Goal: Task Accomplishment & Management: Manage account settings

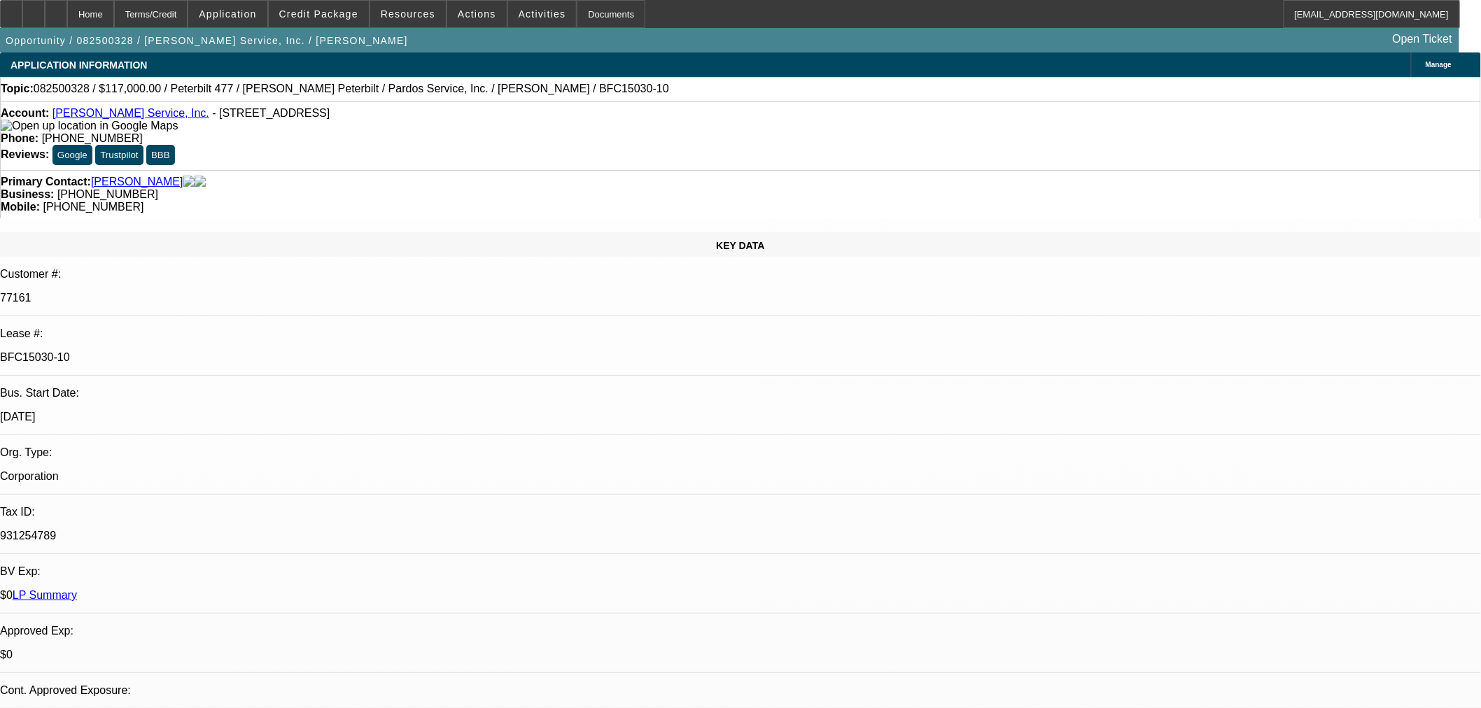
select select "0"
select select "2"
select select "0"
select select "6"
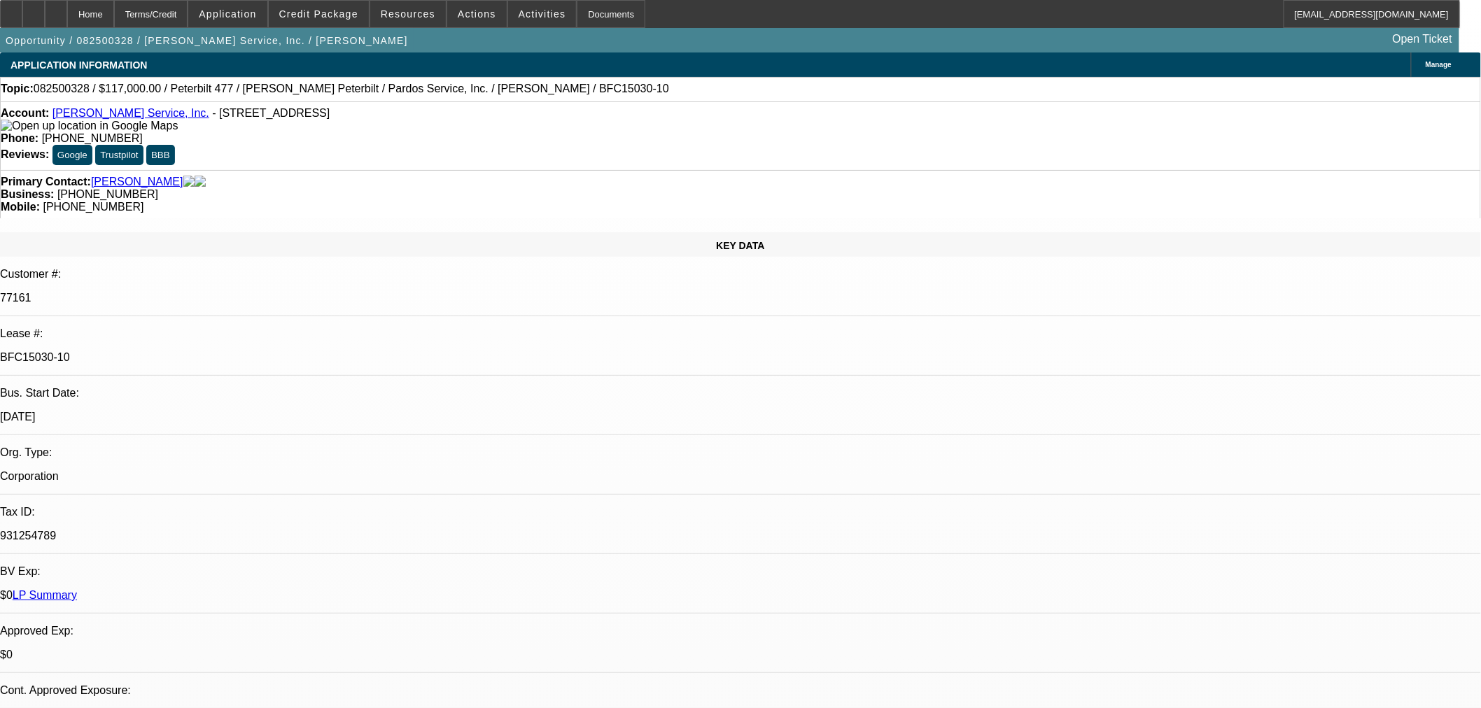
select select "0"
select select "6"
select select "0"
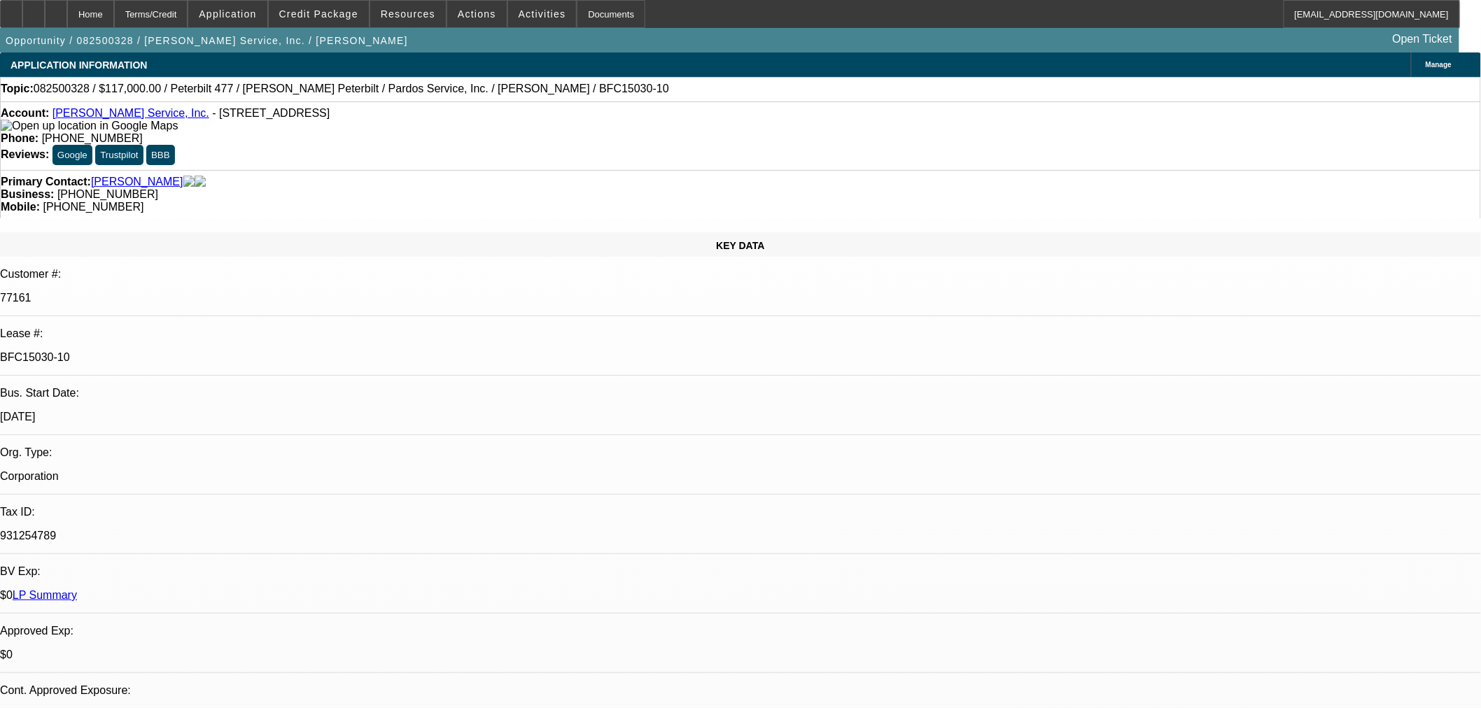
select select "0"
select select "6"
select select "0"
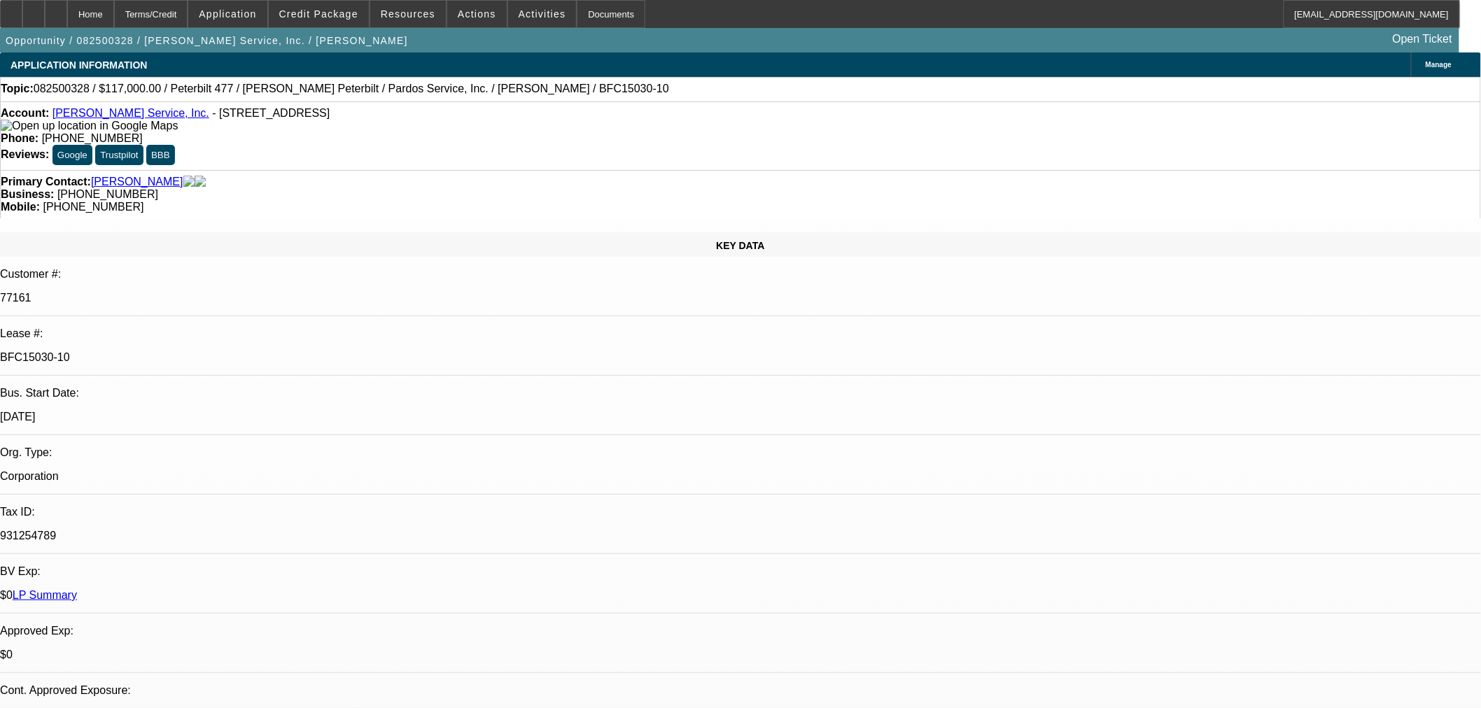
select select "0"
select select "6"
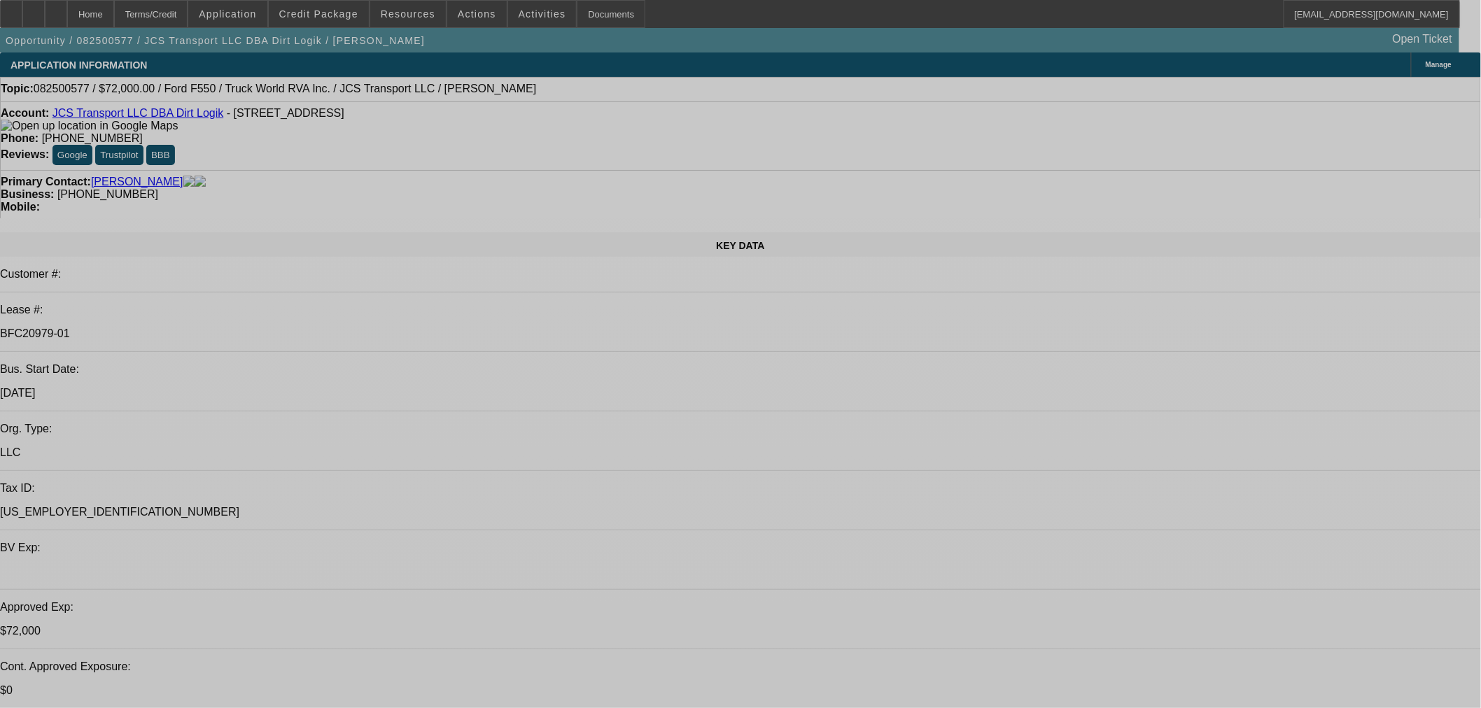
select select "0"
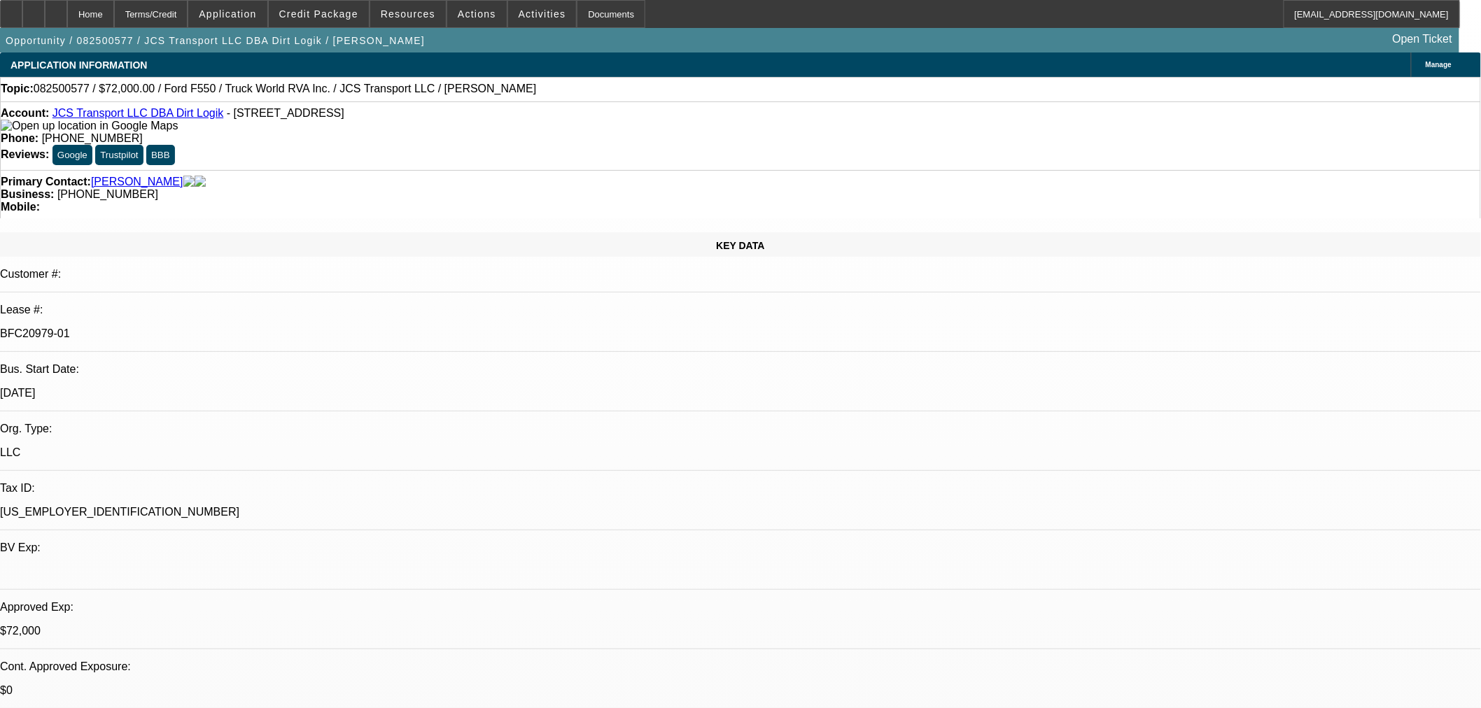
select select "0"
select select "6"
select select "0"
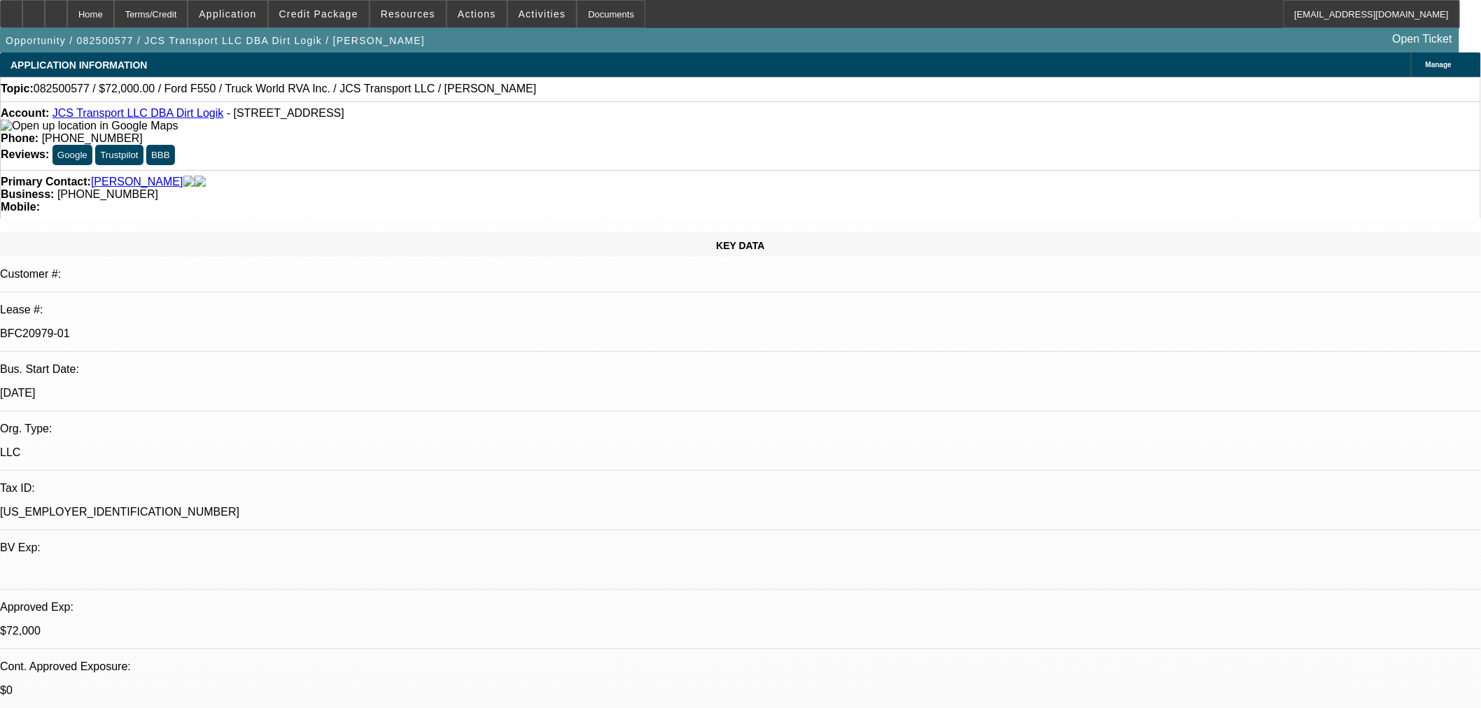
select select "0"
select select "6"
select select "0"
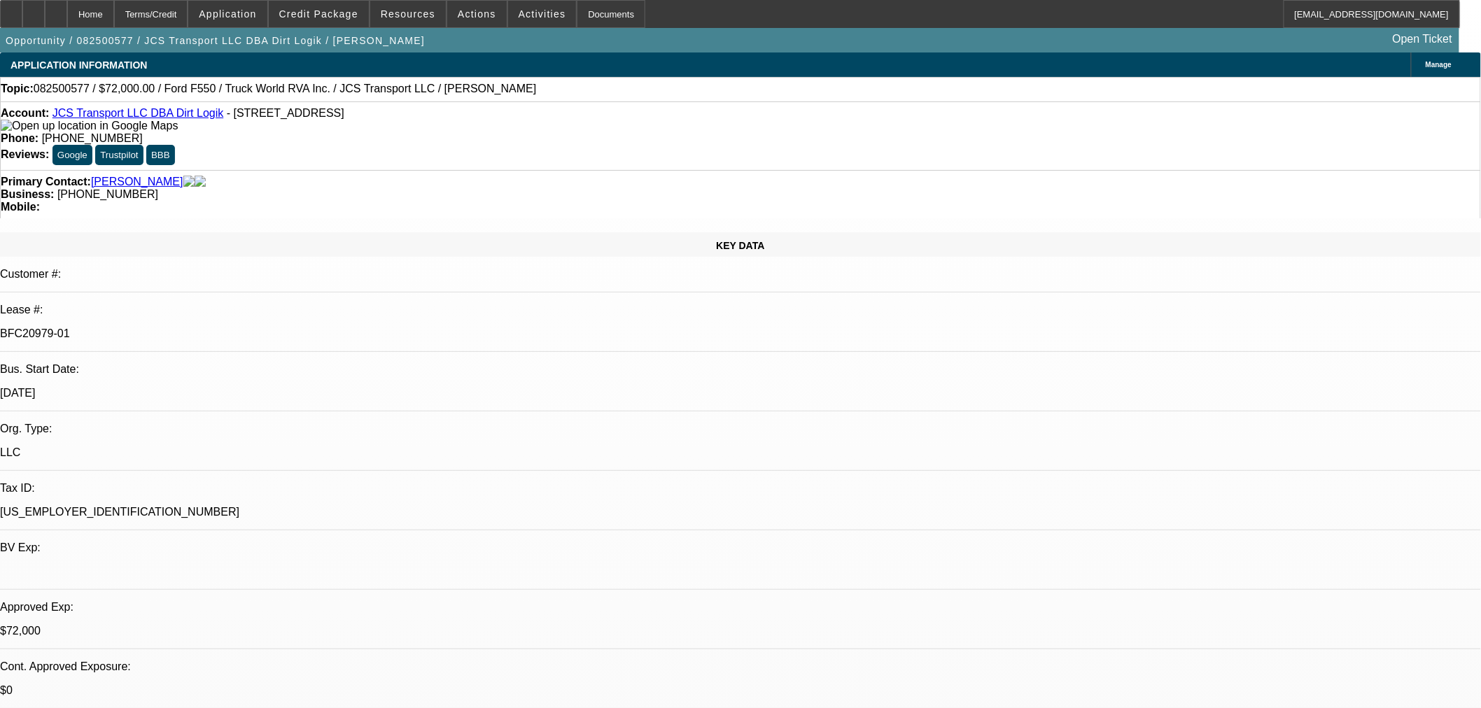
select select "6"
select select "0"
select select "6"
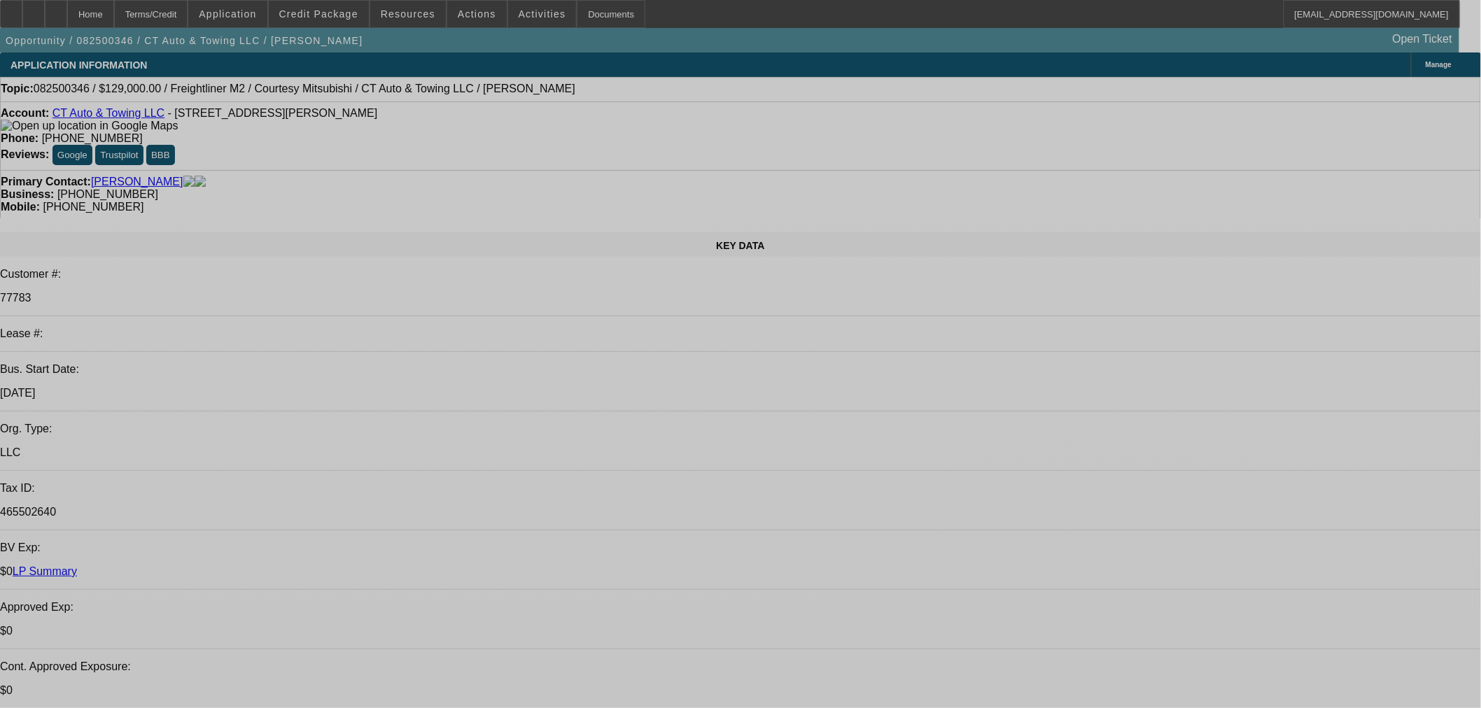
select select "0"
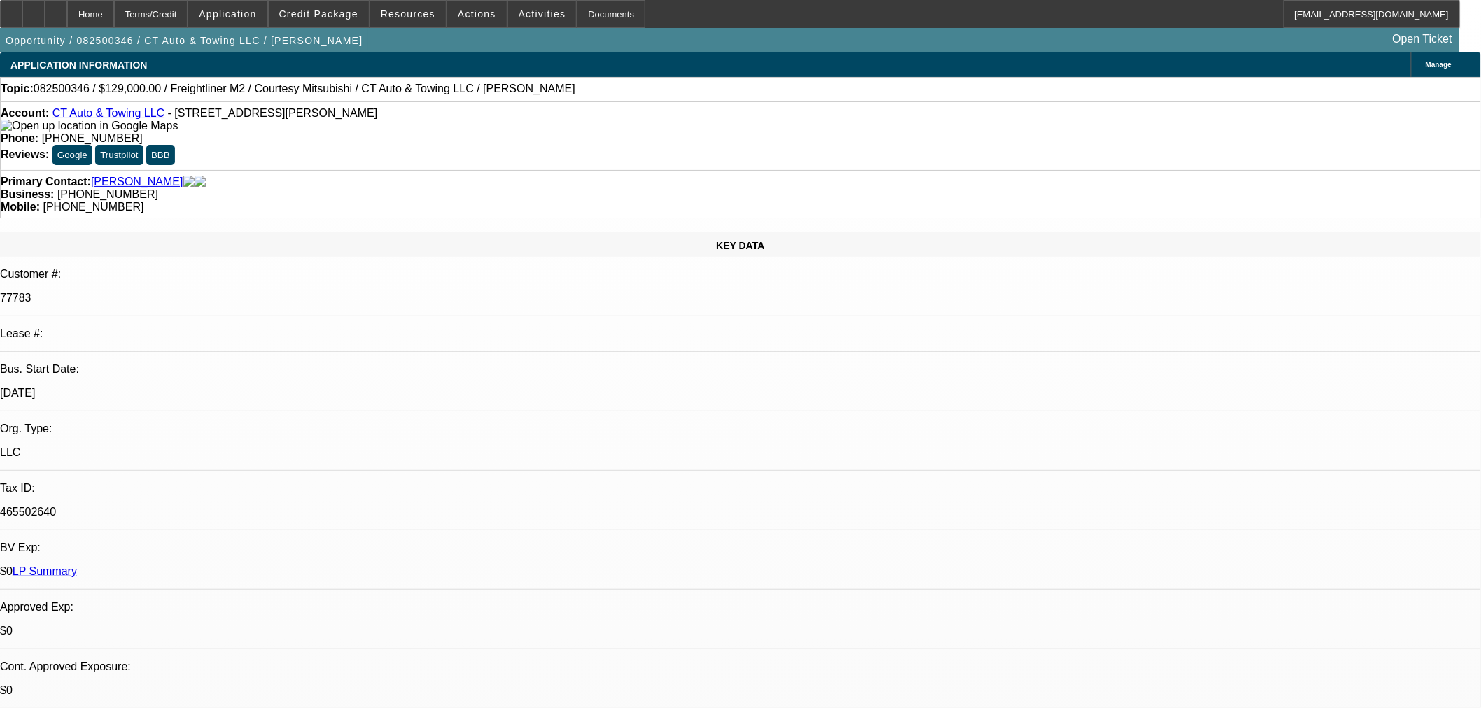
select select "2"
select select "0"
select select "6"
select select "0"
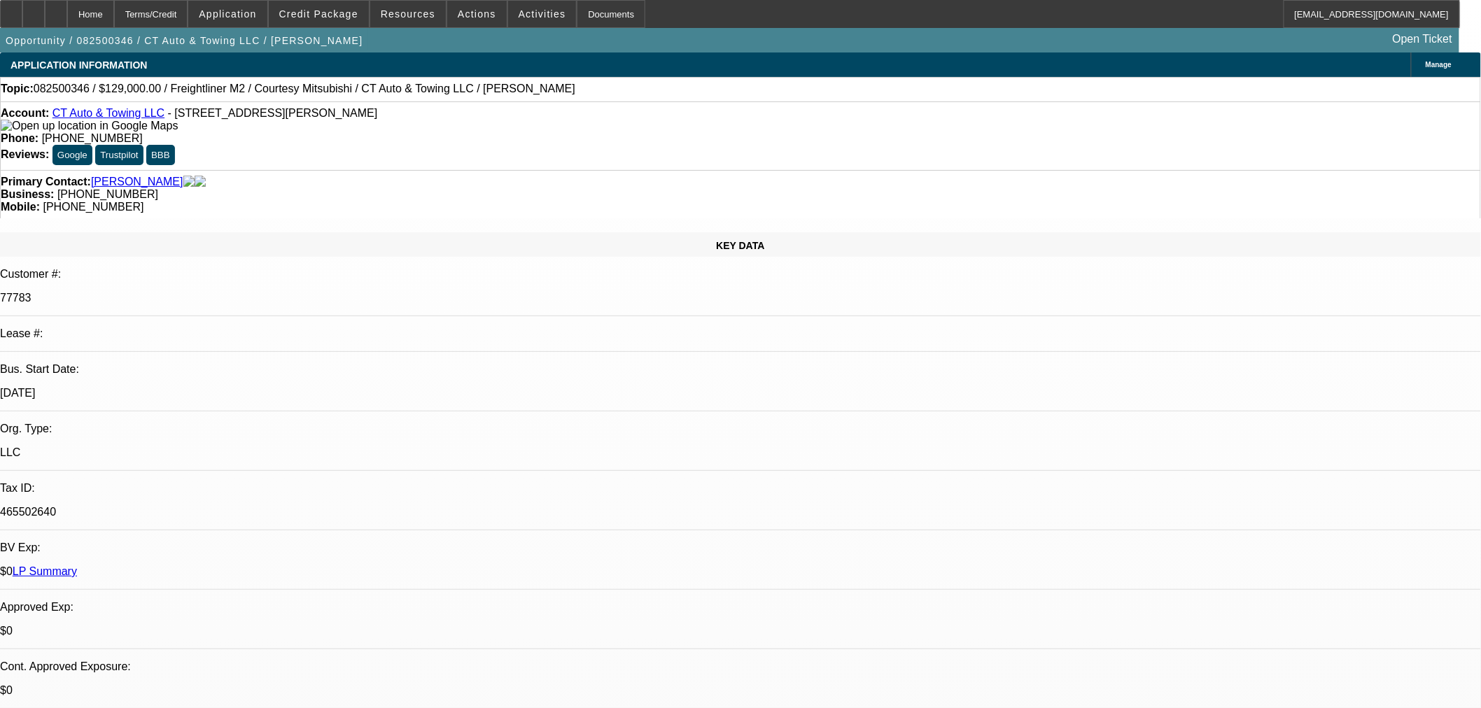
select select "2"
select select "0"
select select "6"
select select "0"
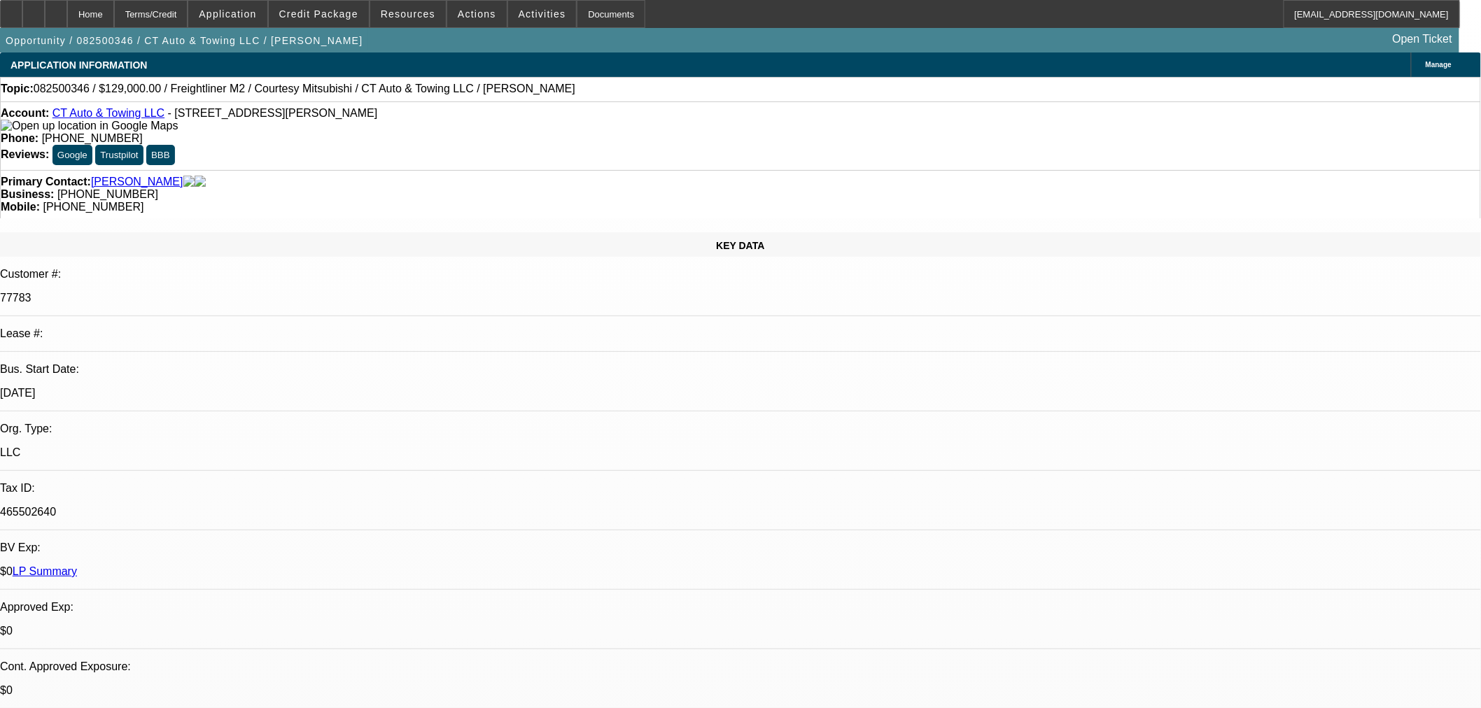
select select "3"
select select "0"
select select "6"
select select "0"
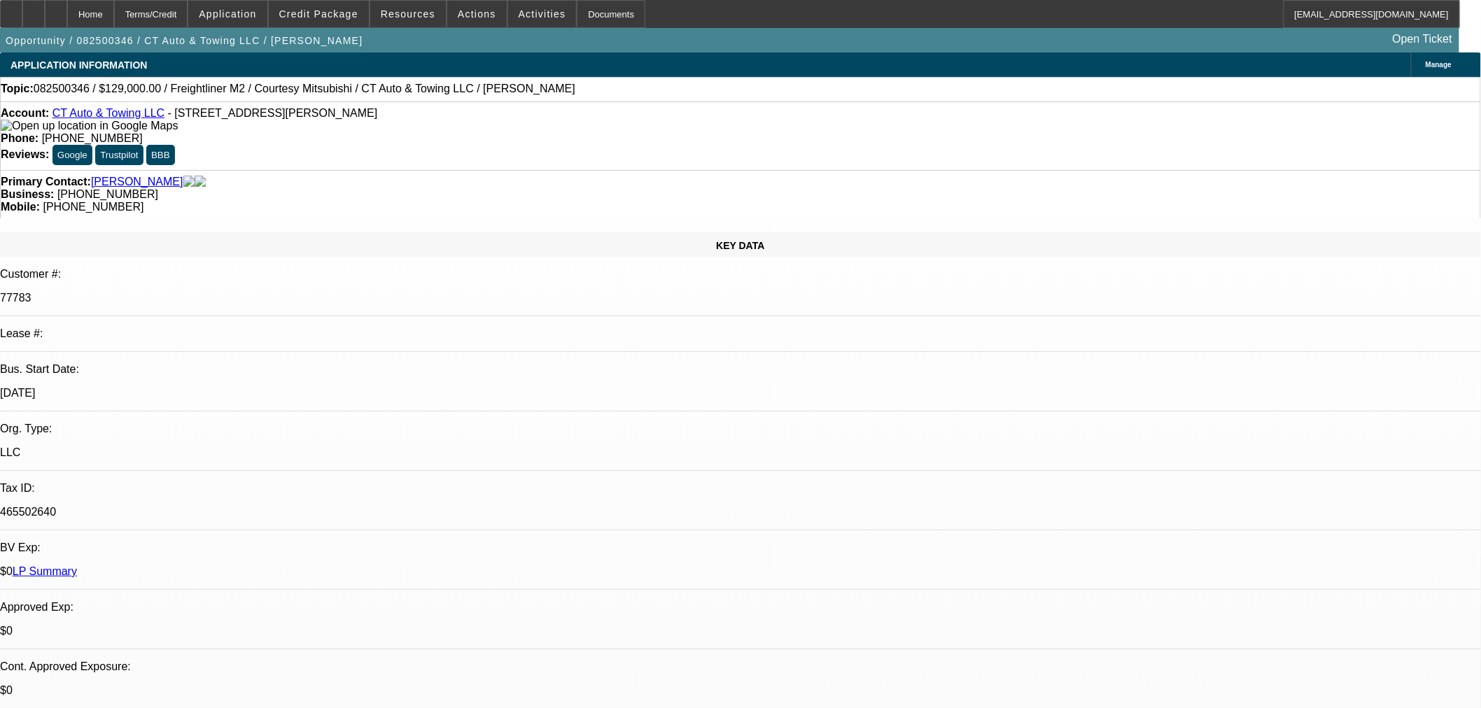
select select "2"
select select "0"
select select "6"
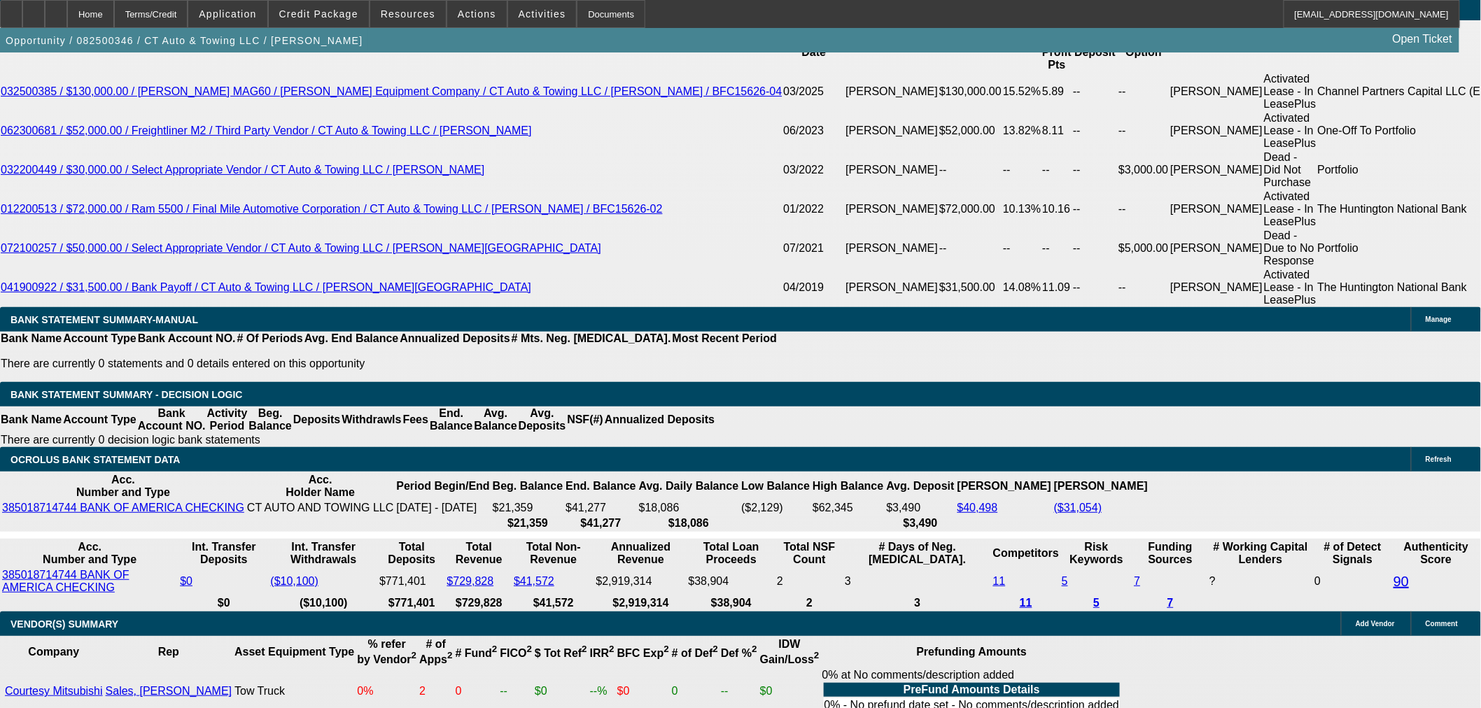
scroll to position [2280, 0]
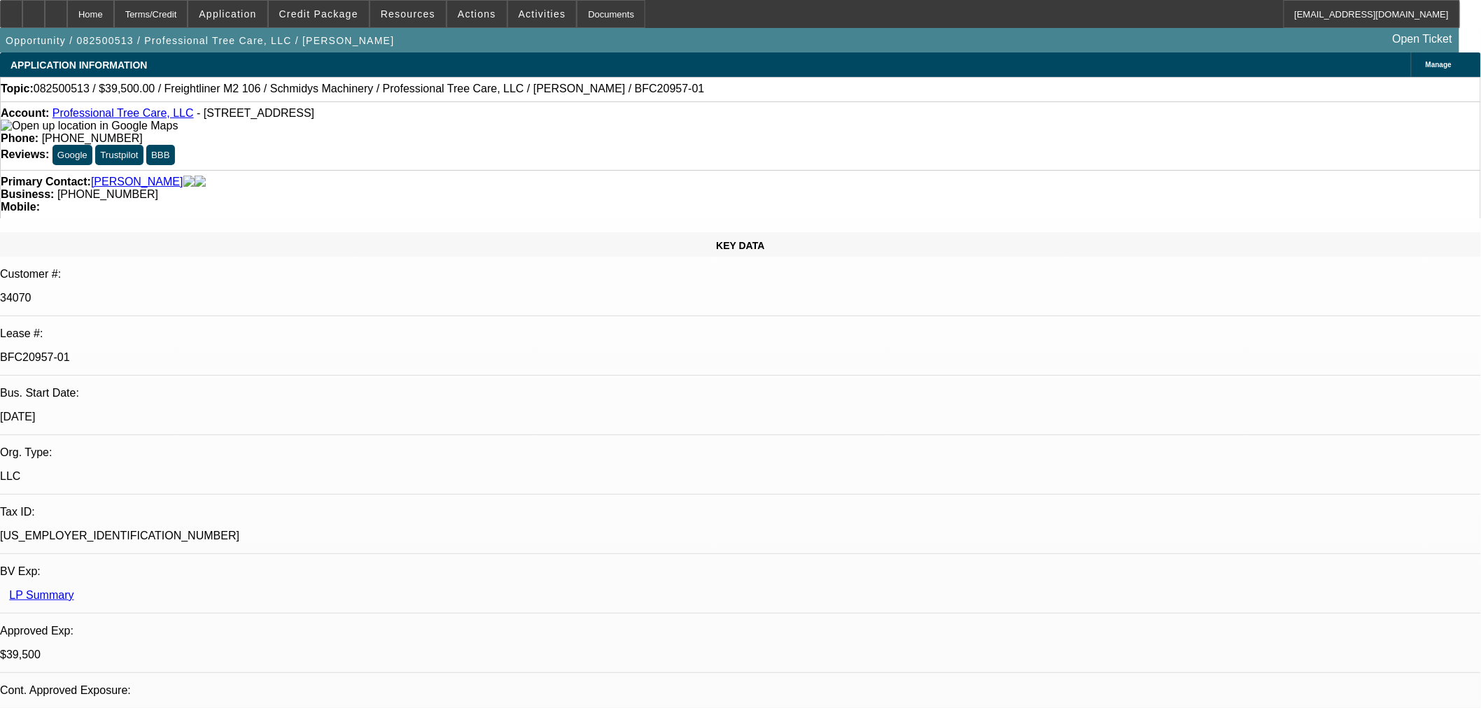
select select "0"
select select "6"
select select "0"
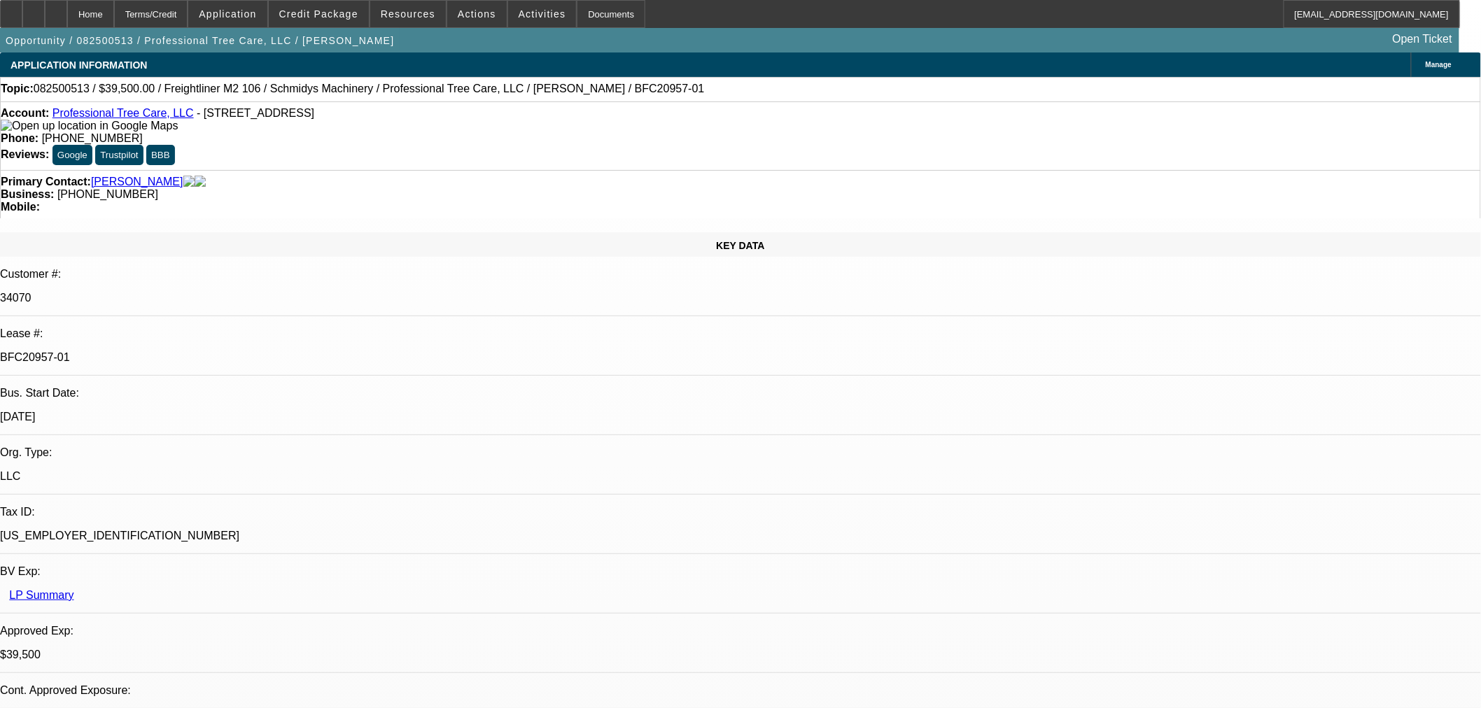
select select "0"
select select "6"
select select "0"
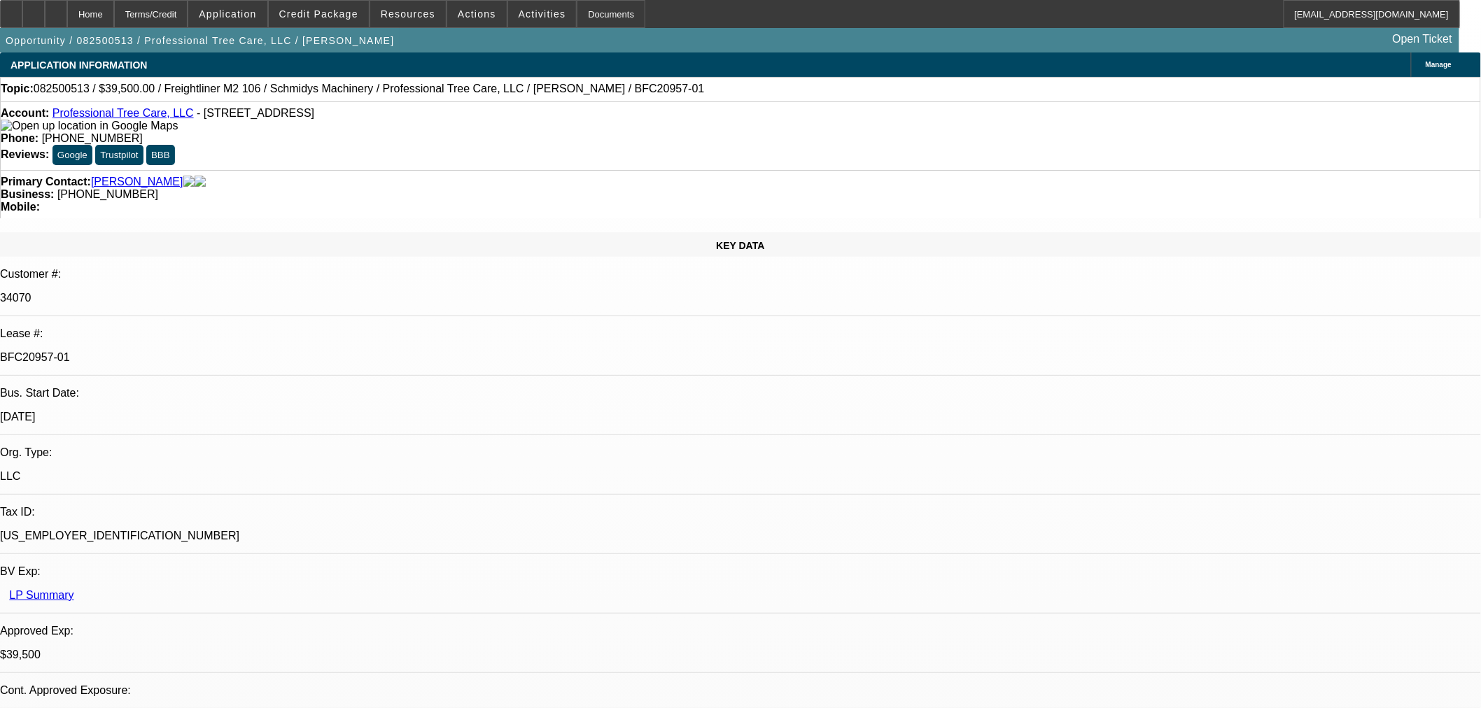
select select "0"
select select "6"
select select "0"
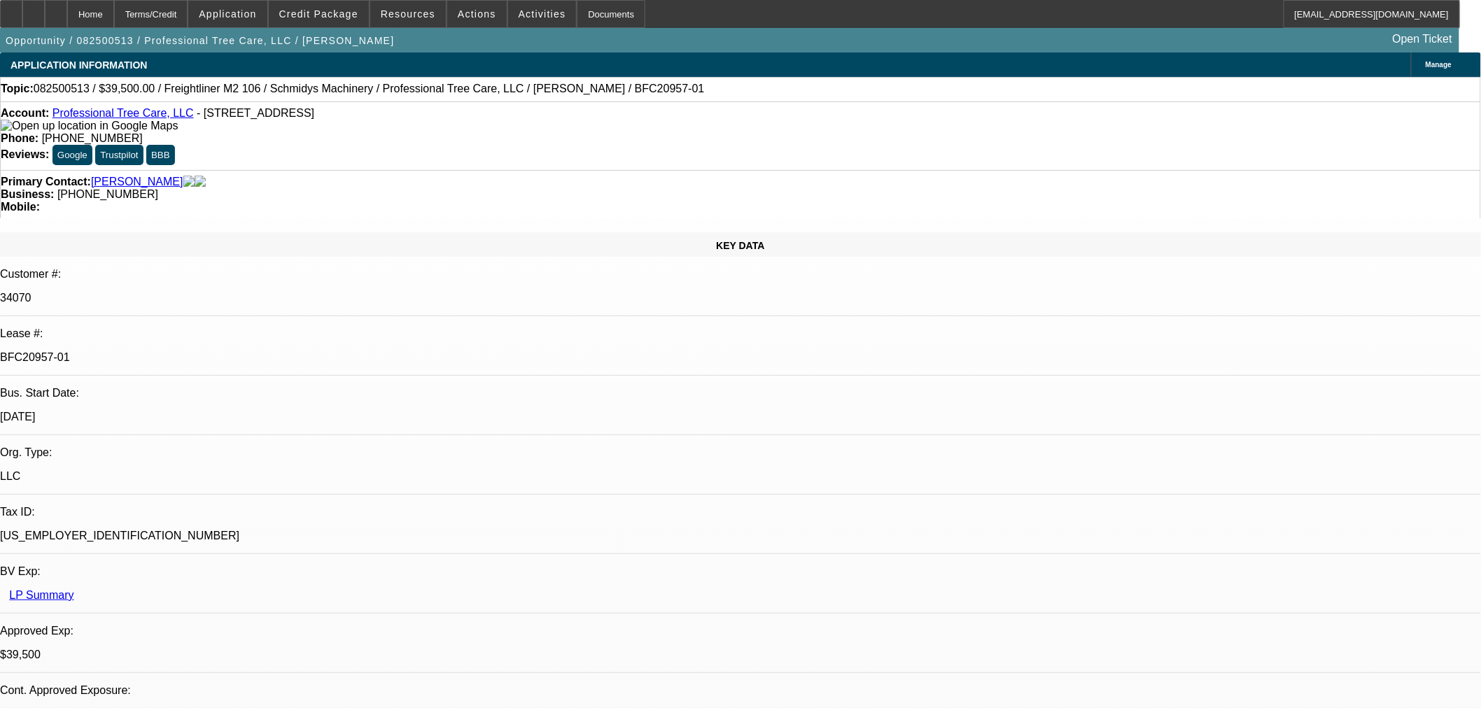
select select "6"
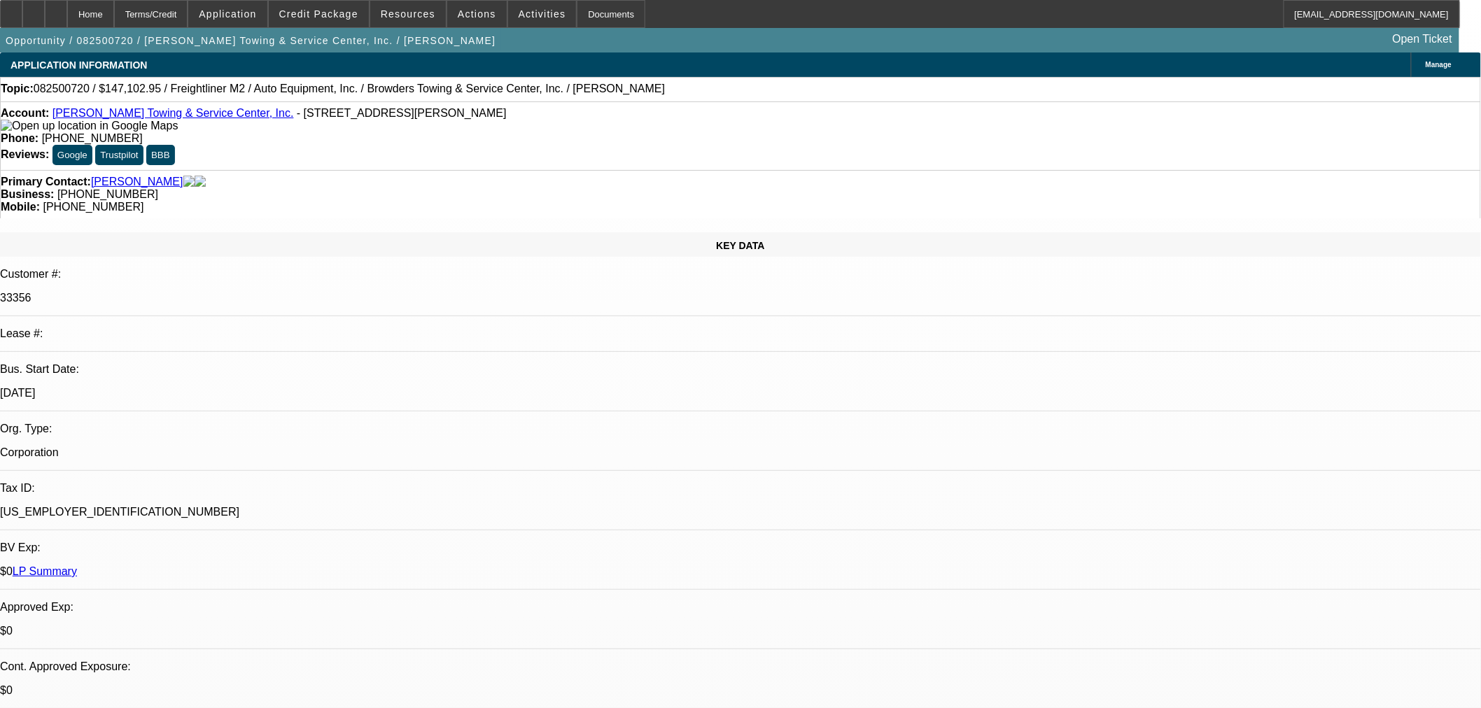
select select "0"
select select "2"
select select "0"
select select "6"
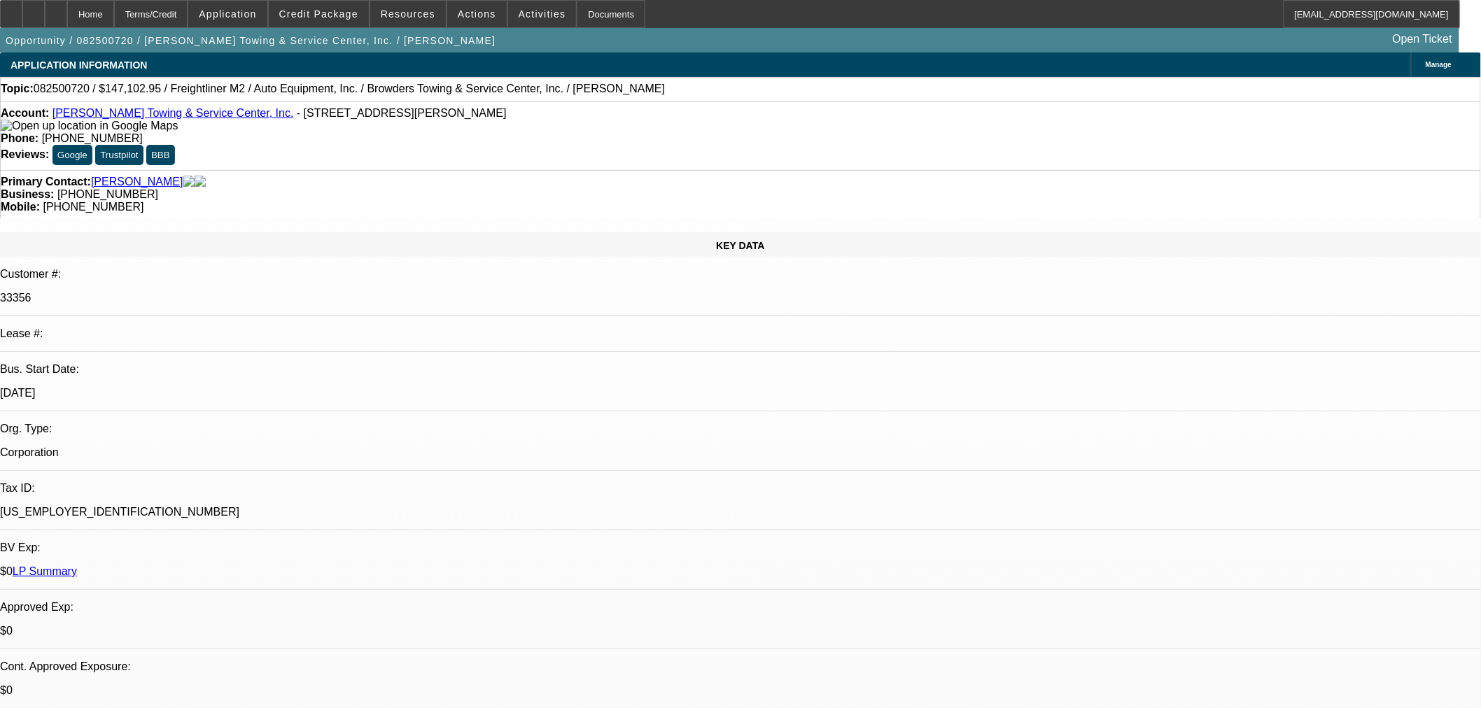
select select "0"
select select "2"
select select "0"
select select "6"
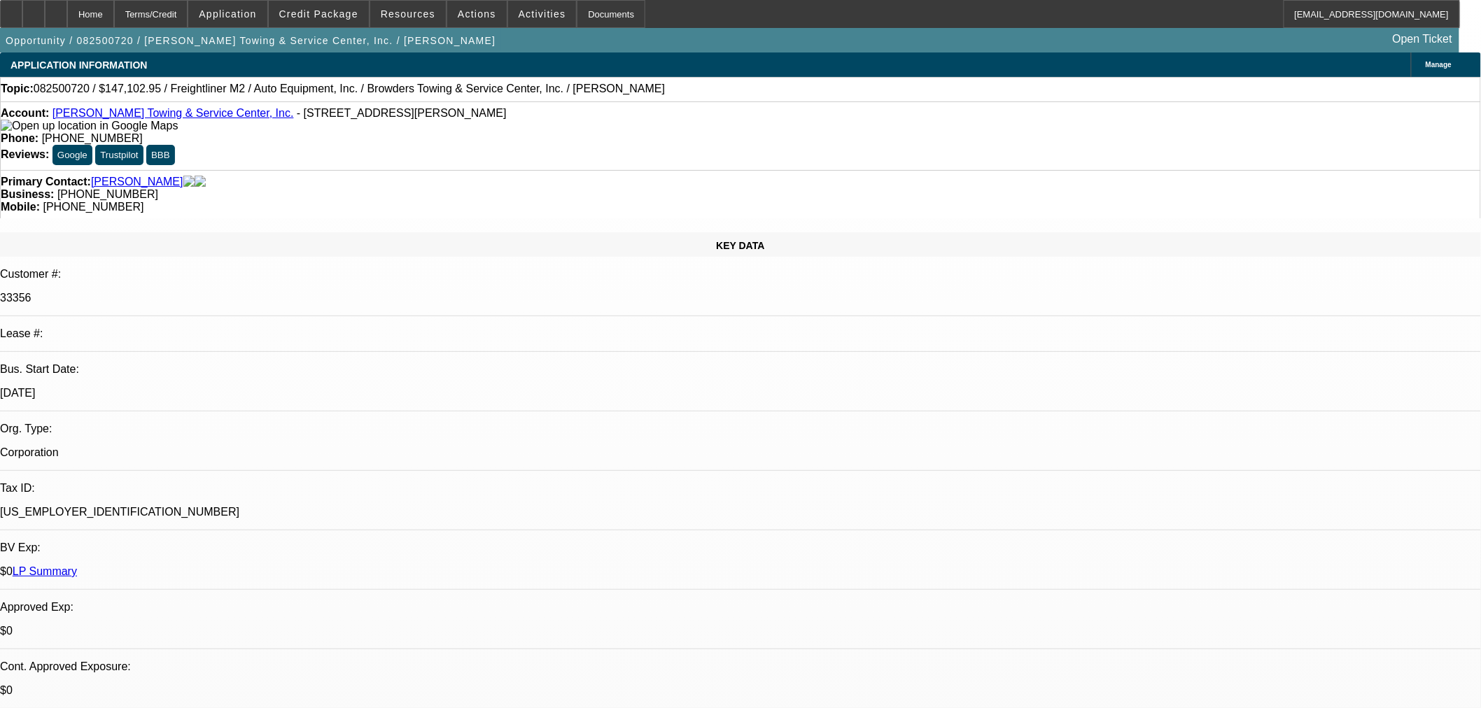
select select "0"
select select "2"
select select "0"
select select "6"
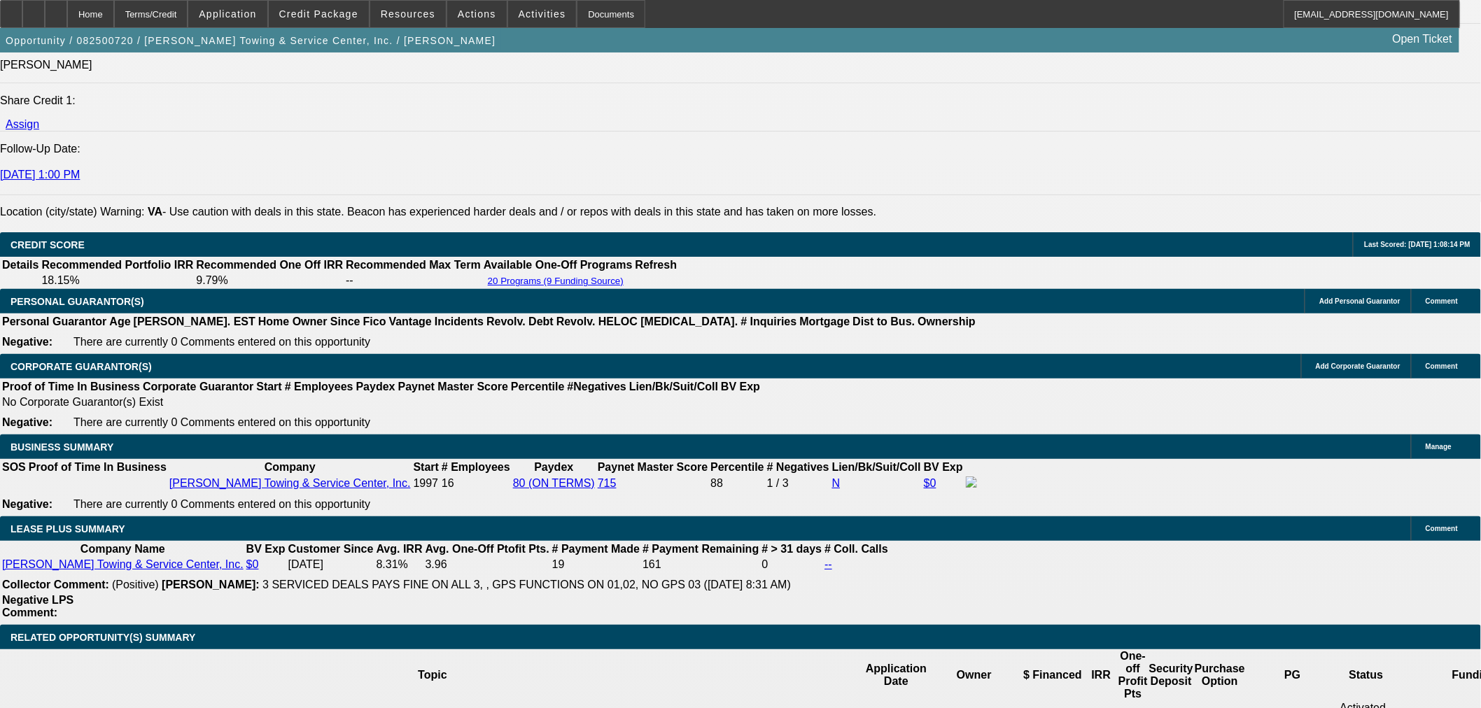
scroll to position [1710, 0]
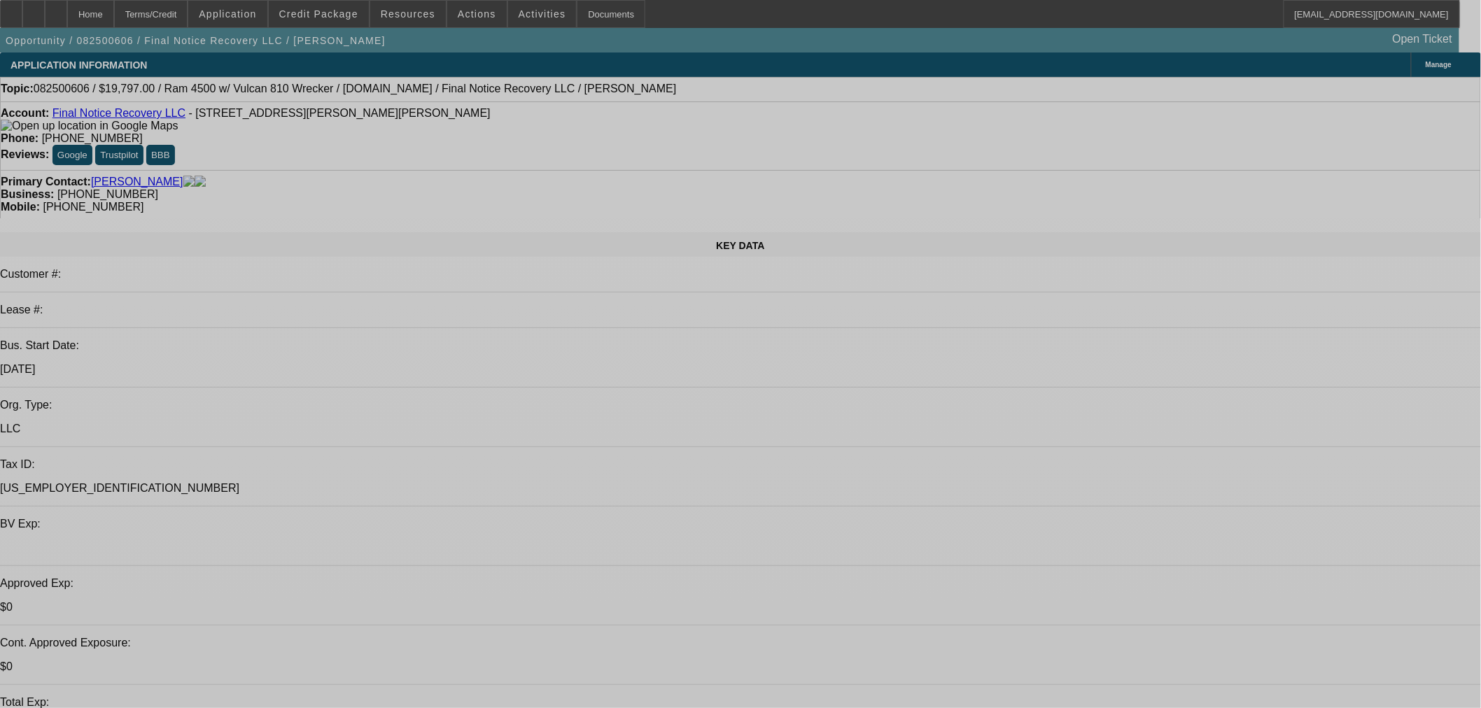
select select "0"
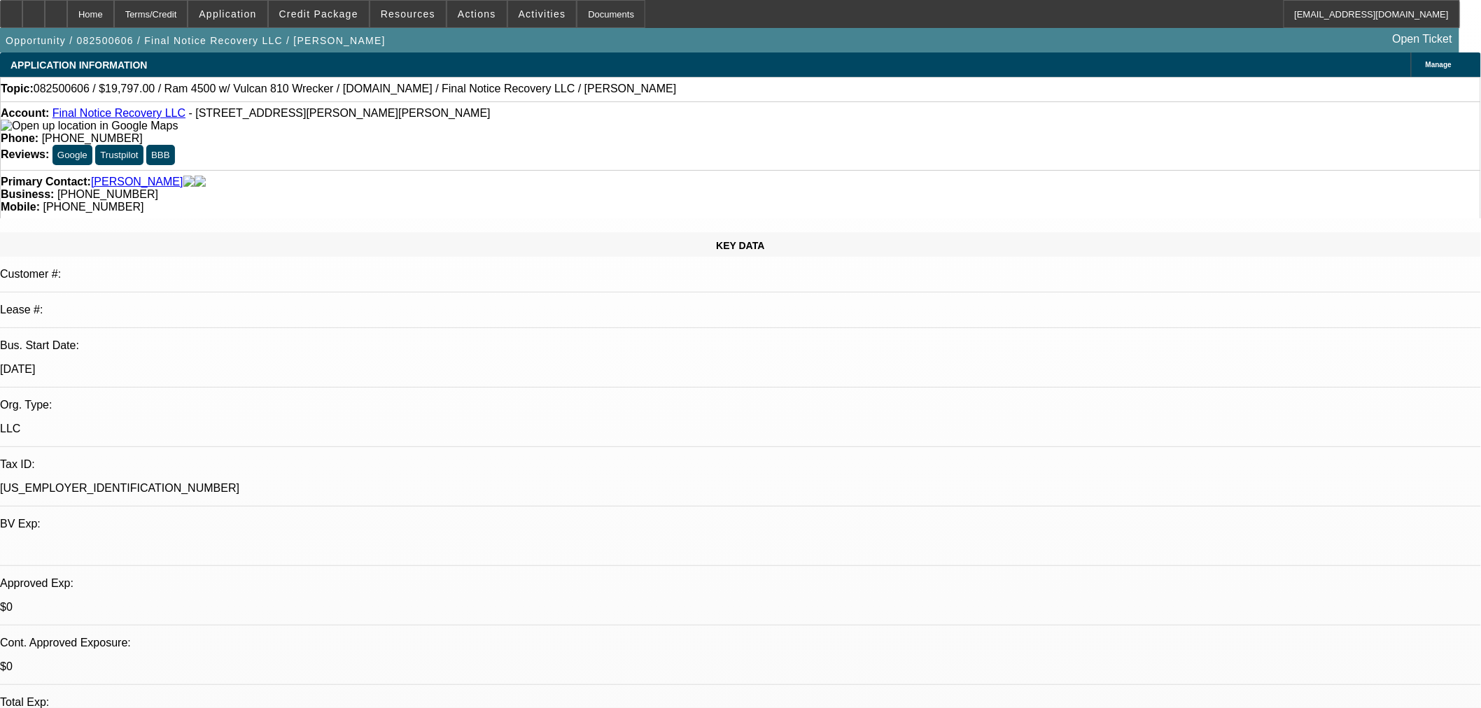
select select "0"
select select "2"
select select "0"
select select "21"
select select "0"
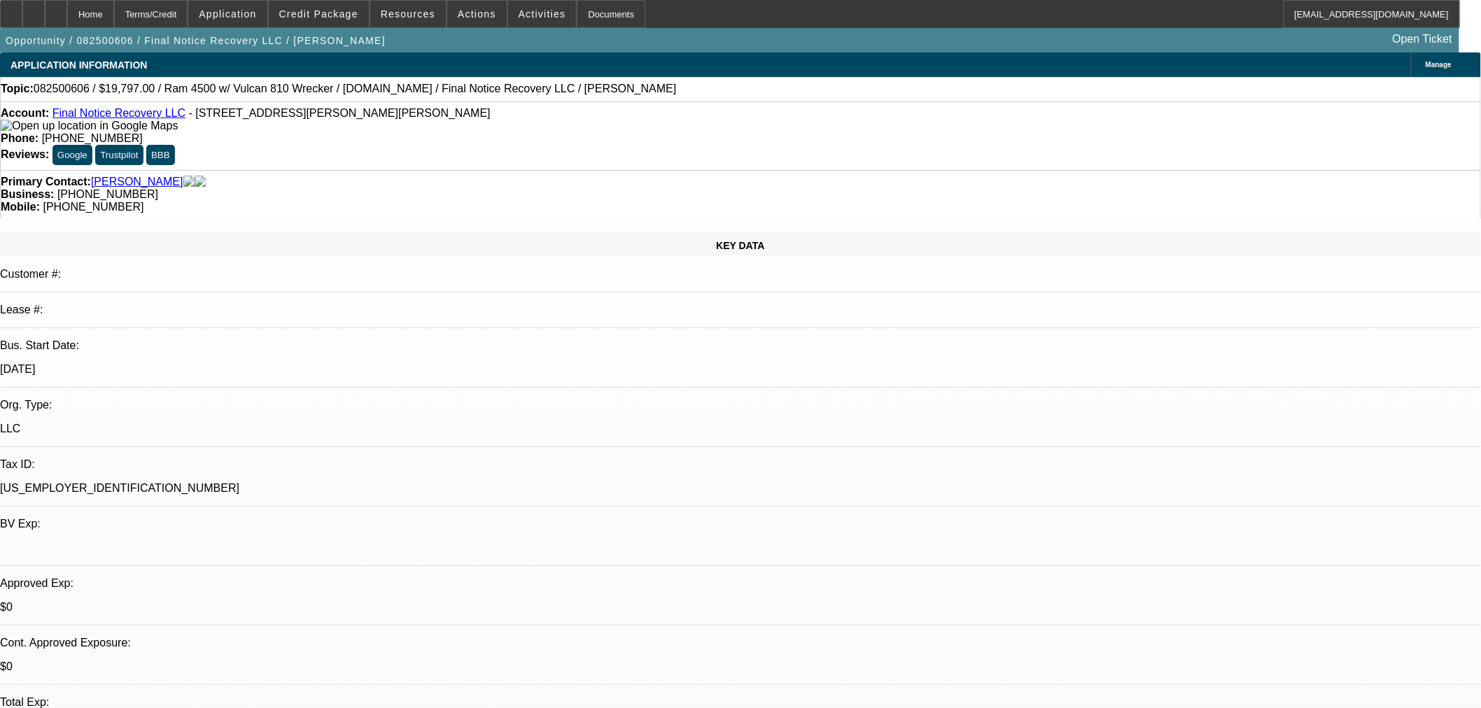
select select "0"
select select "2"
select select "0"
select select "21"
select select "0"
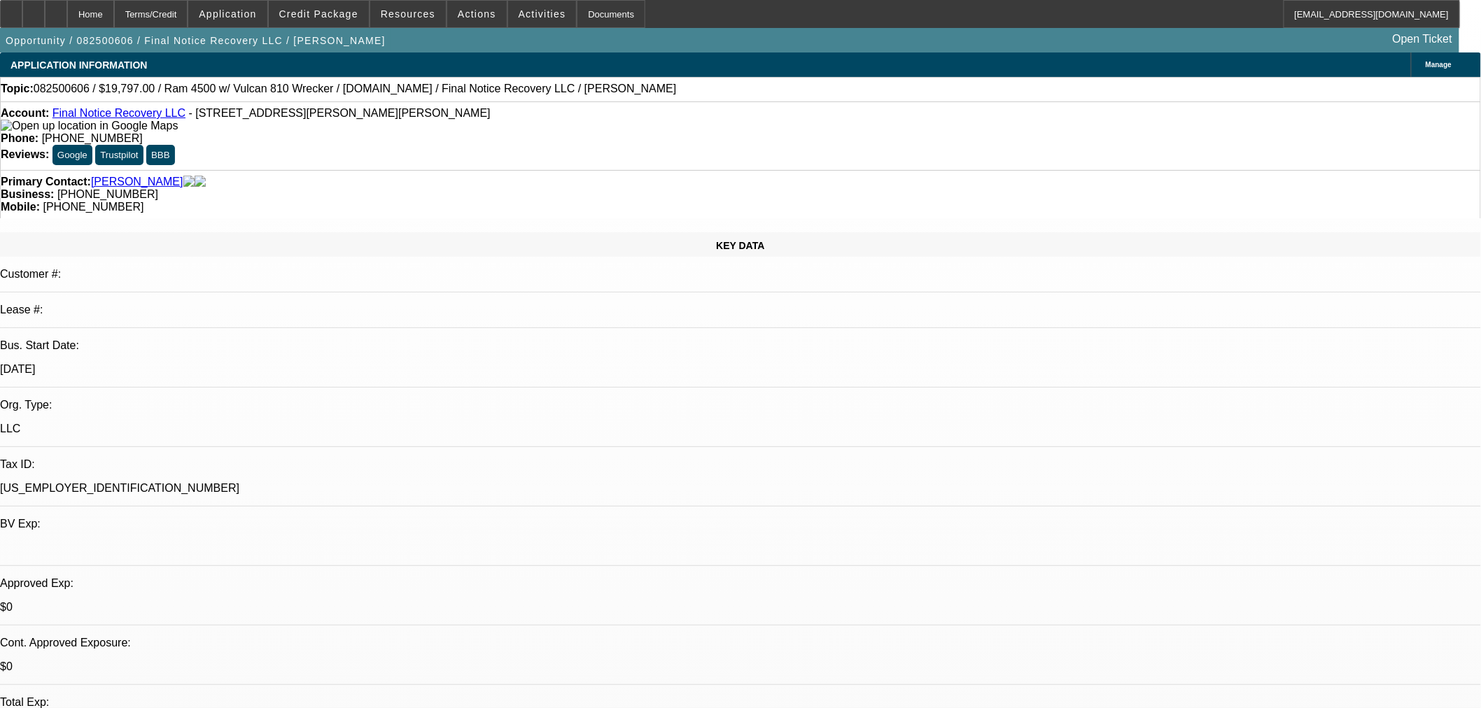
select select "0"
select select "2"
select select "0"
select select "5"
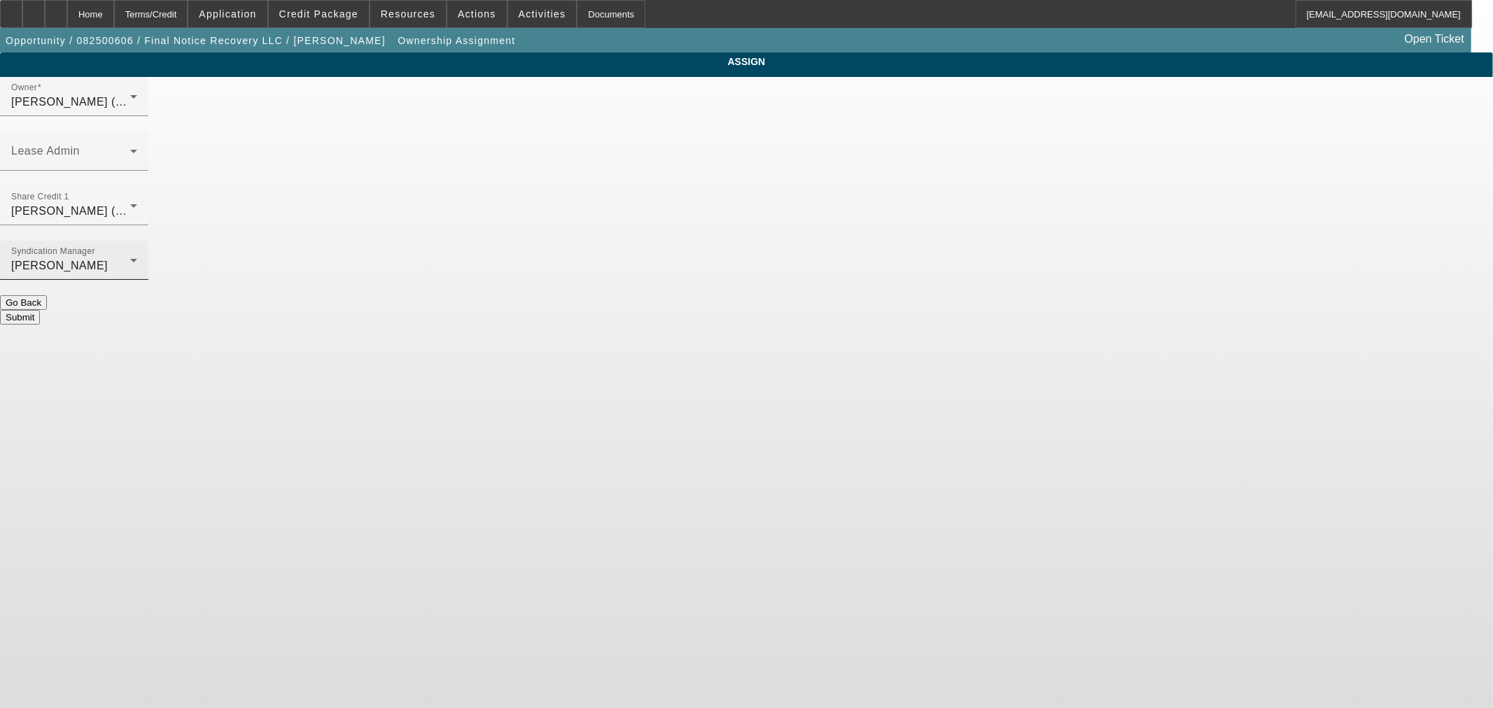
click at [130, 258] on div "Arida, George" at bounding box center [70, 266] width 119 height 17
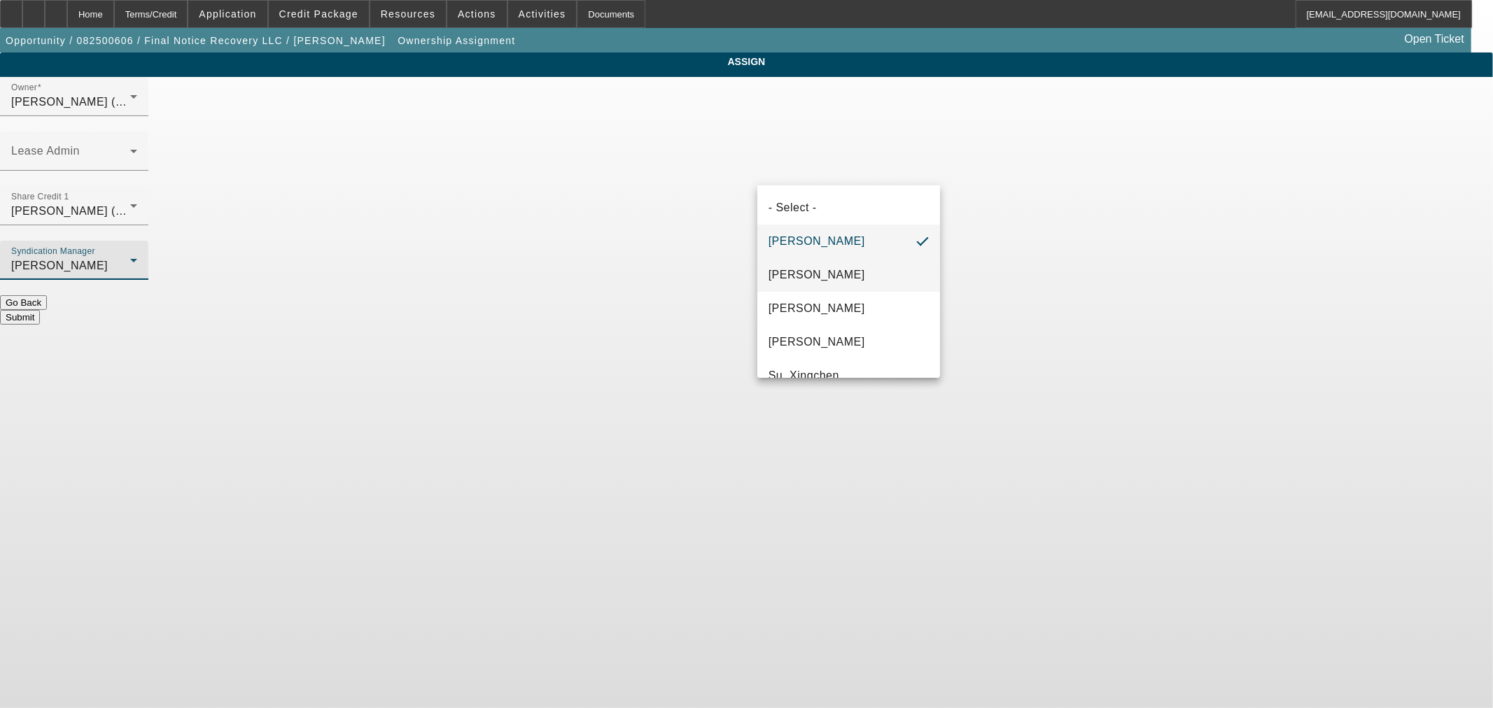
click at [805, 281] on span "Arida, Michael" at bounding box center [816, 275] width 97 height 17
click at [40, 310] on button "Submit" at bounding box center [20, 317] width 40 height 15
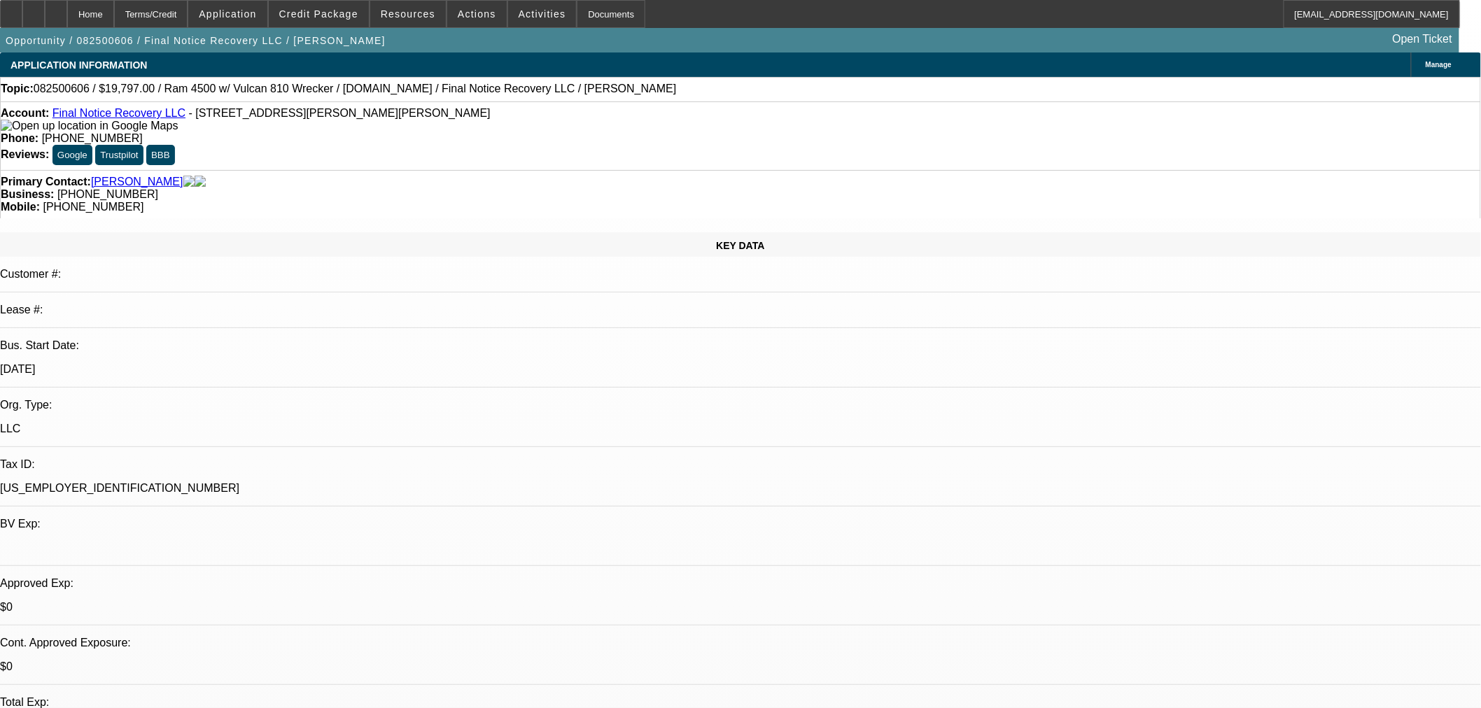
select select "0"
select select "2"
select select "0"
select select "21"
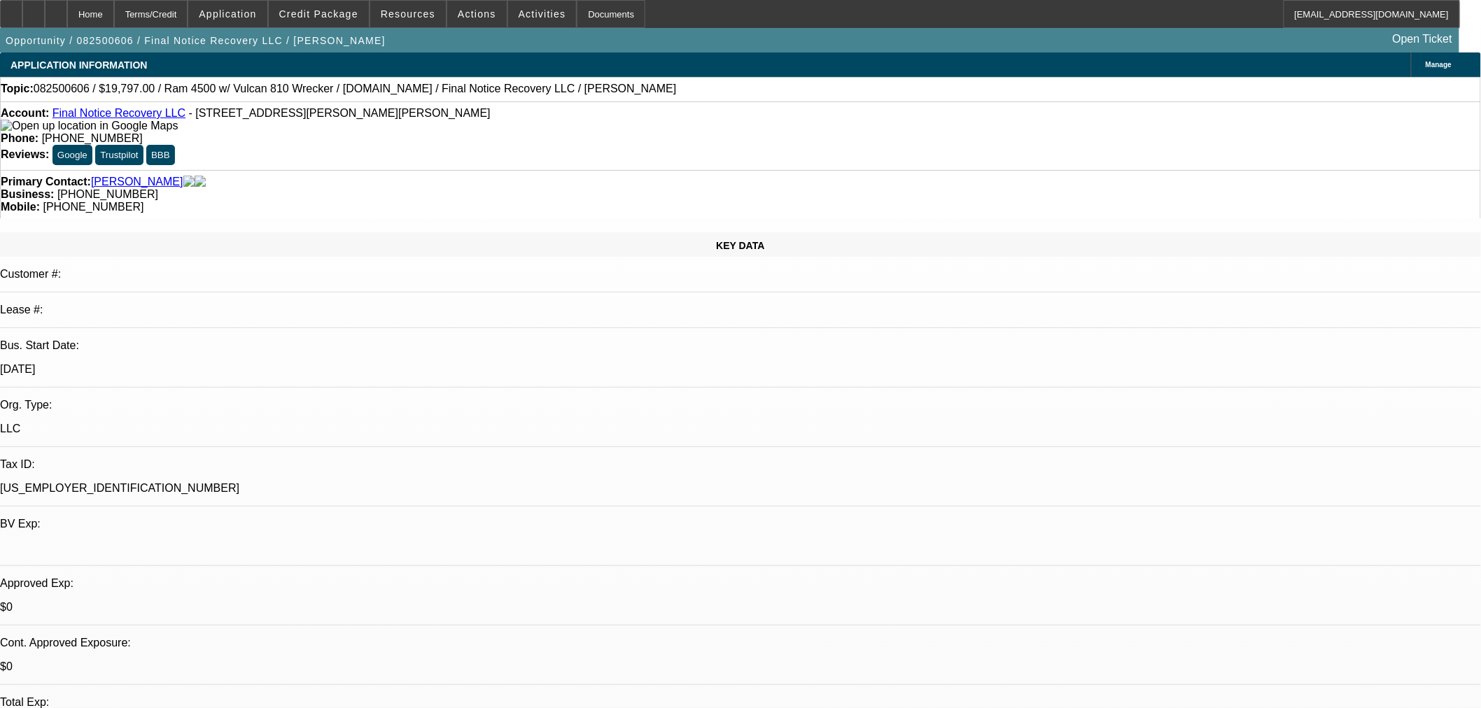
select select "0"
select select "2"
select select "0"
select select "21"
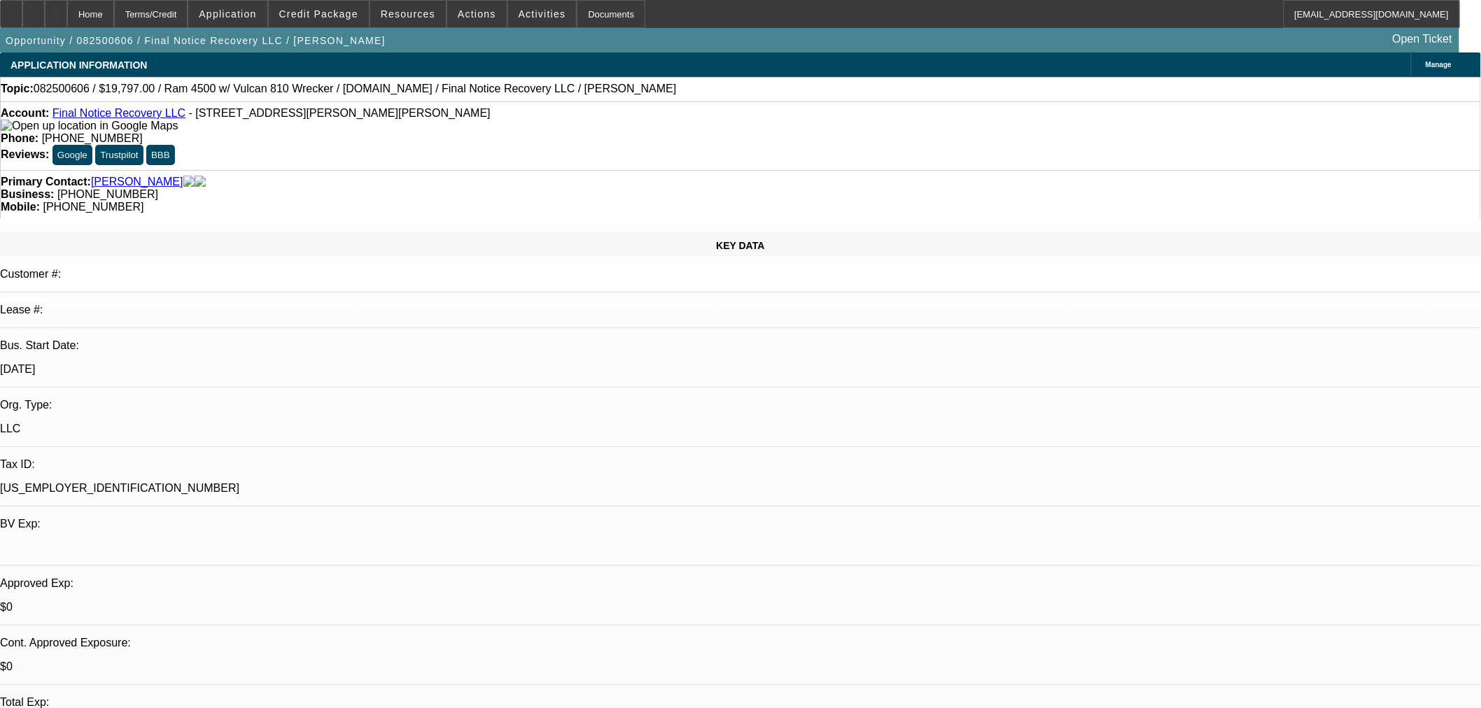
select select "0"
select select "2"
select select "0"
select select "5"
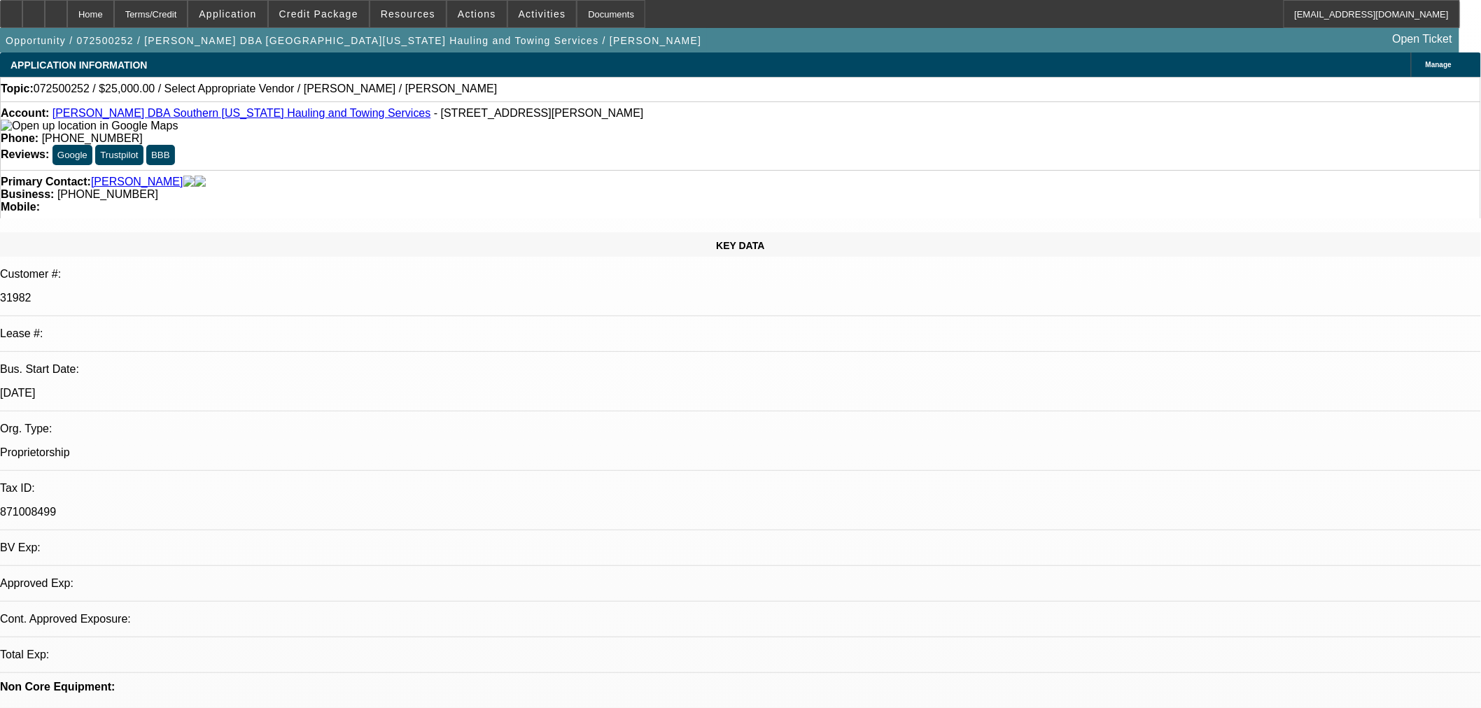
select select "0"
select select "2"
select select "0.1"
select select "1"
select select "2"
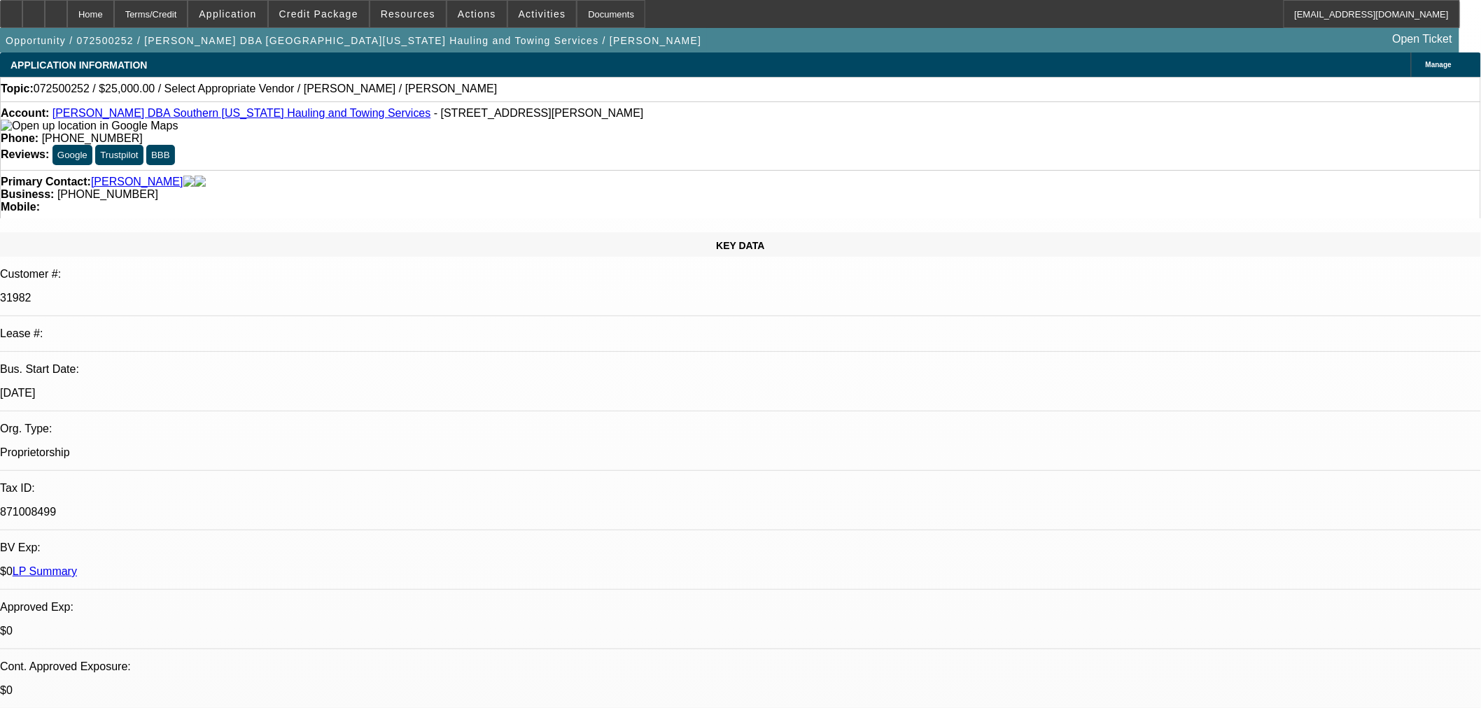
select select "4"
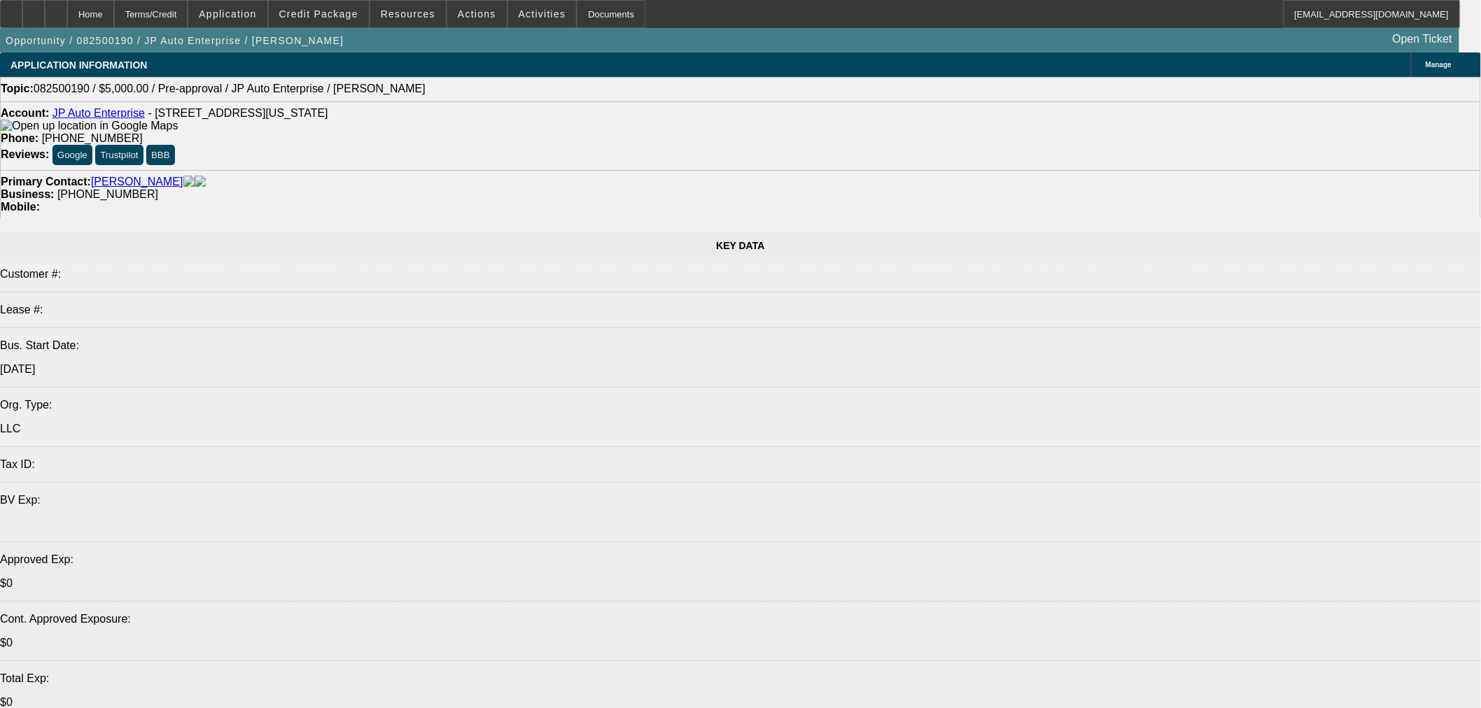
select select "0"
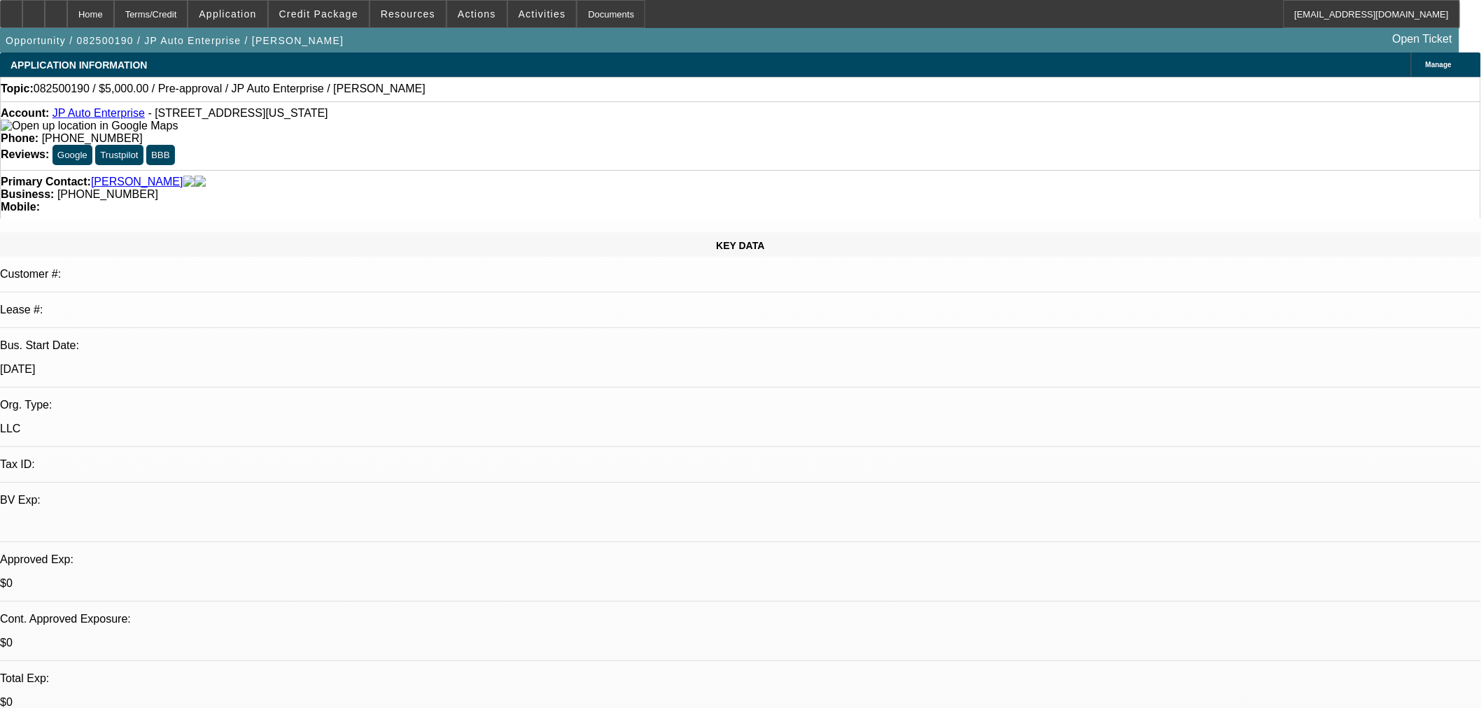
select select "2"
select select "0.1"
select select "4"
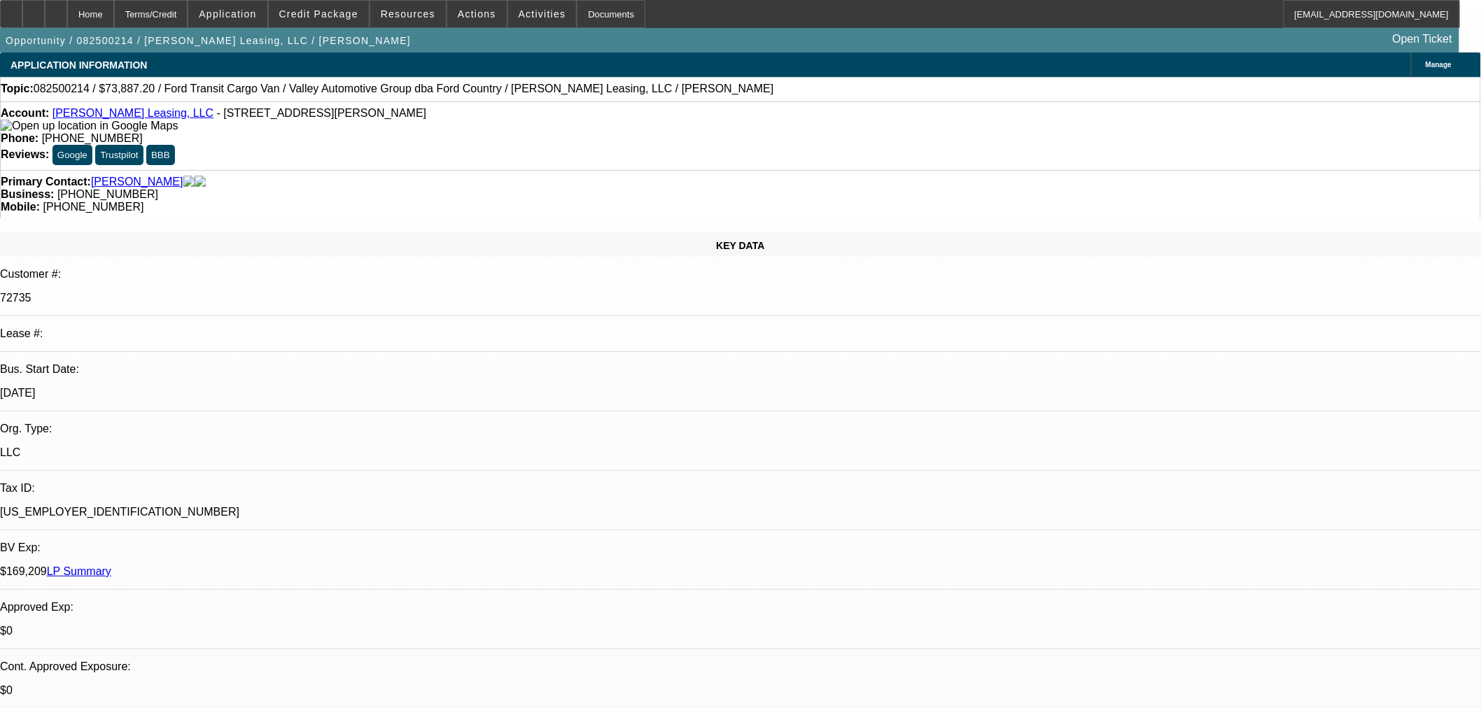
select select "0"
select select "3"
select select "0"
select select "6"
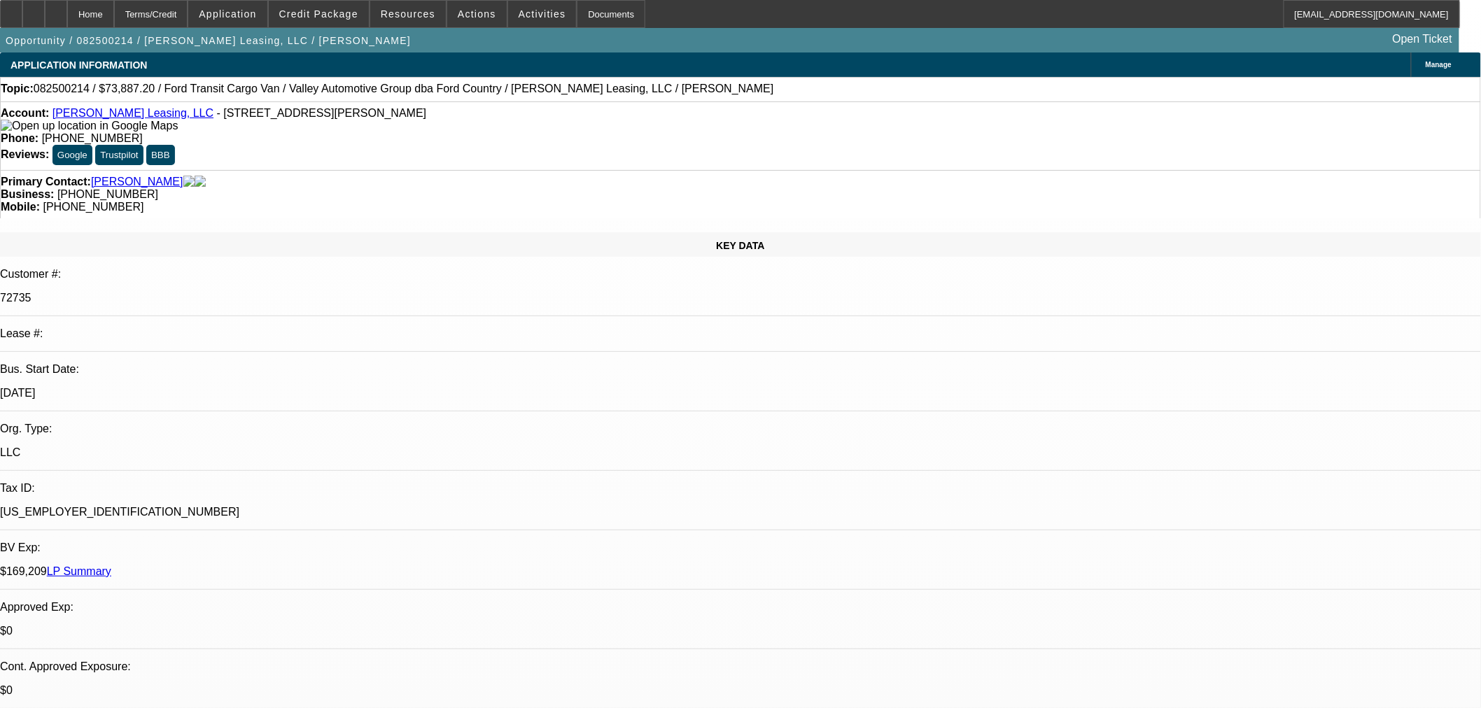
select select "0"
select select "2"
select select "0"
select select "6"
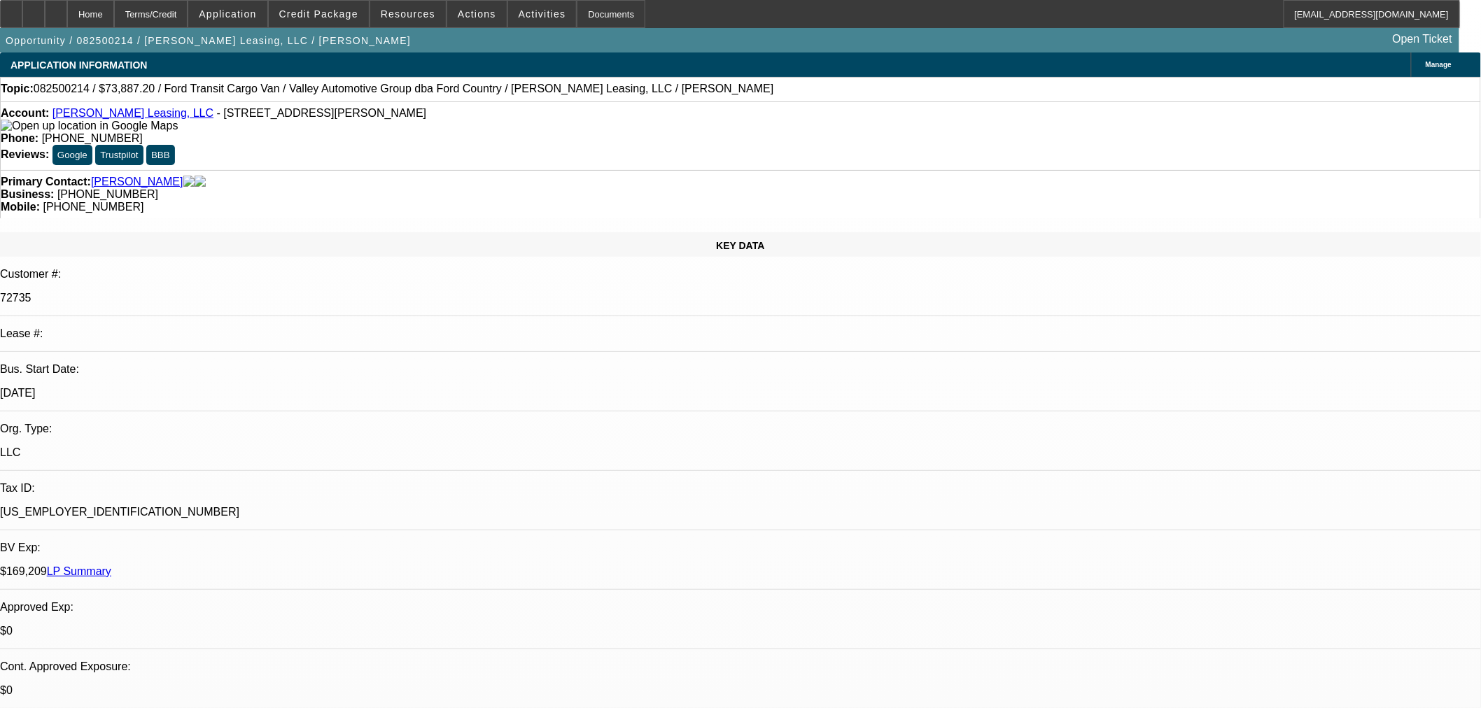
select select "0"
select select "2"
select select "0"
select select "6"
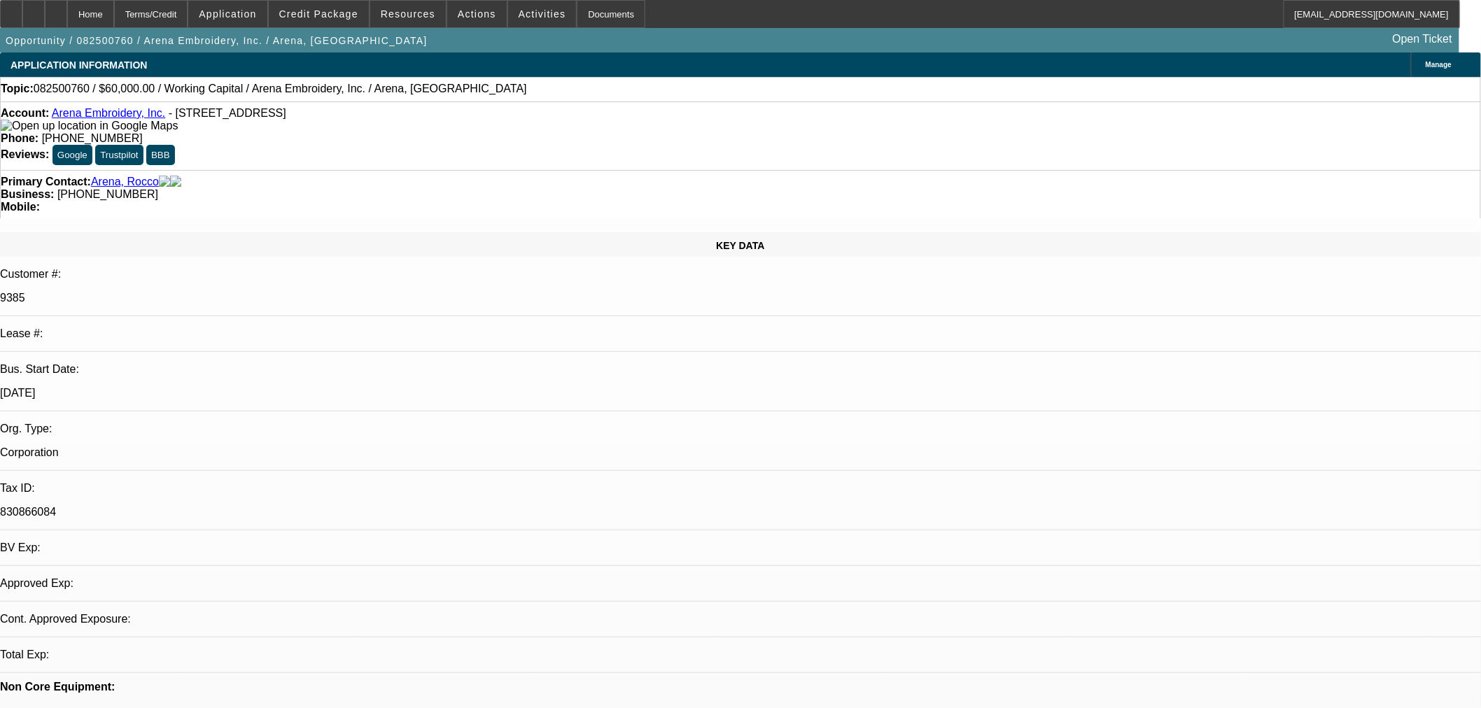
select select "0"
select select "1"
select select "2"
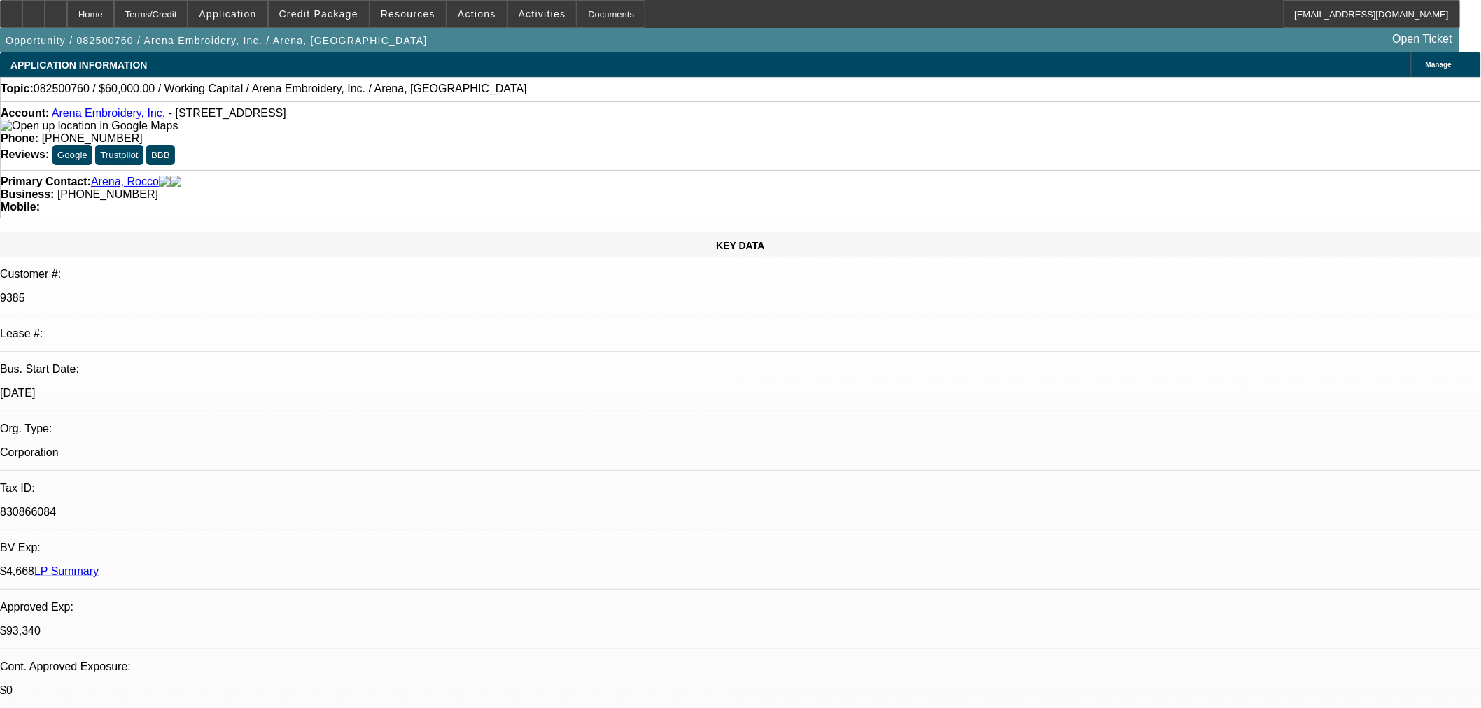
select select "4"
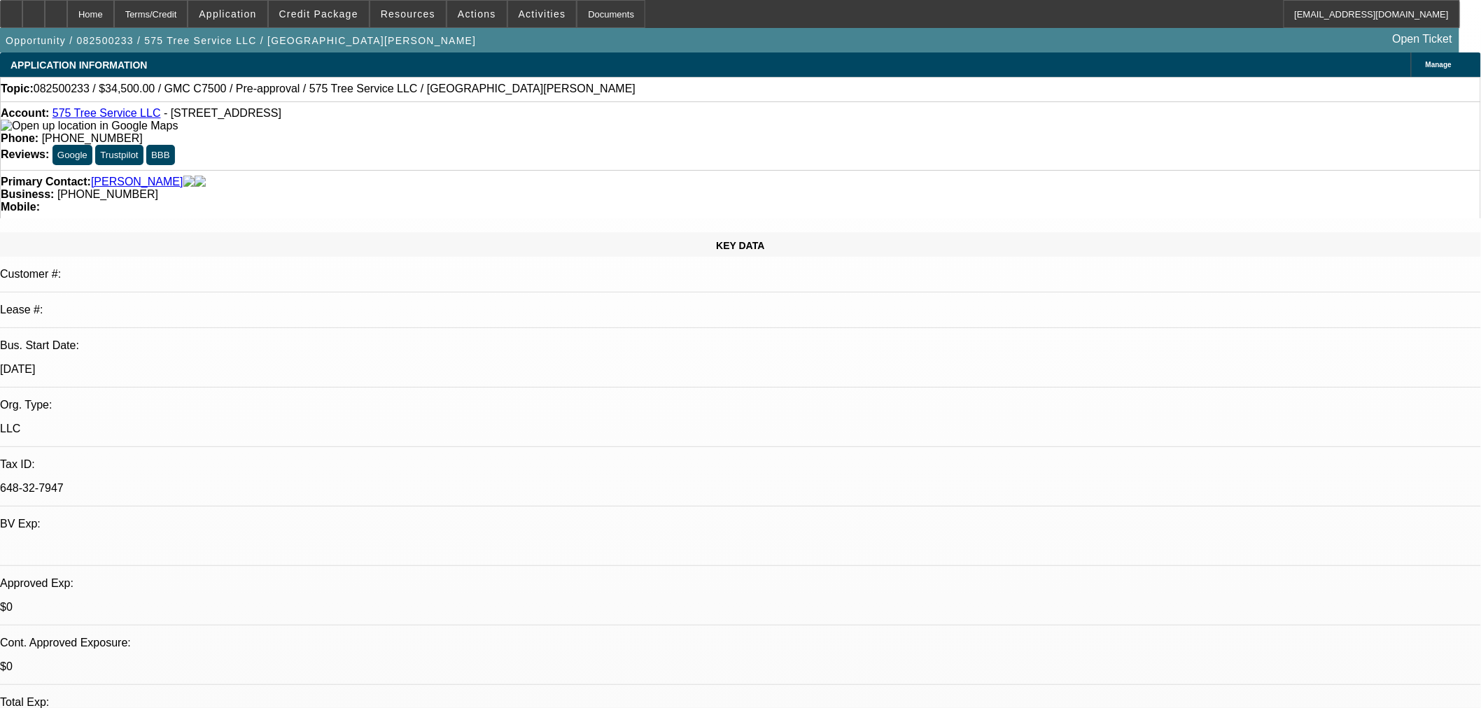
select select "0"
select select "2"
select select "0"
select select "2"
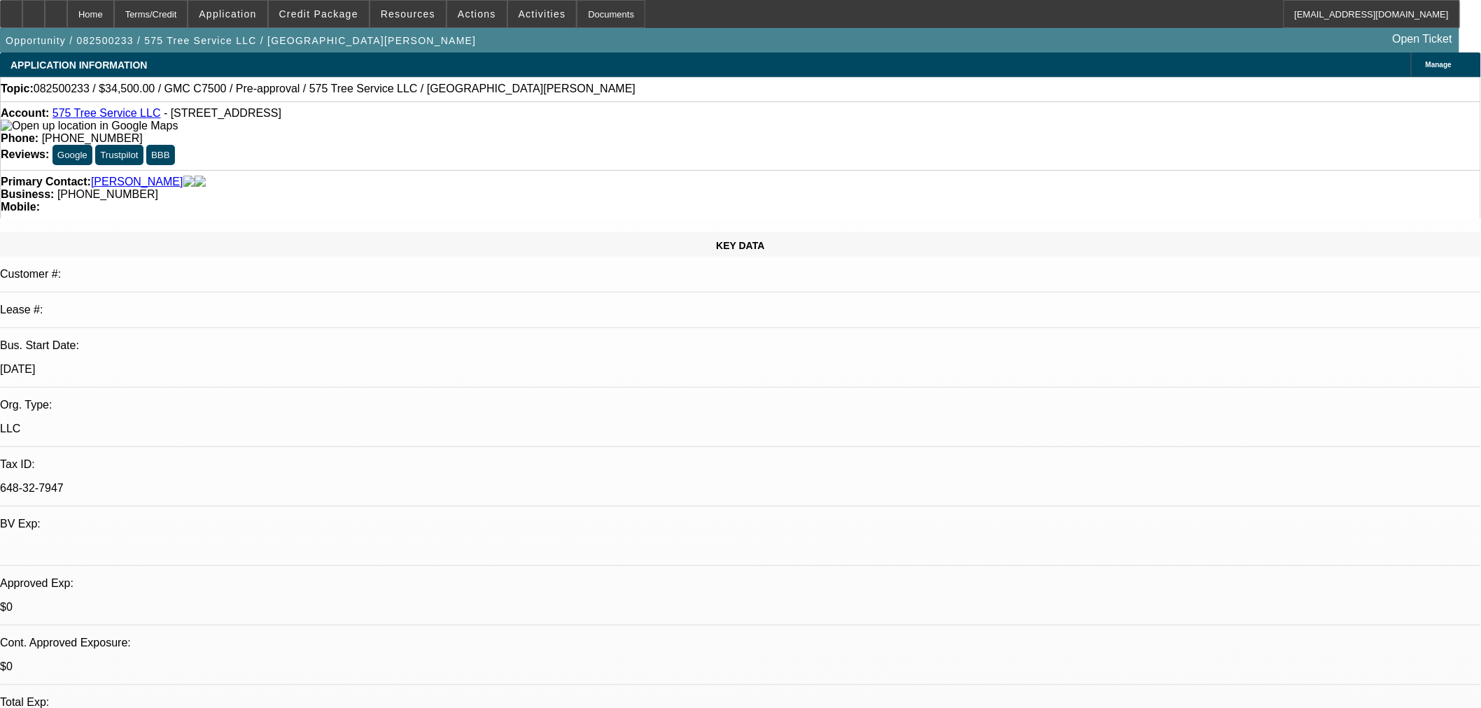
select select "0"
select select "2"
select select "0"
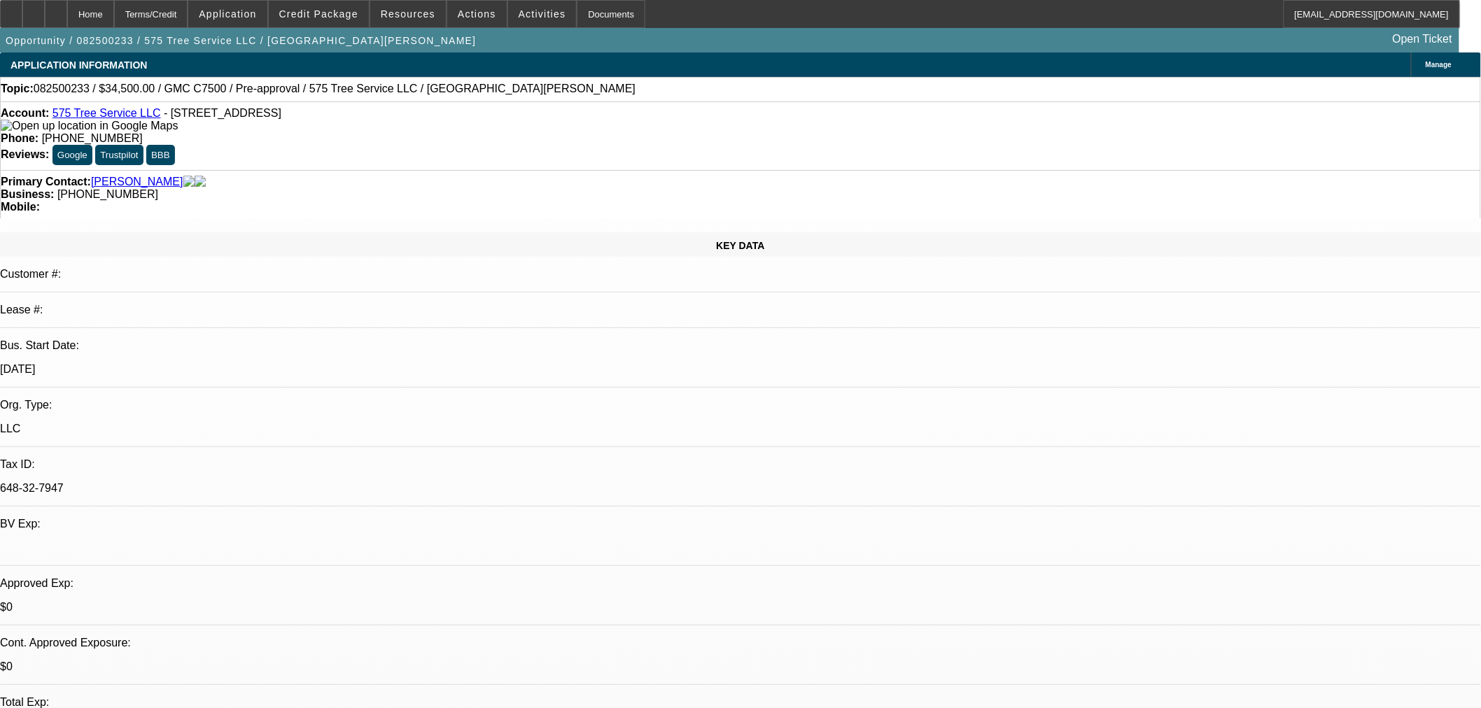
select select "0"
select select "2"
select select "6"
select select "2"
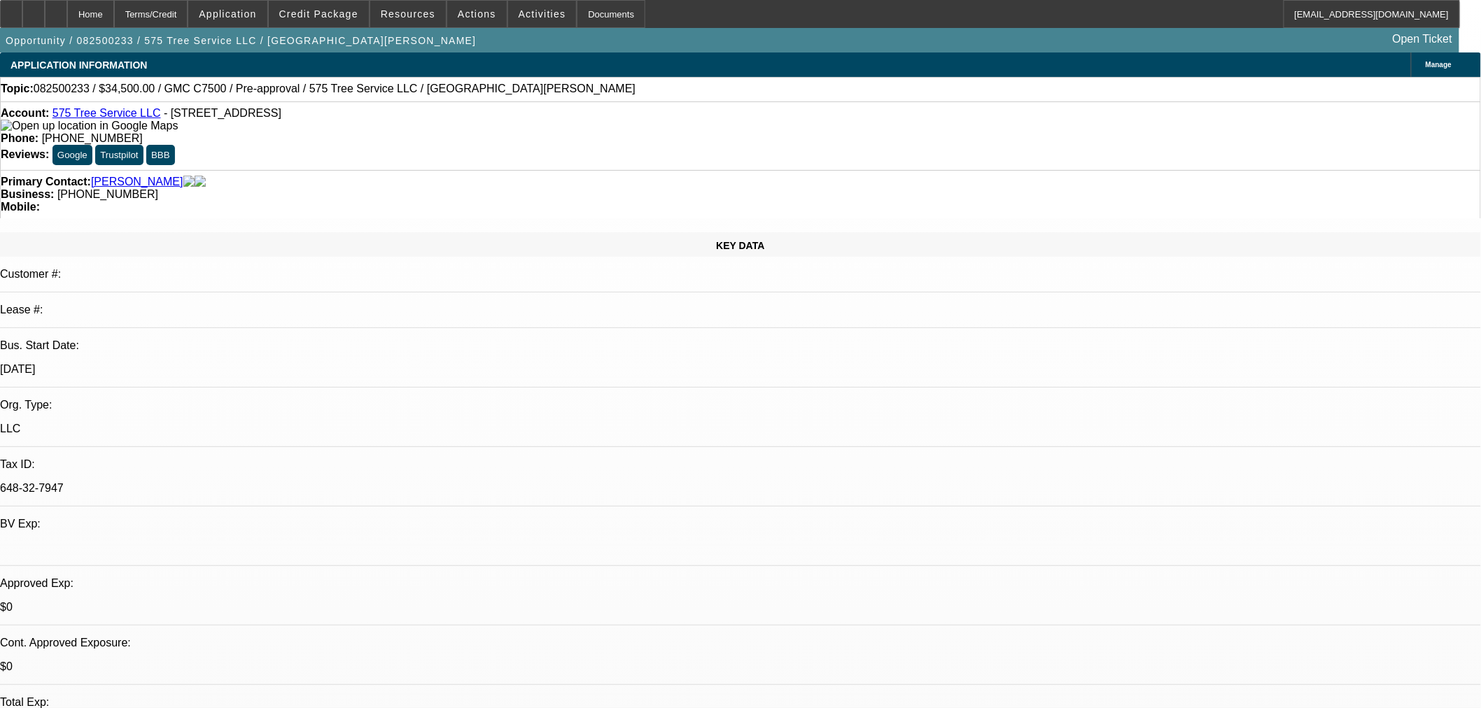
select select "6"
select select "2"
select select "6"
select select "1"
select select "6"
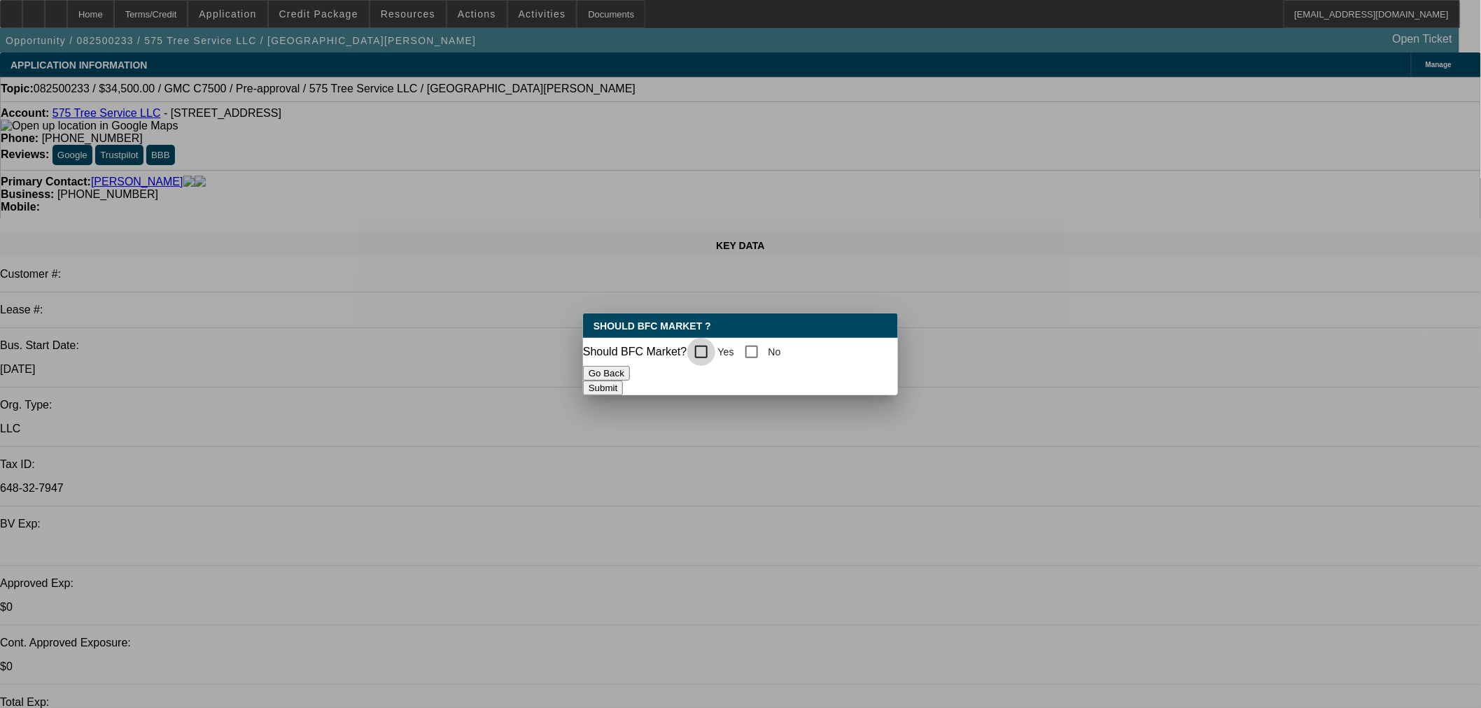
click at [714, 338] on input "Yes" at bounding box center [701, 352] width 28 height 28
checkbox input "true"
click at [623, 388] on button "Submit" at bounding box center [603, 388] width 40 height 15
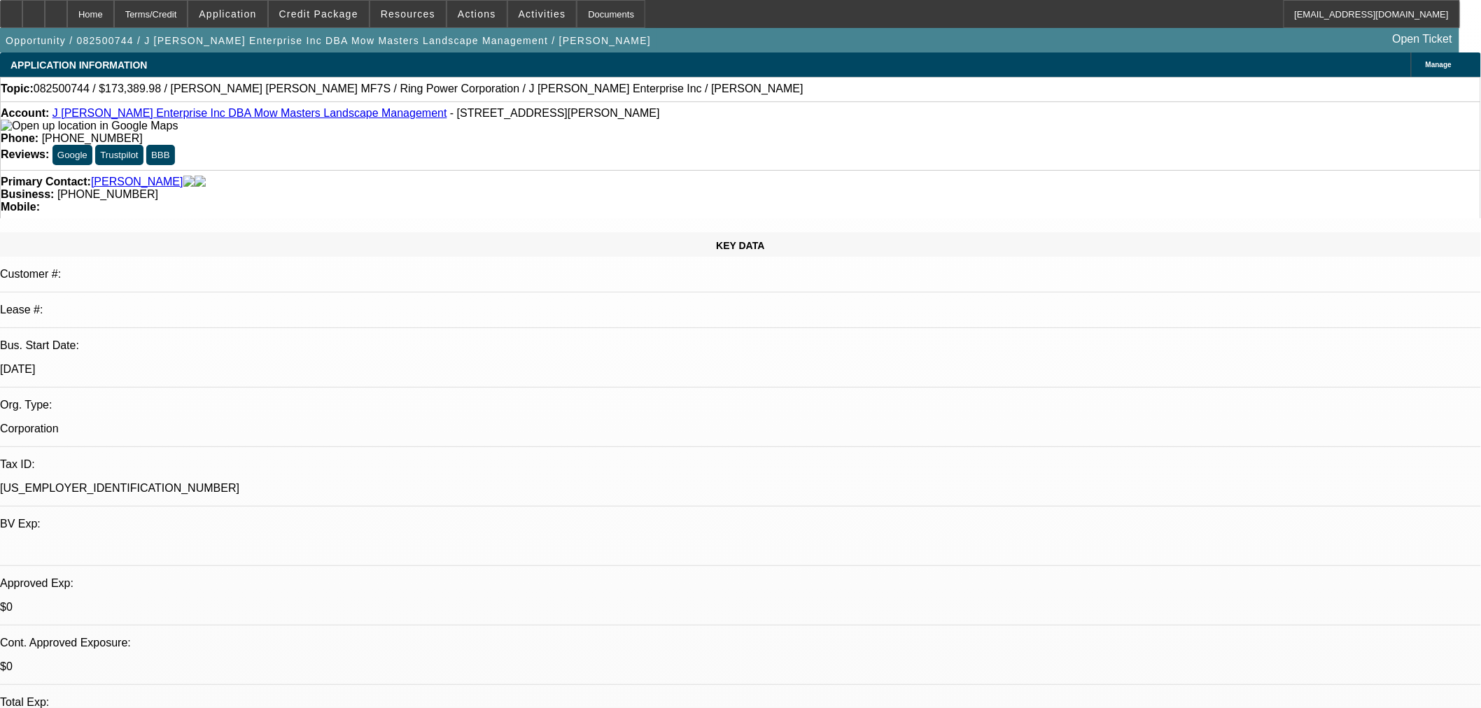
select select "0"
select select "0.1"
select select "4"
select select "0"
select select "0.1"
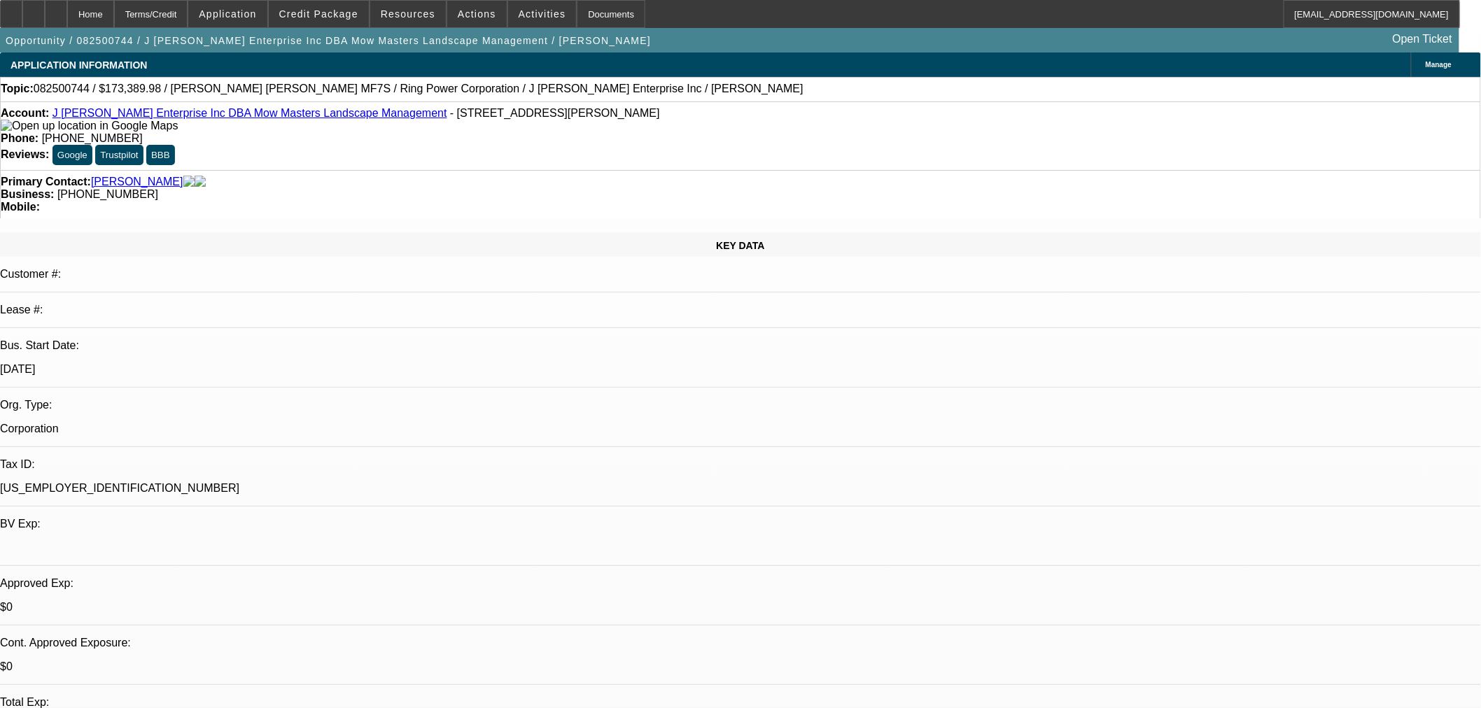
select select "4"
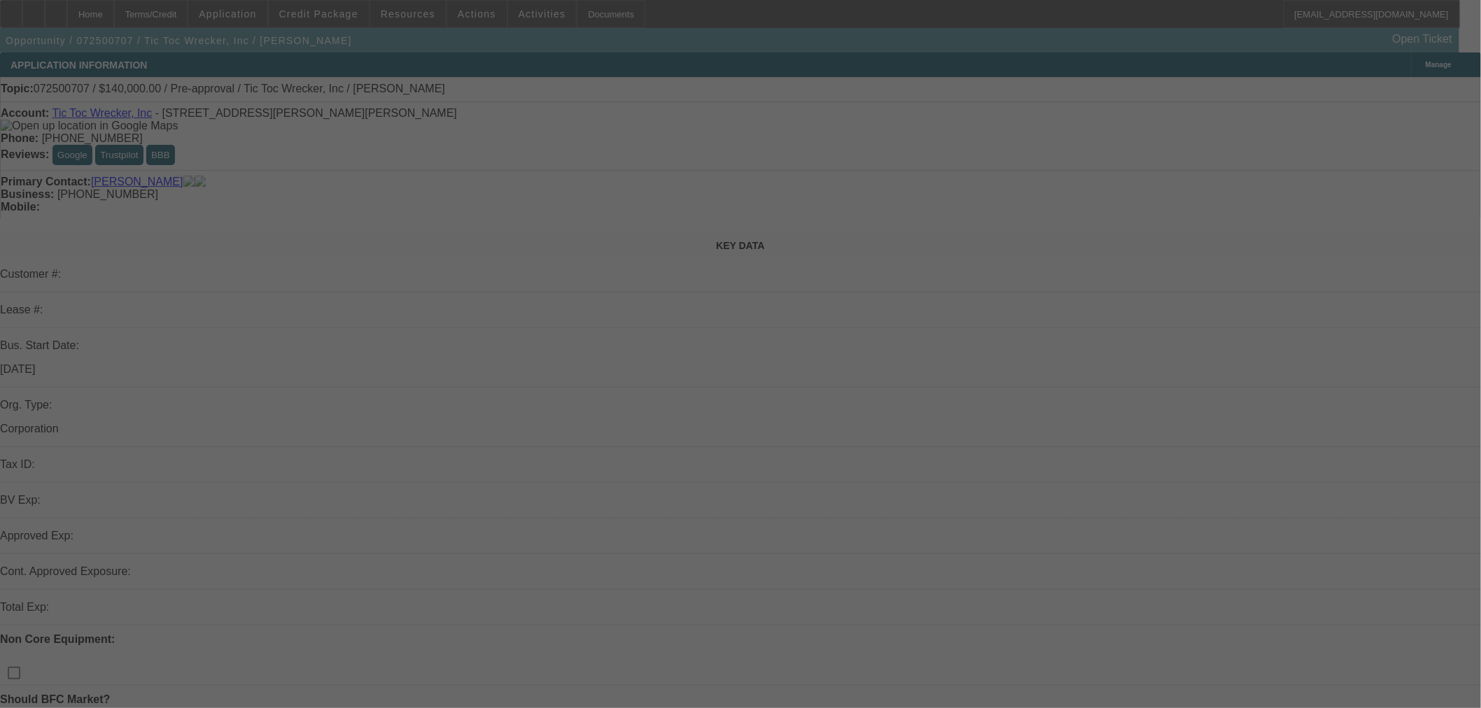
select select "0"
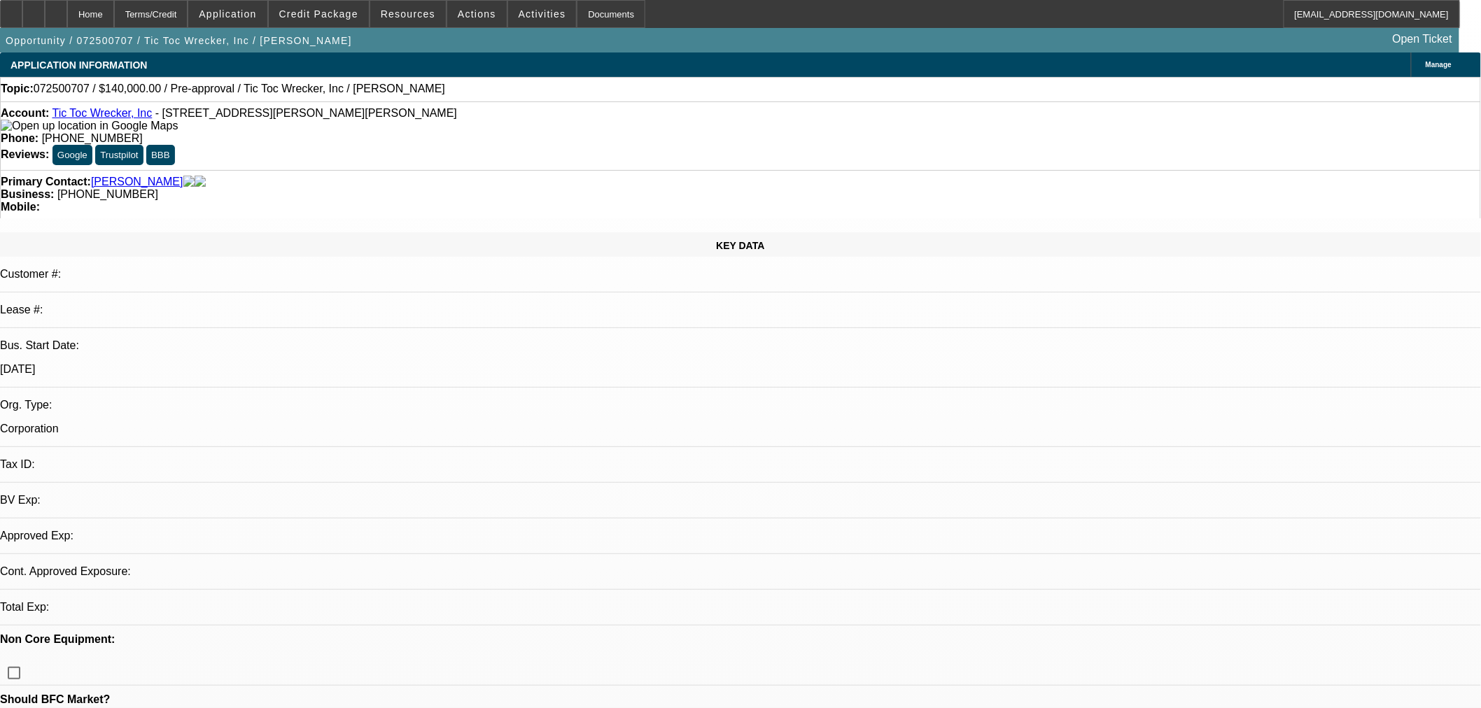
select select "0.1"
select select "0"
select select "0.1"
select select "0"
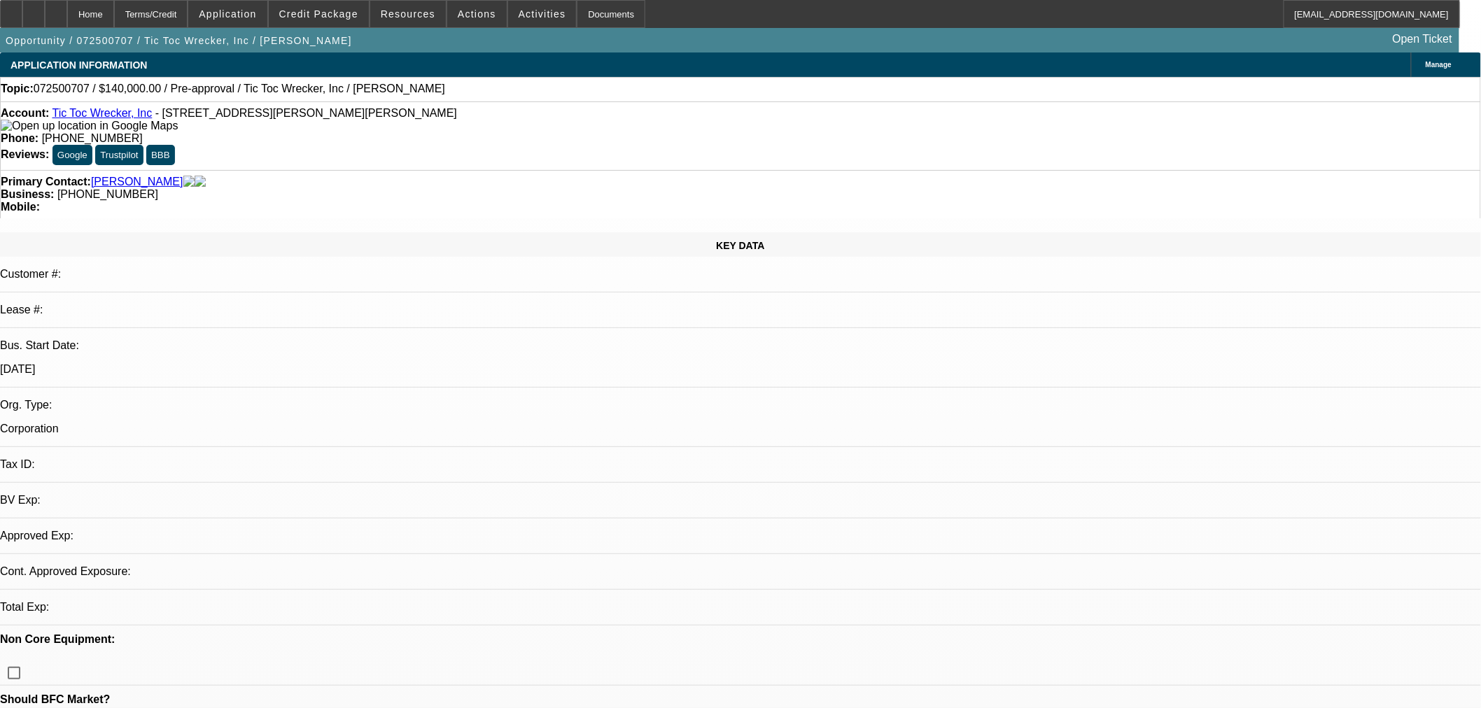
select select "2"
select select "0.1"
select select "1"
select select "4"
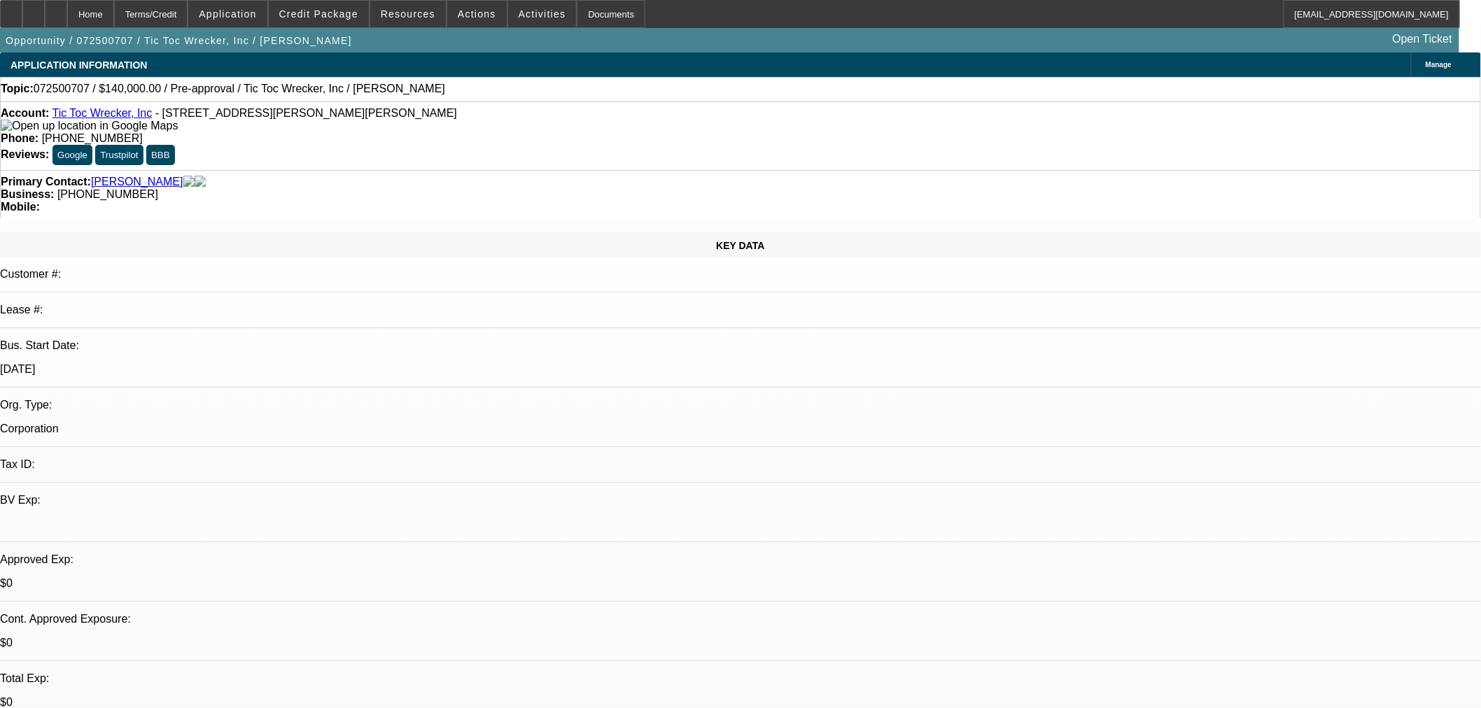
select select "1"
select select "4"
select select "1"
select select "2"
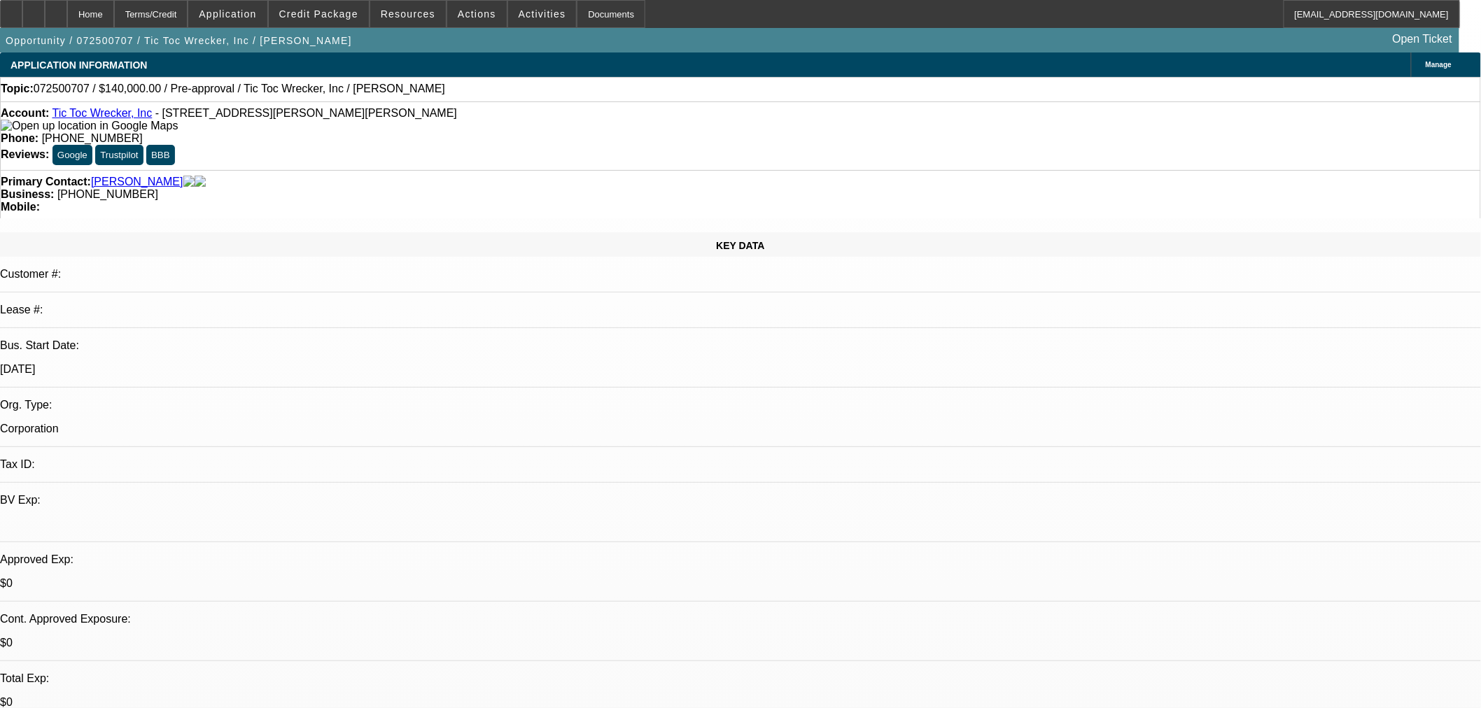
select select "4"
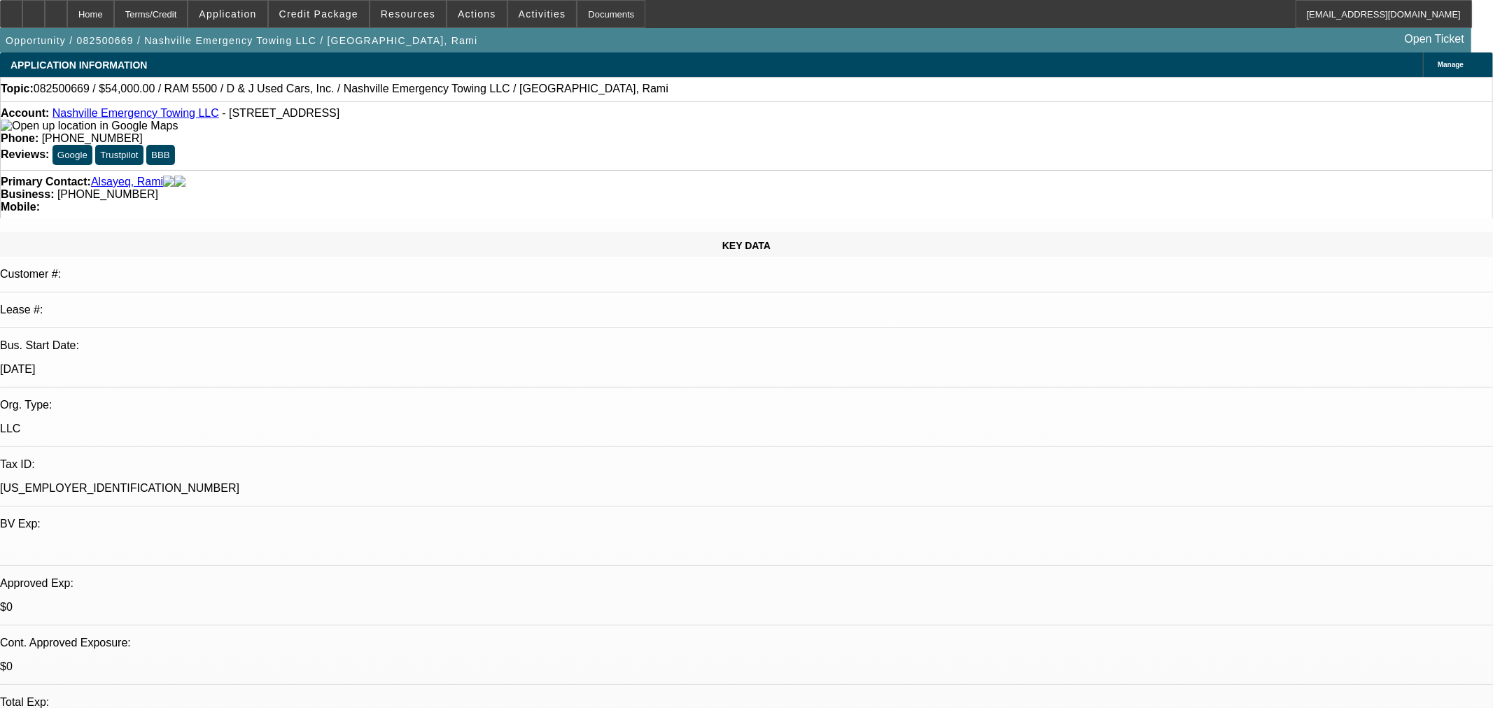
select select "0.1"
select select "2"
select select "0"
select select "6"
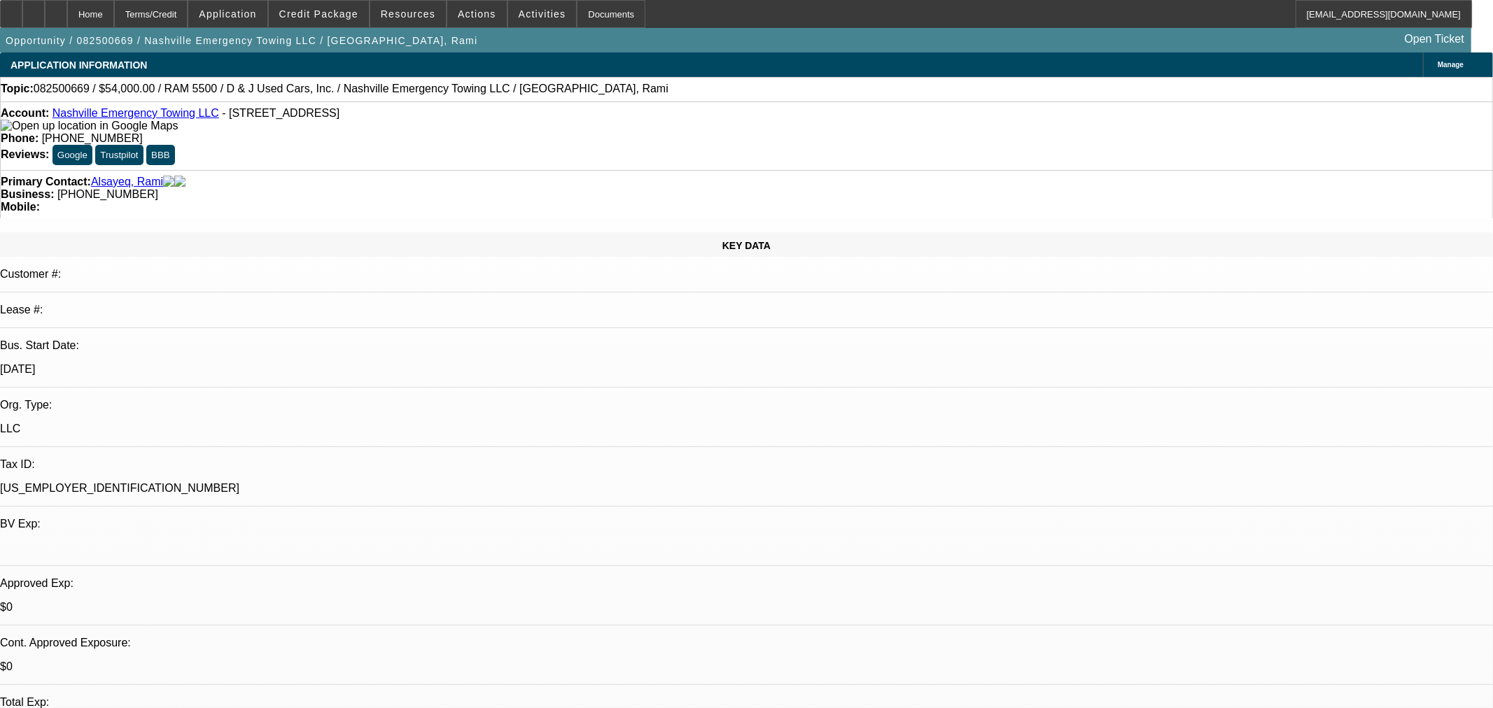
select select "0.1"
select select "2"
select select "0"
select select "6"
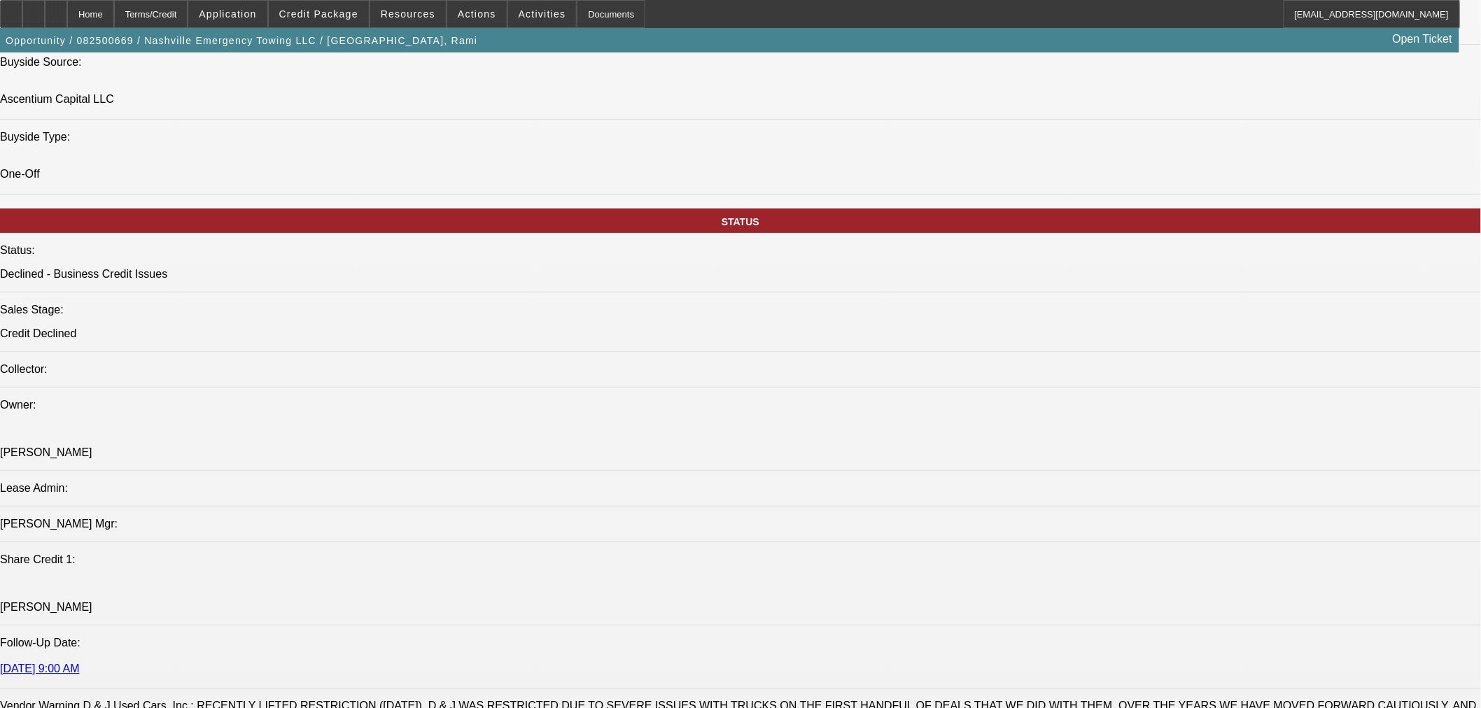
scroll to position [1555, 0]
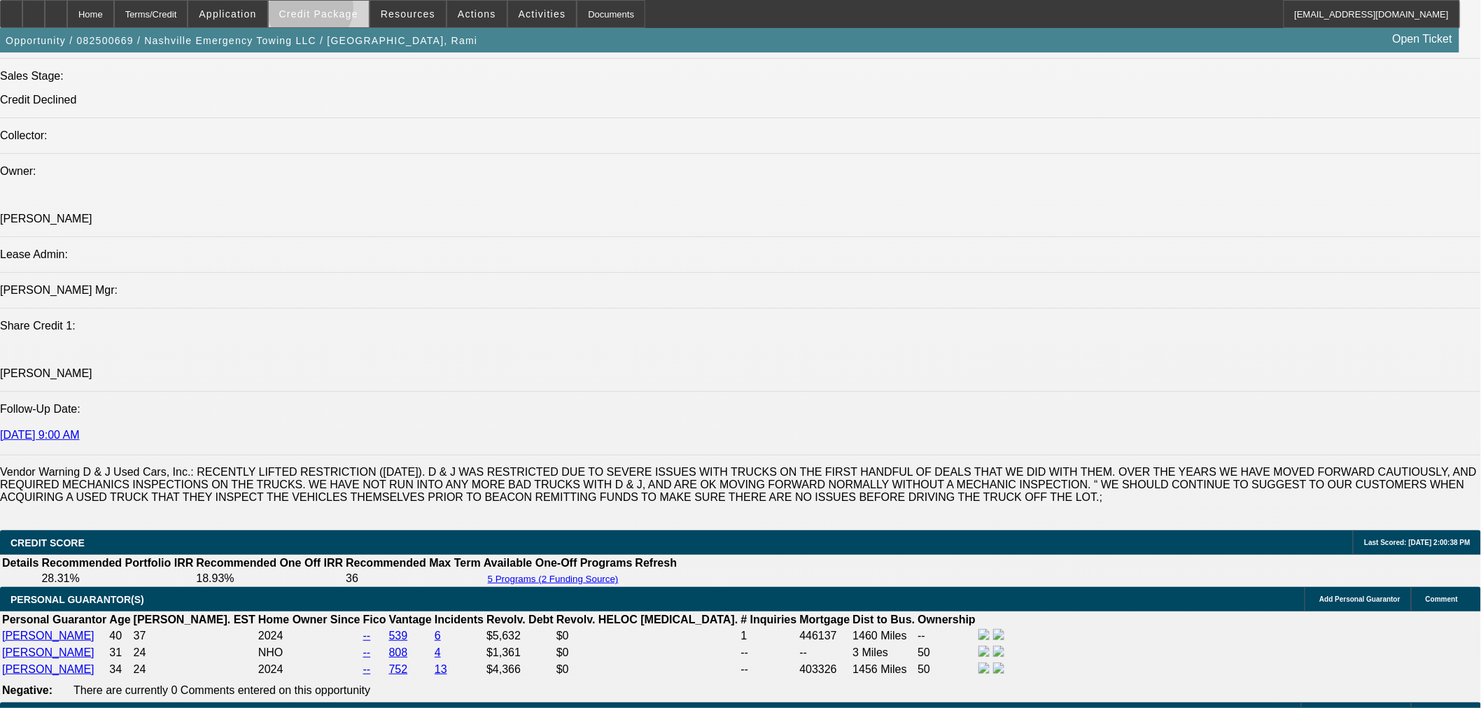
click at [333, 10] on span "Credit Package" at bounding box center [318, 13] width 79 height 11
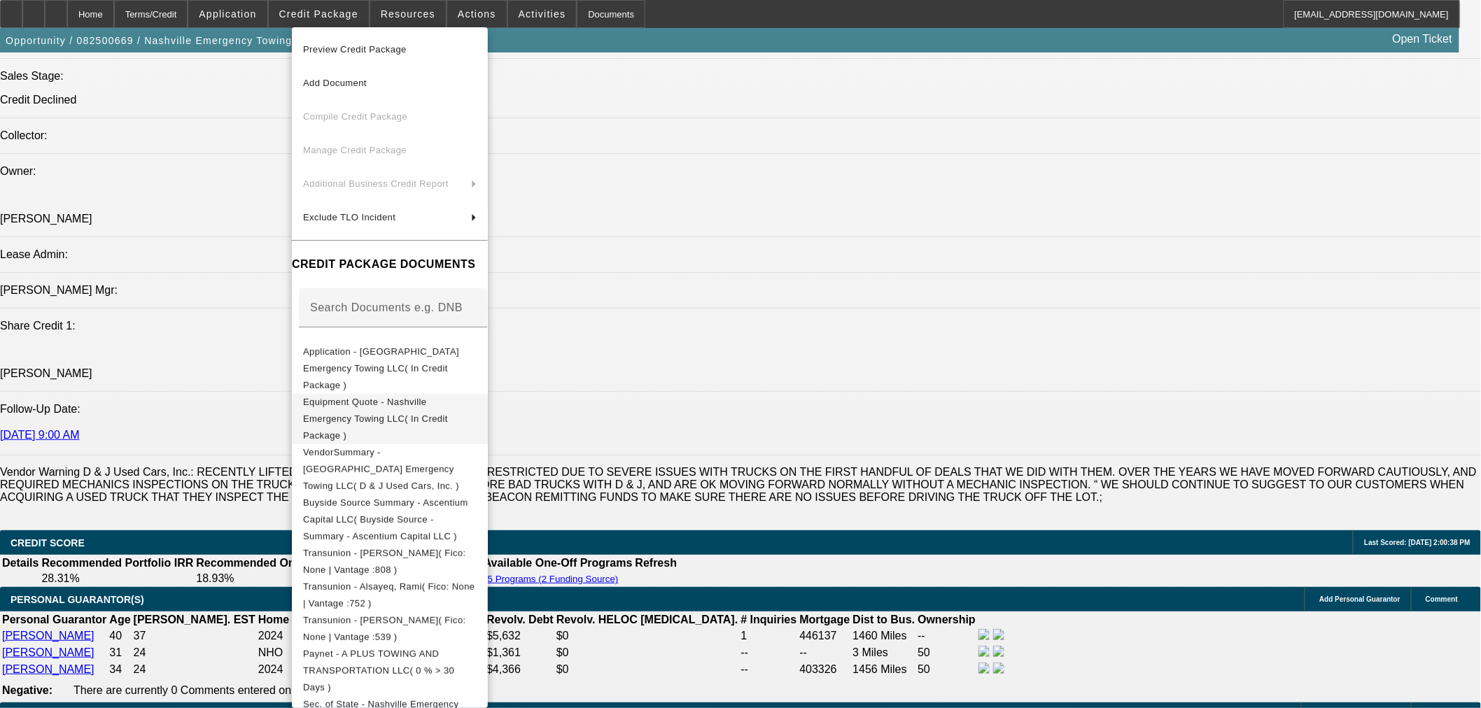
click at [386, 396] on span "Equipment Quote - Nashville Emergency Towing LLC( In Credit Package )" at bounding box center [375, 418] width 145 height 44
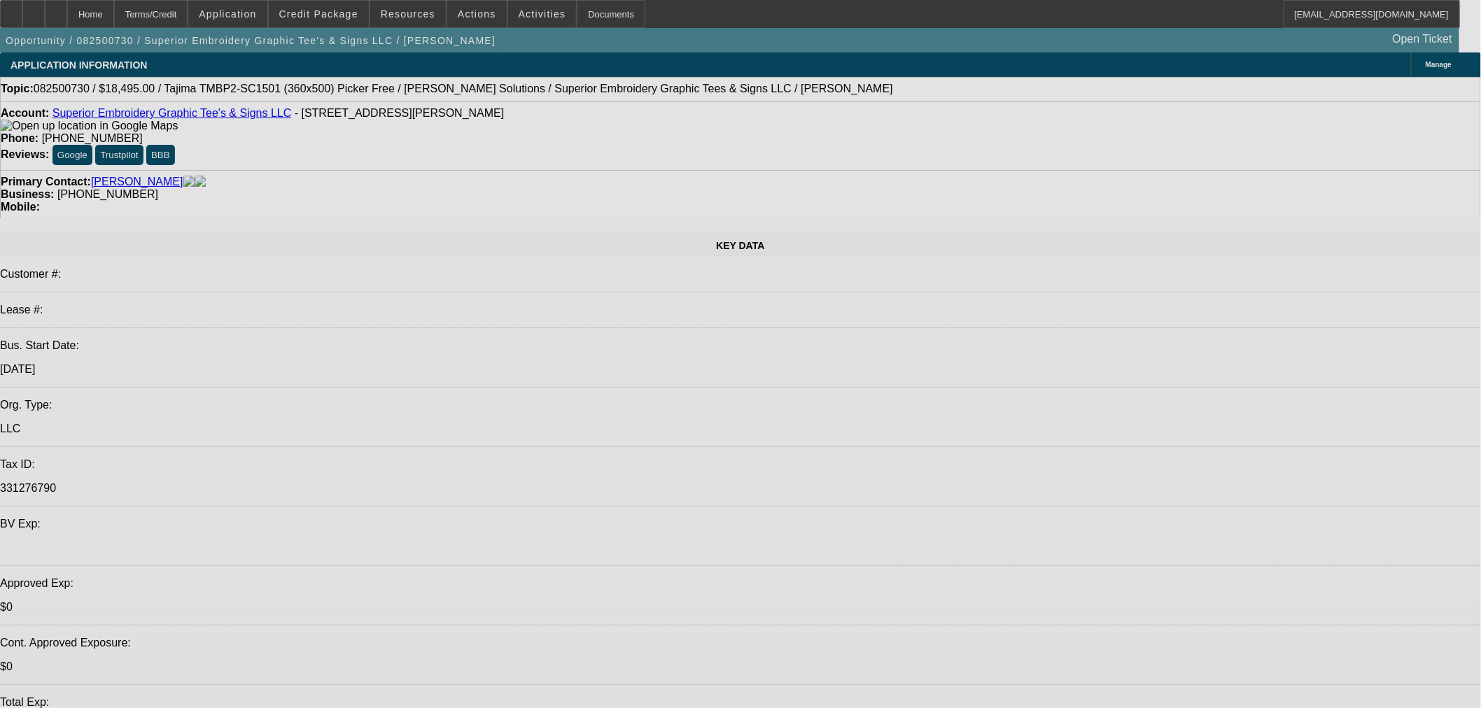
select select "0"
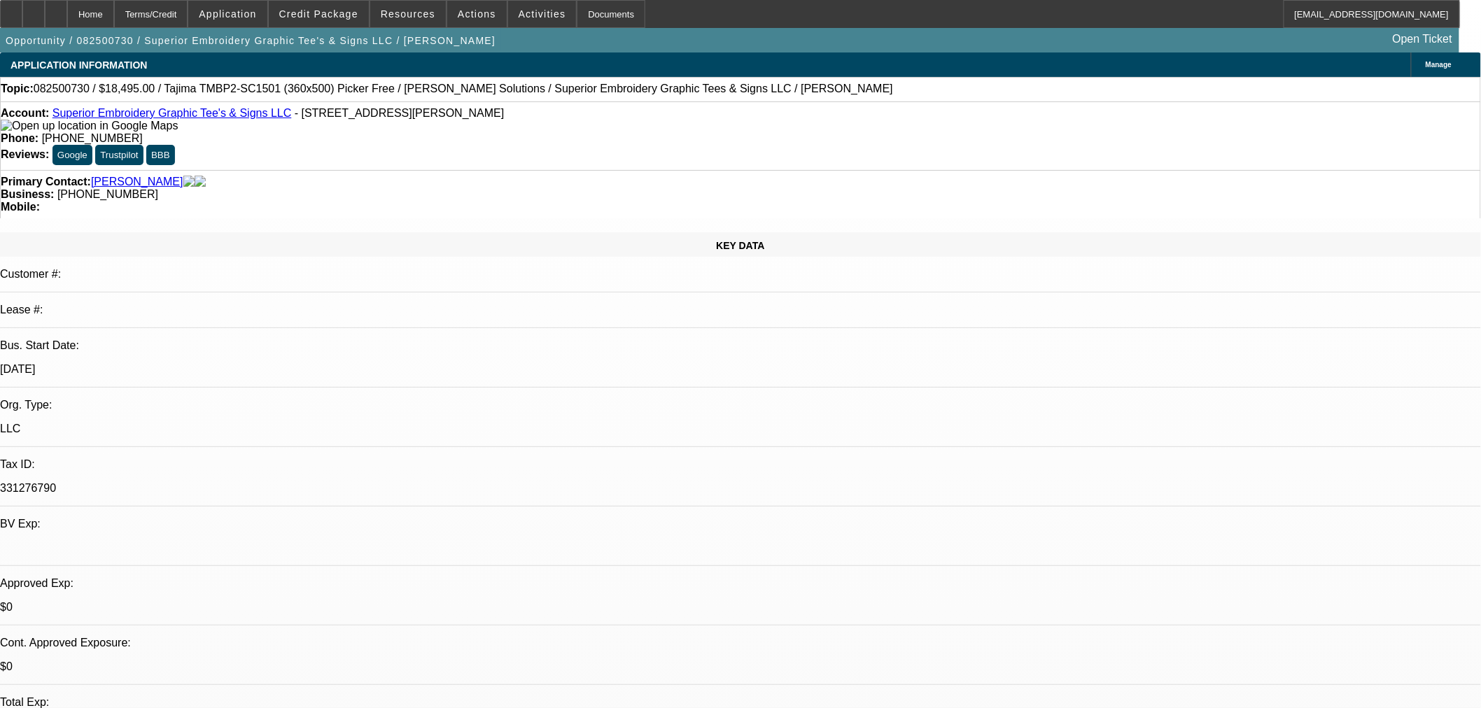
select select "0"
select select "0.1"
select select "4"
select select "0"
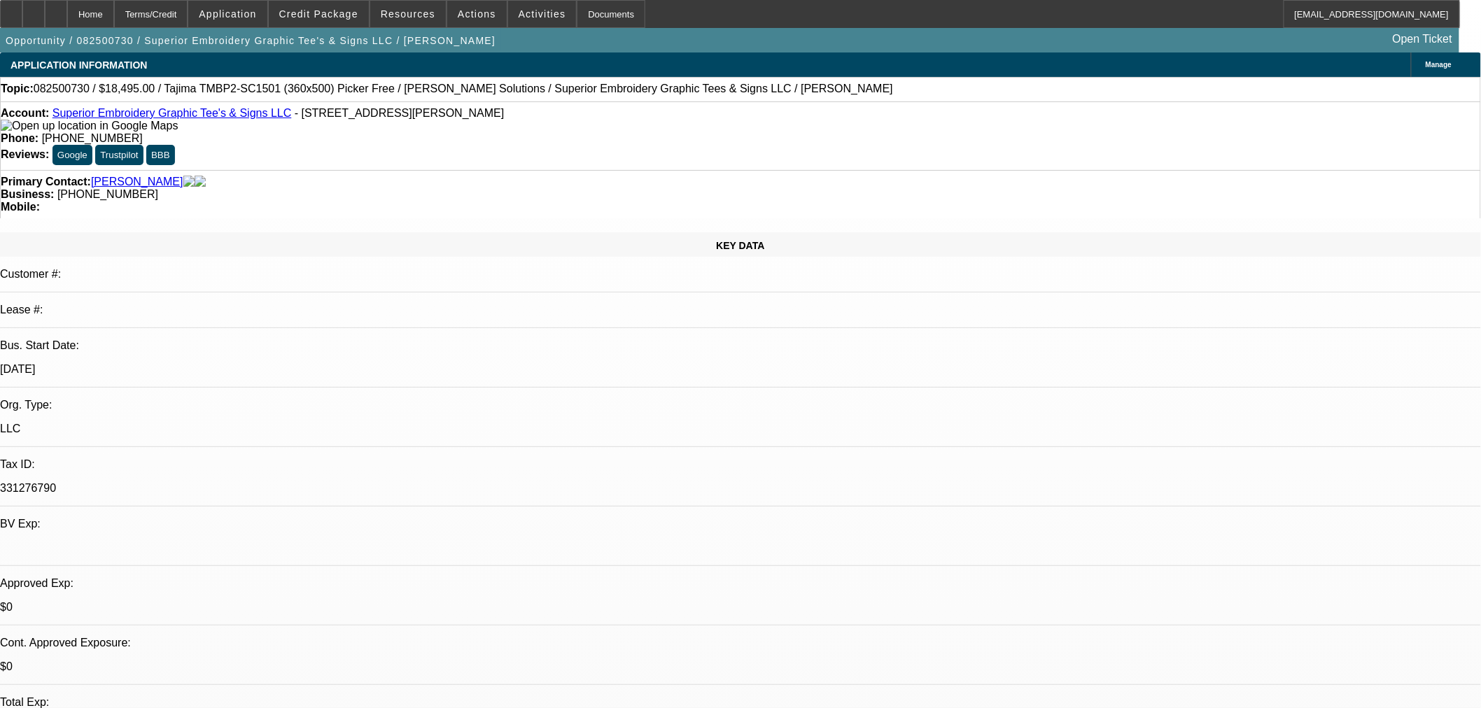
select select "0.1"
select select "4"
select select "0"
select select "2"
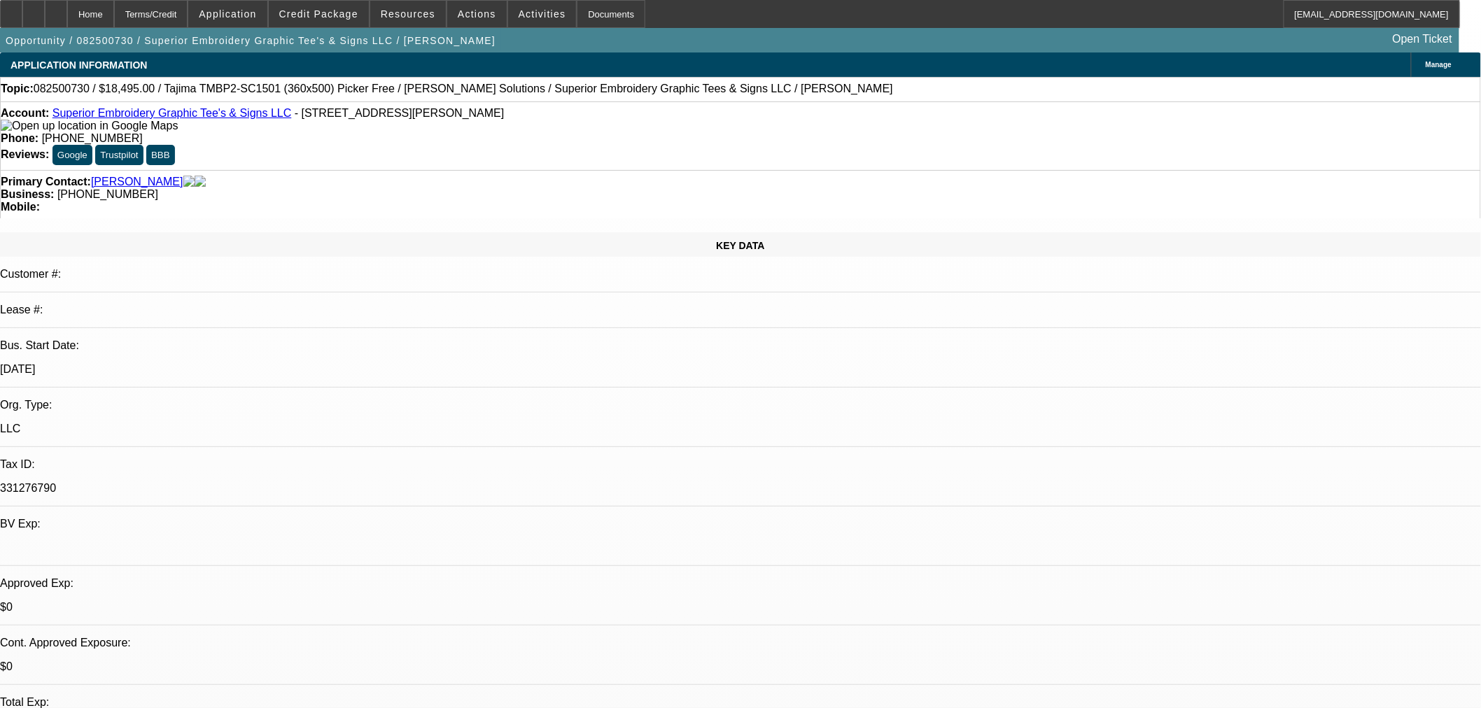
select select "0.1"
select select "4"
select select "0"
select select "2"
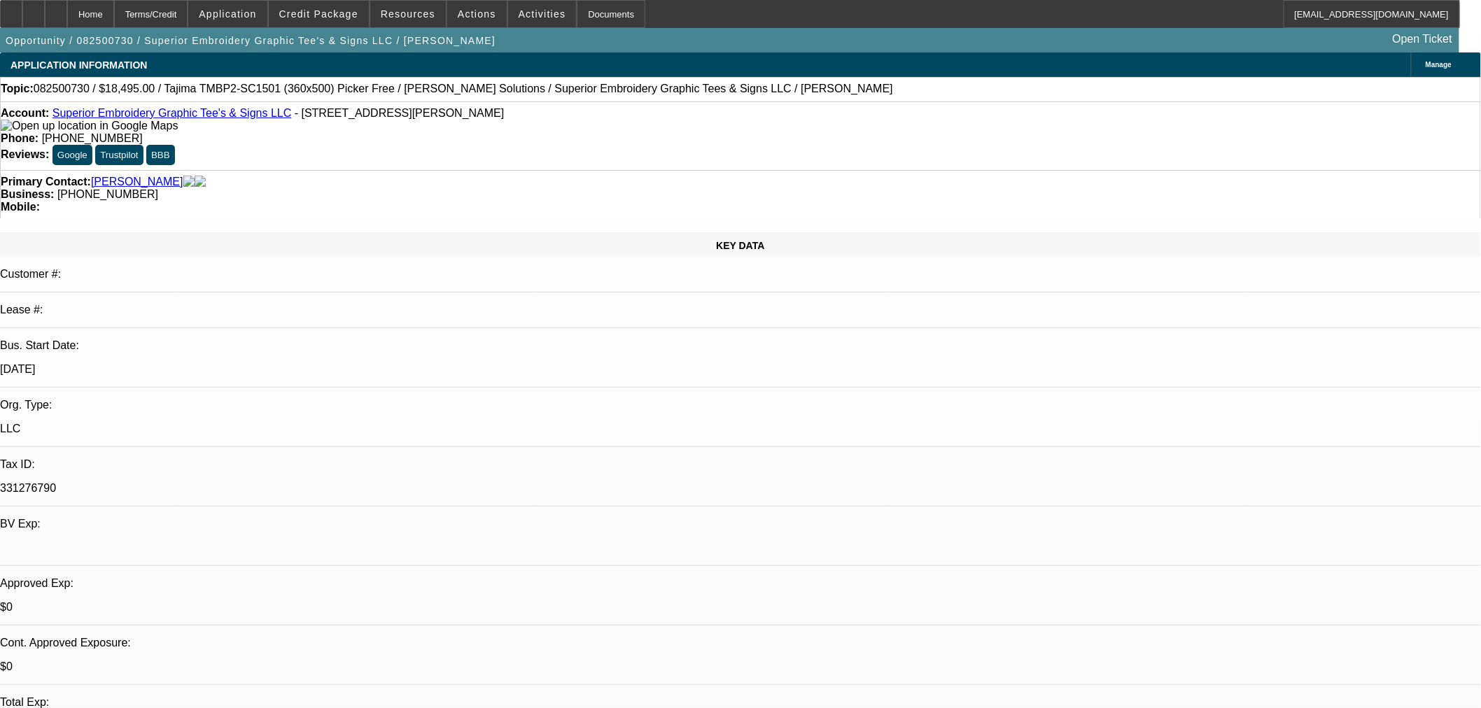
select select "0.1"
select select "4"
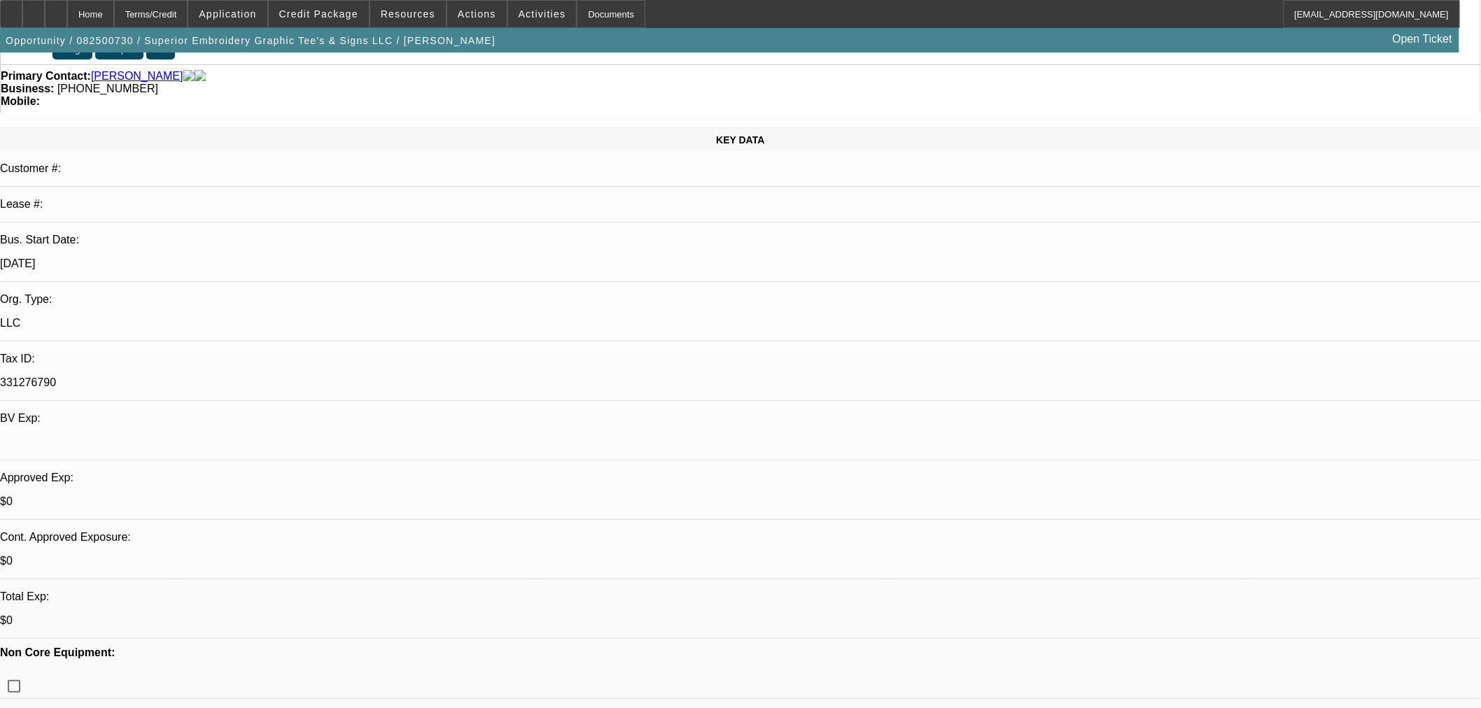
scroll to position [78, 0]
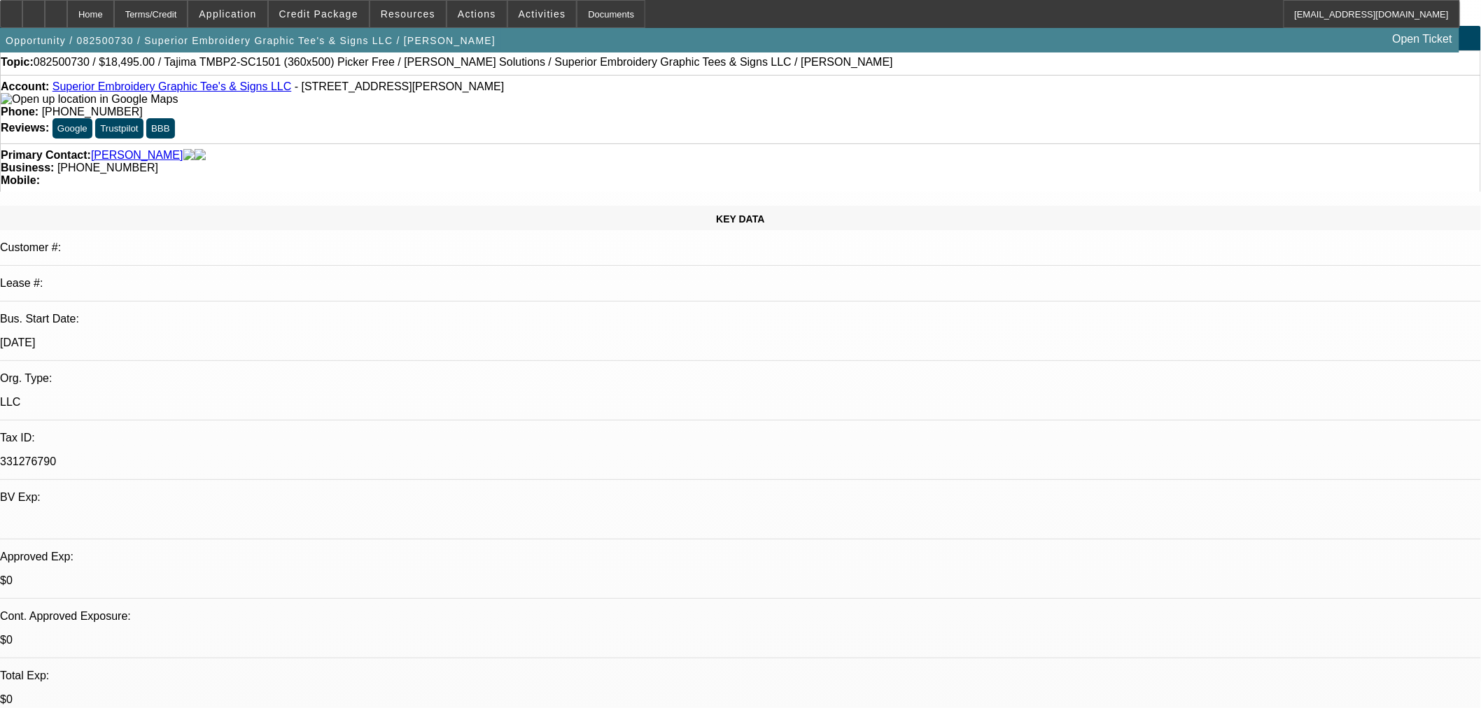
scroll to position [0, 0]
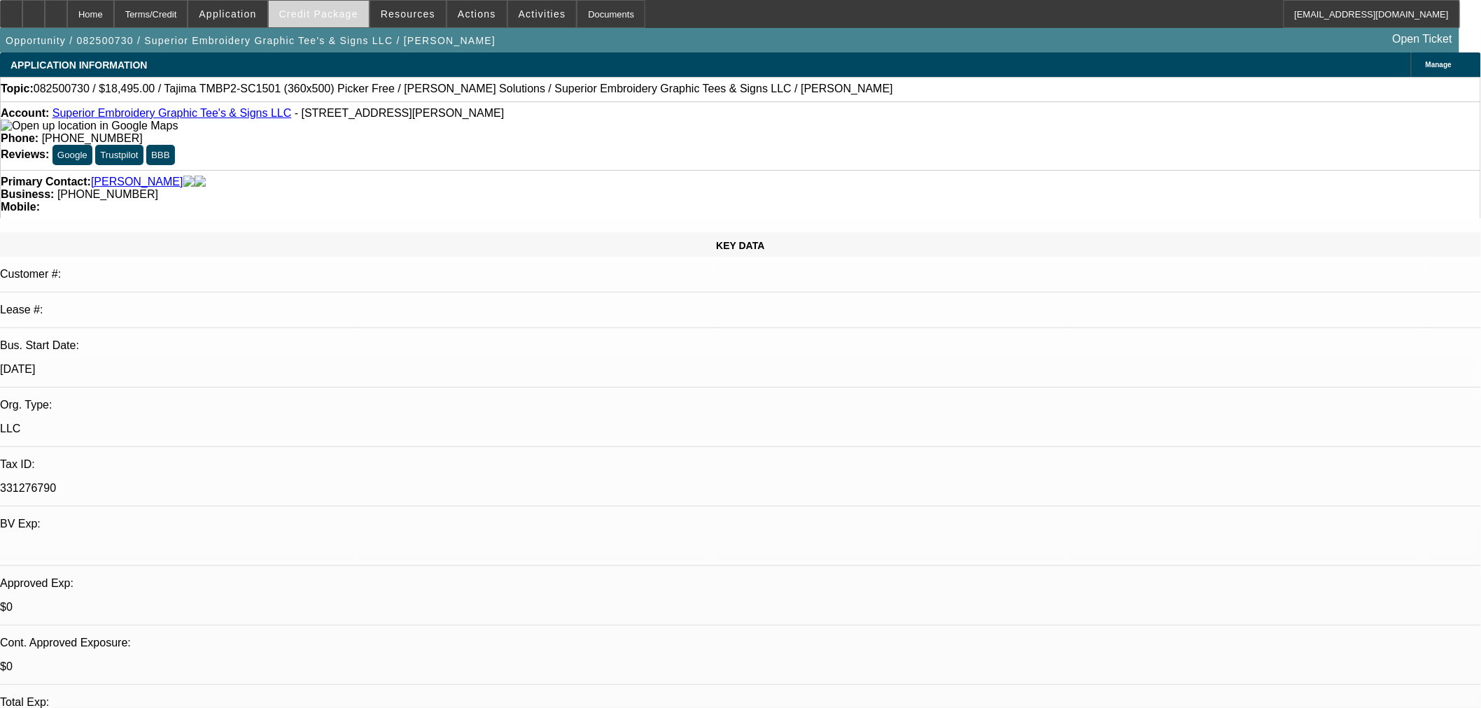
click at [341, 14] on span "Credit Package" at bounding box center [318, 13] width 79 height 11
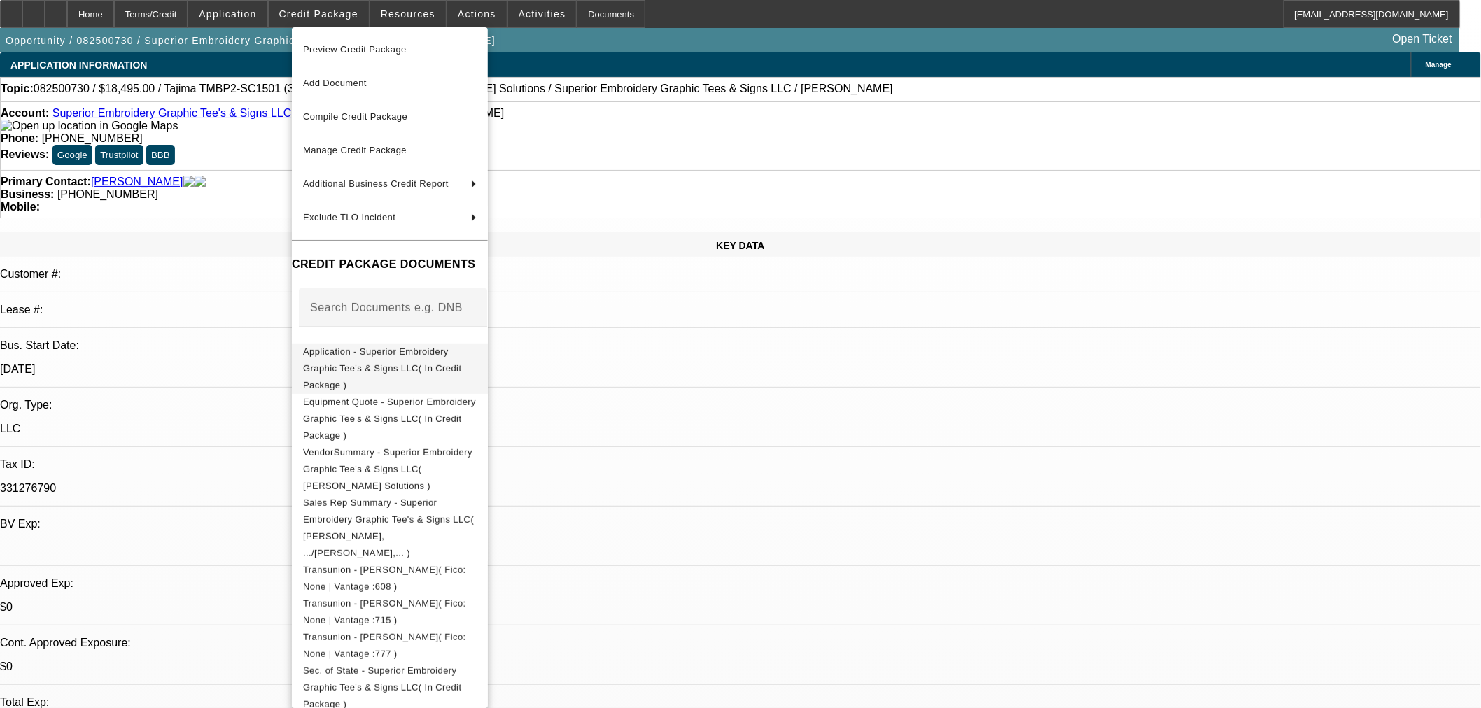
click at [395, 346] on span "Application - Superior Embroidery Graphic Tee's & Signs LLC( In Credit Package )" at bounding box center [390, 368] width 174 height 50
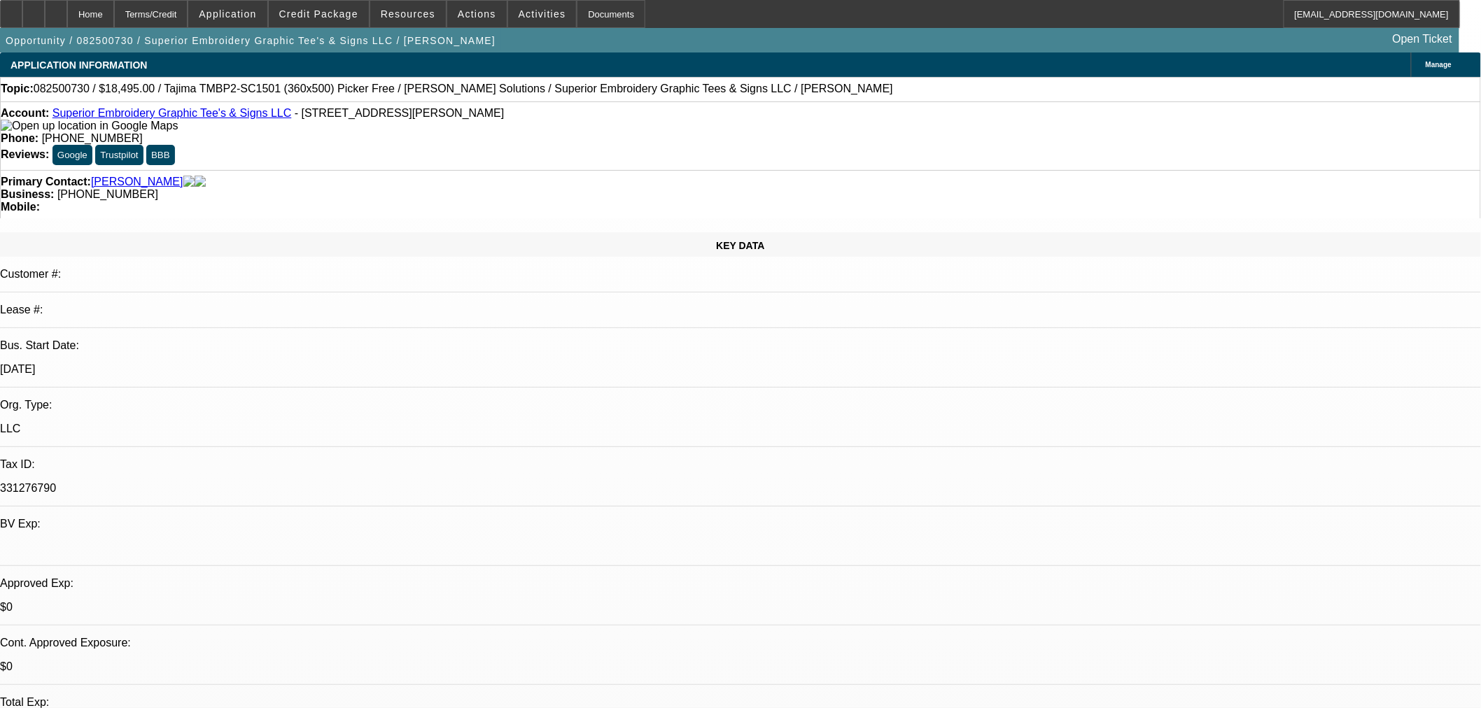
drag, startPoint x: 392, startPoint y: 215, endPoint x: 344, endPoint y: 73, distance: 149.8
click at [458, 94] on span "082500730 / $18,495.00 / Tajima TMBP2-SC1501 (360x500) Picker Free / Hirsch Sol…" at bounding box center [463, 89] width 859 height 13
click at [436, 92] on span "082500730 / $18,495.00 / Tajima TMBP2-SC1501 (360x500) Picker Free / Hirsch Sol…" at bounding box center [463, 89] width 859 height 13
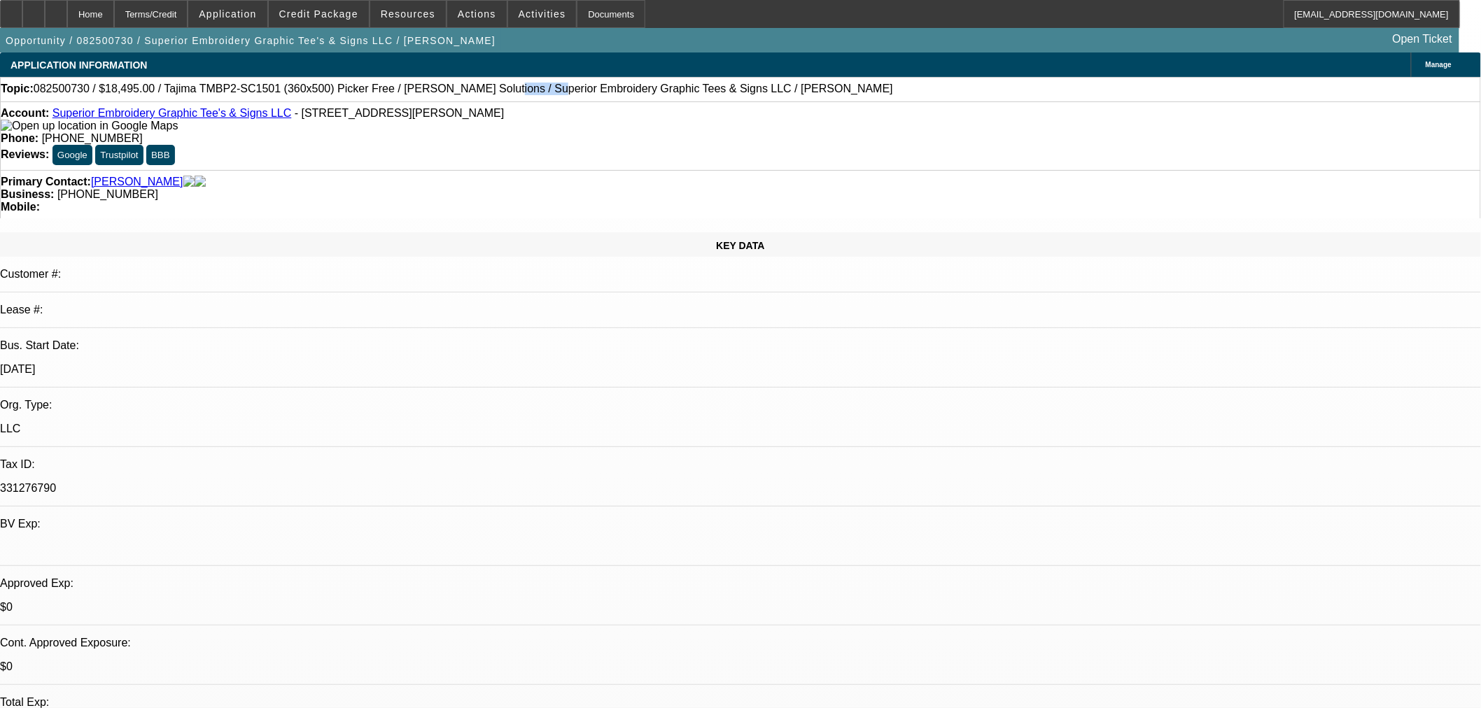
copy span "Superior"
click at [443, 78] on div "Topic: 082500730 / $18,495.00 / Tajima TMBP2-SC1501 (360x500) Picker Free / Hir…" at bounding box center [740, 89] width 1481 height 24
click at [439, 87] on span "082500730 / $18,495.00 / Tajima TMBP2-SC1501 (360x500) Picker Free / Hirsch Sol…" at bounding box center [463, 89] width 859 height 13
copy span "Superior"
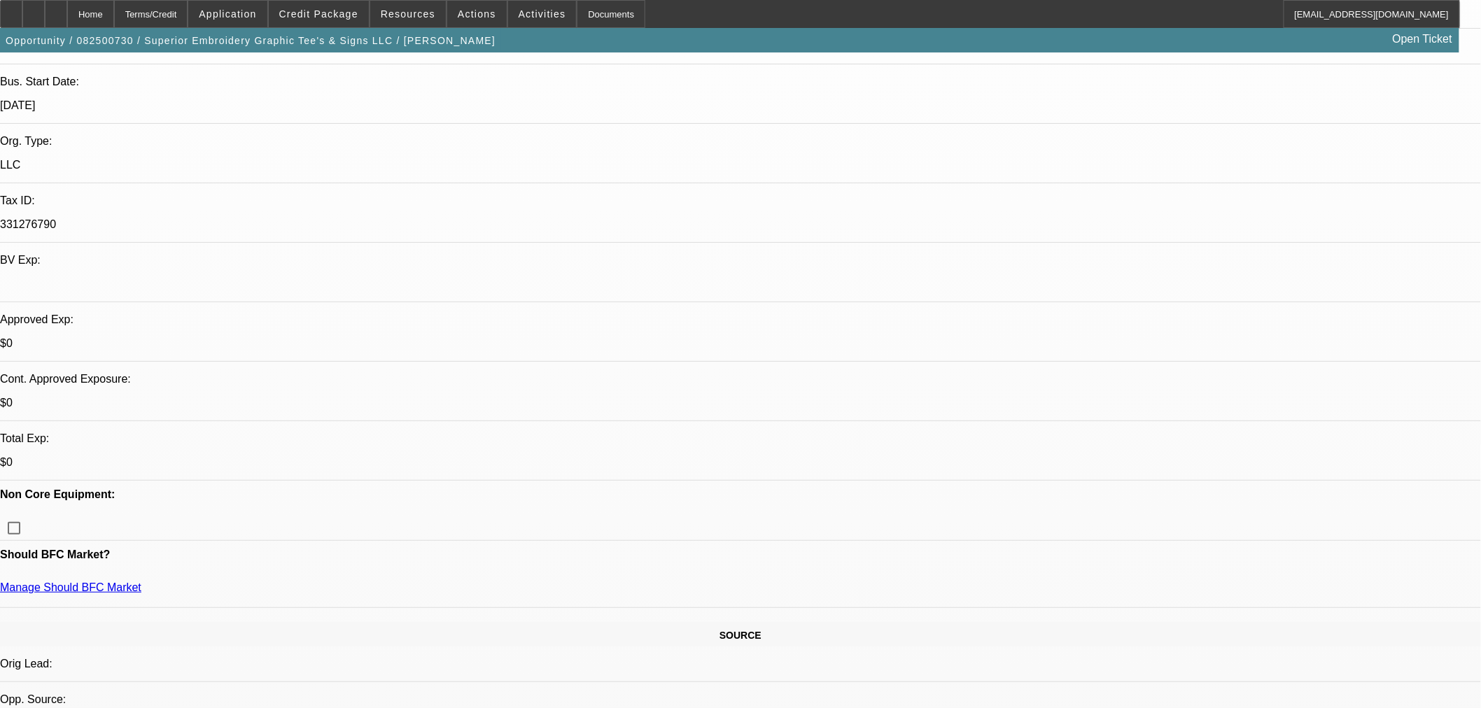
scroll to position [311, 0]
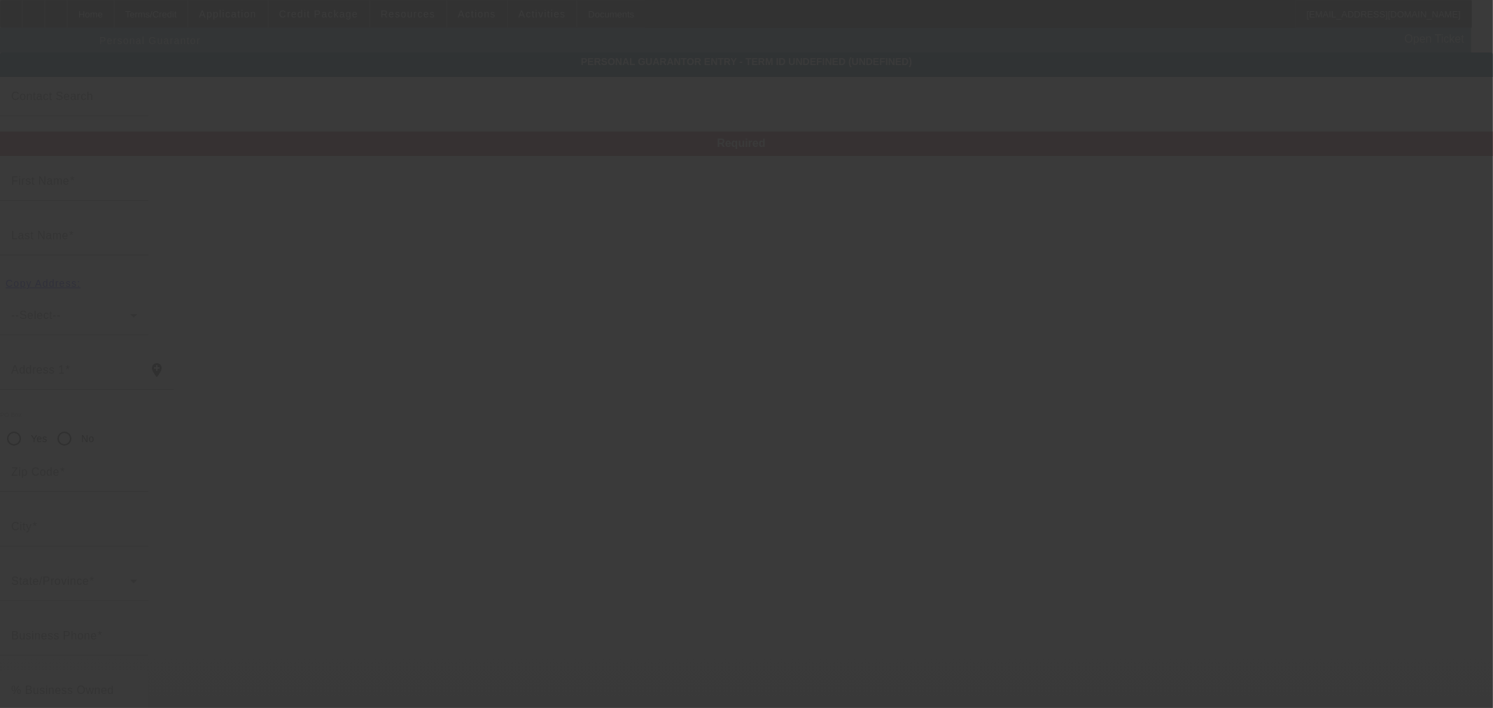
click at [330, 14] on div at bounding box center [746, 354] width 1493 height 708
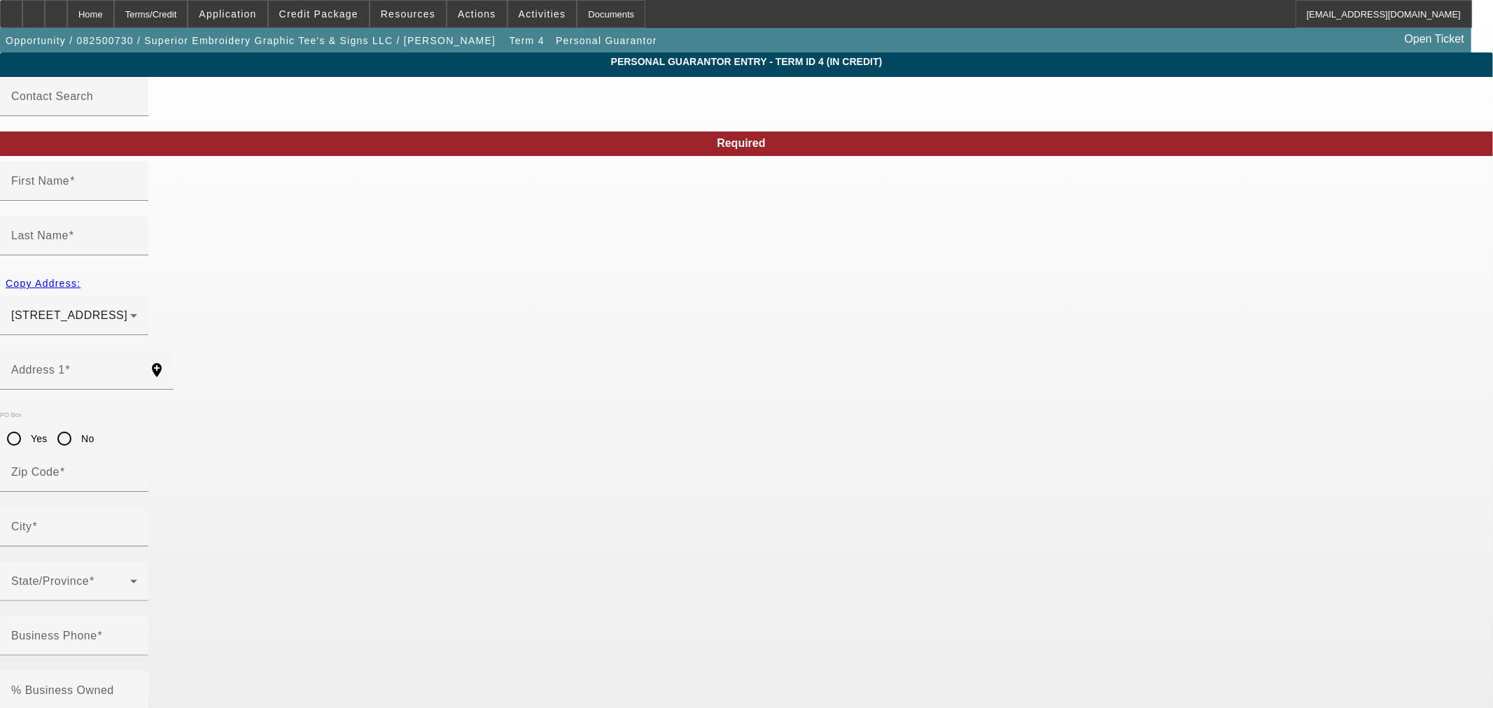
click at [331, 14] on span "Credit Package" at bounding box center [318, 13] width 79 height 11
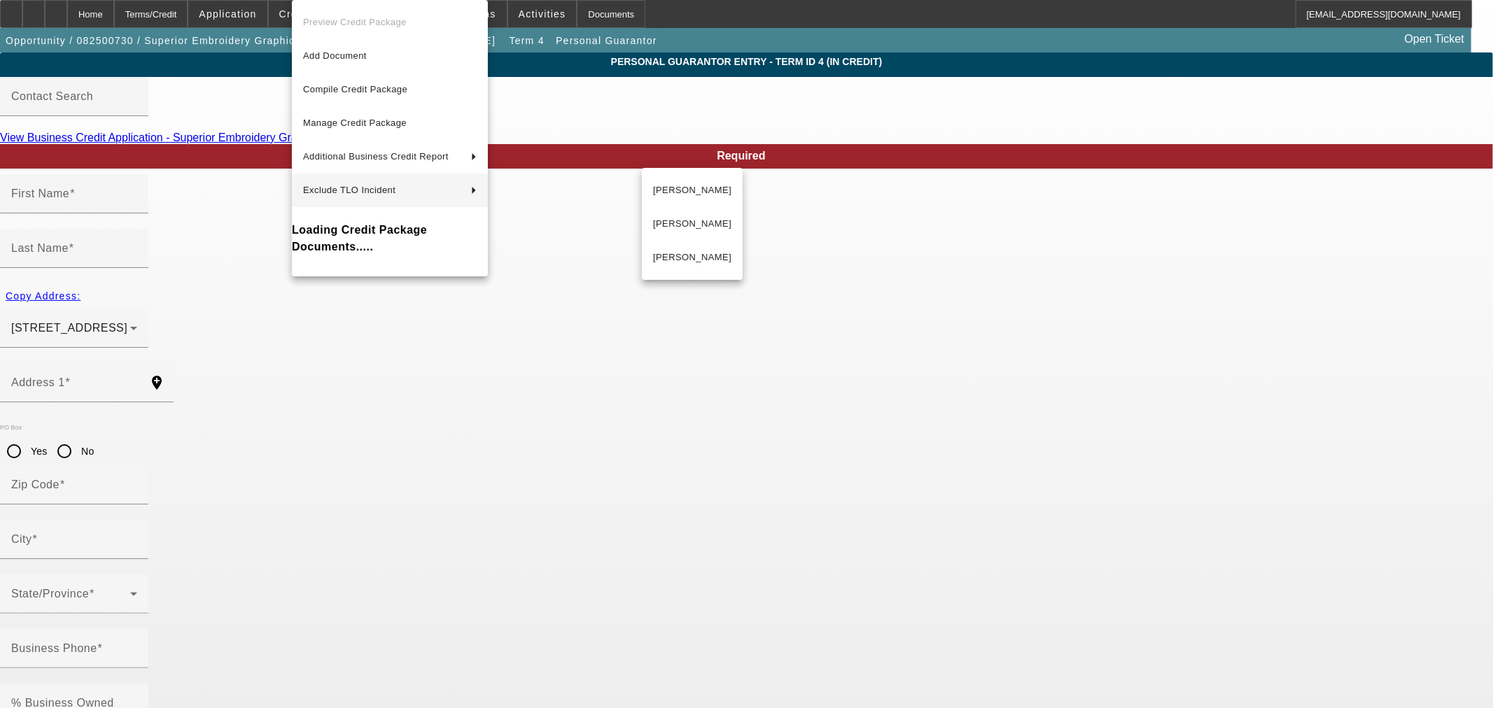
type input "Steve"
type input "Venable"
type input "4046 School Drive"
radio input "true"
type input "70072"
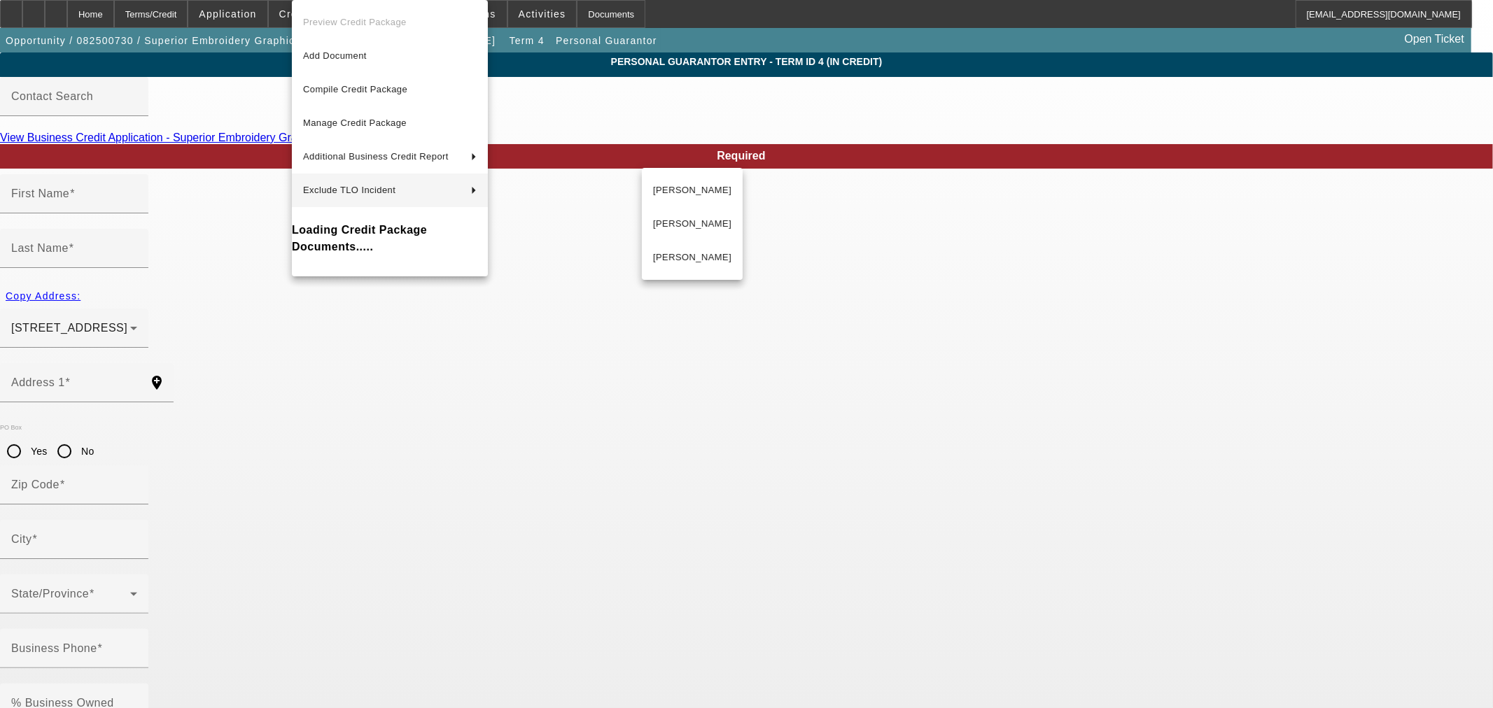
type input "Marrero"
type input "(504) 512-1454"
type input "0"
type input "436-94-9221"
type input "$0.00"
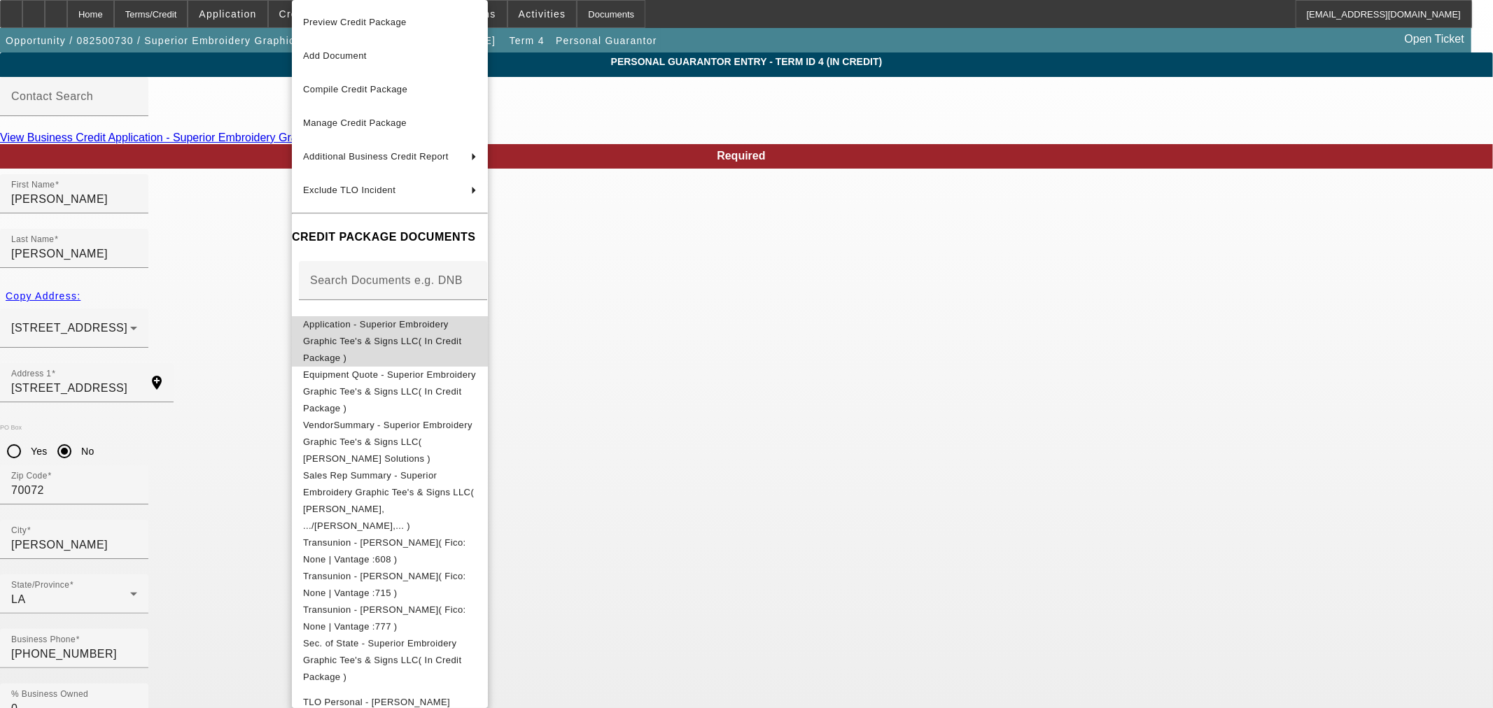
click at [364, 330] on span "Application - Superior Embroidery Graphic Tee's & Signs LLC( In Credit Package )" at bounding box center [382, 341] width 158 height 44
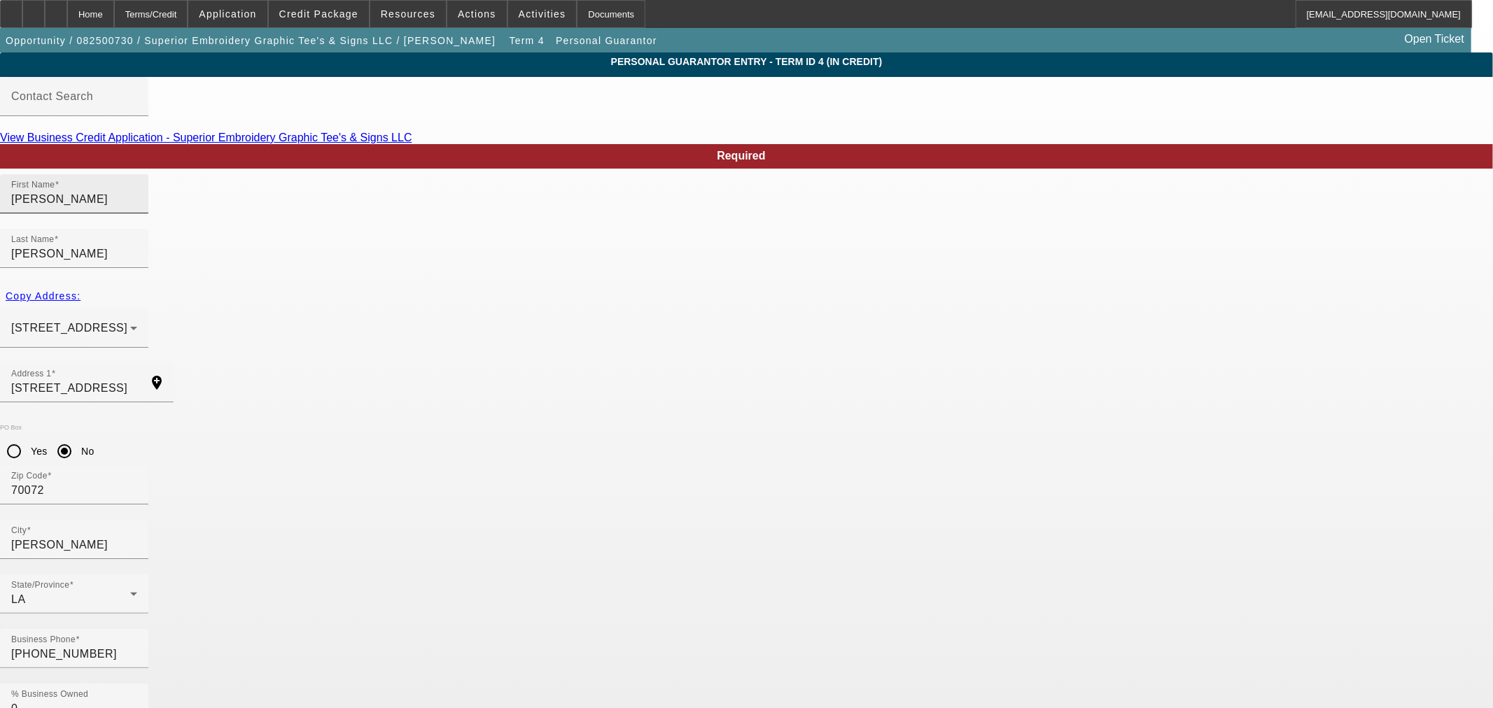
click at [148, 213] on div "First Name Steve" at bounding box center [74, 193] width 148 height 39
click at [137, 208] on input "Steve" at bounding box center [74, 199] width 126 height 17
click at [137, 246] on input "Venable" at bounding box center [74, 254] width 126 height 17
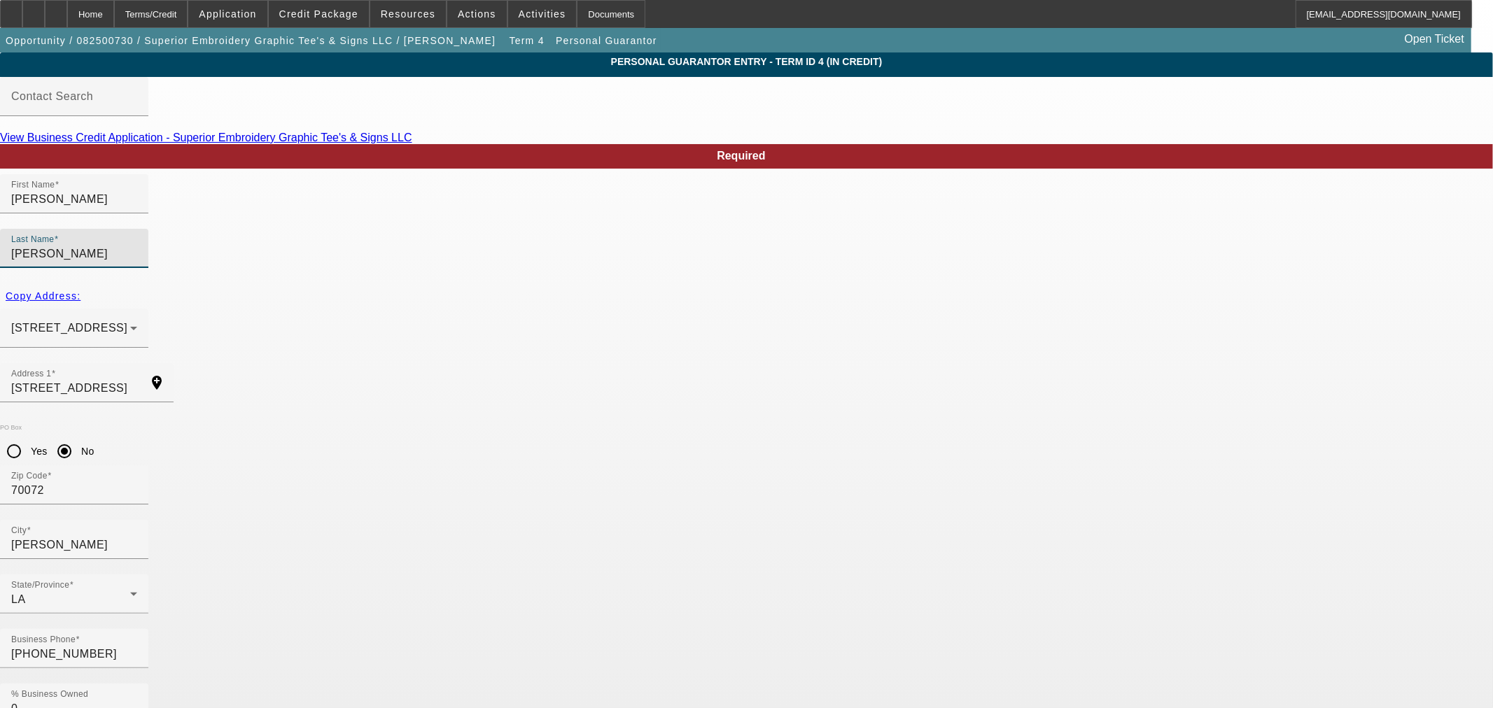
click at [137, 246] on input "Venable" at bounding box center [74, 254] width 126 height 17
drag, startPoint x: 443, startPoint y: 334, endPoint x: 298, endPoint y: 324, distance: 145.2
drag, startPoint x: 397, startPoint y: 430, endPoint x: 297, endPoint y: 423, distance: 101.0
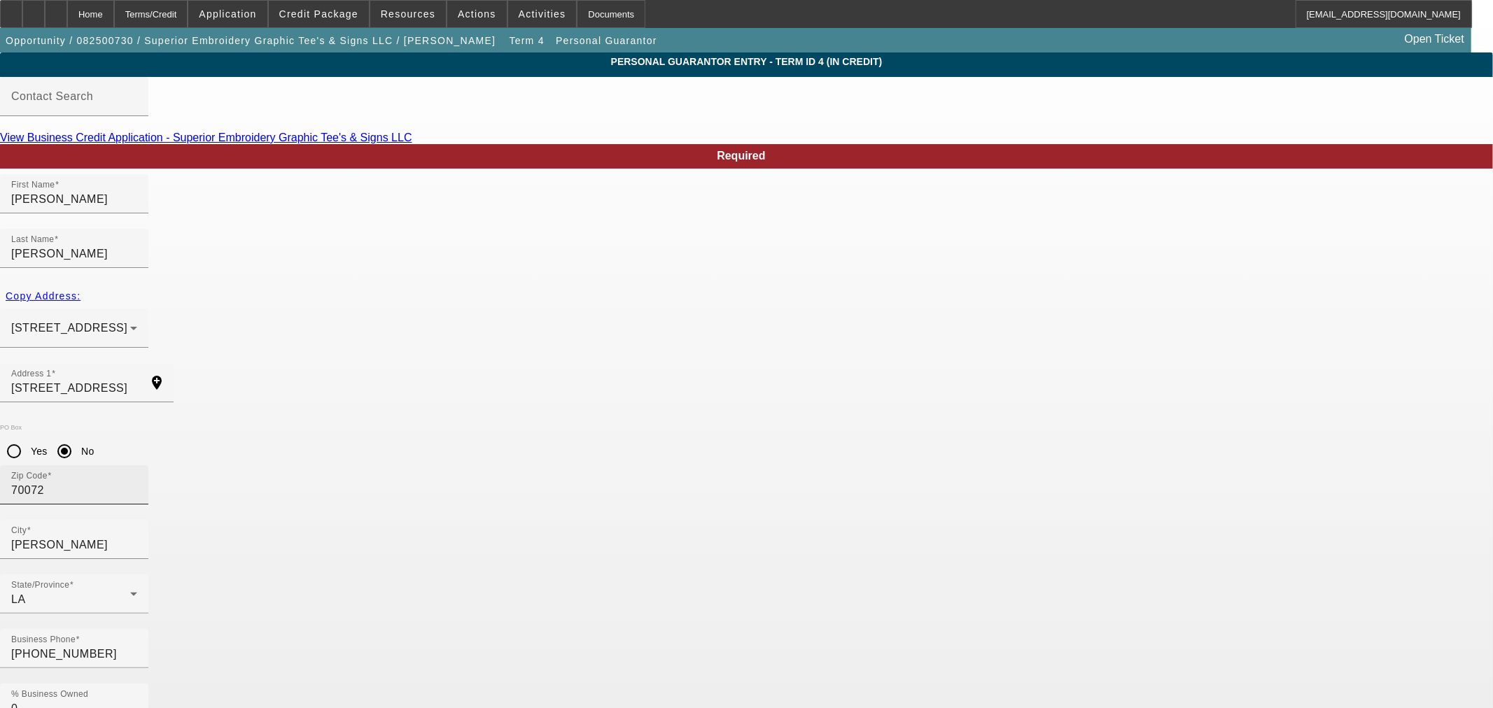
click at [137, 482] on input "70072" at bounding box center [74, 490] width 126 height 17
drag, startPoint x: 437, startPoint y: 547, endPoint x: 192, endPoint y: 506, distance: 248.4
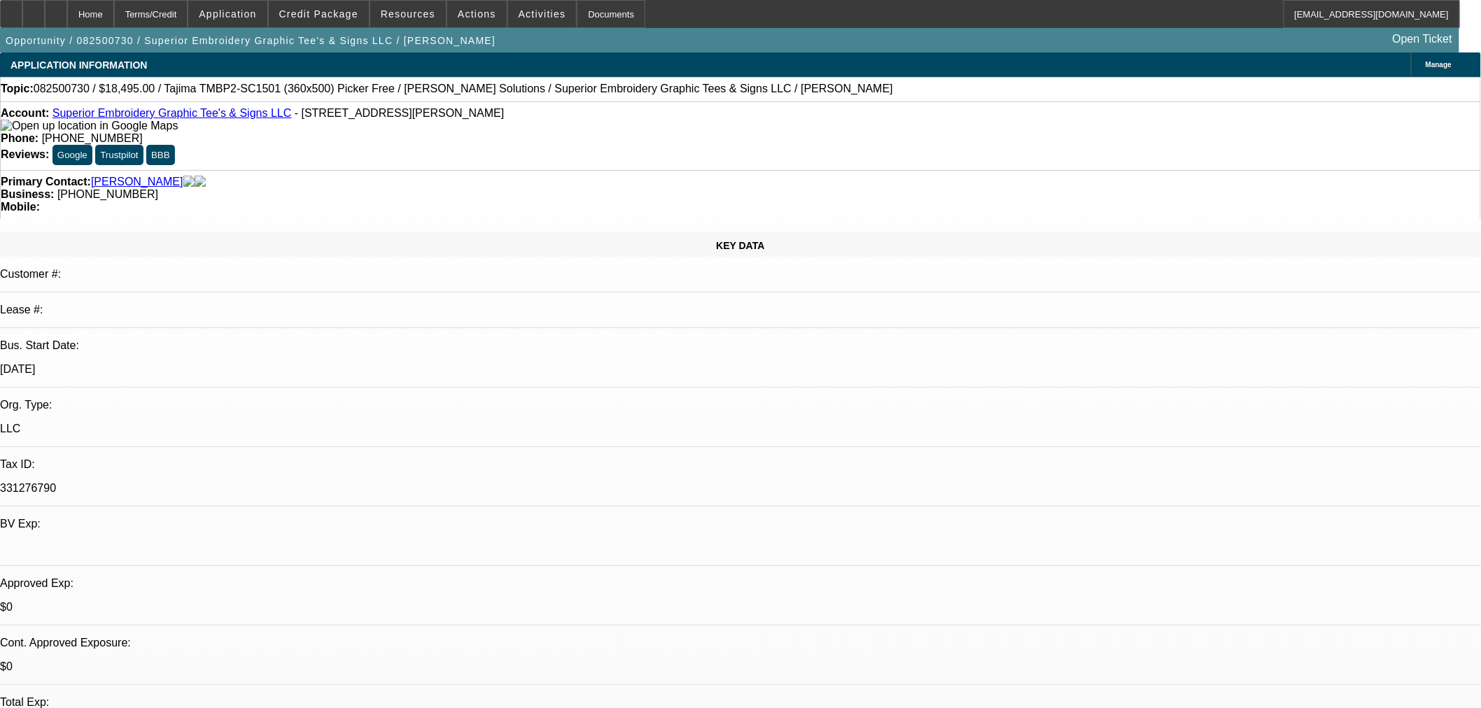
select select "0"
select select "0.1"
select select "4"
select select "0"
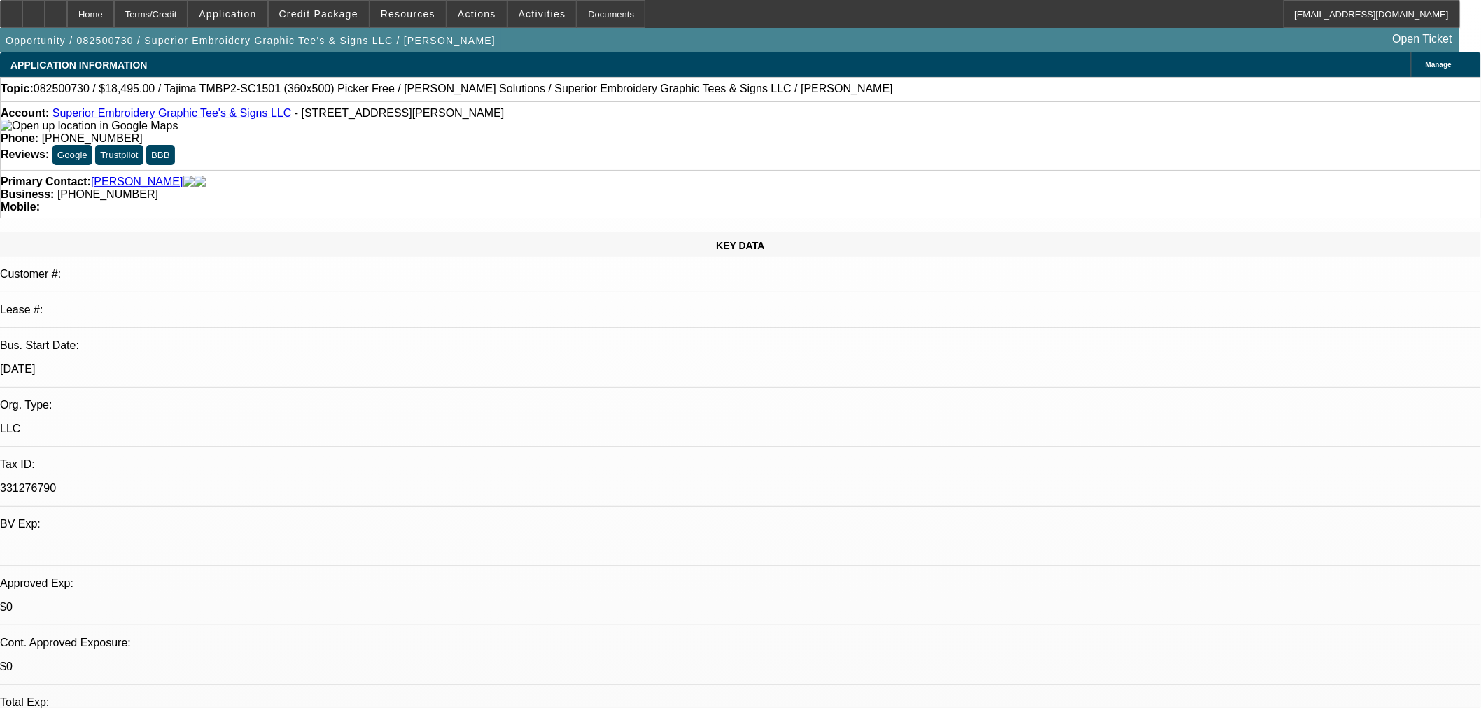
select select "0"
select select "0.1"
select select "4"
select select "0"
select select "2"
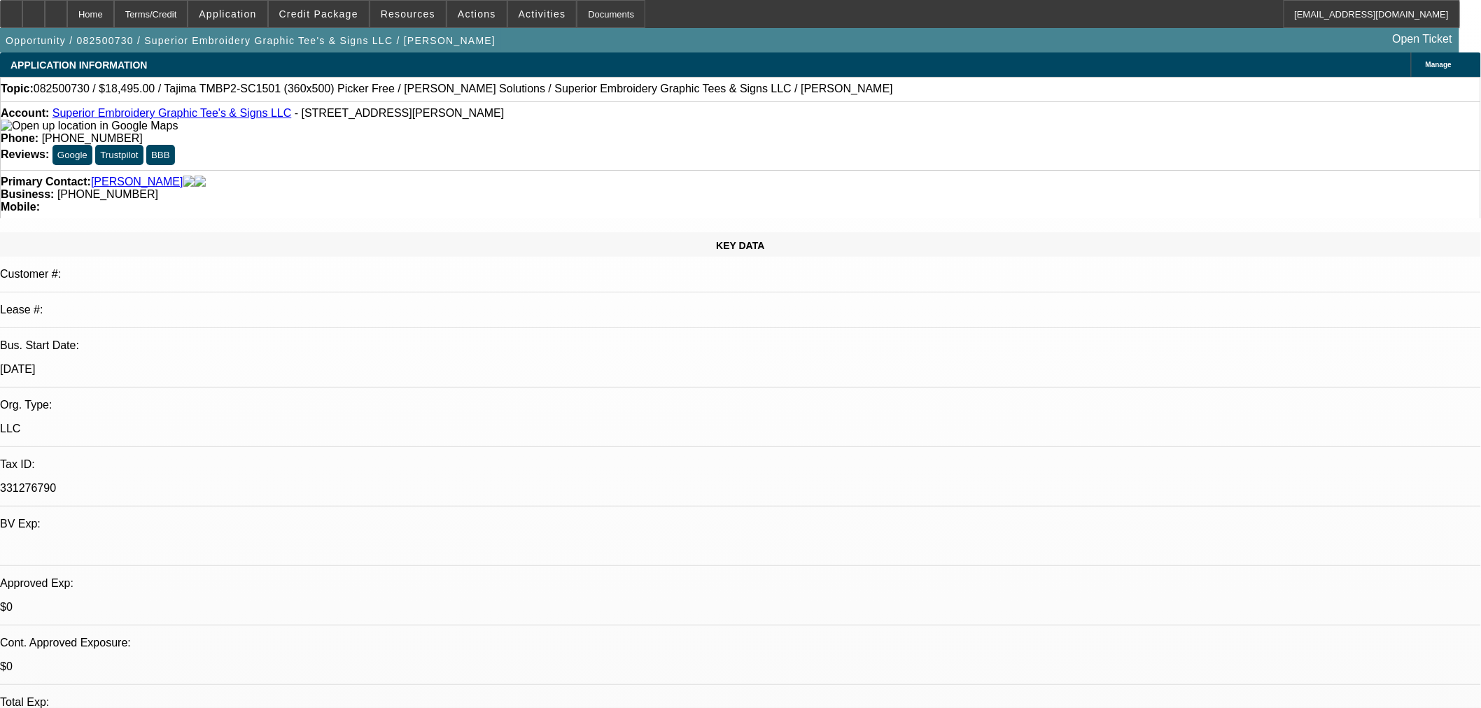
select select "2"
select select "0.1"
select select "4"
select select "0"
select select "2"
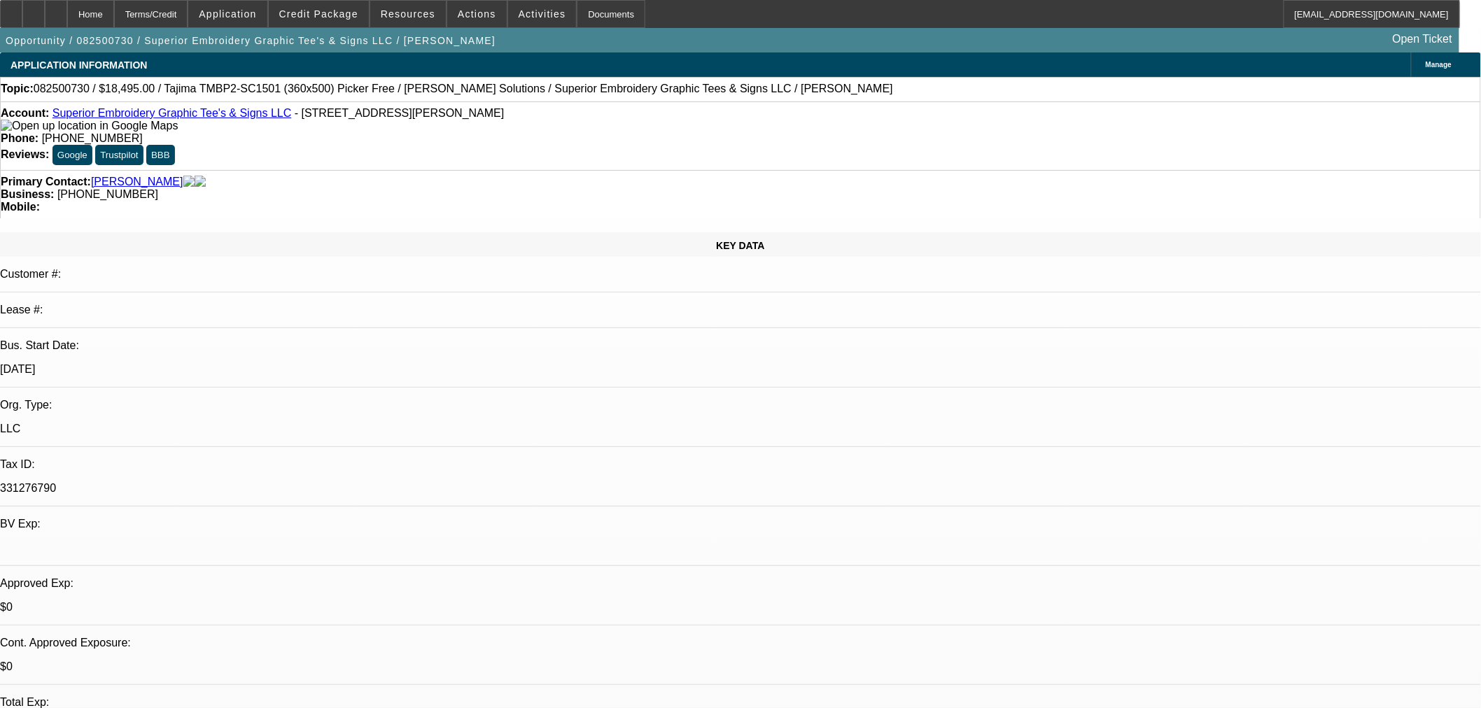
select select "2"
select select "0.1"
select select "4"
click at [436, 92] on span "082500730 / $18,495.00 / Tajima TMBP2-SC1501 (360x500) Picker Free / Hirsch Sol…" at bounding box center [463, 89] width 859 height 13
click at [435, 92] on span "082500730 / $18,495.00 / Tajima TMBP2-SC1501 (360x500) Picker Free / Hirsch Sol…" at bounding box center [463, 89] width 859 height 13
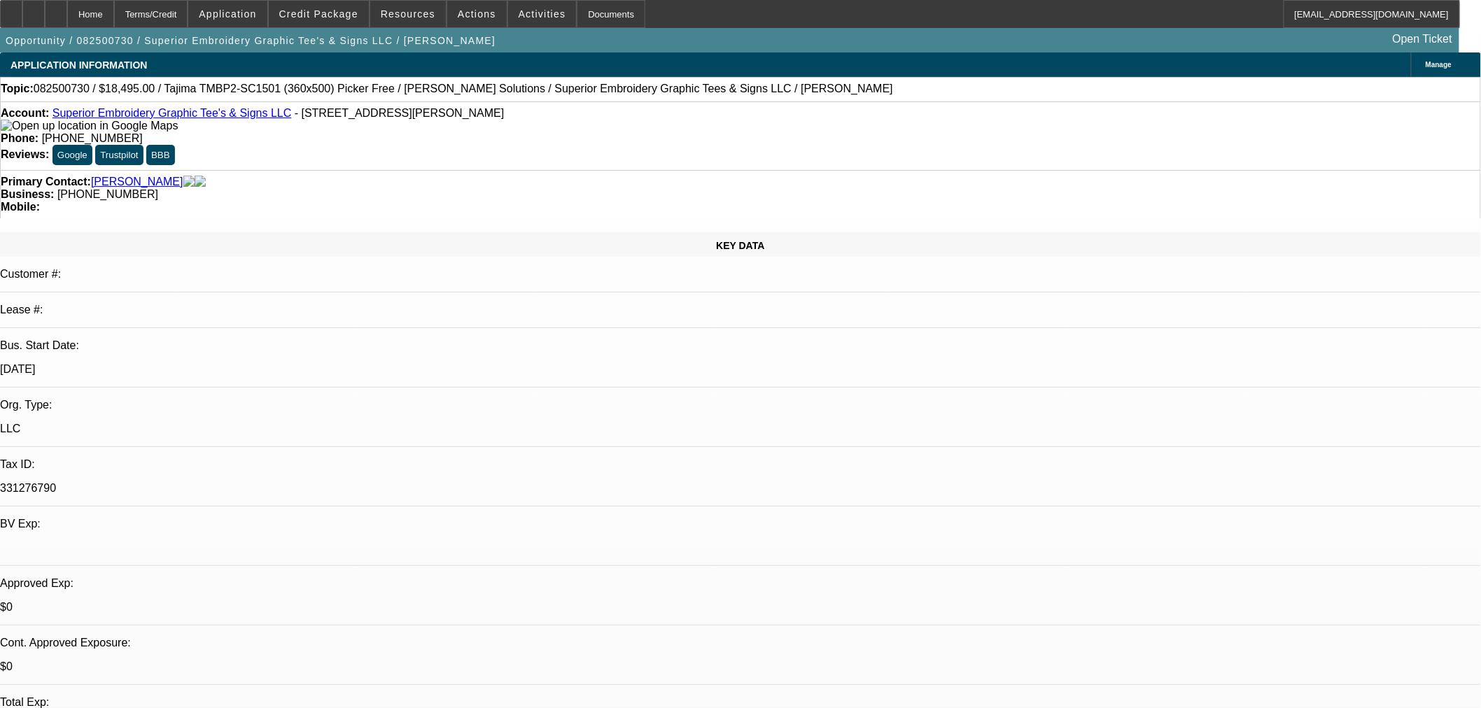
click at [444, 95] on span "082500730 / $18,495.00 / Tajima TMBP2-SC1501 (360x500) Picker Free / Hirsch Sol…" at bounding box center [463, 89] width 859 height 13
copy span "Superior"
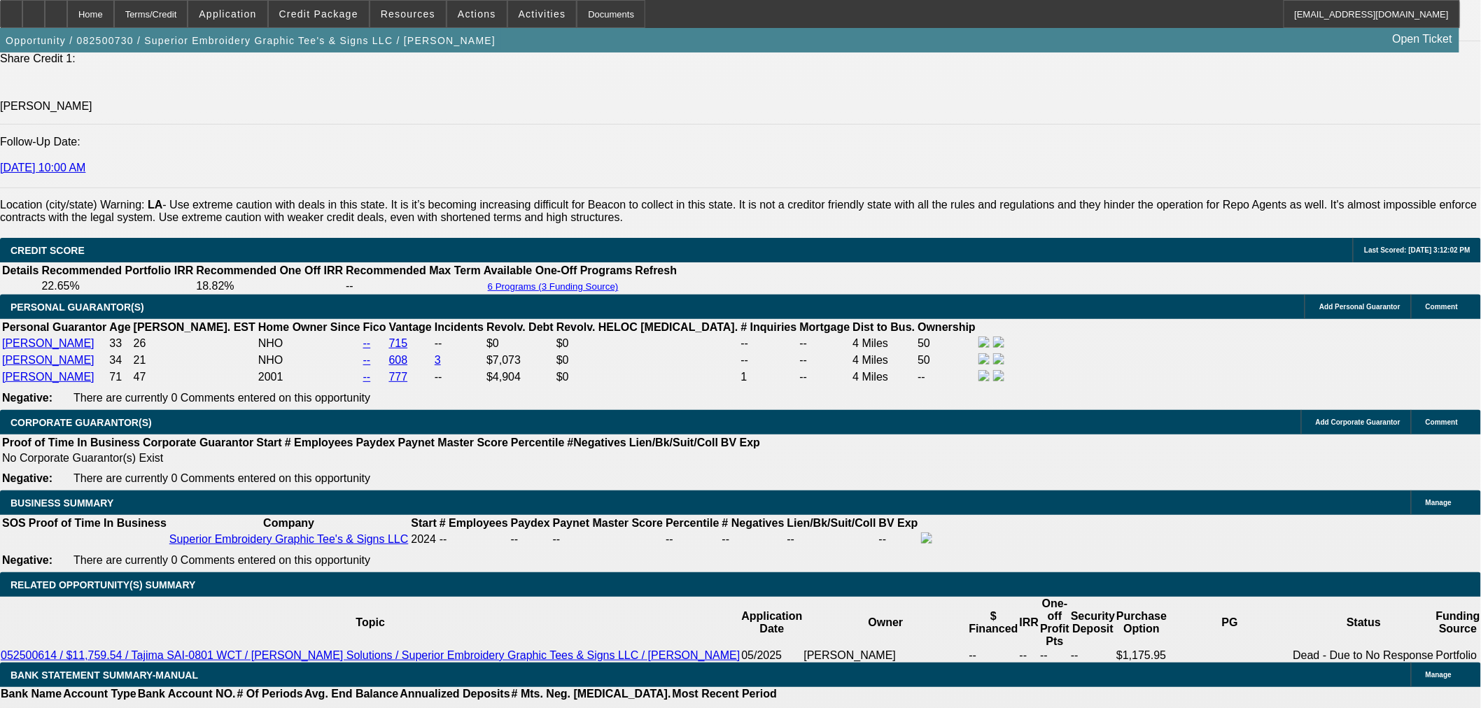
scroll to position [2177, 0]
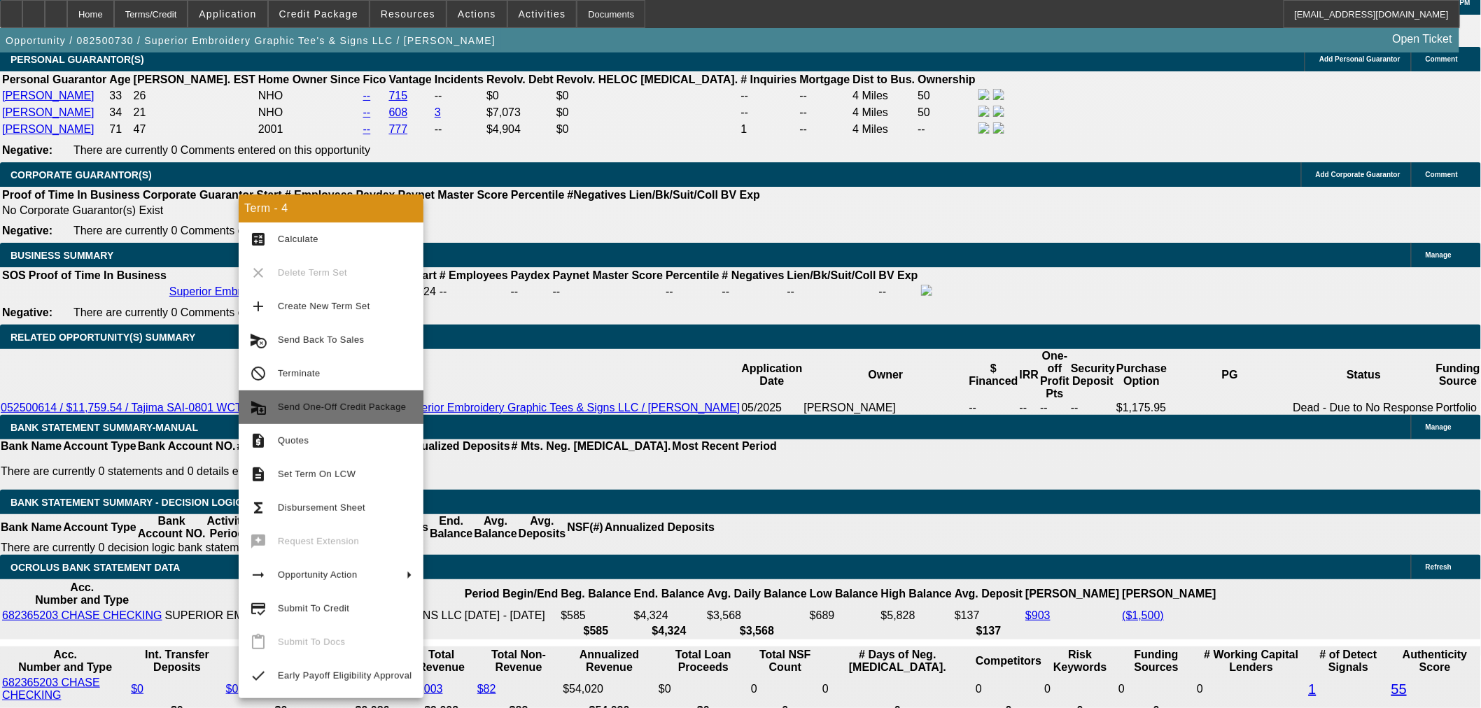
click at [354, 409] on span "Send One-Off Credit Package" at bounding box center [342, 407] width 128 height 10
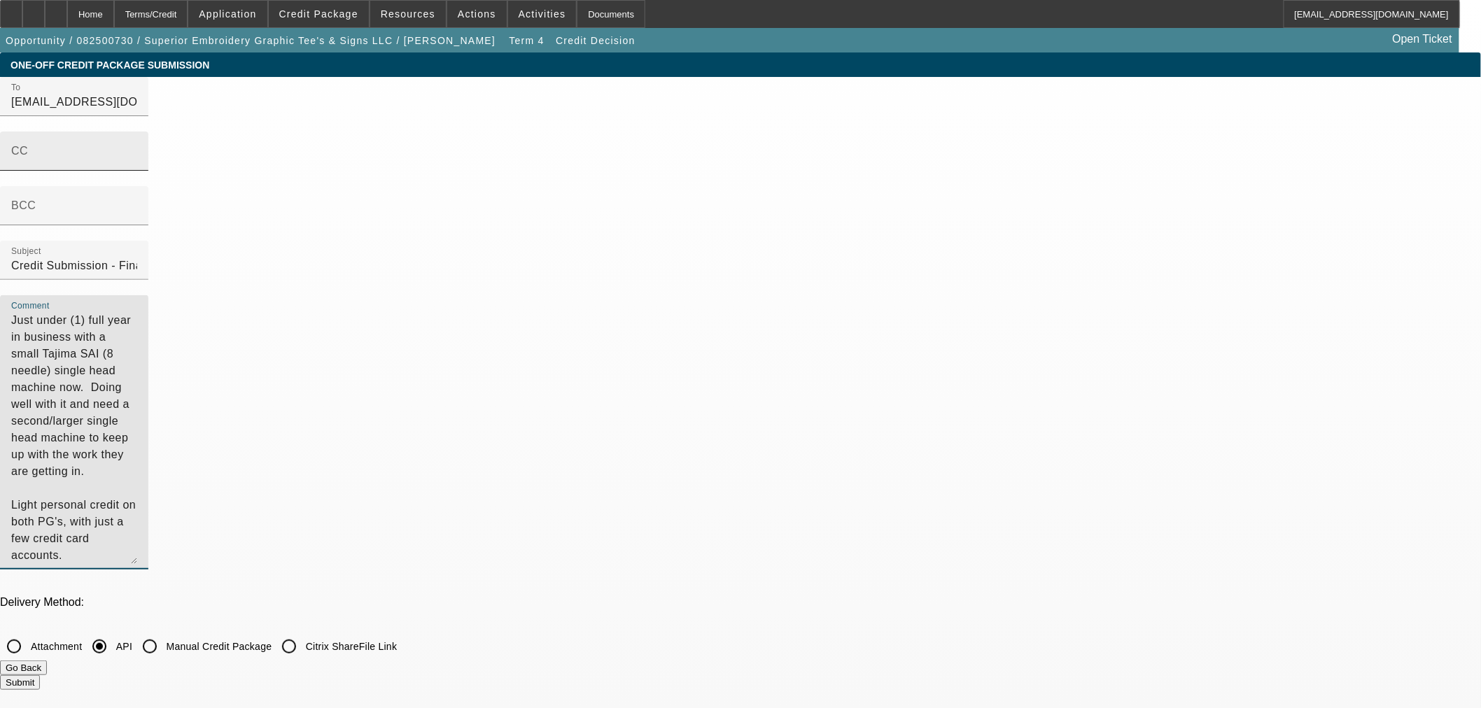
drag, startPoint x: 869, startPoint y: 246, endPoint x: 648, endPoint y: 183, distance: 230.1
click at [648, 183] on div "To syndications@beaconfunding.com CC BCC Subject Credit Submission - Financial …" at bounding box center [740, 331] width 1481 height 508
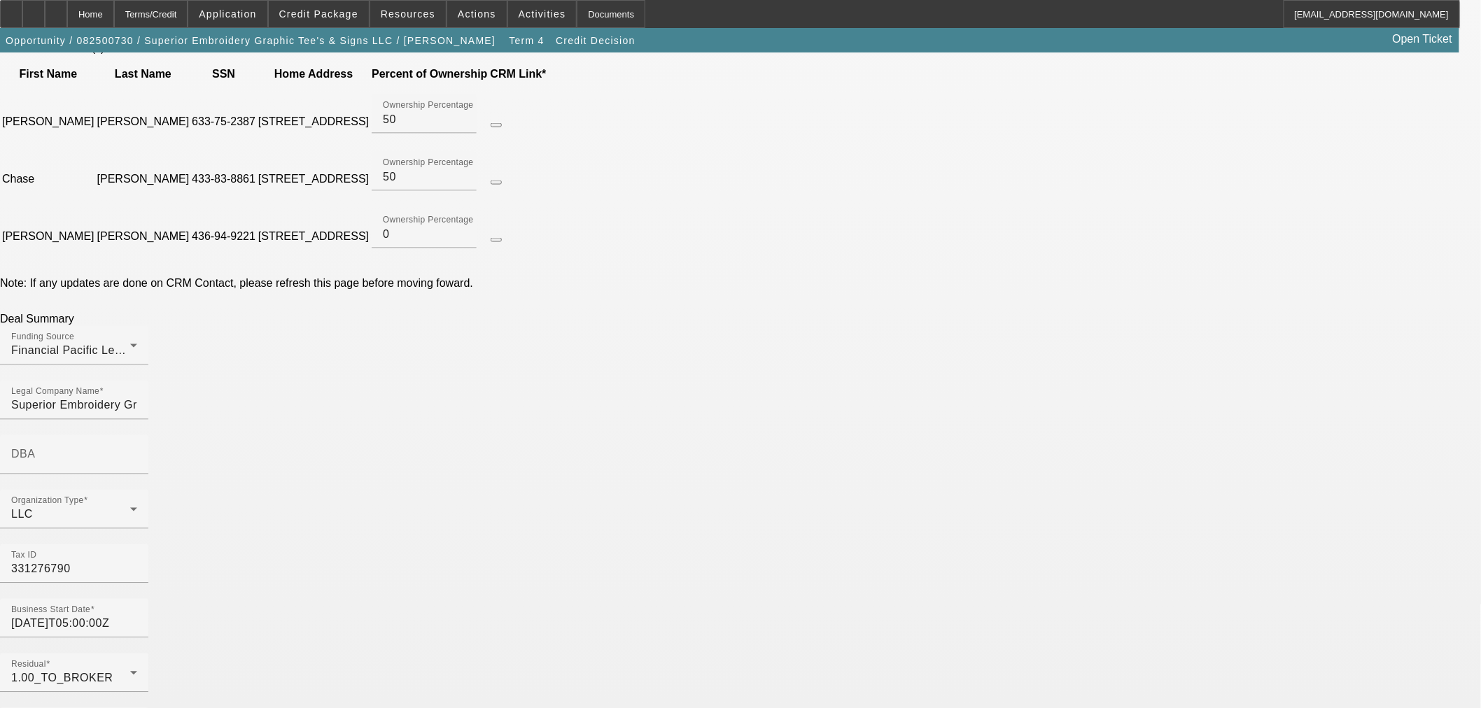
scroll to position [544, 0]
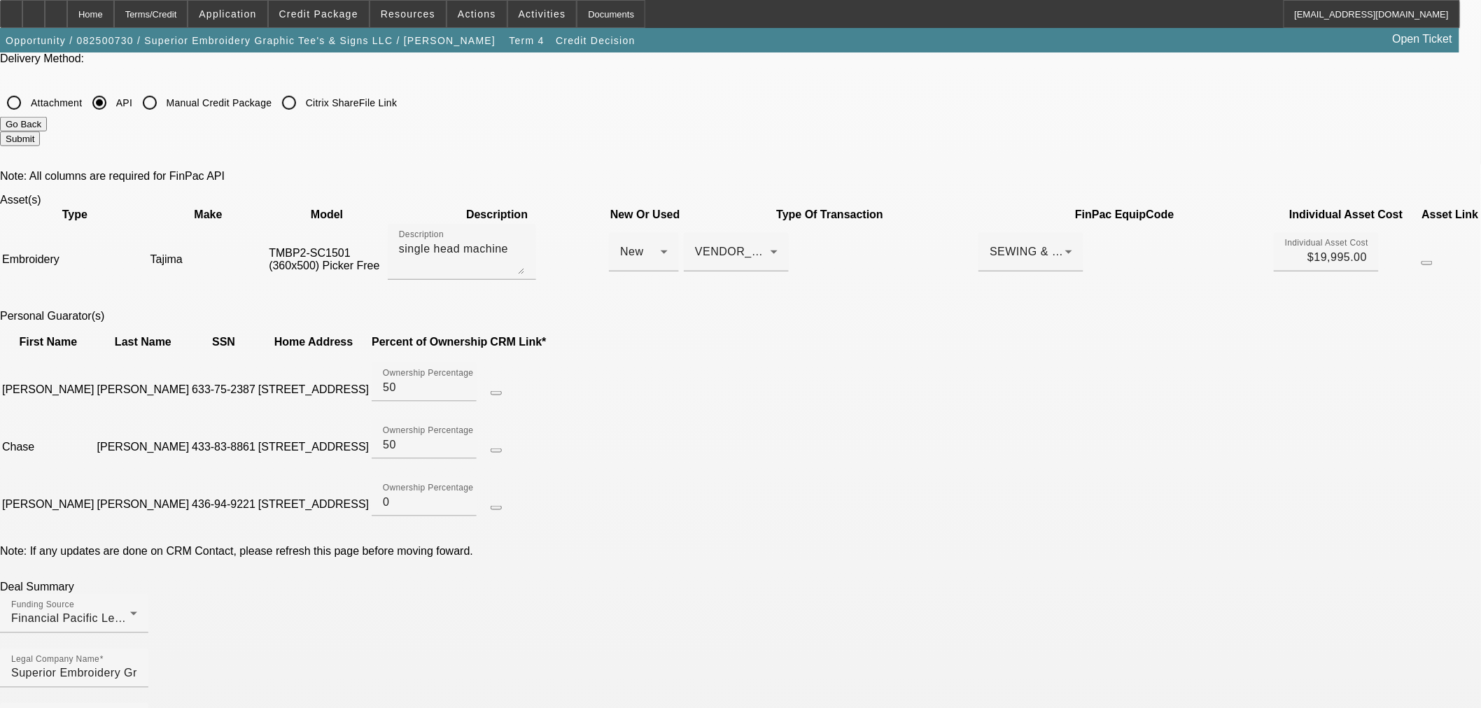
type textarea "Just under (1) full year in business with a small Tajima SAI (8 needle) single …"
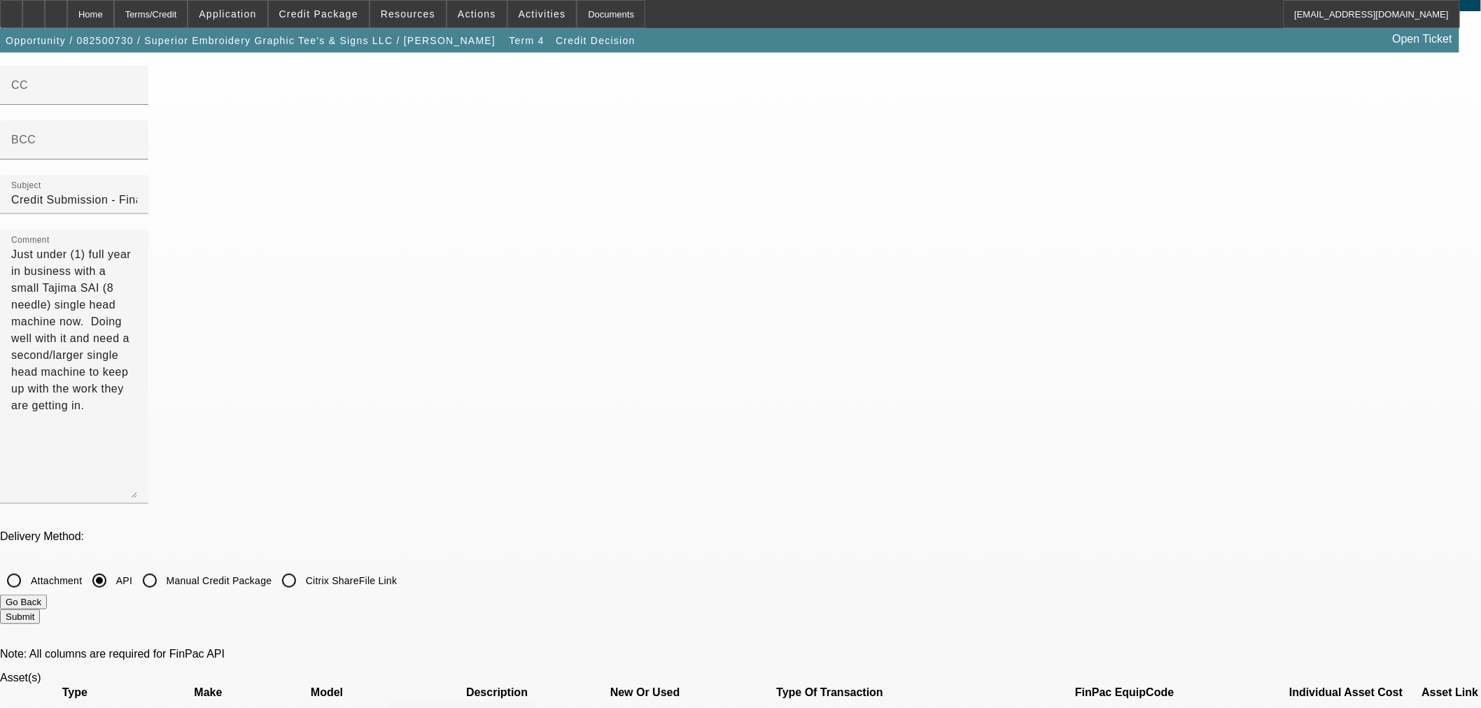
scroll to position [0, 0]
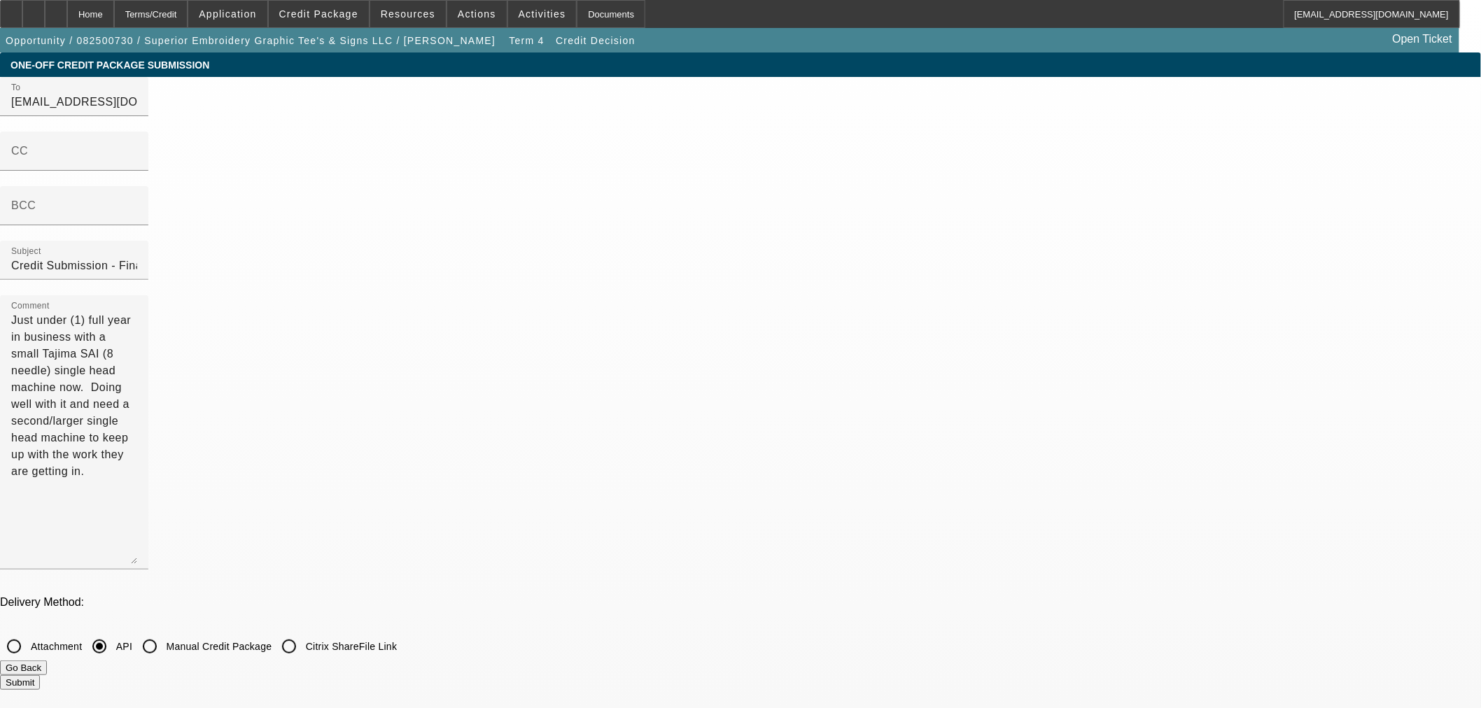
click at [47, 661] on button "Go Back" at bounding box center [23, 668] width 47 height 15
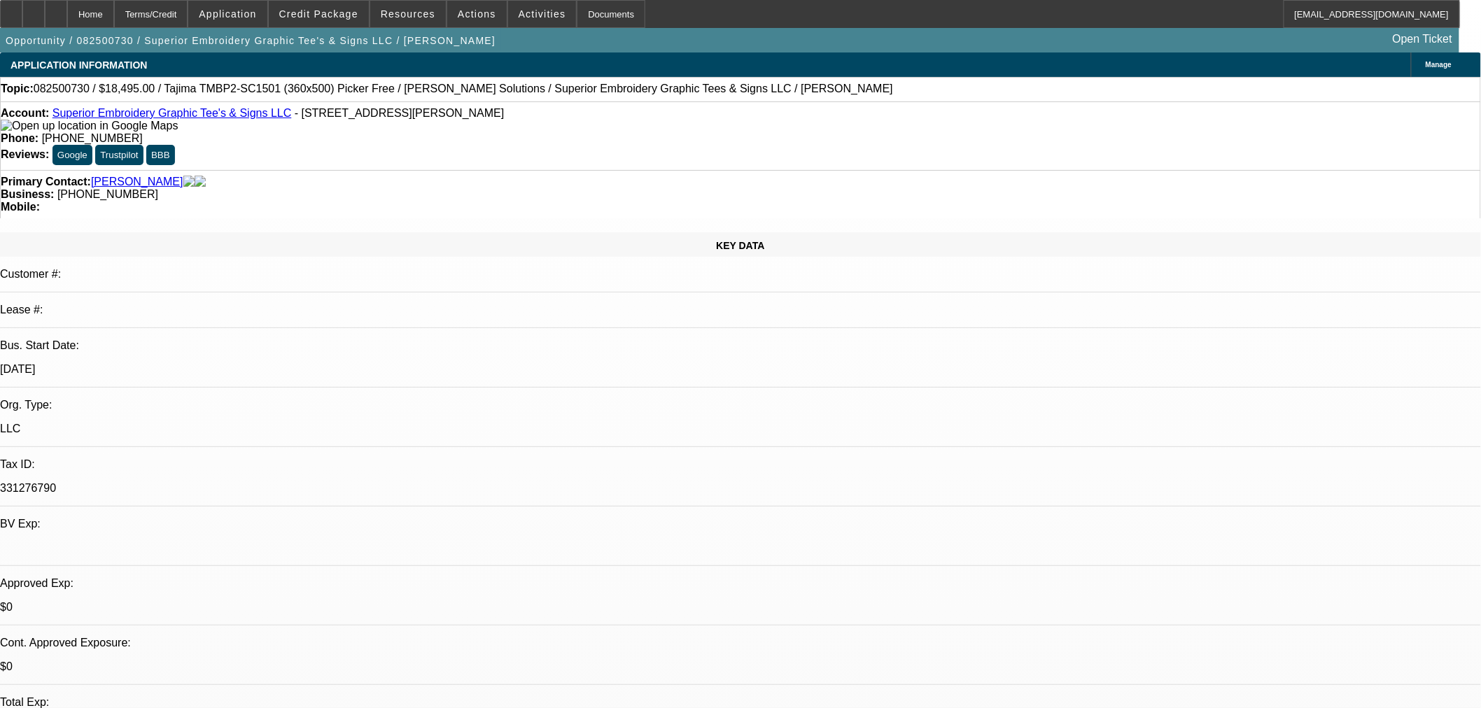
select select "0"
select select "0.1"
select select "4"
select select "0"
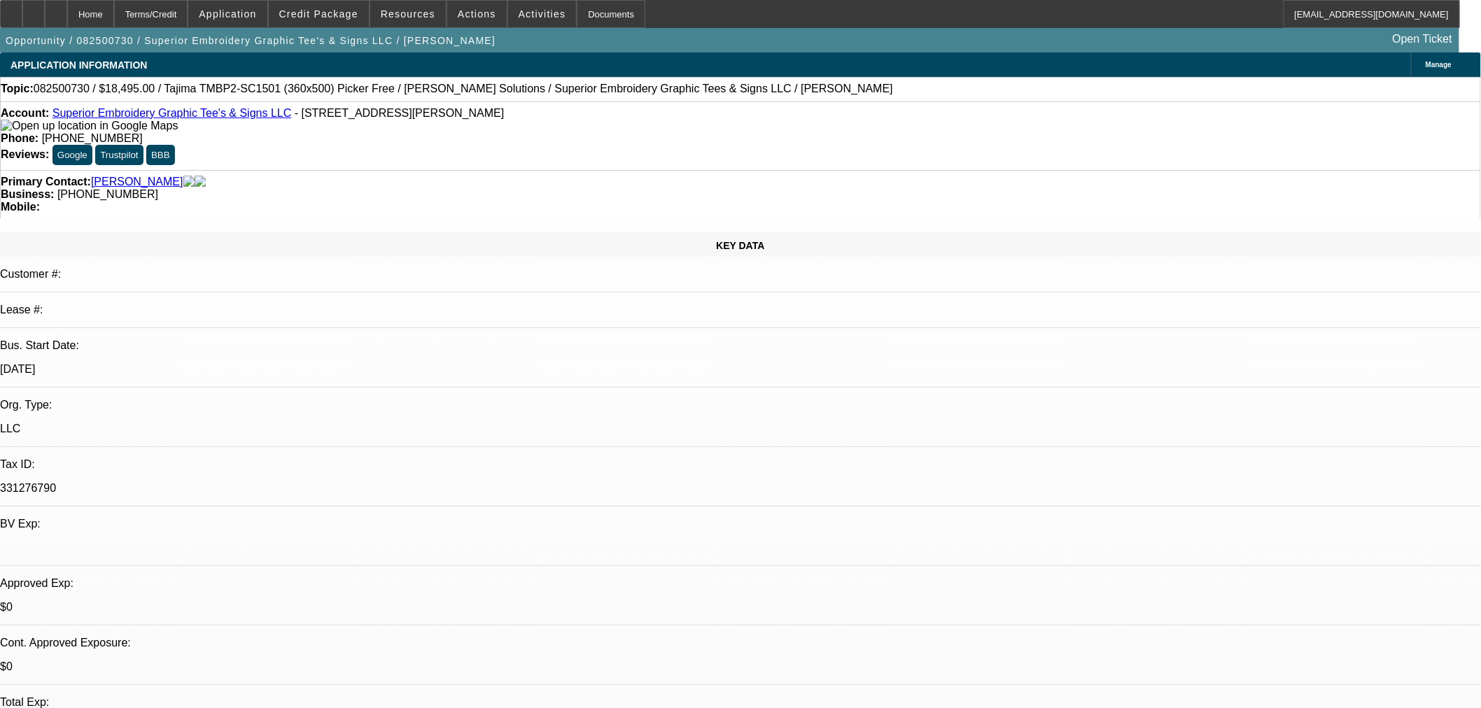
select select "0"
select select "0.1"
select select "4"
select select "0"
select select "2"
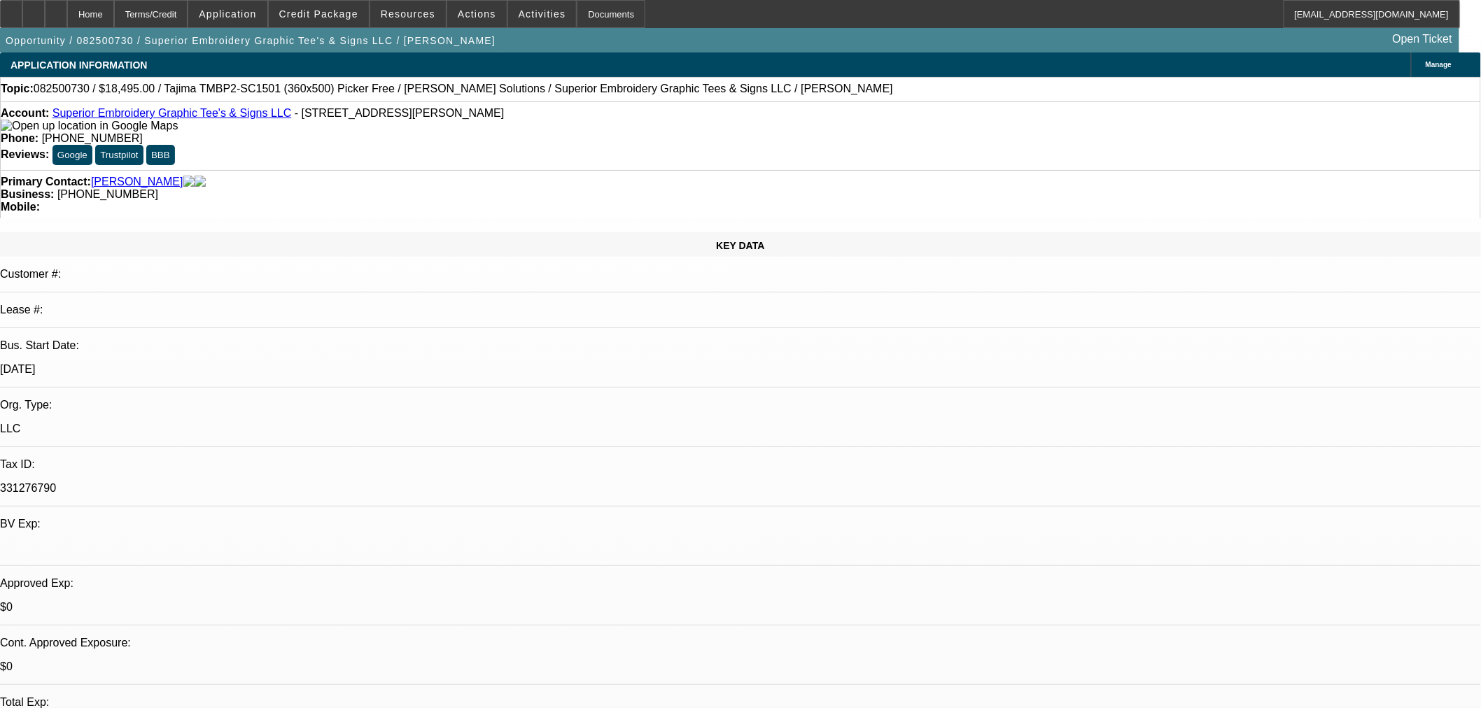
select select "2"
select select "0.1"
select select "4"
select select "0"
select select "2"
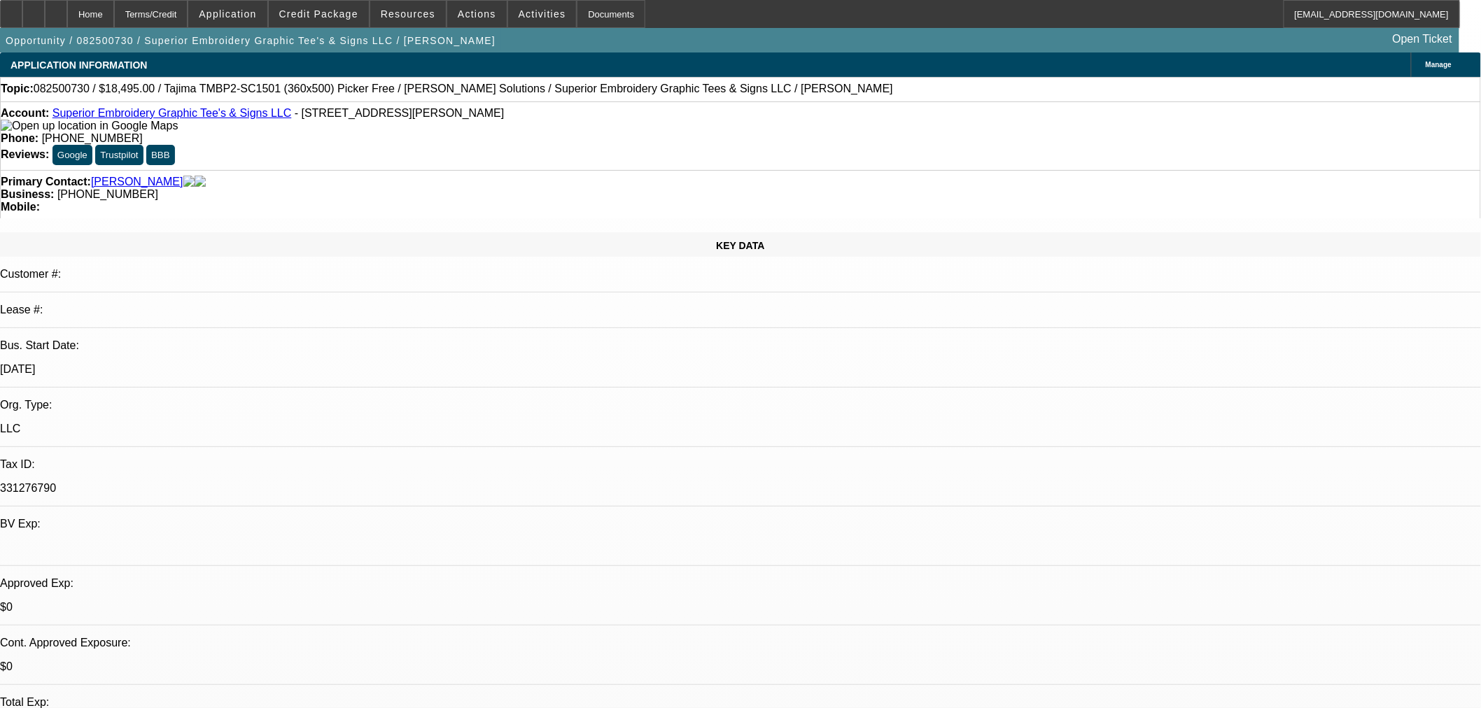
select select "2"
select select "0.1"
select select "4"
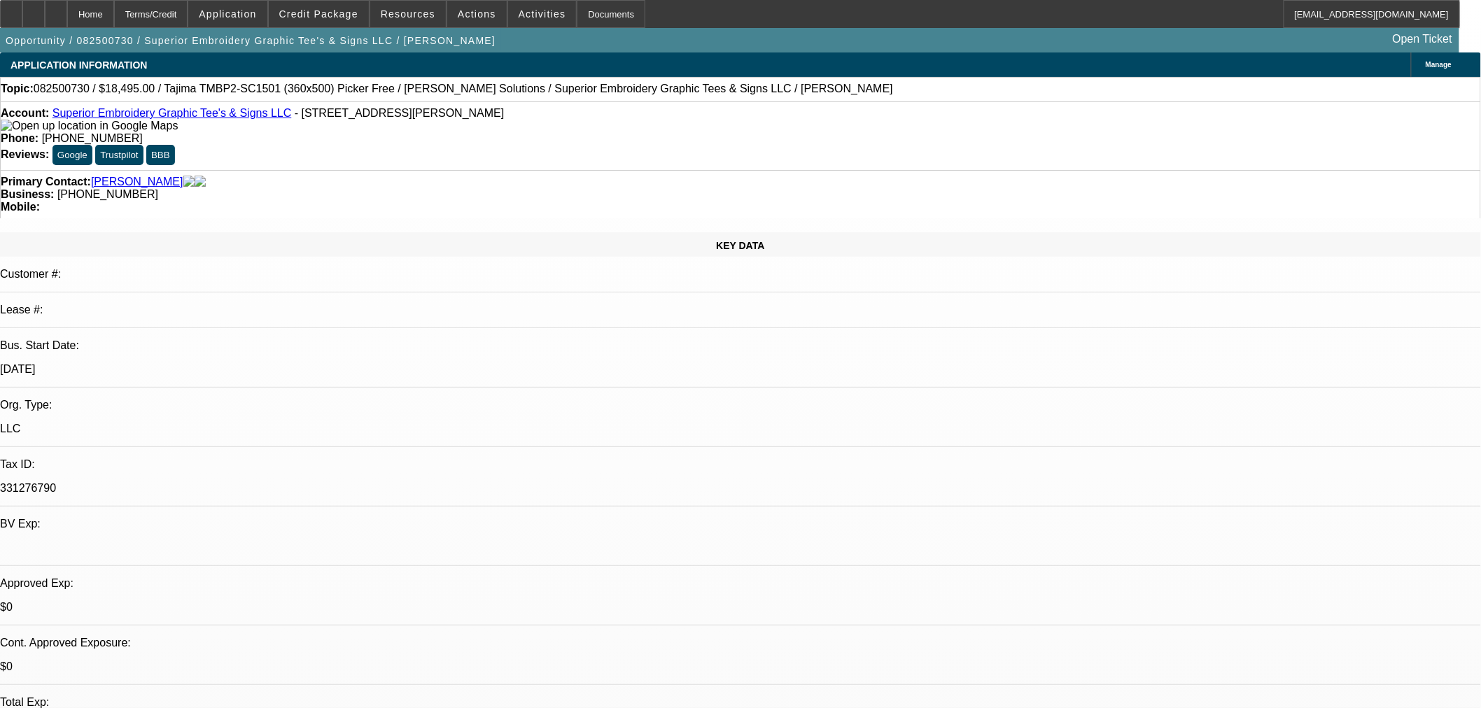
click at [431, 92] on span "082500730 / $18,495.00 / Tajima TMBP2-SC1501 (360x500) Picker Free / Hirsch Sol…" at bounding box center [463, 89] width 859 height 13
click at [495, 90] on span "082500730 / $18,495.00 / Tajima TMBP2-SC1501 (360x500) Picker Free / Hirsch Sol…" at bounding box center [463, 89] width 859 height 13
copy span "Superior Embroidery"
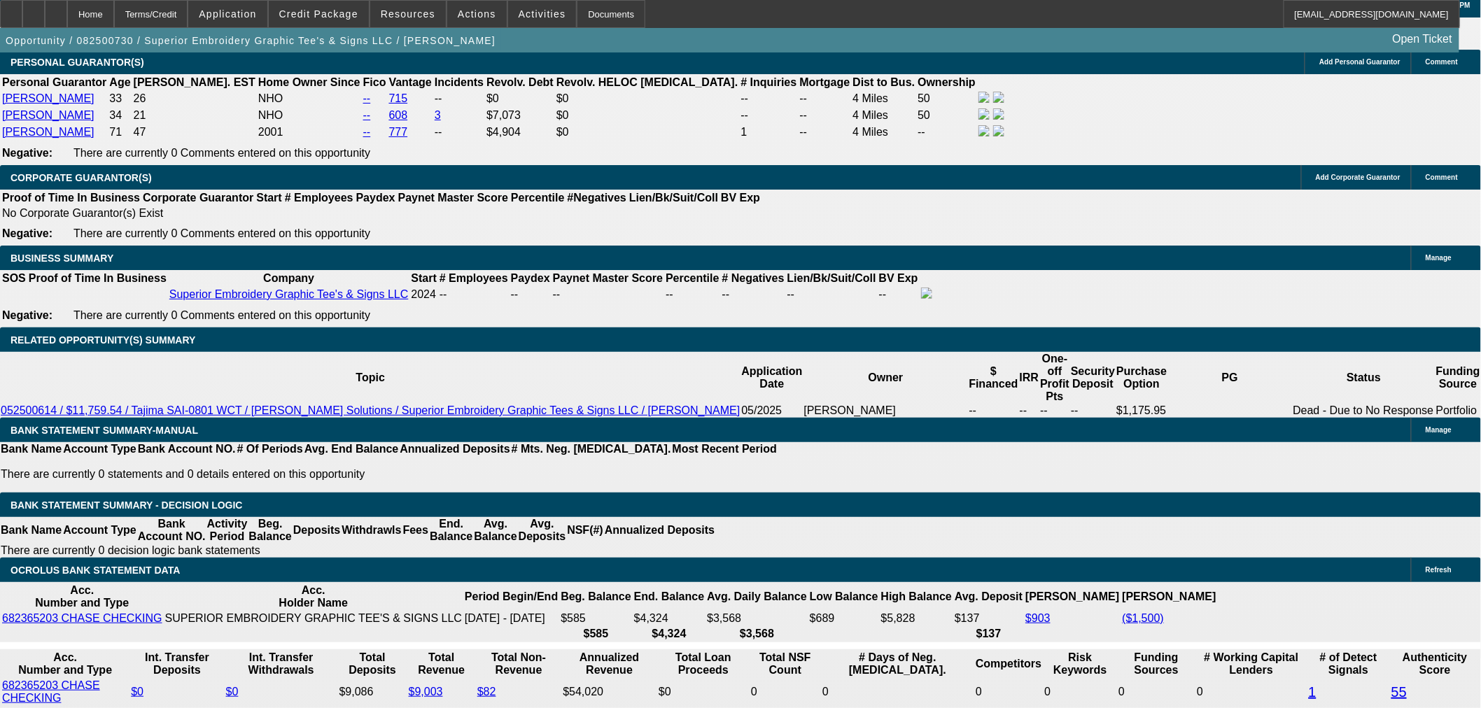
scroll to position [2548, 0]
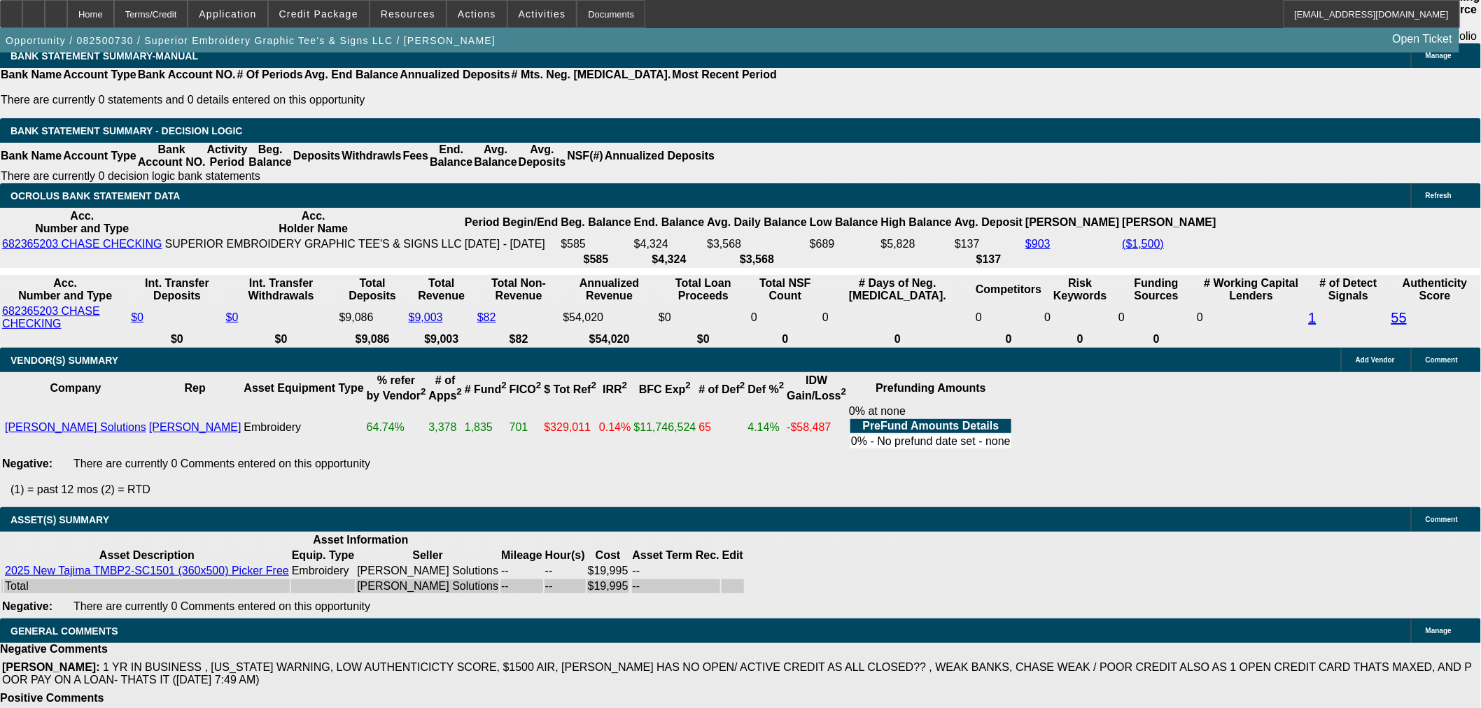
select select "4"
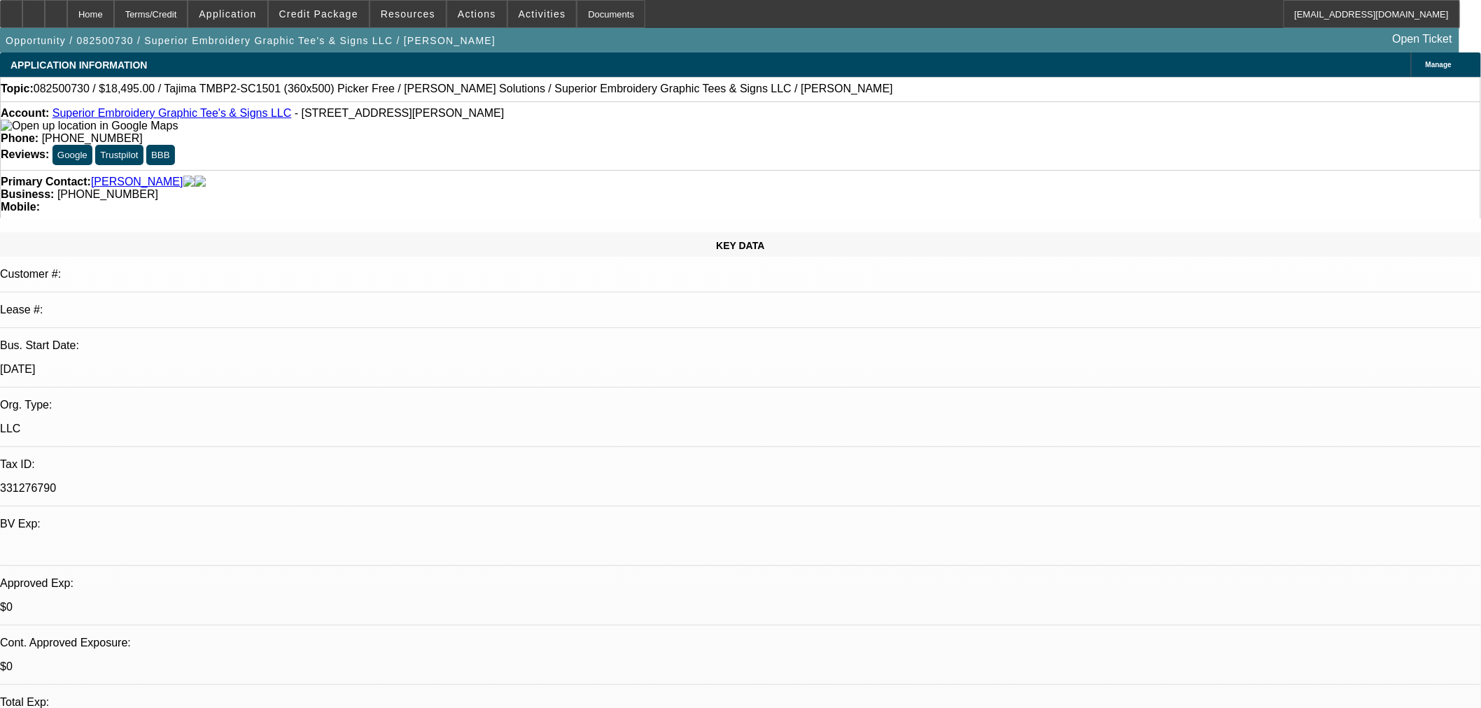
paste textarea "Thank you for the application, we must pass on this request as it does not meet…"
type textarea "DECLINED BY FINPAC: "Thank you for the application, we must pass on this reques…"
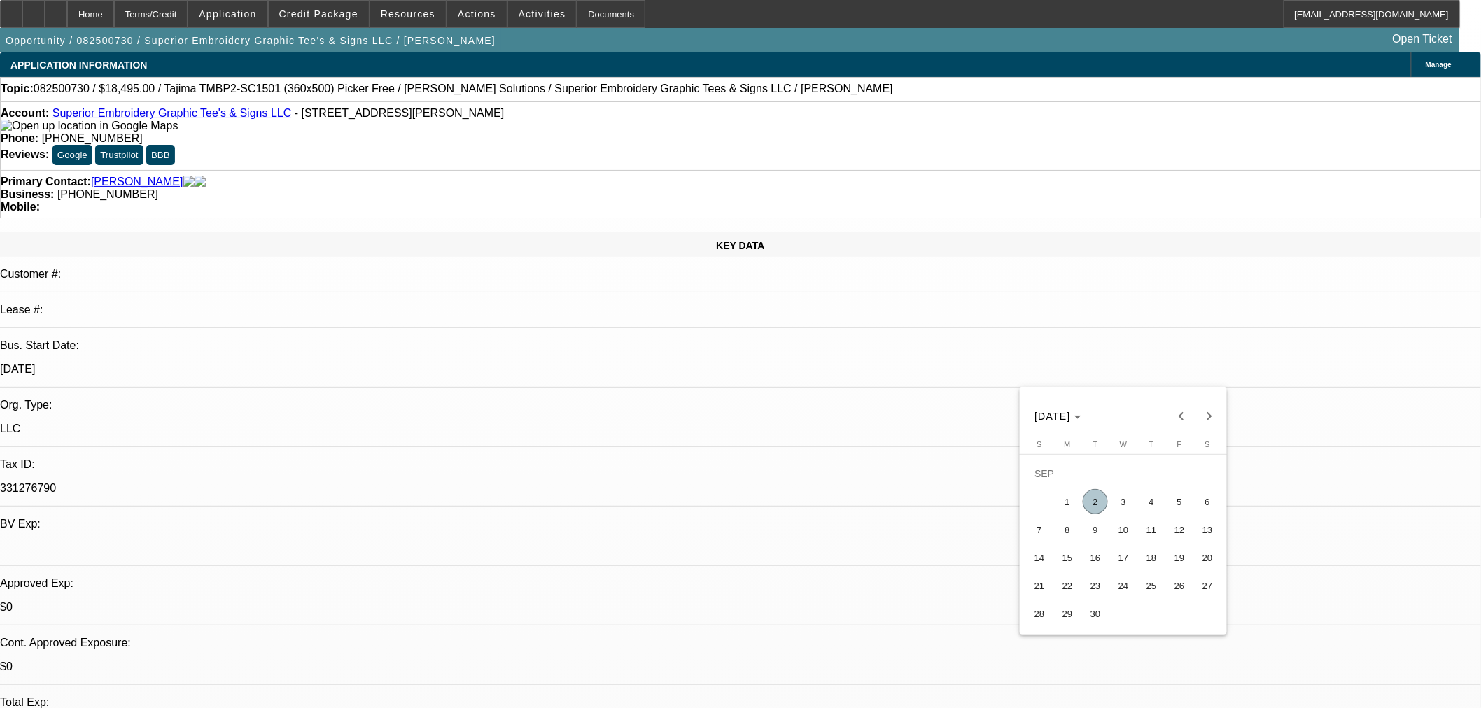
click at [1092, 514] on span "2" at bounding box center [1095, 501] width 25 height 25
type input "9/2/2025"
type input "09:05"
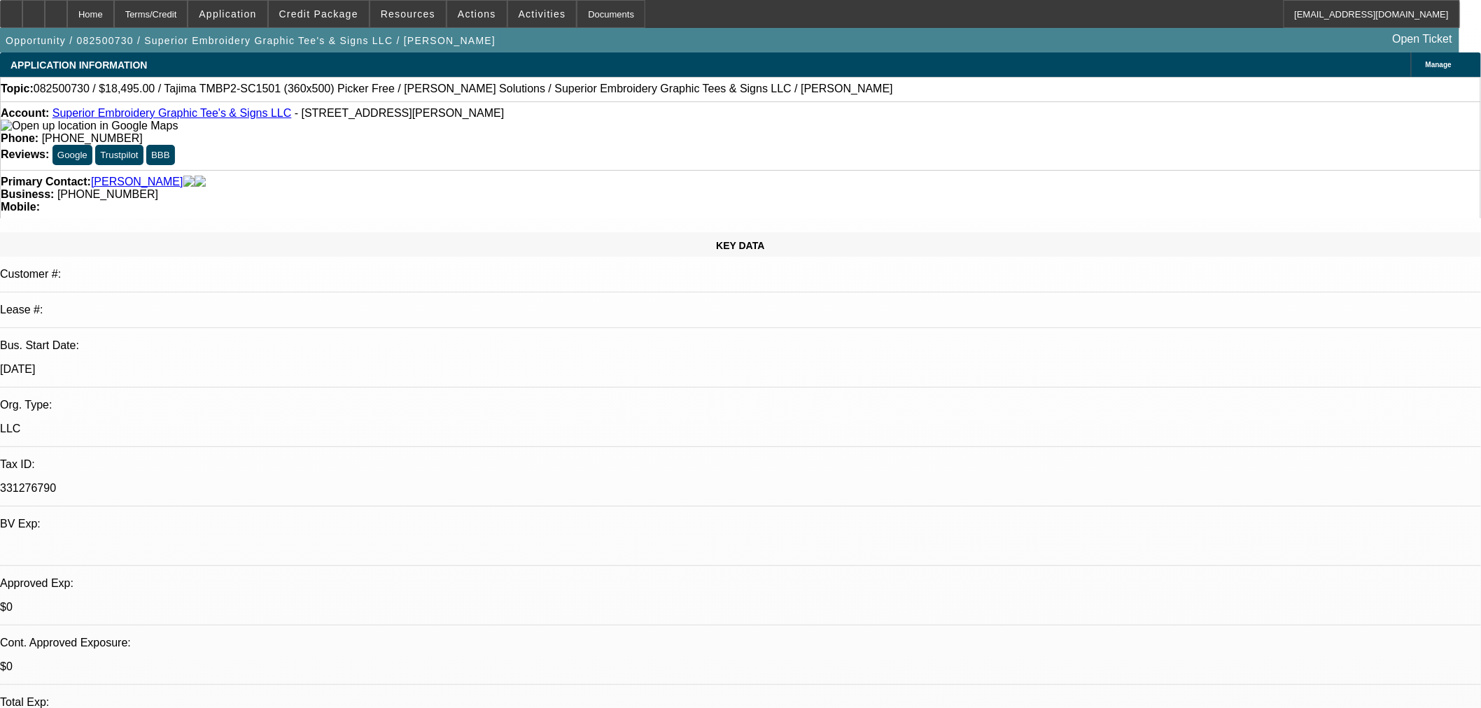
type input "09:08"
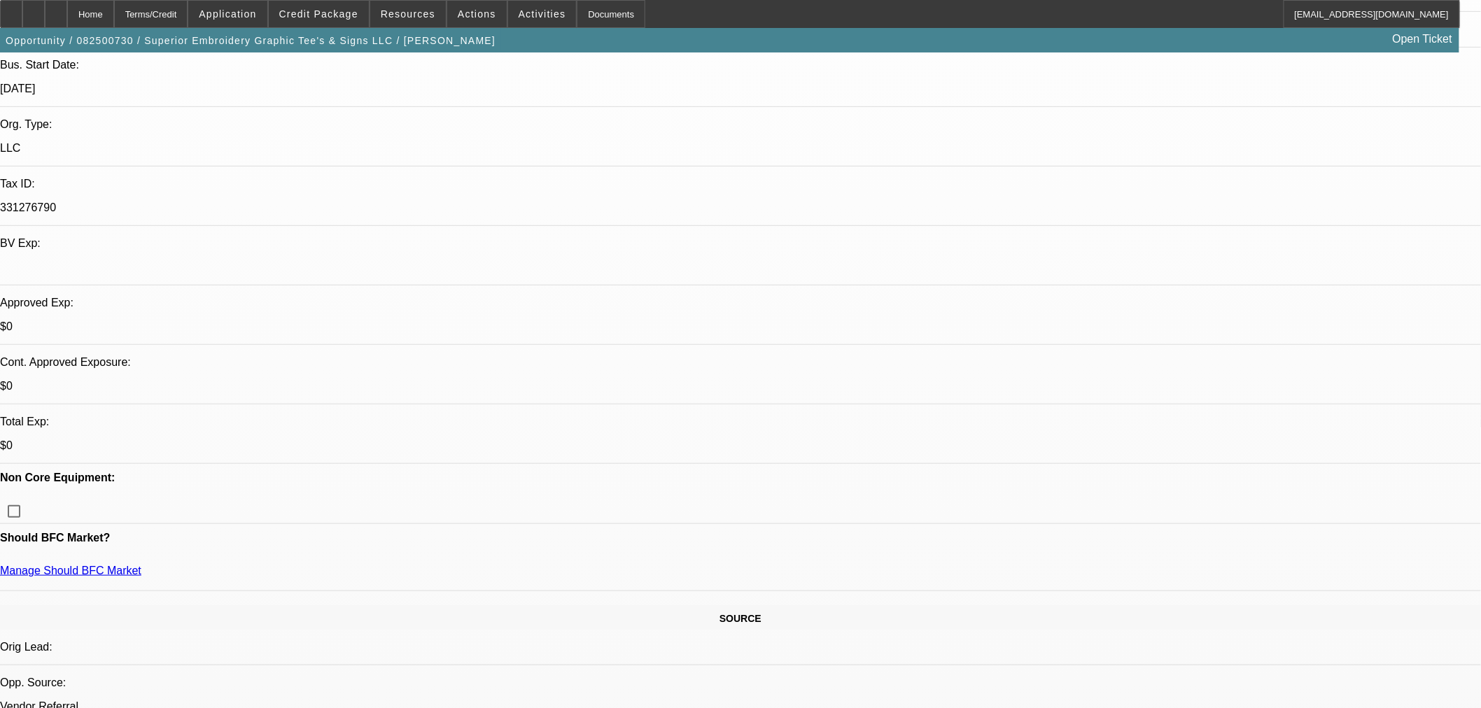
scroll to position [311, 0]
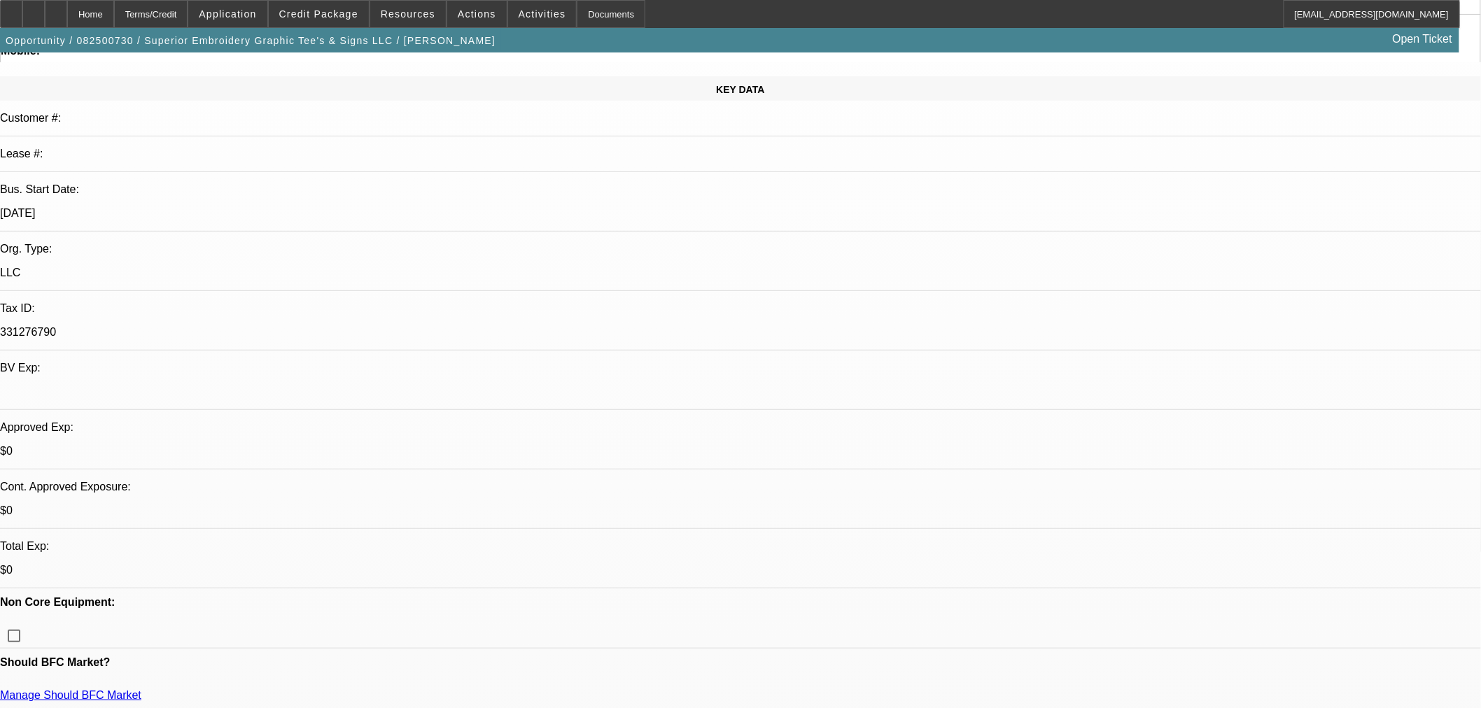
scroll to position [0, 0]
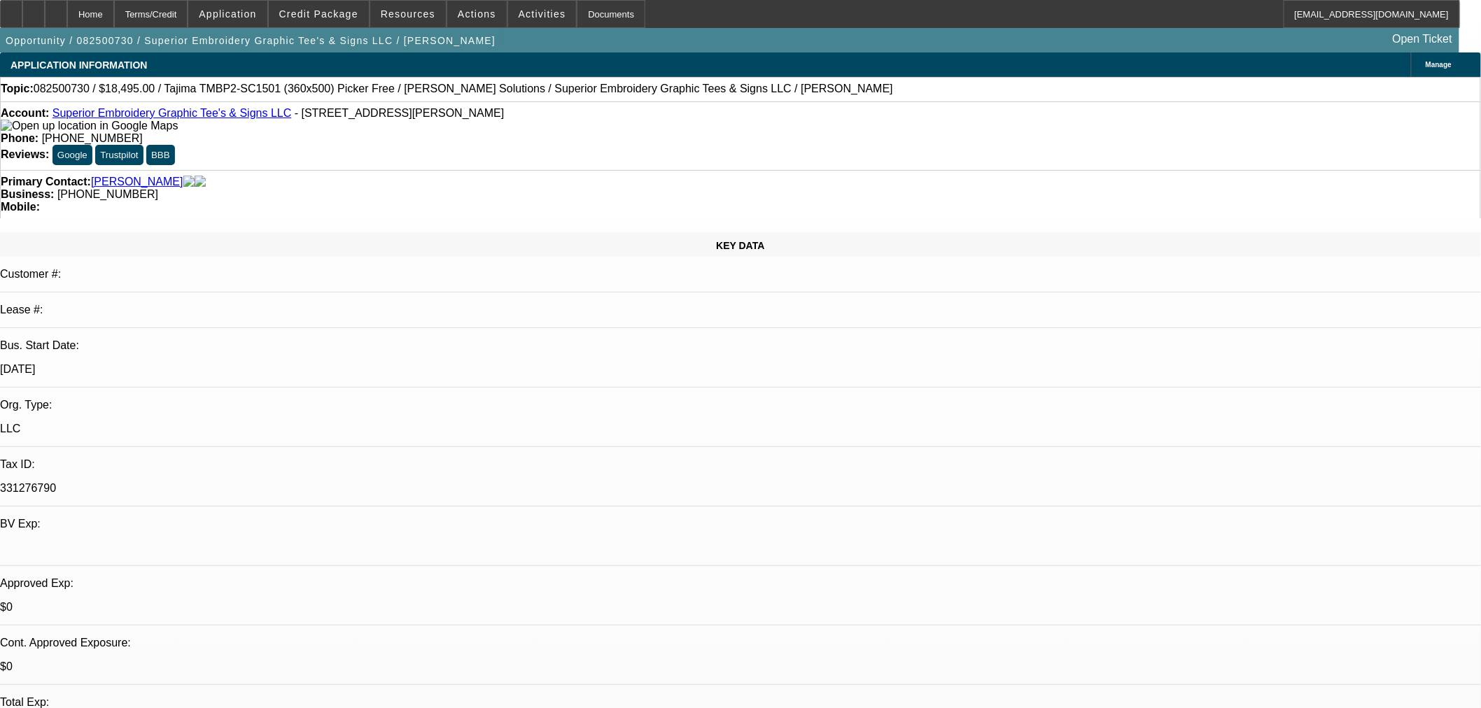
select select "0"
select select "0.1"
select select "4"
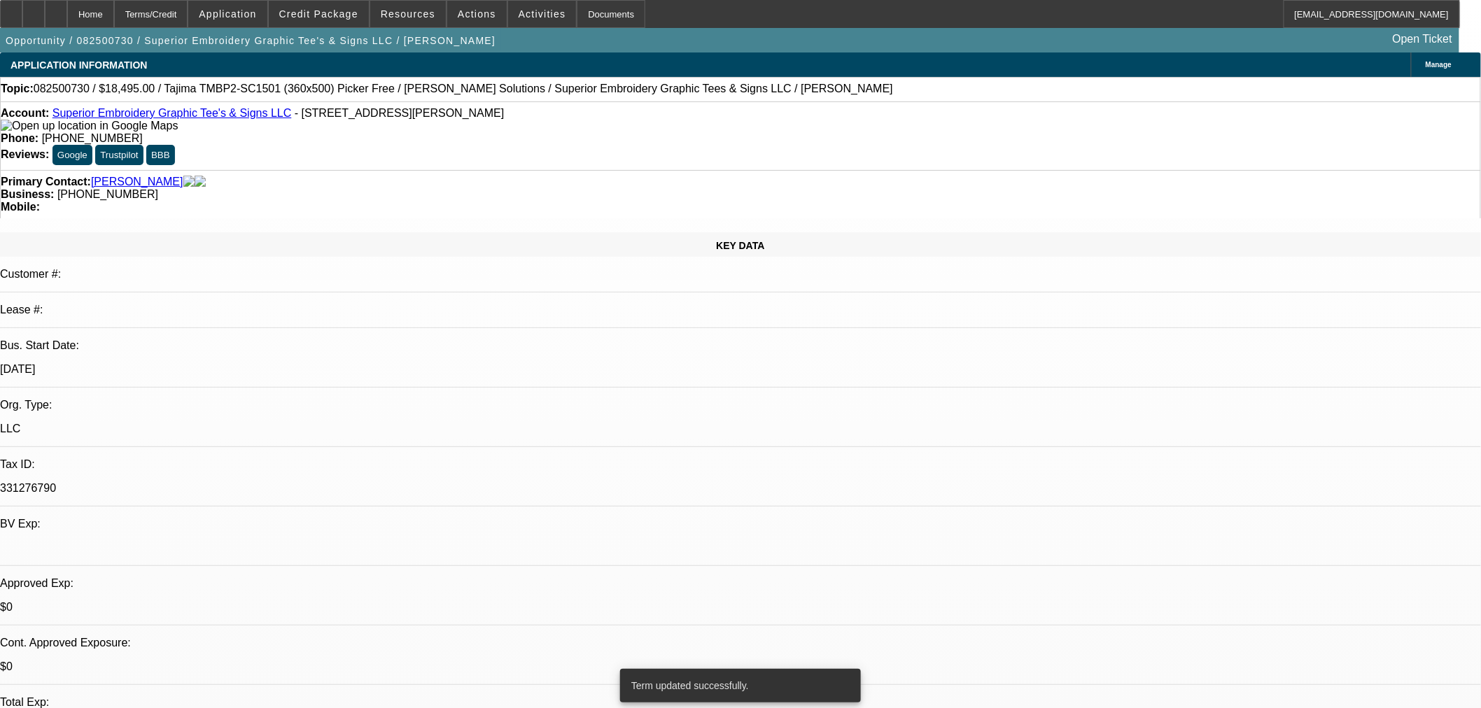
select select "0"
select select "0.1"
select select "4"
select select "0"
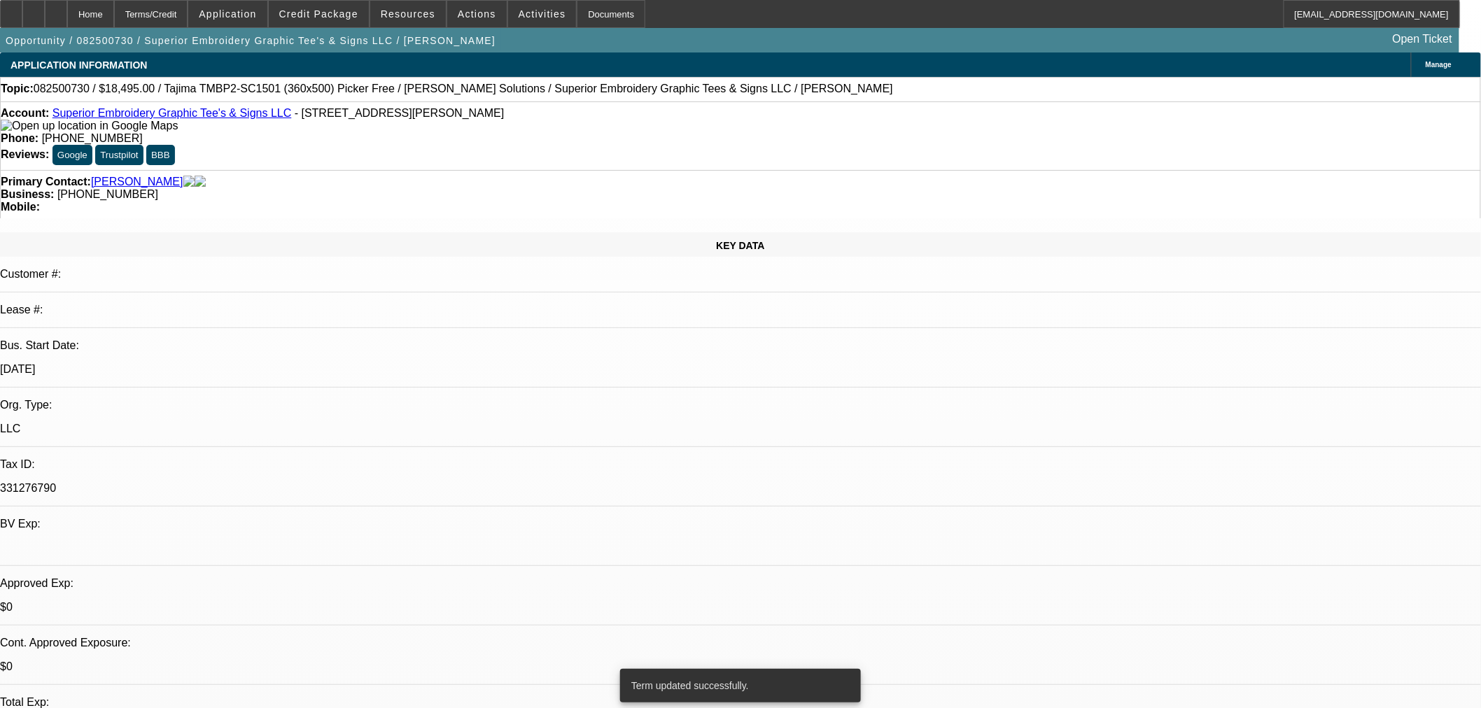
select select "2"
select select "0.1"
select select "4"
select select "0"
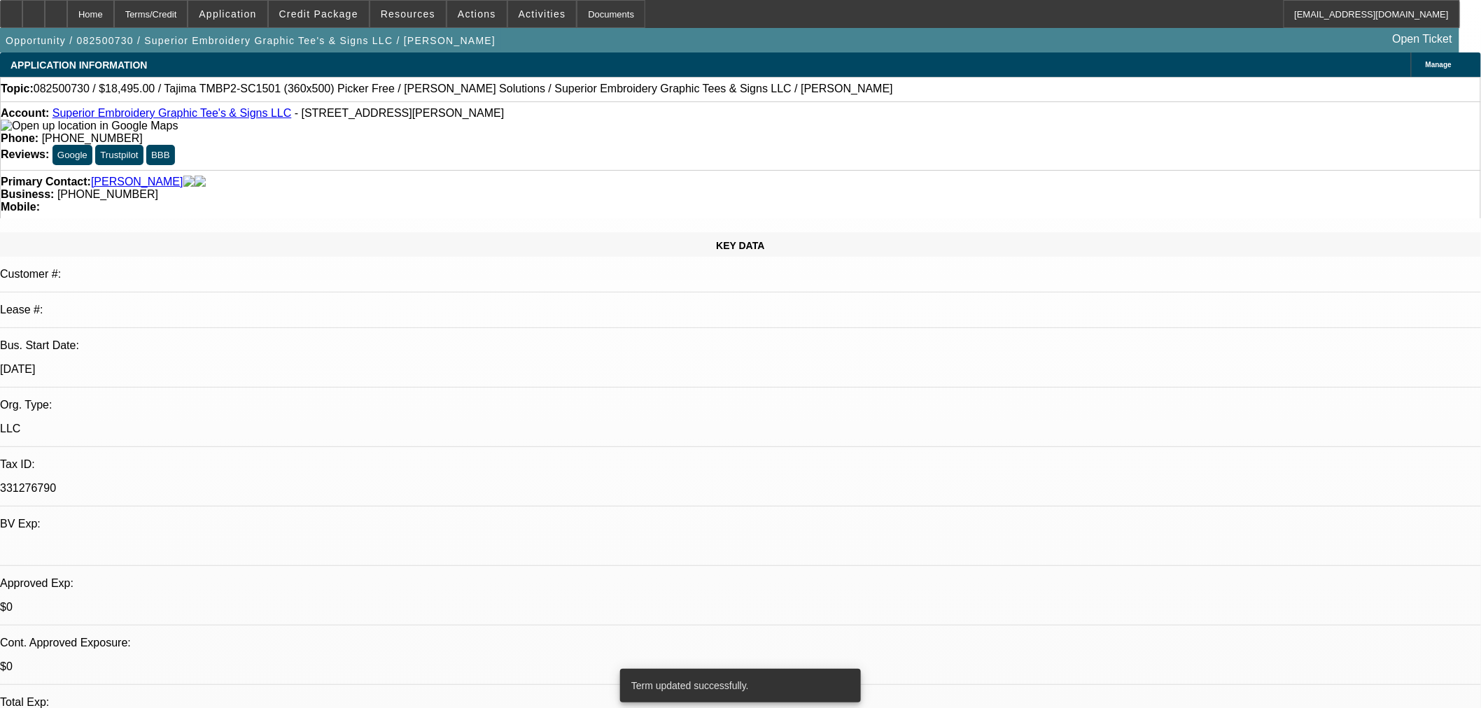
select select "2"
select select "0.1"
select select "4"
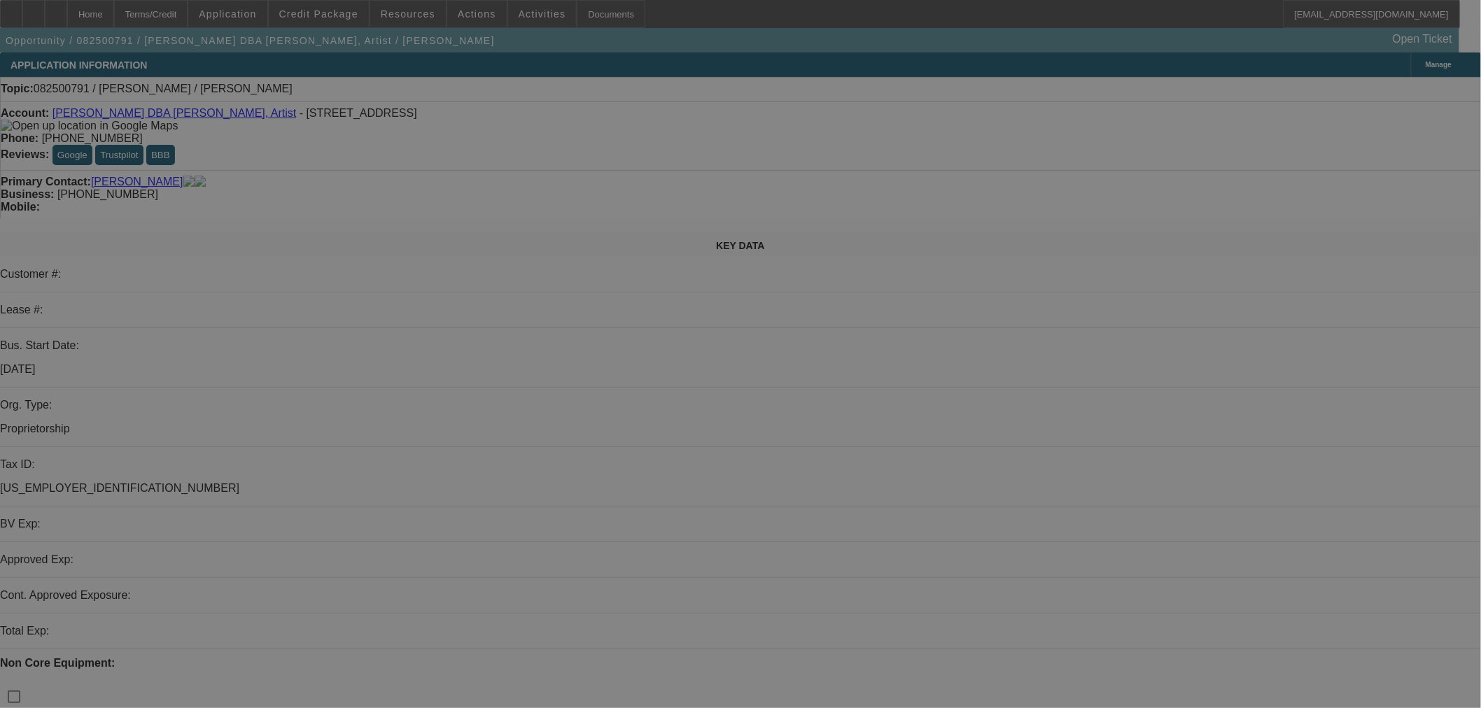
select select "0"
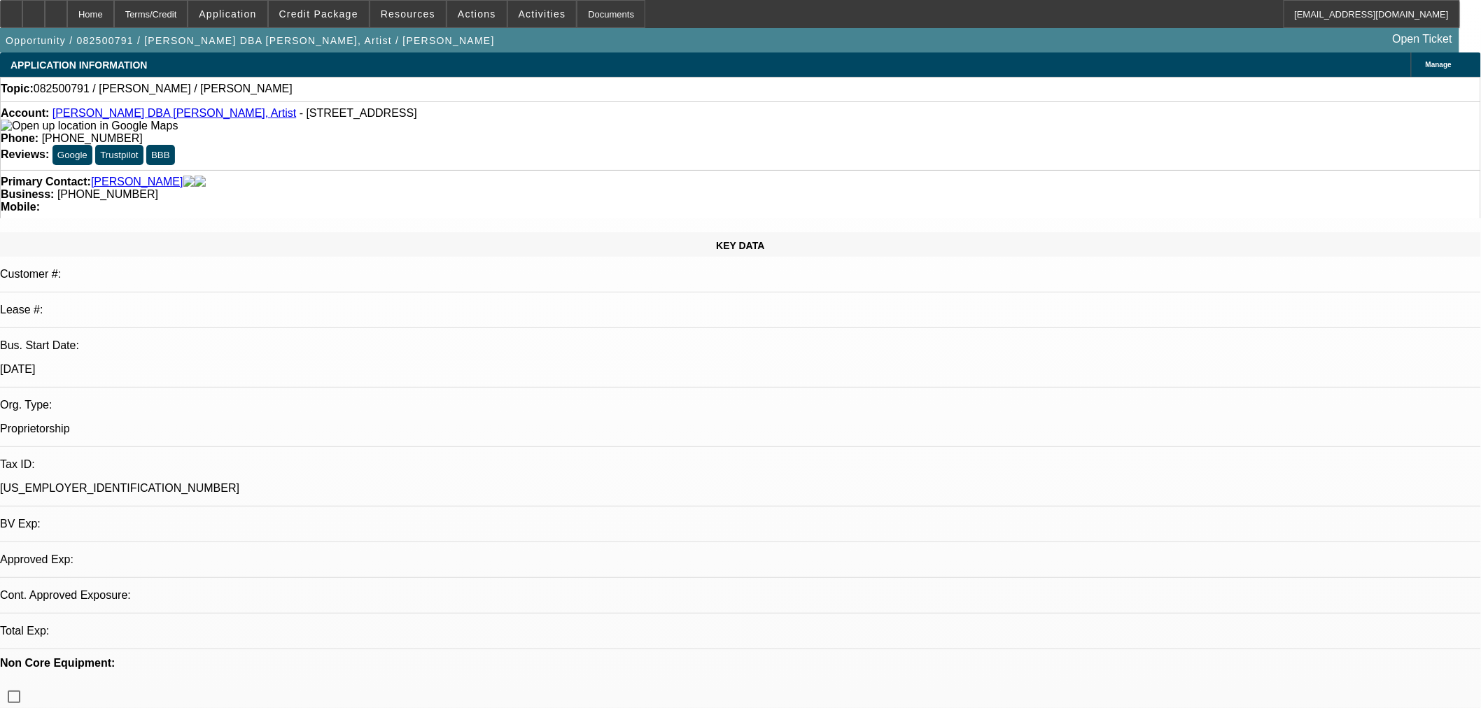
select select "2"
select select "0.1"
select select "4"
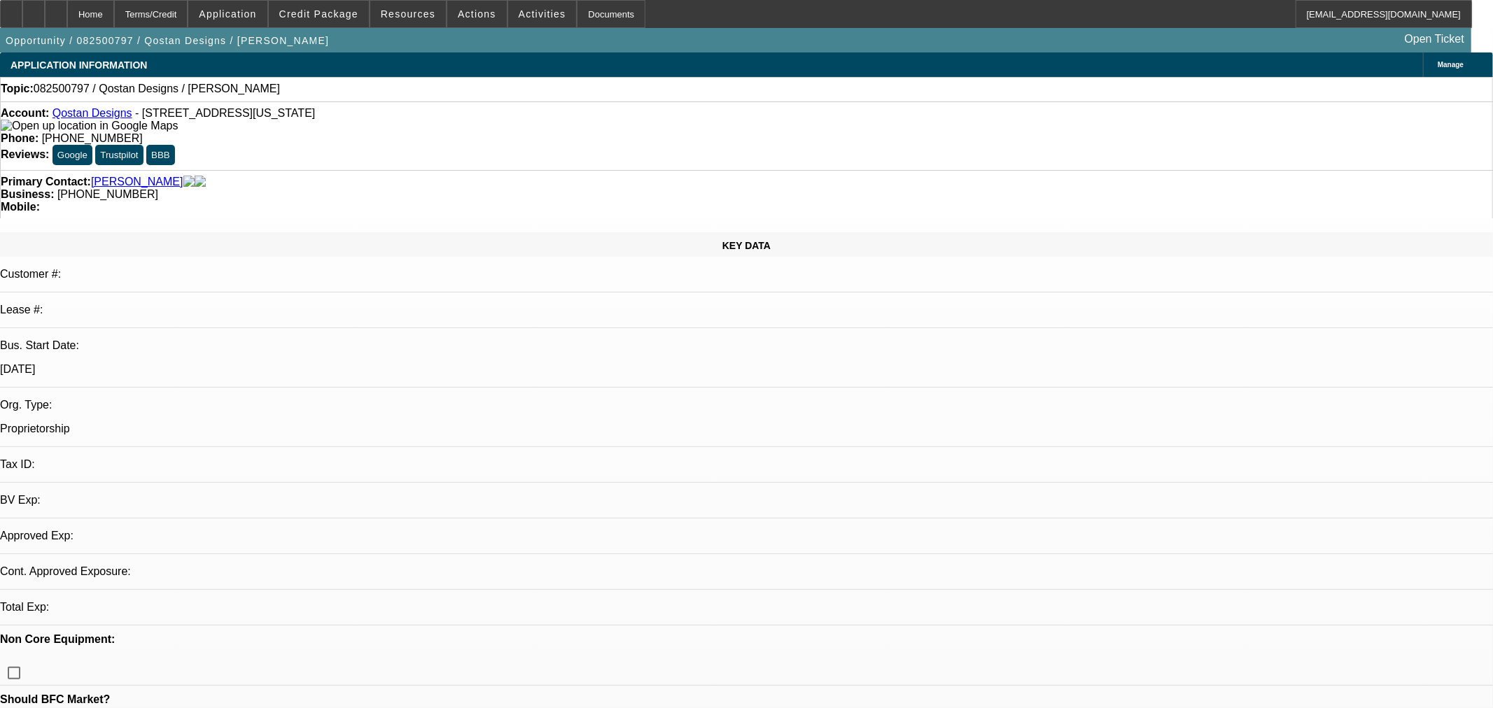
select select "0"
select select "2"
select select "0.1"
select select "1"
select select "2"
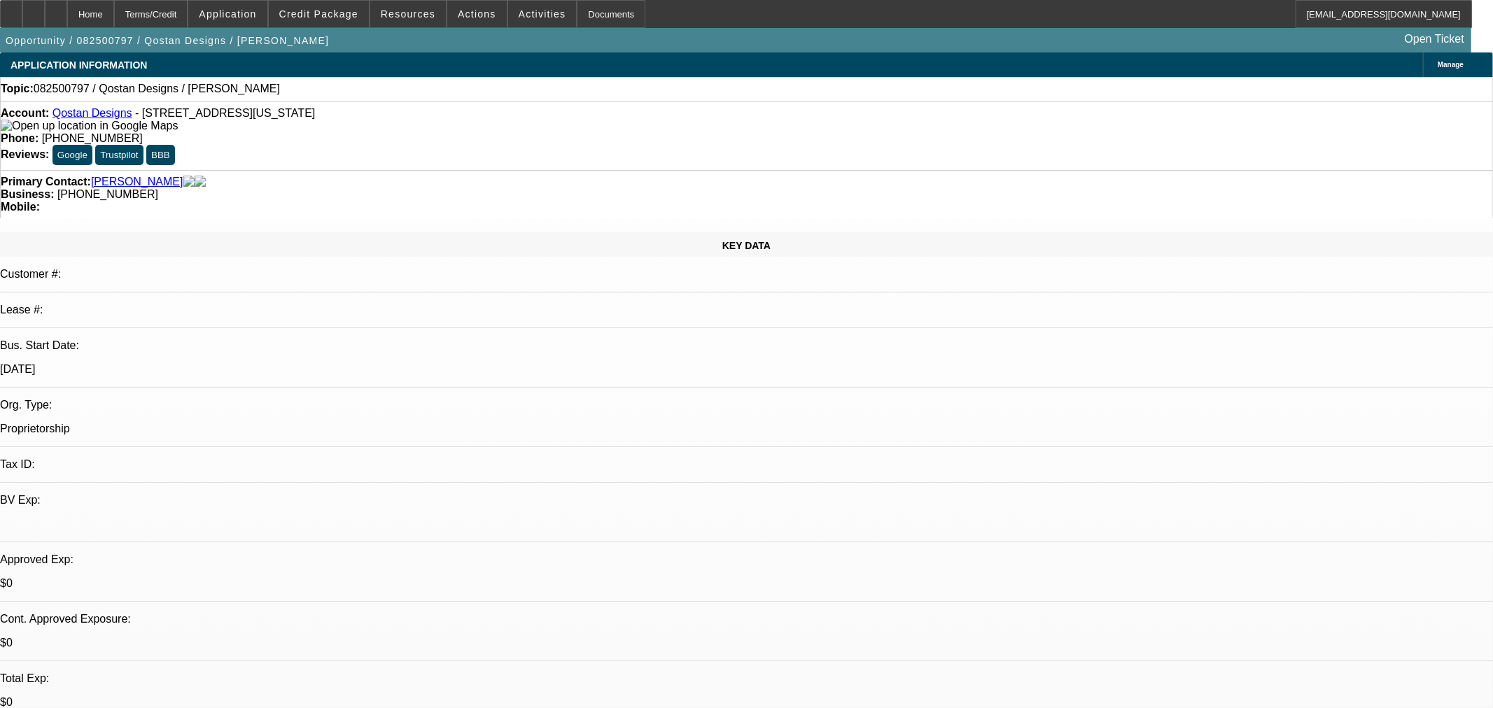
select select "4"
select select "0"
select select "2"
select select "0.1"
select select "1"
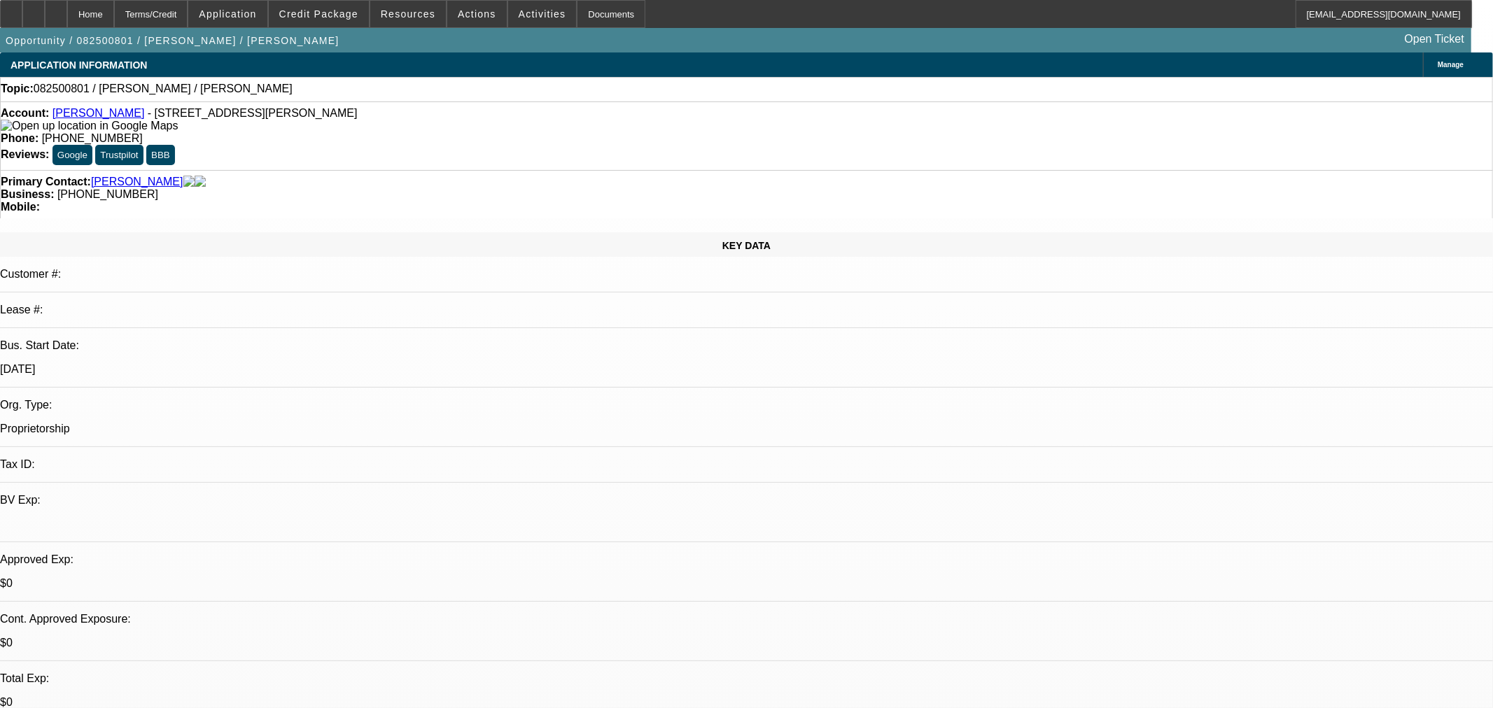
select select "2"
select select "4"
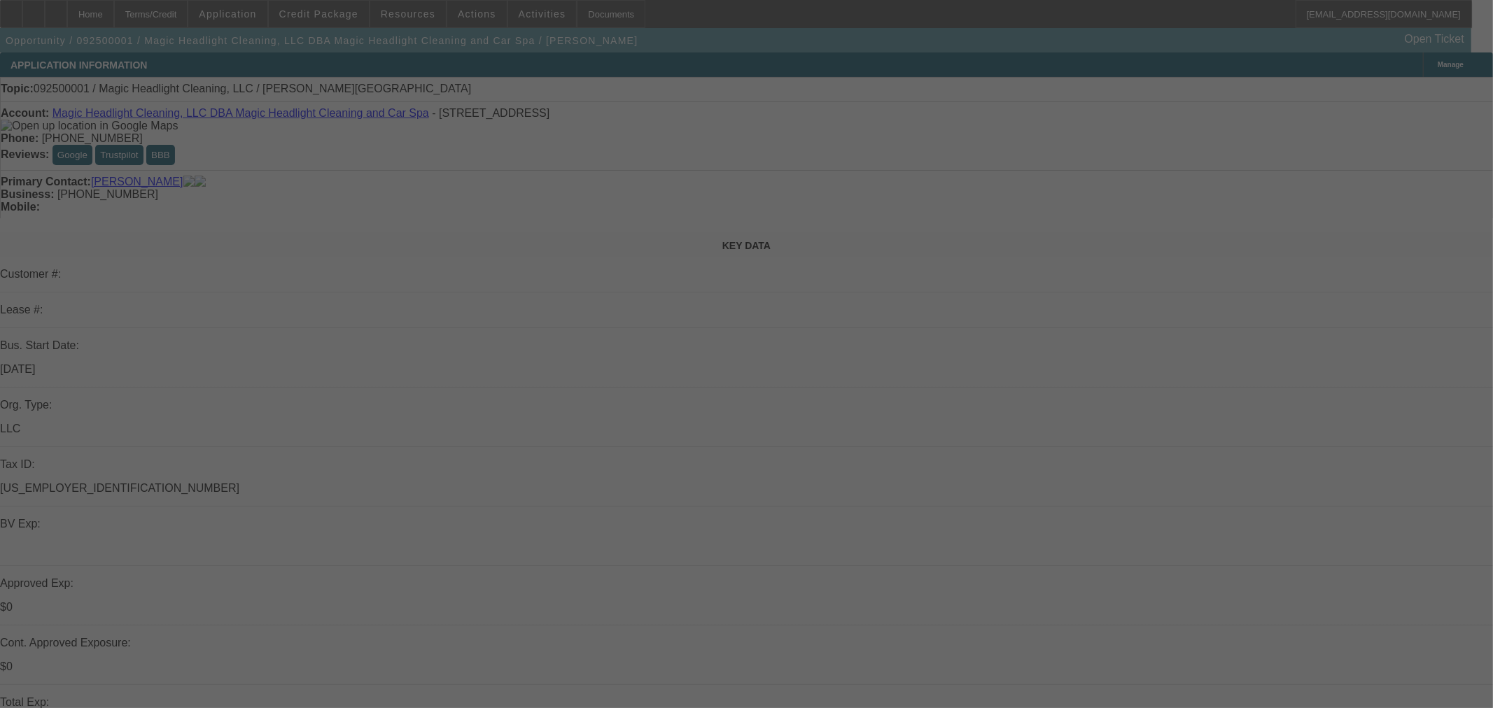
select select "0"
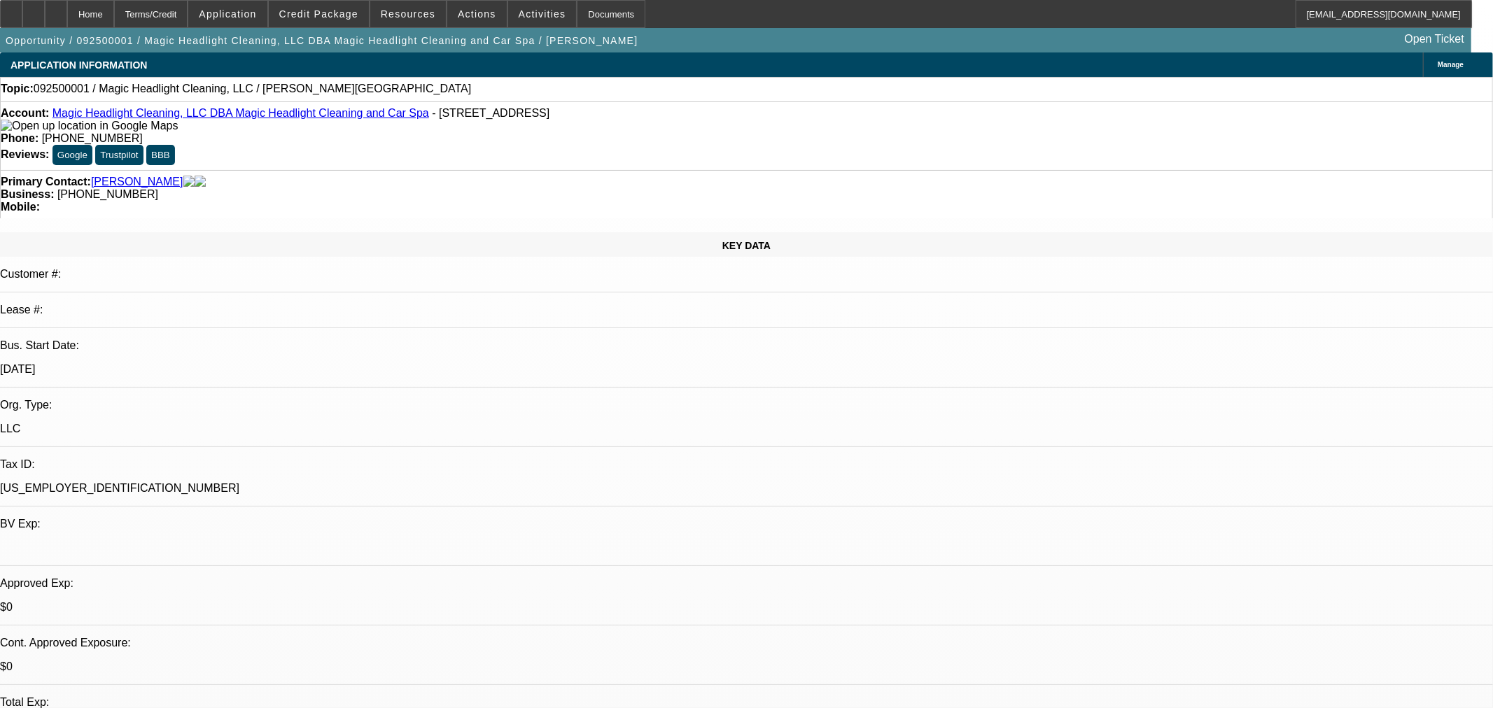
select select "2"
select select "0.1"
select select "4"
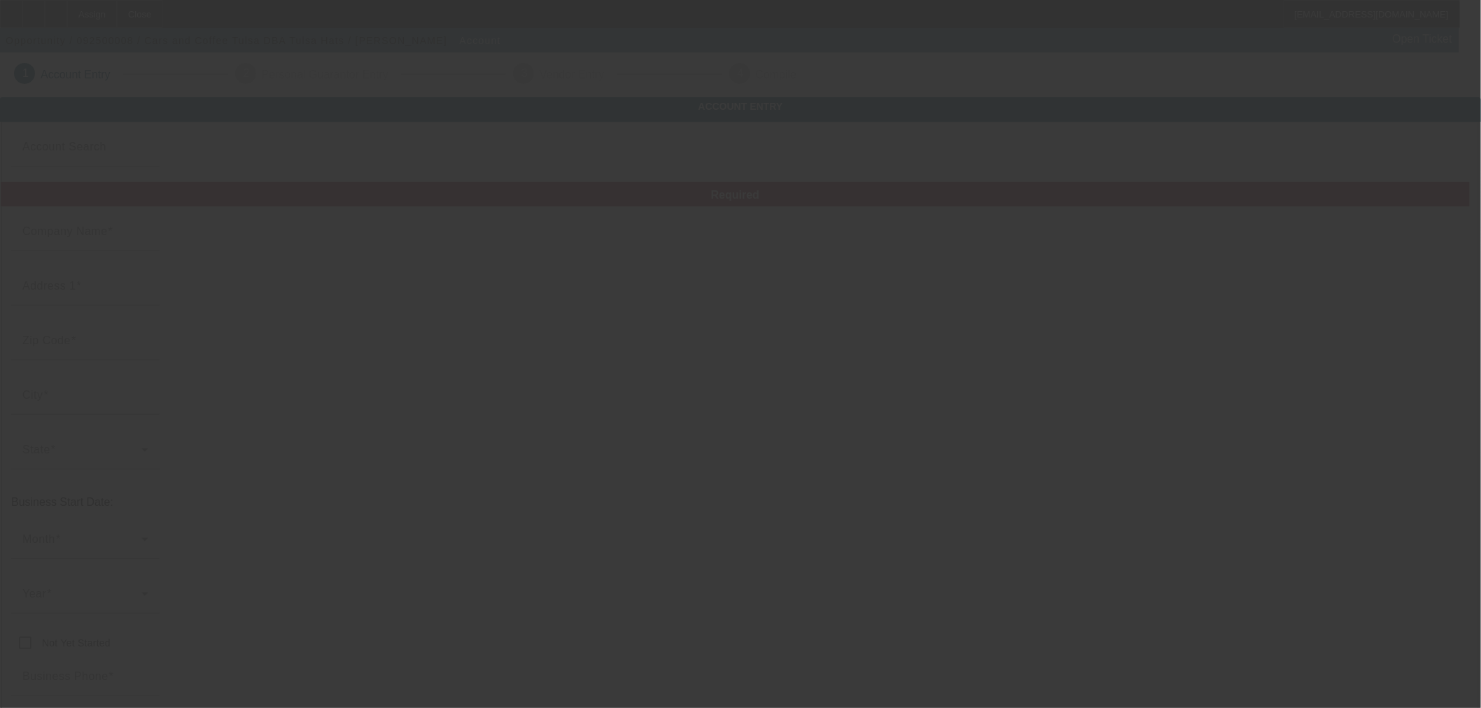
type input "Cars and Coffee Tulsa"
type input "[STREET_ADDRESS]"
type input "74021"
type input "Collinsville"
type input "(918) 208-8407"
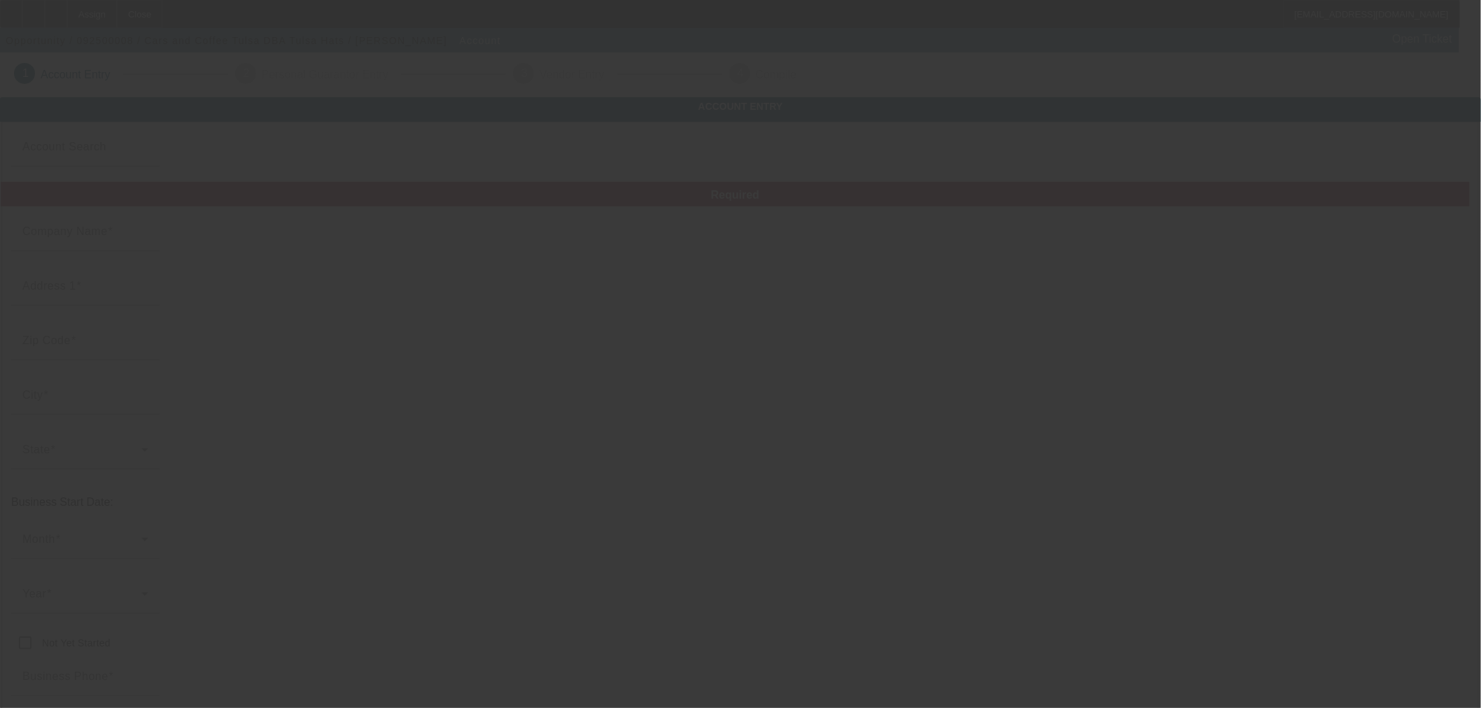
type input "Tulsa Hats"
type input "Tulsahats@gmail.com"
type input "92-3141433"
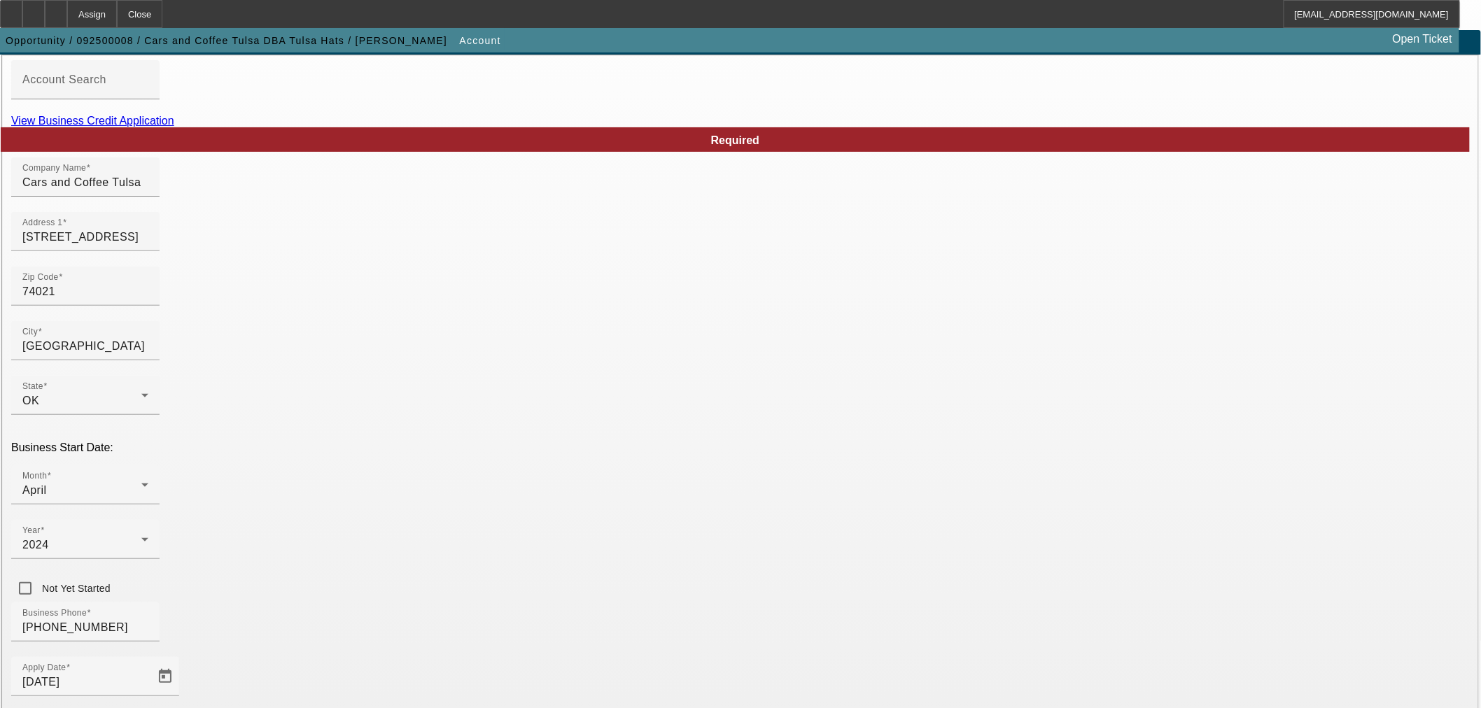
scroll to position [175, 0]
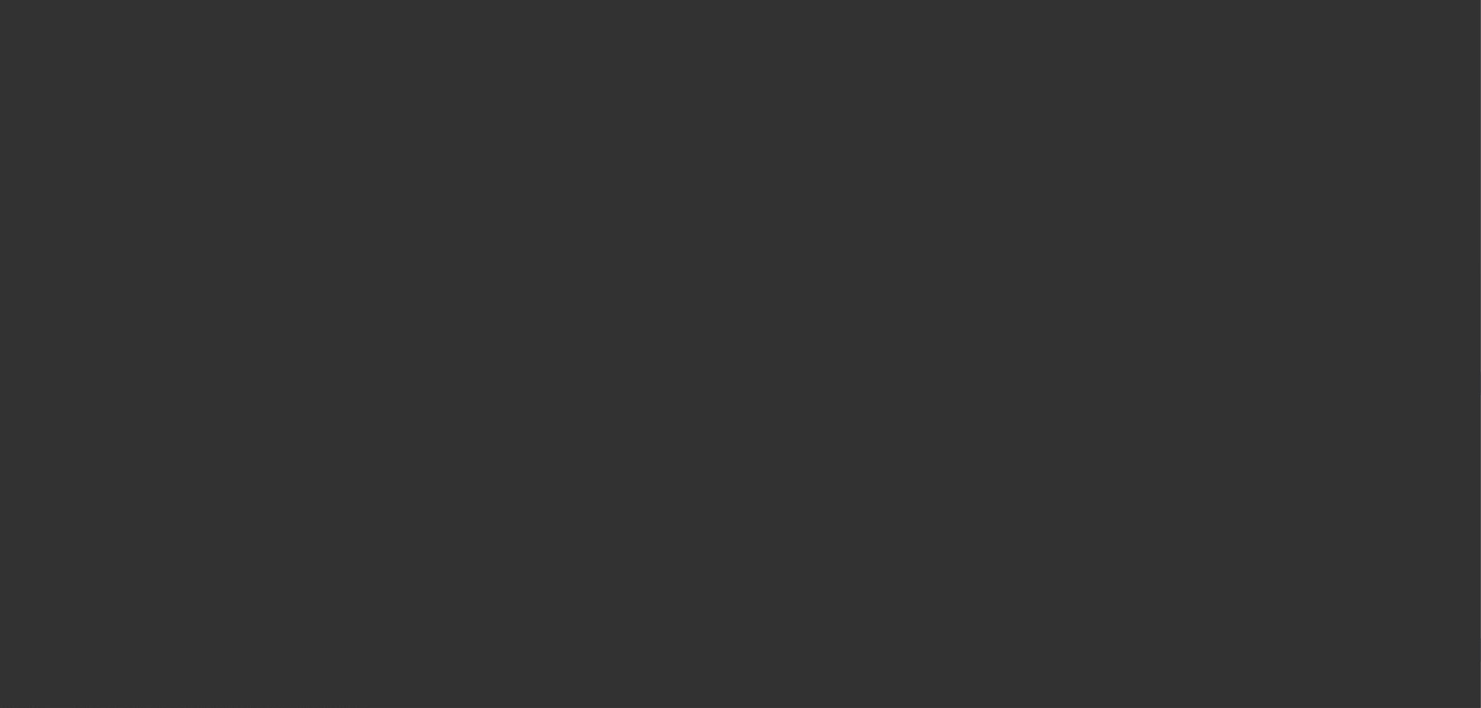
select select "0"
select select "2"
select select "0.1"
select select "4"
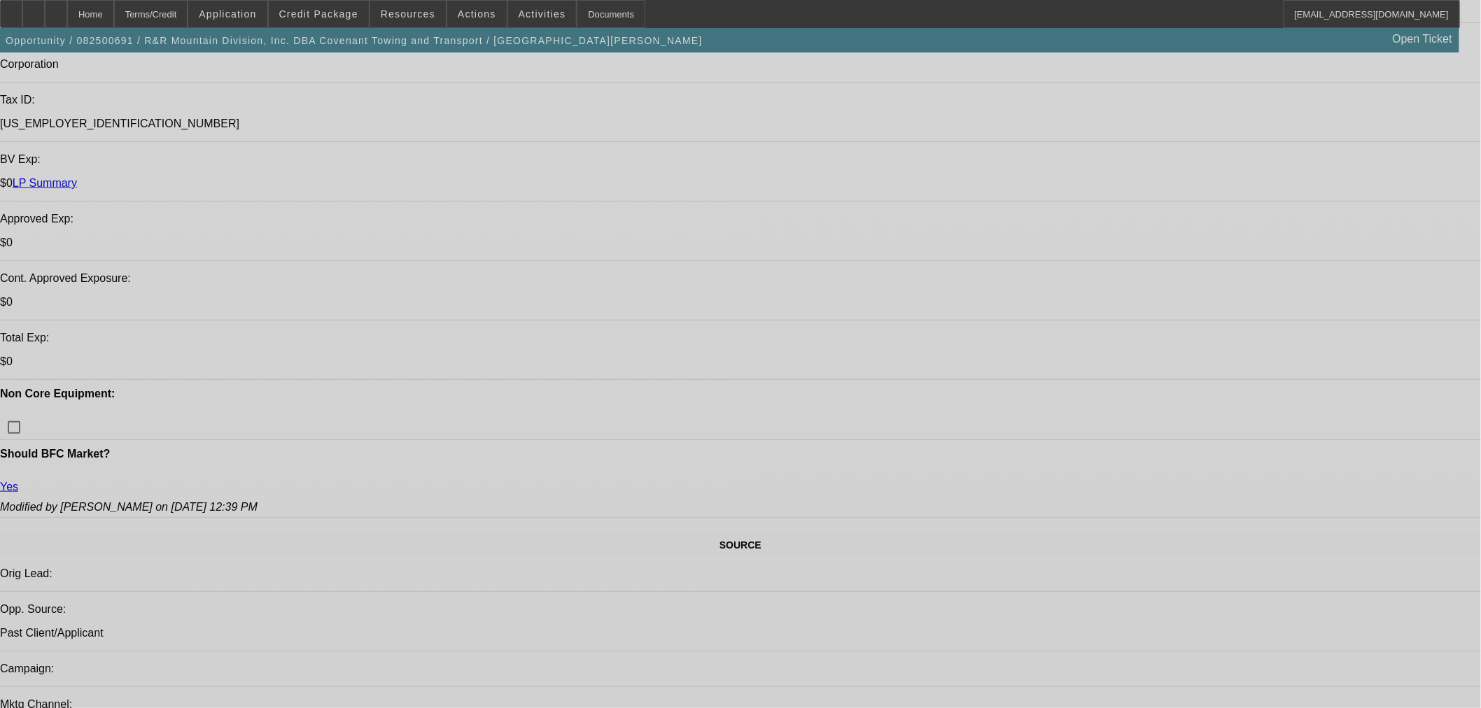
select select "0"
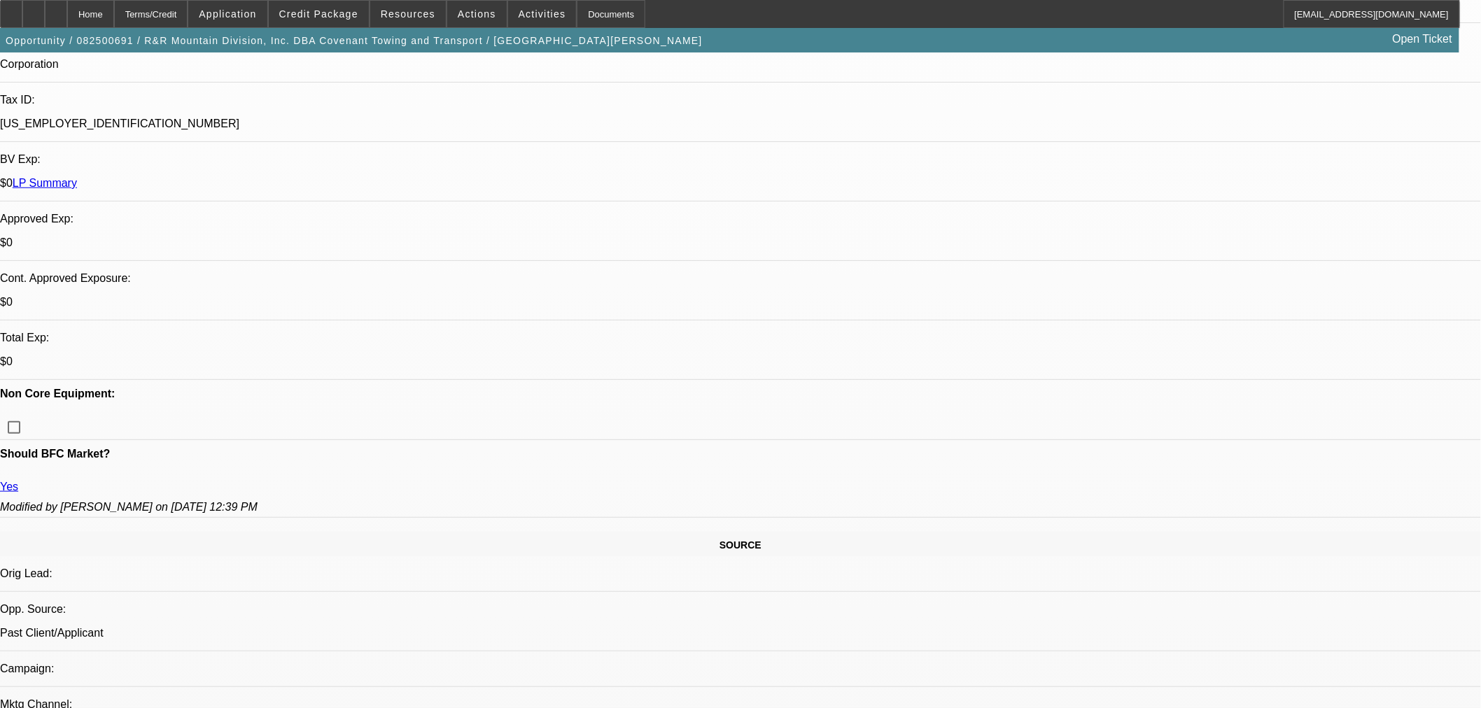
select select "0"
select select "6"
select select "0"
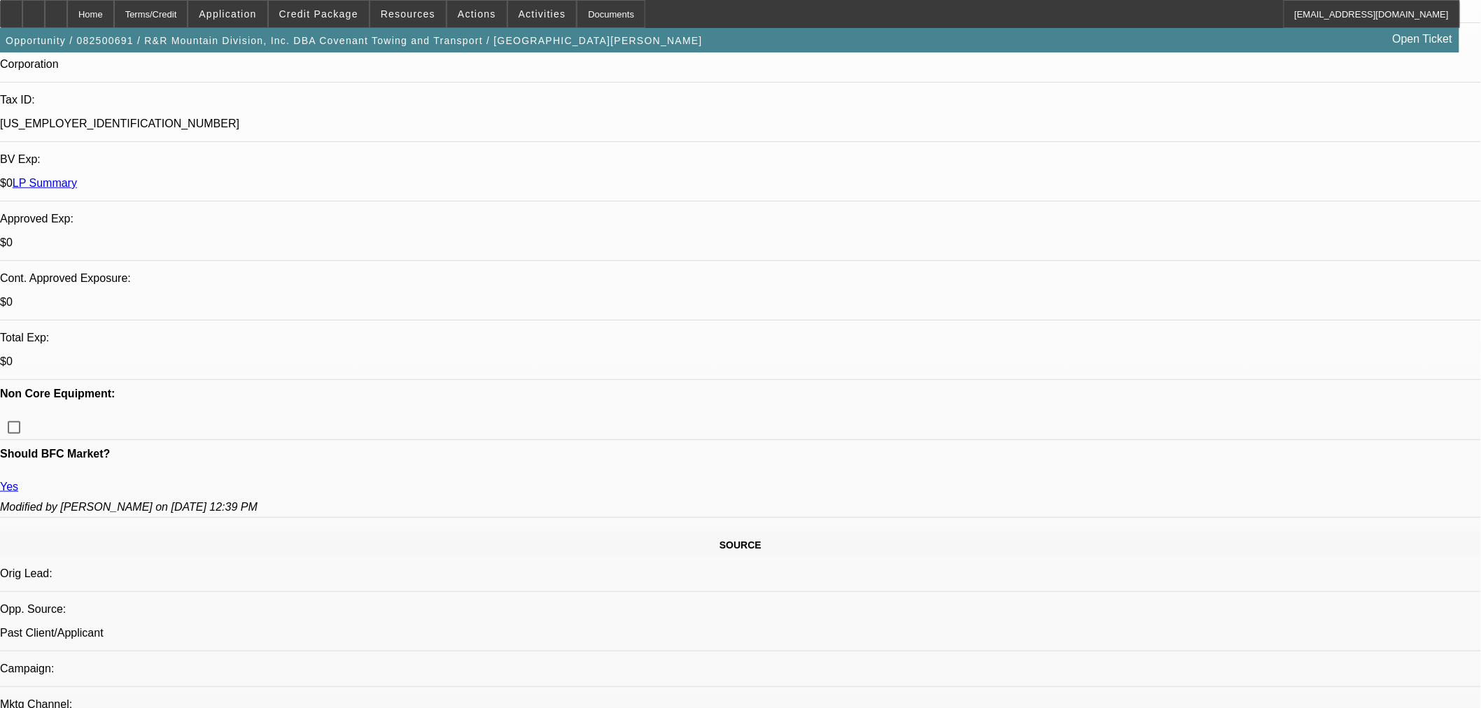
select select "6"
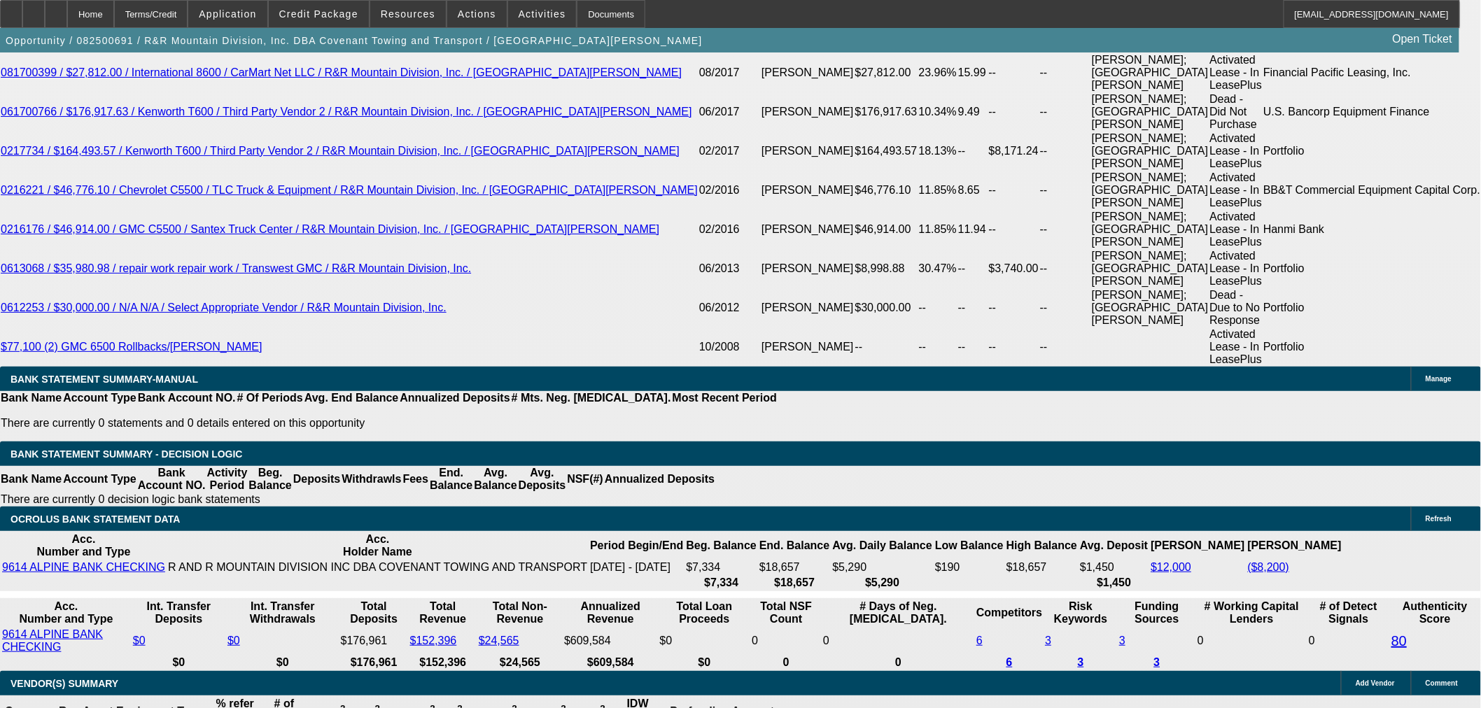
scroll to position [2864, 0]
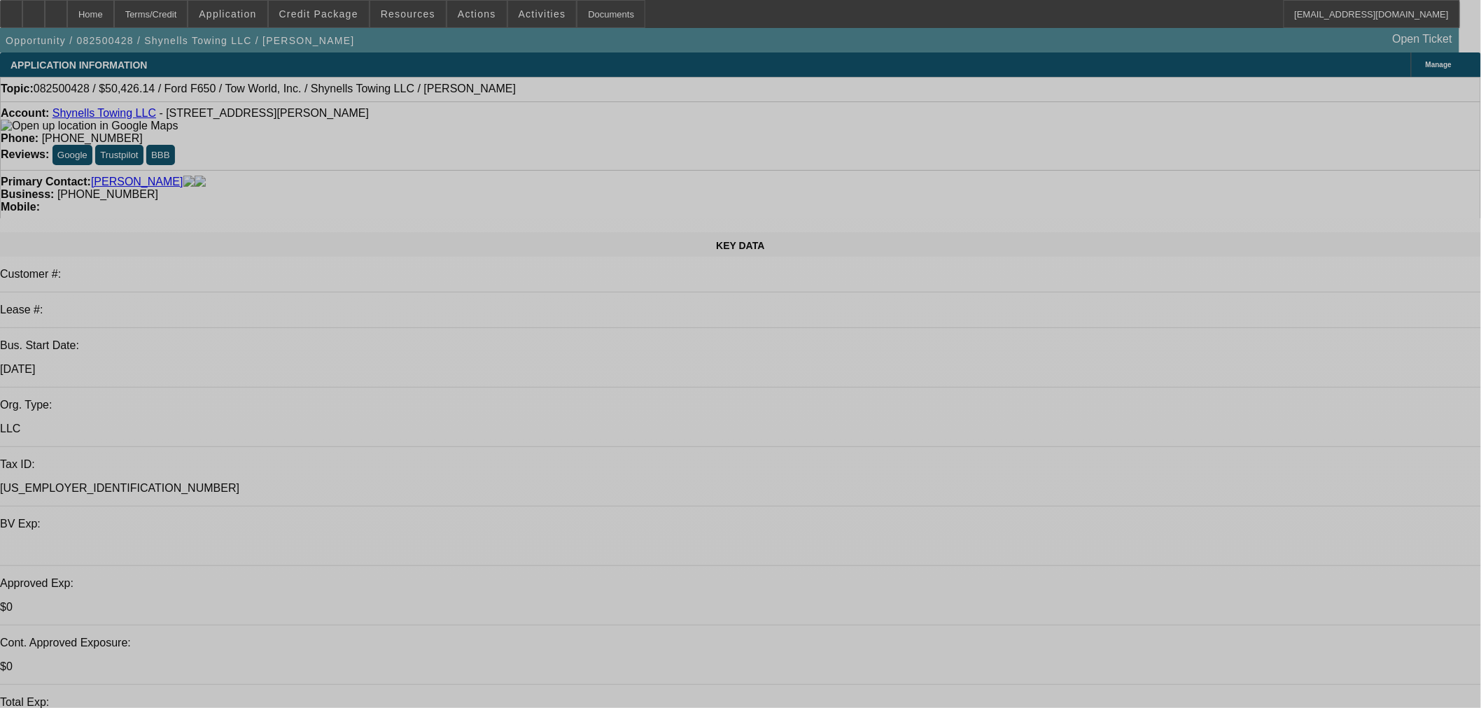
select select "0"
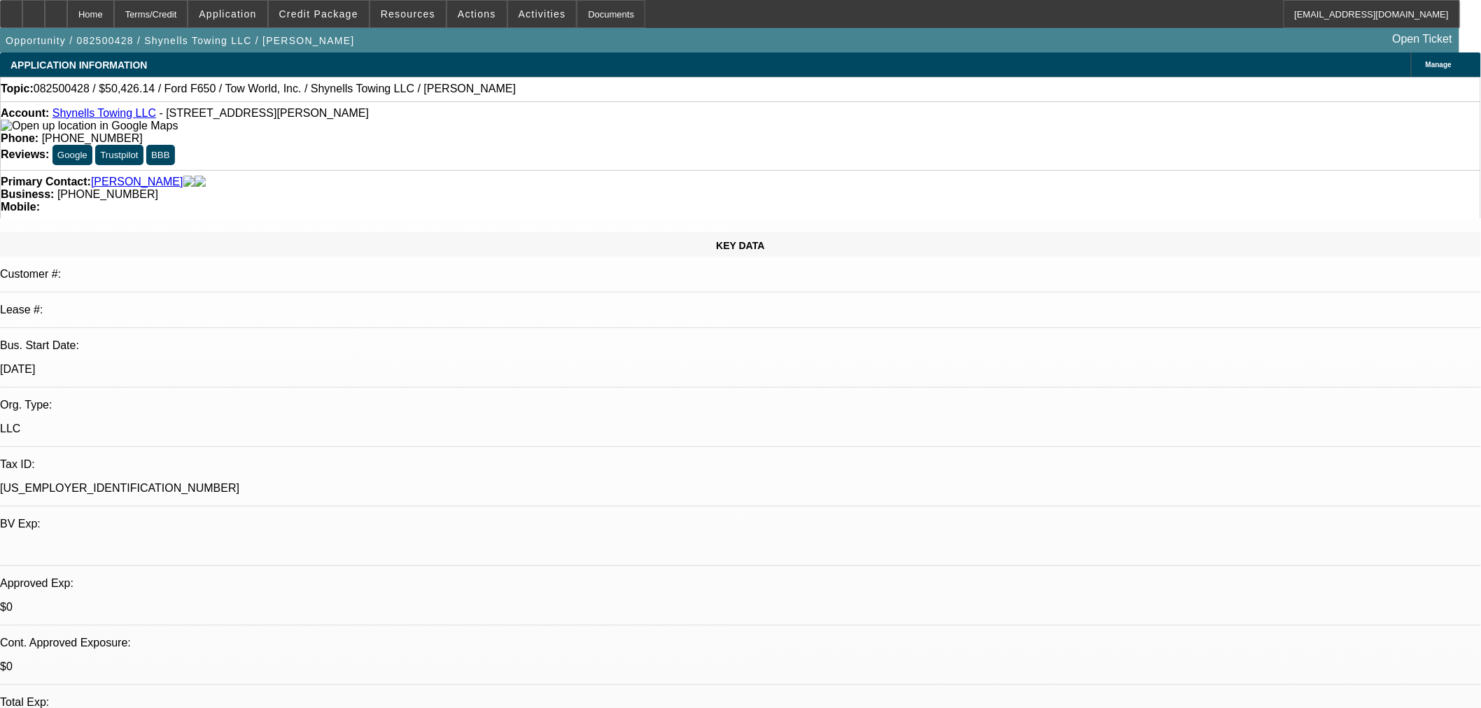
select select "2"
select select "0"
select select "21"
select select "0"
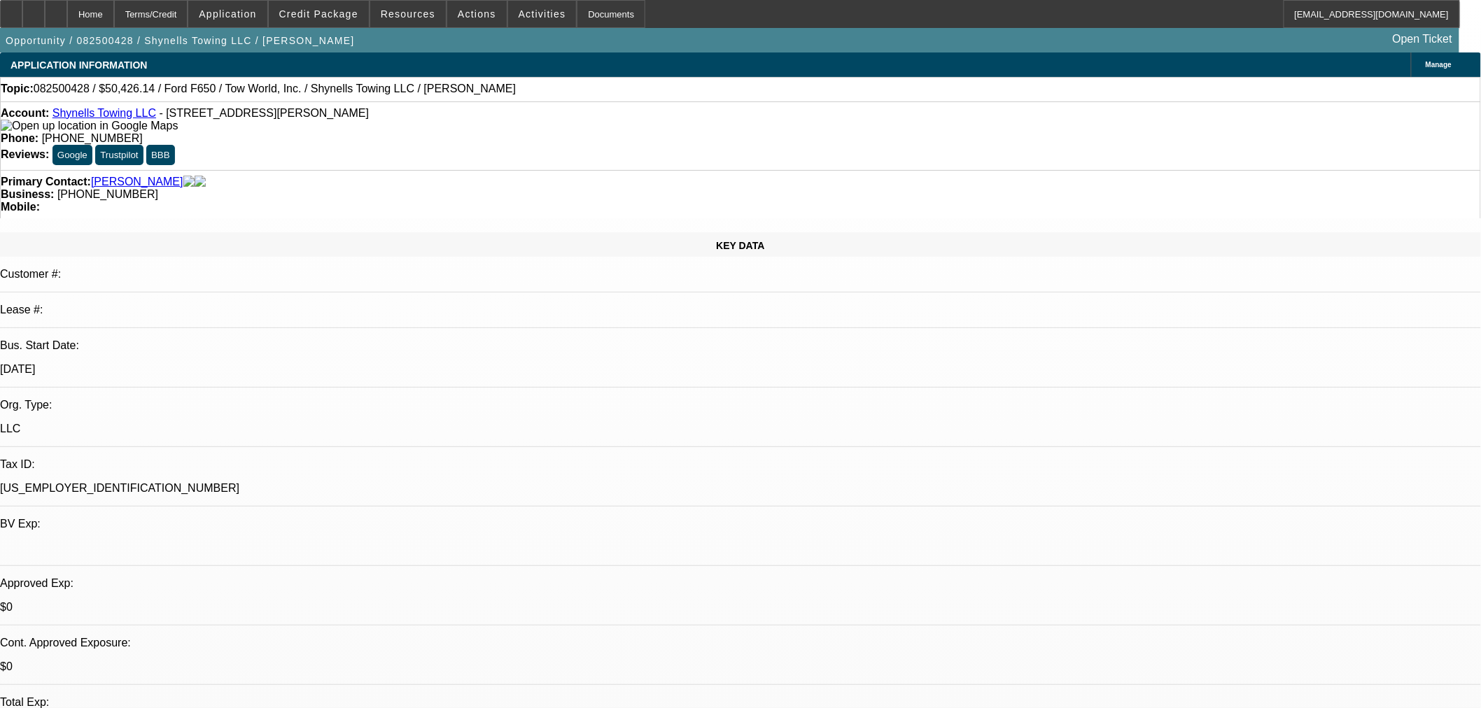
select select "2"
select select "0"
select select "21"
select select "0"
select select "2"
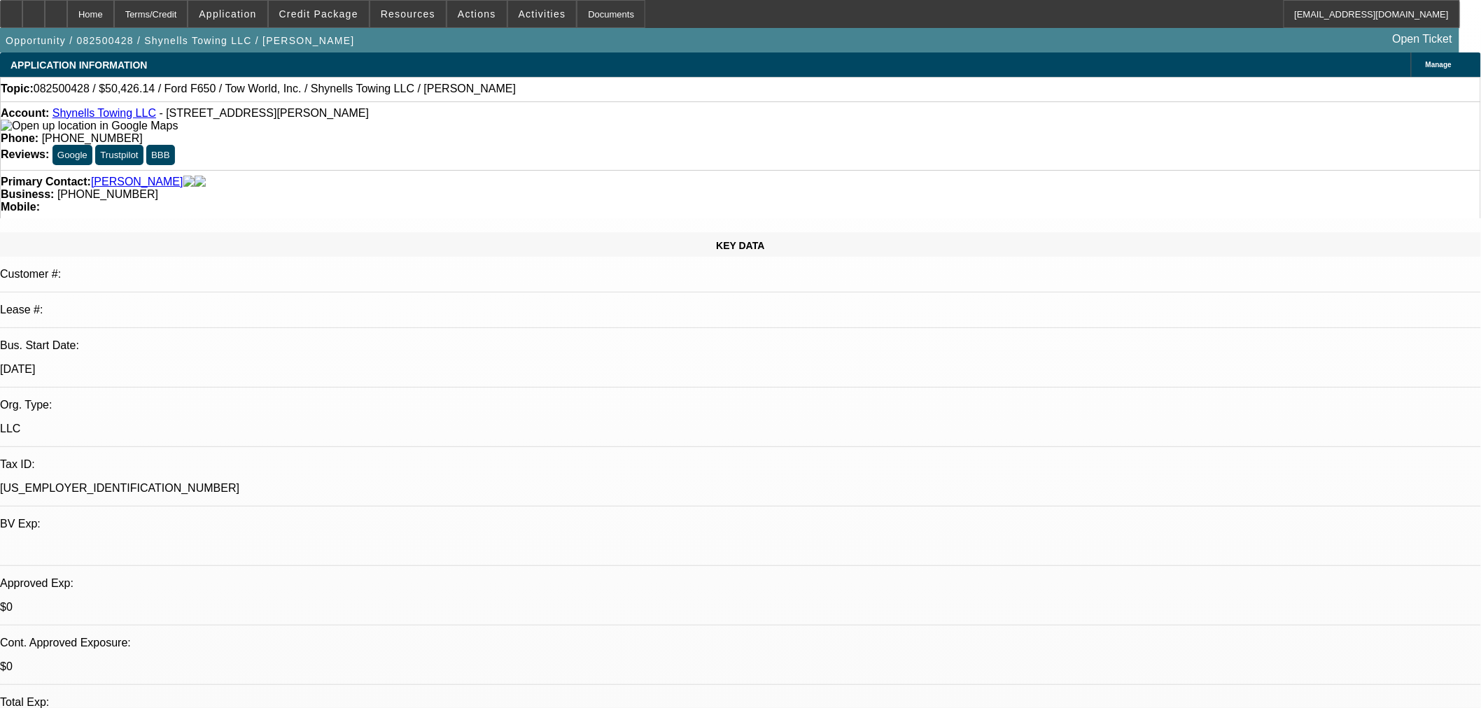
select select "2"
select select "0.1"
select select "4"
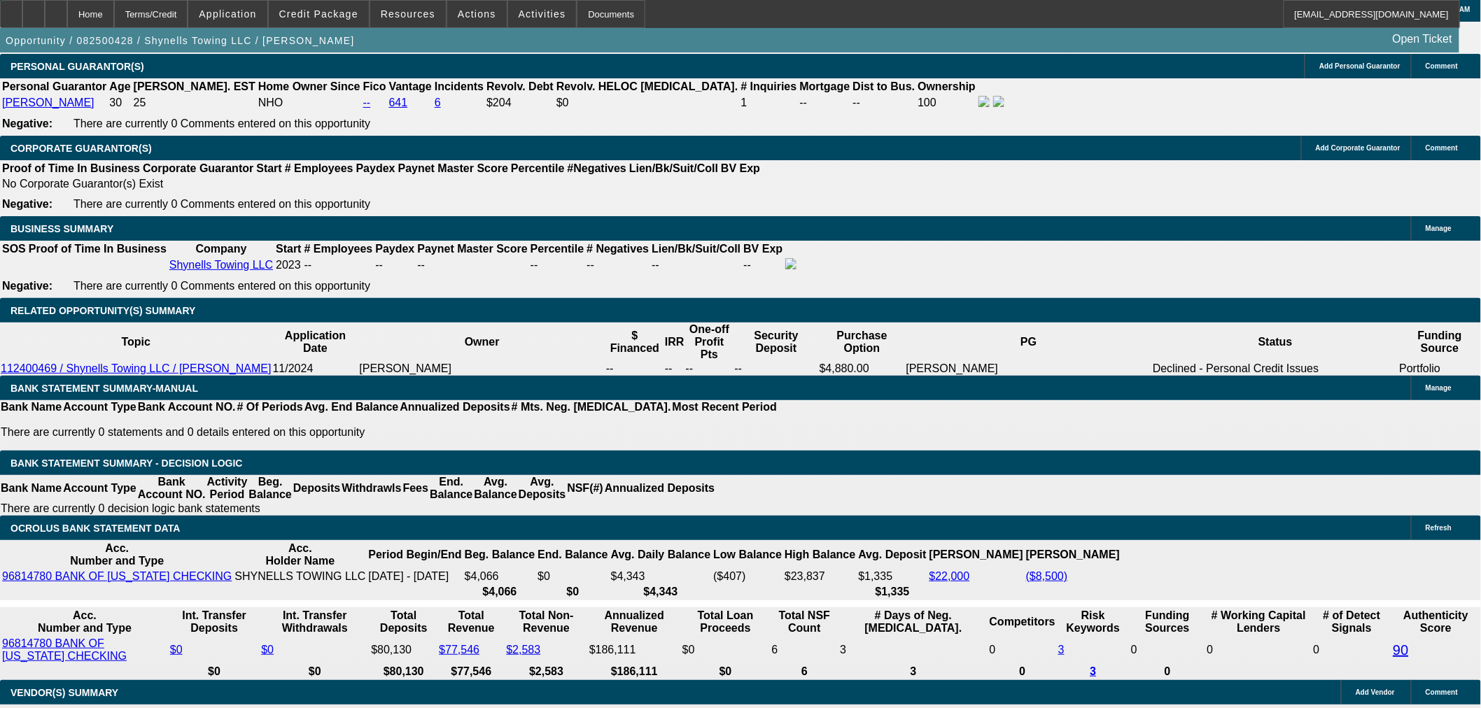
scroll to position [2351, 0]
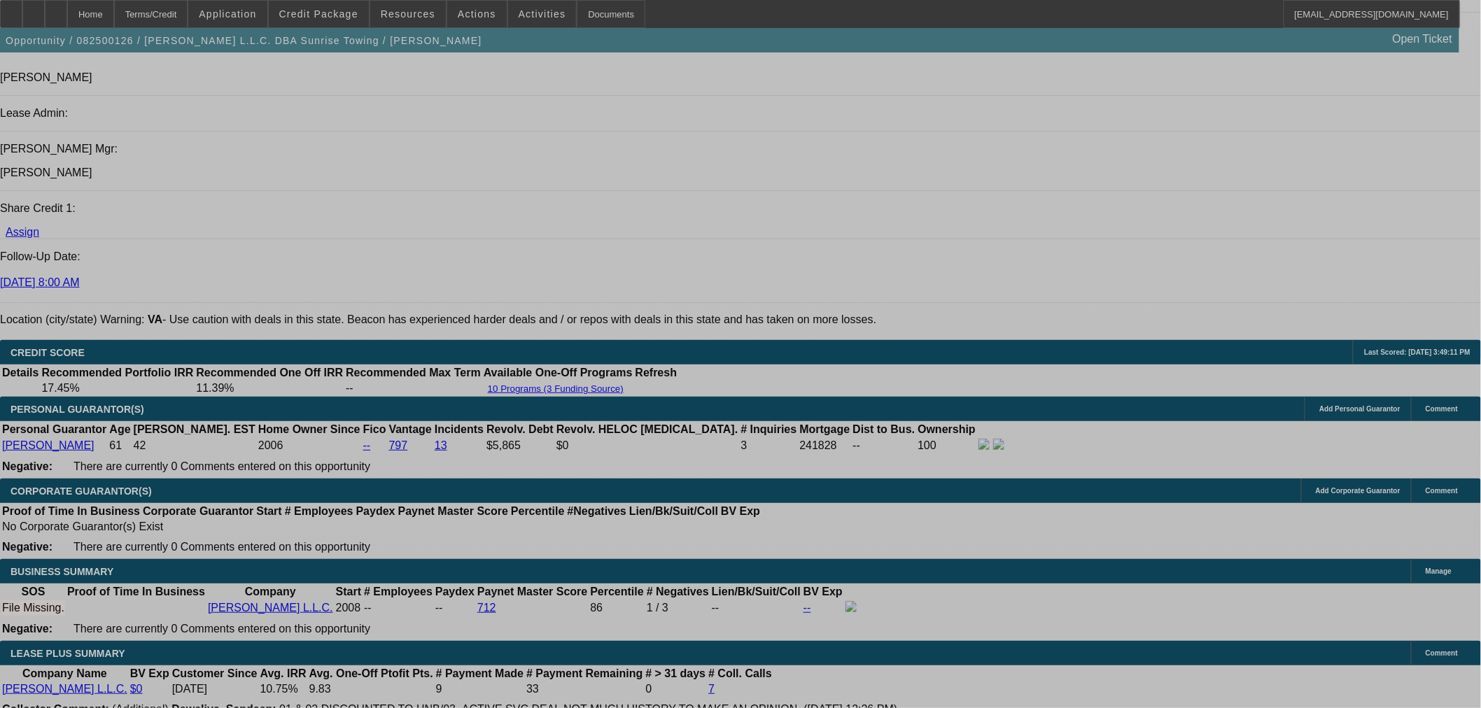
select select "0"
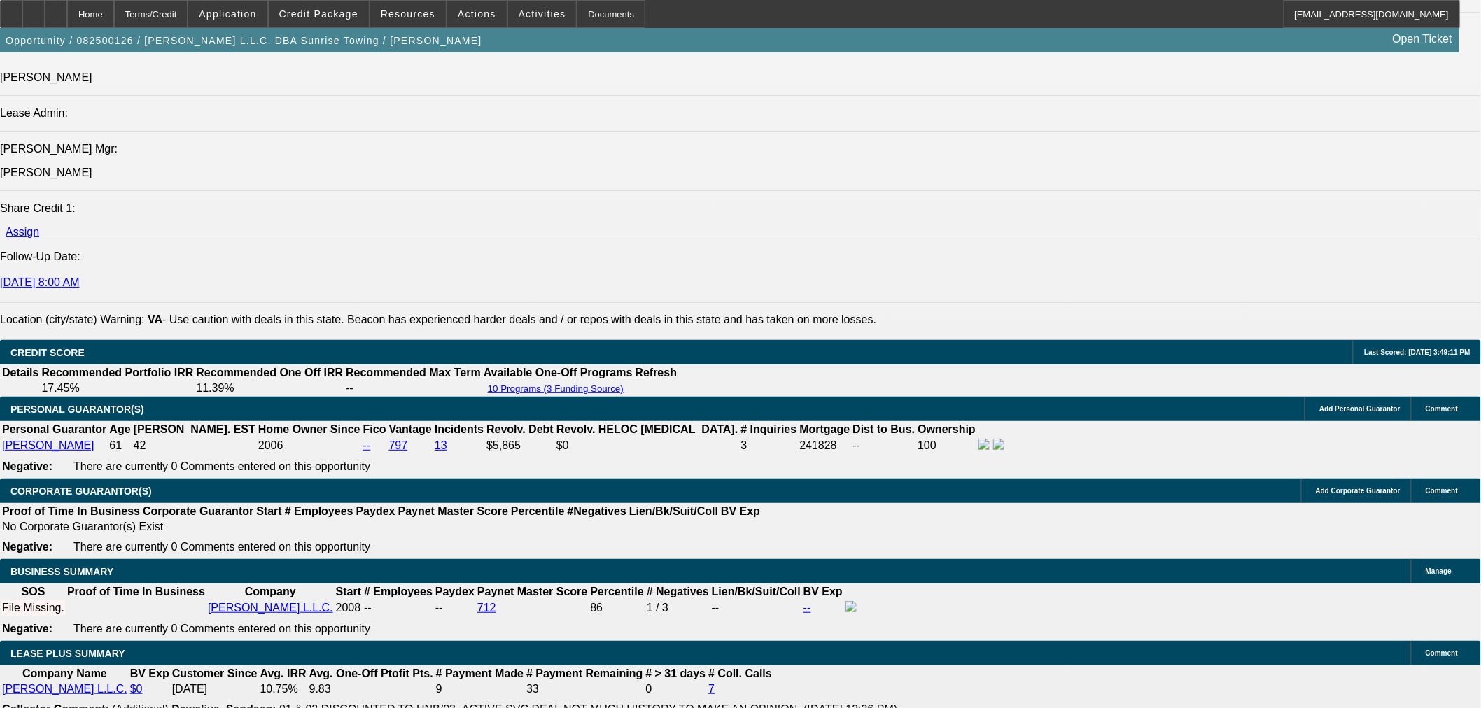
select select "0.1"
select select "4"
select select "0"
select select "0.1"
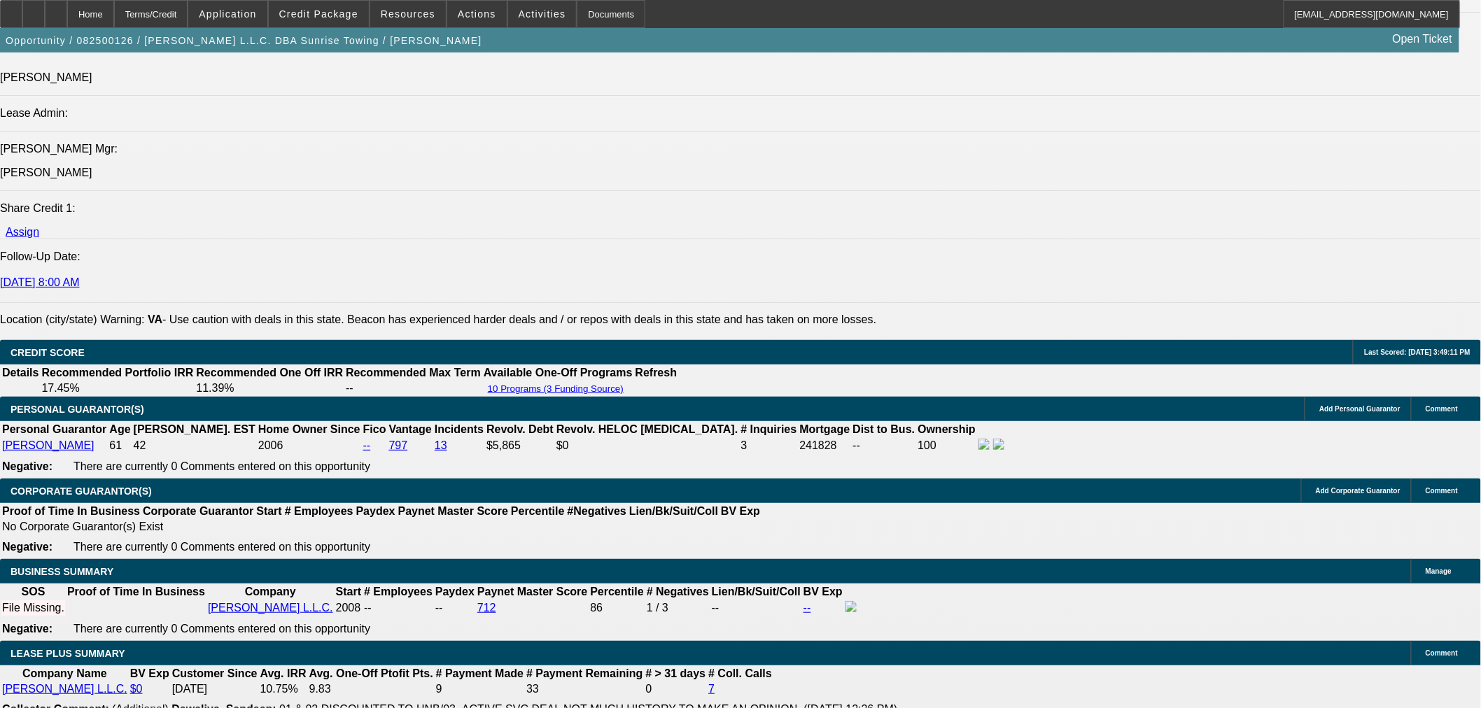
select select "4"
select select "0"
select select "0.1"
select select "4"
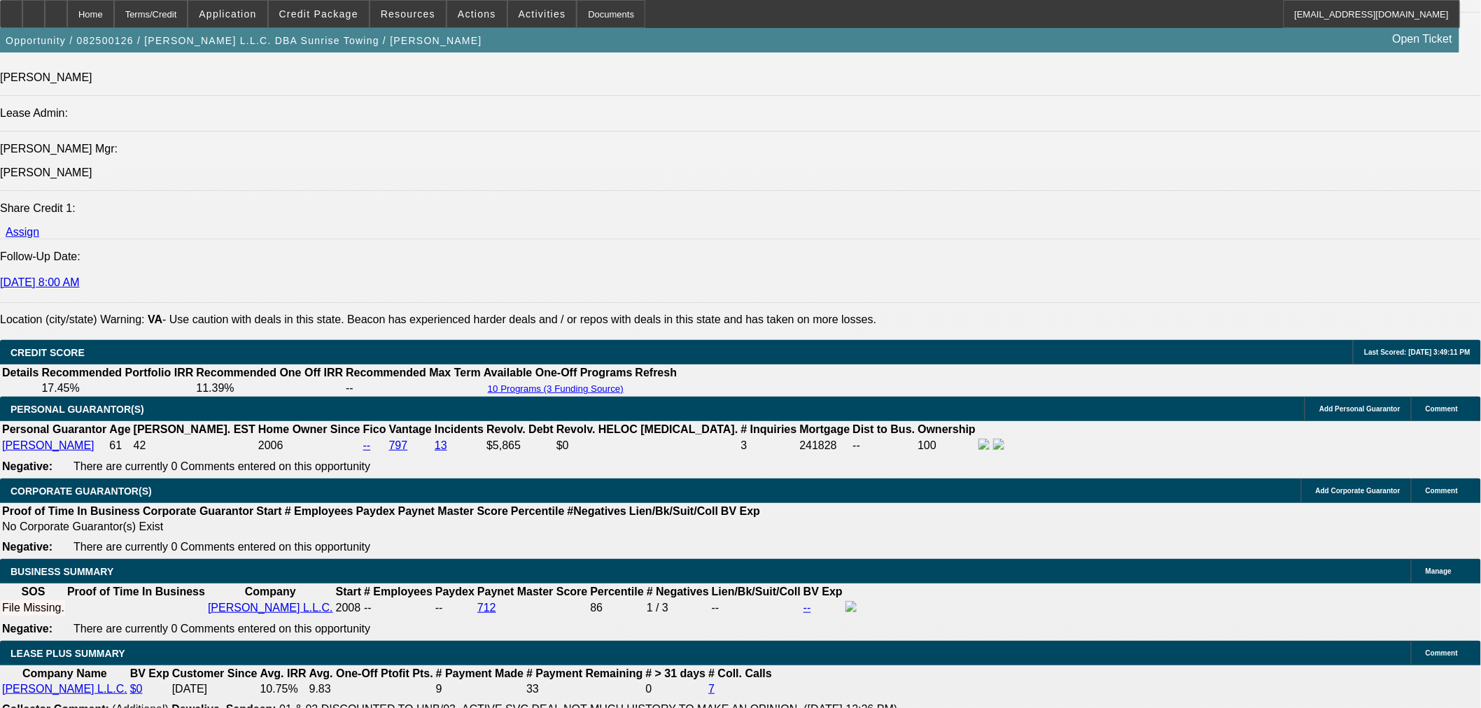
select select "0"
select select "0.1"
select select "4"
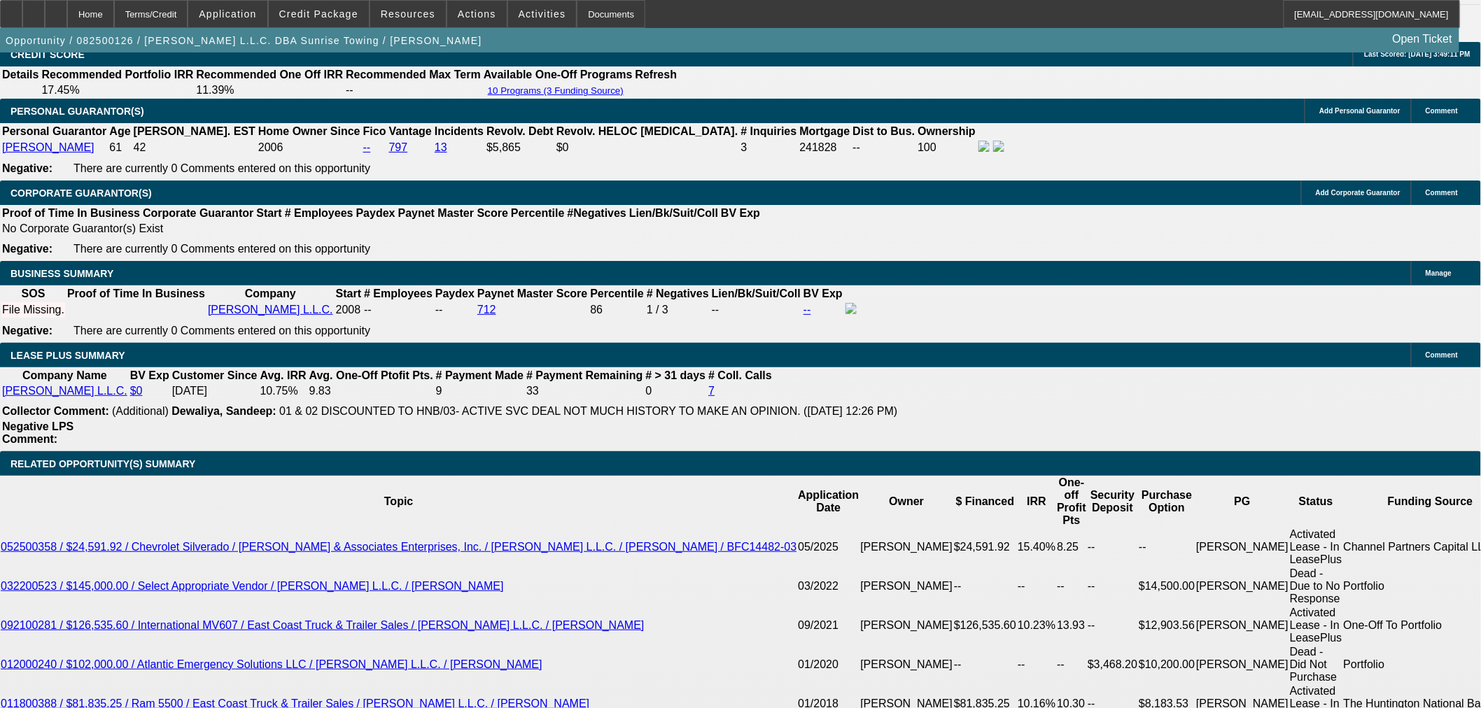
scroll to position [2085, 0]
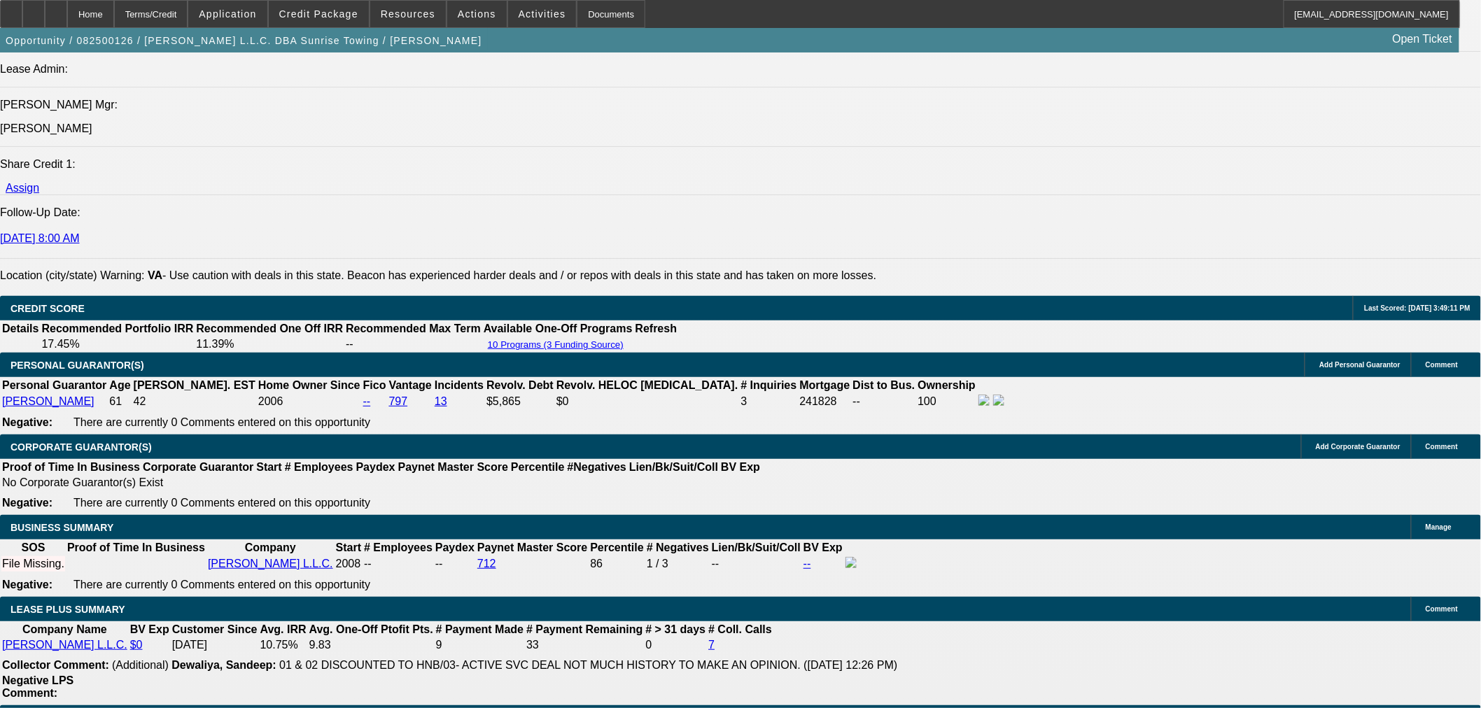
select select "0"
select select "0.1"
select select "4"
select select "0"
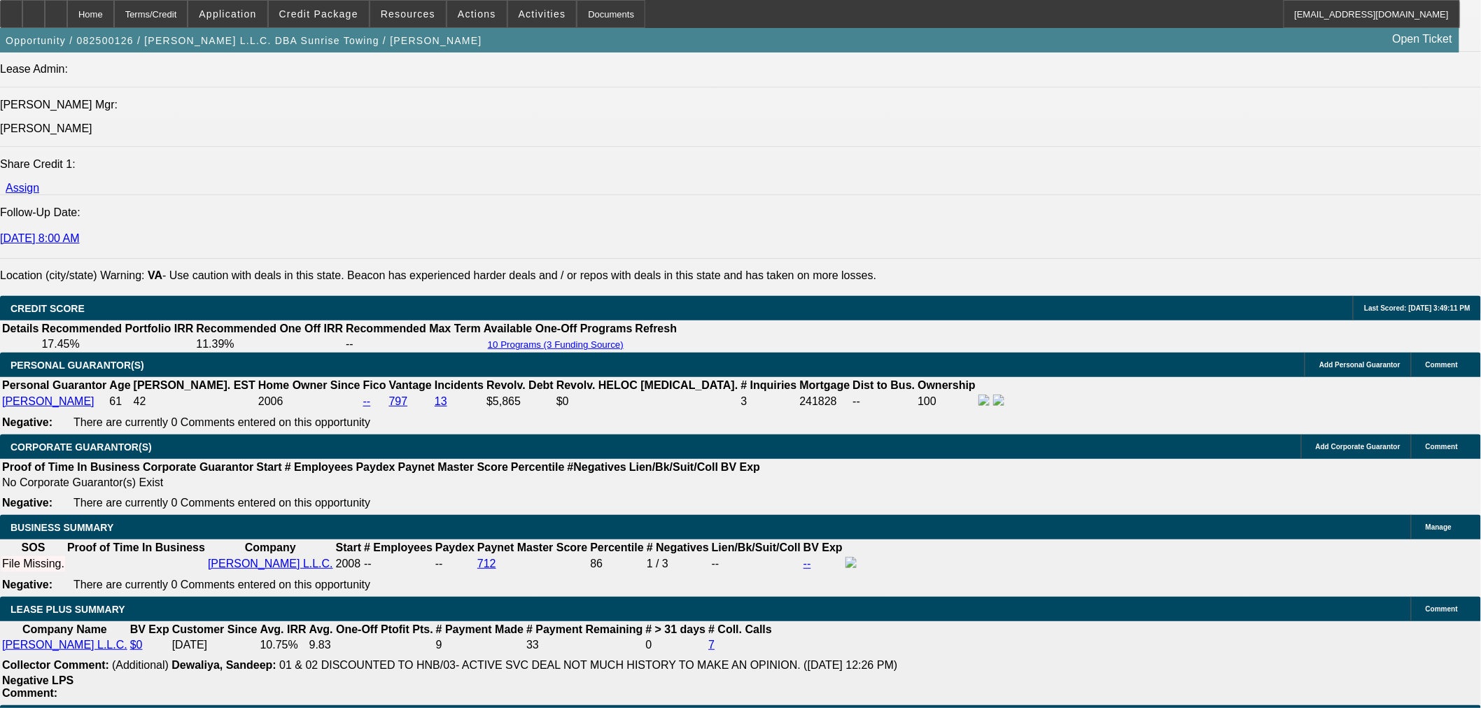
select select "0"
select select "0.1"
select select "4"
select select "0"
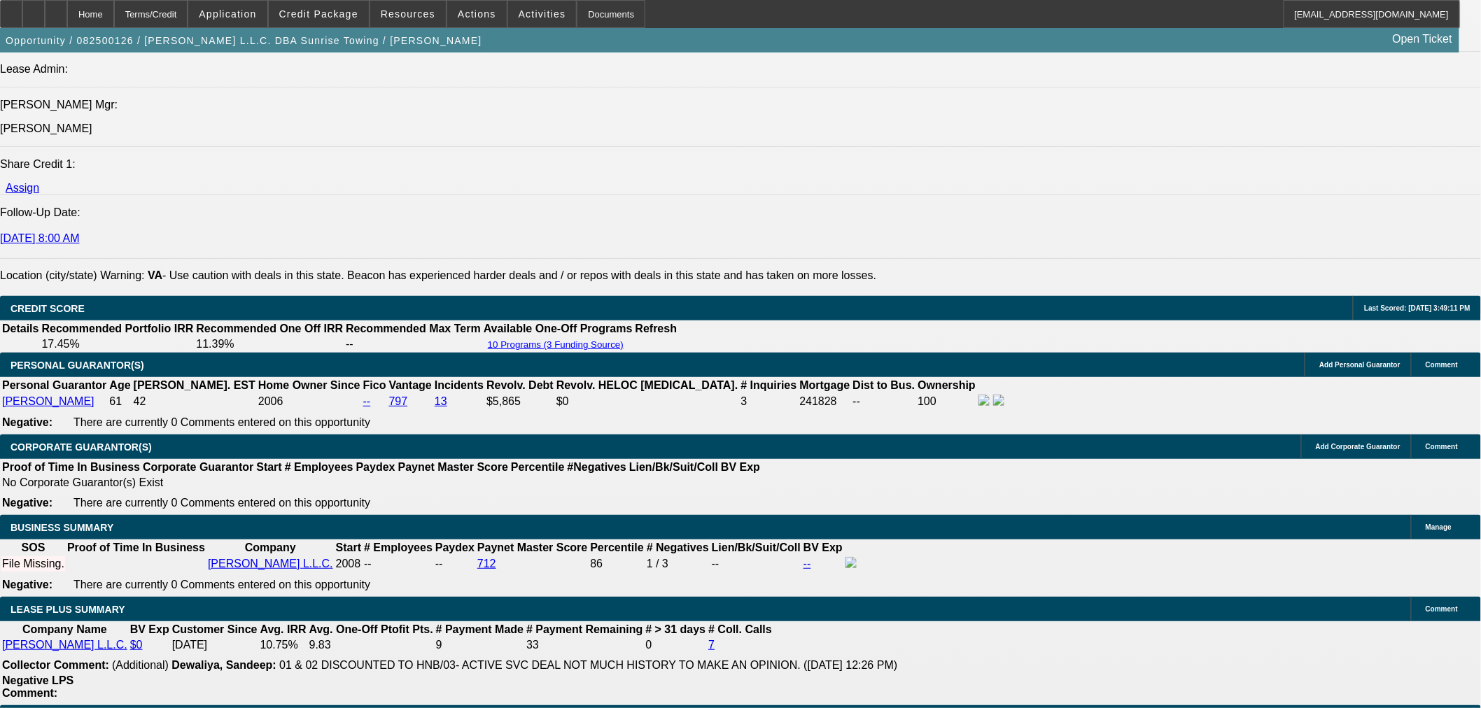
select select "0.1"
select select "4"
select select "0"
select select "0.1"
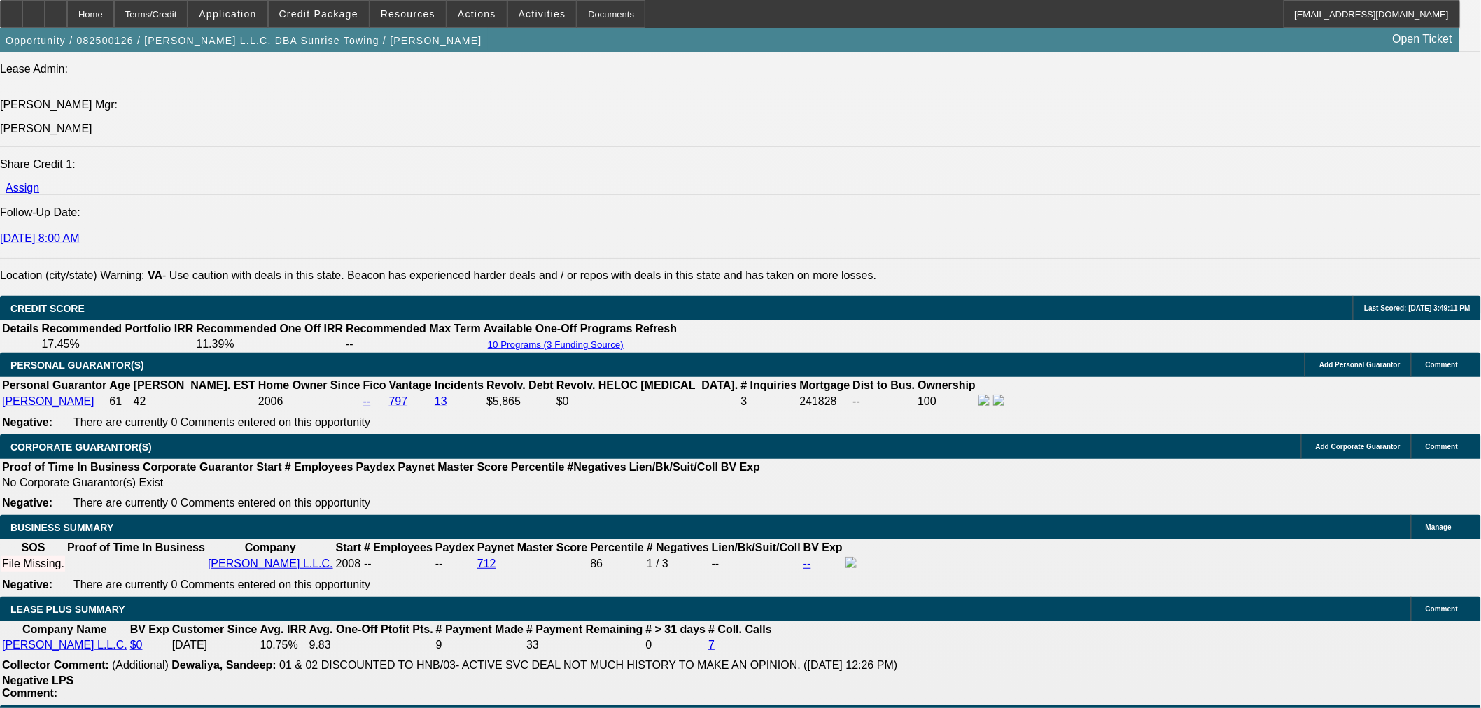
select select "4"
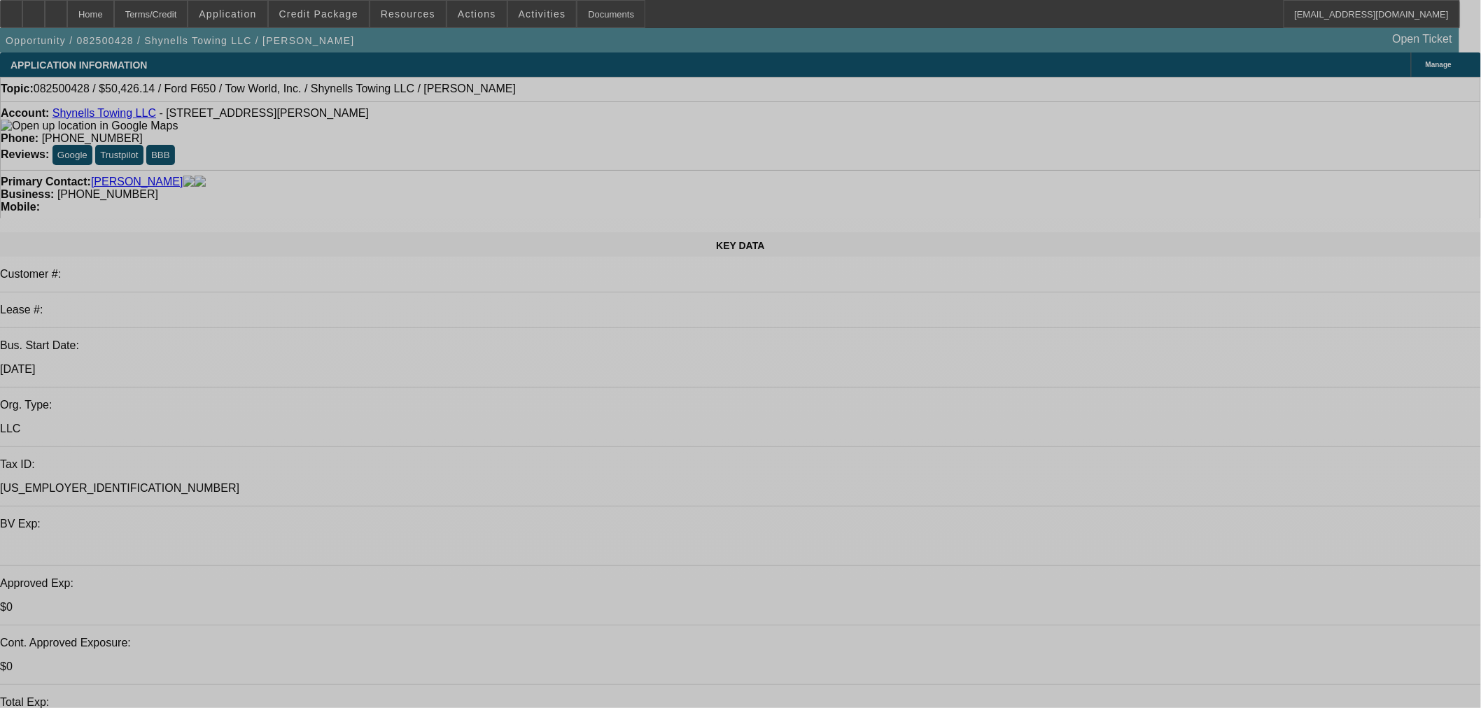
select select "0"
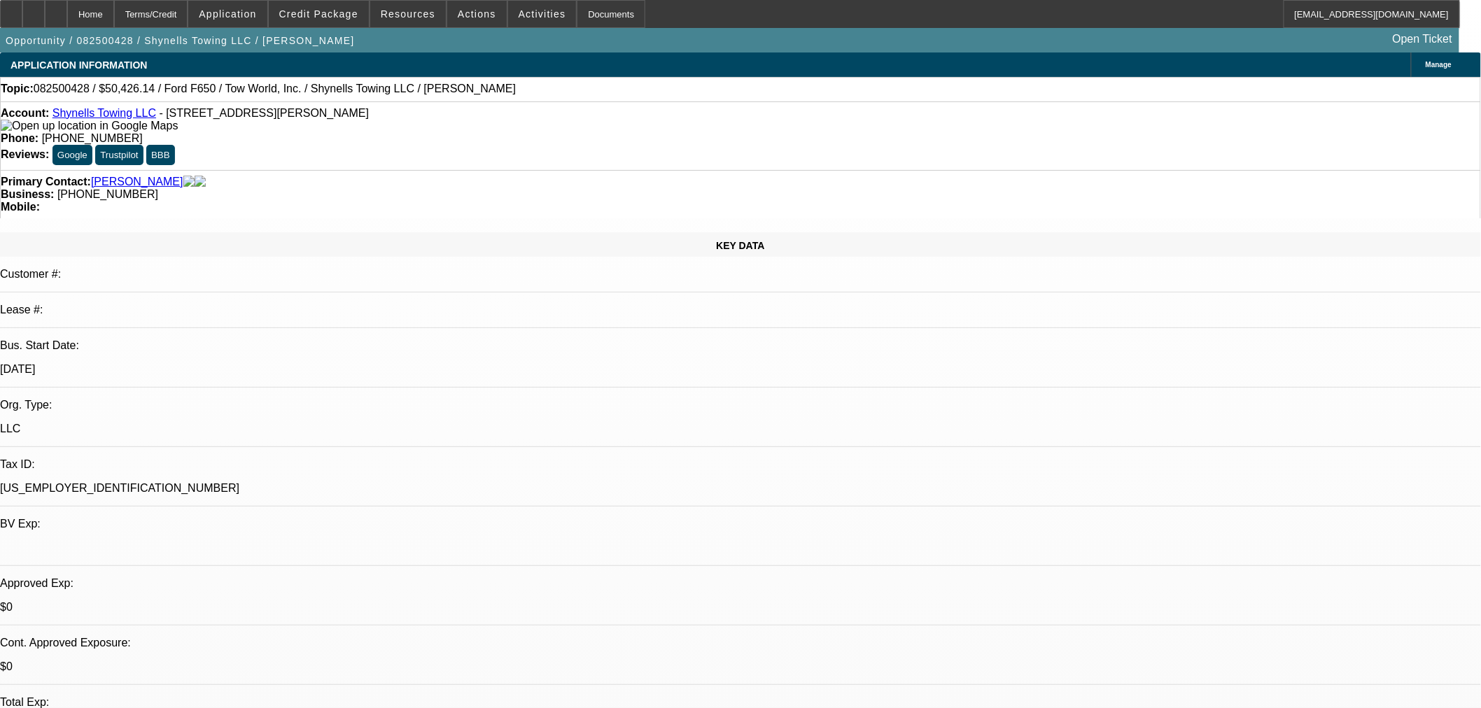
select select "0"
select select "2"
select select "0"
select select "21"
select select "0"
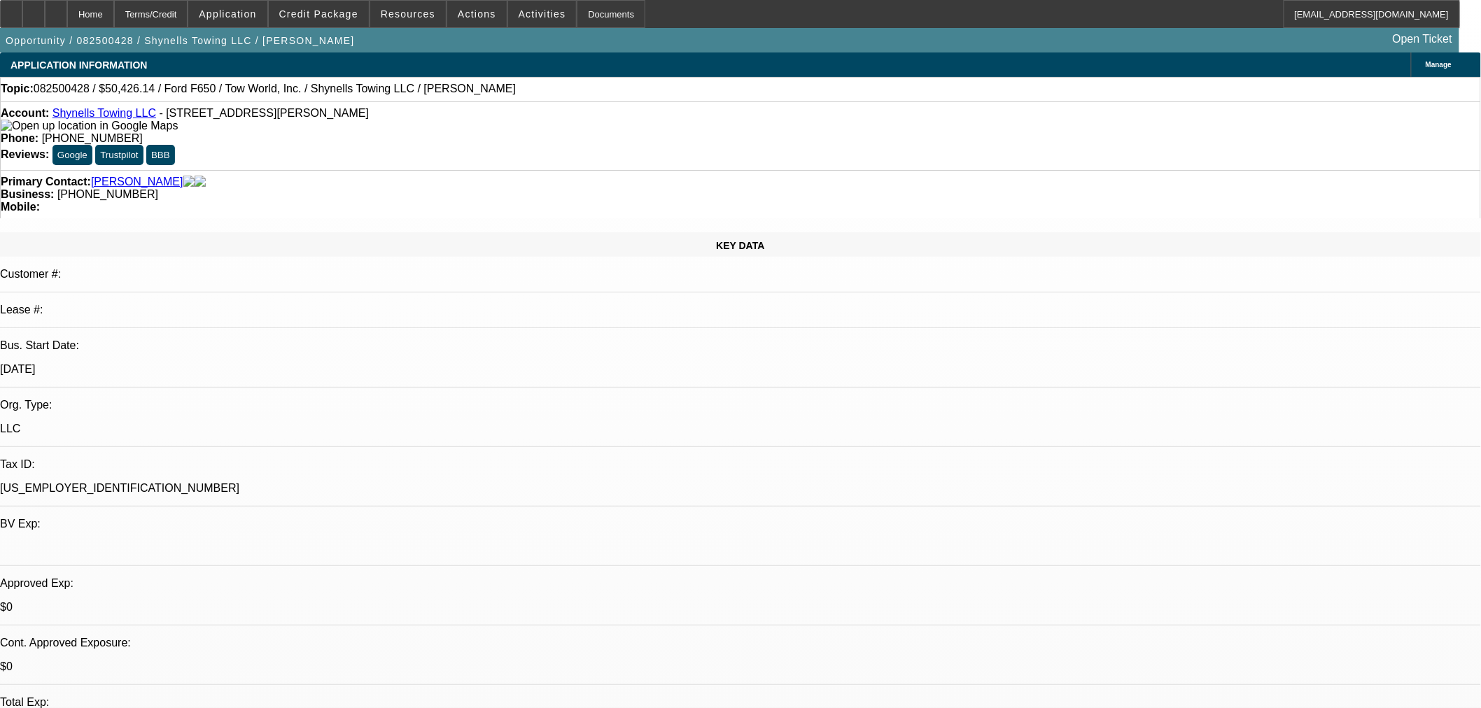
select select "0"
select select "2"
select select "0"
select select "21"
select select "0"
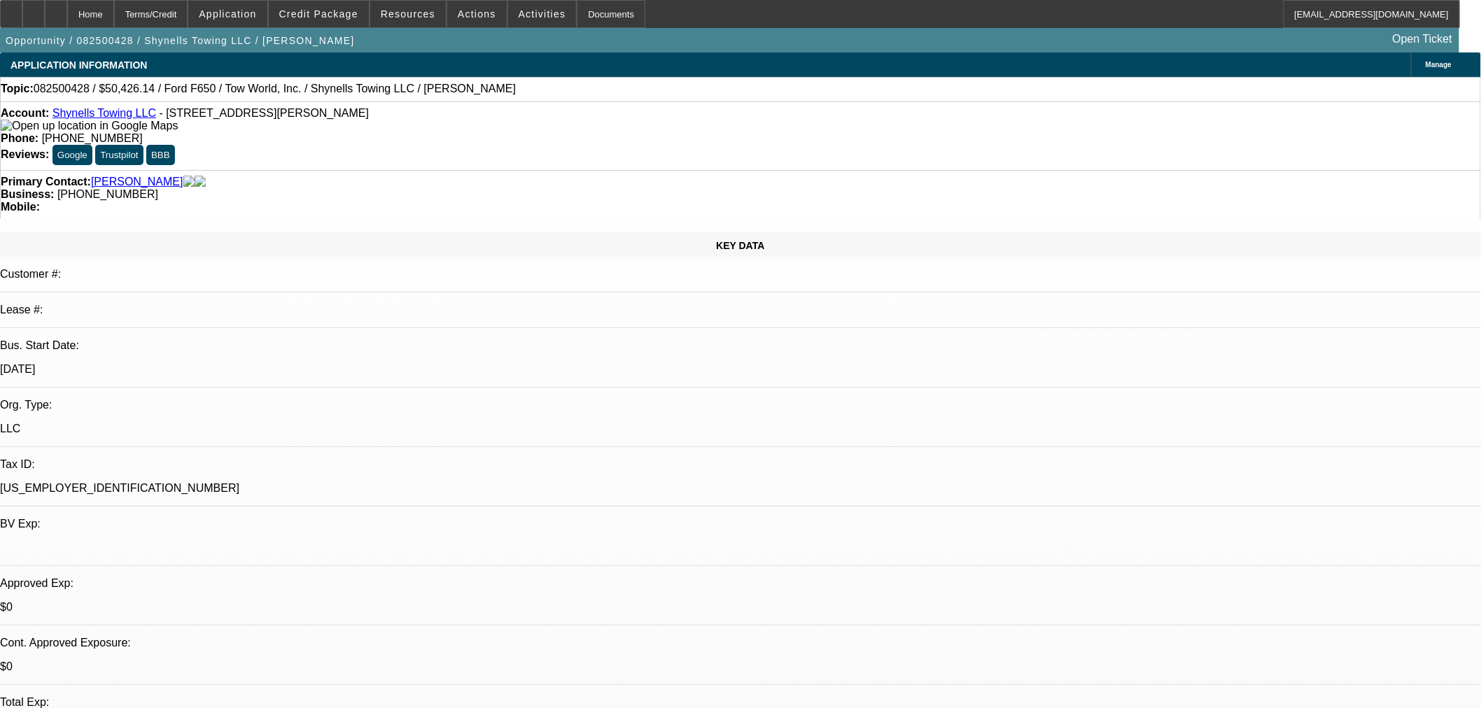
select select "2"
select select "0.1"
select select "4"
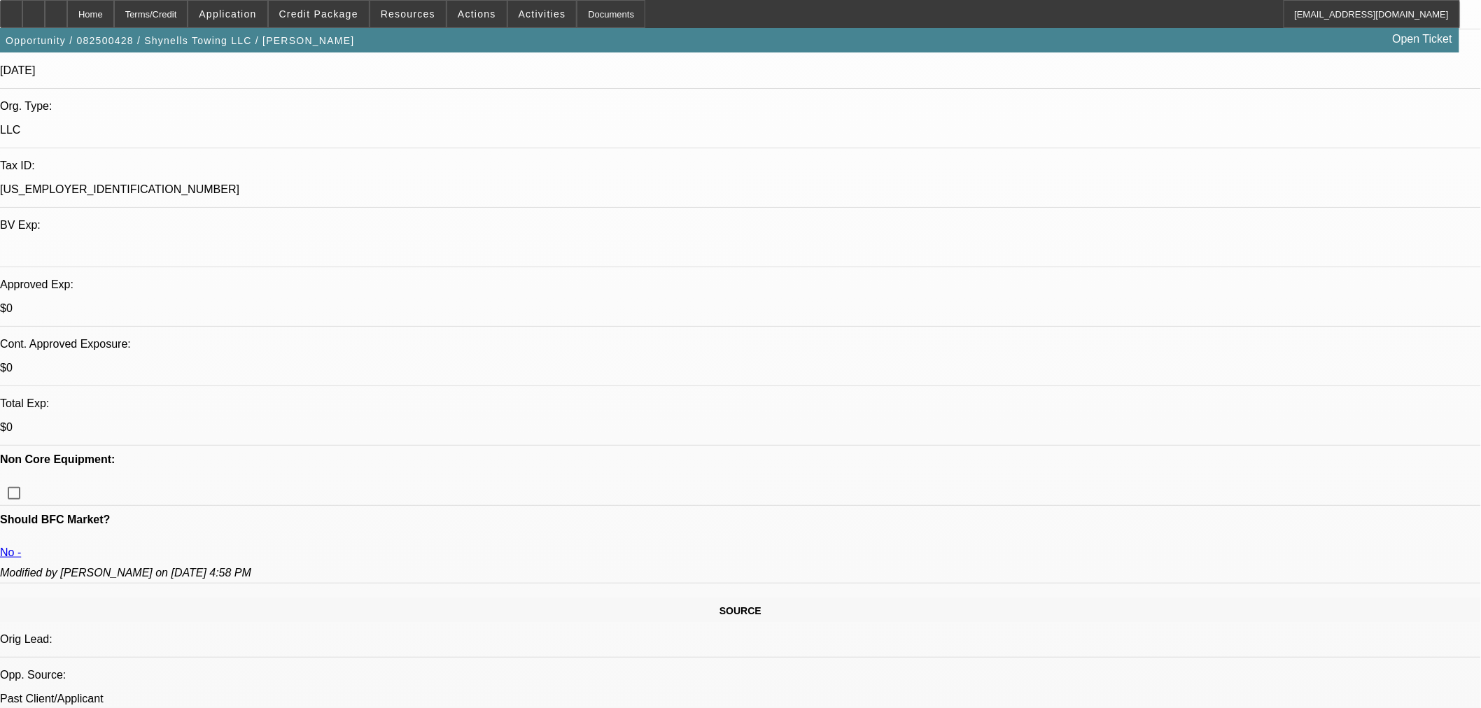
scroll to position [388, 0]
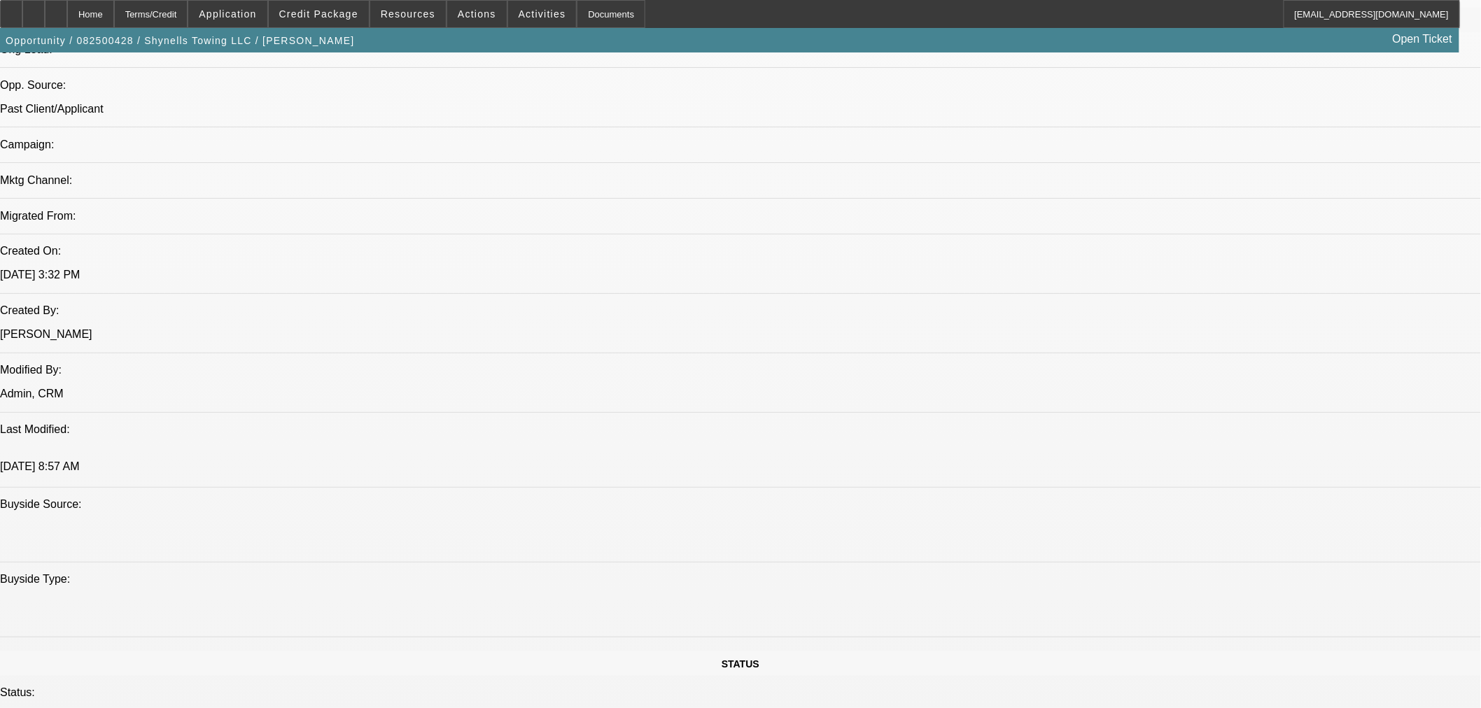
scroll to position [933, 0]
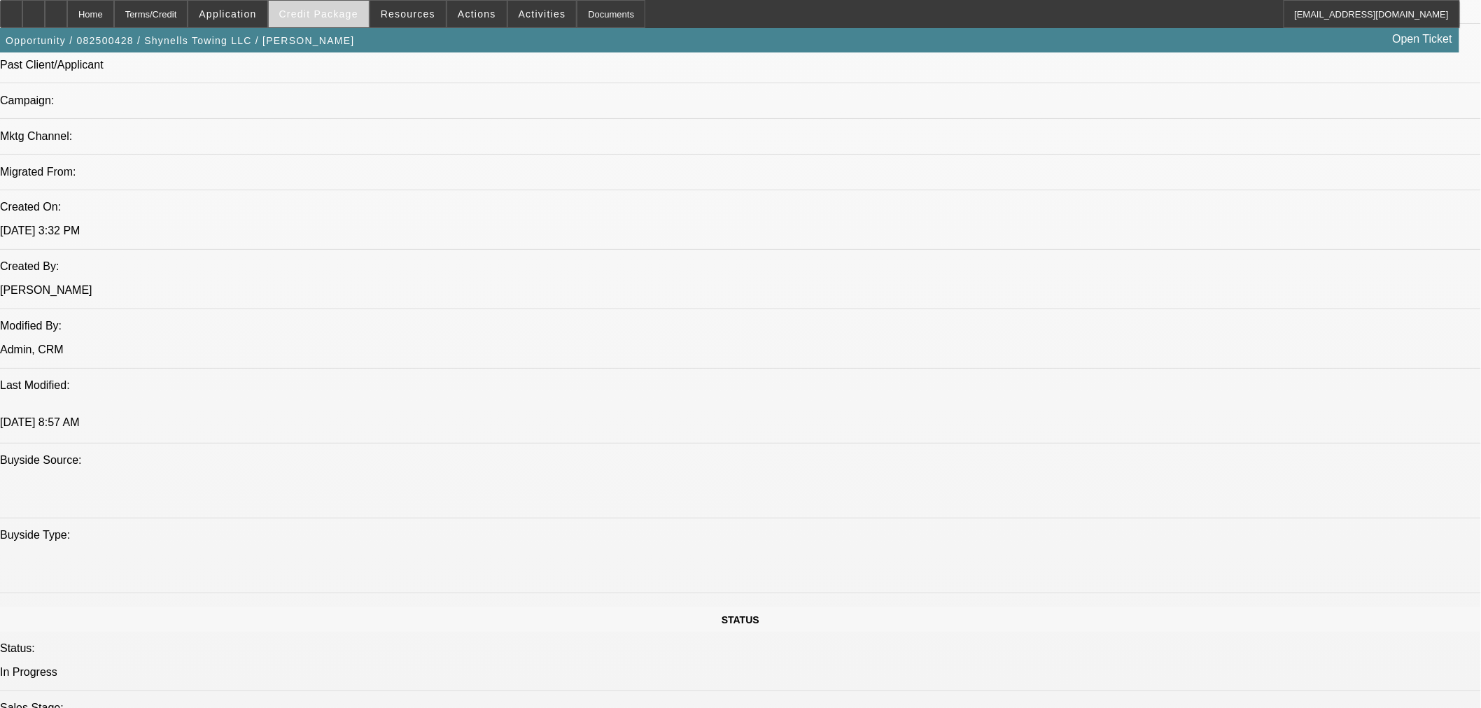
click at [347, 13] on span "Credit Package" at bounding box center [318, 13] width 79 height 11
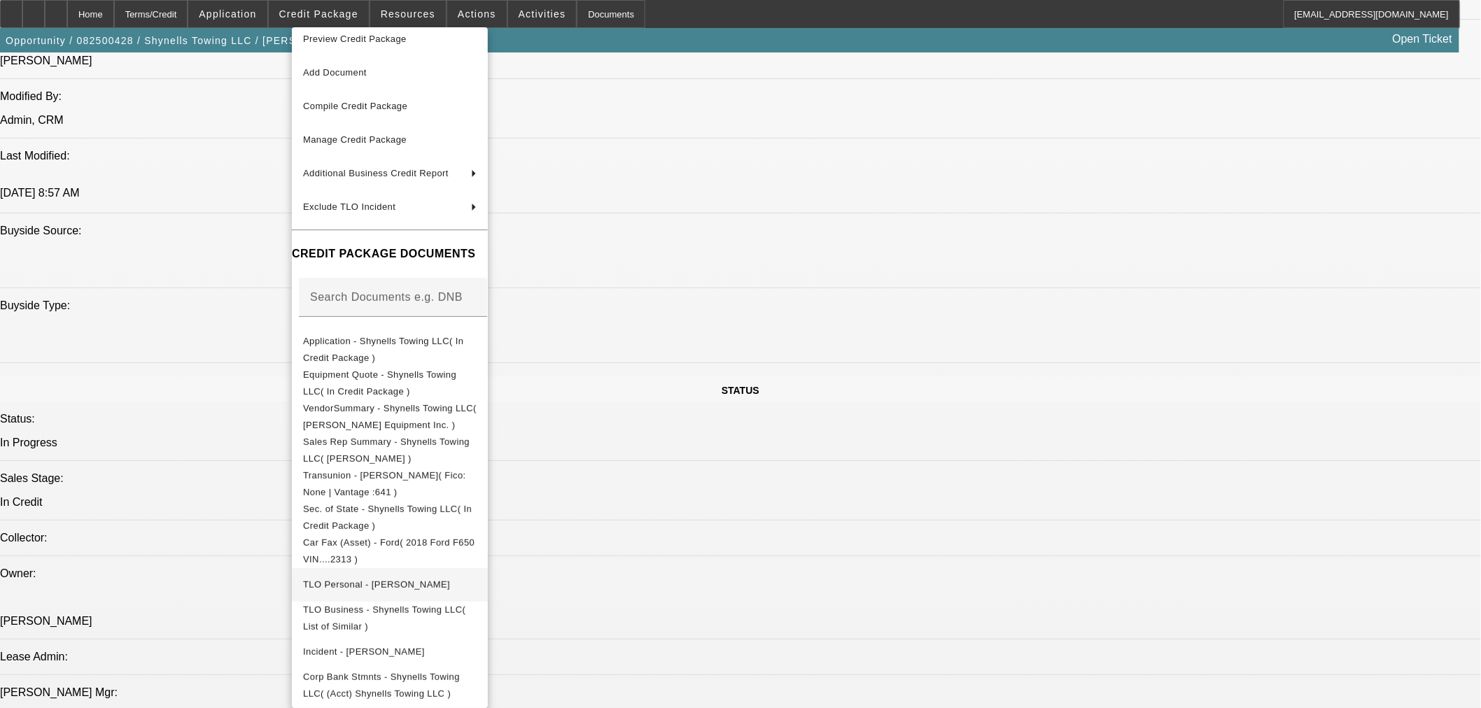
scroll to position [1166, 0]
click at [402, 340] on span "Application - Shynells Towing LLC( In Credit Package )" at bounding box center [383, 348] width 160 height 27
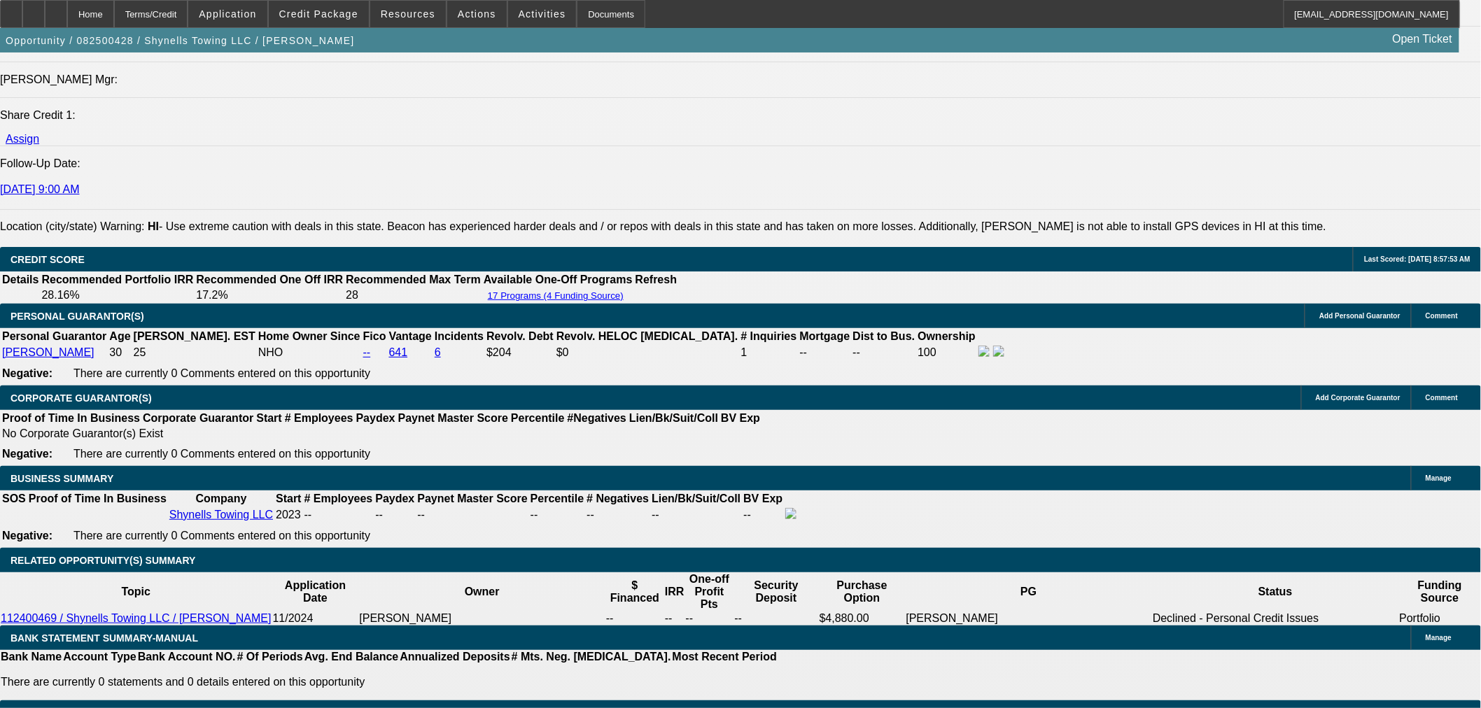
scroll to position [1943, 0]
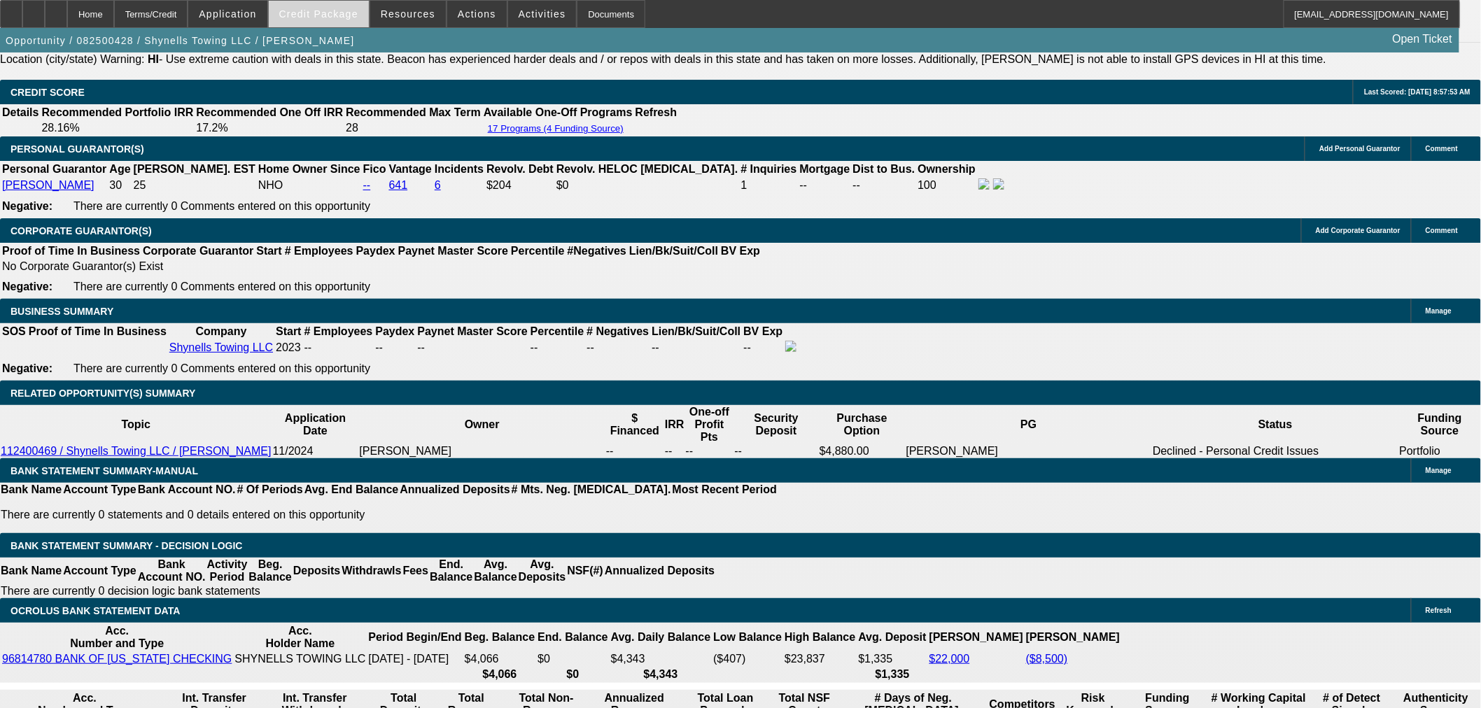
click at [312, 8] on span at bounding box center [319, 14] width 100 height 34
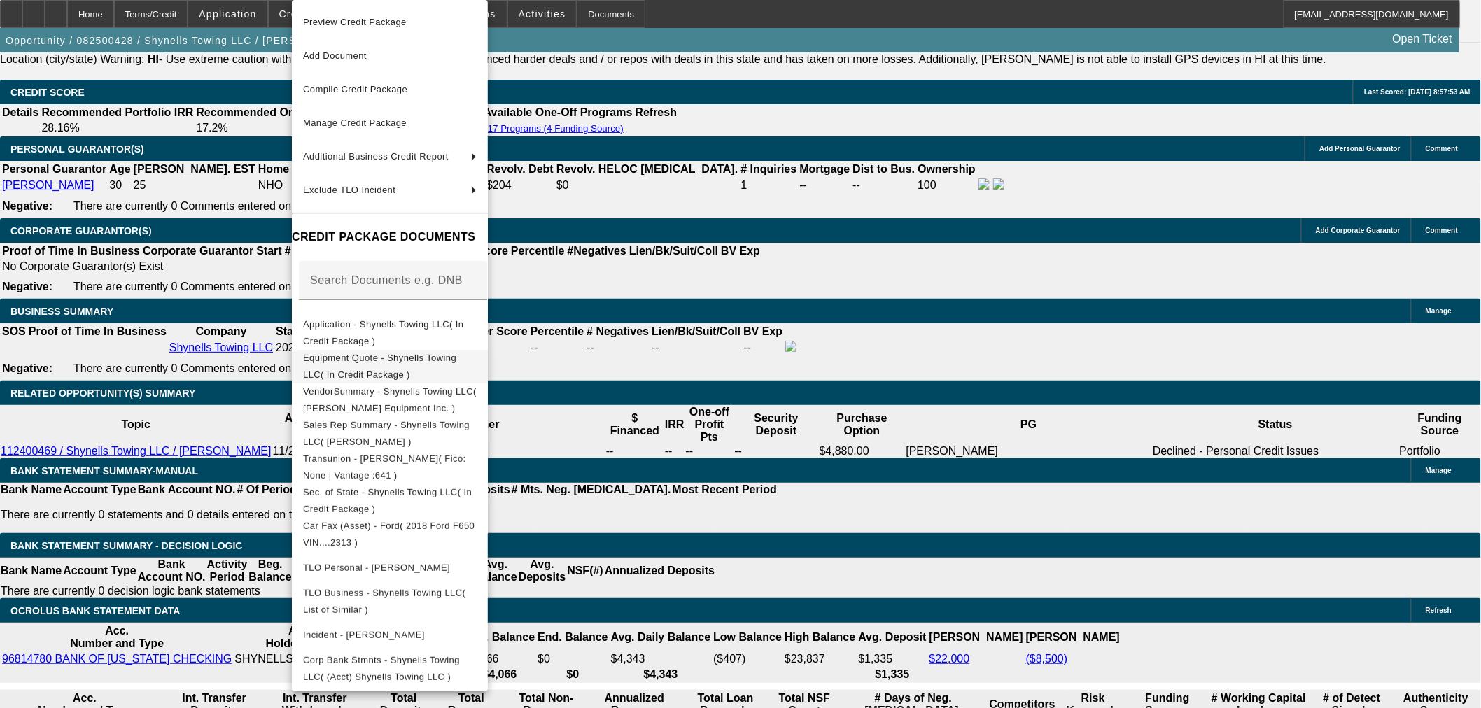
click at [338, 353] on span "Equipment Quote - Shynells Towing LLC( In Credit Package )" at bounding box center [390, 367] width 174 height 34
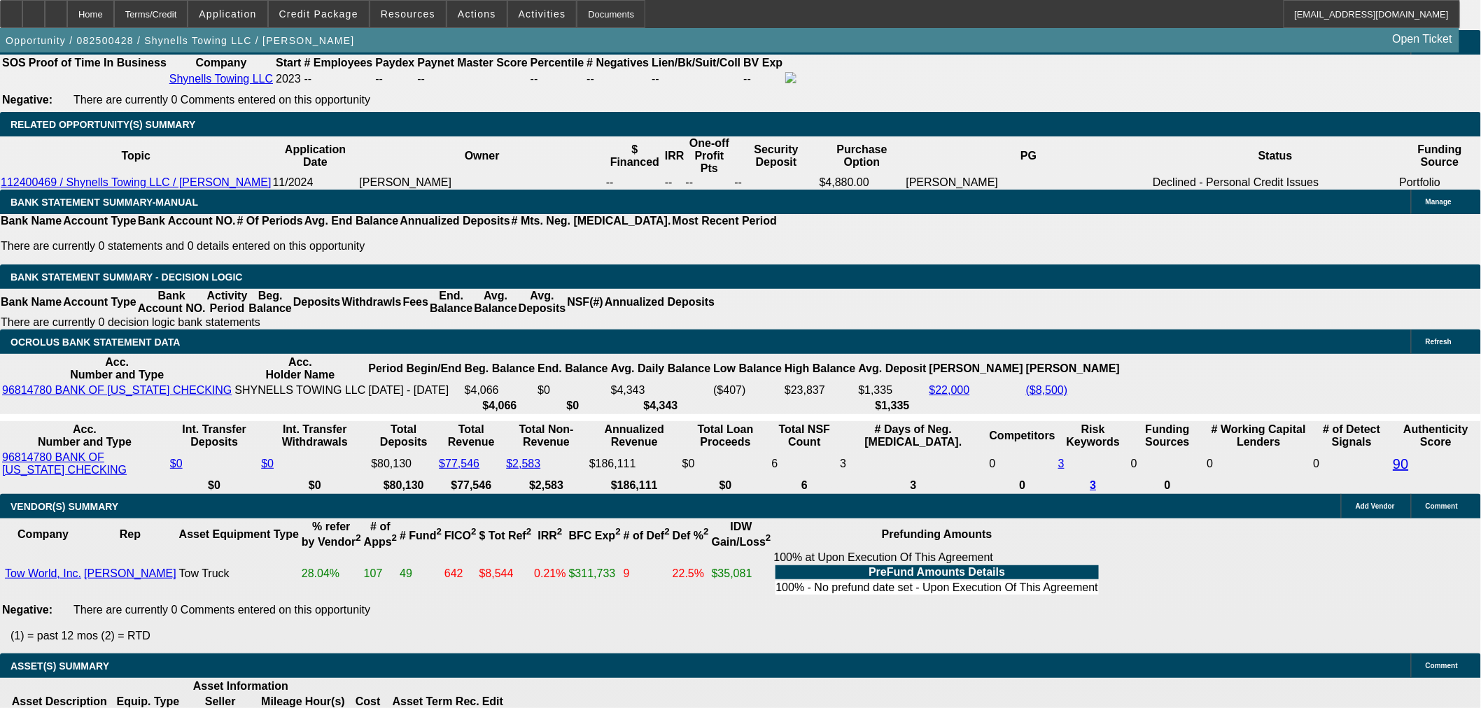
scroll to position [2351, 0]
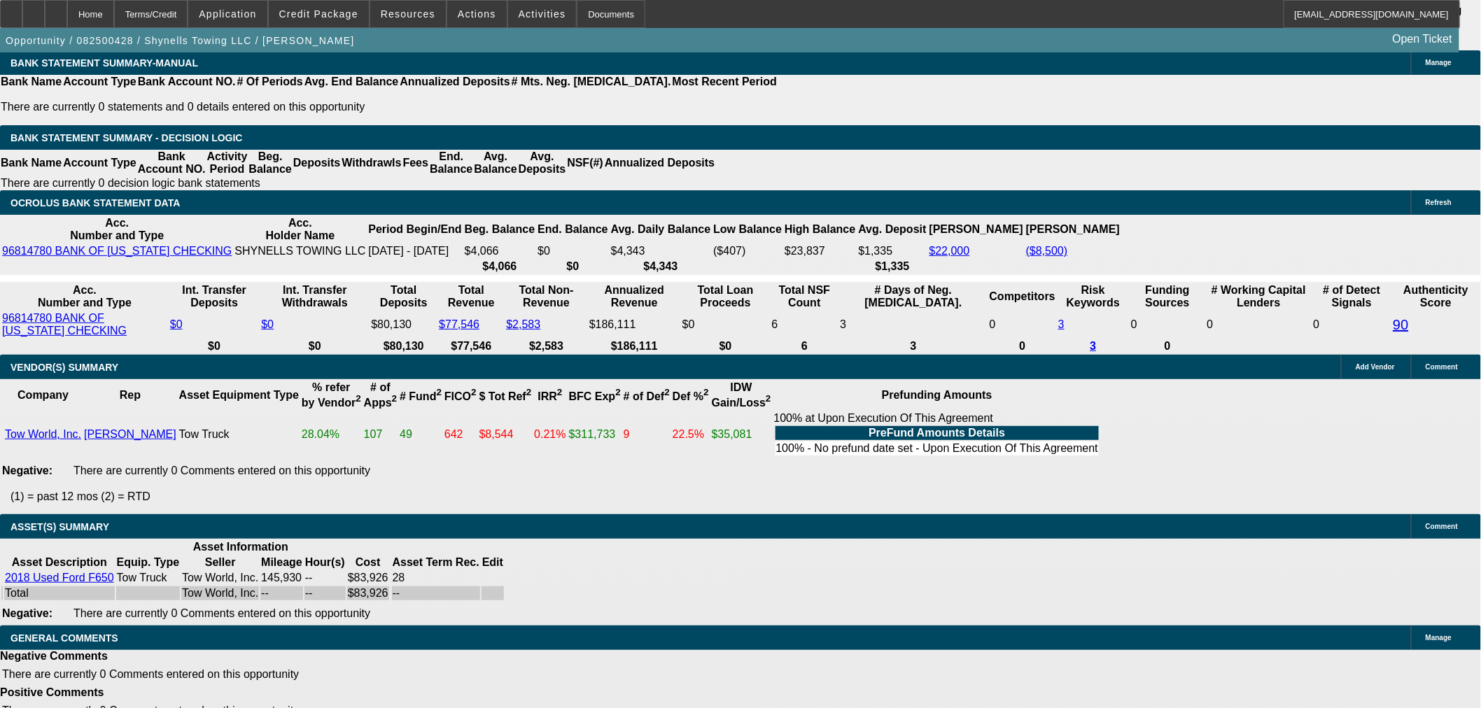
select select "5"
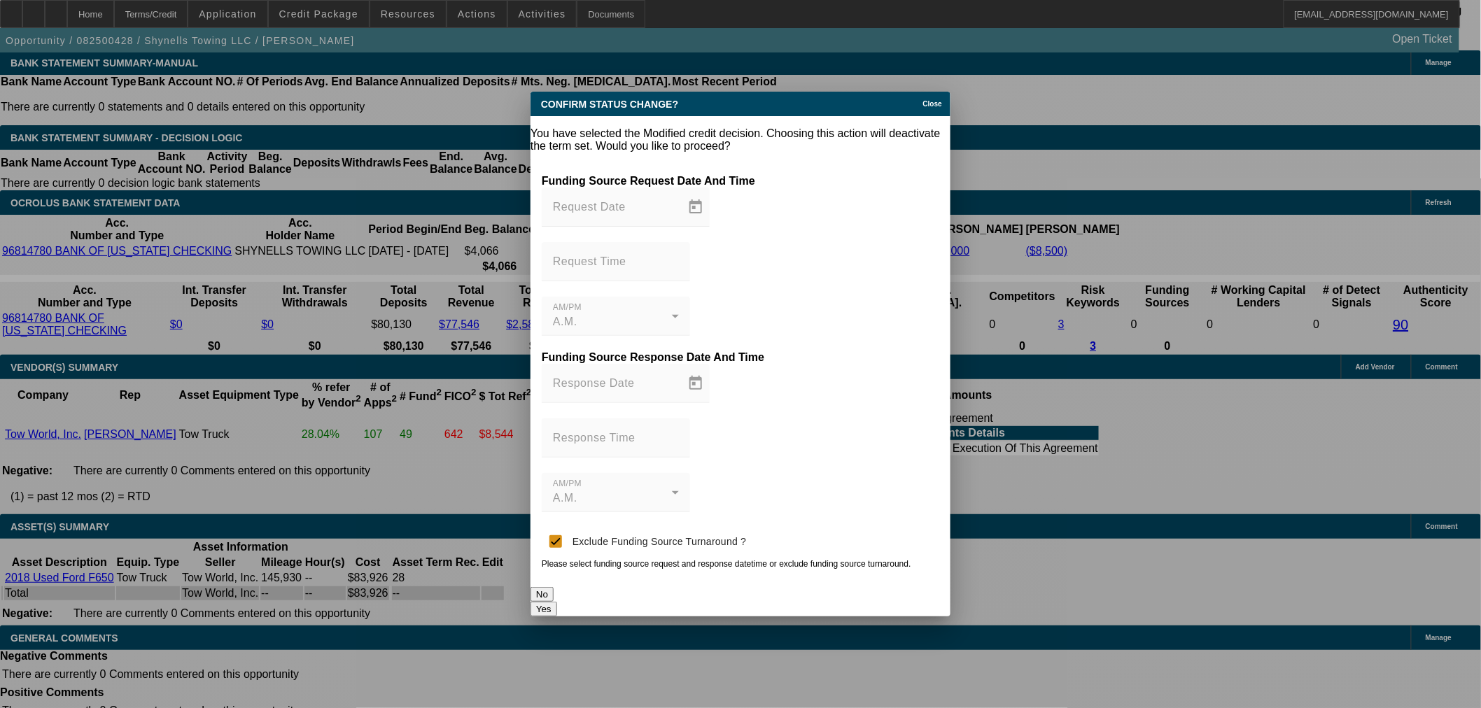
click at [557, 602] on button "Yes" at bounding box center [543, 609] width 27 height 15
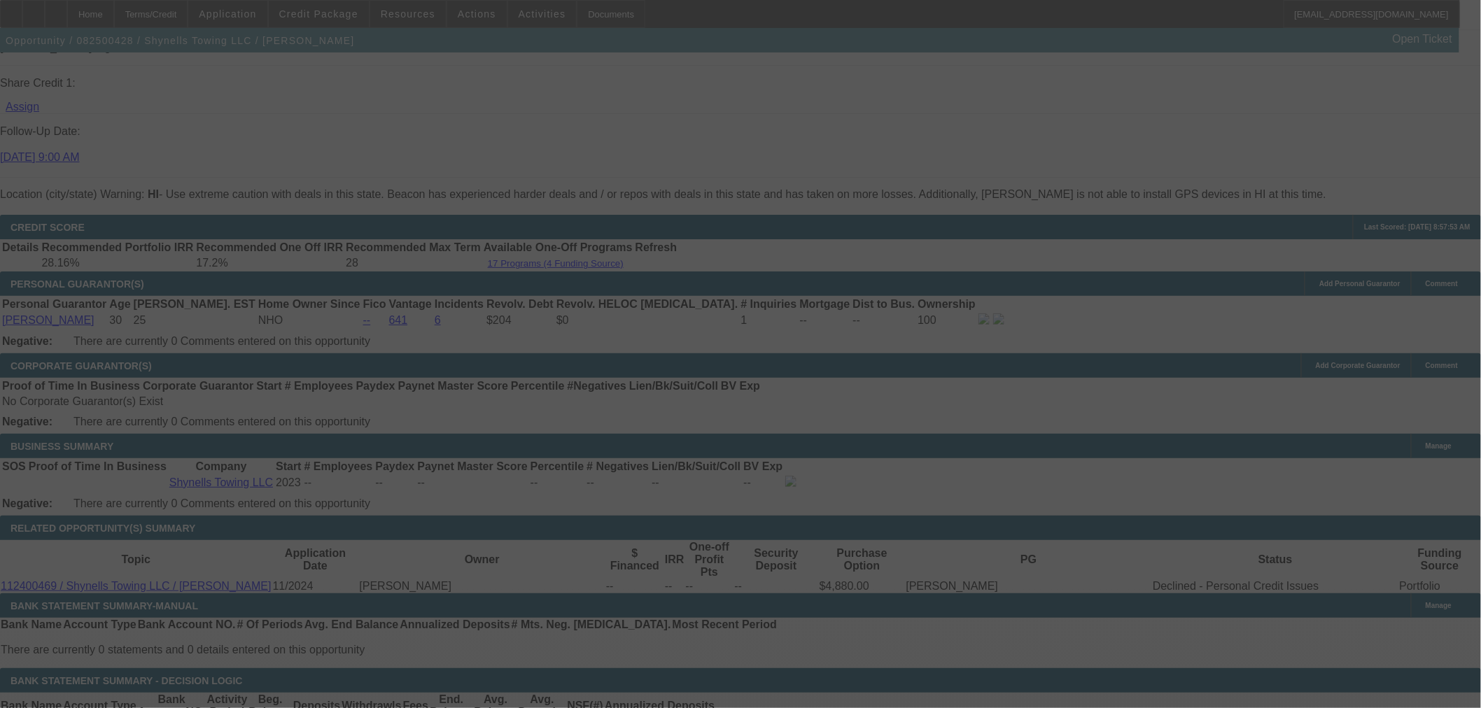
scroll to position [1807, 0]
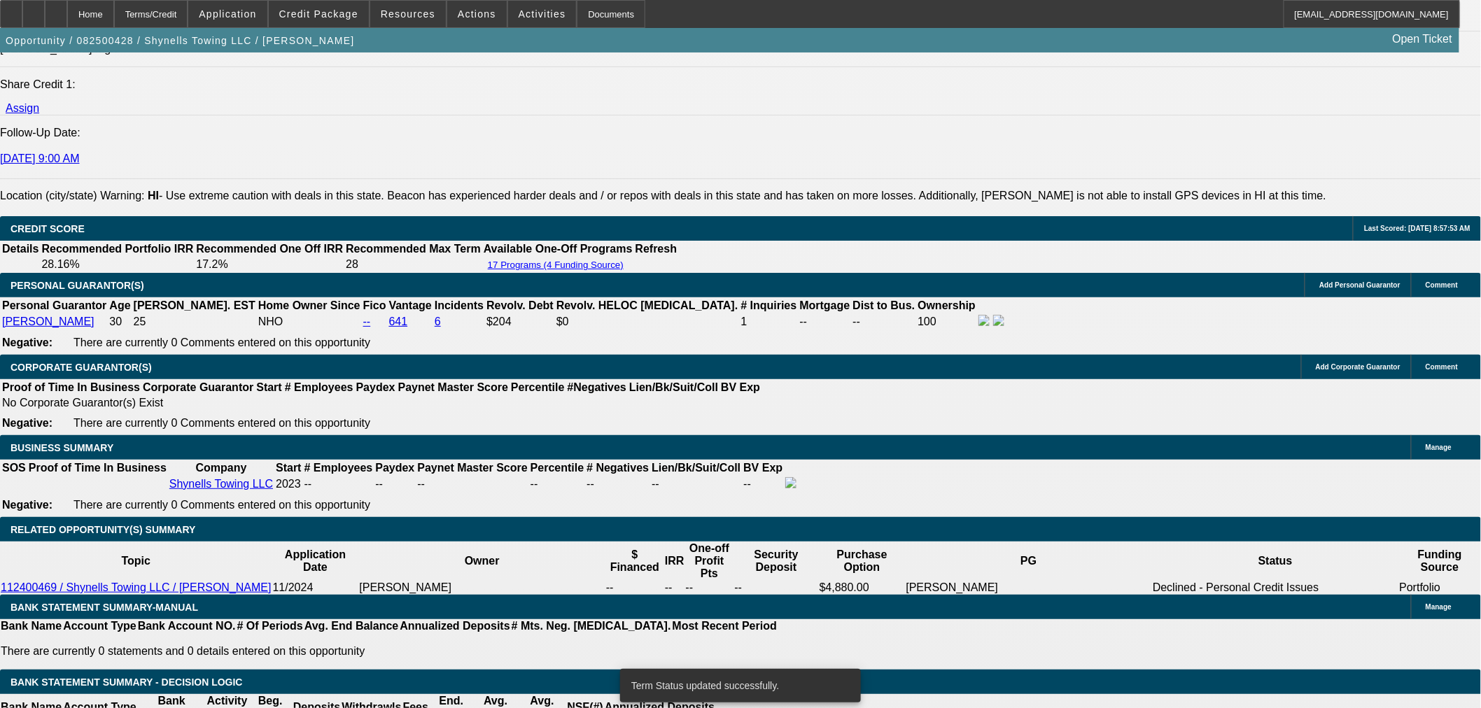
select select "0"
select select "2"
select select "0"
select select "21"
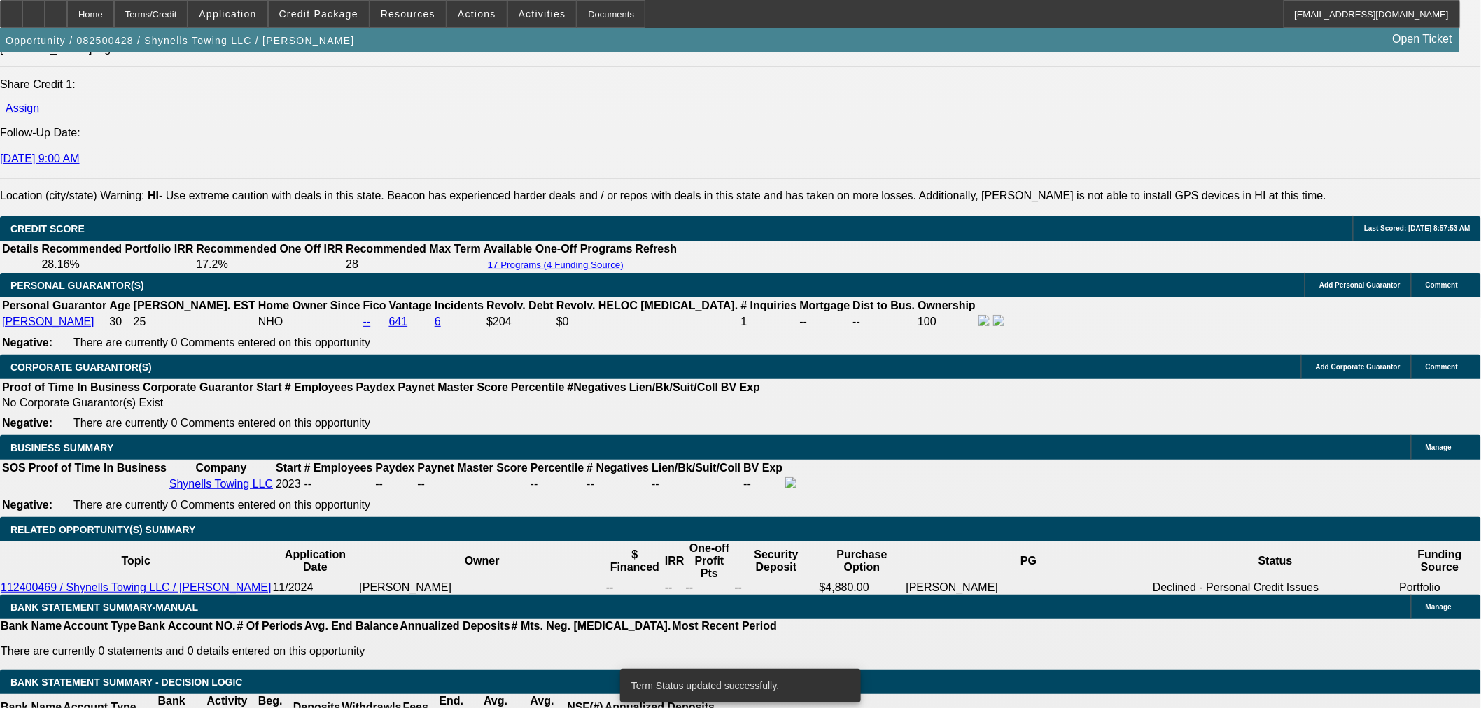
select select "0"
select select "2"
select select "0"
select select "21"
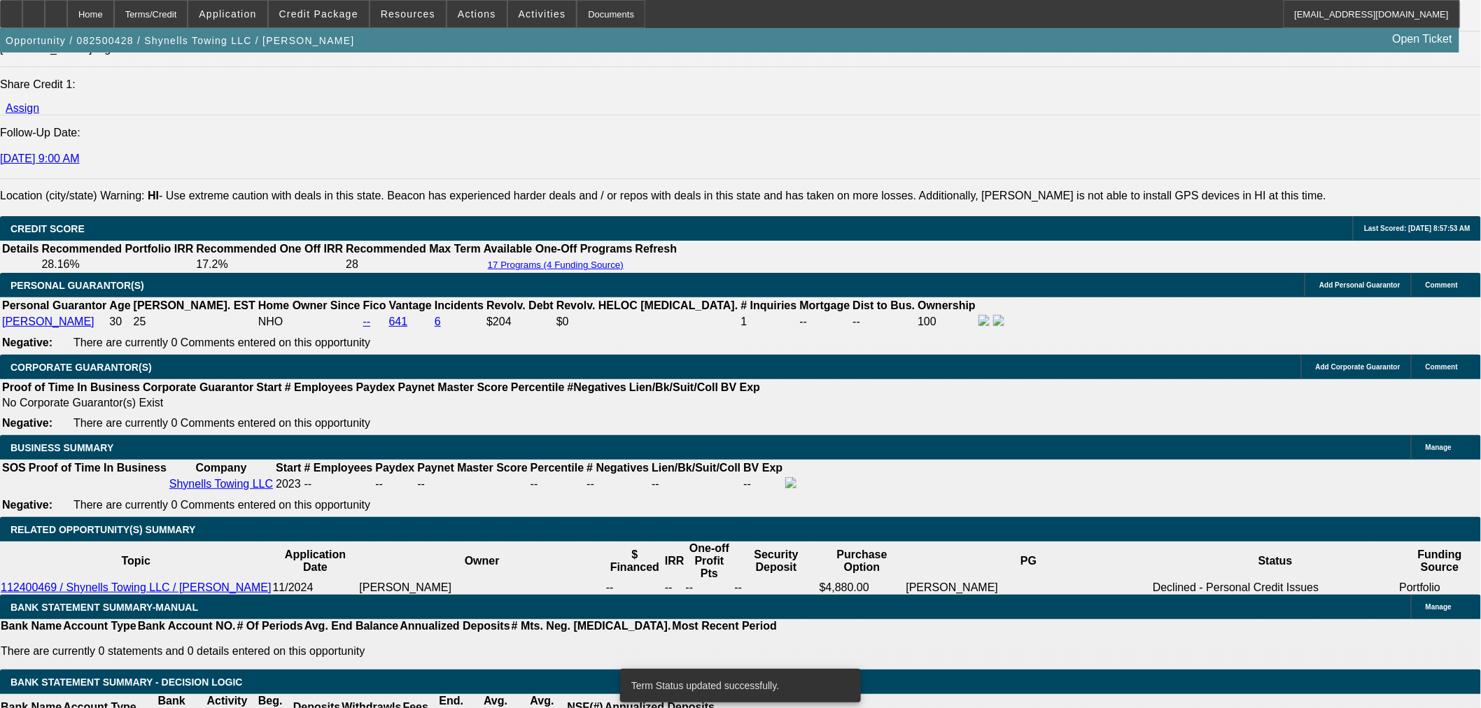
select select "0"
select select "2"
select select "0"
select select "21"
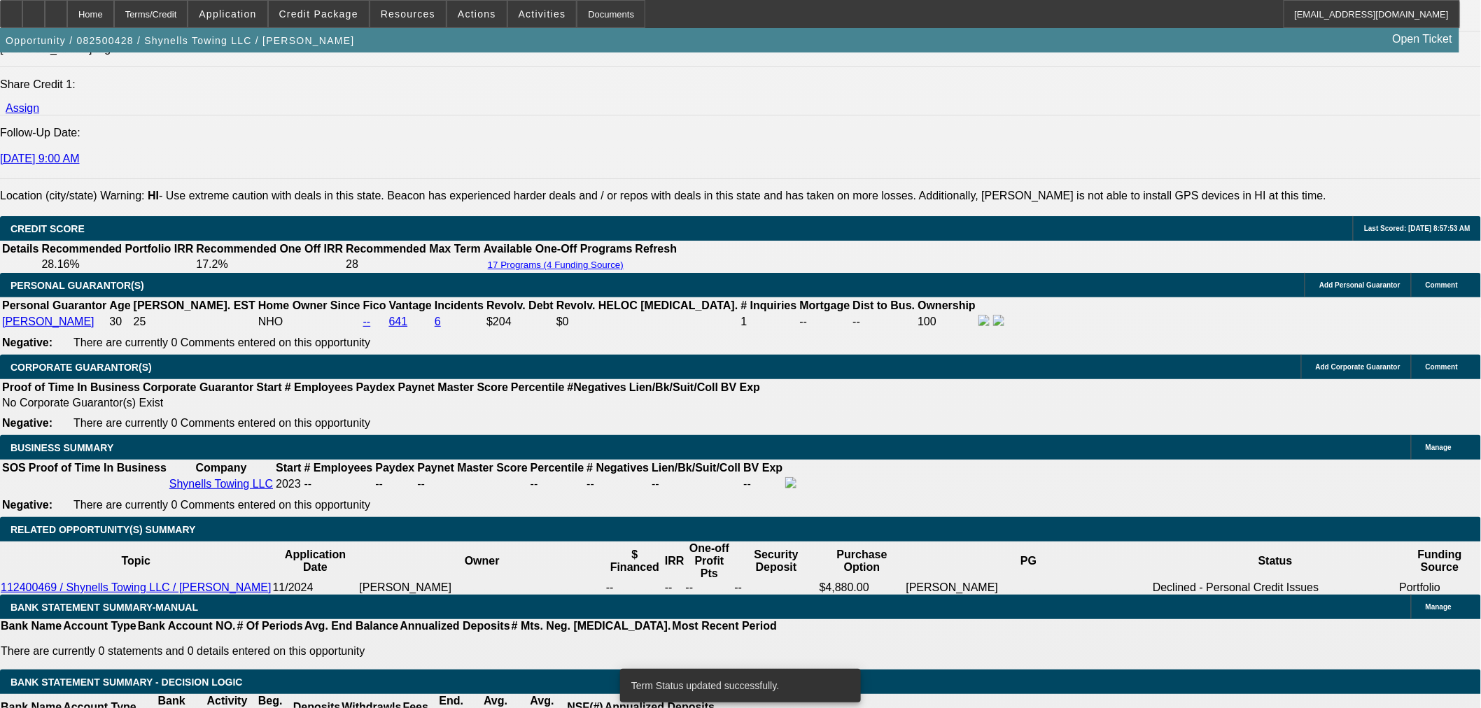
select select "0"
select select "2"
select select "0.1"
select select "4"
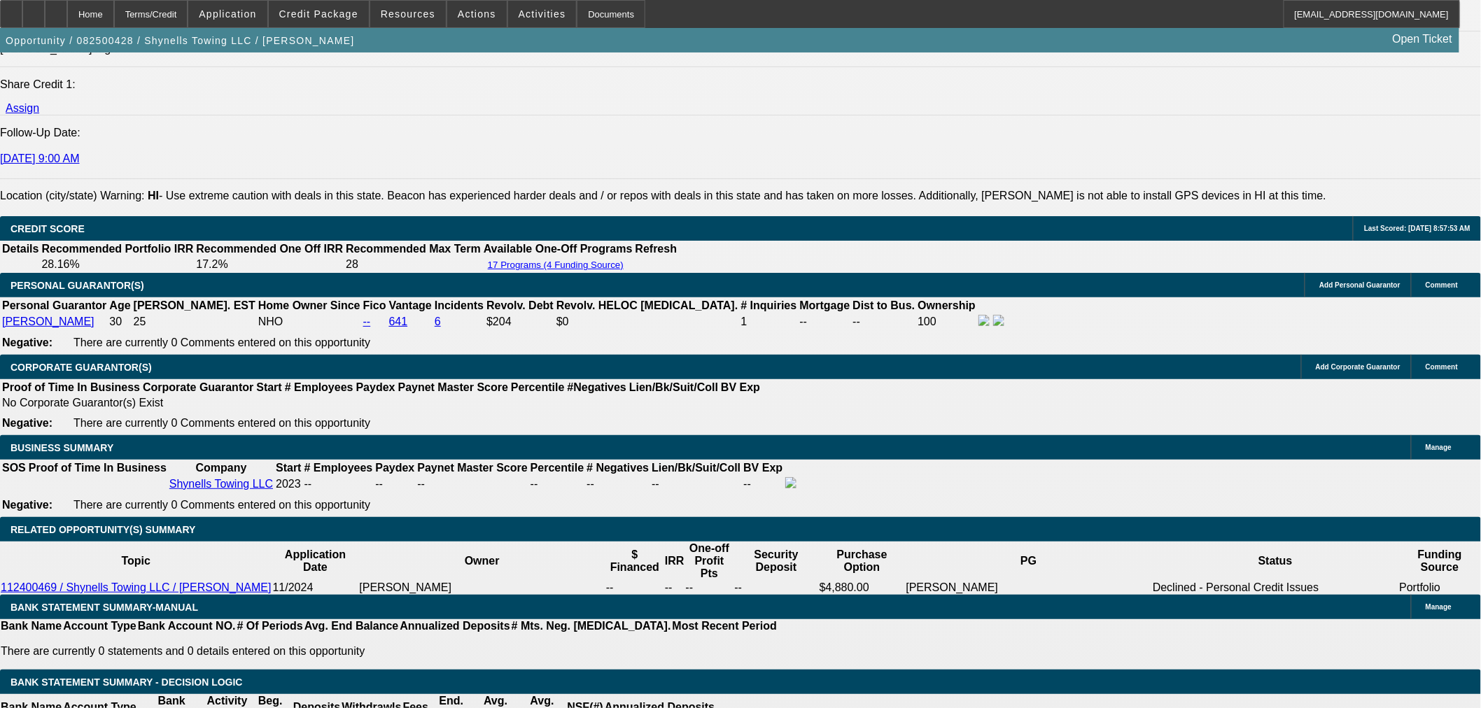
type input "UNKNOWN"
type input "36"
type input "$2,426.01"
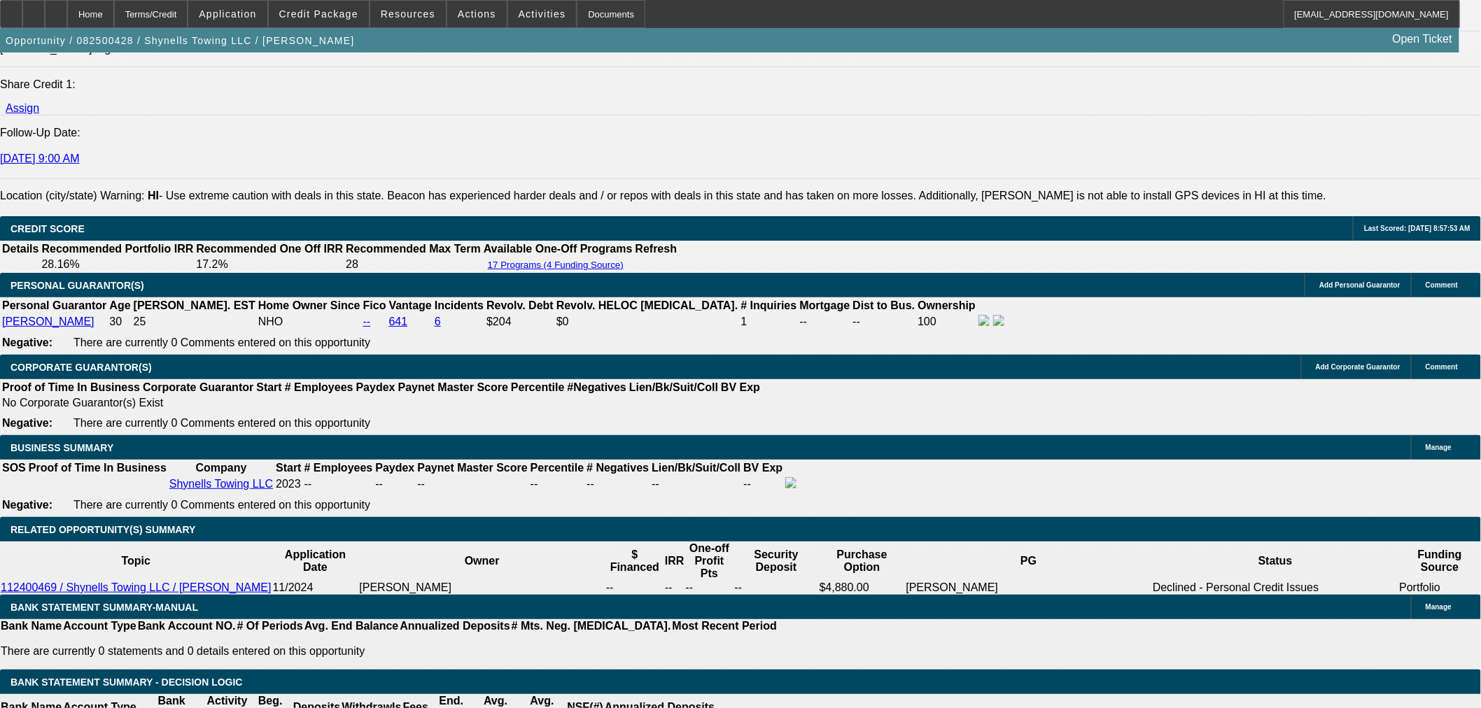
type input "36"
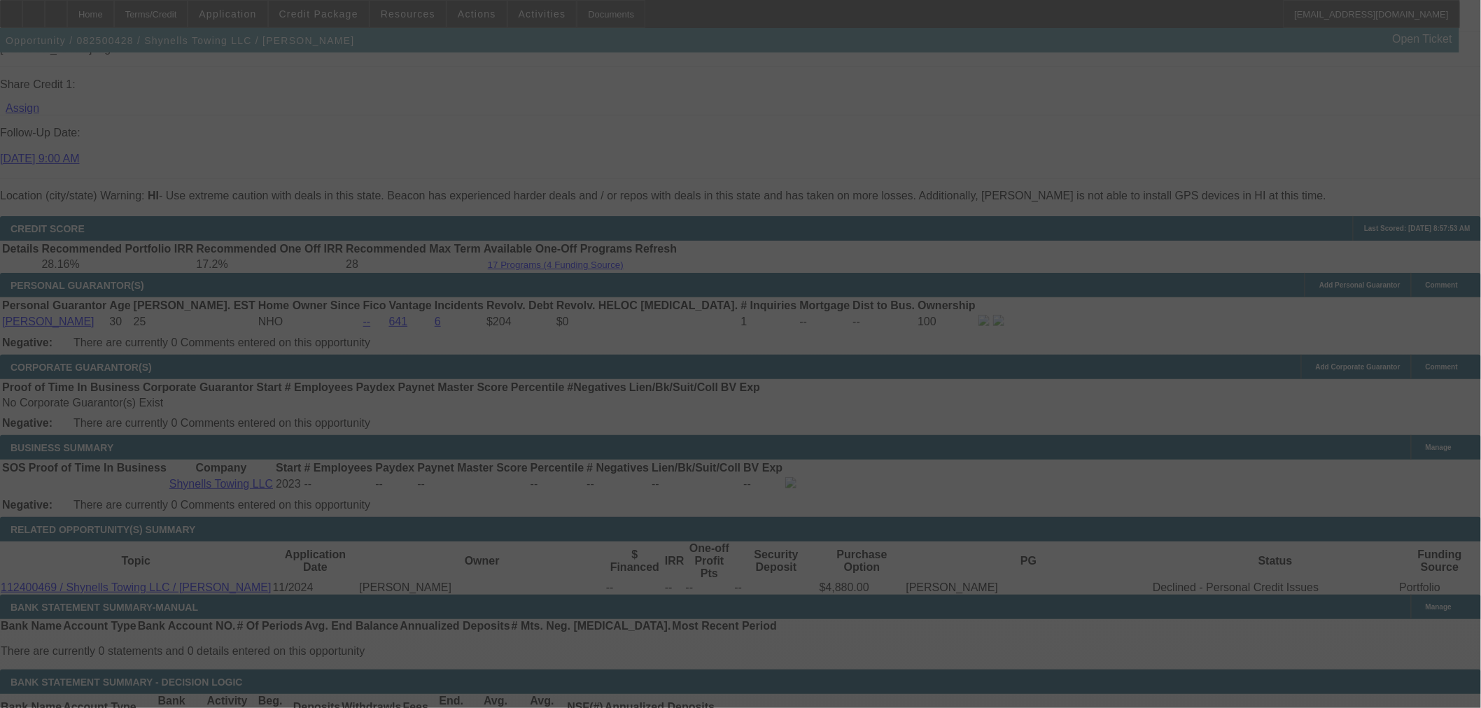
scroll to position [1884, 0]
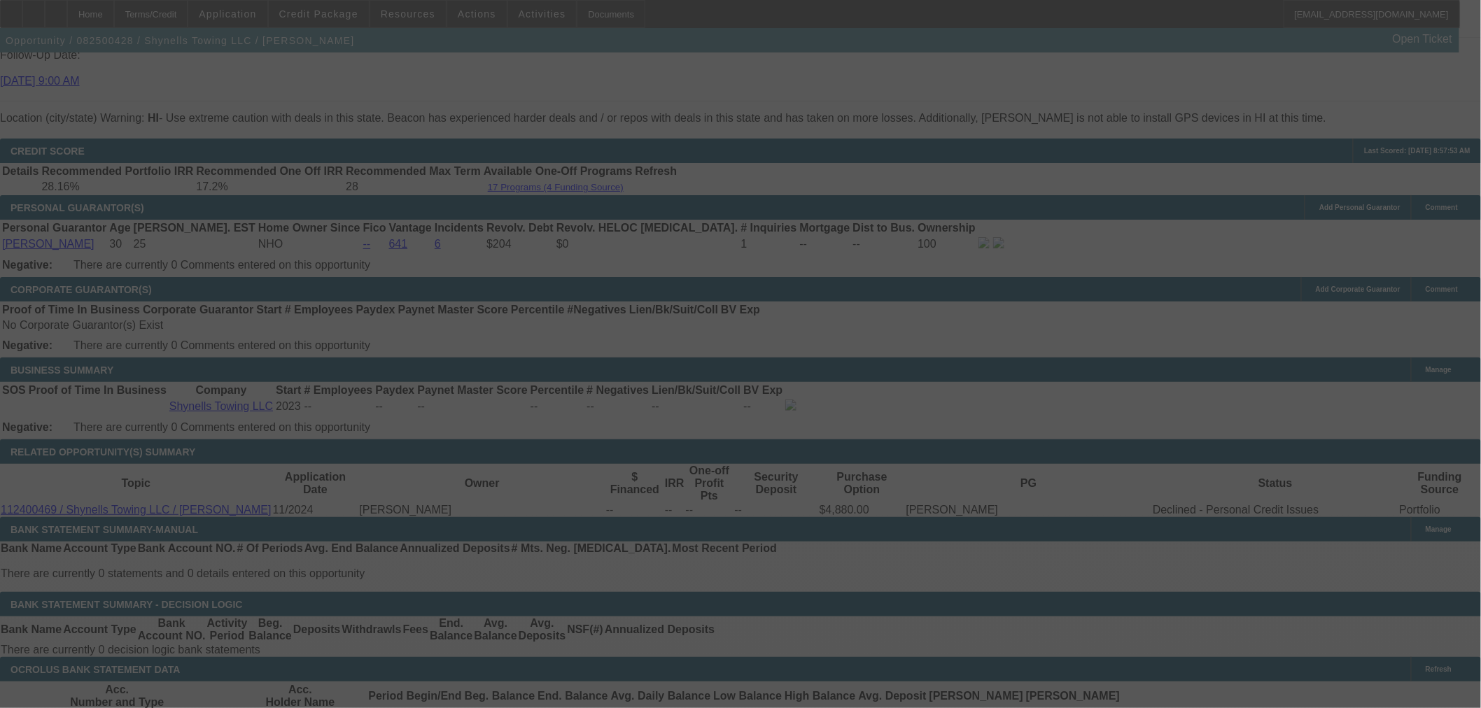
select select "0"
select select "2"
select select "0"
select select "21"
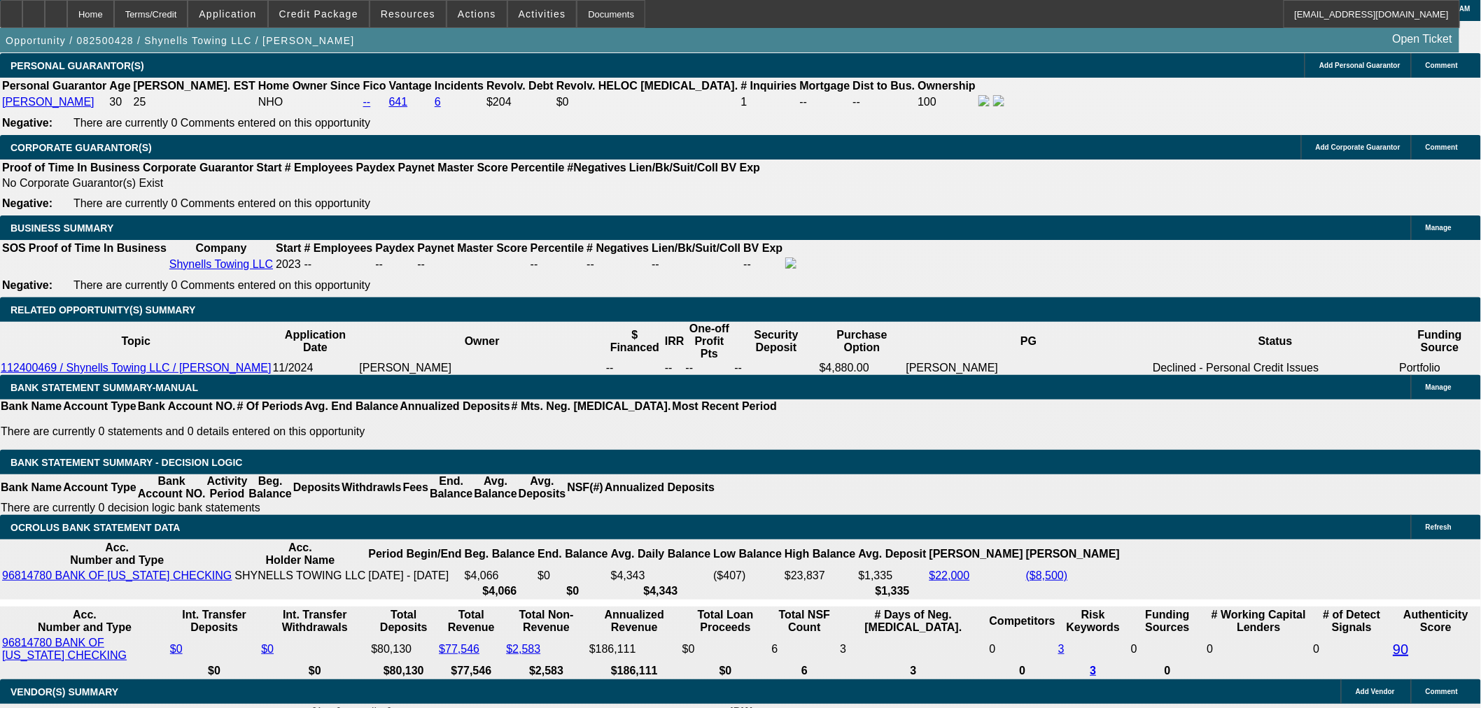
scroll to position [2040, 0]
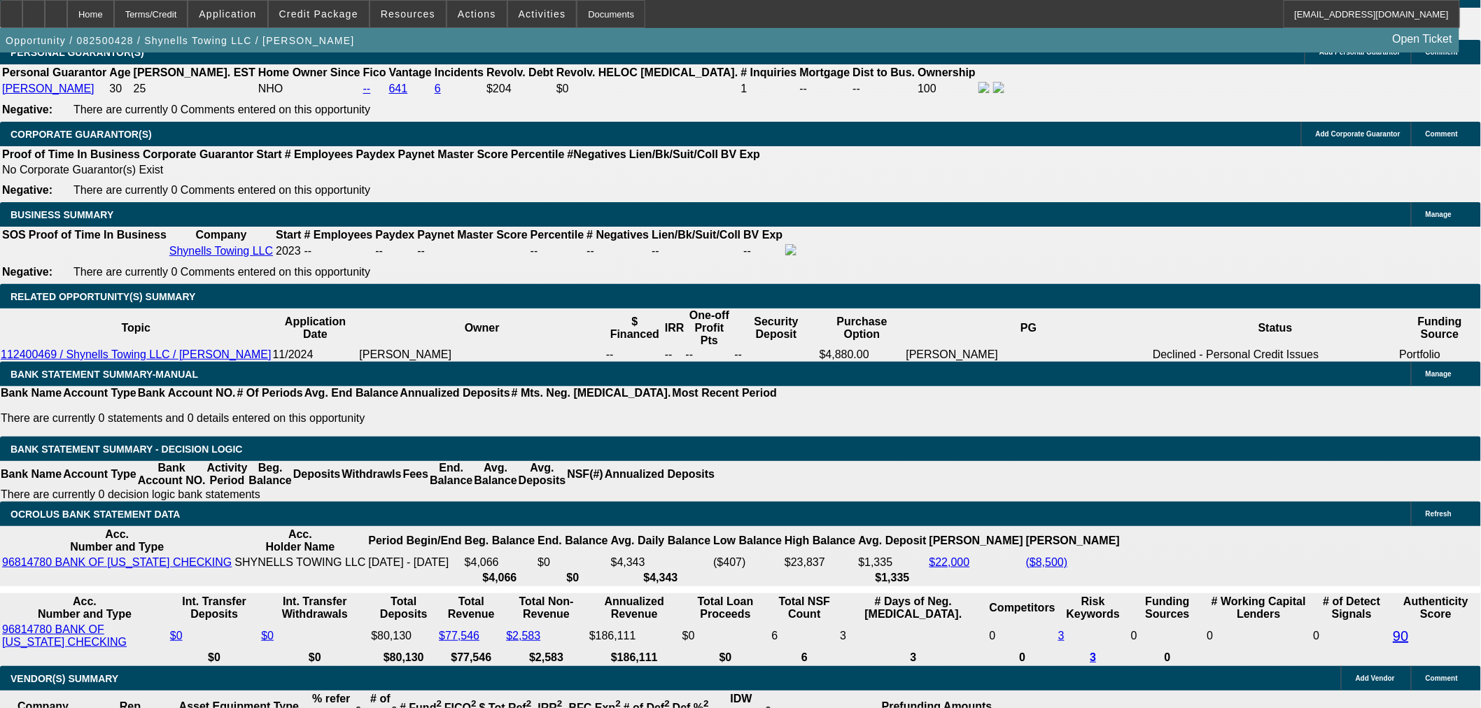
type input "$33,500.00"
type input "UNKNOWN"
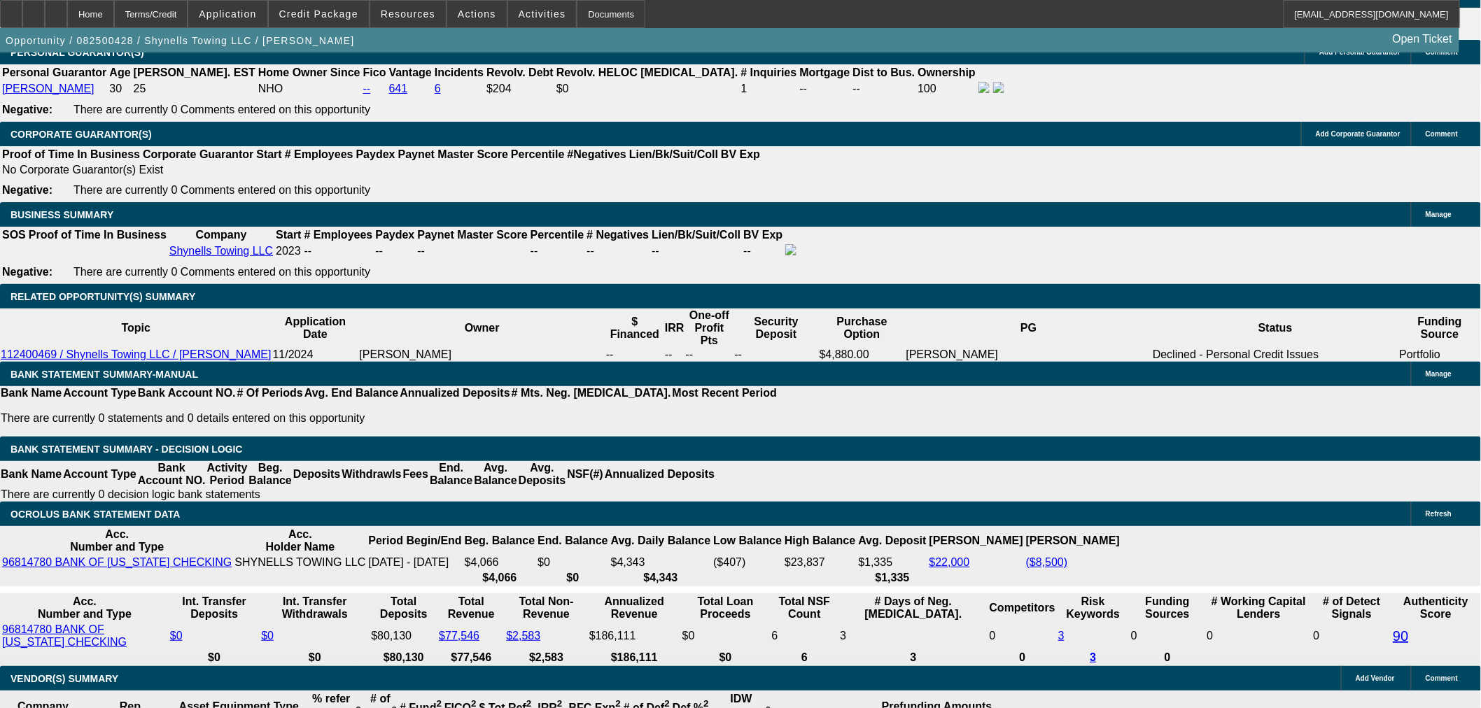
select select "1"
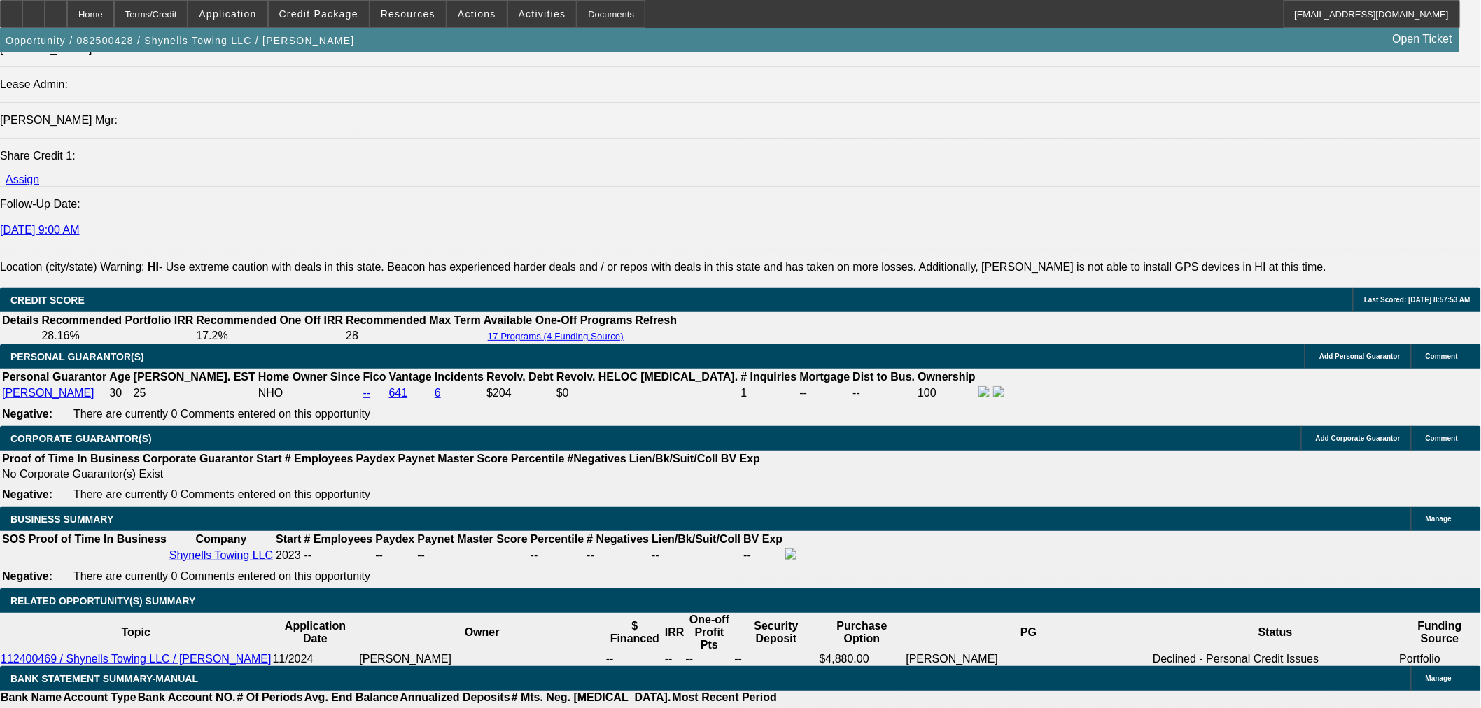
scroll to position [1729, 0]
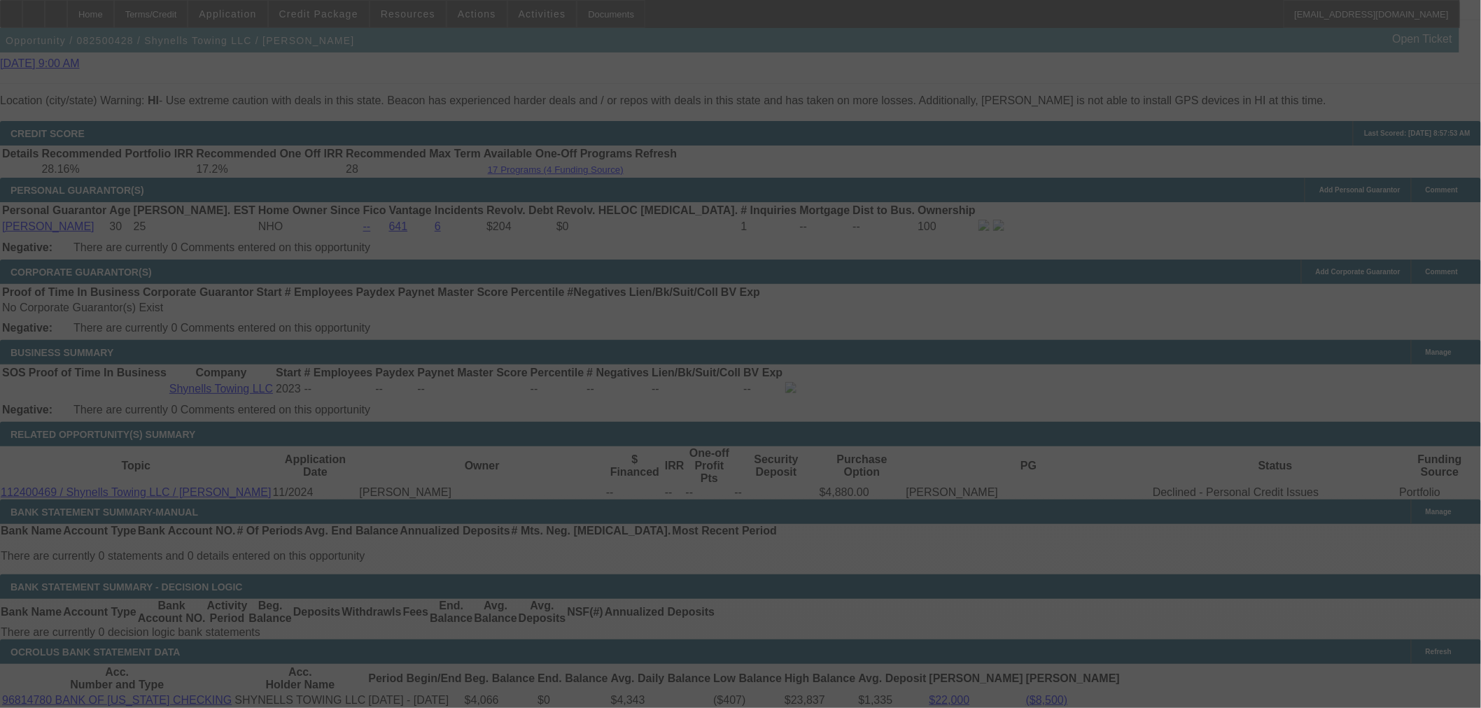
scroll to position [1962, 0]
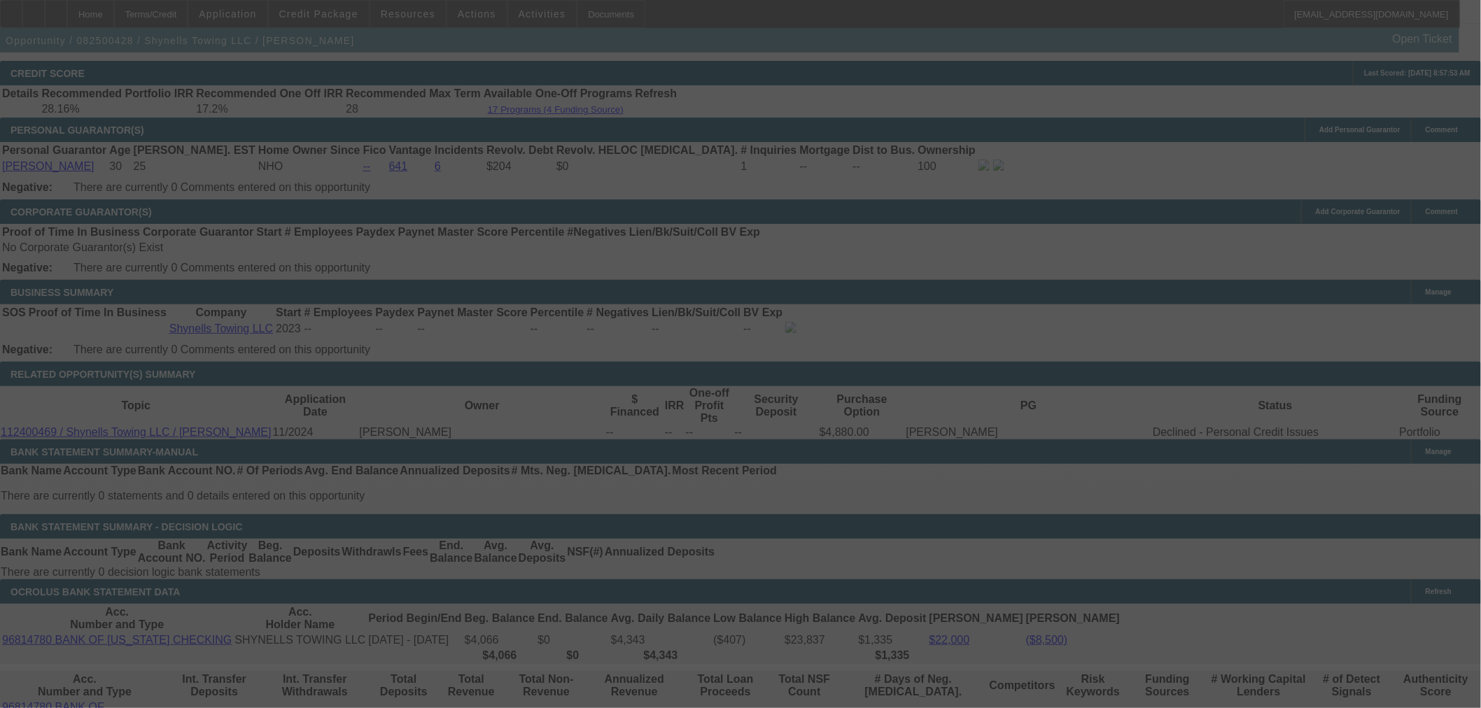
select select "0"
select select "2"
select select "0"
select select "1"
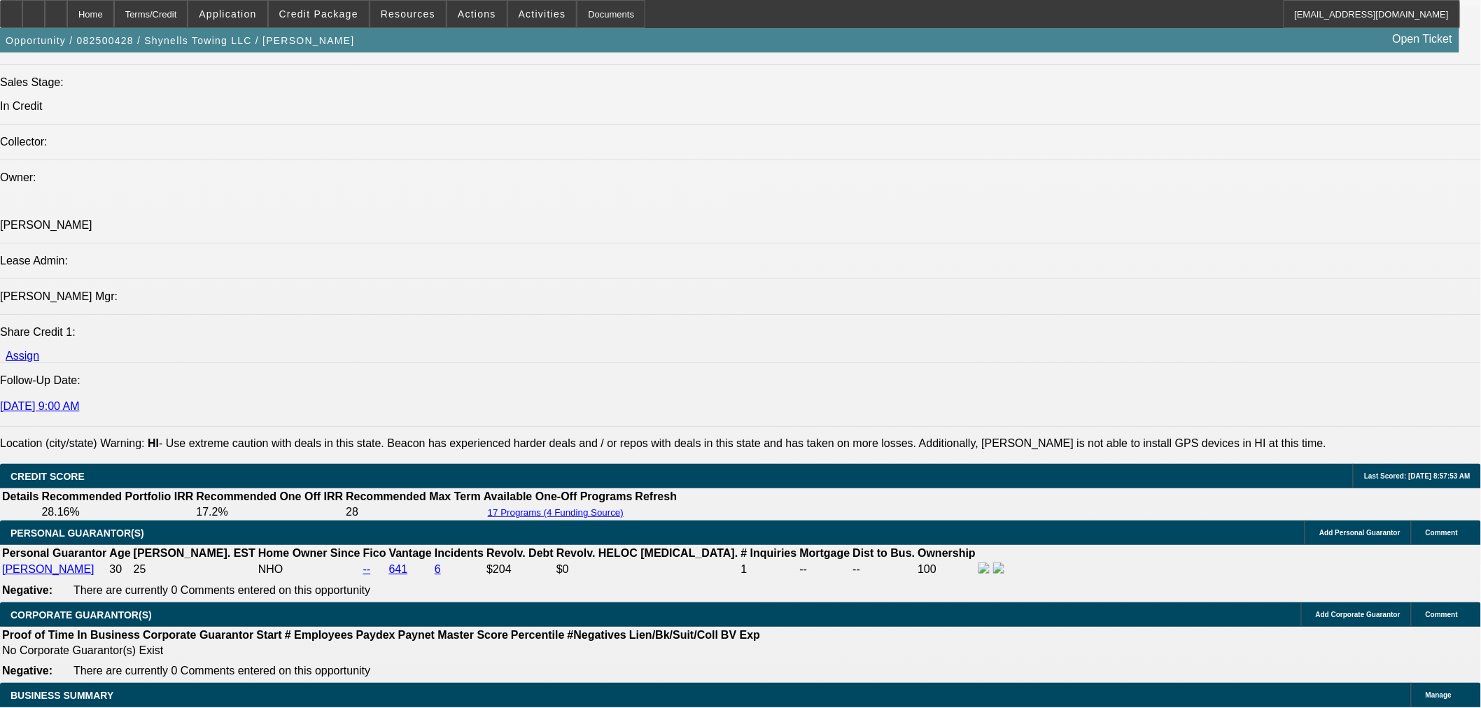
scroll to position [2021, 0]
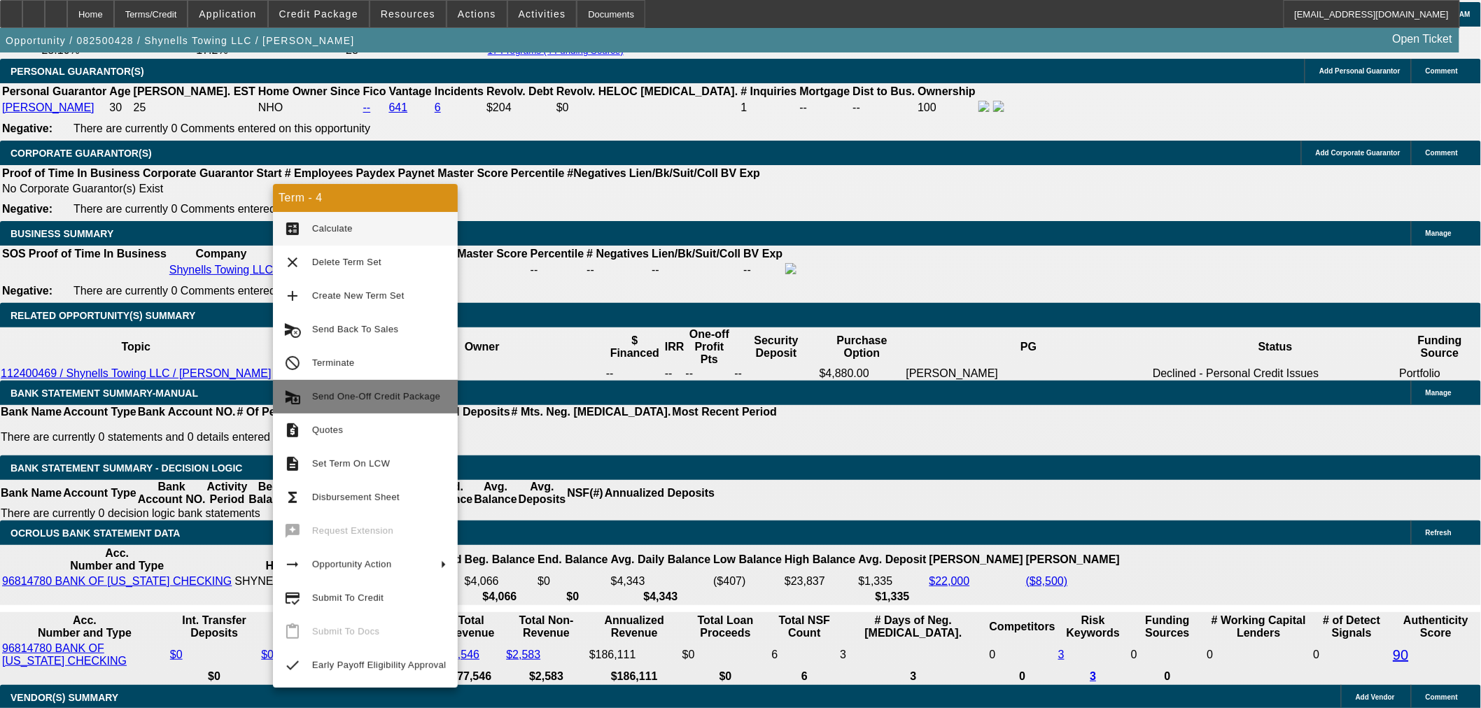
click at [379, 393] on span "Send One-Off Credit Package" at bounding box center [376, 396] width 128 height 10
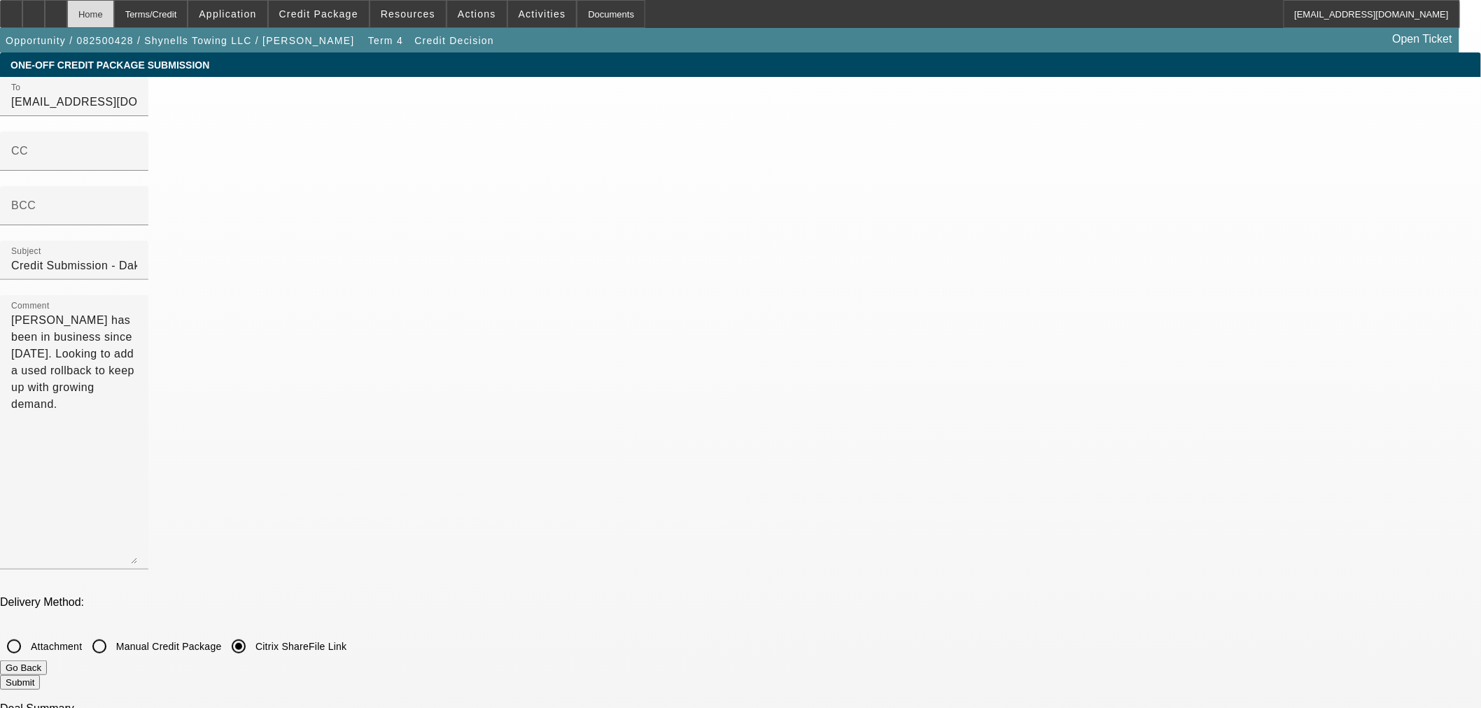
click at [114, 10] on div "Home" at bounding box center [90, 14] width 47 height 28
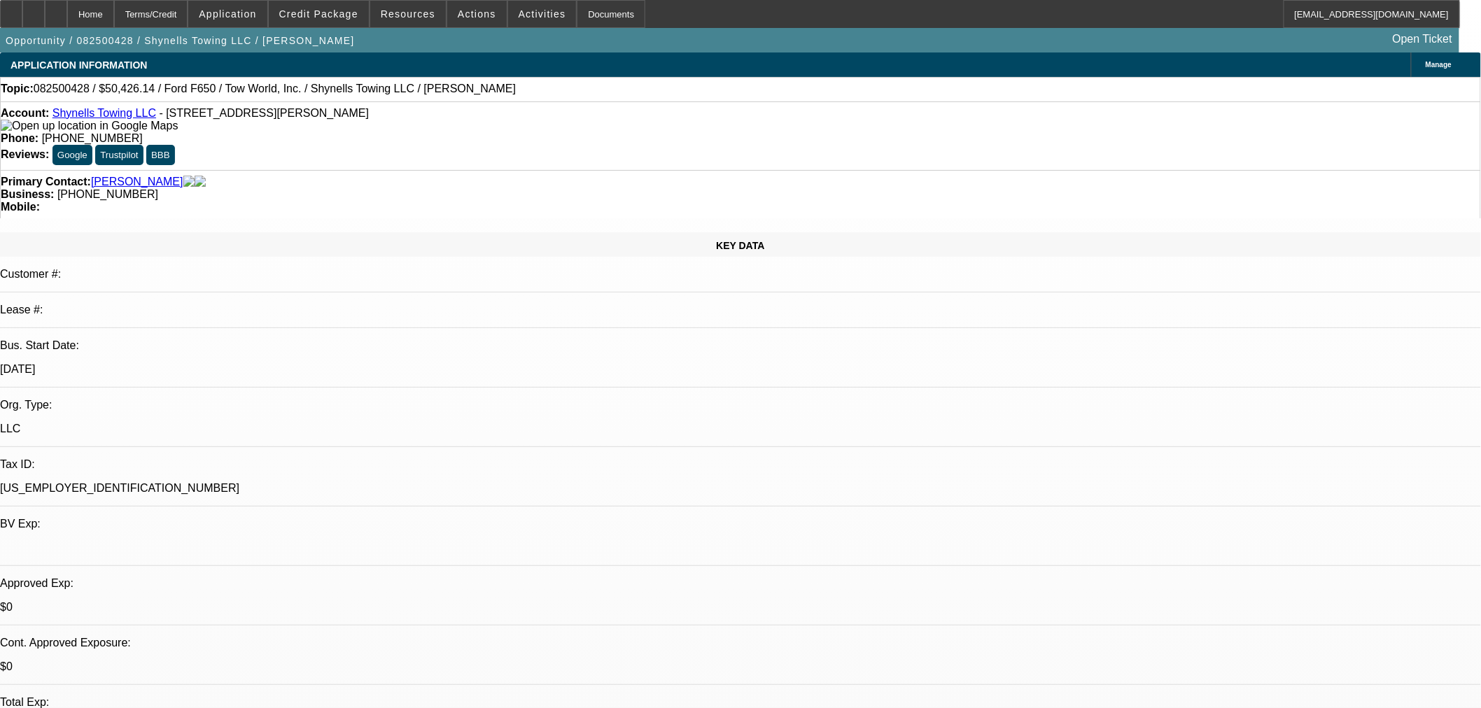
select select "0"
select select "2"
select select "0"
select select "1"
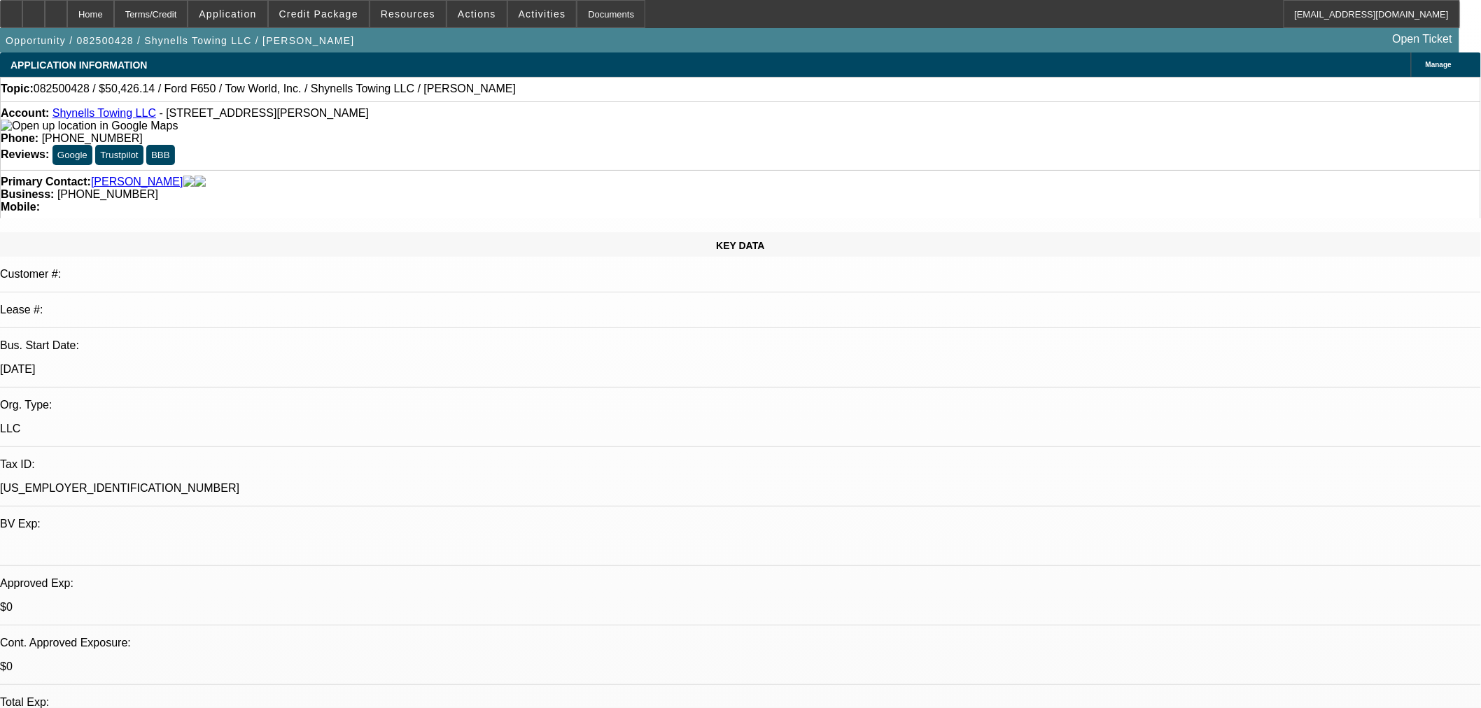
select select "0"
select select "2"
select select "0"
select select "21"
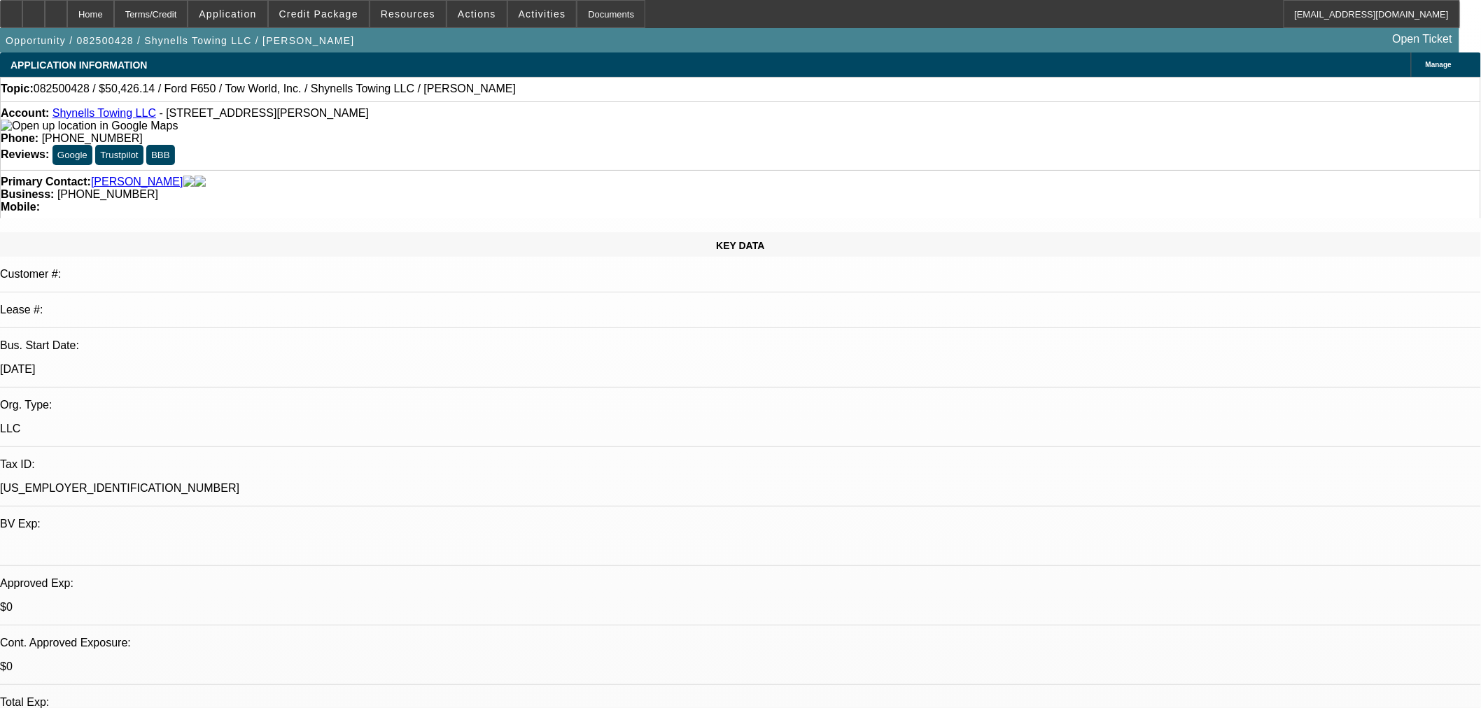
select select "0"
select select "2"
select select "0"
select select "21"
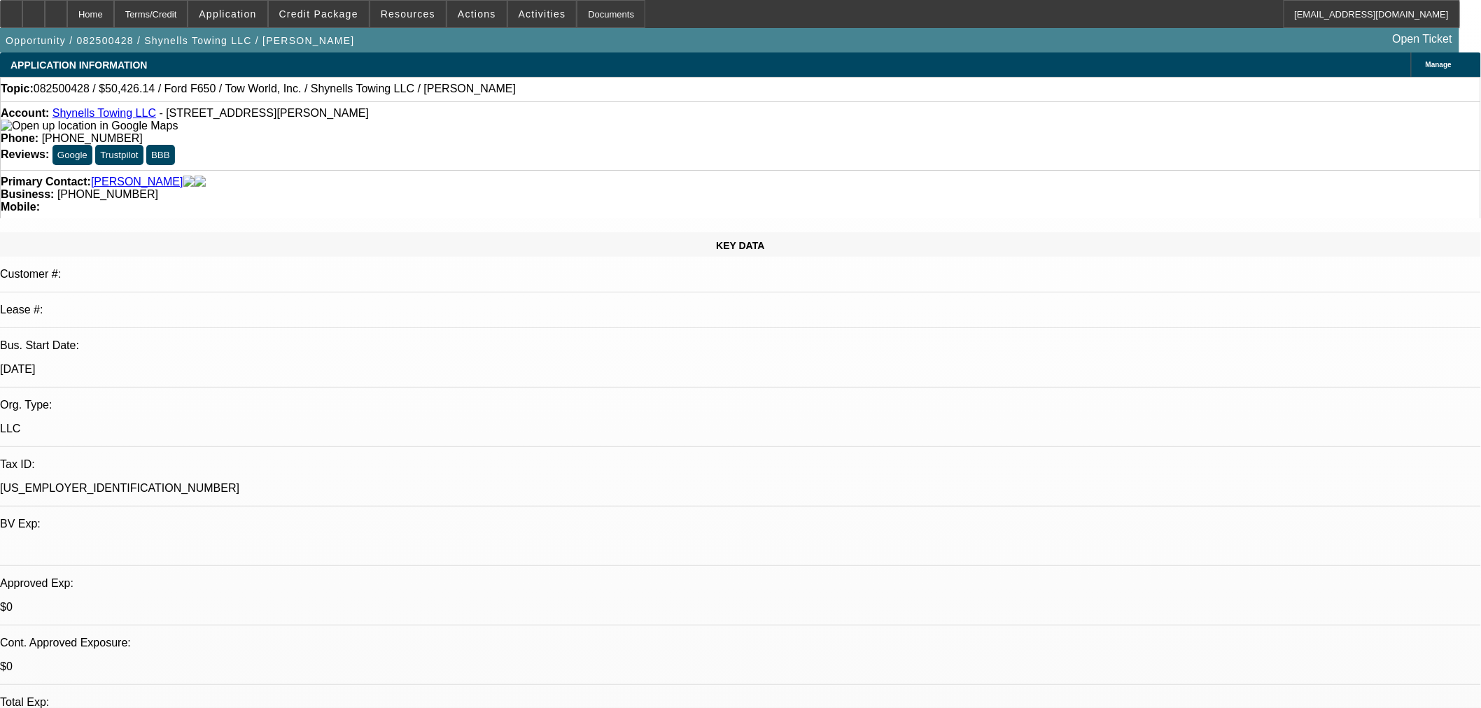
select select "0"
select select "2"
select select "0.1"
select select "4"
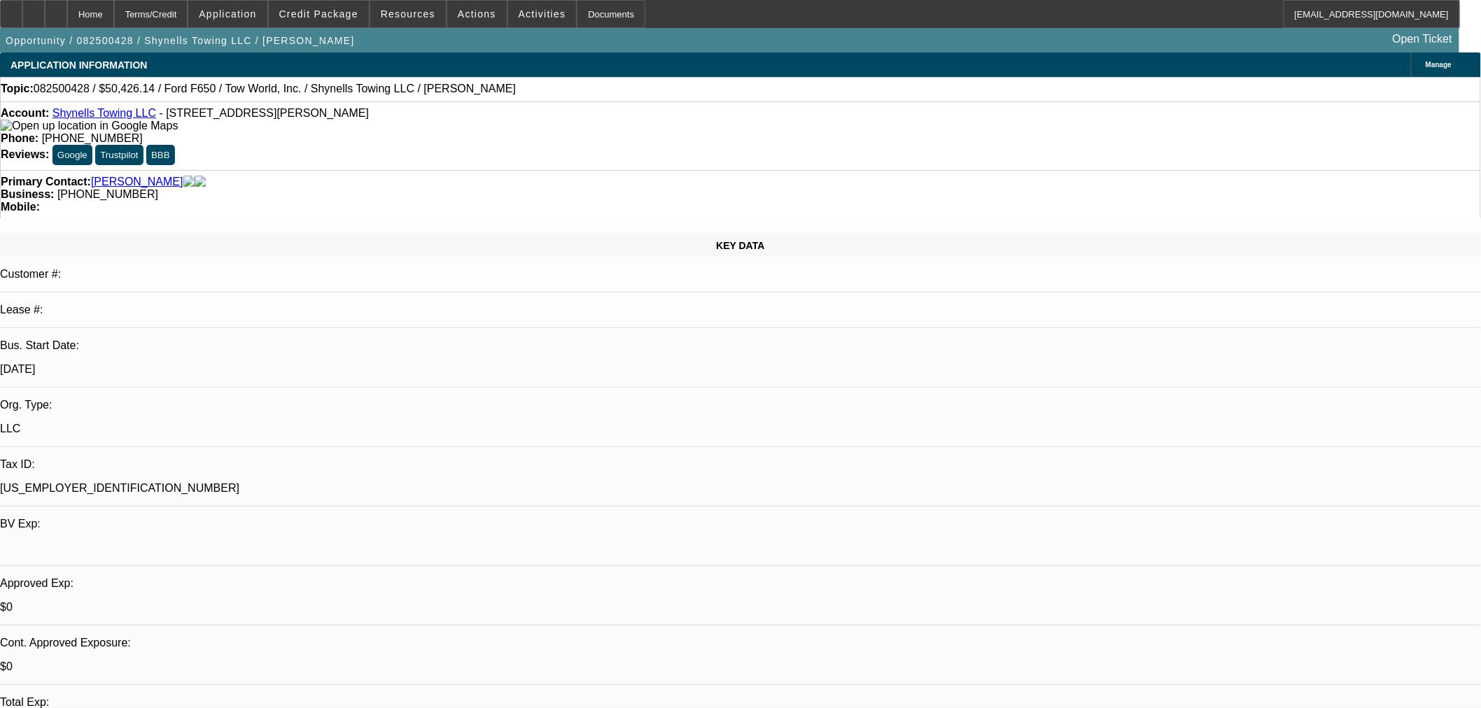
select select "0"
select select "2"
select select "0"
select select "1"
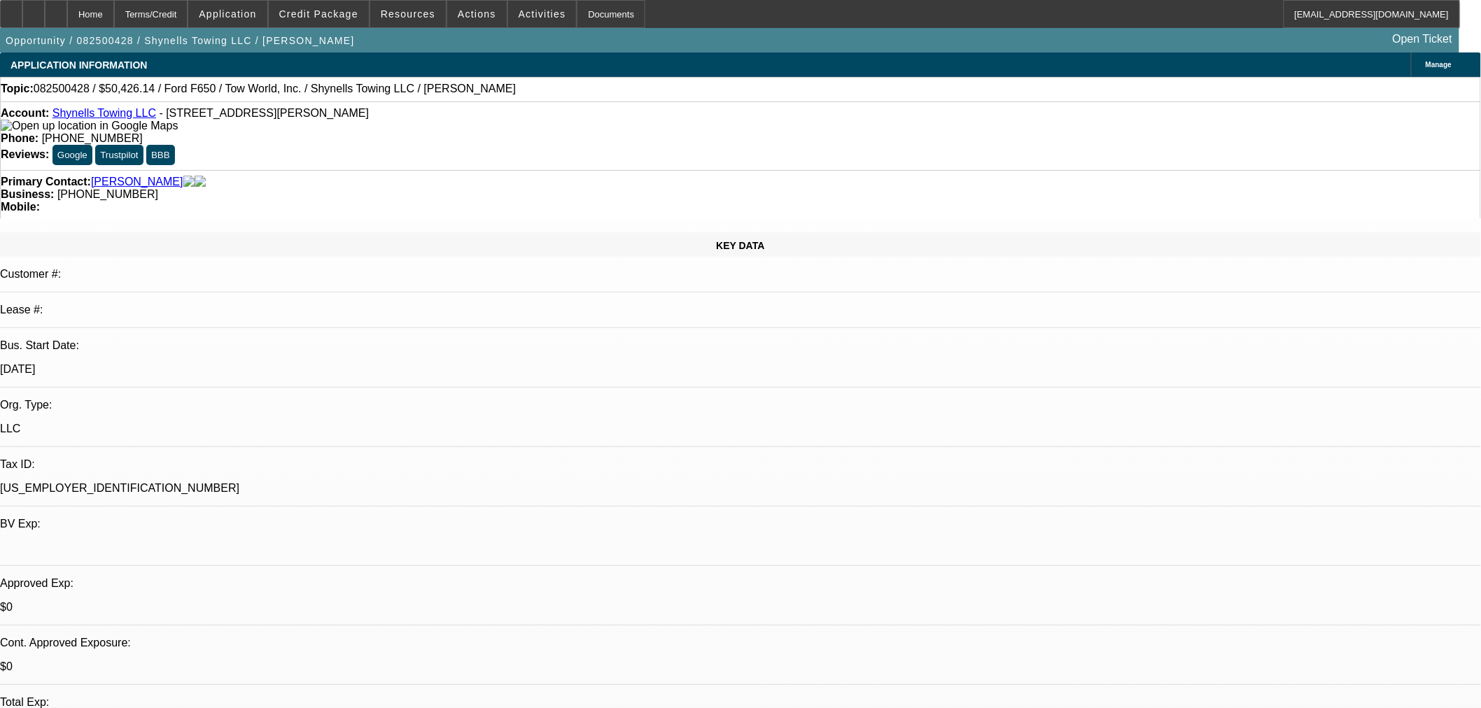
select select "0"
select select "2"
select select "0"
select select "21"
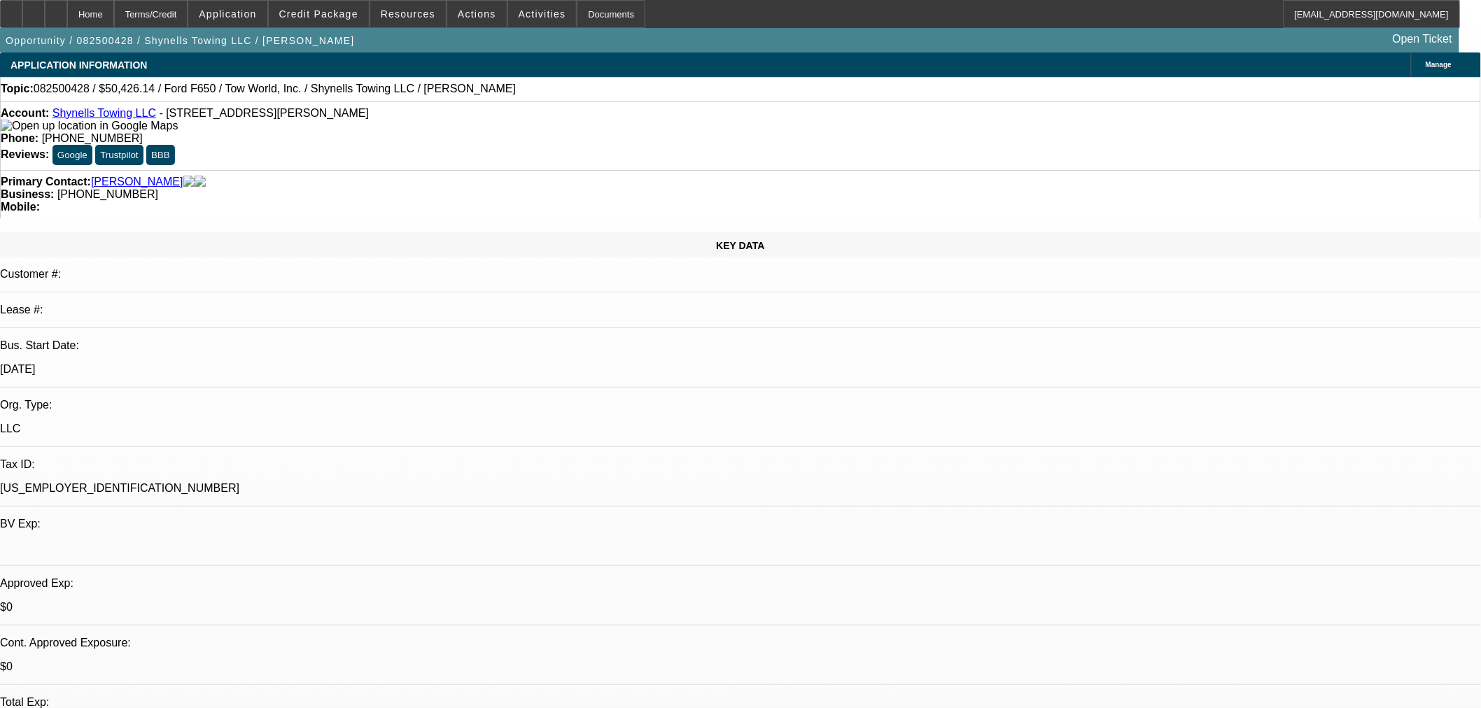
select select "0"
select select "2"
select select "0"
select select "21"
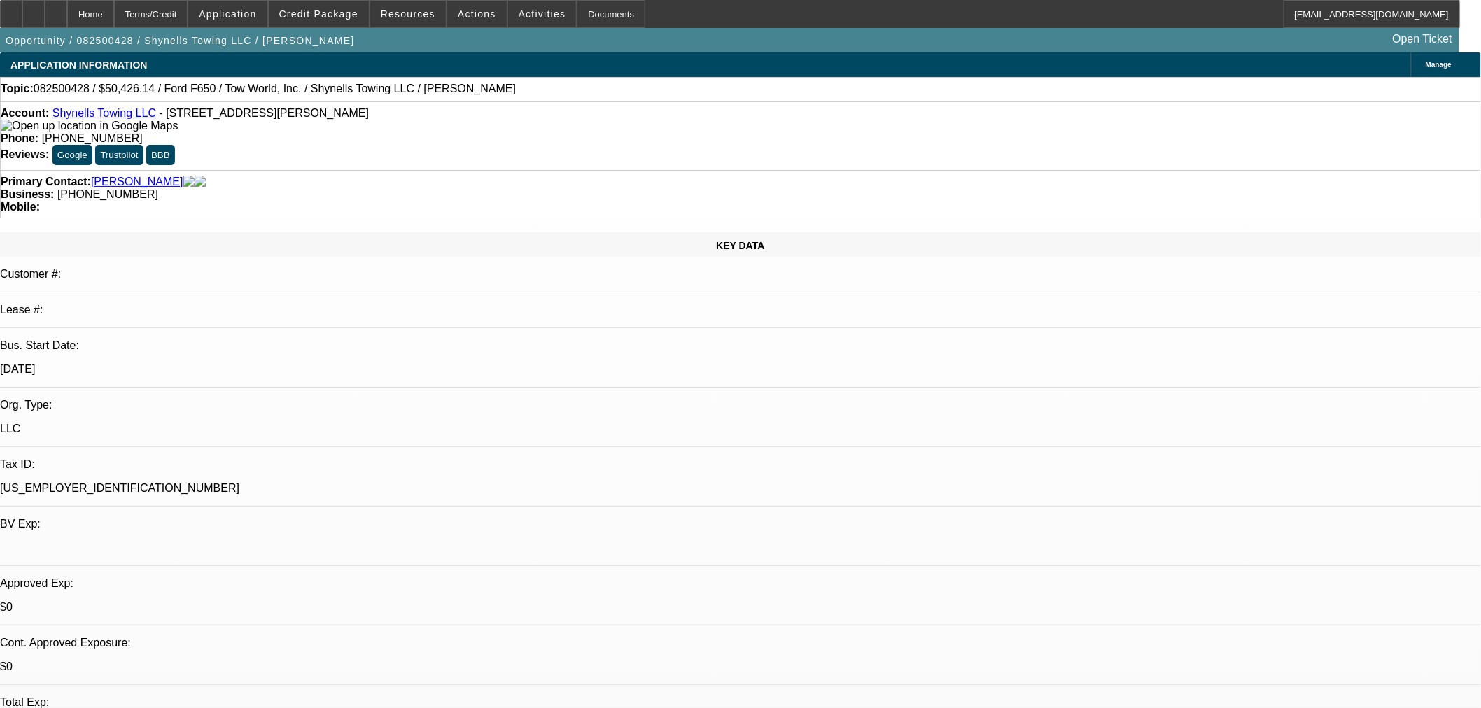
select select "0"
select select "2"
select select "0.1"
select select "4"
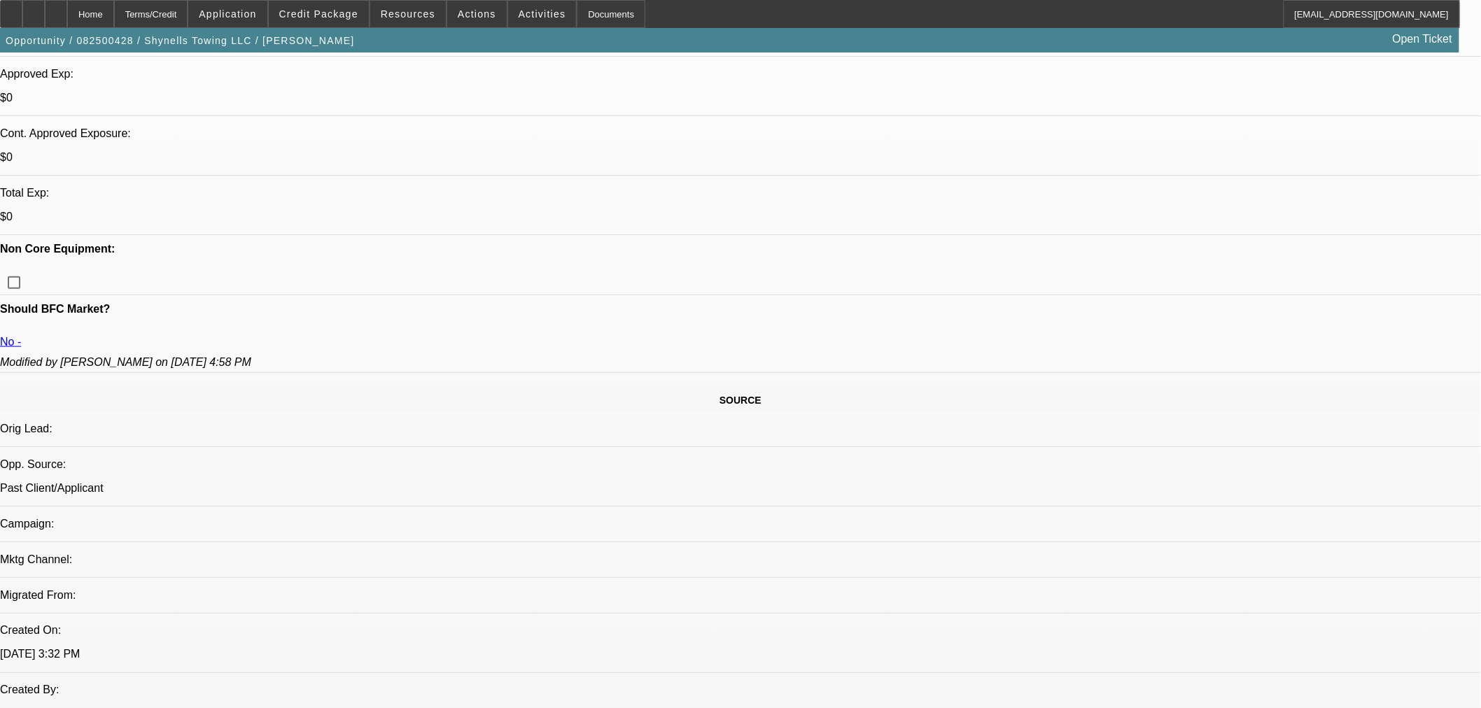
scroll to position [621, 0]
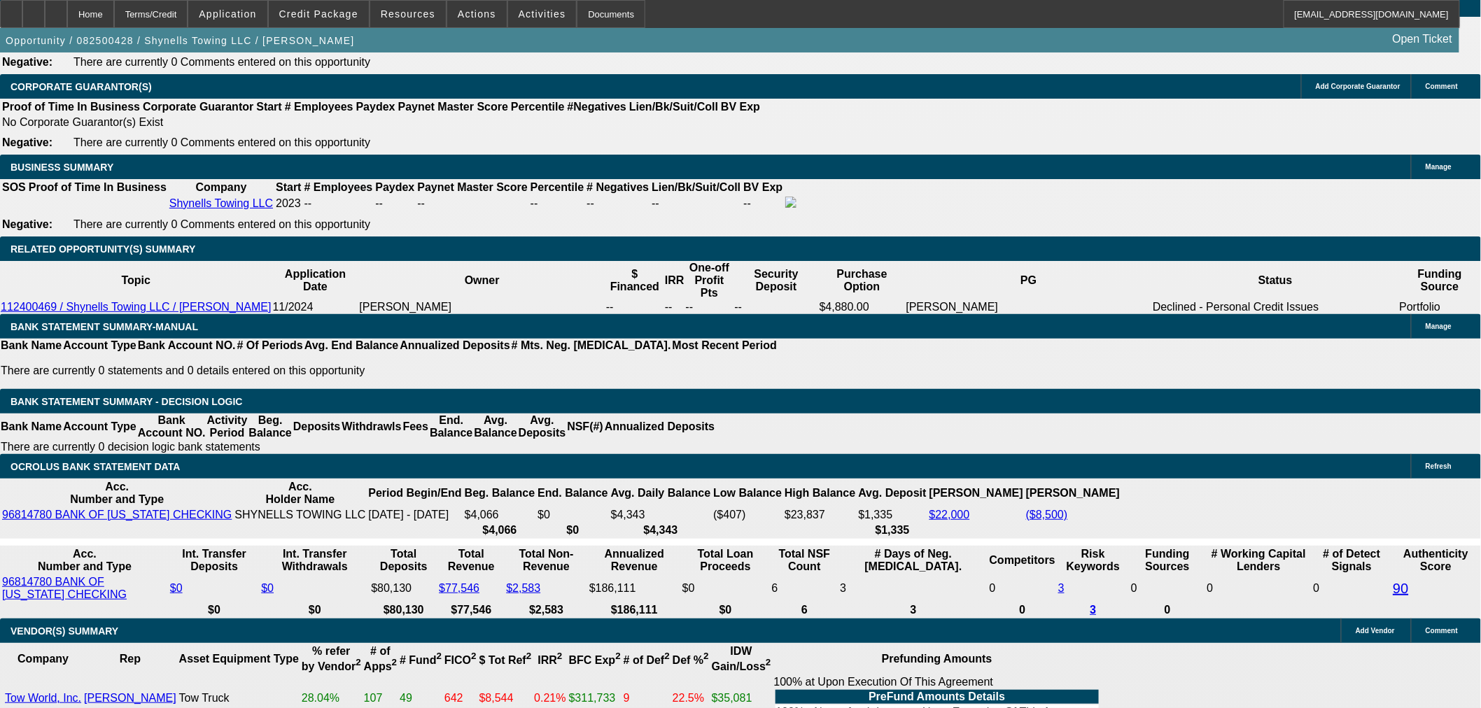
scroll to position [1866, 0]
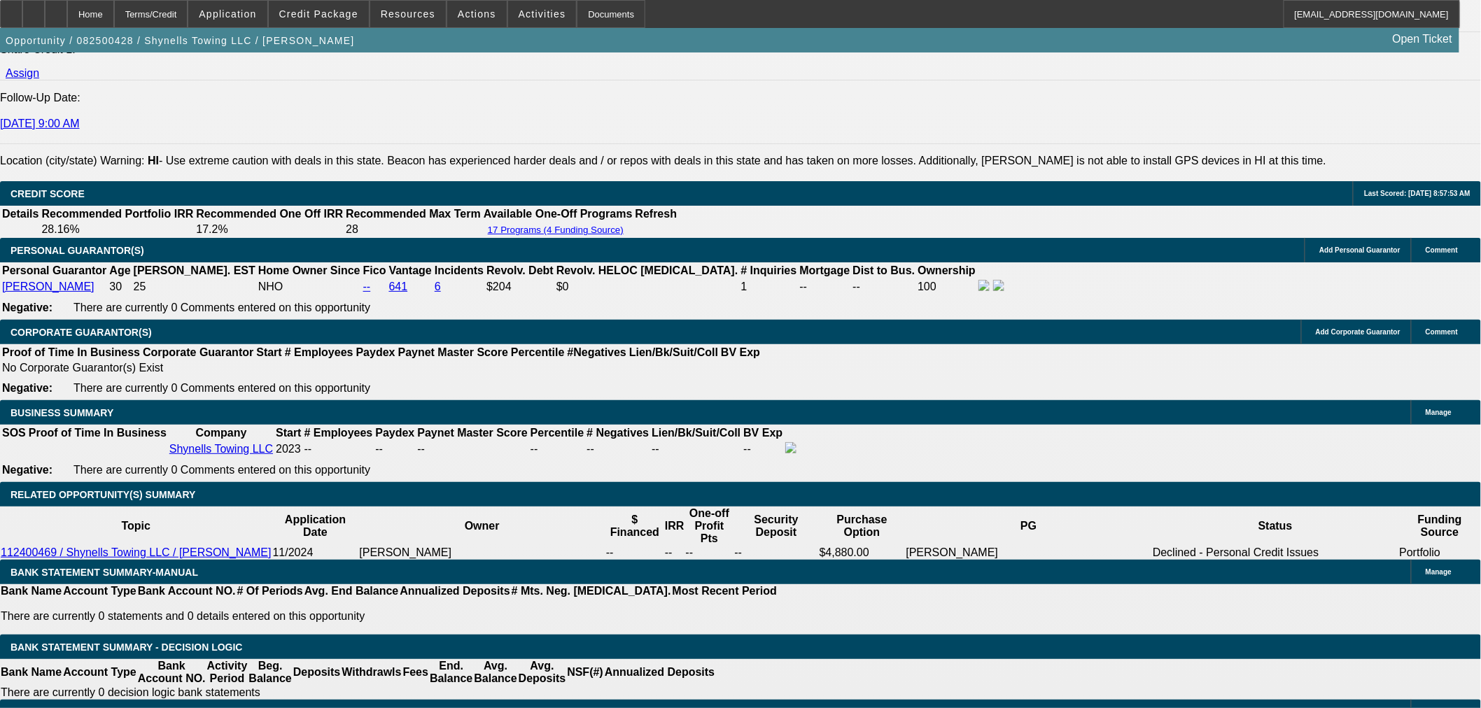
type input "4"
type input "UNKNOWN"
type input "40"
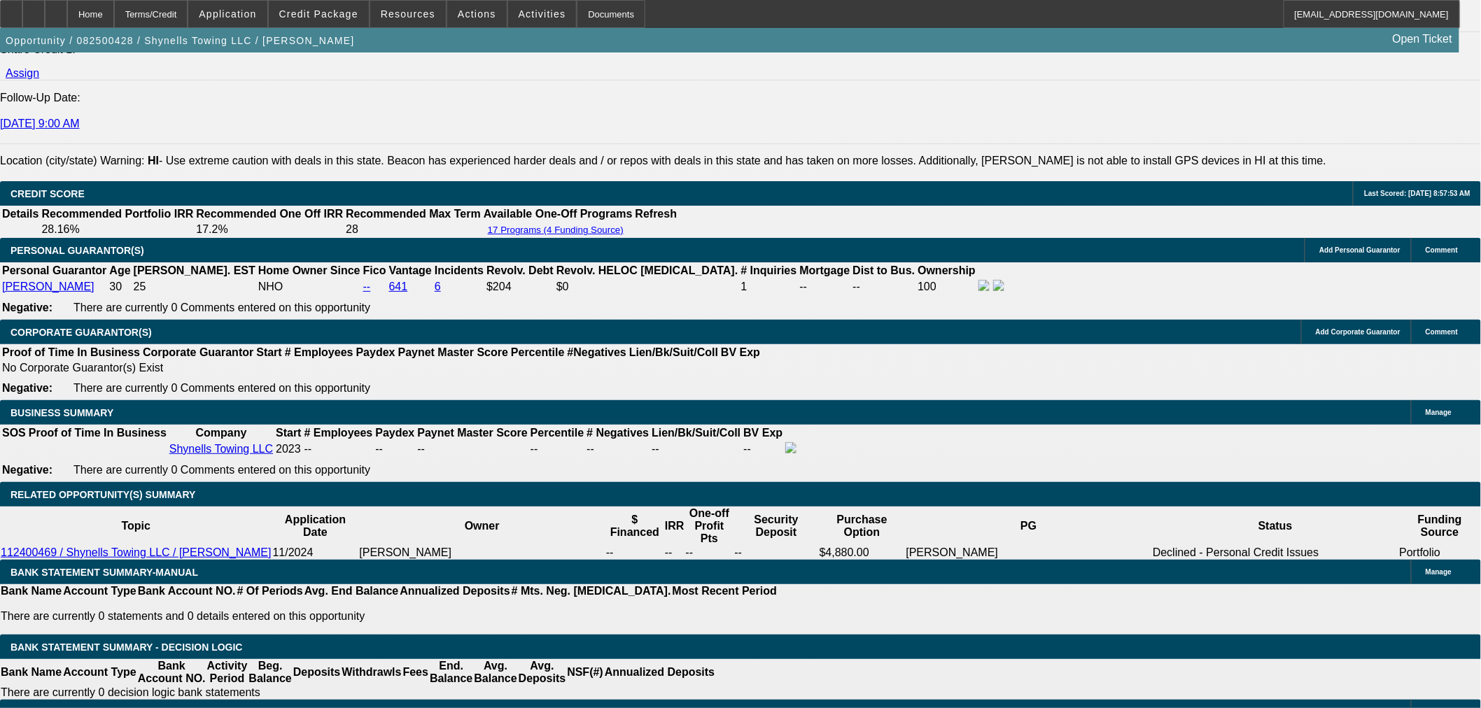
type input "$2,300.64"
type input "40"
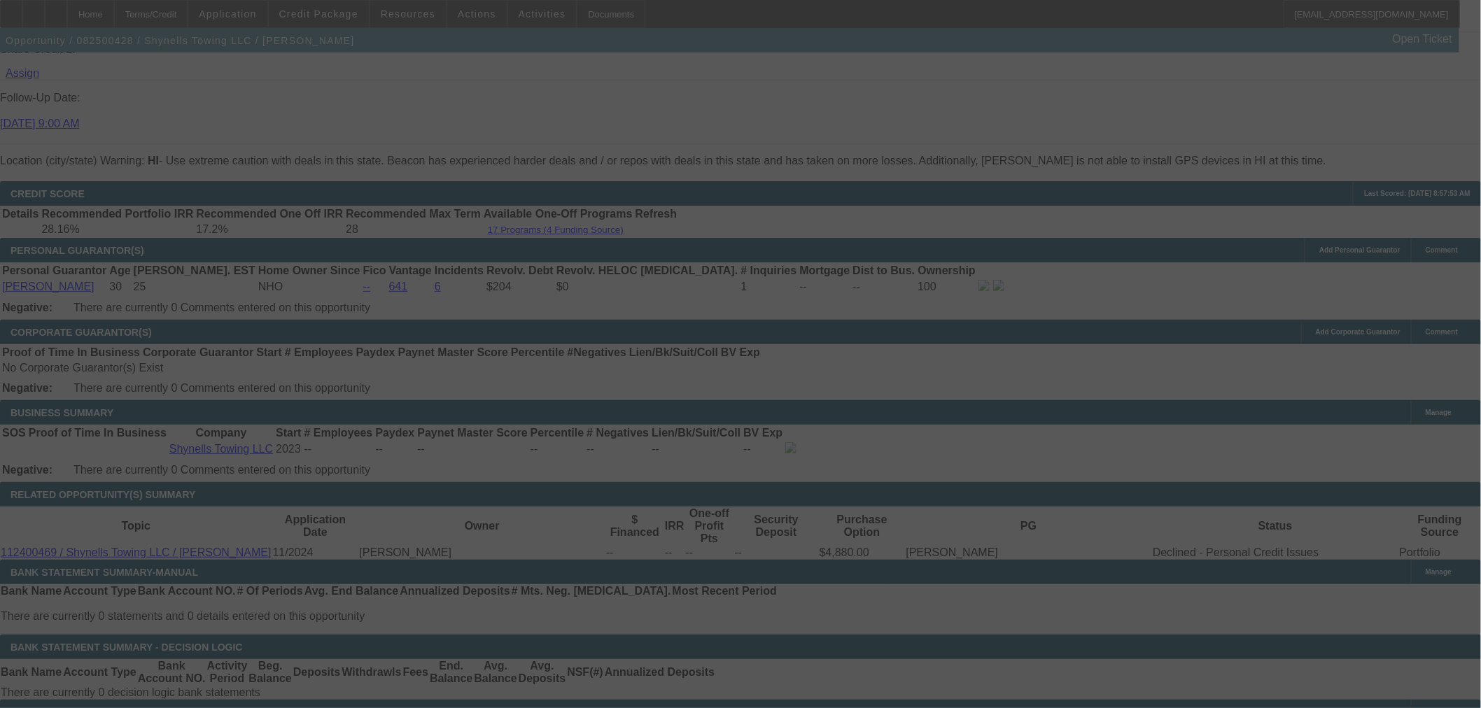
select select "0"
select select "2"
select select "0"
select select "1"
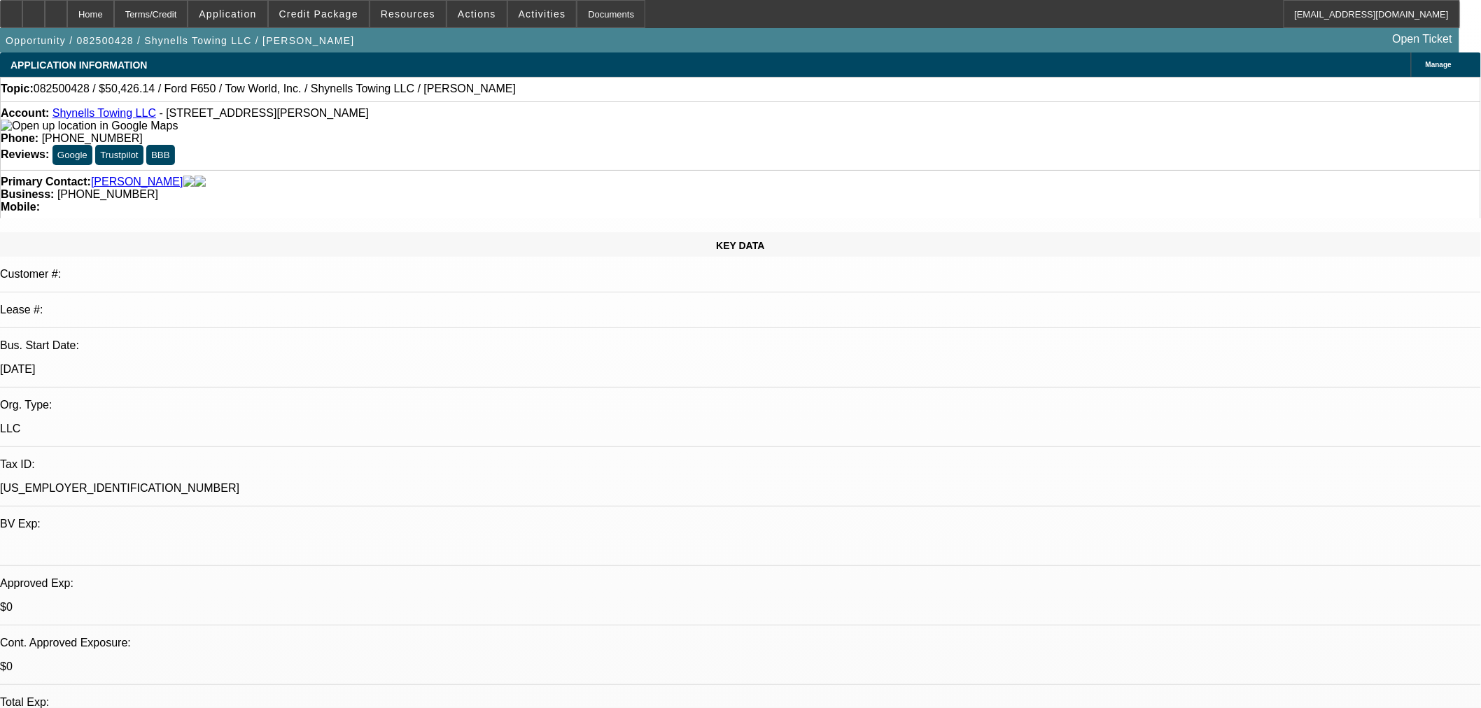
select select "0"
select select "2"
select select "0"
select select "1"
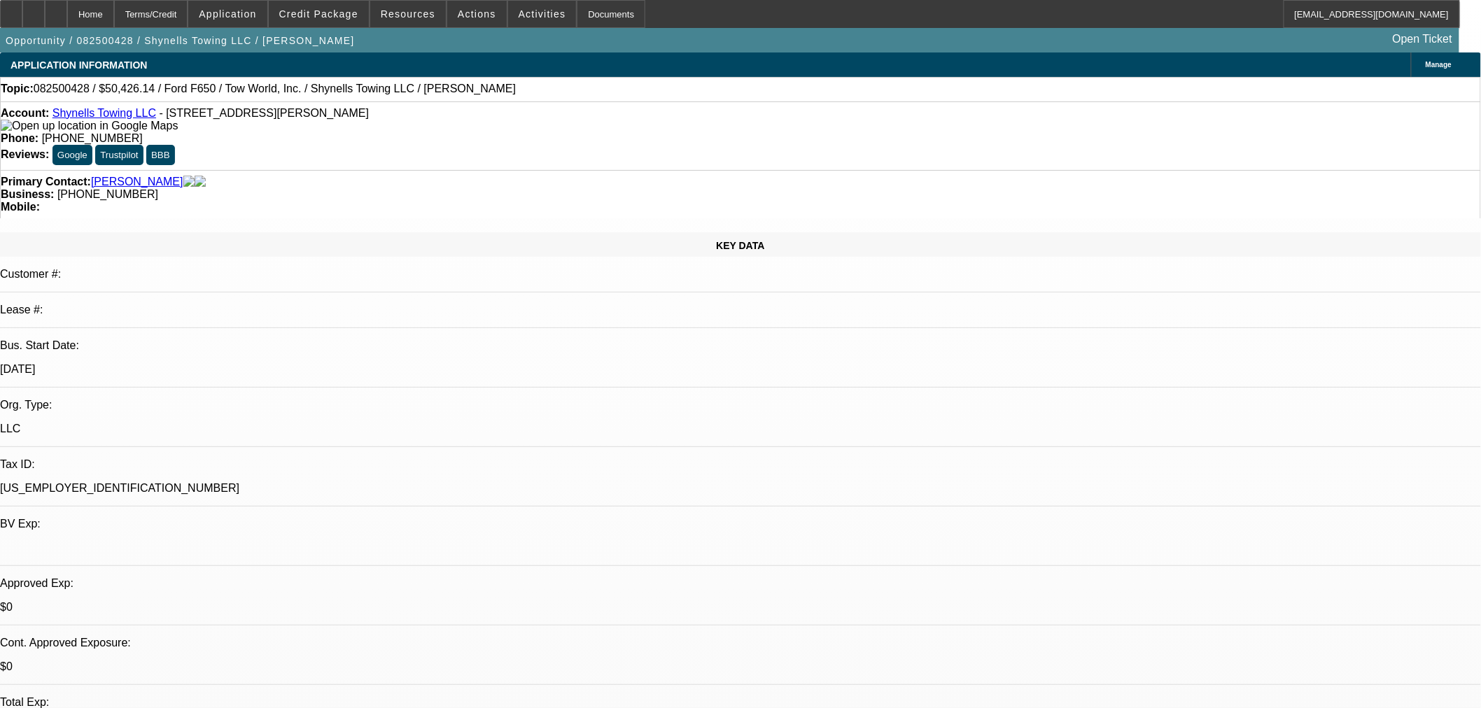
select select "0"
select select "2"
select select "0"
select select "21"
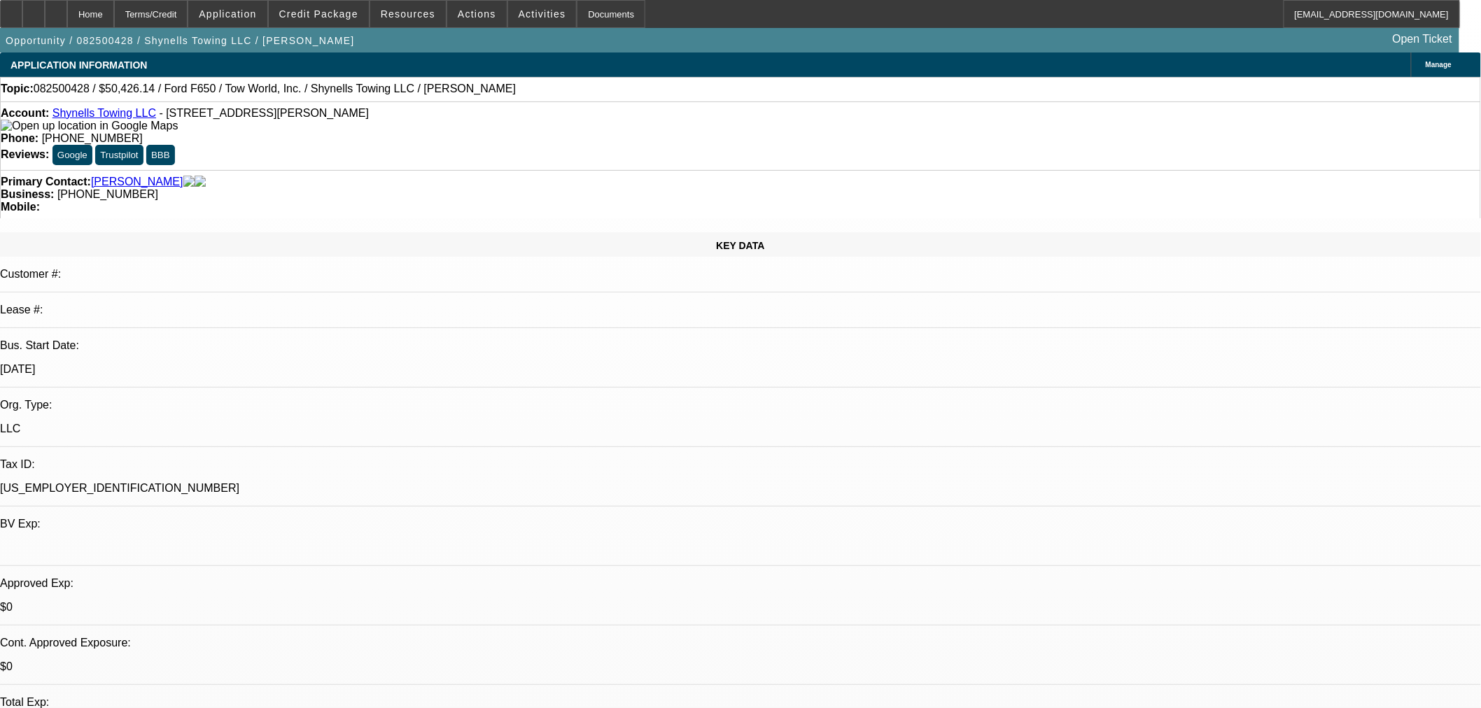
select select "0"
select select "2"
select select "0"
select select "21"
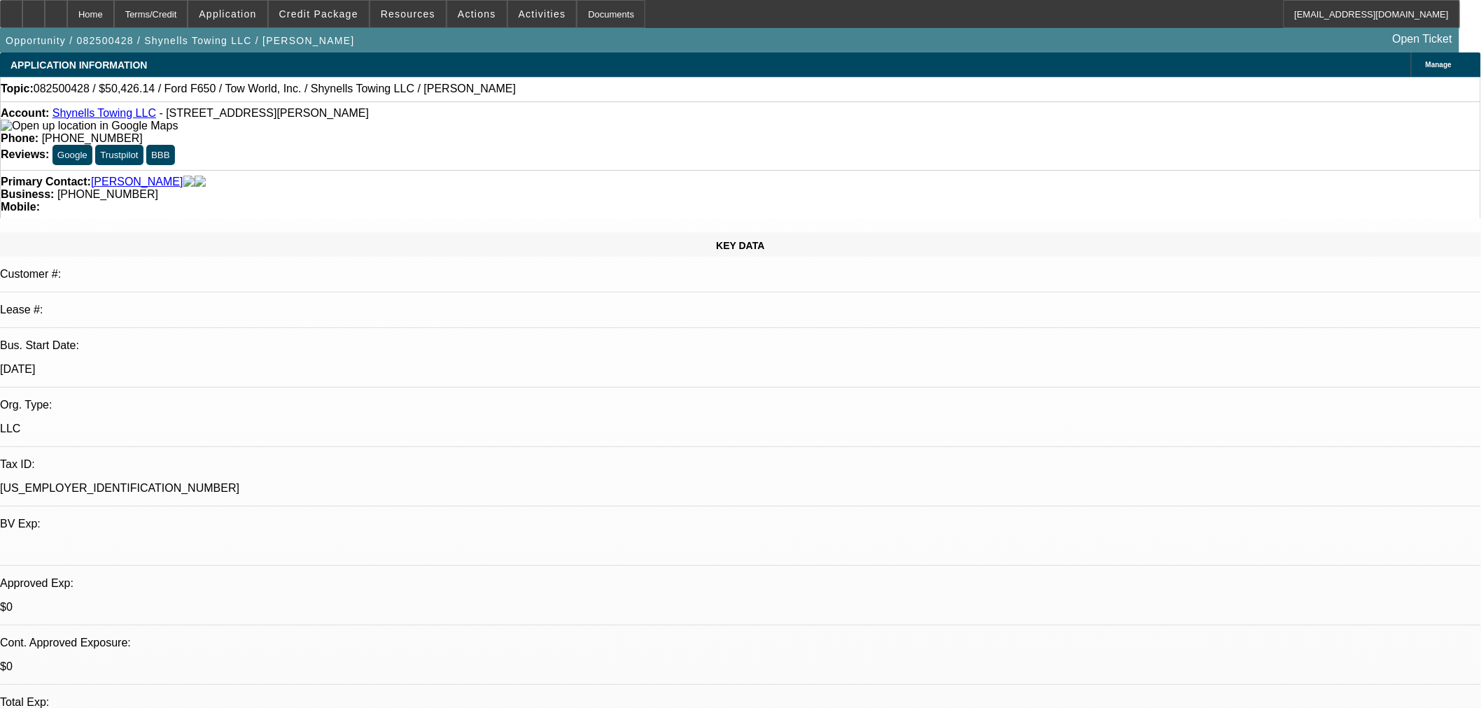
select select "0"
select select "2"
select select "0.1"
select select "4"
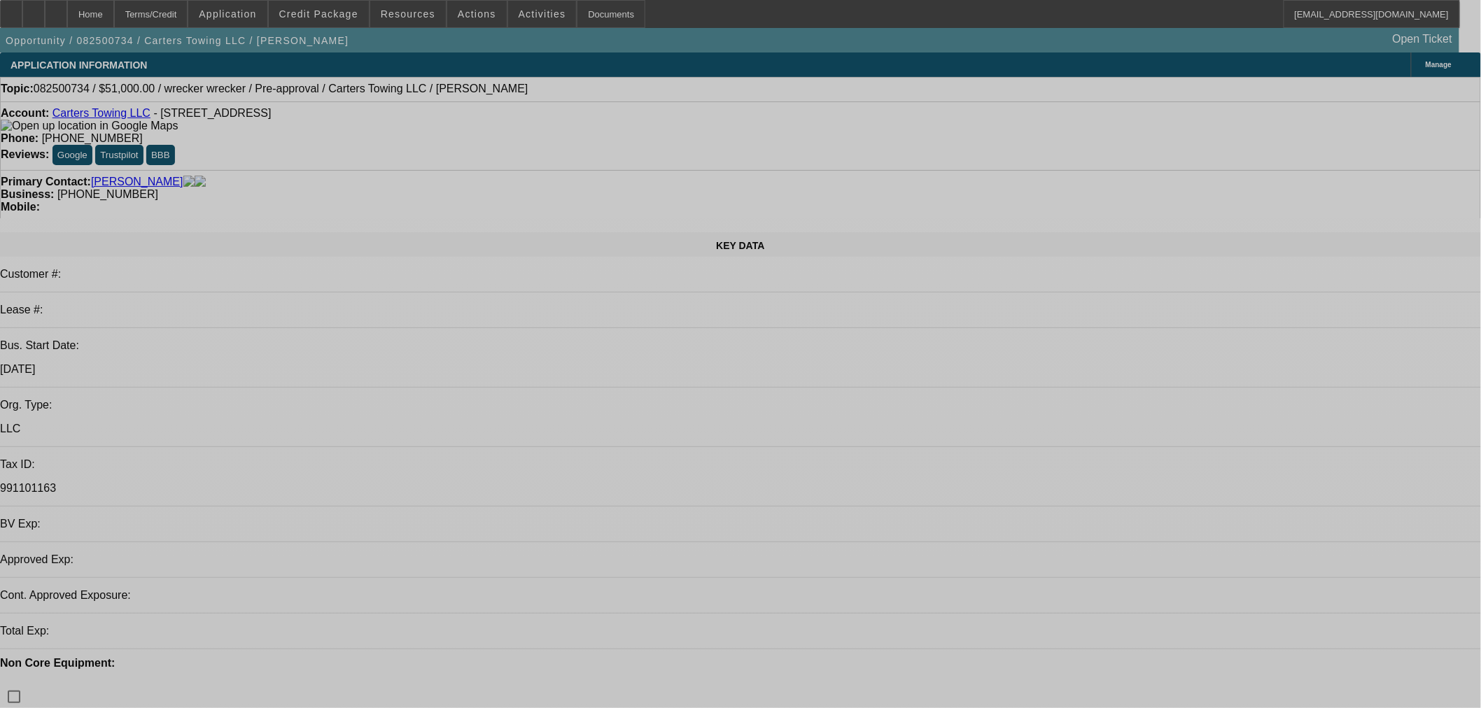
select select "0.15"
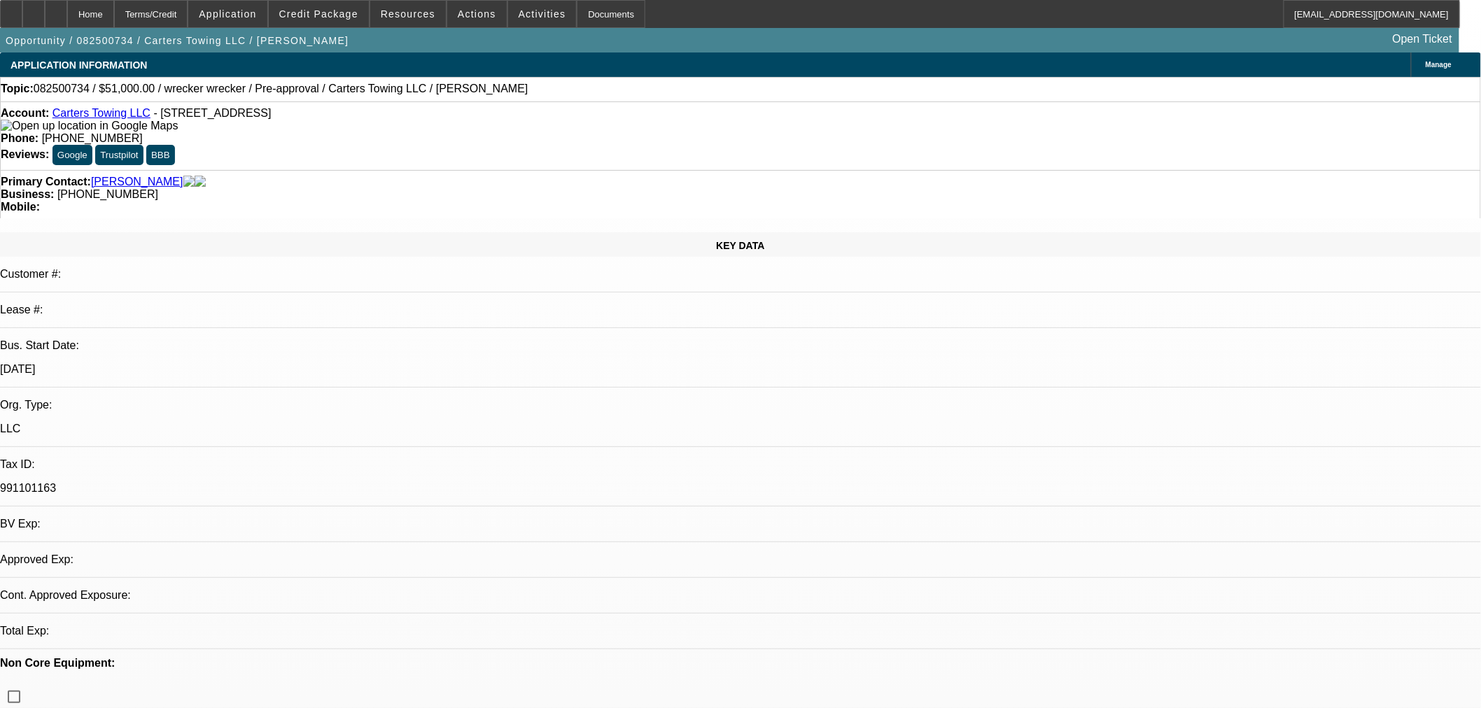
select select "2"
select select "0"
select select "6"
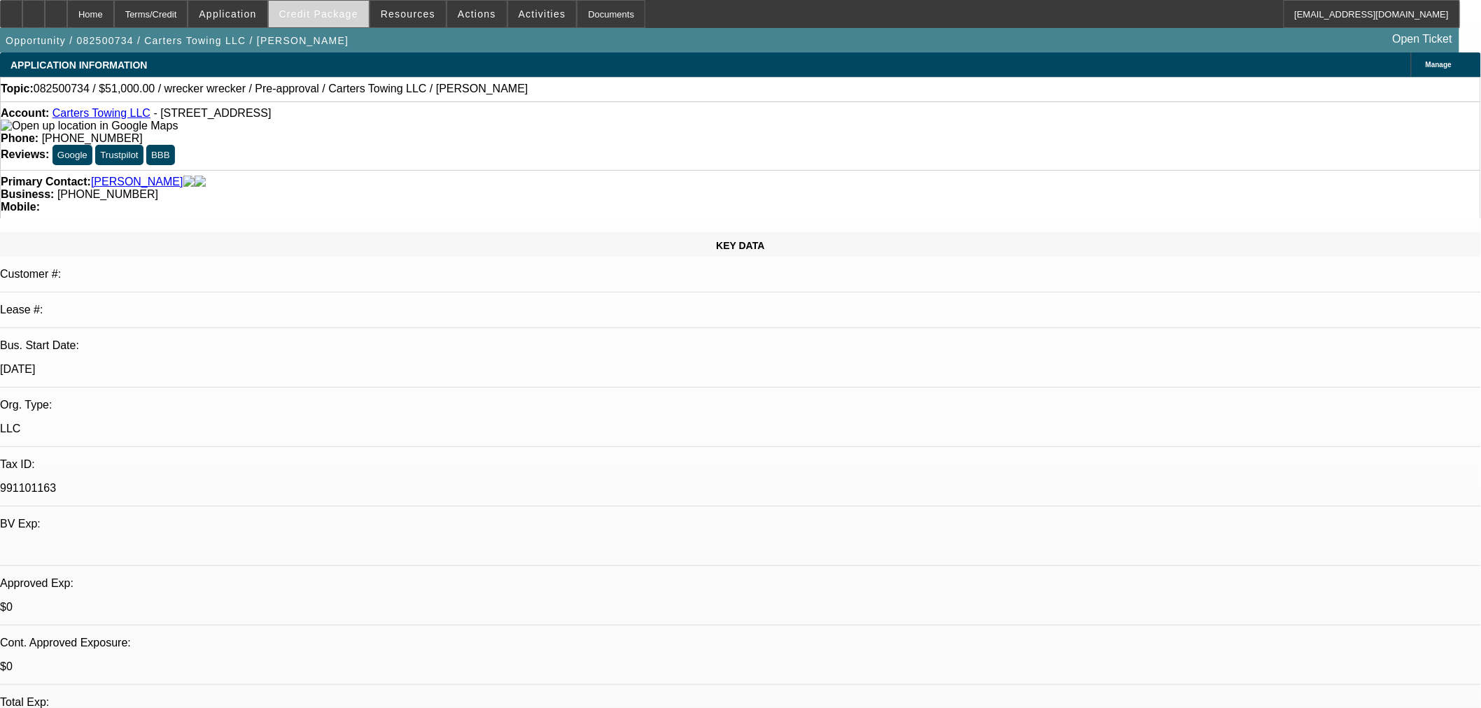
click at [344, 19] on span at bounding box center [319, 14] width 100 height 34
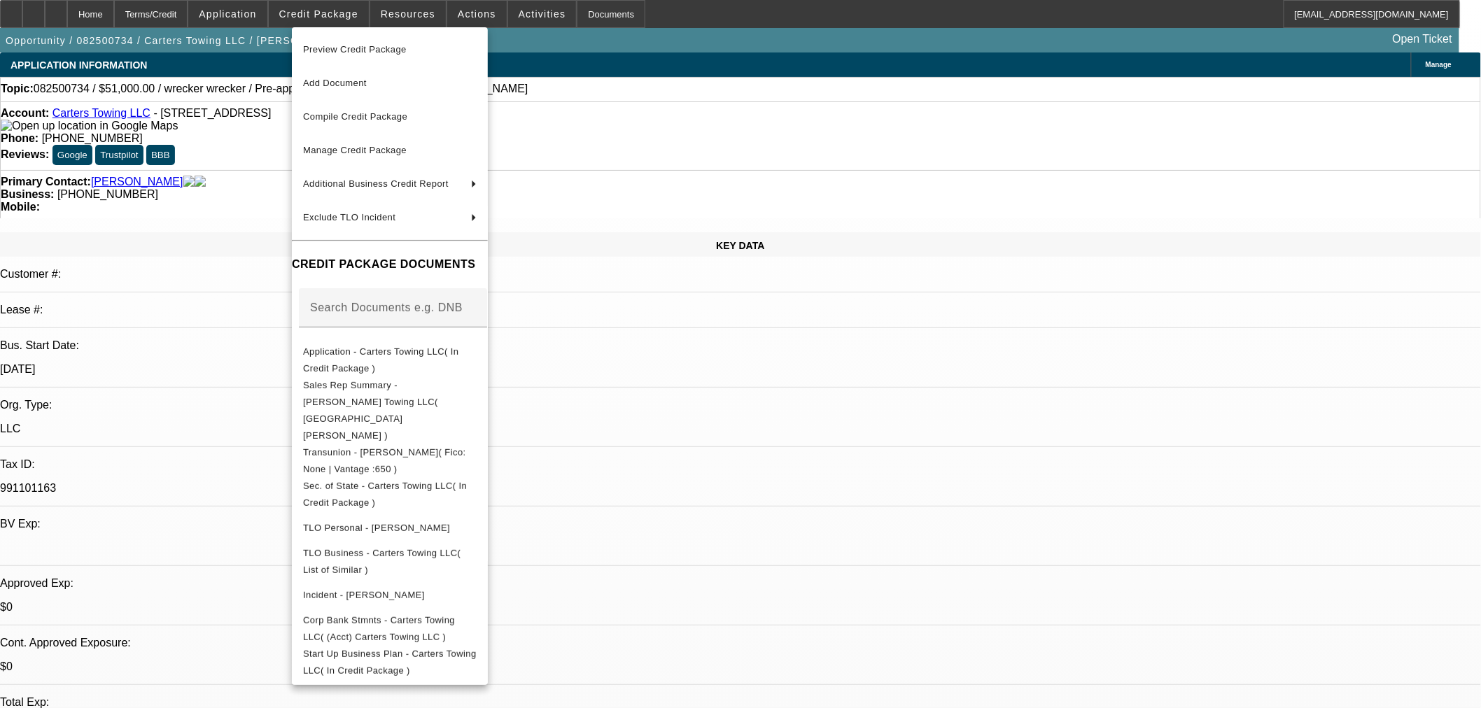
click at [383, 51] on span "Preview Credit Package" at bounding box center [355, 49] width 104 height 10
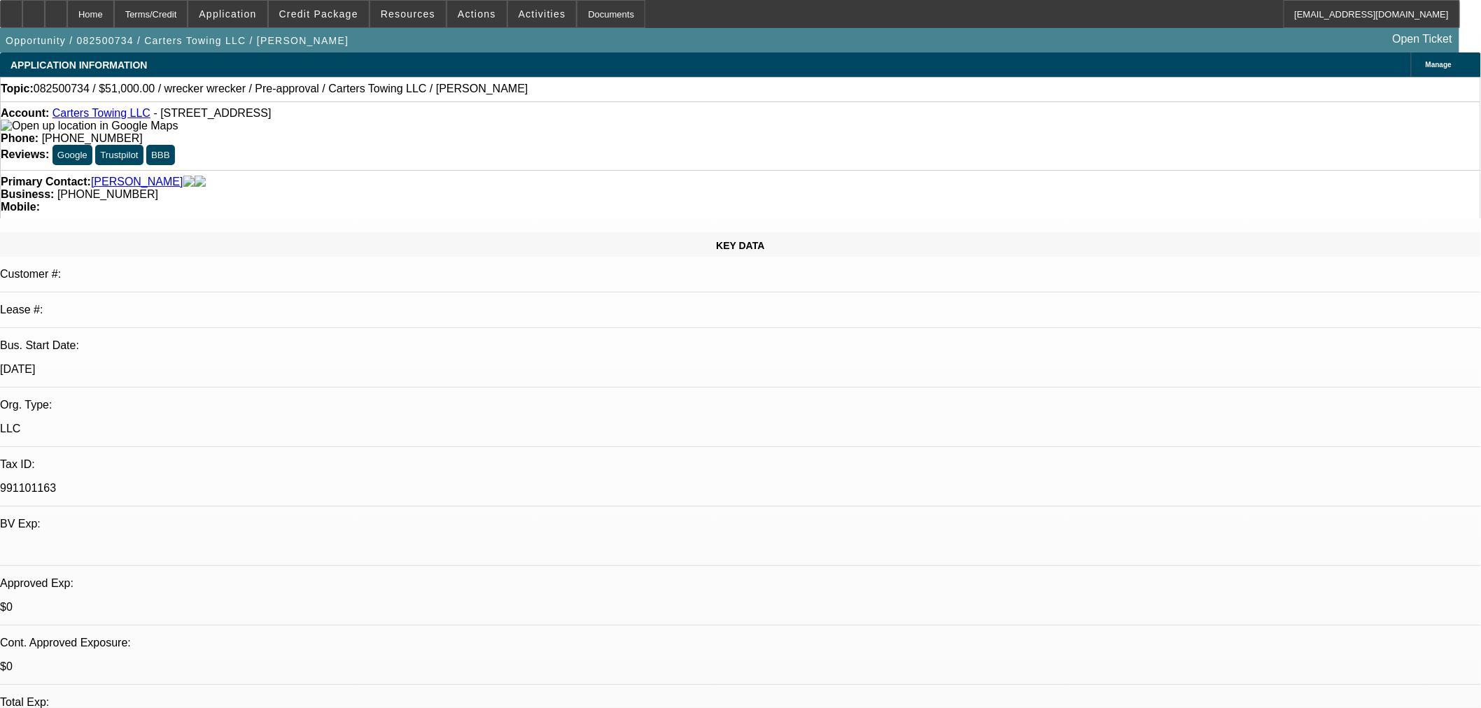
type textarea "s"
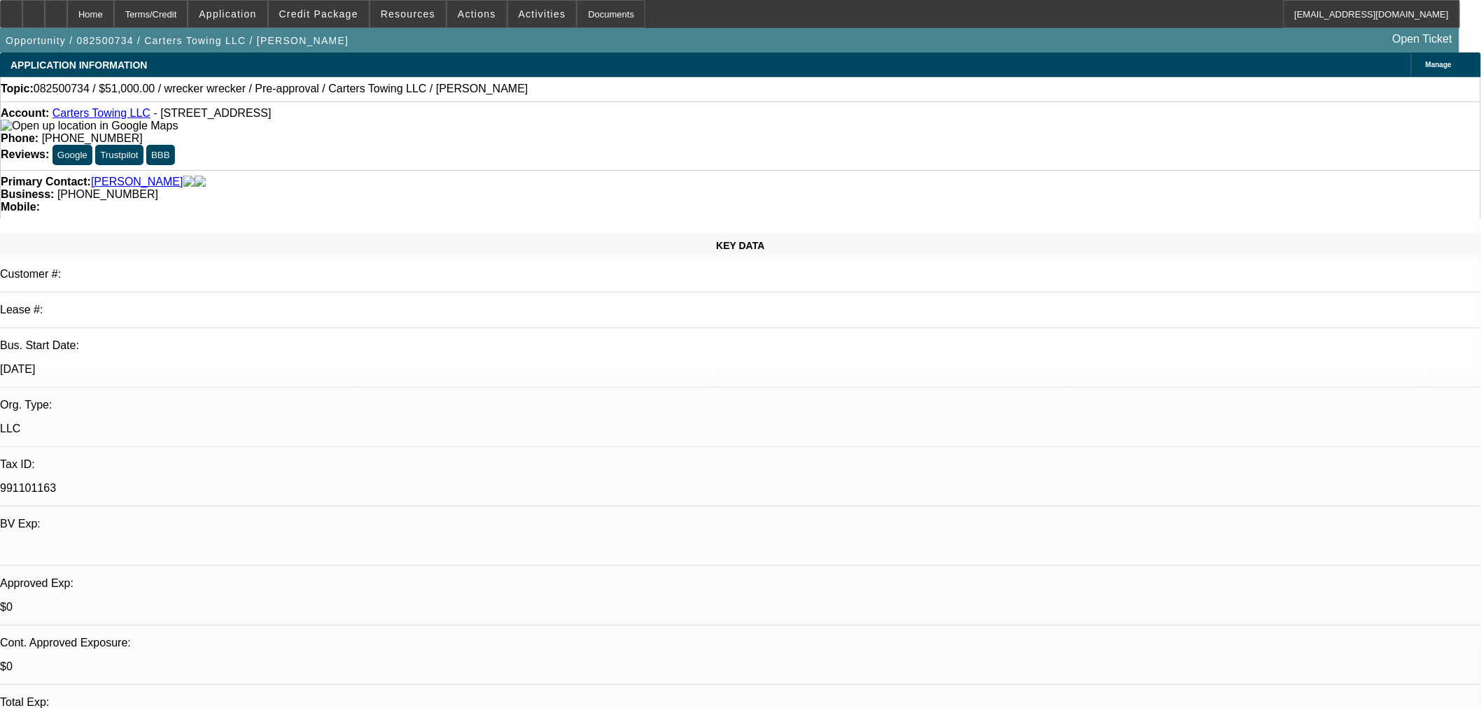
type textarea "STARTUP; 21K IN CREDIT CARD DEBT; AUTO LOANS ARE ALL SHORT HELD UNDER 2 YEARS; …"
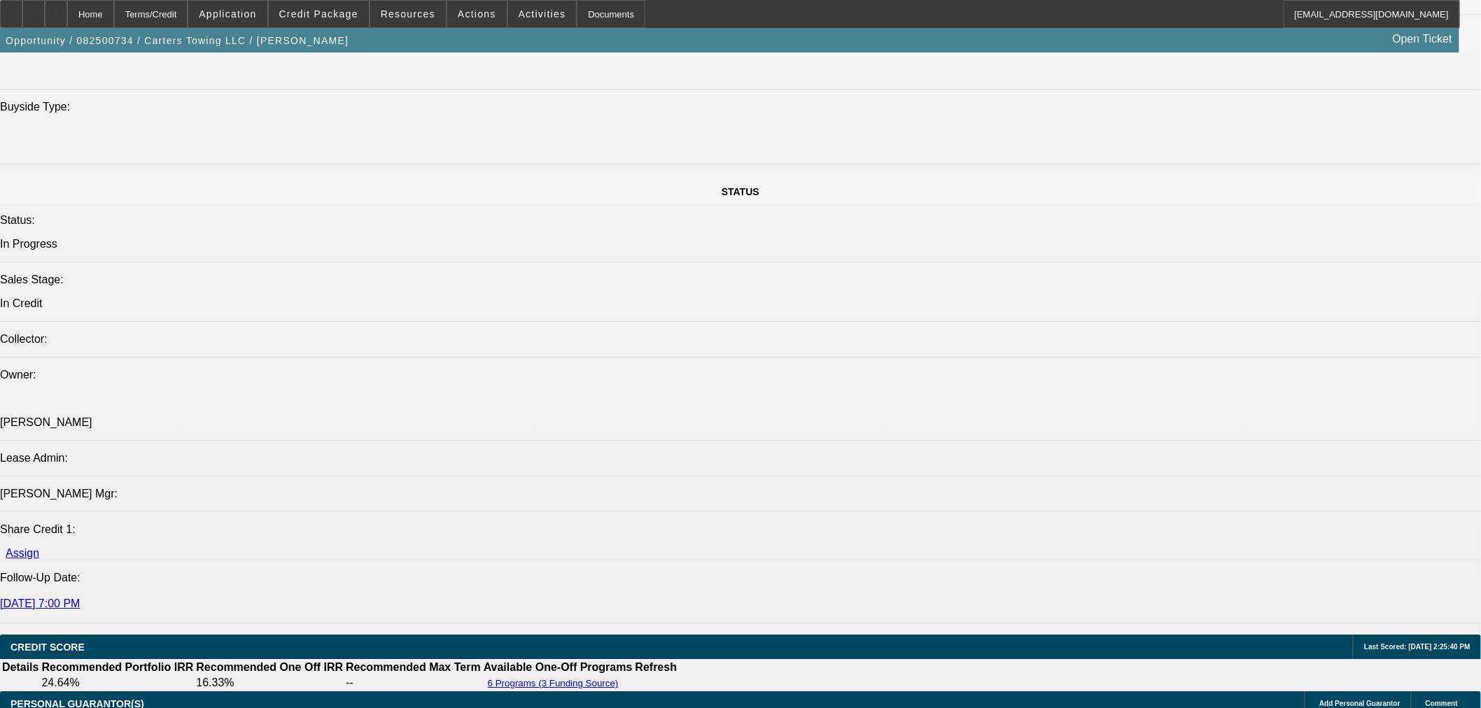
scroll to position [1321, 0]
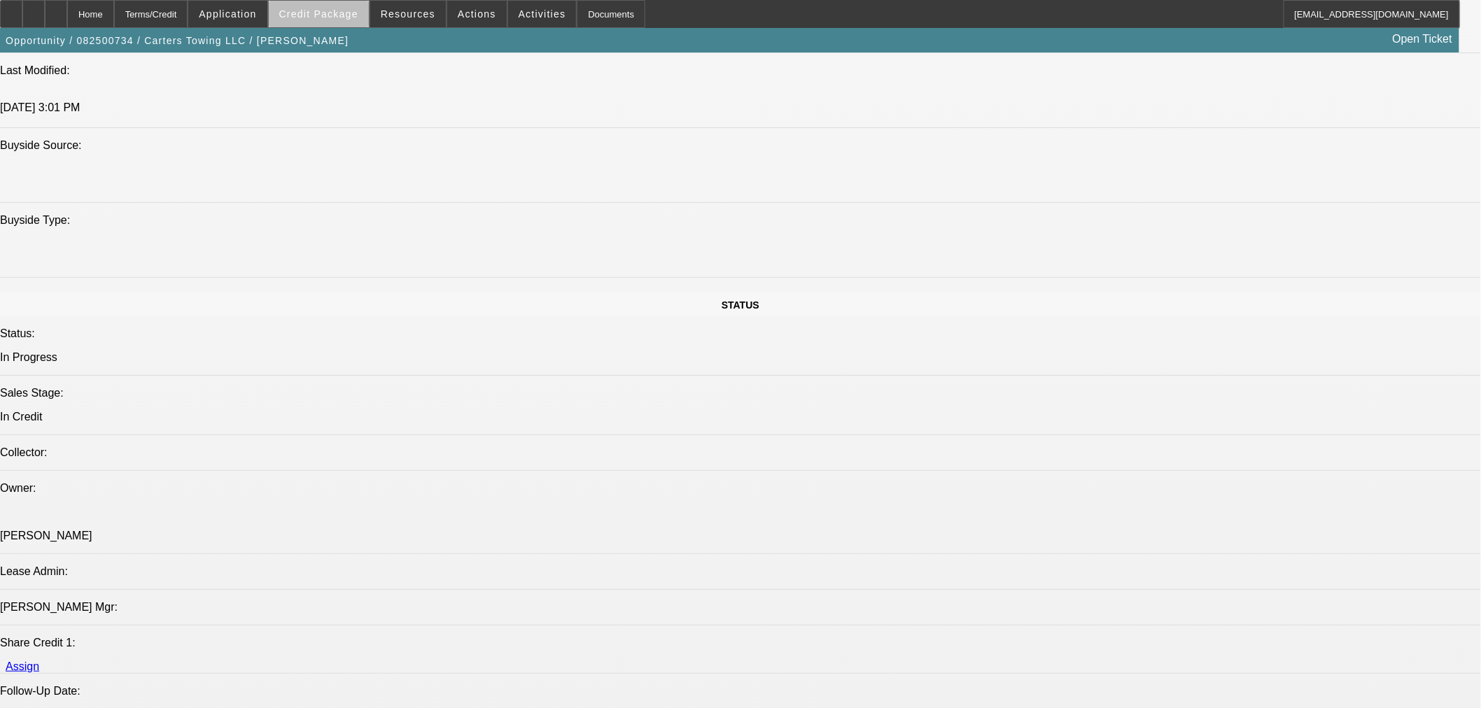
click at [358, 18] on span "Credit Package" at bounding box center [318, 13] width 79 height 11
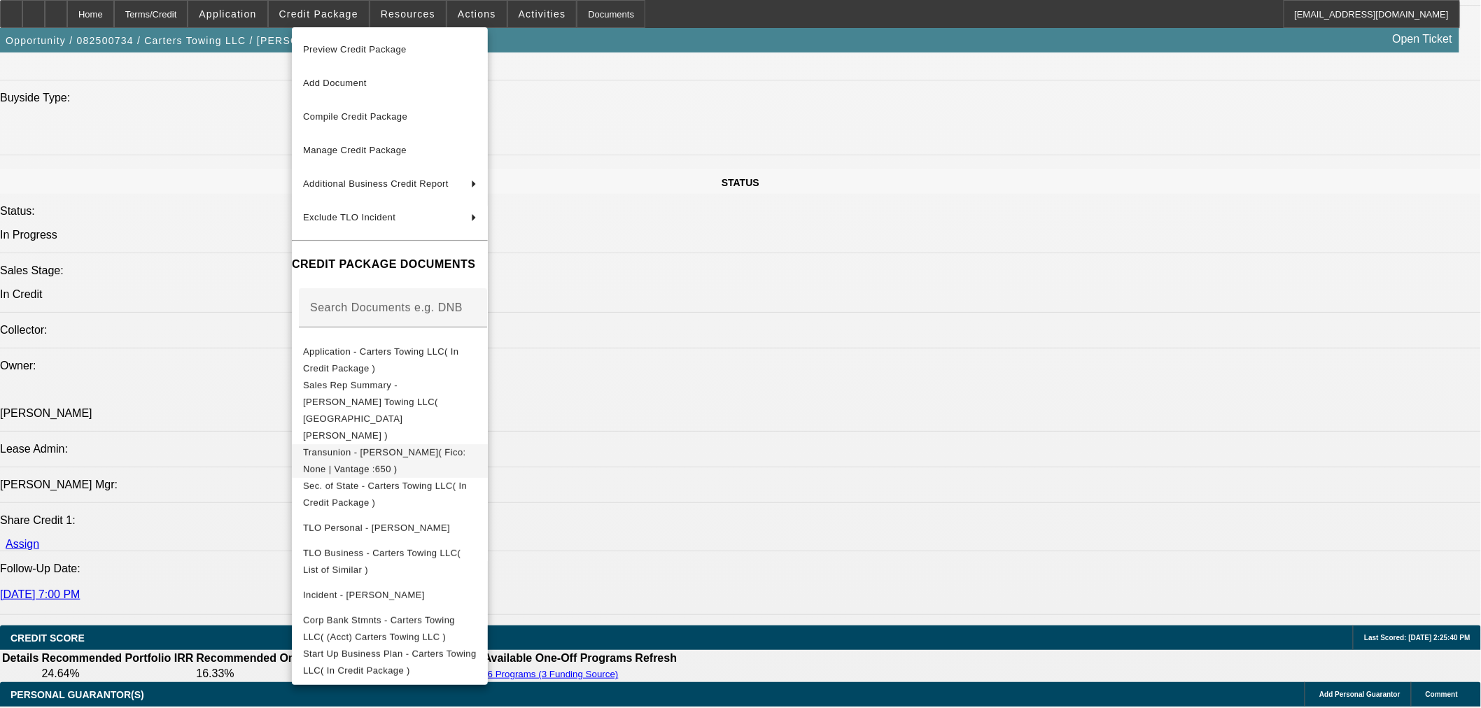
scroll to position [1633, 0]
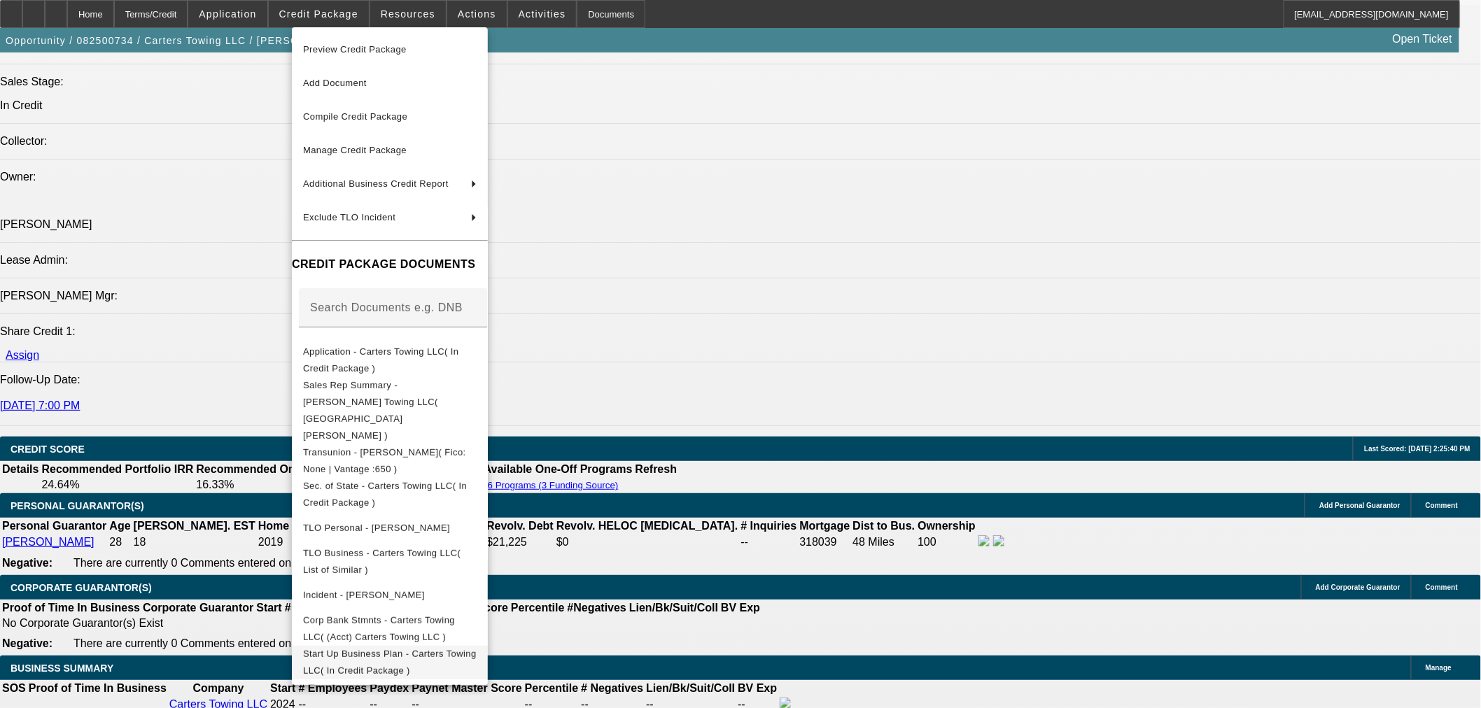
click at [474, 648] on span "Start Up Business Plan - Carters Towing LLC( In Credit Package )" at bounding box center [390, 661] width 174 height 27
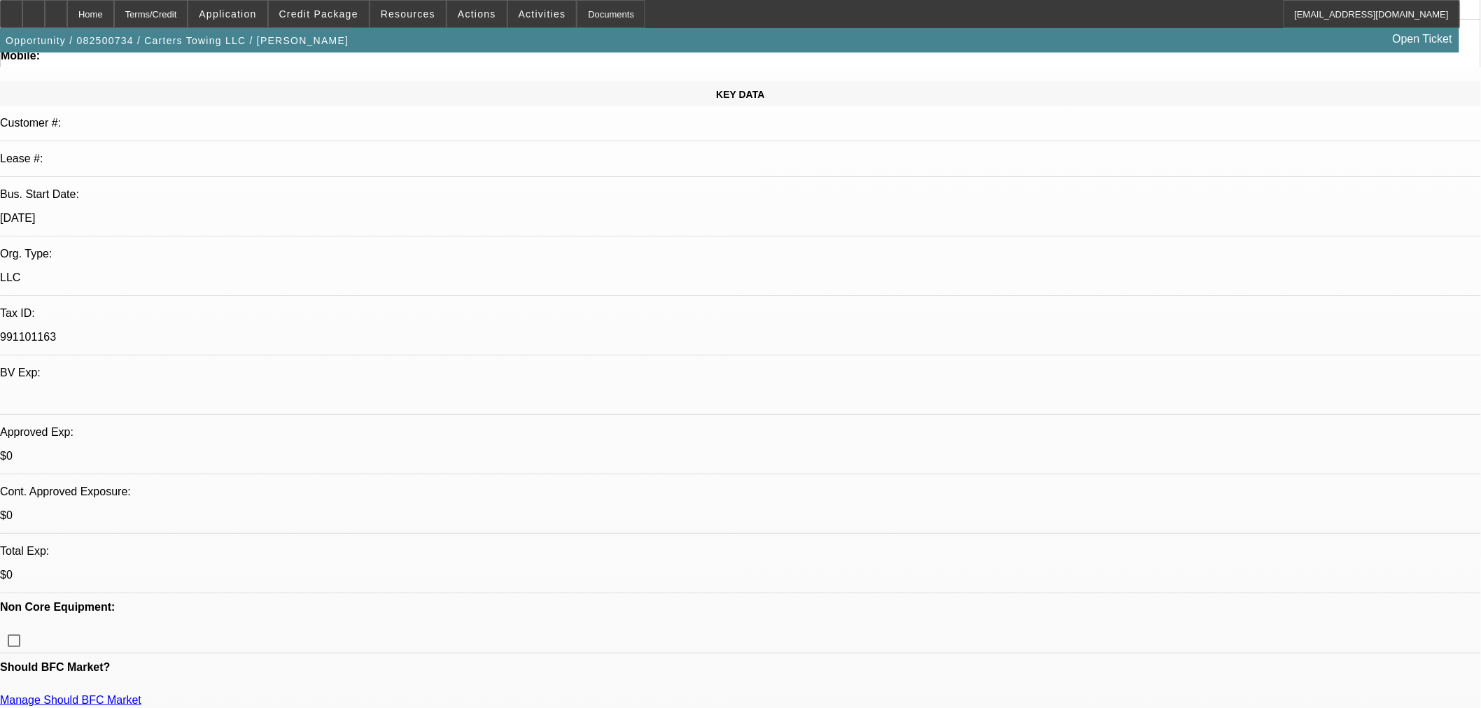
scroll to position [0, 0]
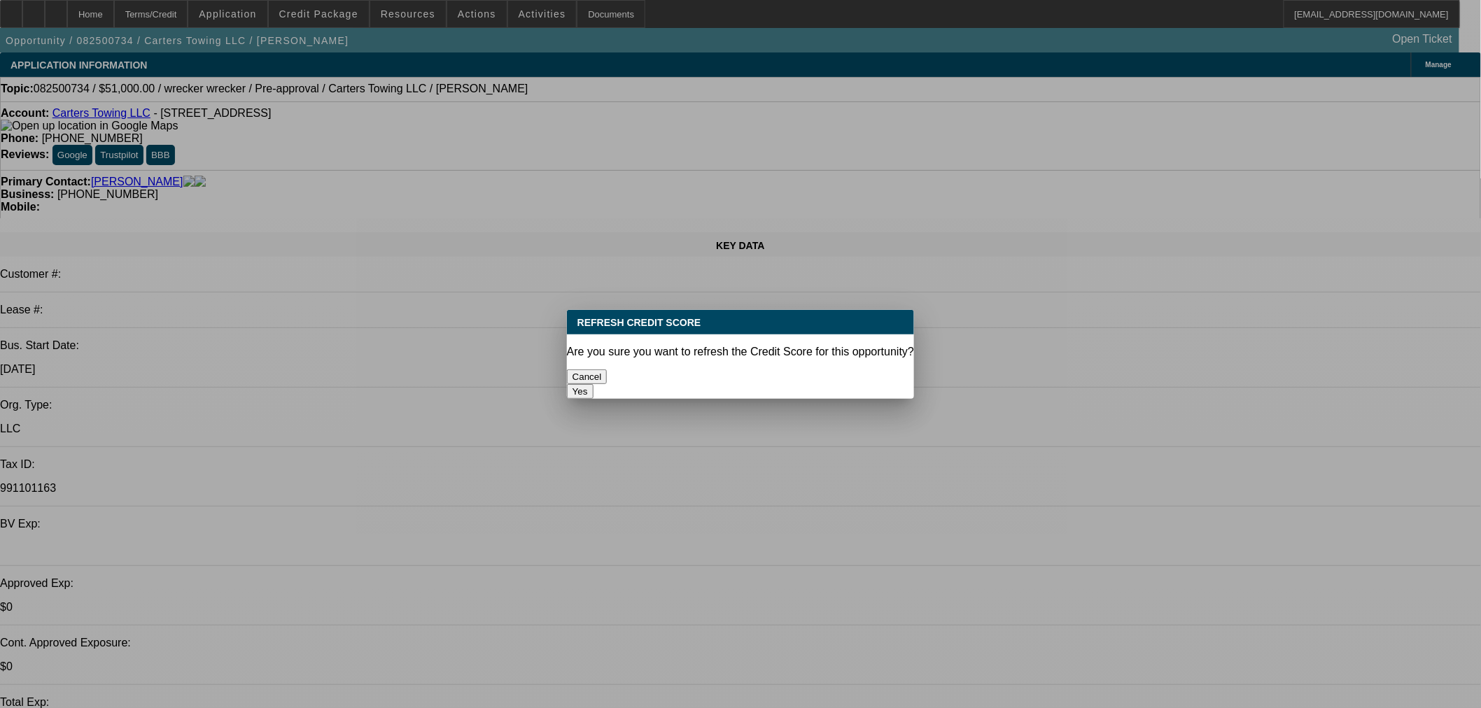
click at [593, 384] on button "Yes" at bounding box center [580, 391] width 27 height 15
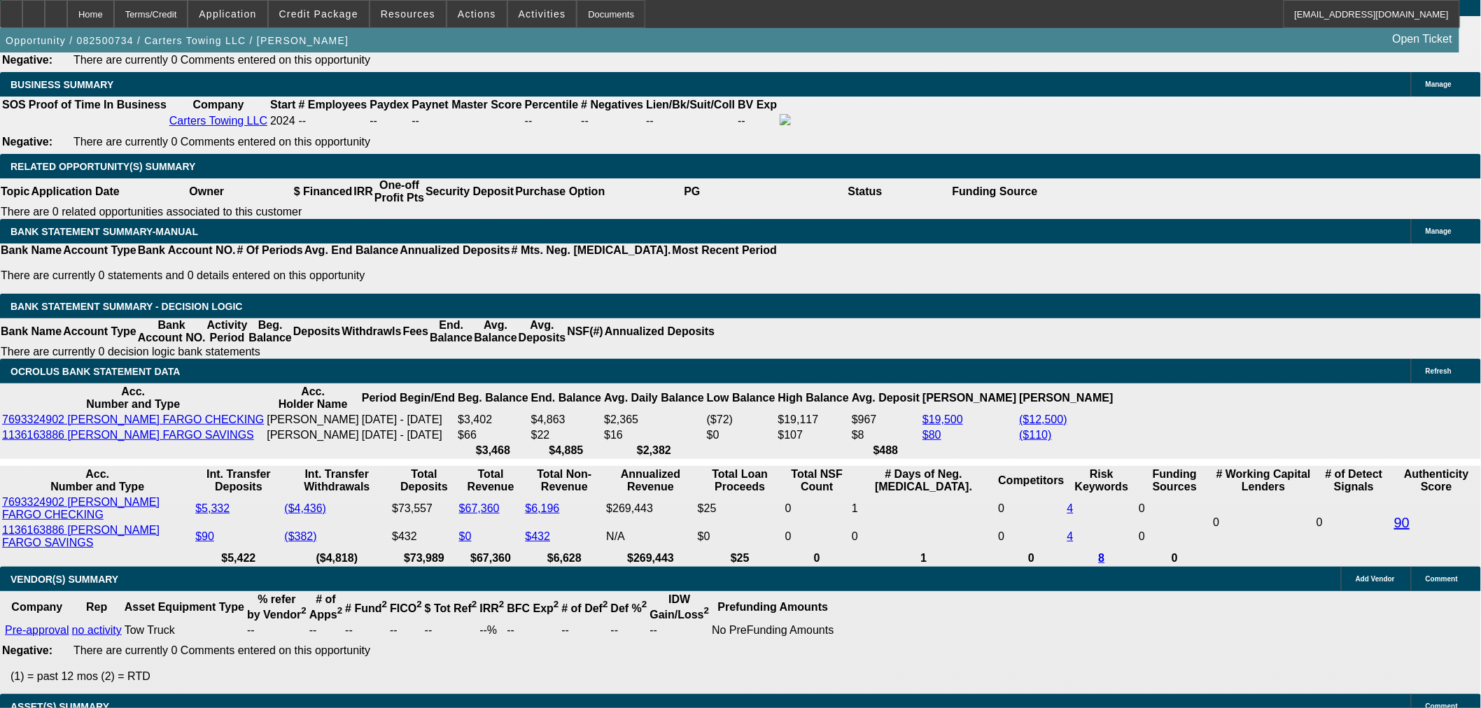
scroll to position [2401, 0]
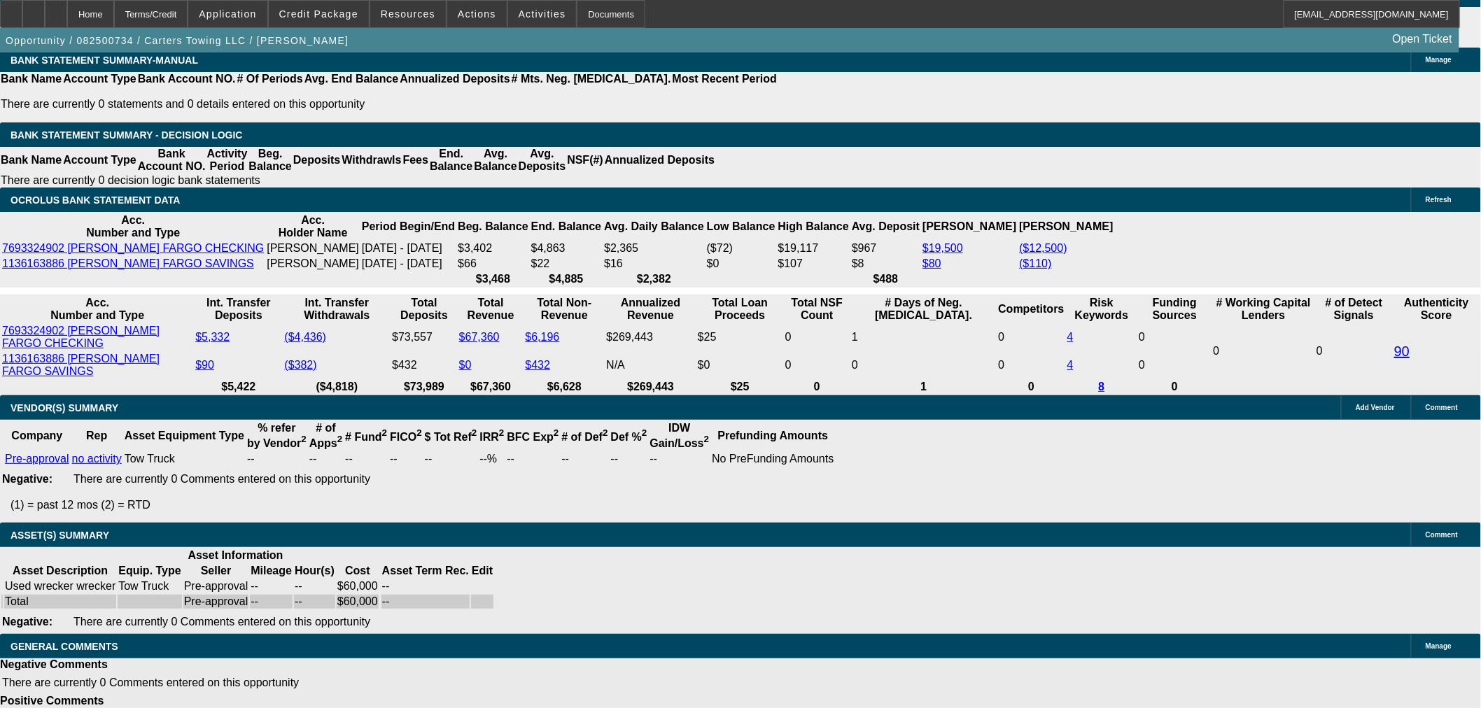
select select "5"
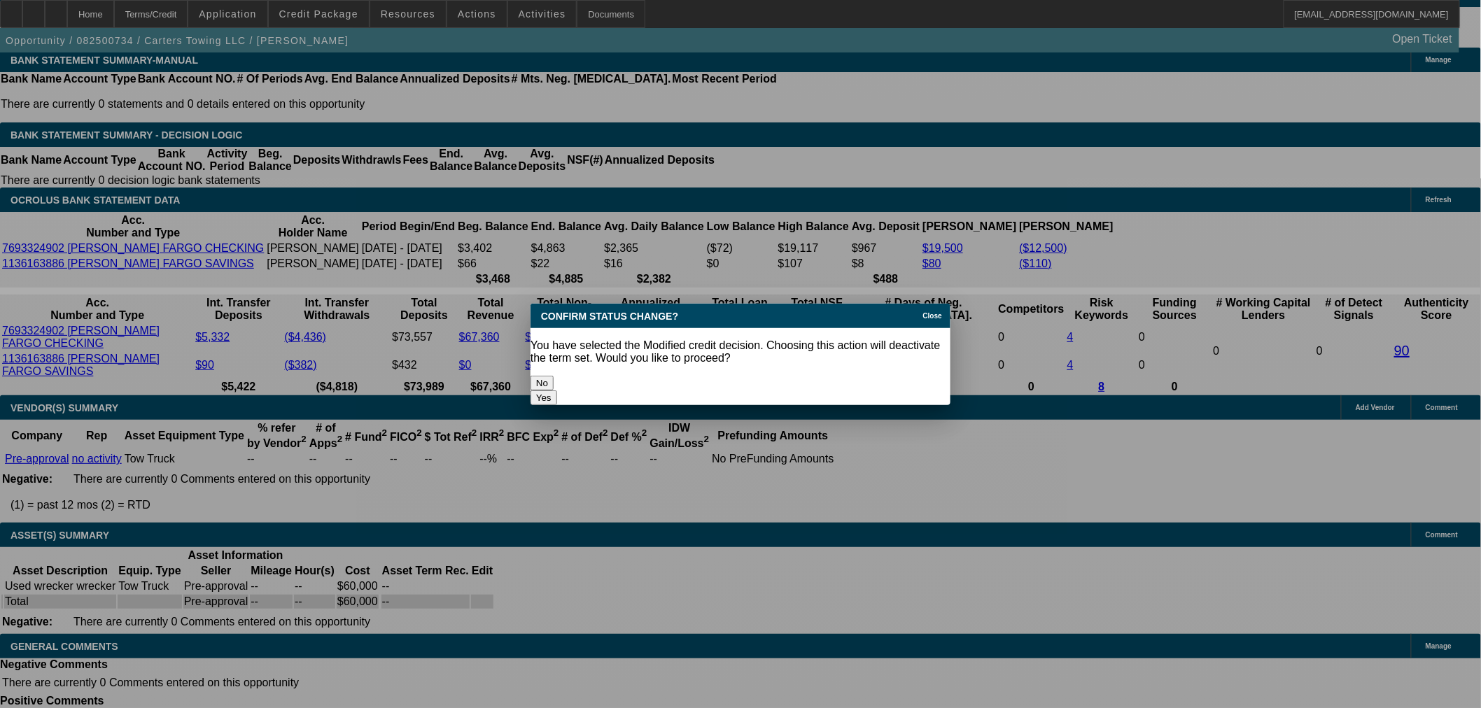
scroll to position [0, 0]
click at [557, 390] on button "Yes" at bounding box center [543, 397] width 27 height 15
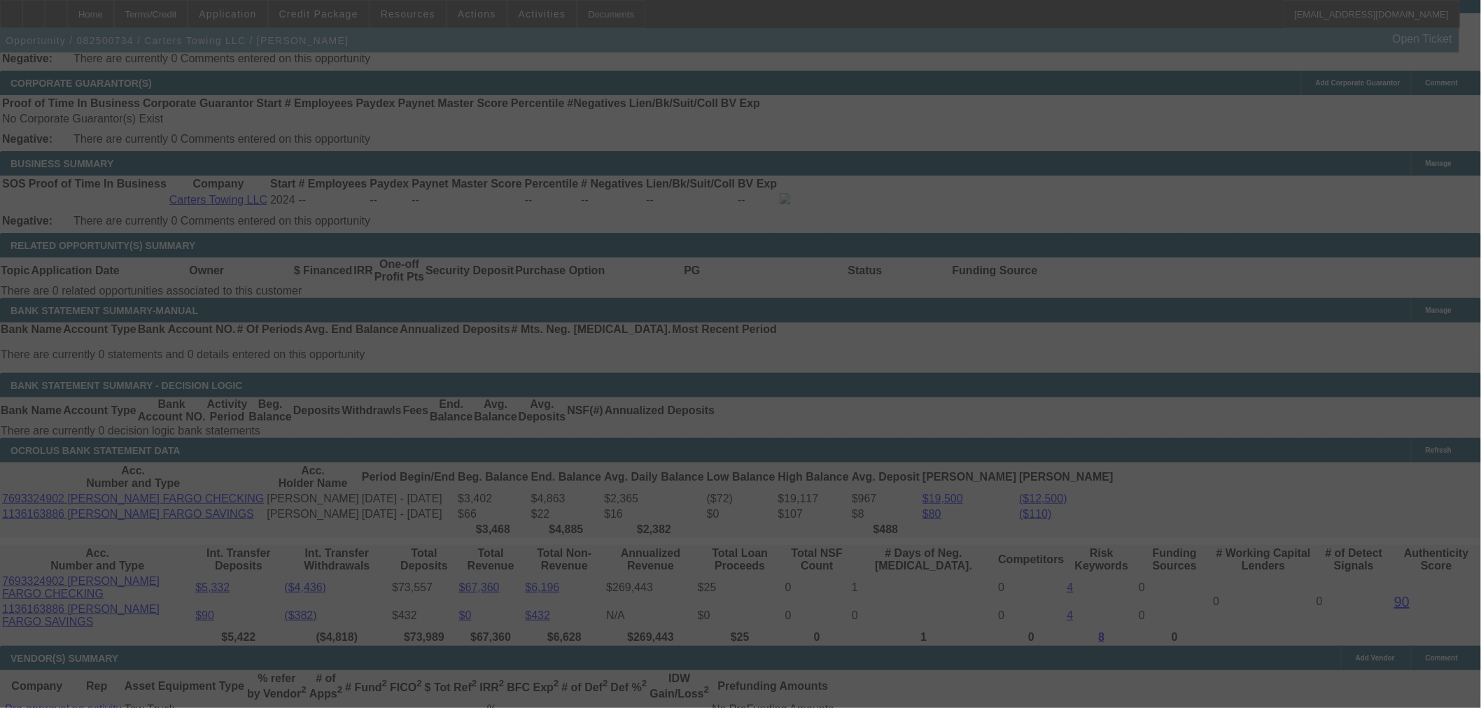
scroll to position [1998, 0]
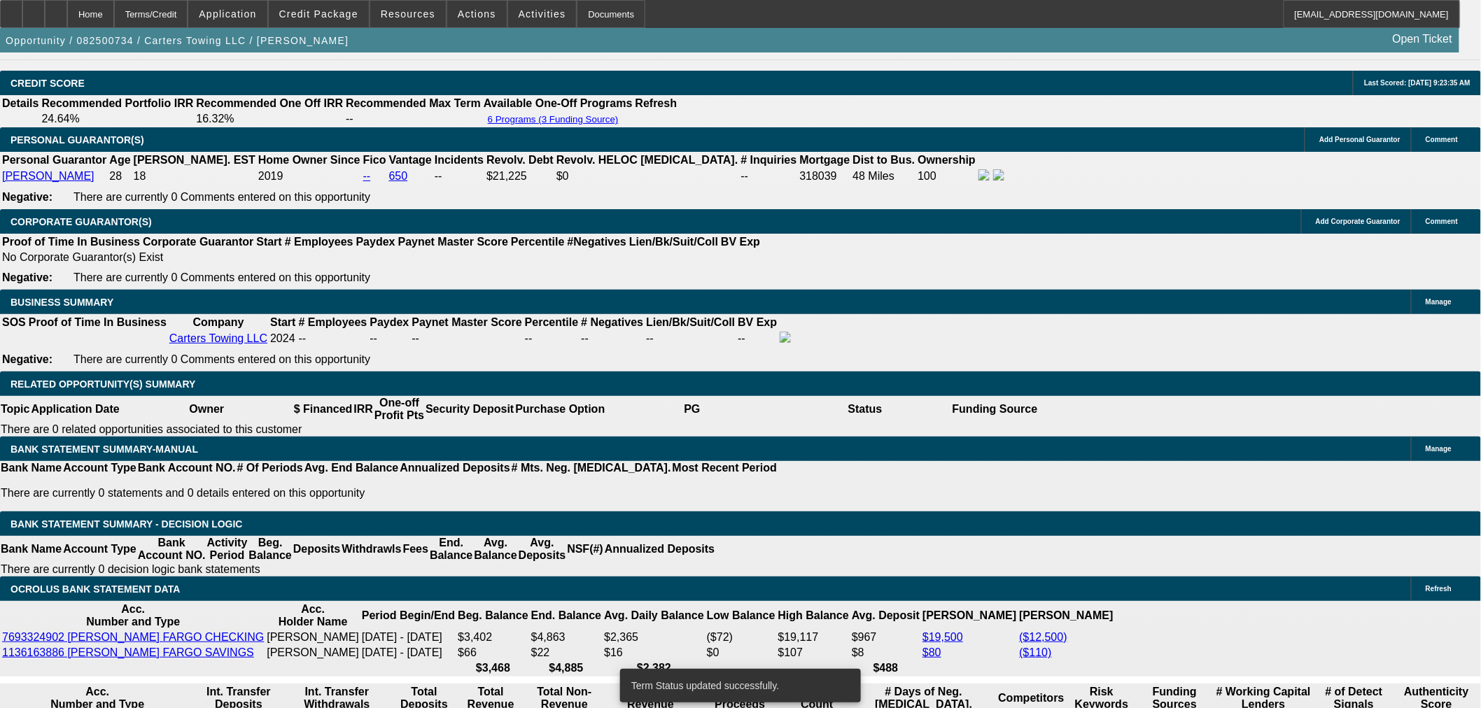
select select "0.15"
select select "2"
select select "0"
select select "6"
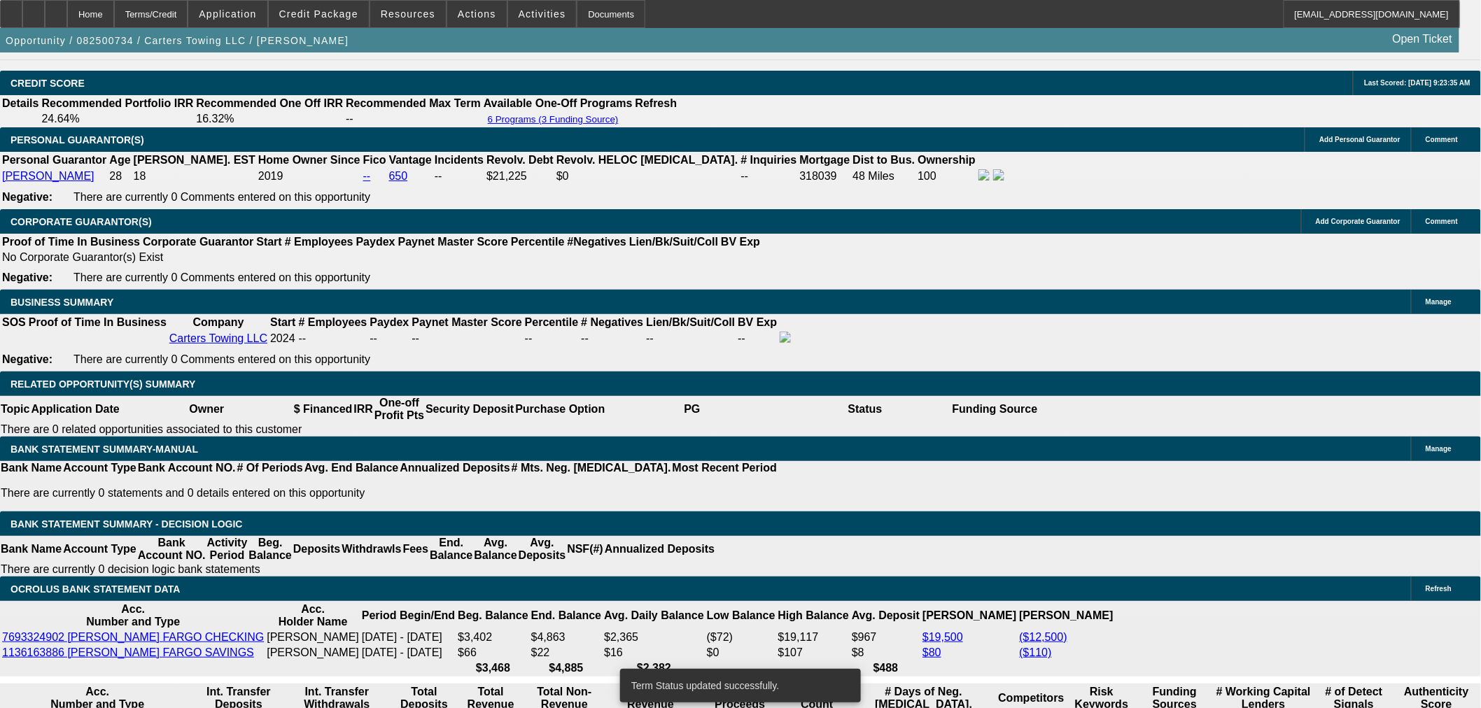
select select "0.15"
select select "2"
select select "0"
select select "6"
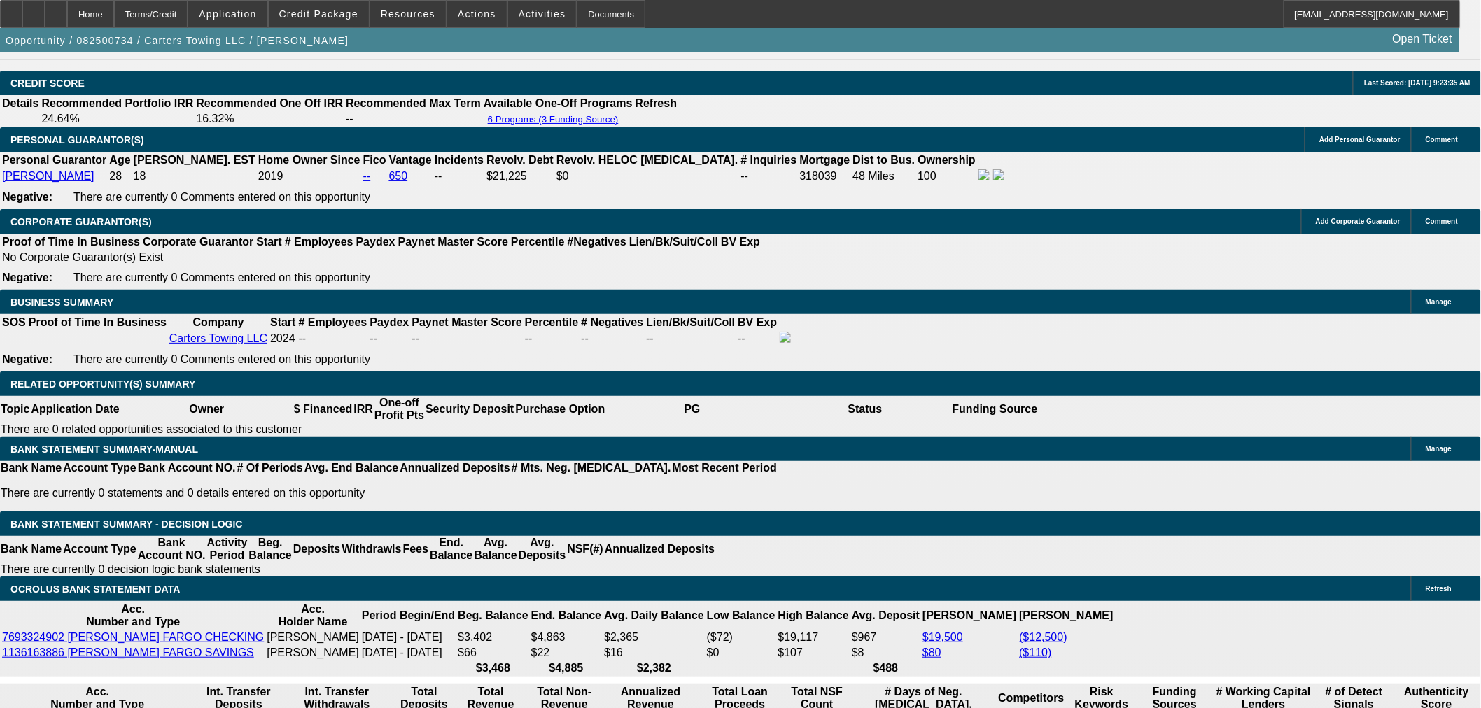
type input "4"
type input "UNKNOWN"
type input "42"
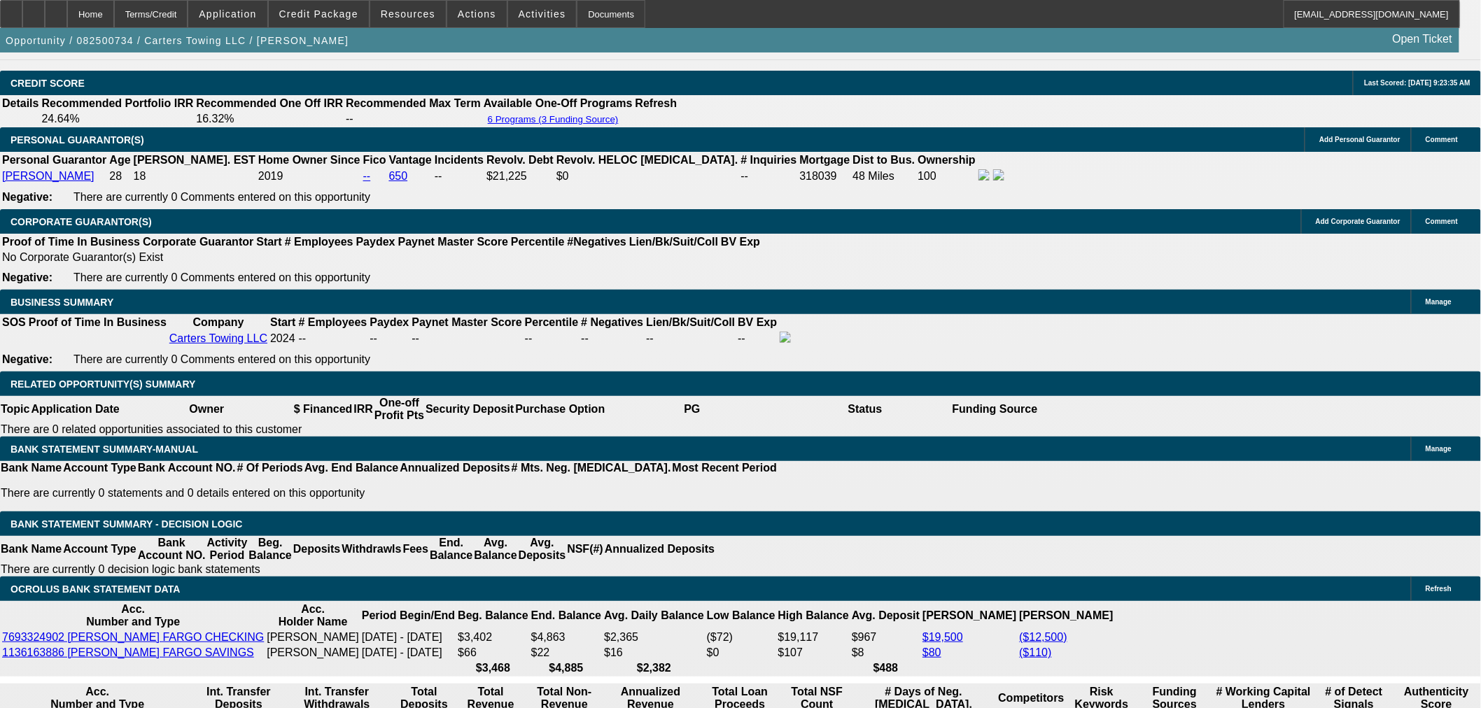
type input "$13,218.21"
type input "$26,436.42"
type input "$1,632.45"
type input "$3,264.90"
type input "42"
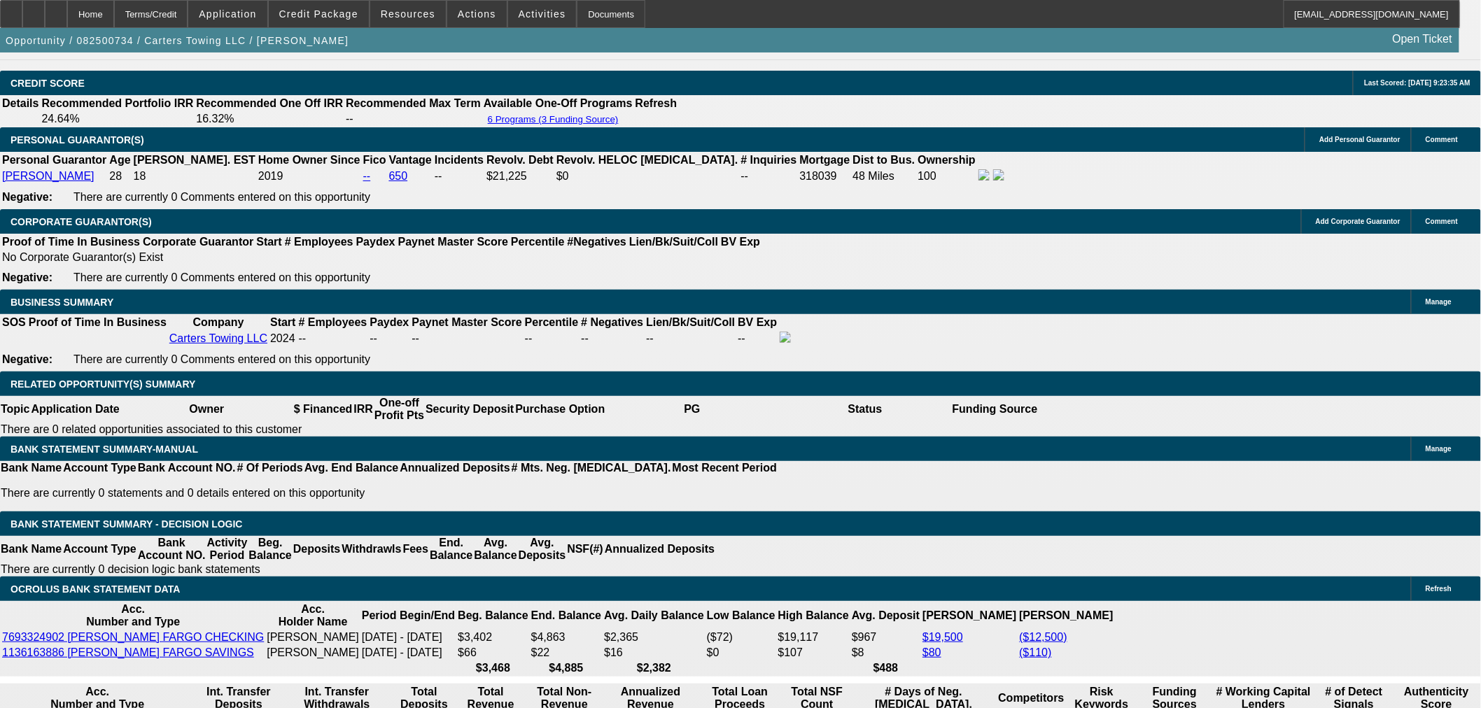
type input "18"
type input "$1,236.17"
type input "$2,472.34"
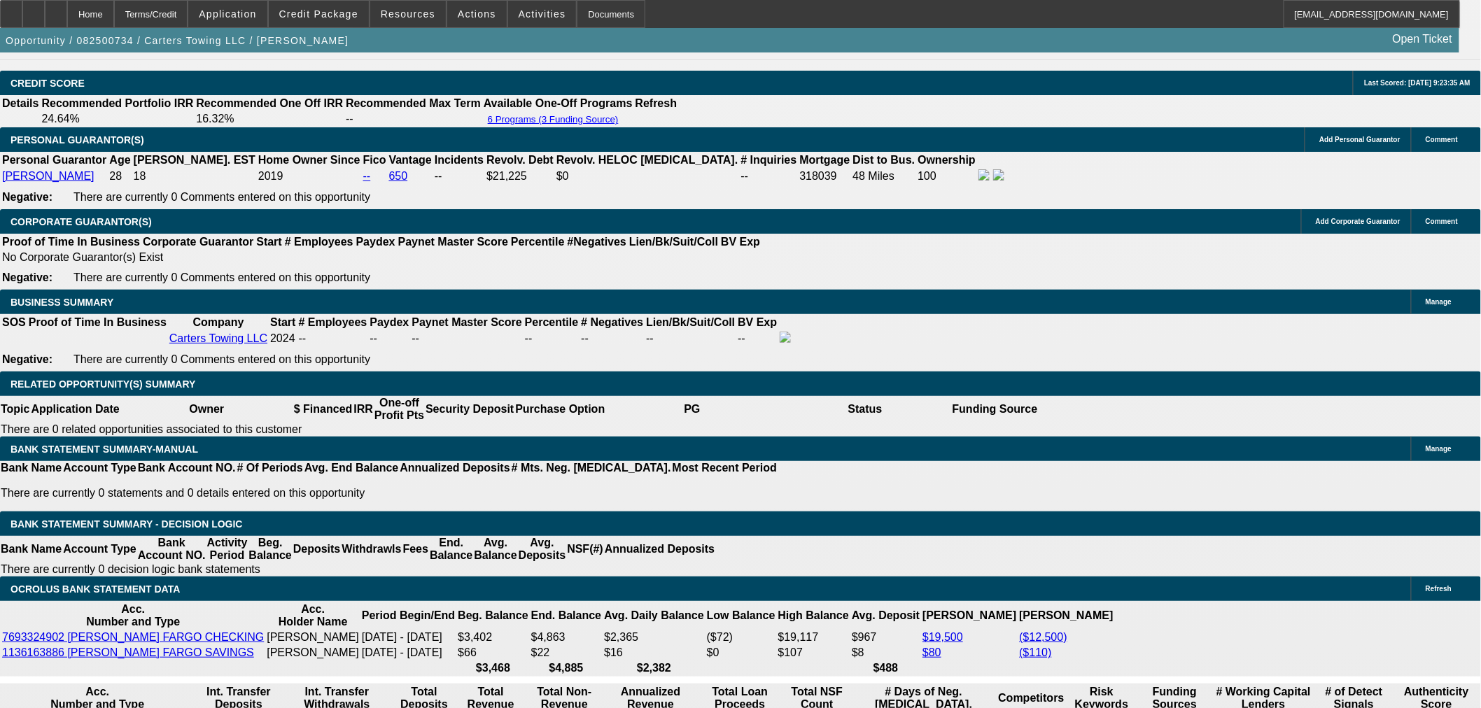
type input "$1,645.48"
type input "$3,290.96"
type input "18.5"
type input "$1,658.56"
type input "$3,317.12"
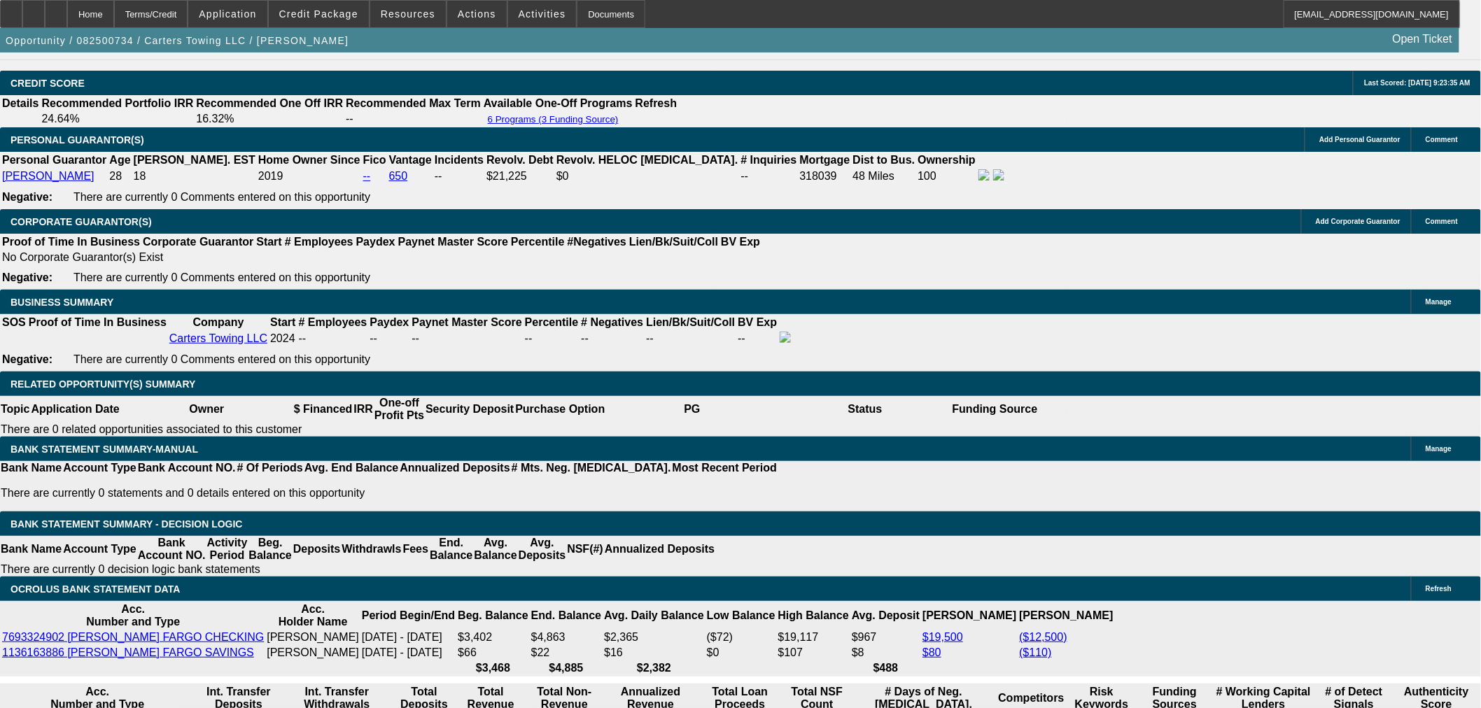
type input "18.5"
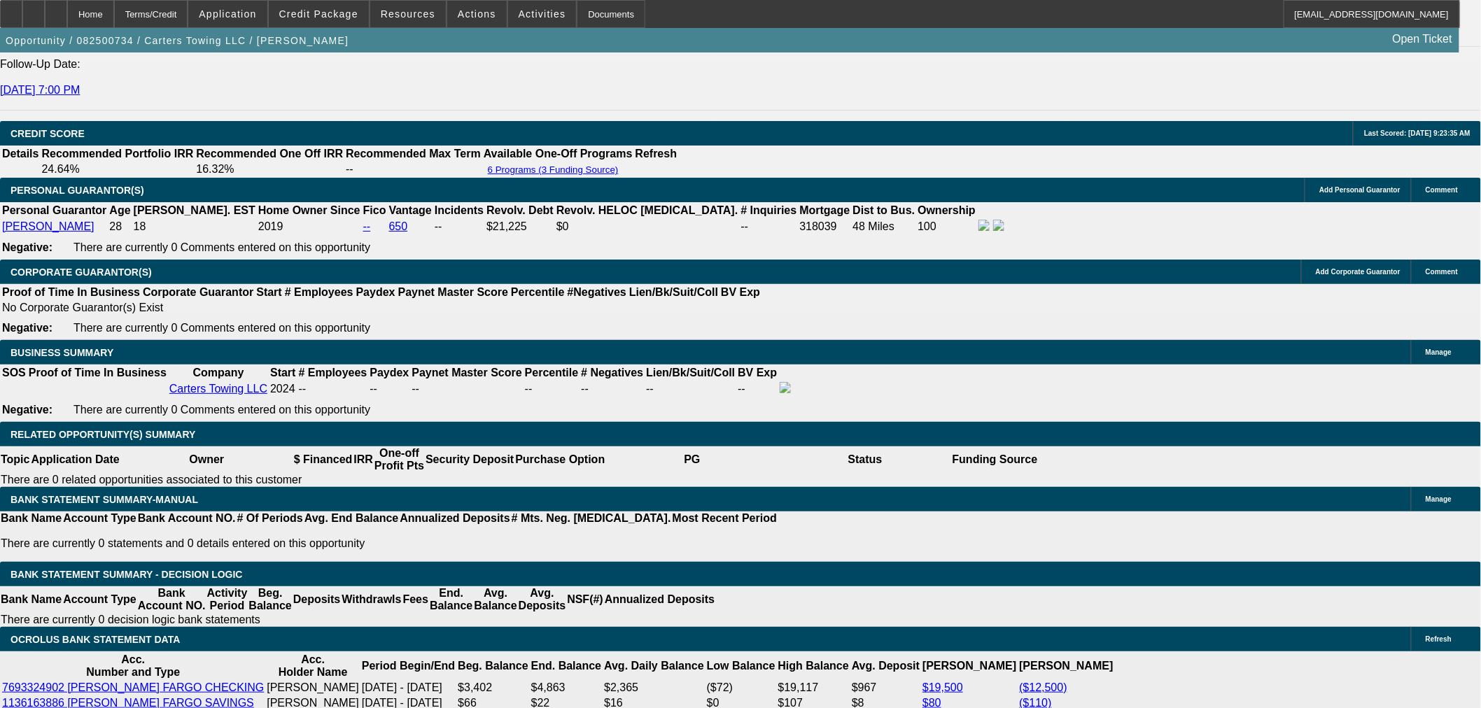
scroll to position [1921, 0]
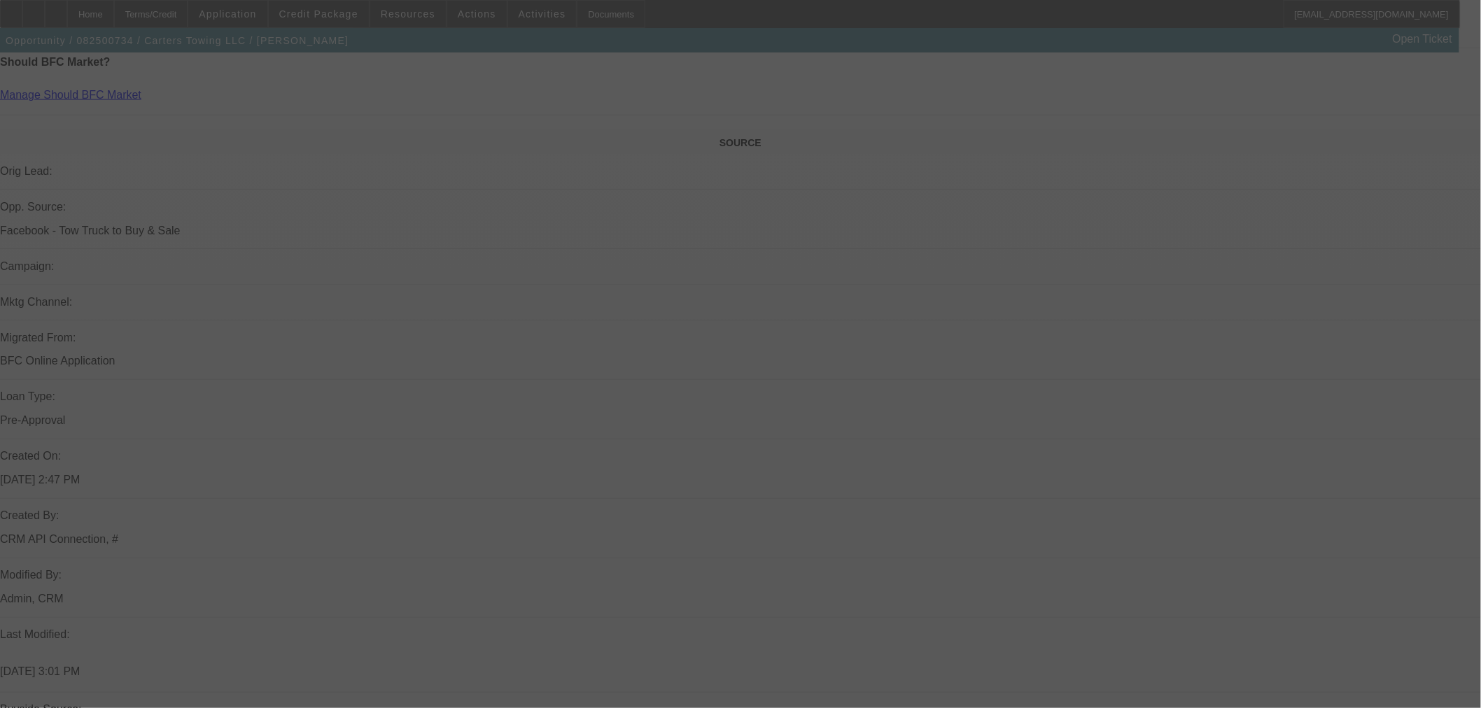
scroll to position [933, 0]
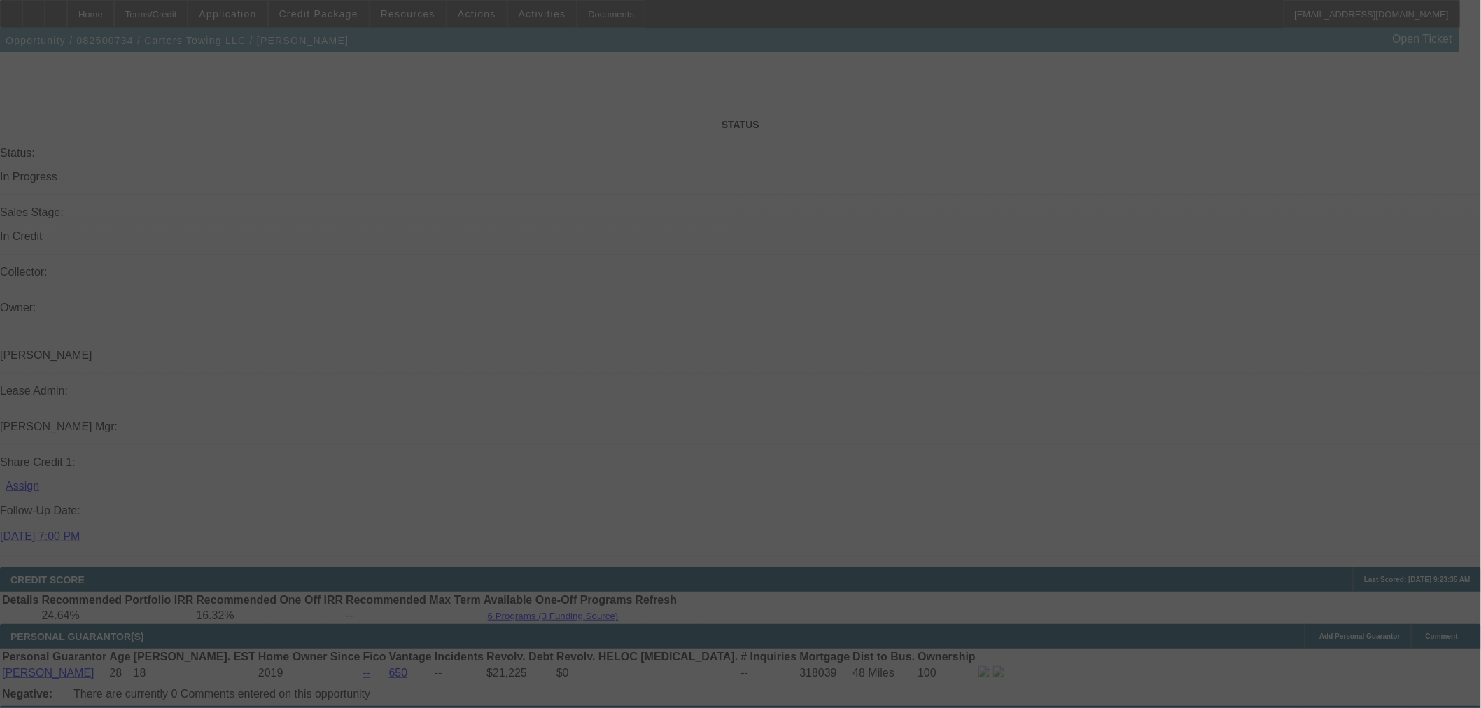
select select "0.15"
select select "2"
select select "0"
select select "6"
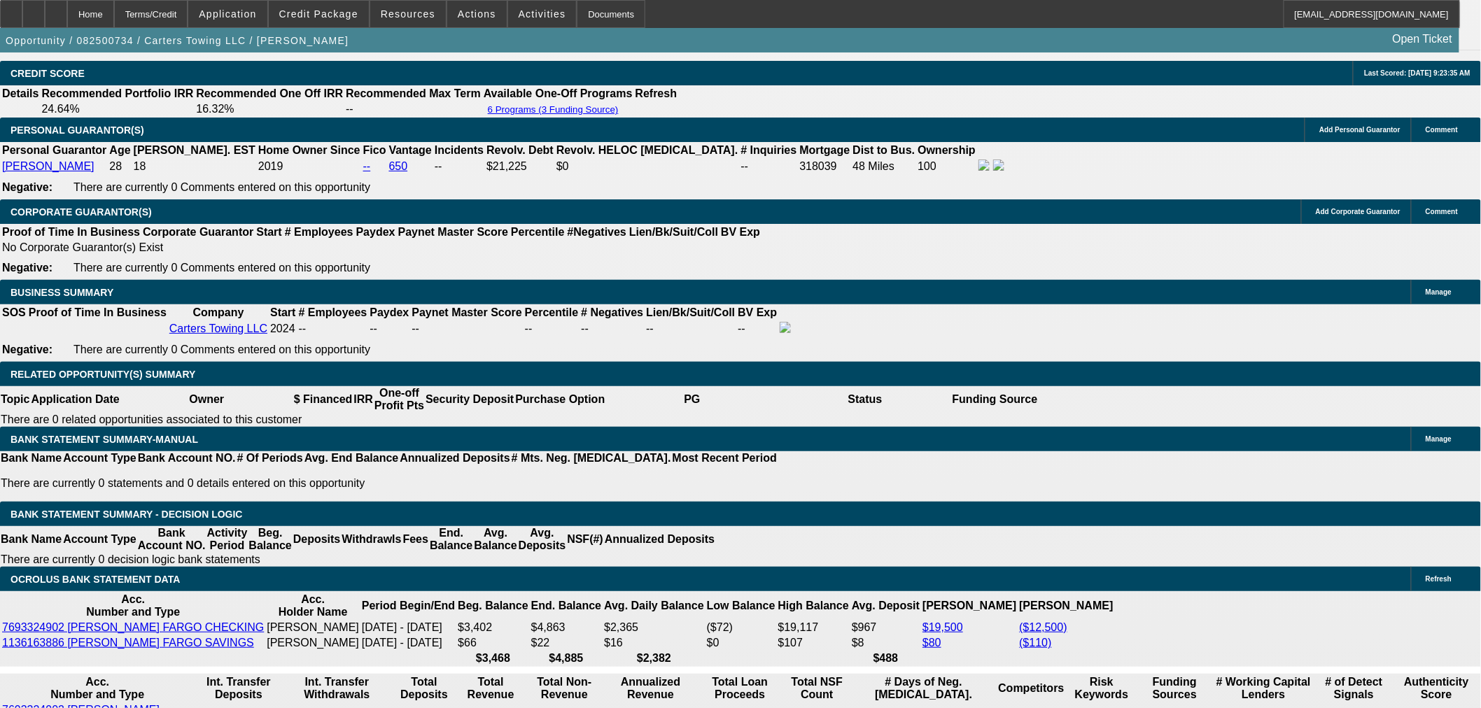
scroll to position [2099, 0]
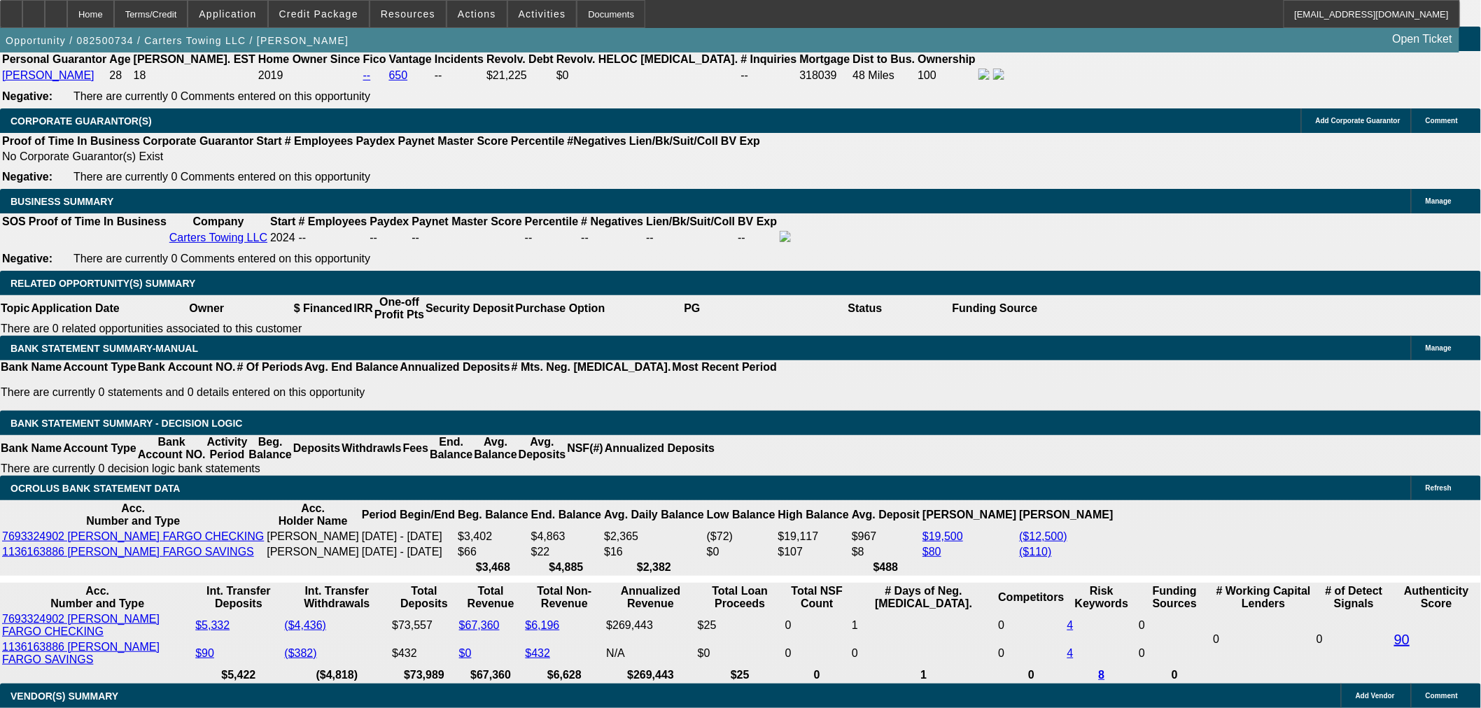
type input "1"
type input "UNKNOWN"
type input "19"
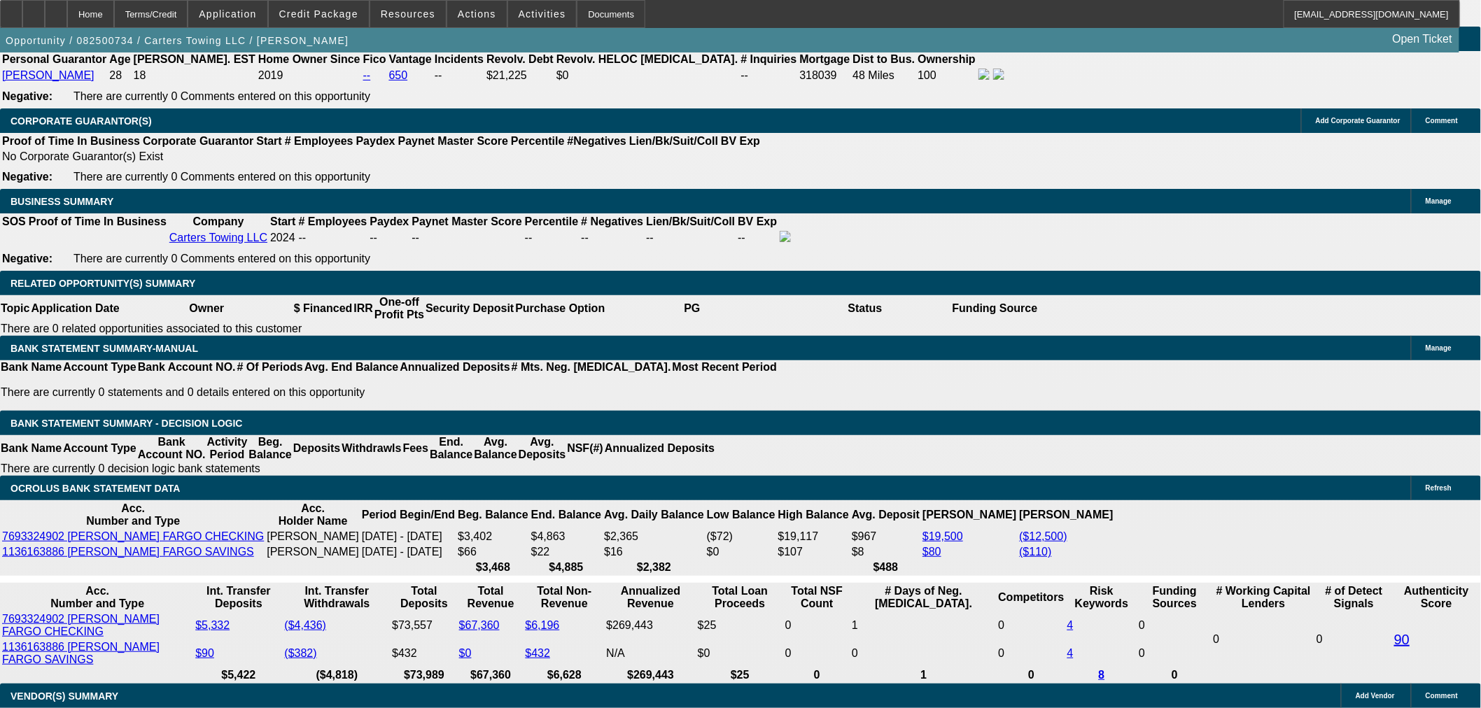
type input "$1,236.17"
type input "$2,472.34"
type input "$1,671.70"
type input "$3,343.40"
type input "19.5"
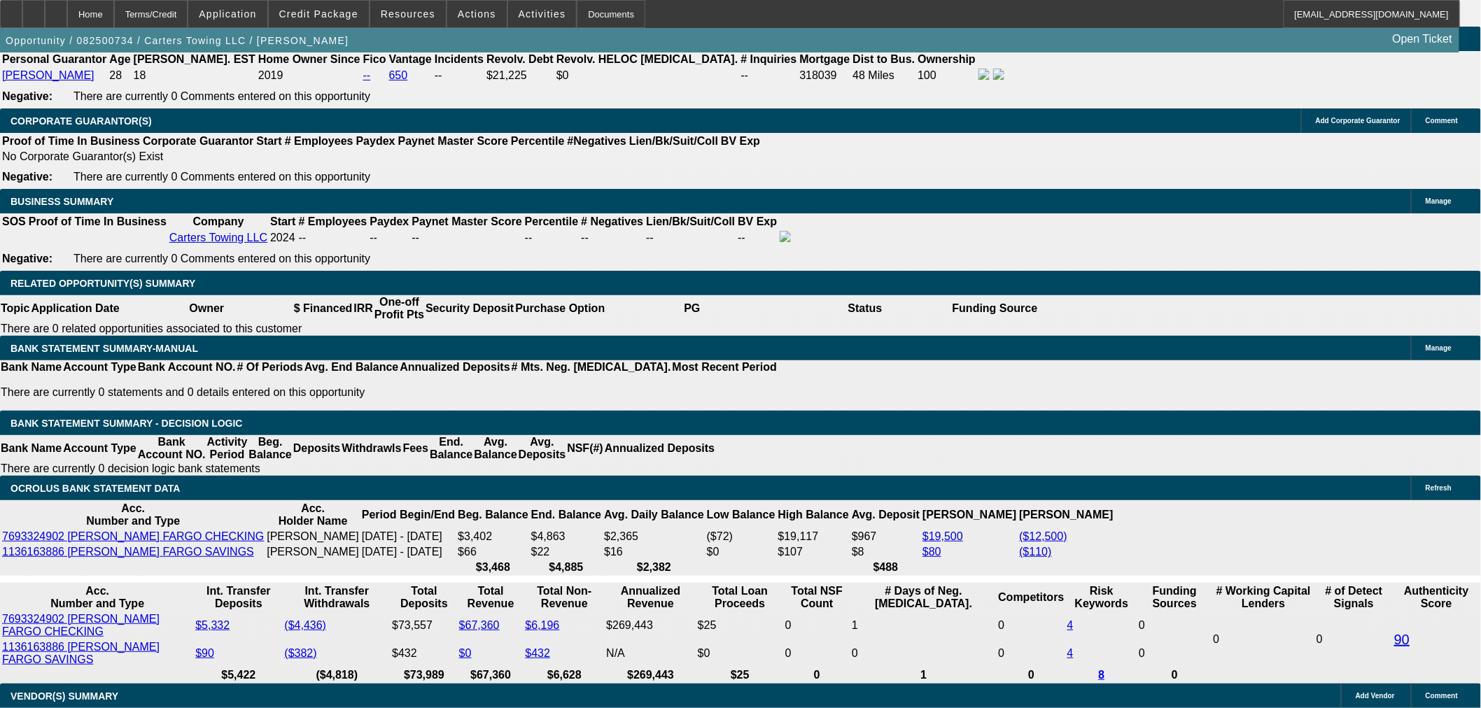
type input "$1,684.90"
type input "$3,369.80"
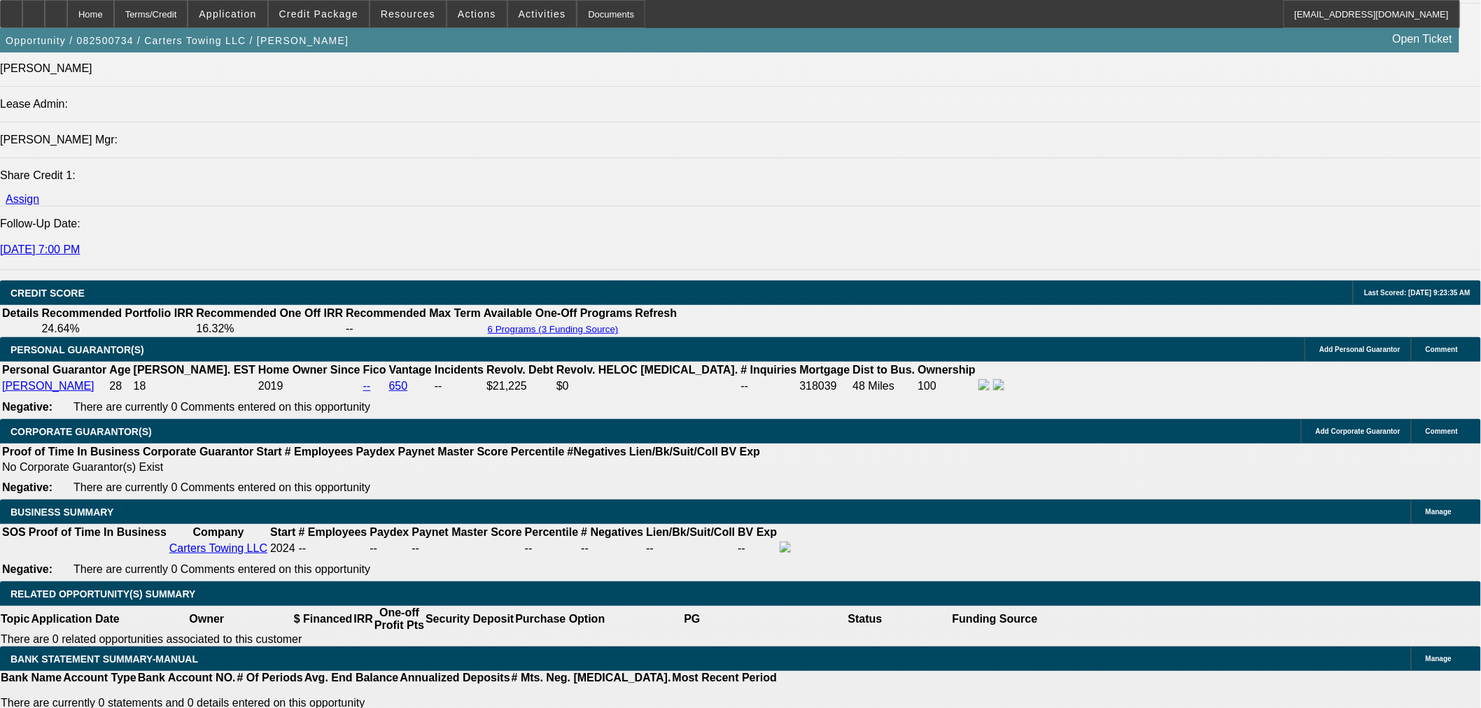
scroll to position [1788, 0]
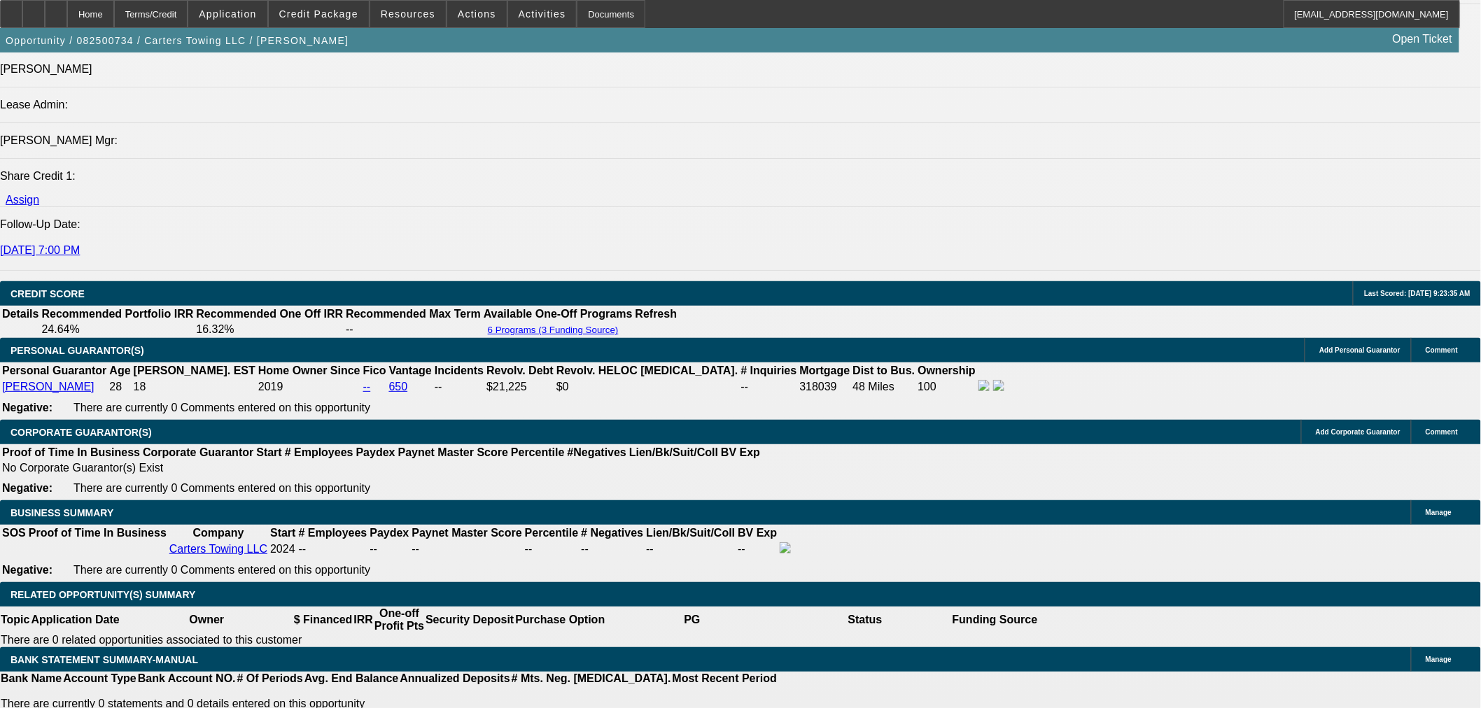
type input "19.5"
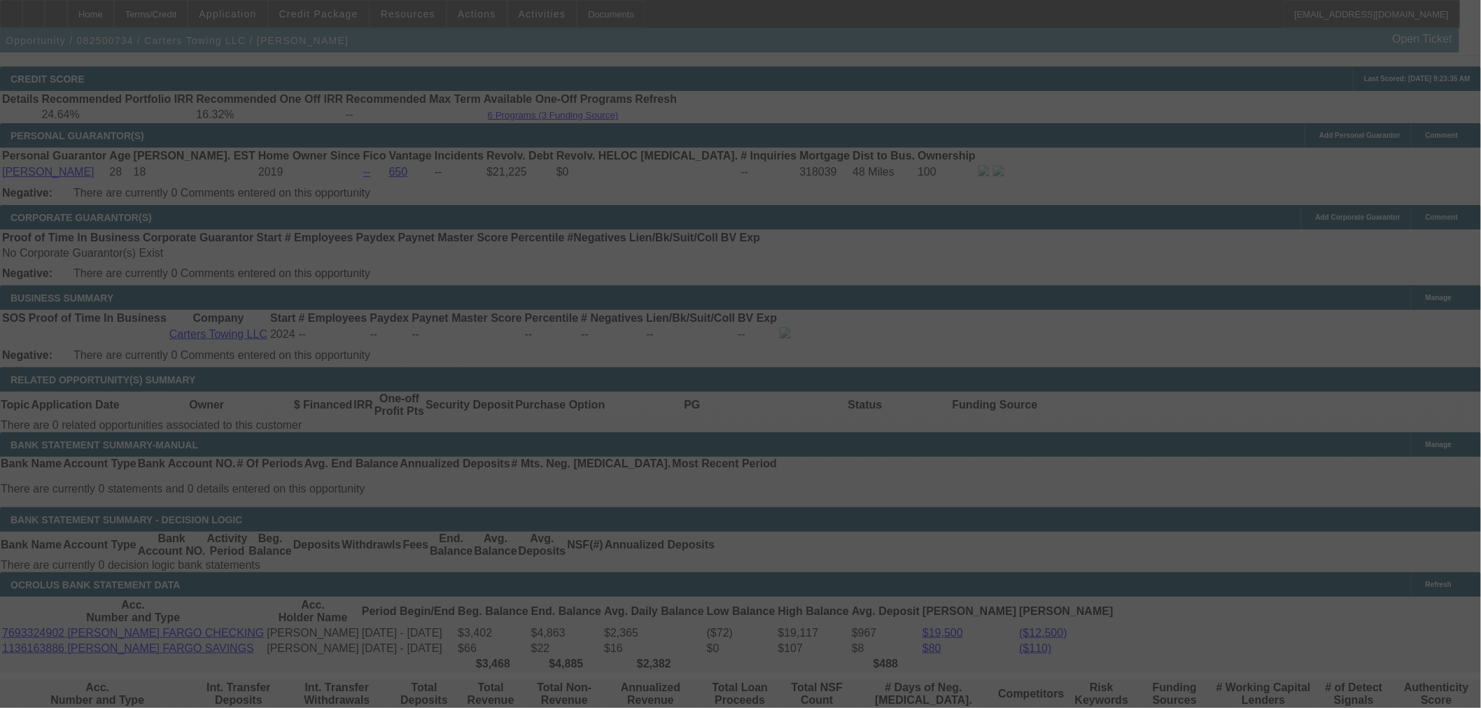
scroll to position [2177, 0]
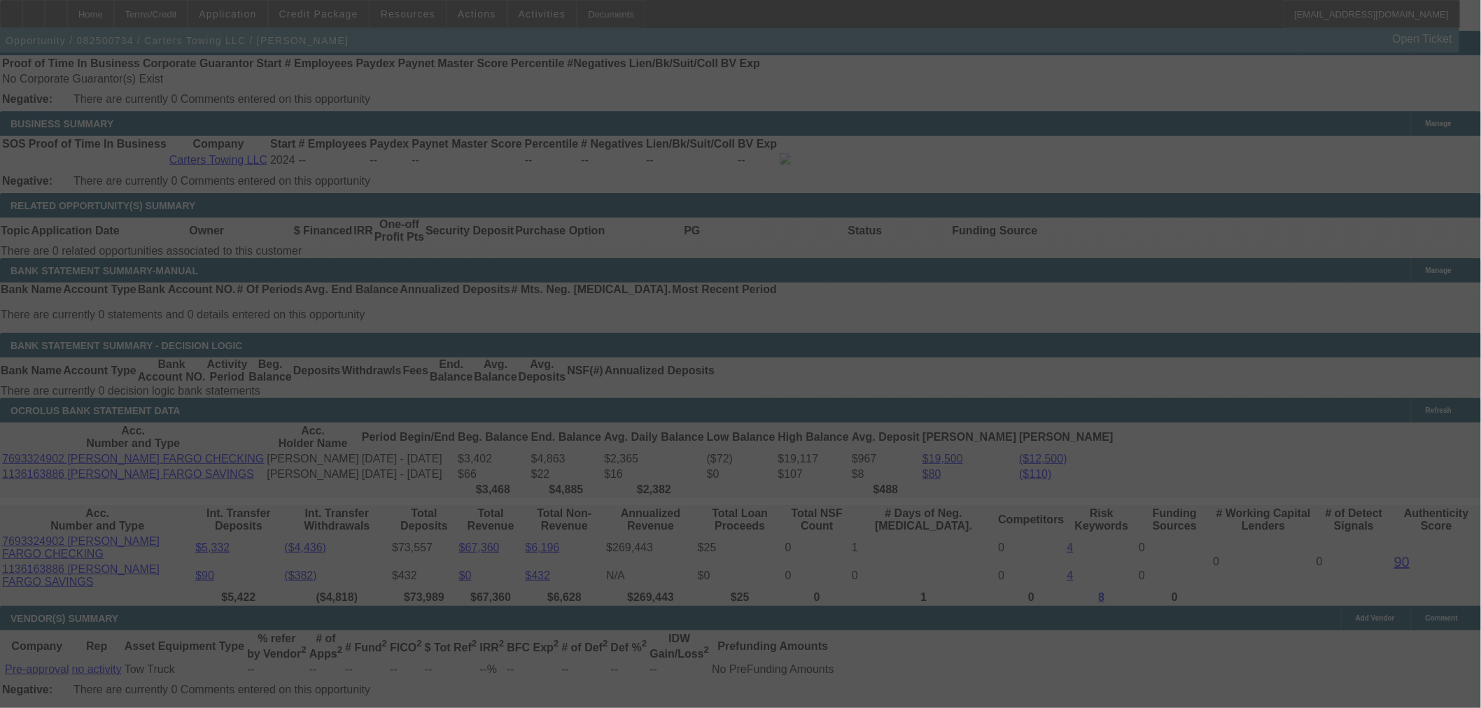
select select "0.15"
select select "2"
select select "0"
select select "6"
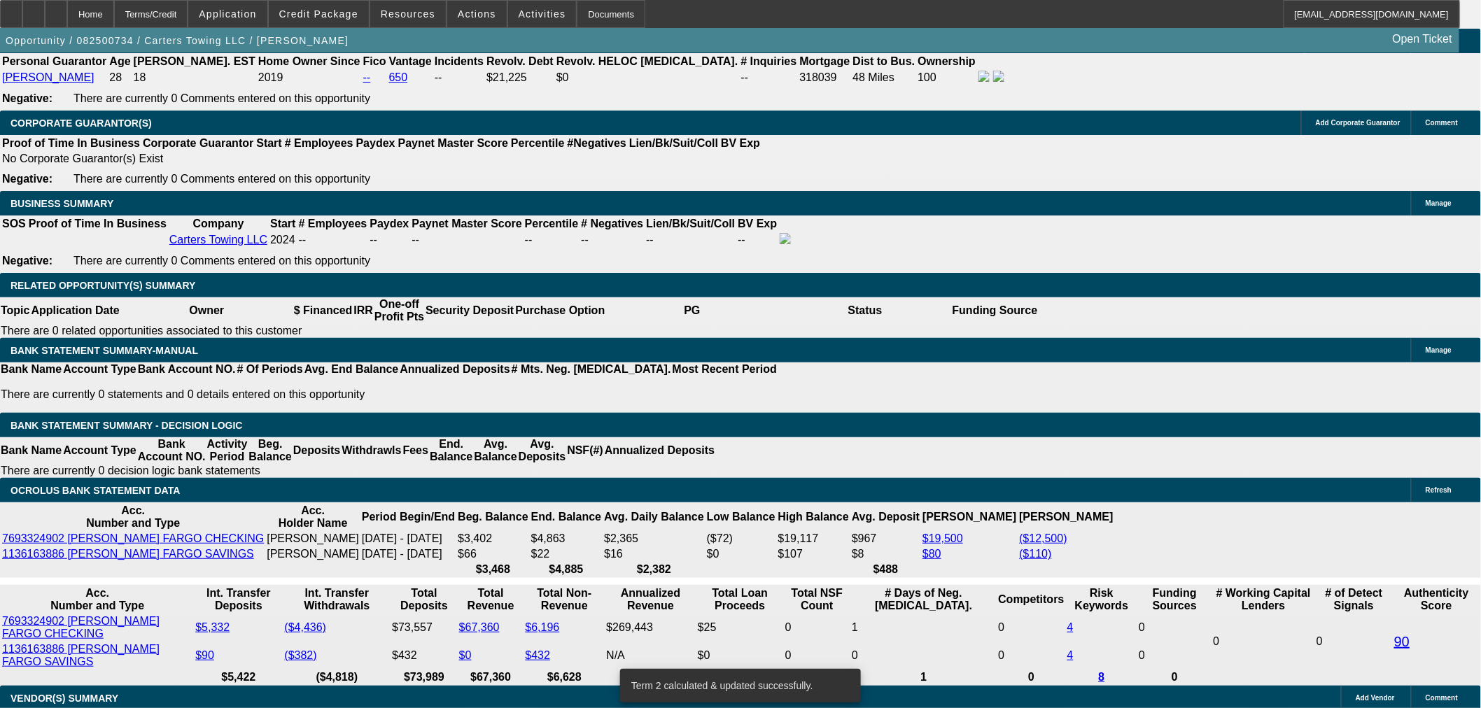
scroll to position [1943, 0]
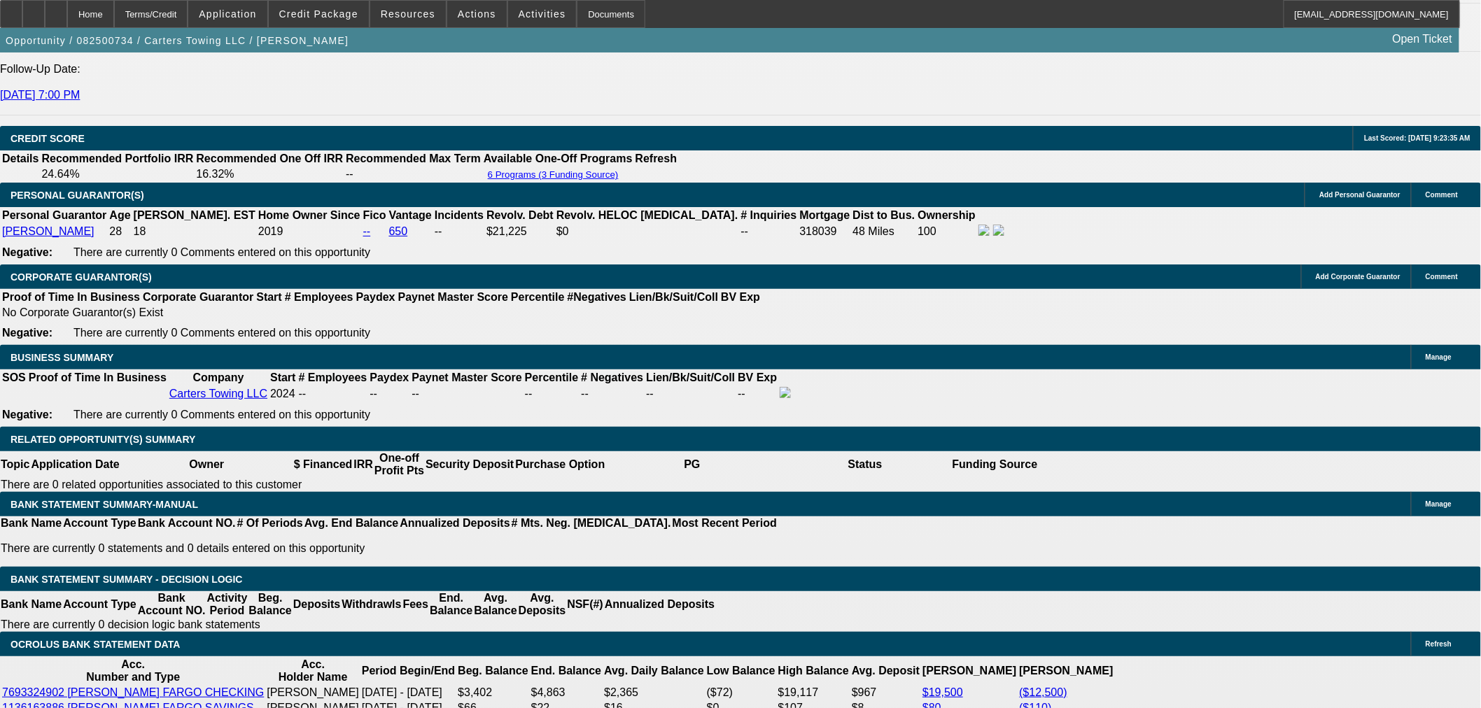
type input "UNKNOWN"
type input "40"
type input "$26,544.28"
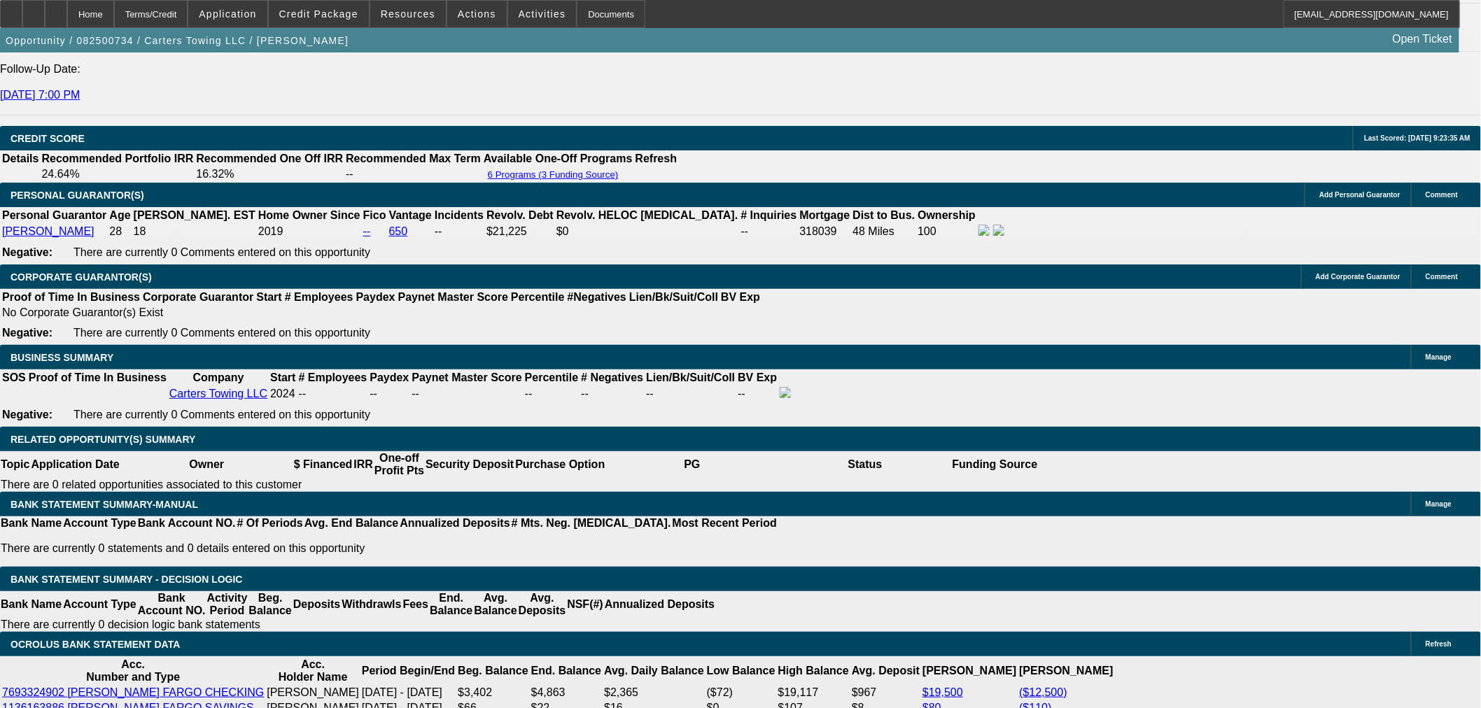
type input "$13,272.14"
type input "$3,487.86"
type input "$1,743.93"
type input "40"
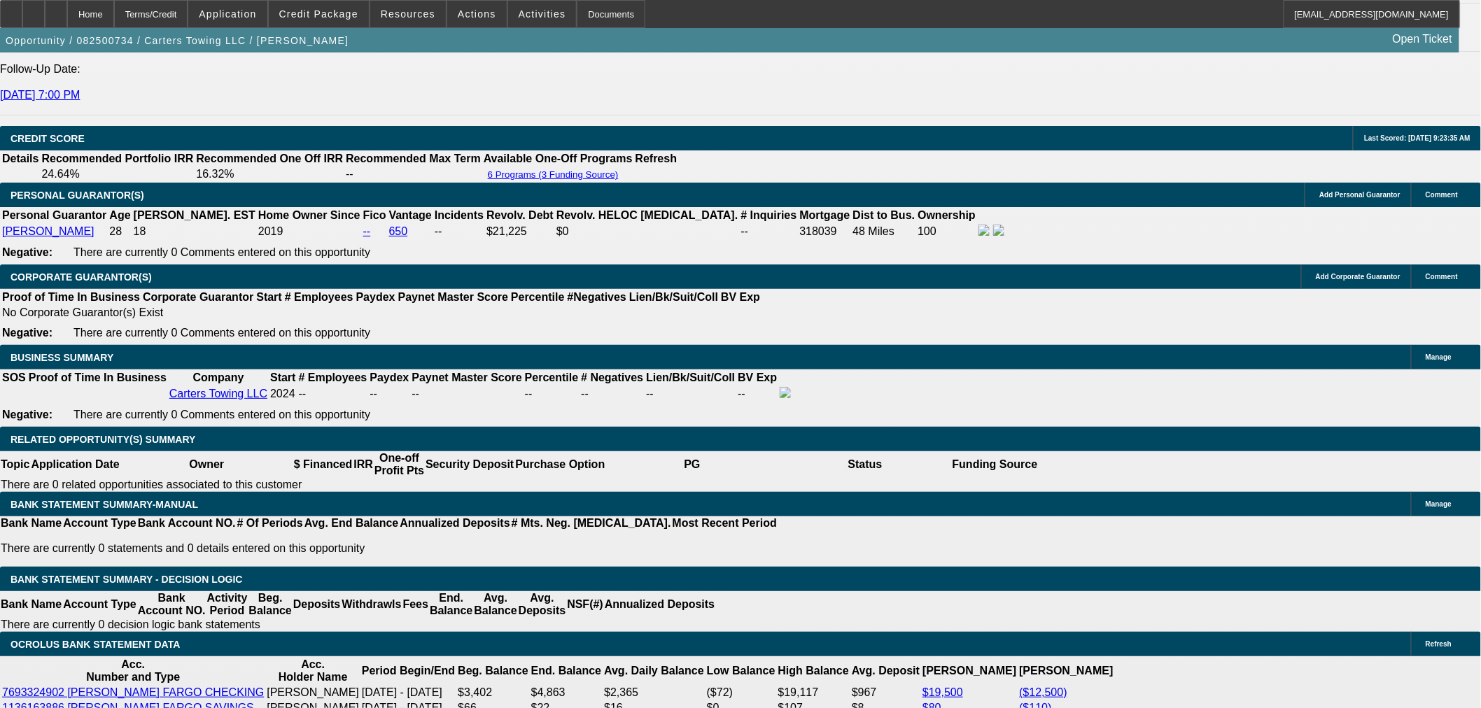
type input "17"
type input "$34.00"
type input "1750"
type input "$3,500.00"
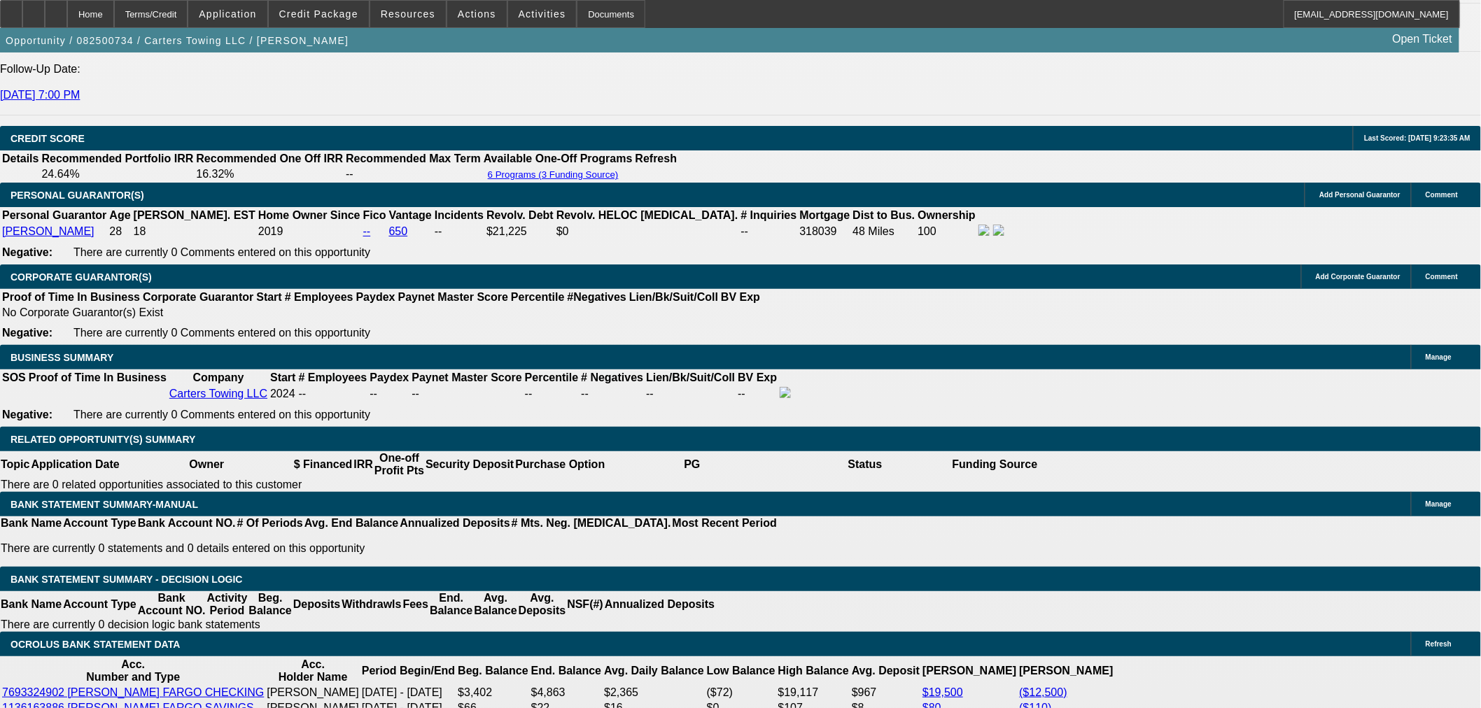
type input "19.7"
type input "$1,750.00"
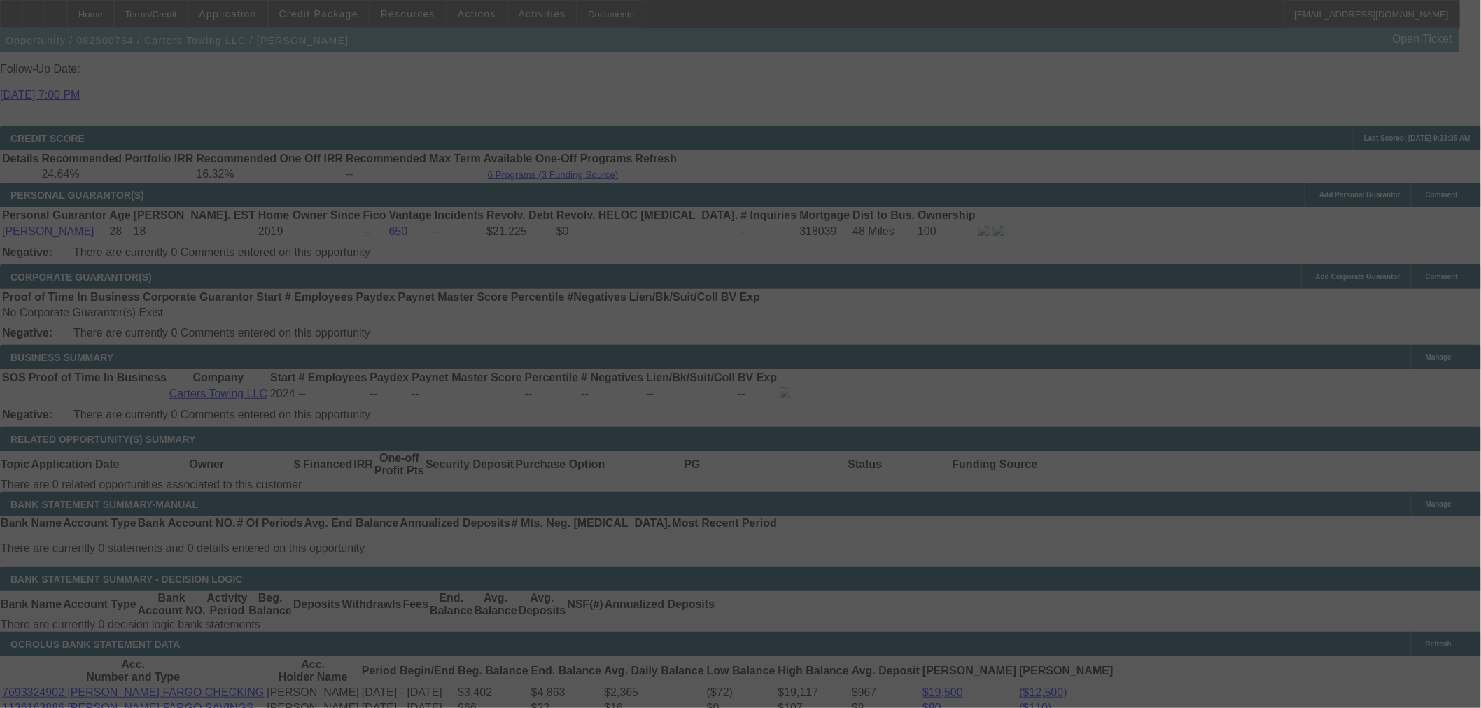
select select "0.15"
select select "2"
select select "0"
select select "6"
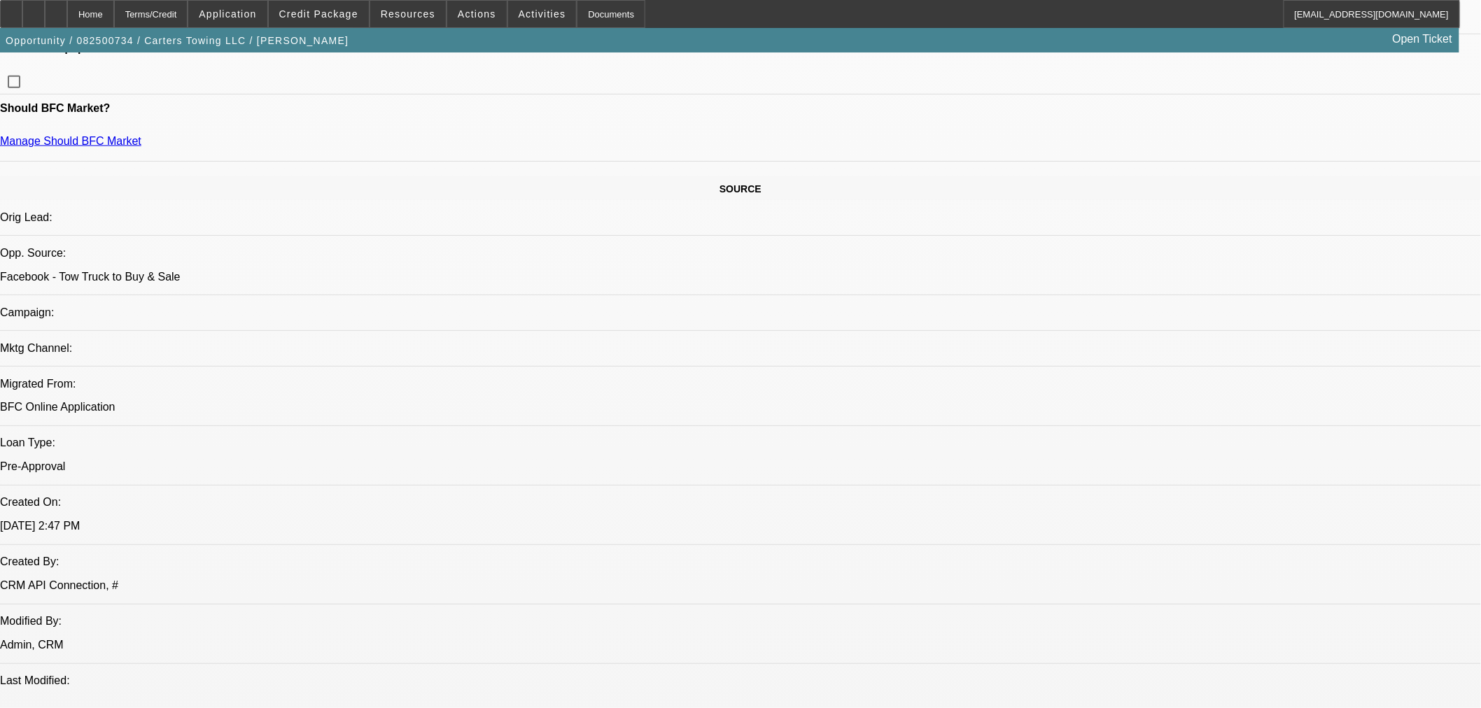
select select "0.15"
select select "2"
select select "0"
select select "6"
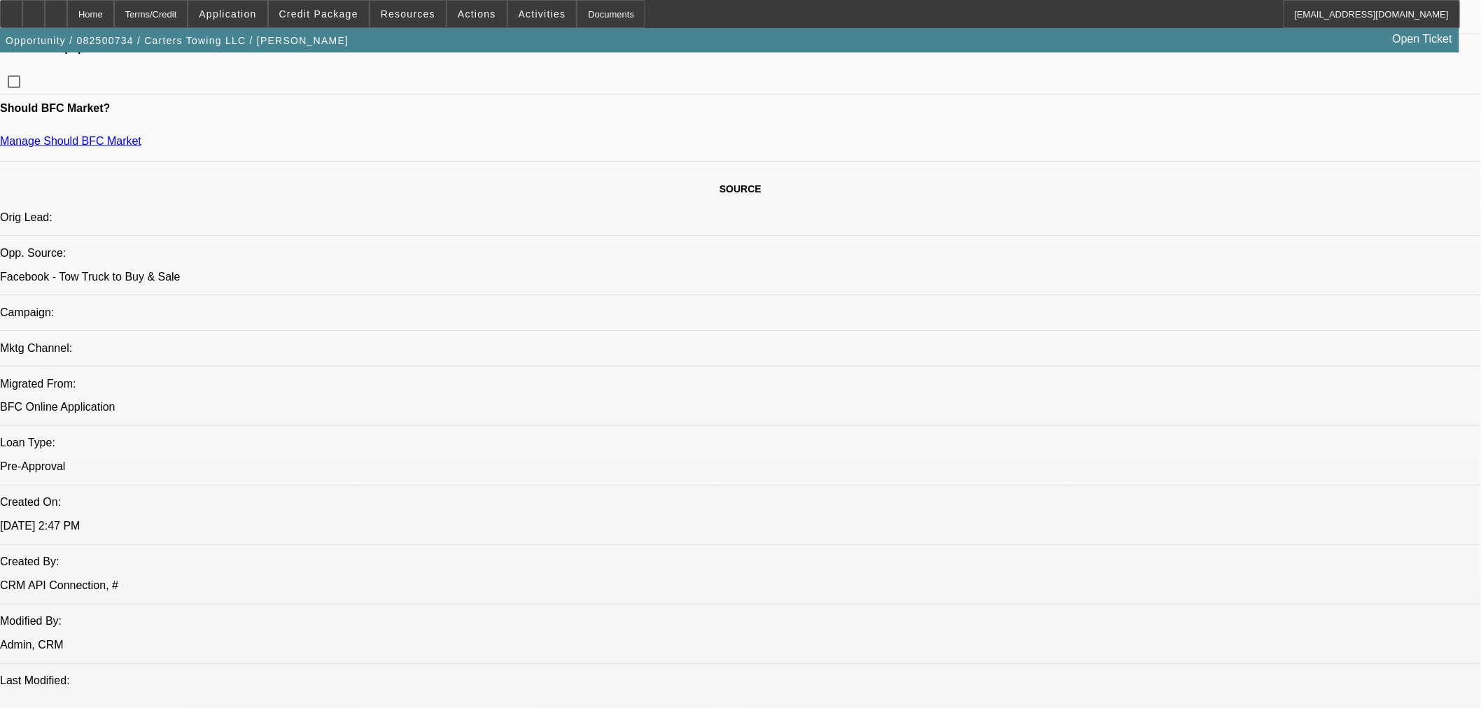
select select "0.15"
select select "2"
select select "0"
select select "6"
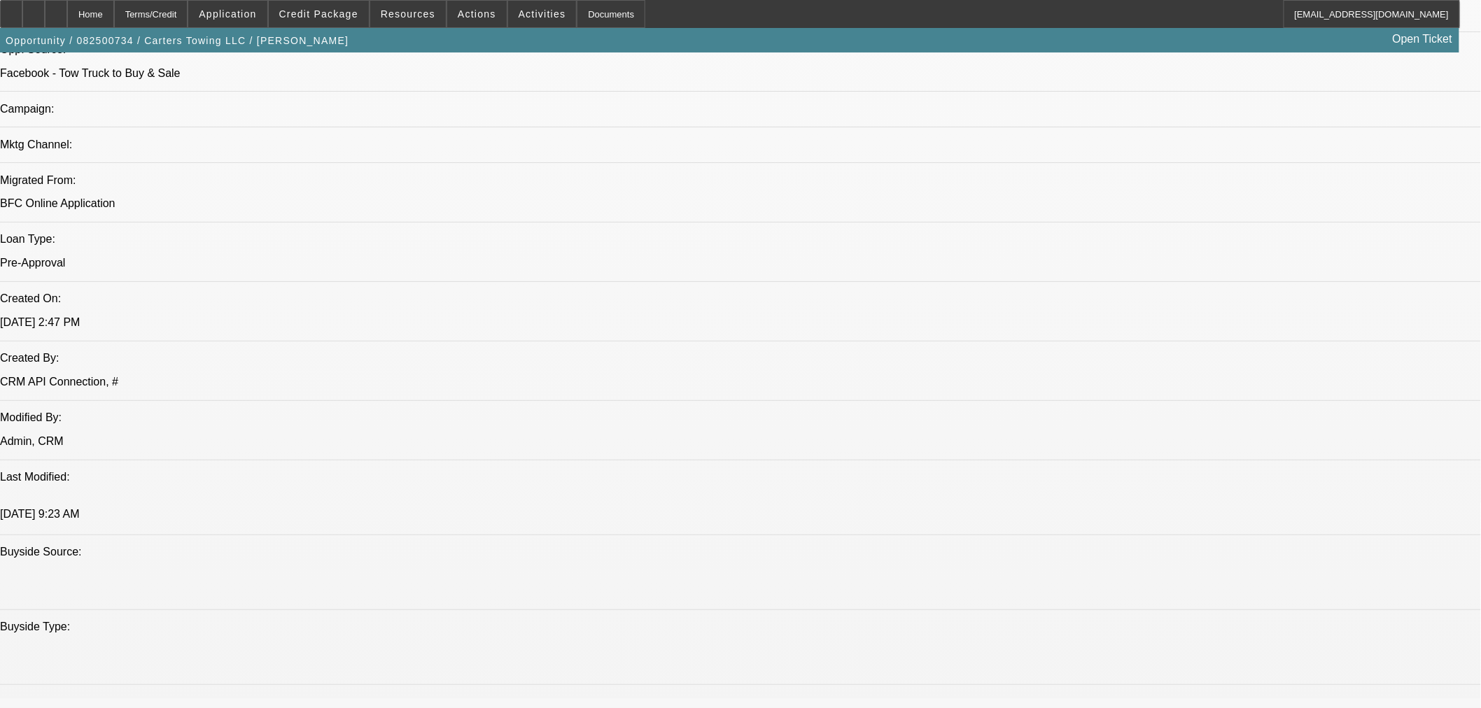
scroll to position [943, 0]
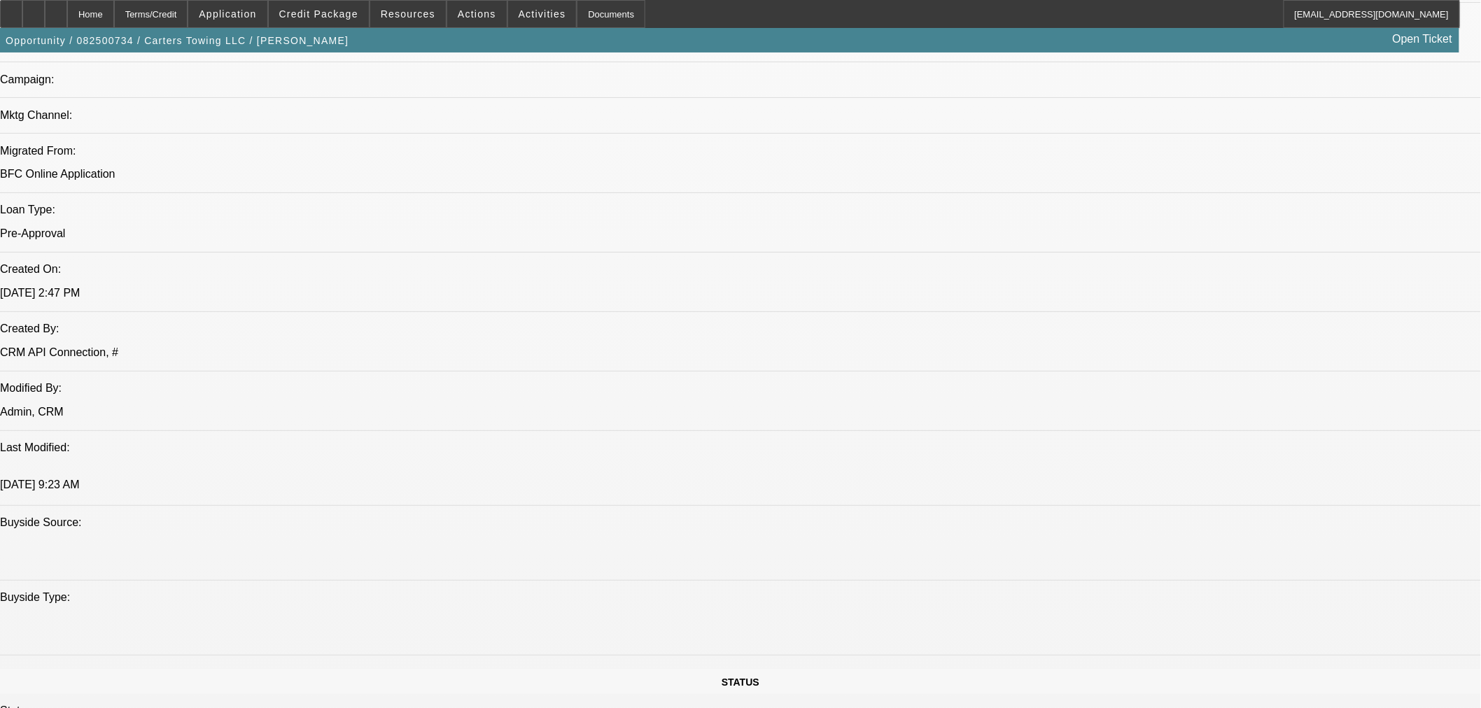
type textarea "BALANCES VERY LOW AND NEGATIVE"
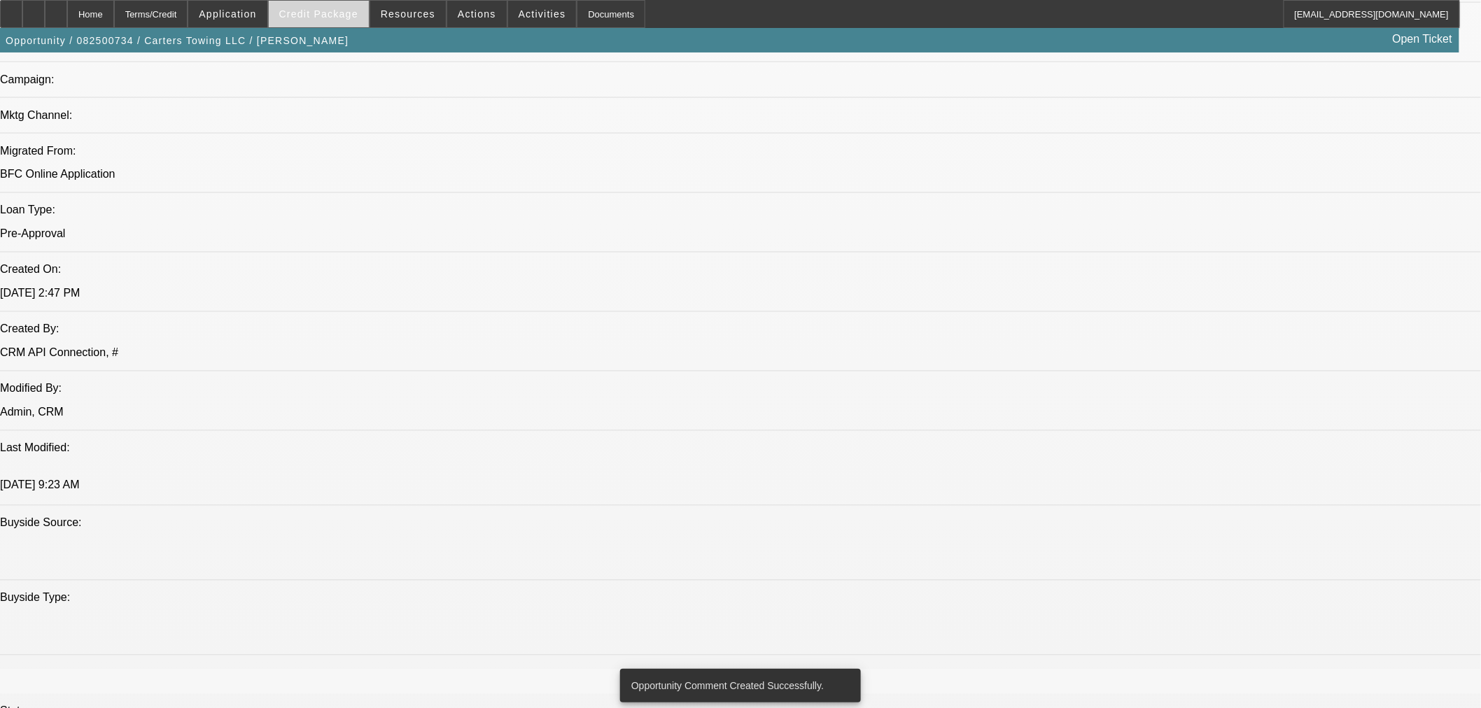
click at [338, 14] on span "Credit Package" at bounding box center [318, 13] width 79 height 11
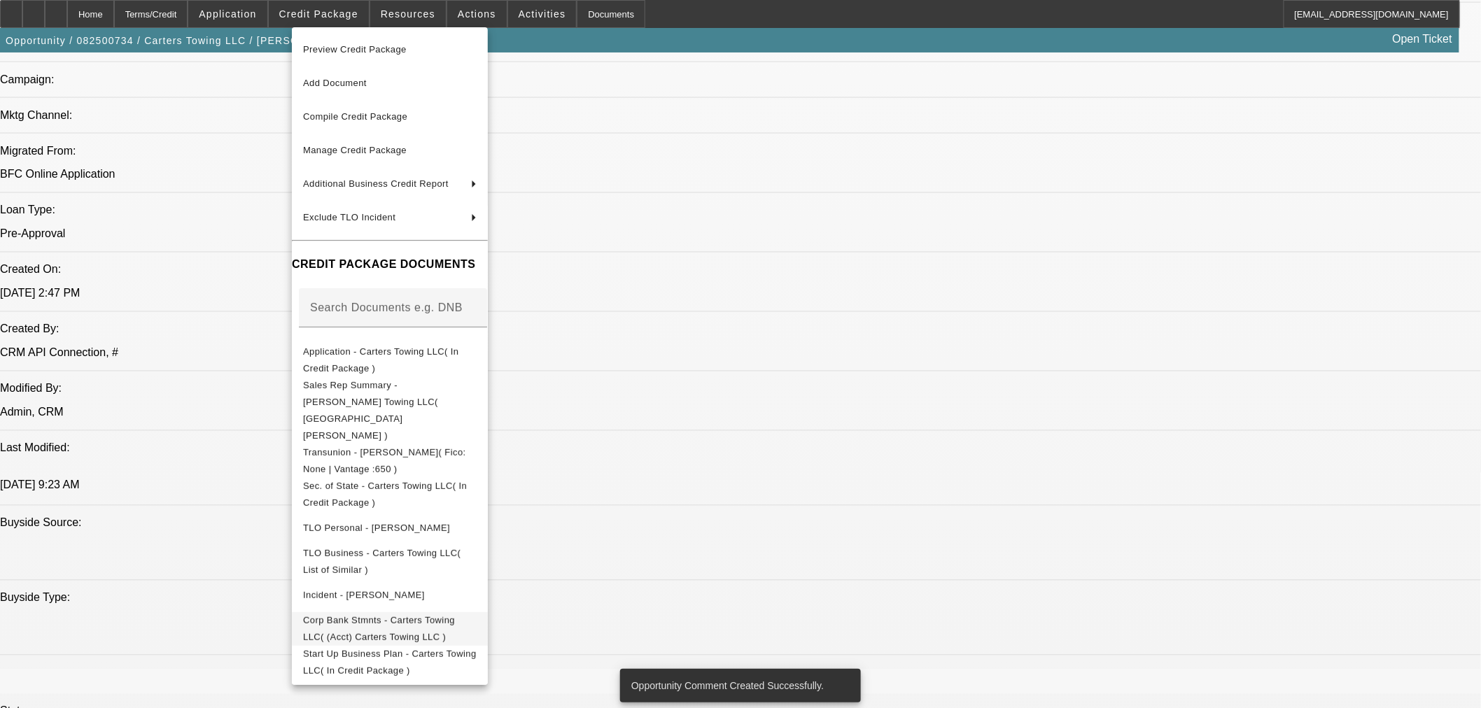
click at [425, 612] on span "Corp Bank Stmnts - Carters Towing LLC( (Acct) Carters Towing LLC )" at bounding box center [390, 629] width 174 height 34
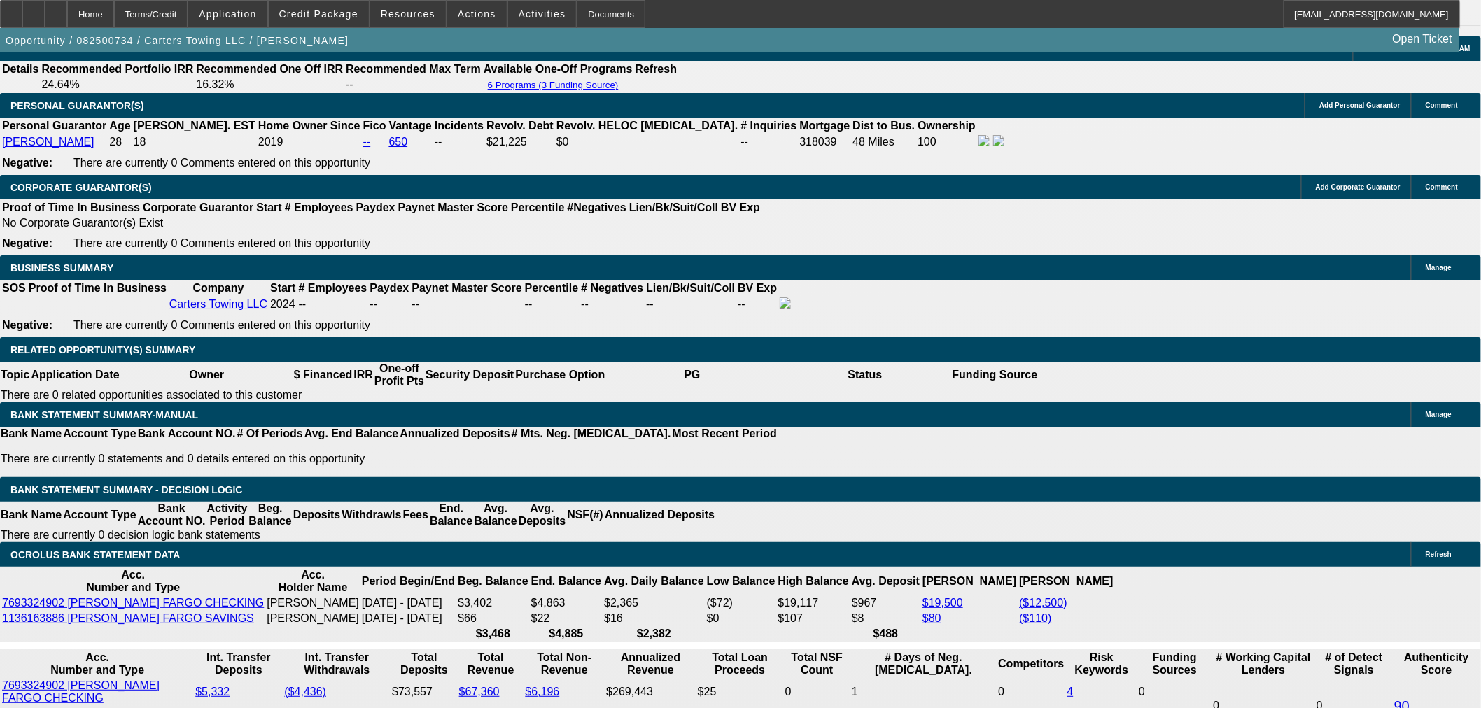
scroll to position [2032, 0]
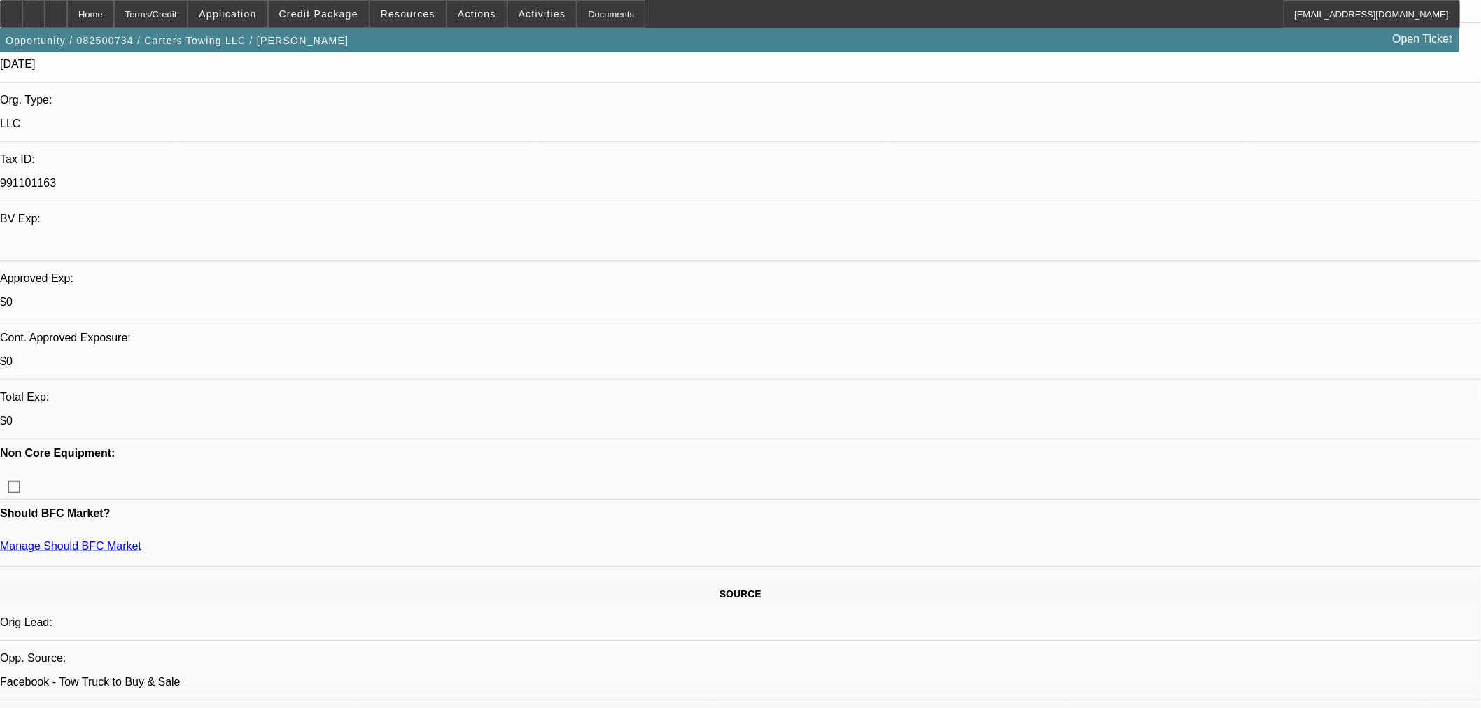
scroll to position [166, 0]
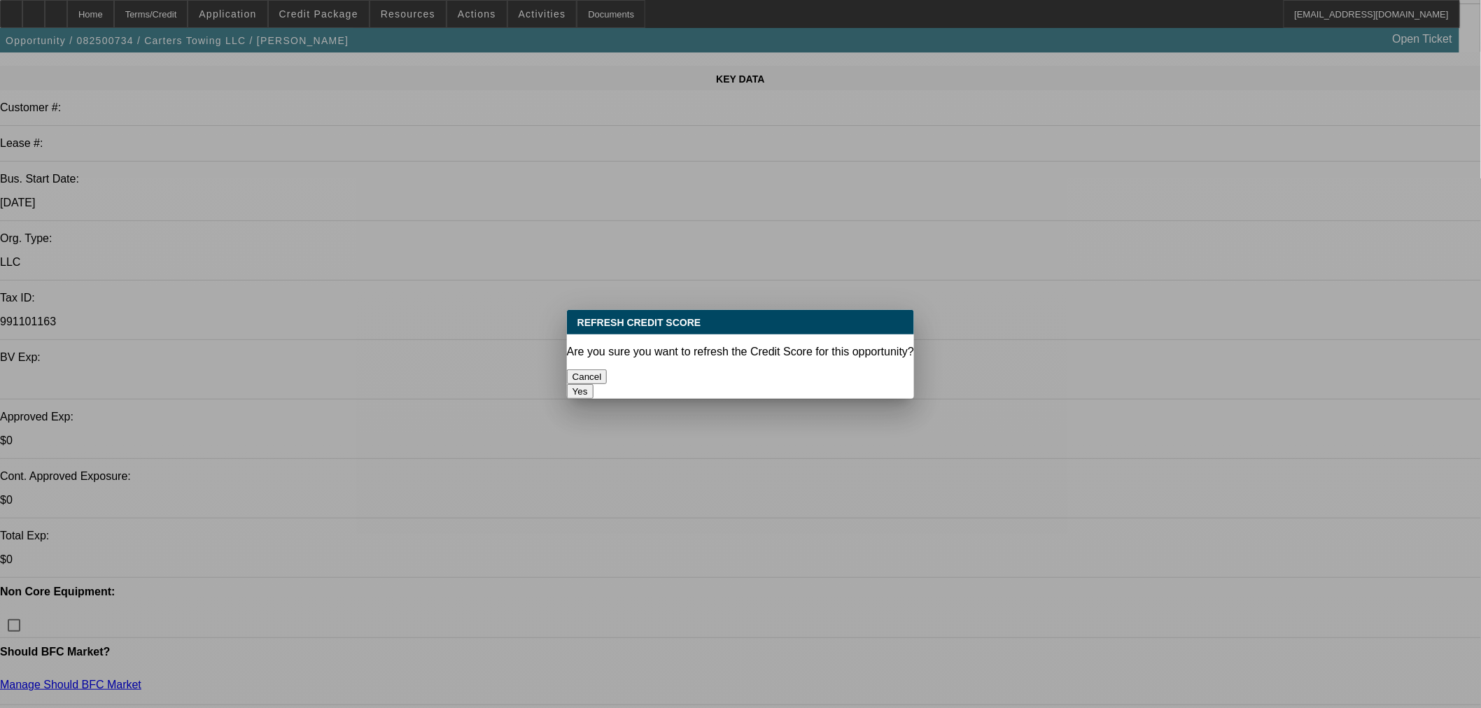
scroll to position [0, 0]
click at [593, 384] on button "Yes" at bounding box center [580, 391] width 27 height 15
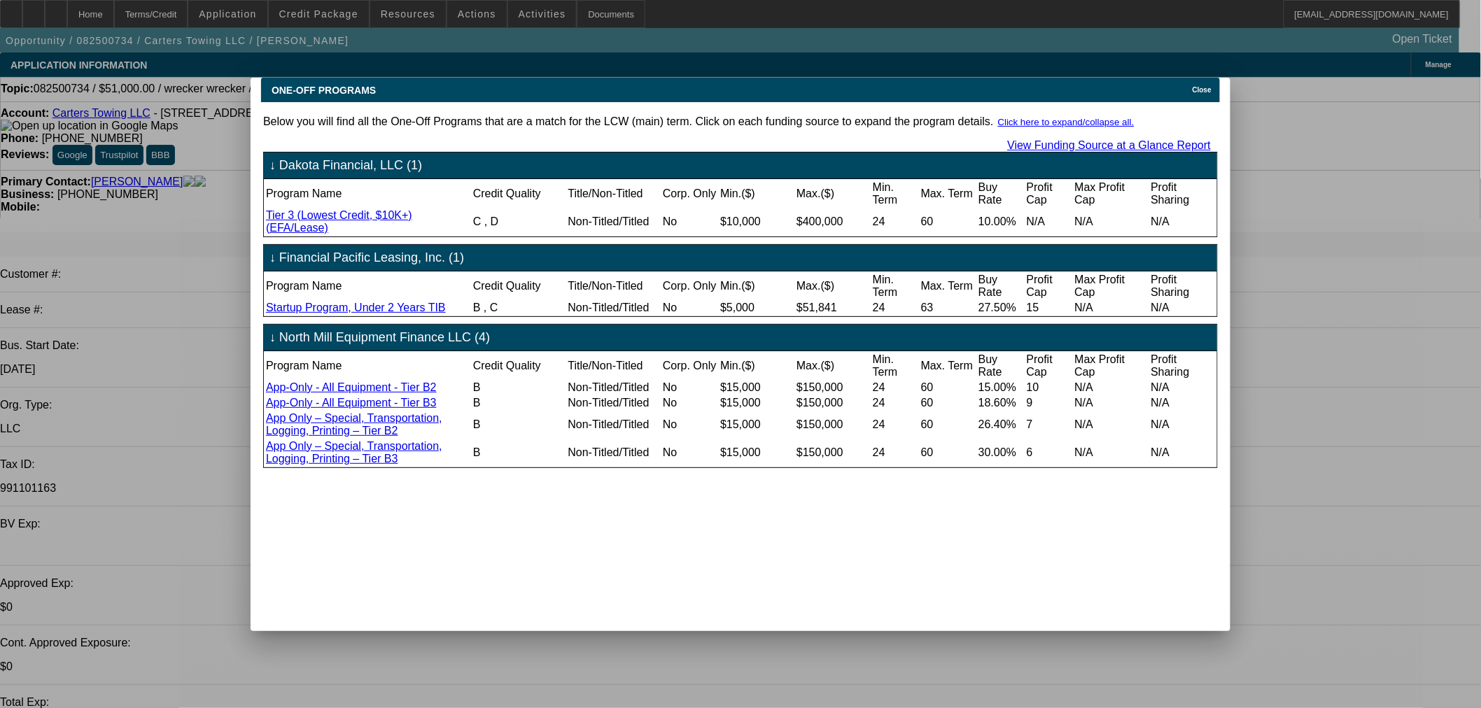
click at [1207, 78] on div "Close" at bounding box center [1204, 86] width 31 height 16
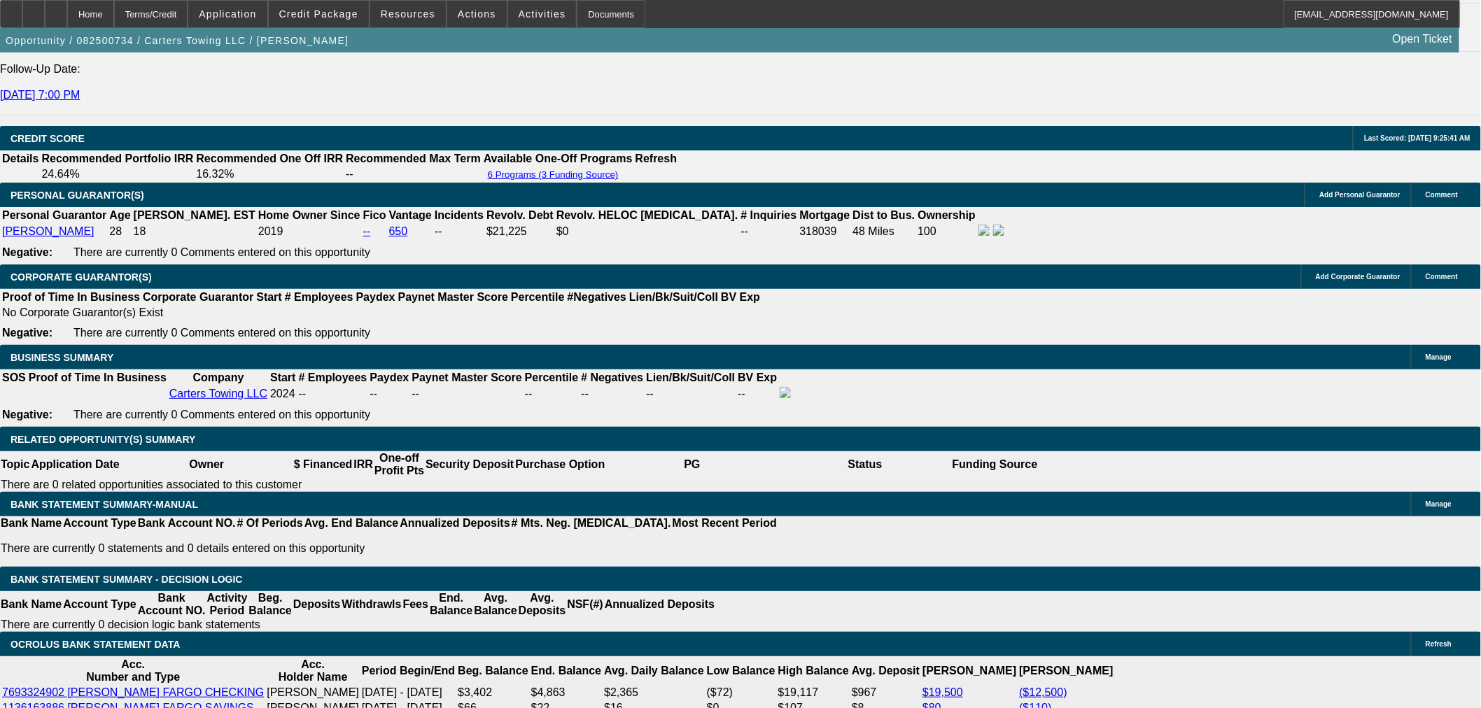
scroll to position [2413, 0]
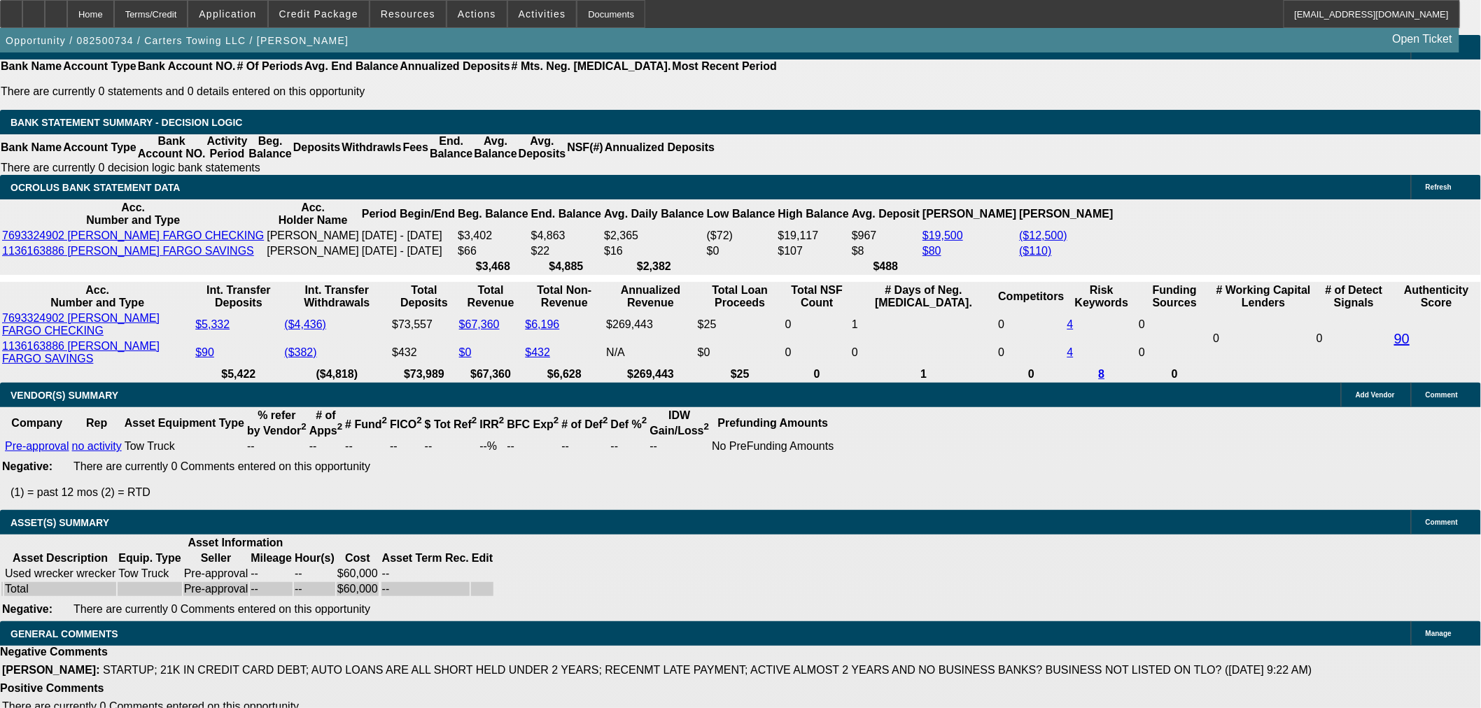
select select "9"
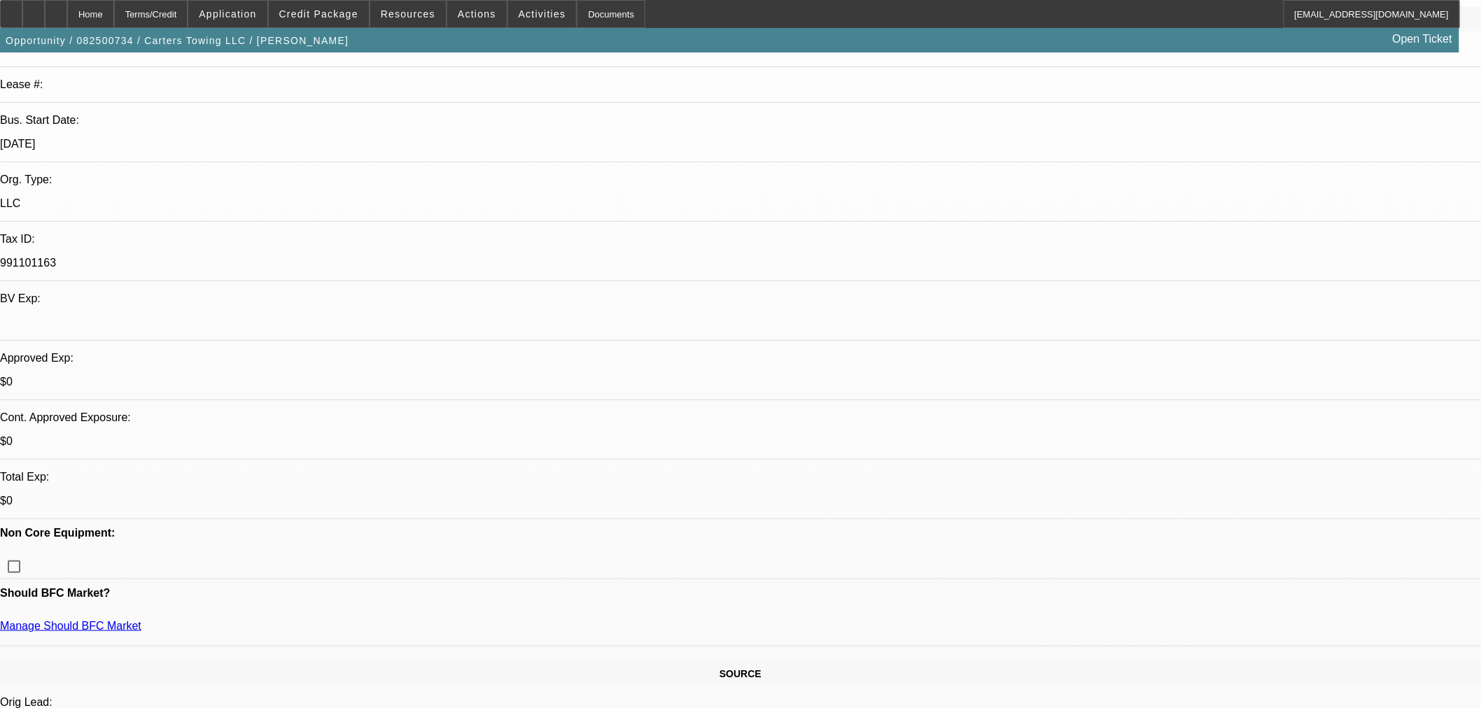
scroll to position [233, 0]
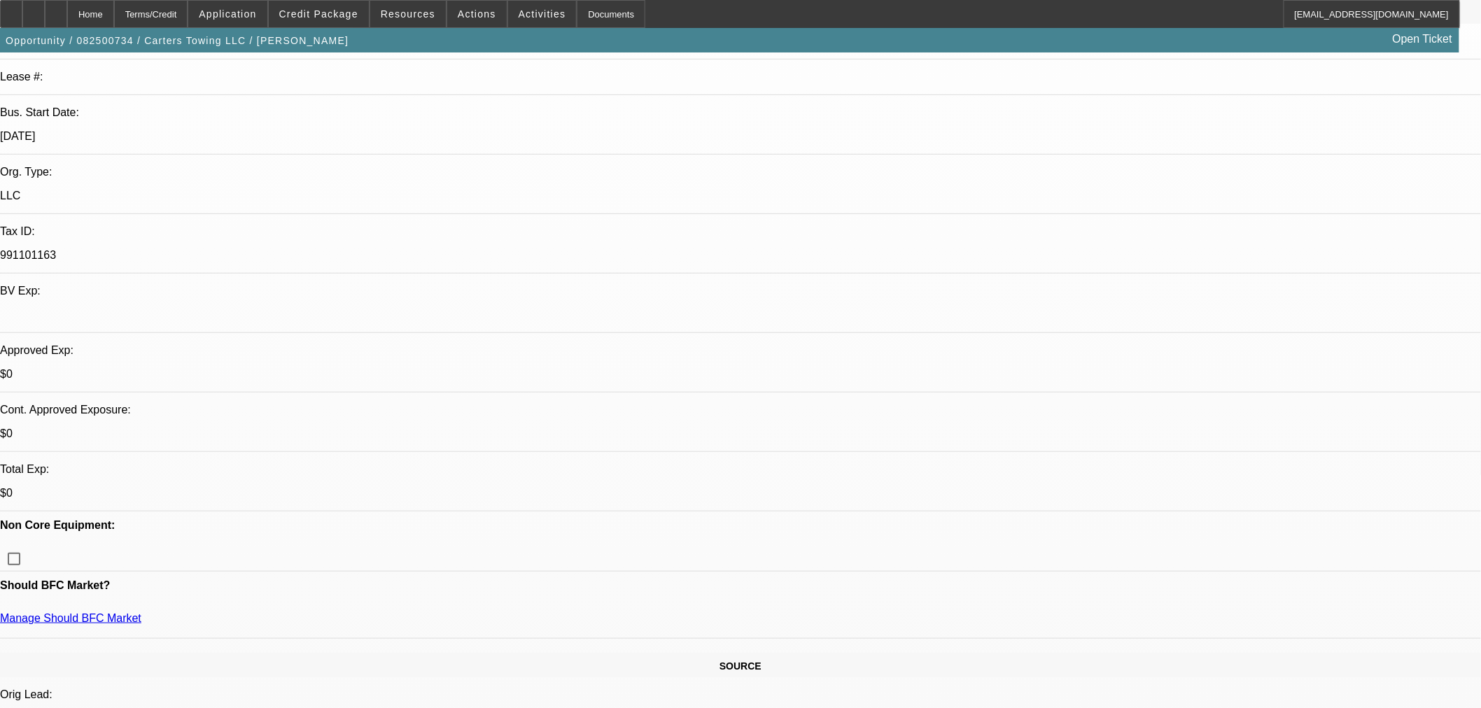
drag, startPoint x: 1227, startPoint y: 481, endPoint x: 1201, endPoint y: 472, distance: 26.8
type textarea "PENDING FINAL EQUIPMENT AND VENDOR SELECTION, GPS REQUIRED."
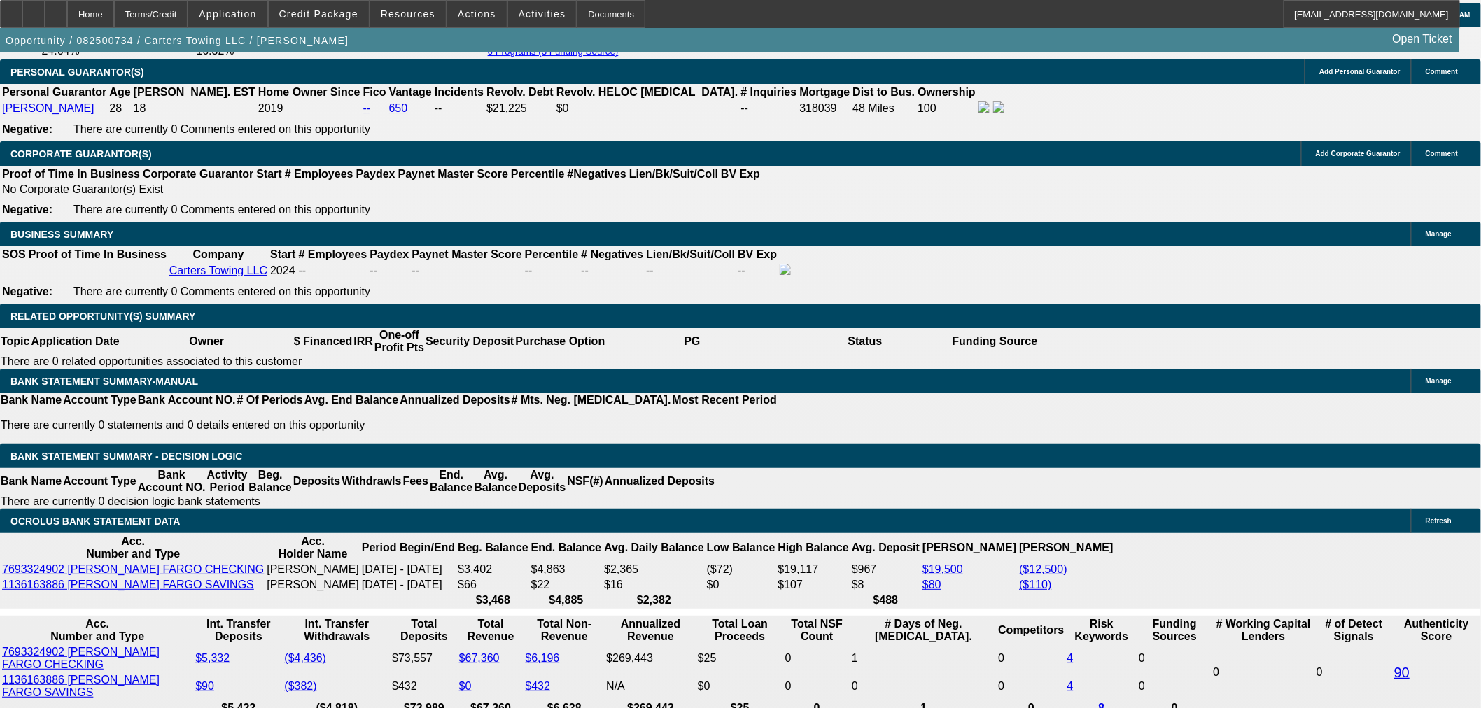
scroll to position [2099, 0]
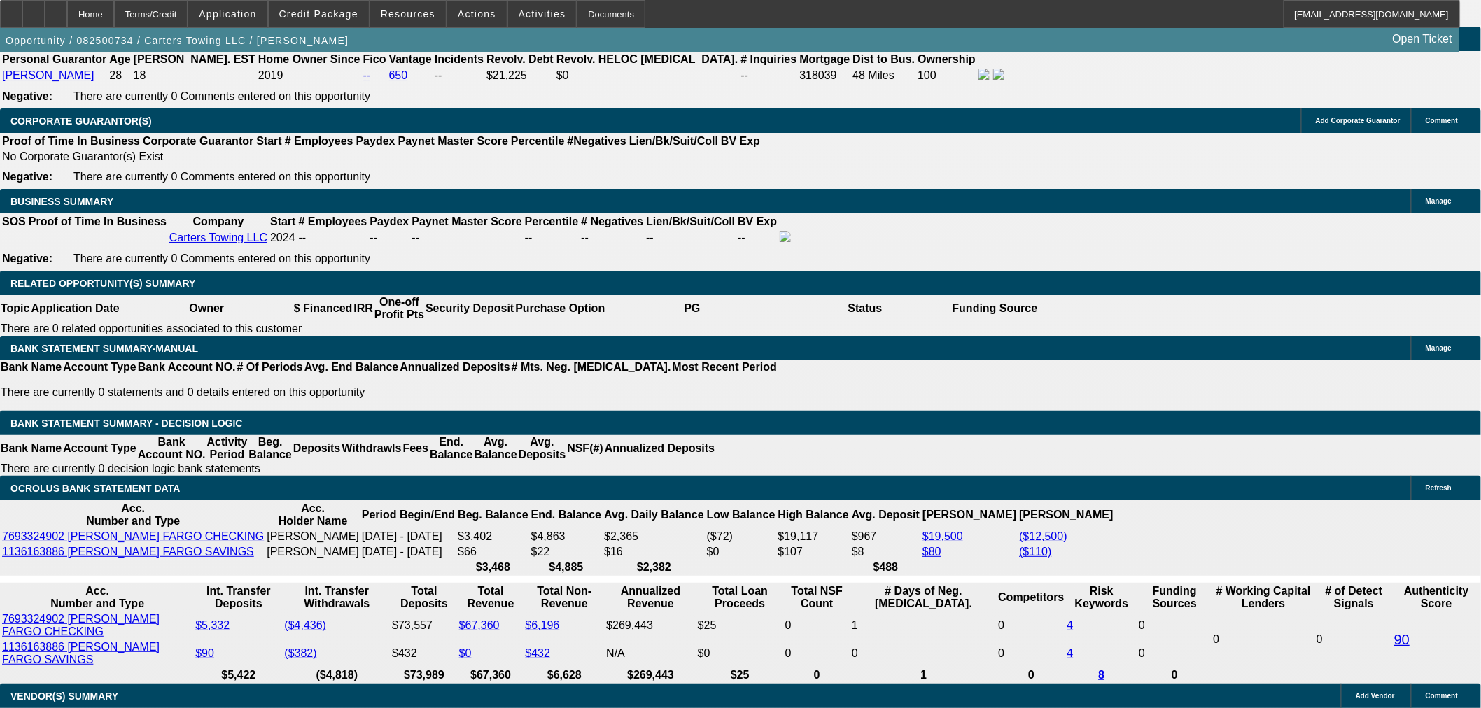
type input "2"
type input "UNKNOWN"
type input "20"
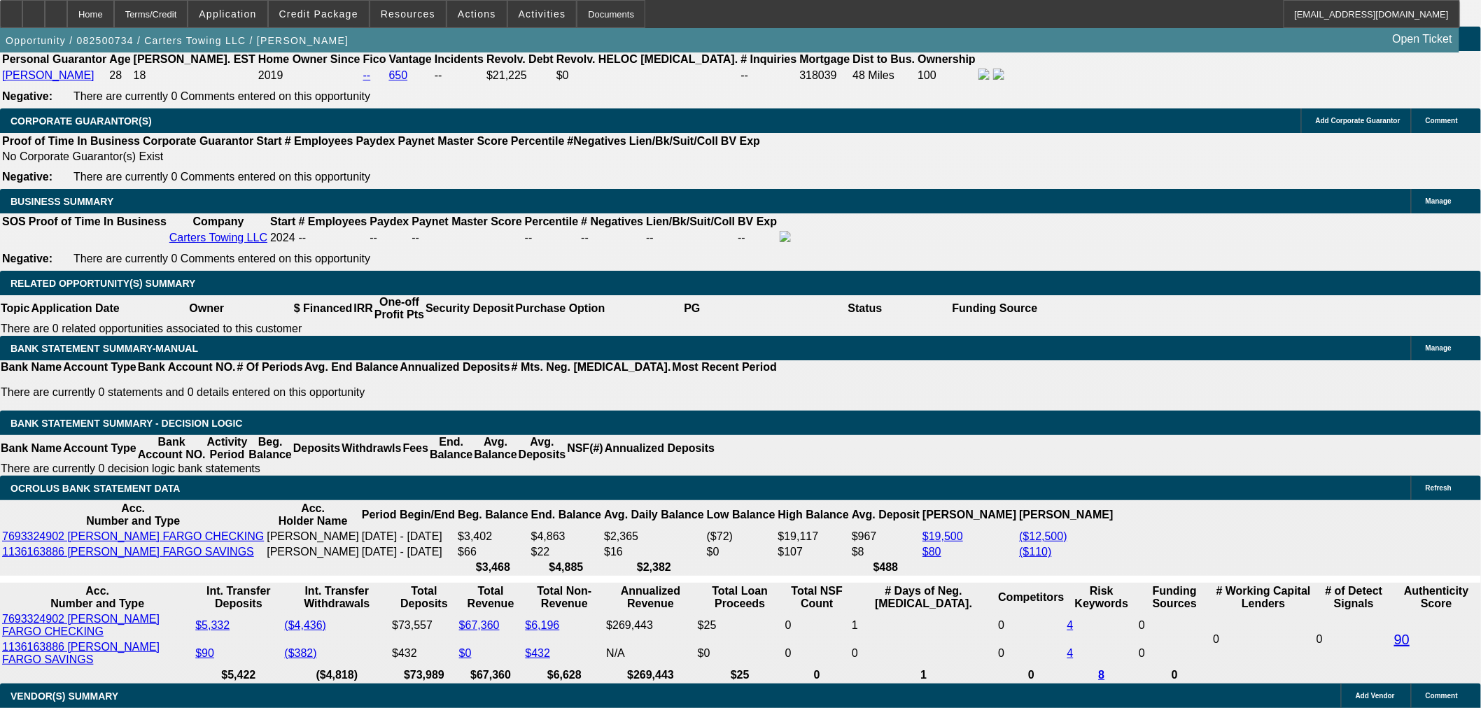
type input "$1,319.03"
type input "$2,638.06"
type input "20"
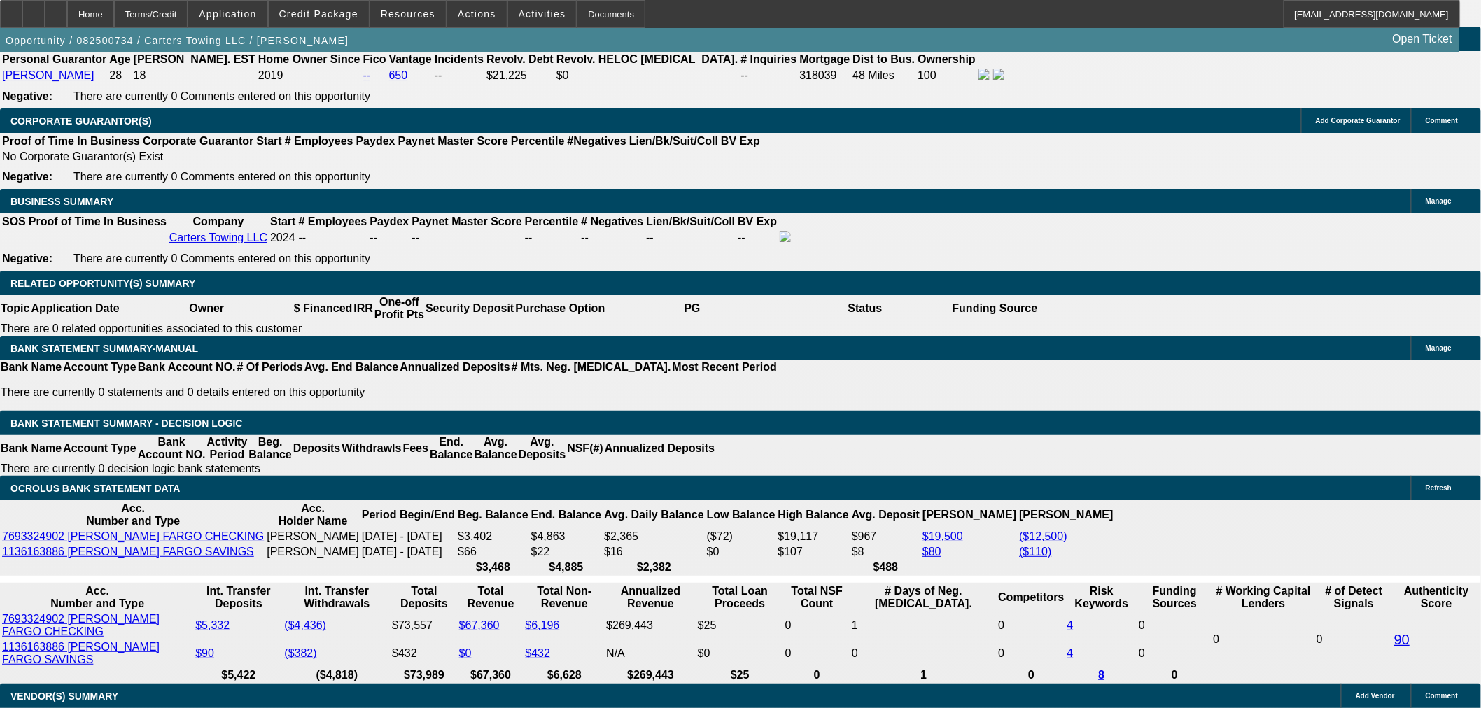
type input "$1,757.09"
type input "$3,514.18"
type input "20"
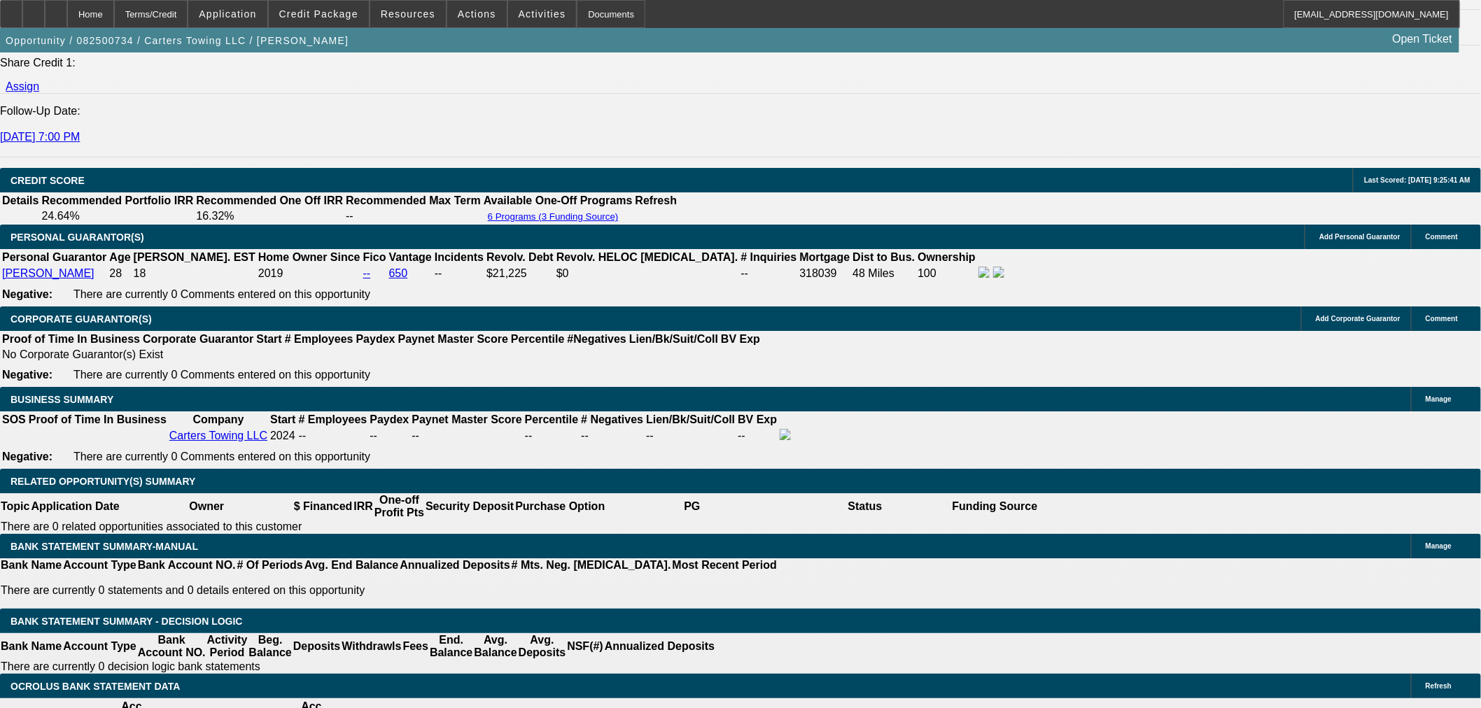
scroll to position [1866, 0]
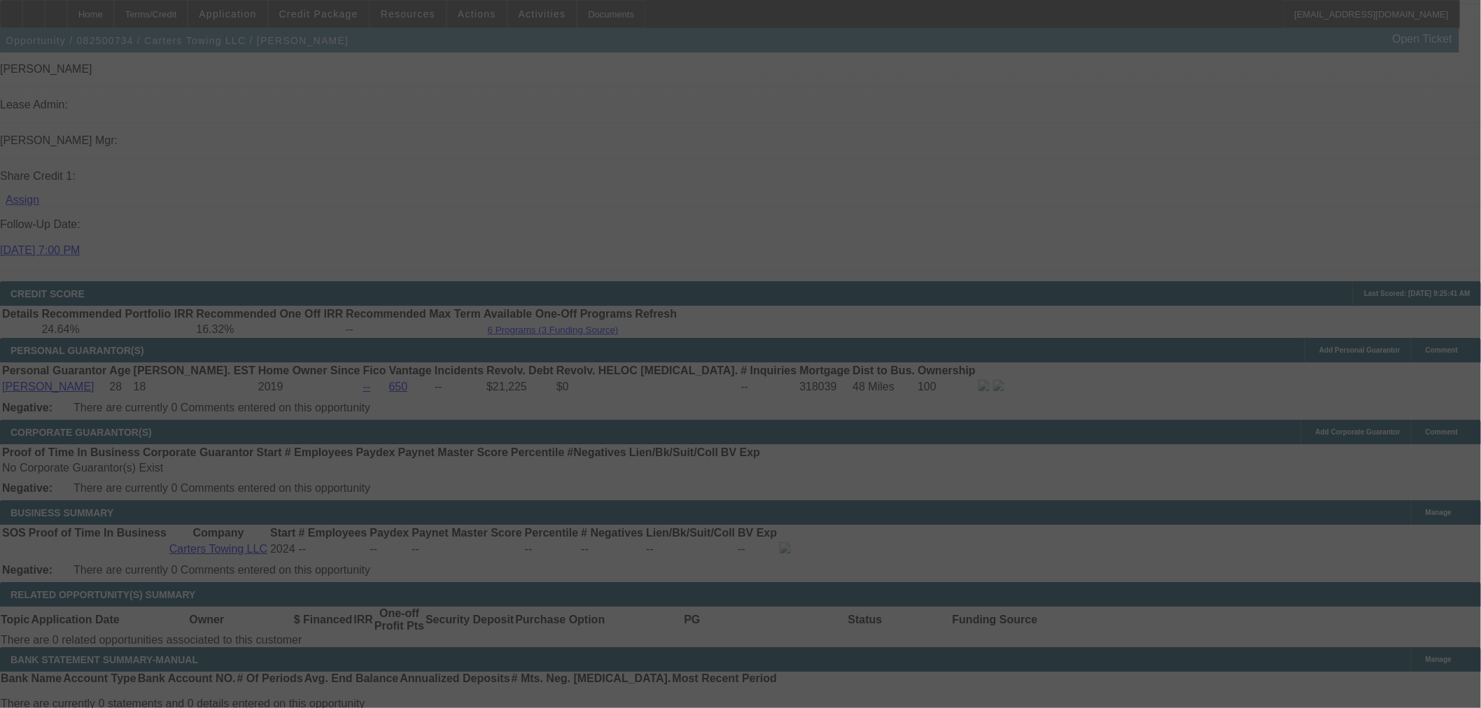
scroll to position [2021, 0]
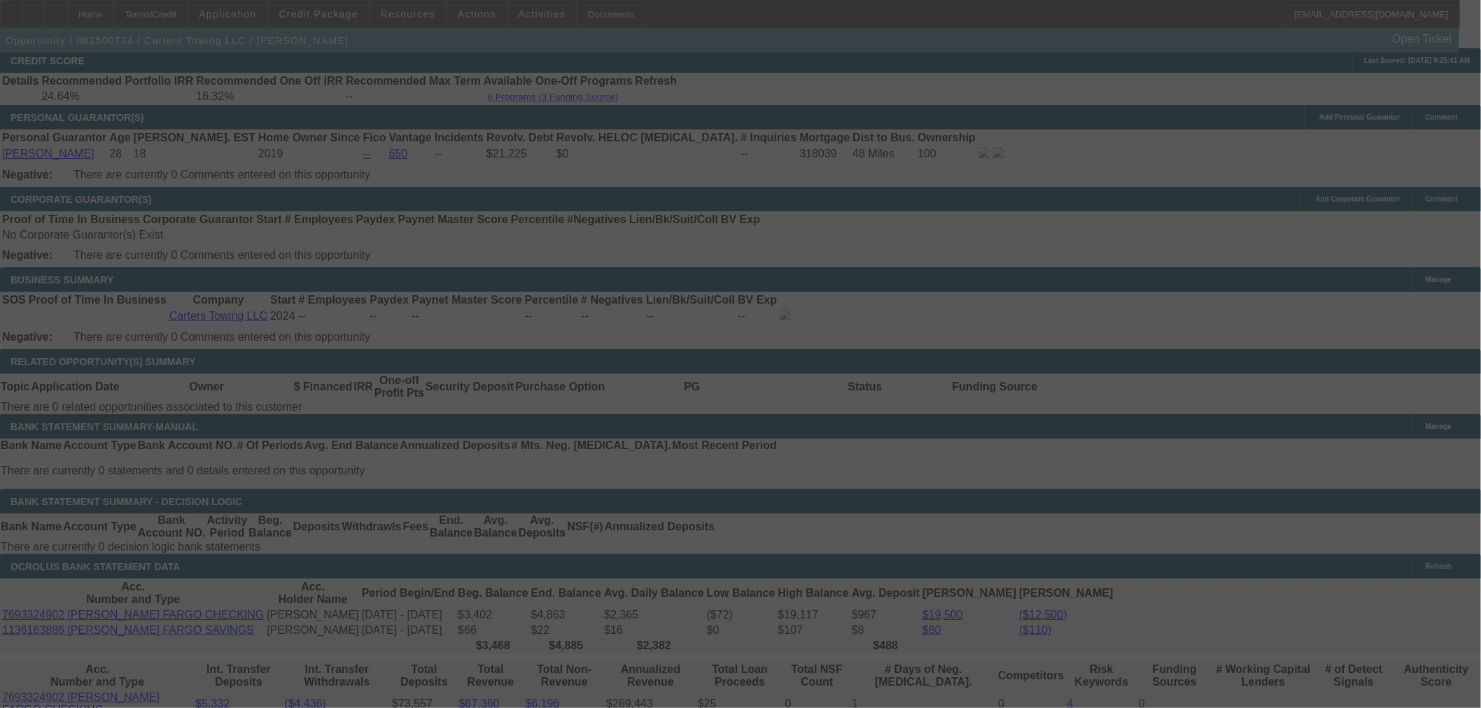
select select "0.15"
select select "2"
select select "0"
select select "6"
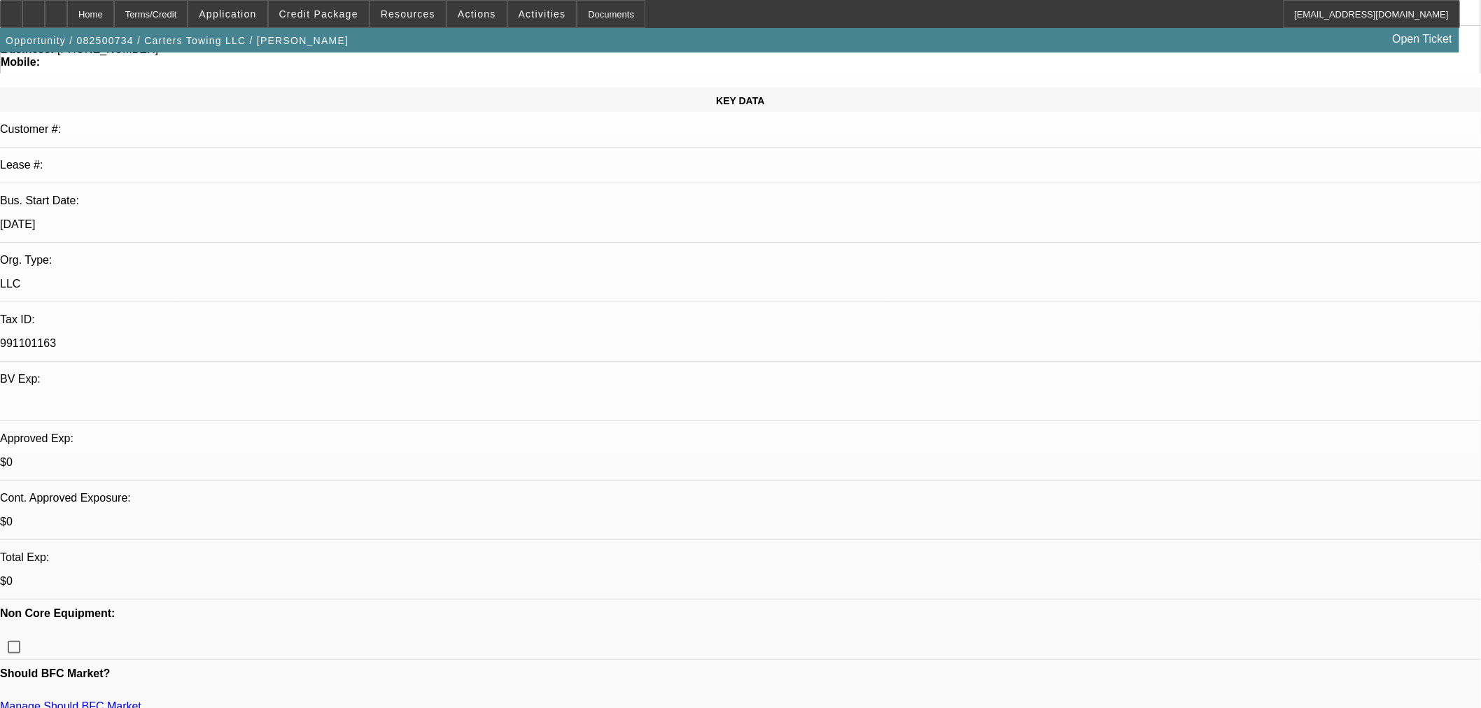
scroll to position [311, 0]
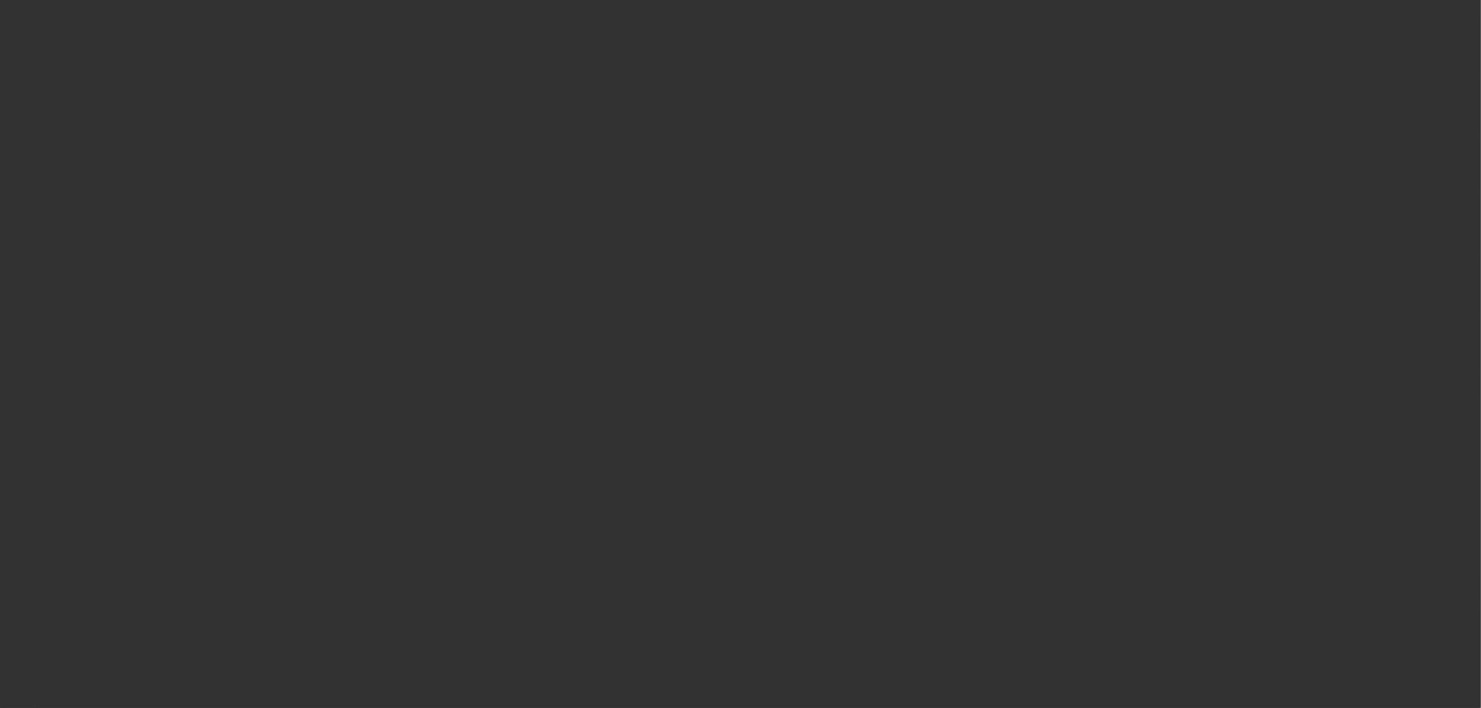
select select "0.15"
select select "2"
select select "0"
select select "6"
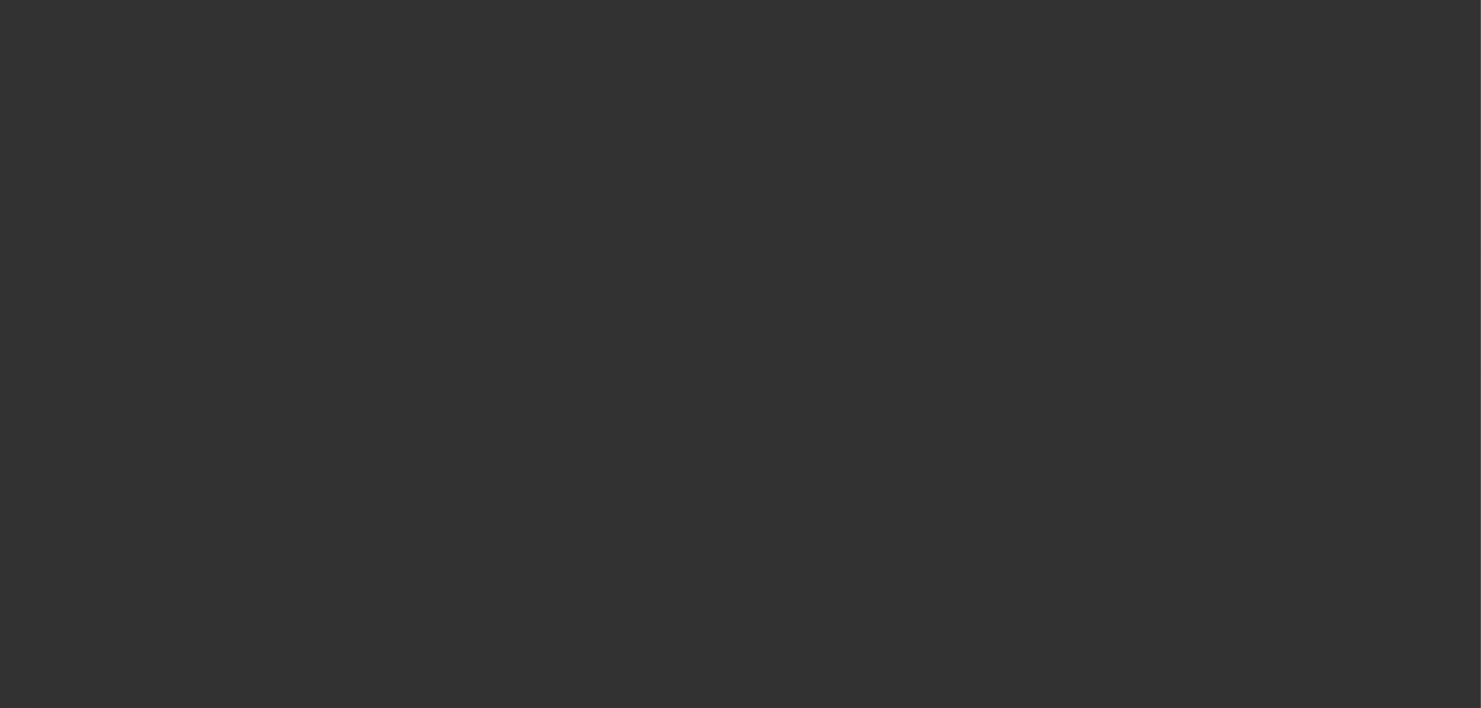
select select "0.15"
select select "2"
select select "0"
select select "6"
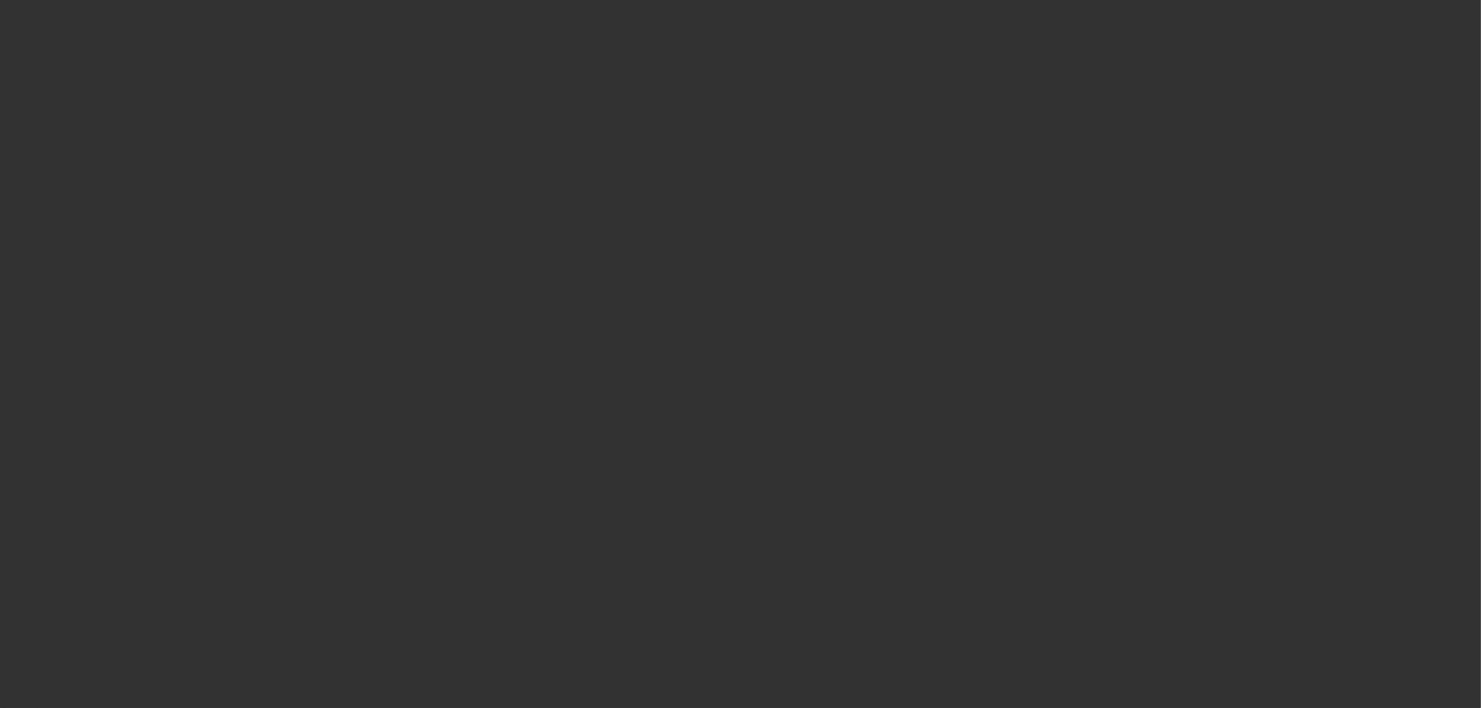
select select "0.15"
select select "2"
select select "0"
select select "6"
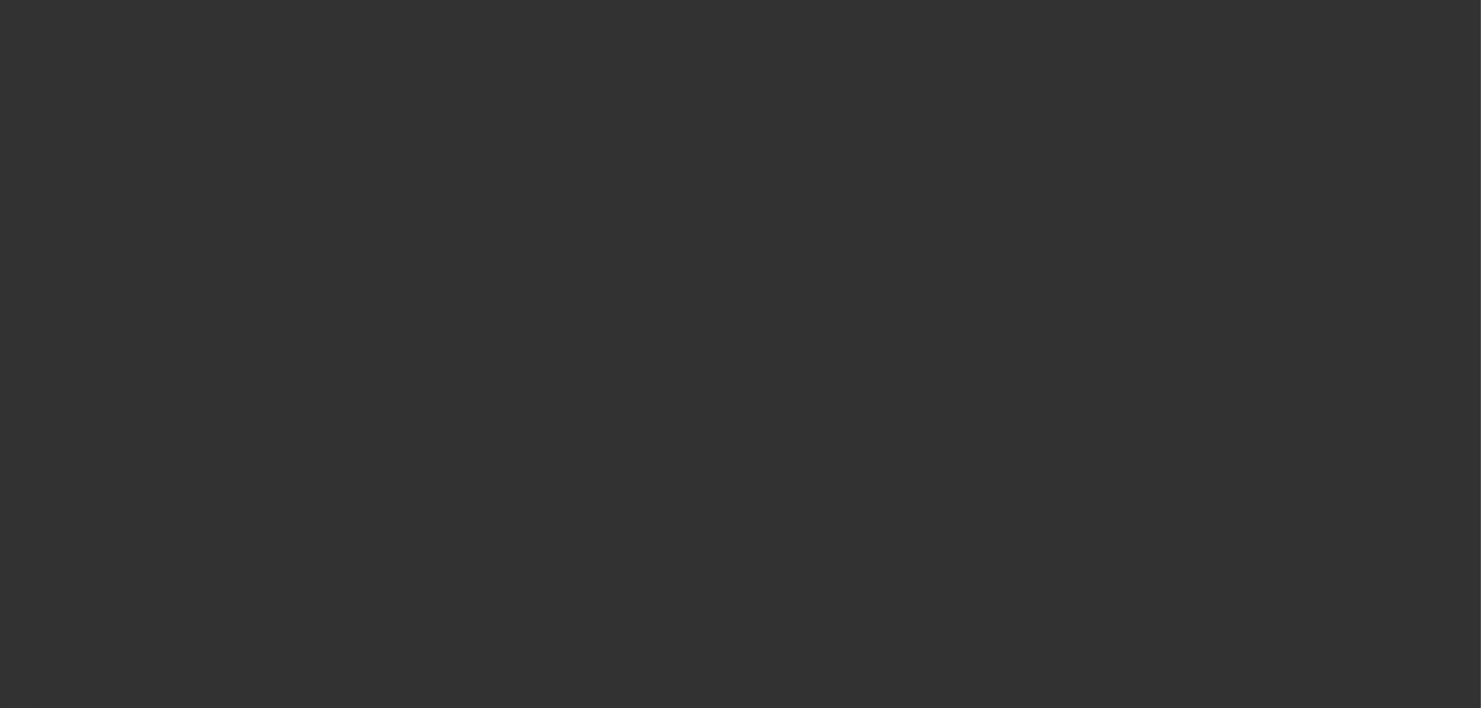
scroll to position [0, 0]
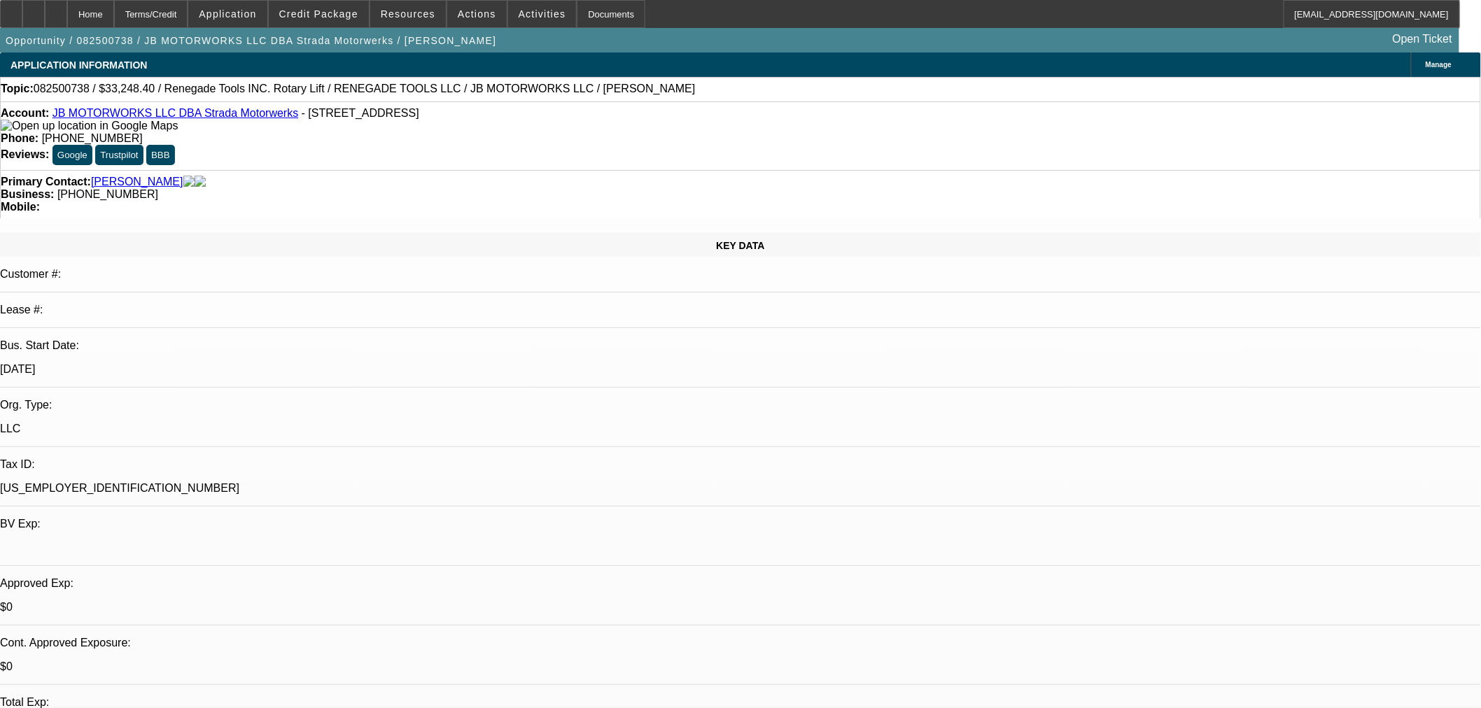
select select "0"
select select "3"
select select "0.1"
select select "4"
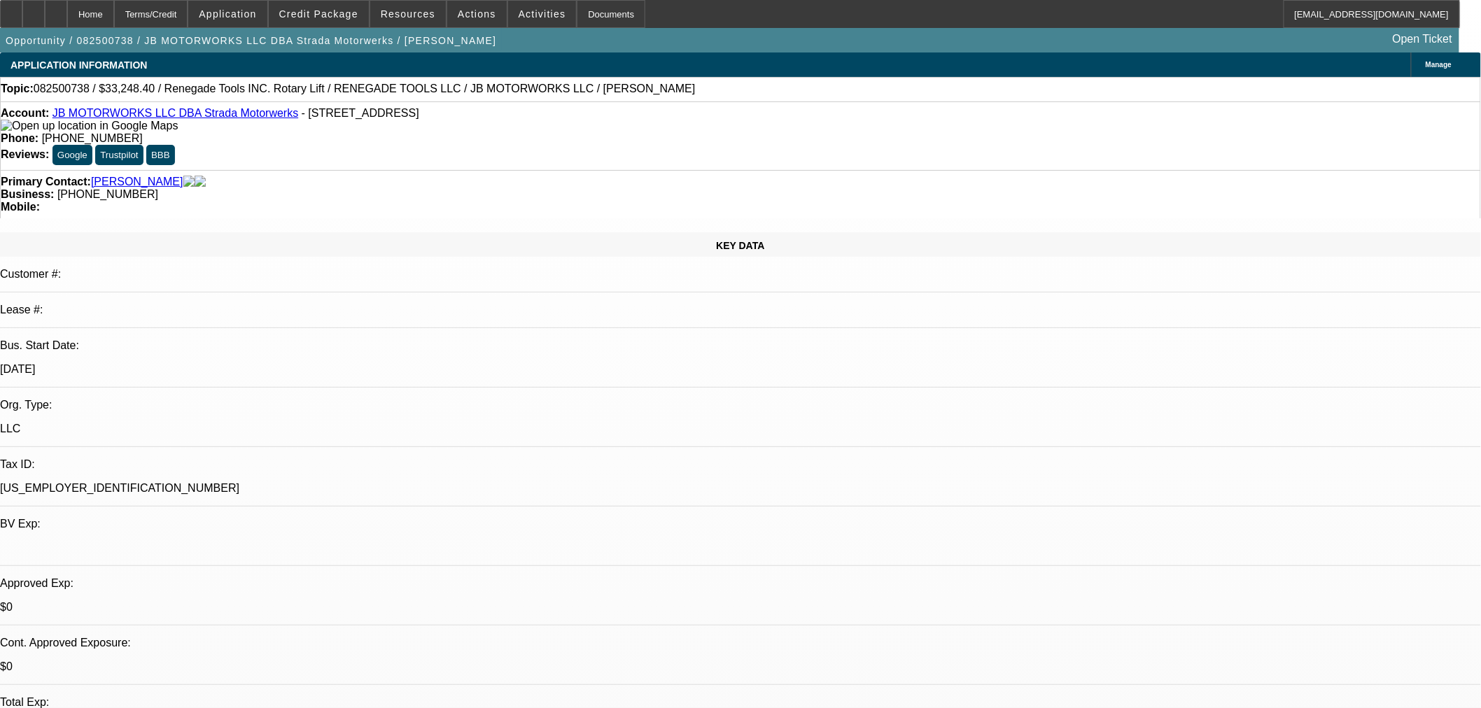
select select "0"
select select "3"
select select "0.1"
select select "4"
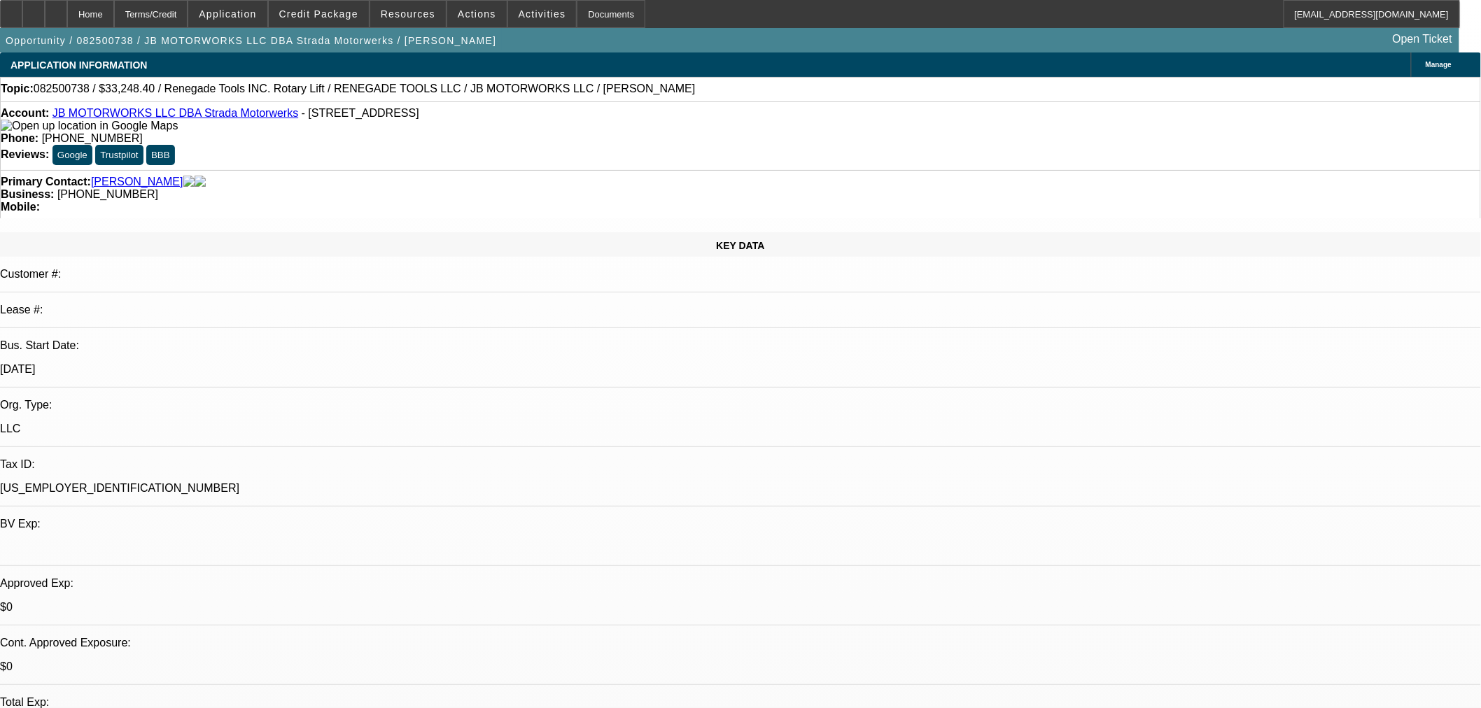
select select "0"
select select "3"
select select "0.1"
select select "4"
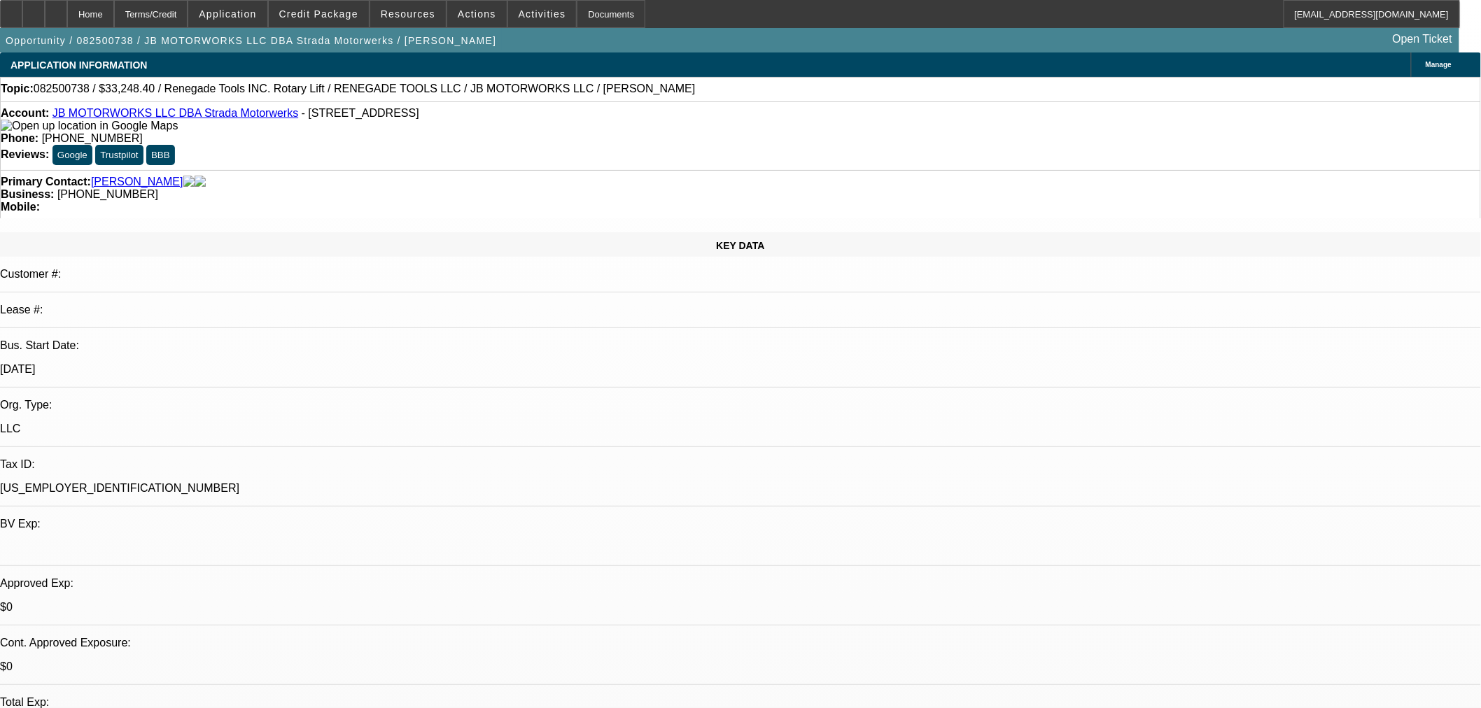
select select "0"
select select "3"
select select "0.1"
select select "4"
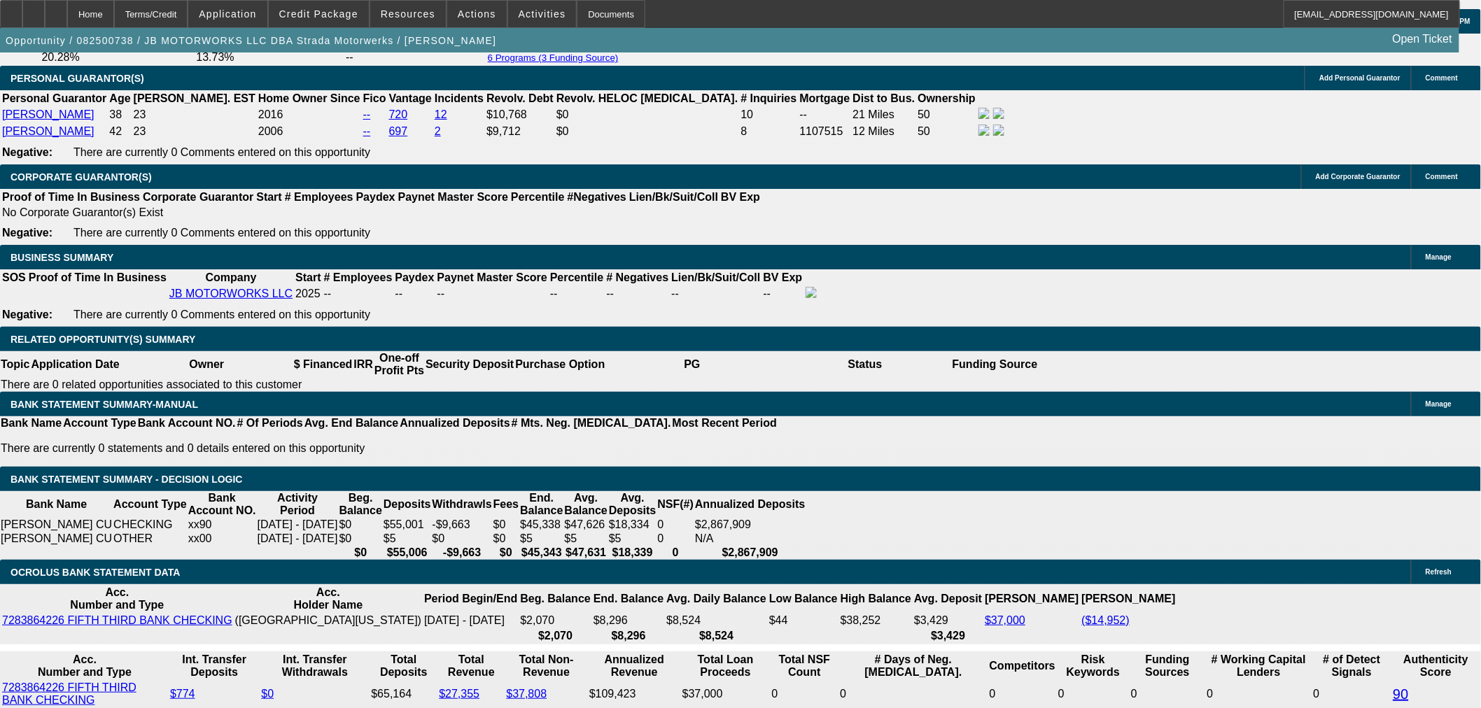
scroll to position [2509, 0]
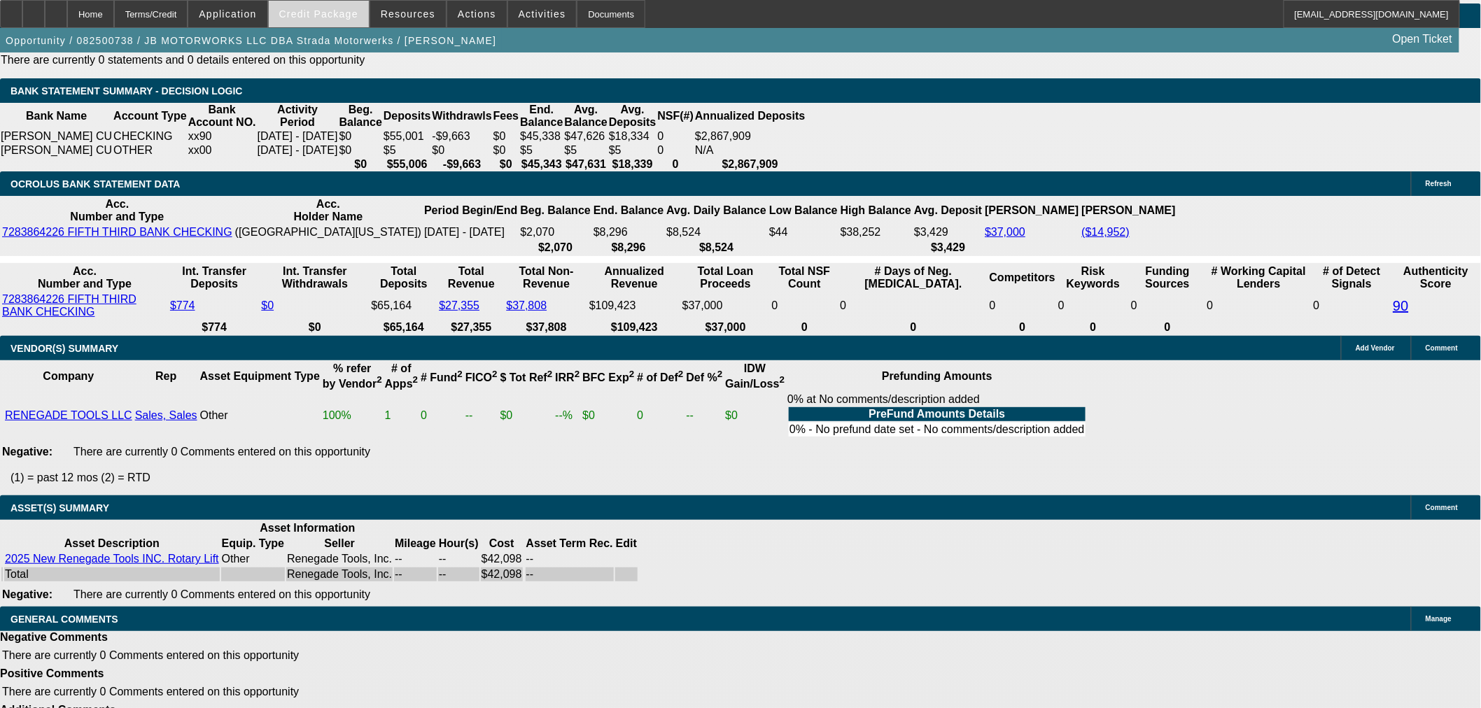
click at [309, 7] on span at bounding box center [319, 14] width 100 height 34
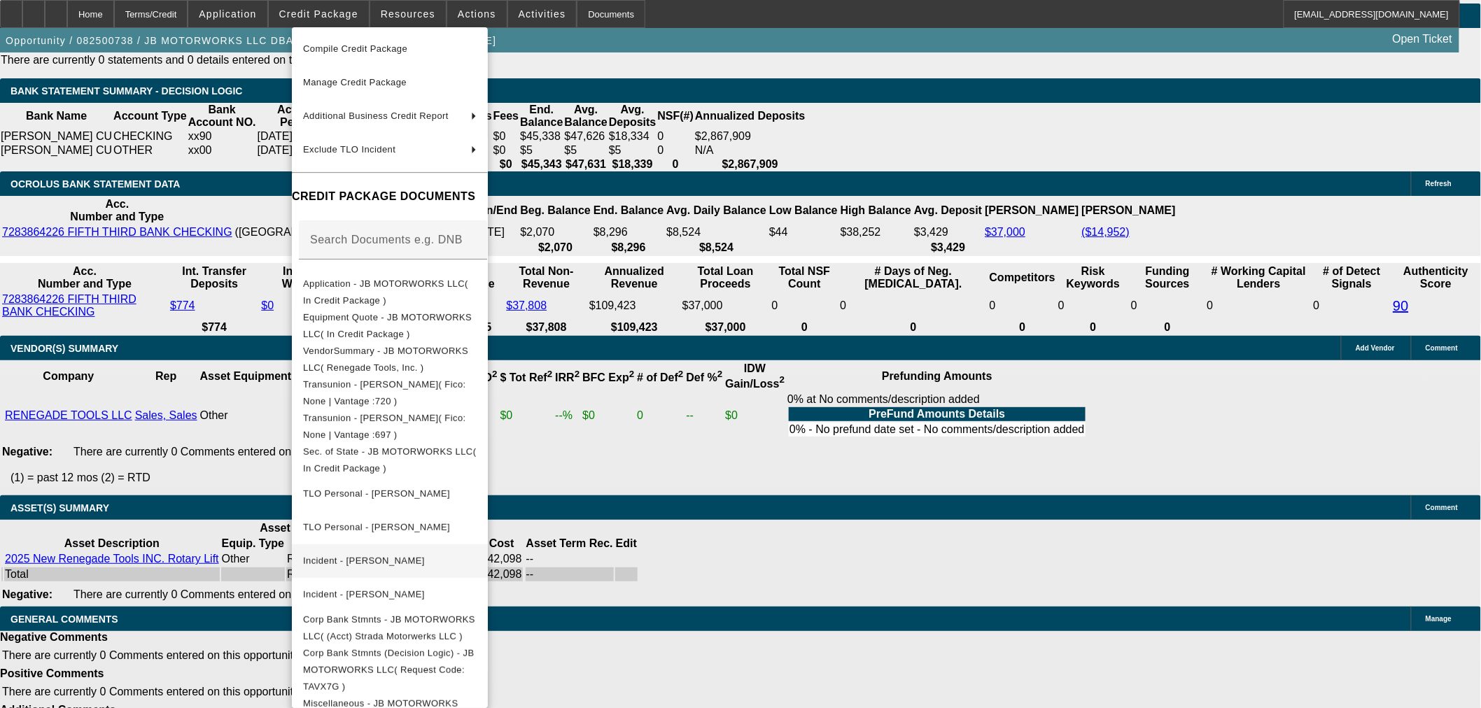
scroll to position [261, 0]
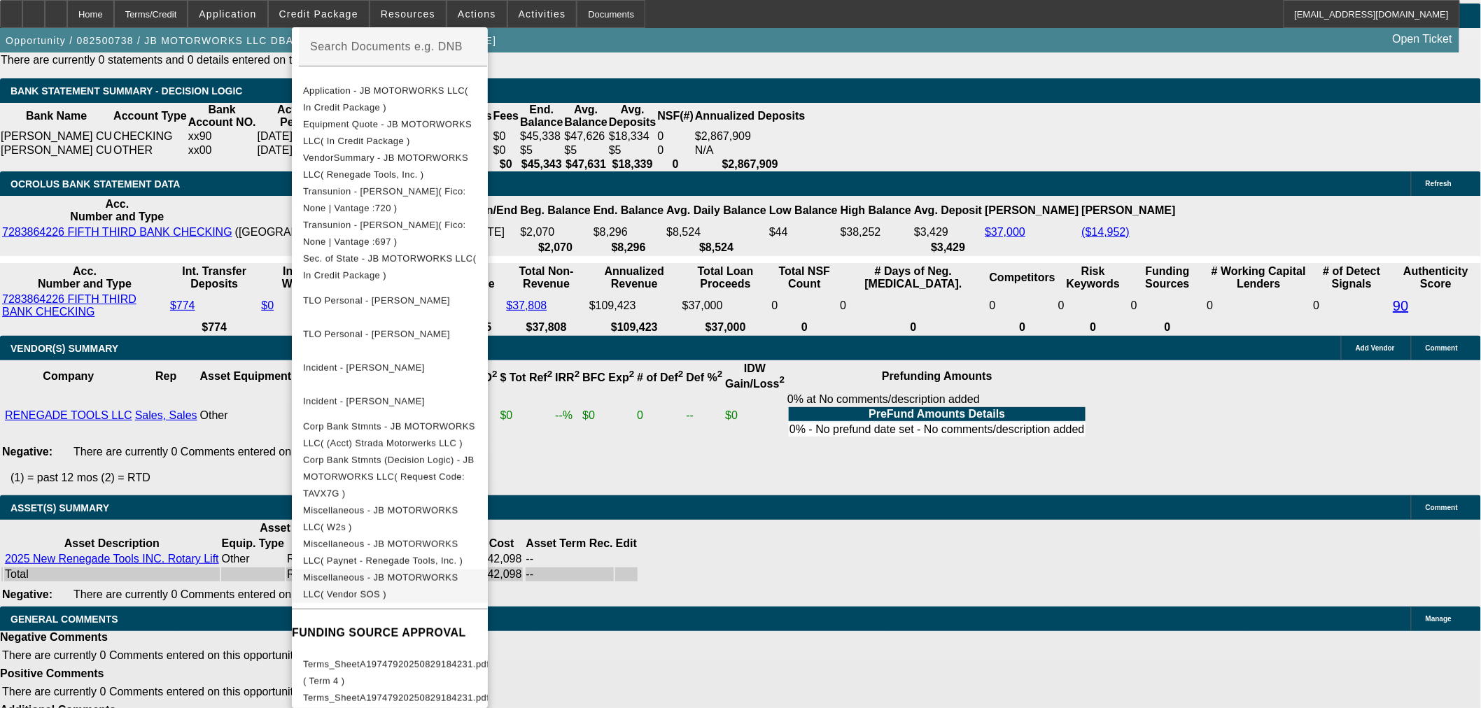
click at [488, 579] on button "Miscellaneous - JB MOTORWORKS LLC( Vendor SOS )" at bounding box center [390, 586] width 196 height 34
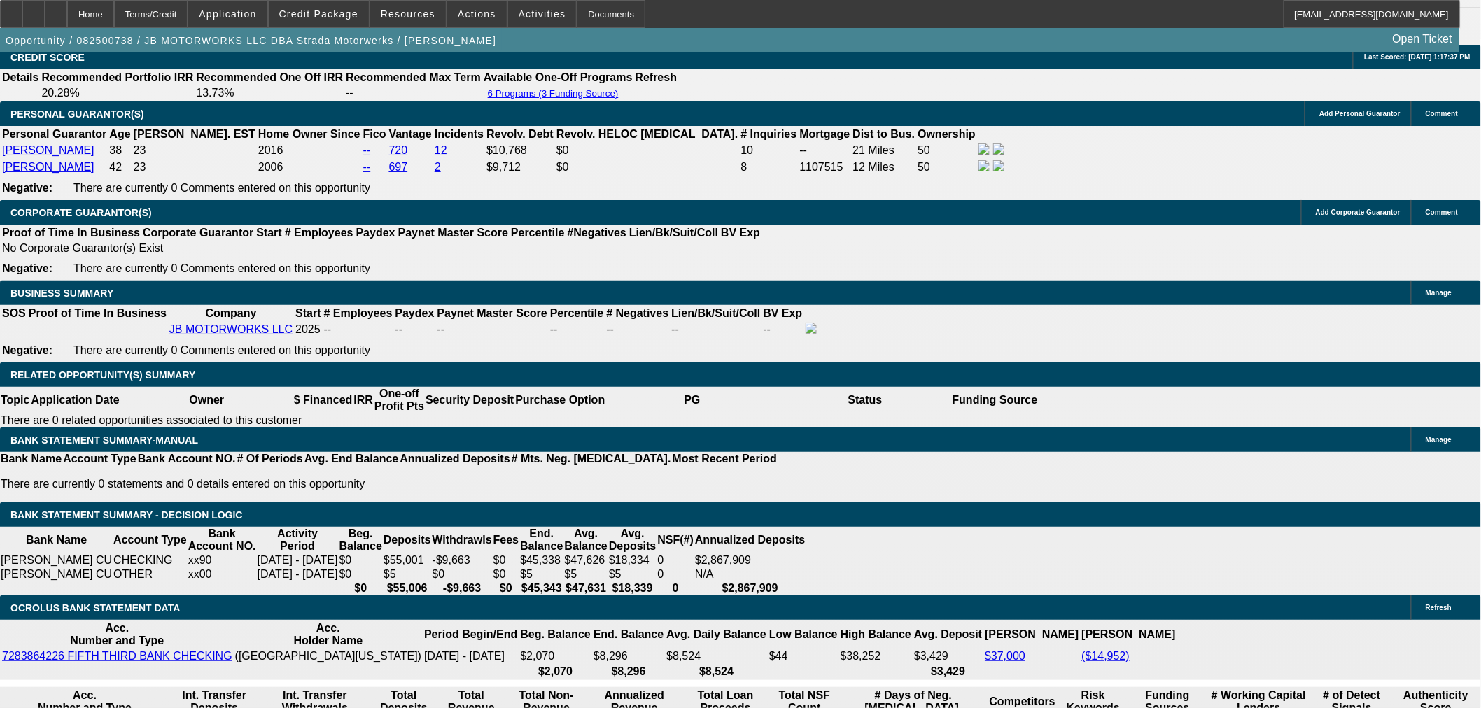
scroll to position [1965, 0]
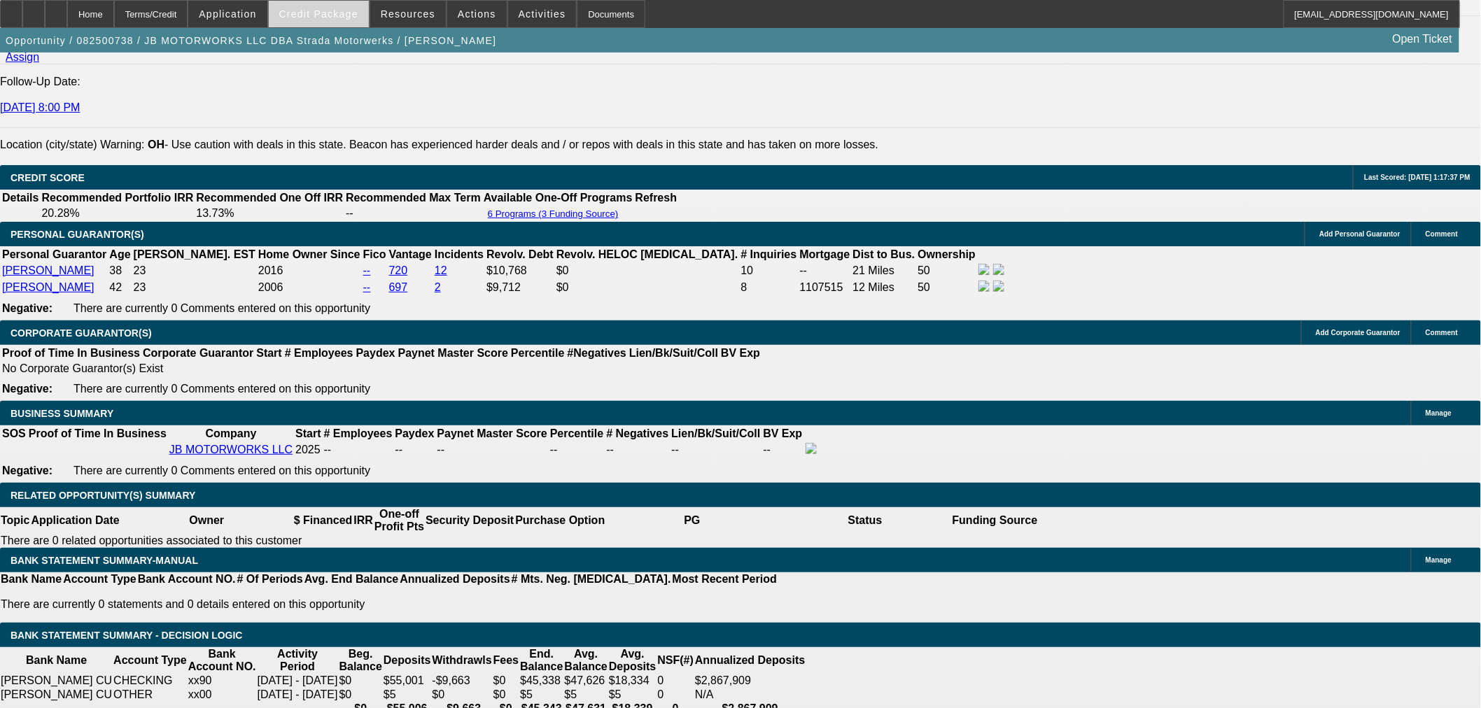
click at [323, 10] on span "Credit Package" at bounding box center [318, 13] width 79 height 11
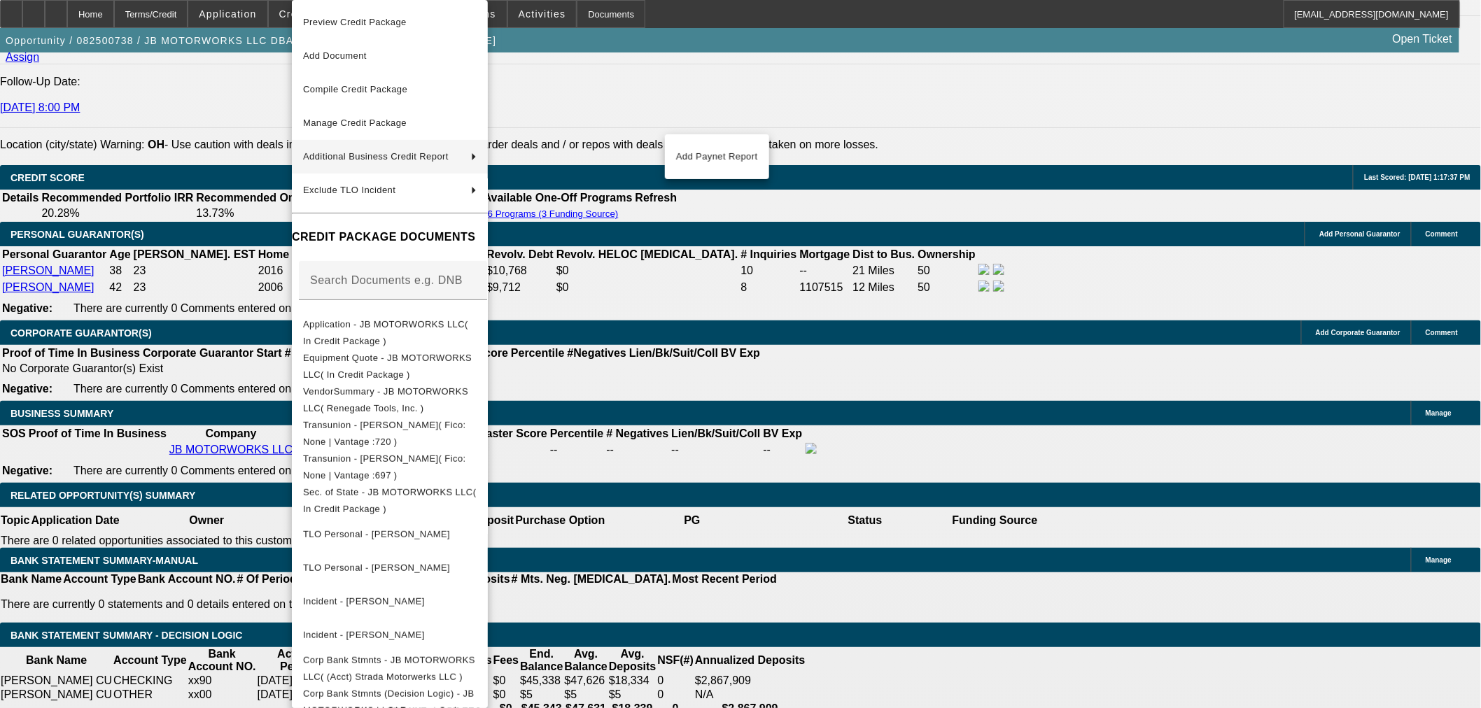
click at [110, 261] on div at bounding box center [740, 354] width 1481 height 708
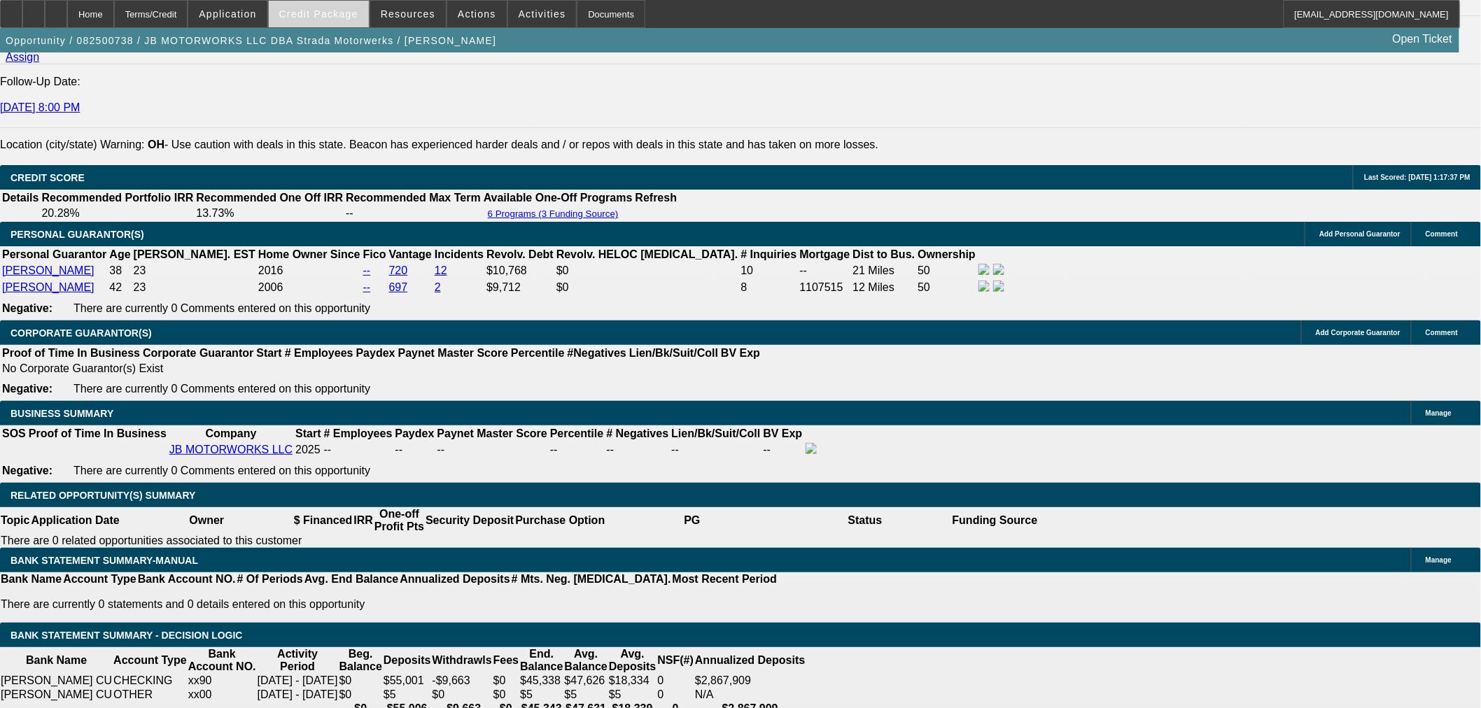
click at [330, 16] on span "Credit Package" at bounding box center [318, 13] width 79 height 11
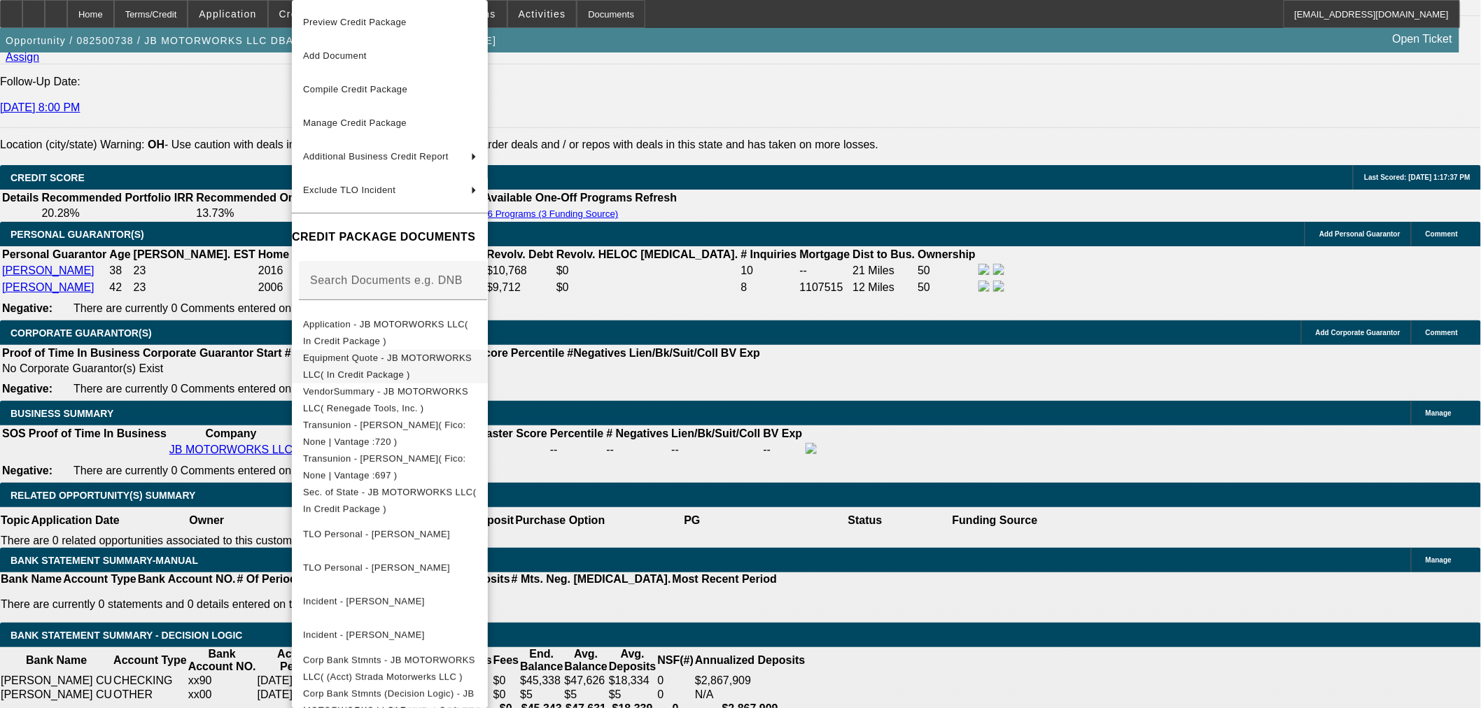
click at [362, 366] on span "Equipment Quote - JB MOTORWORKS LLC( In Credit Package )" at bounding box center [390, 367] width 174 height 34
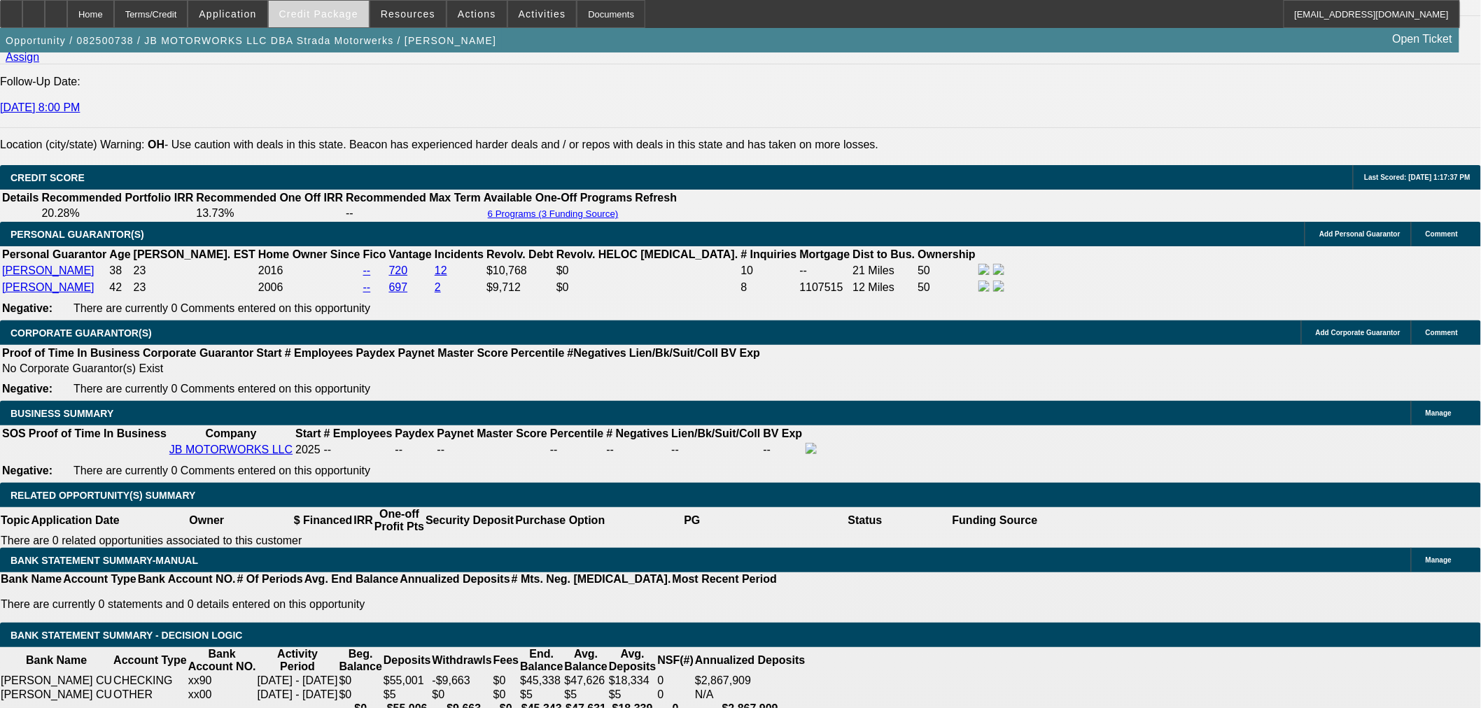
click at [318, 17] on span "Credit Package" at bounding box center [318, 13] width 79 height 11
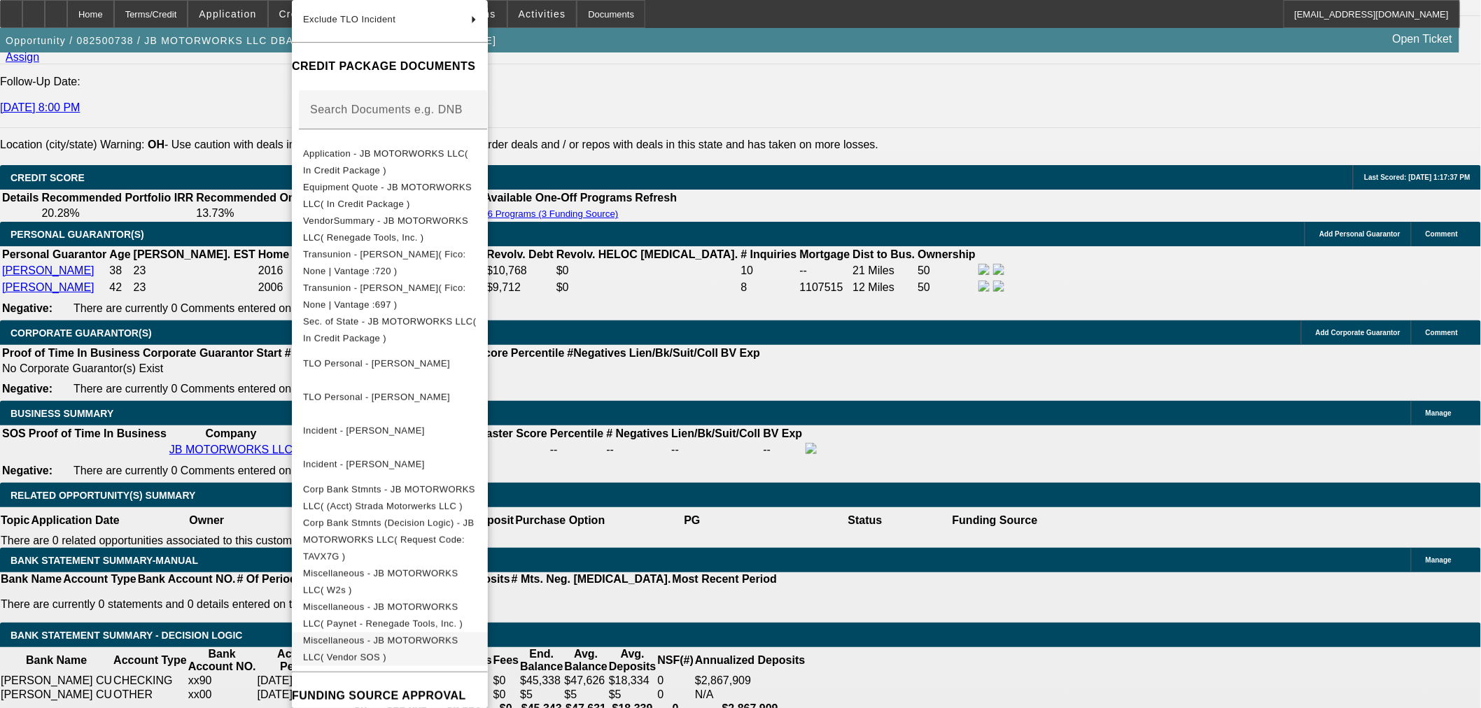
scroll to position [234, 0]
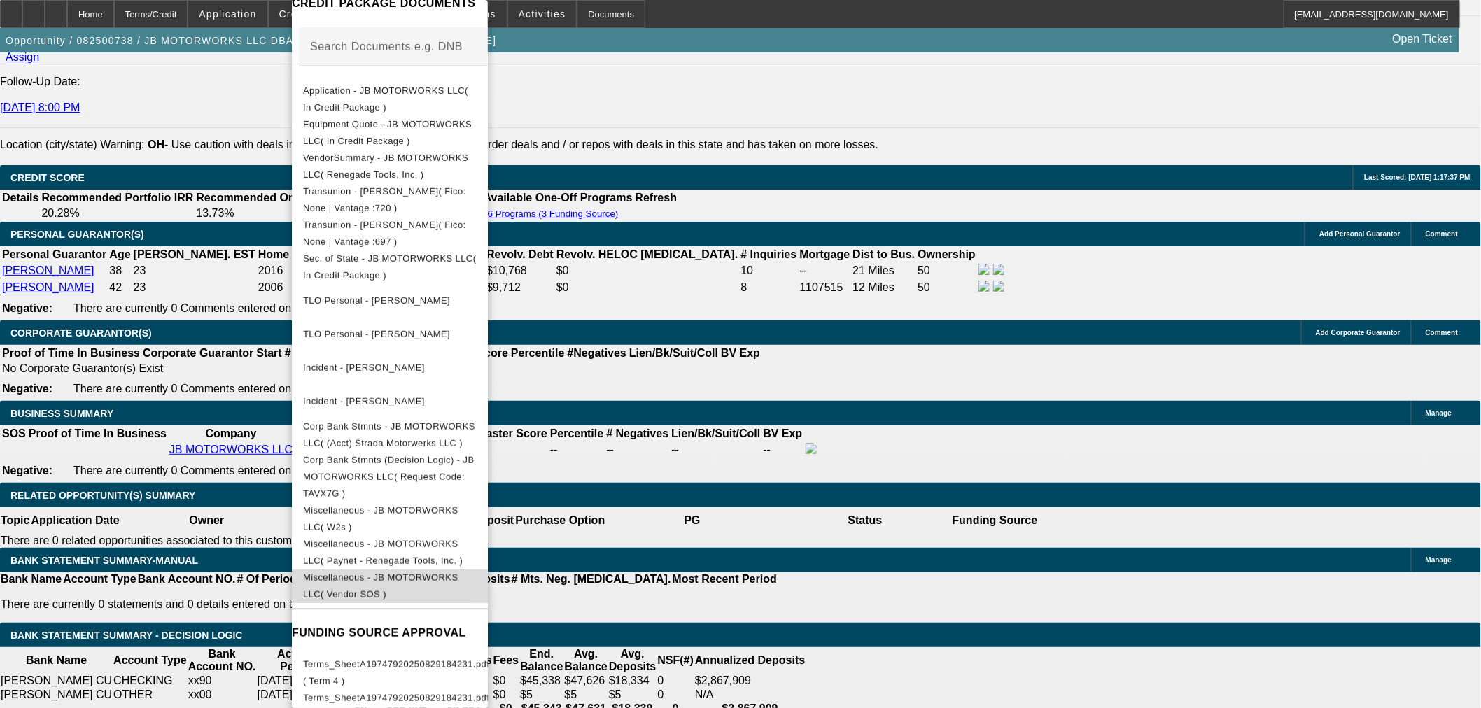
click at [458, 572] on span "Miscellaneous - JB MOTORWORKS LLC( Vendor SOS )" at bounding box center [380, 585] width 155 height 27
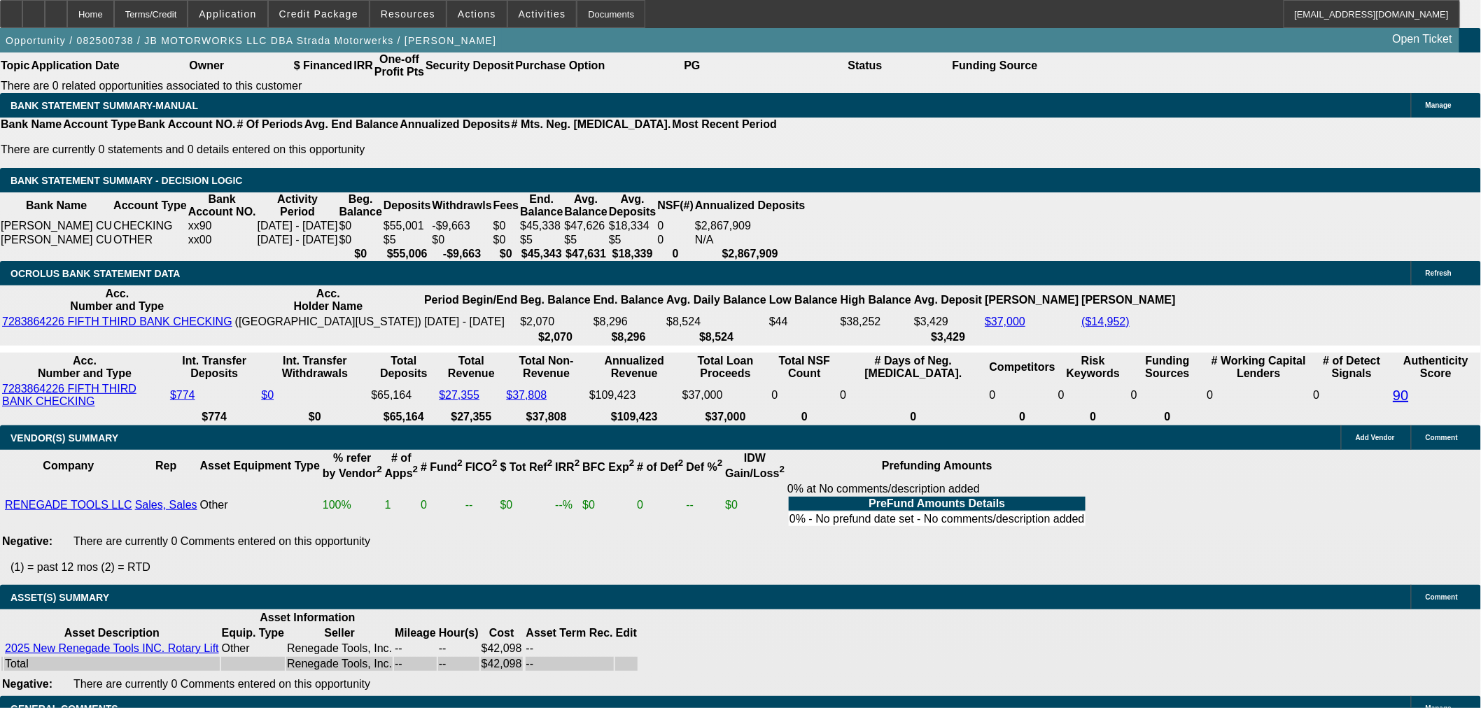
scroll to position [2509, 0]
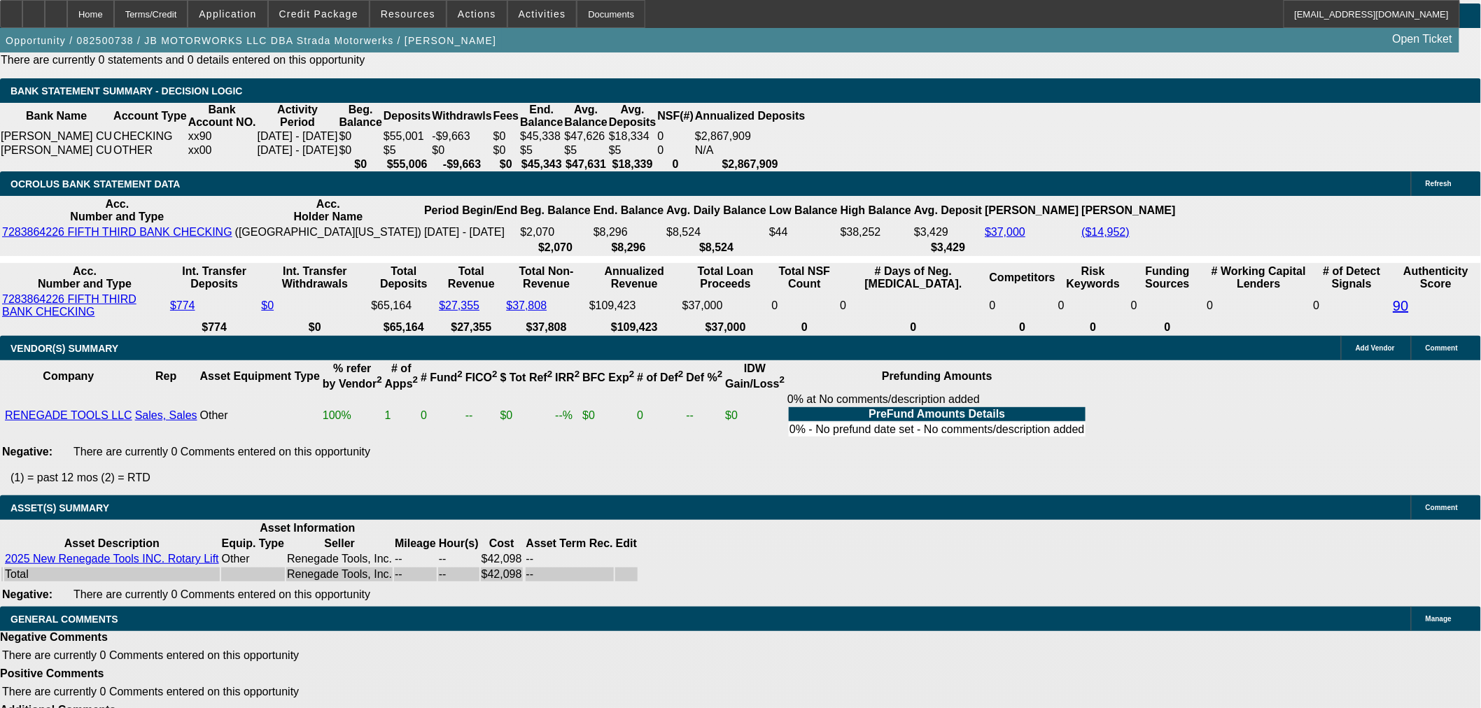
drag, startPoint x: 266, startPoint y: 379, endPoint x: 262, endPoint y: 393, distance: 14.4
select select "6"
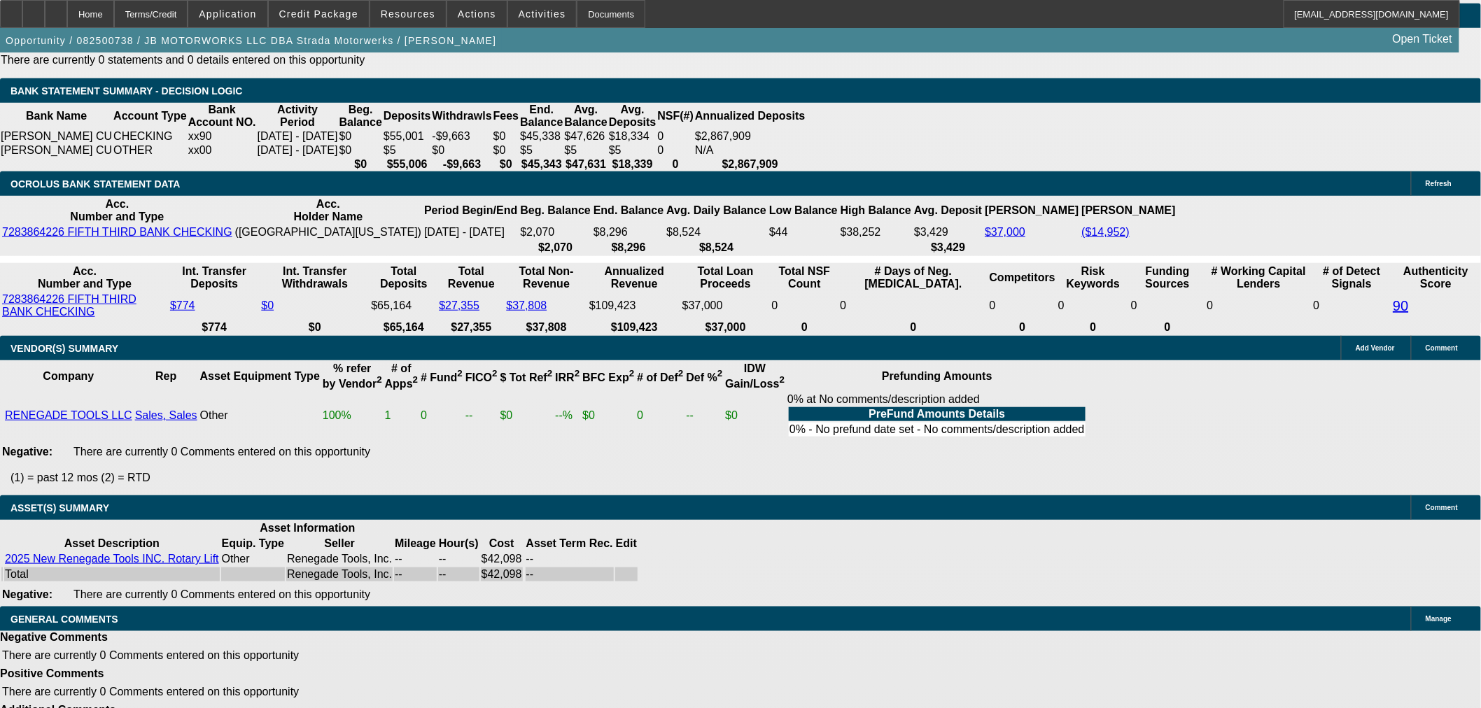
scroll to position [0, 0]
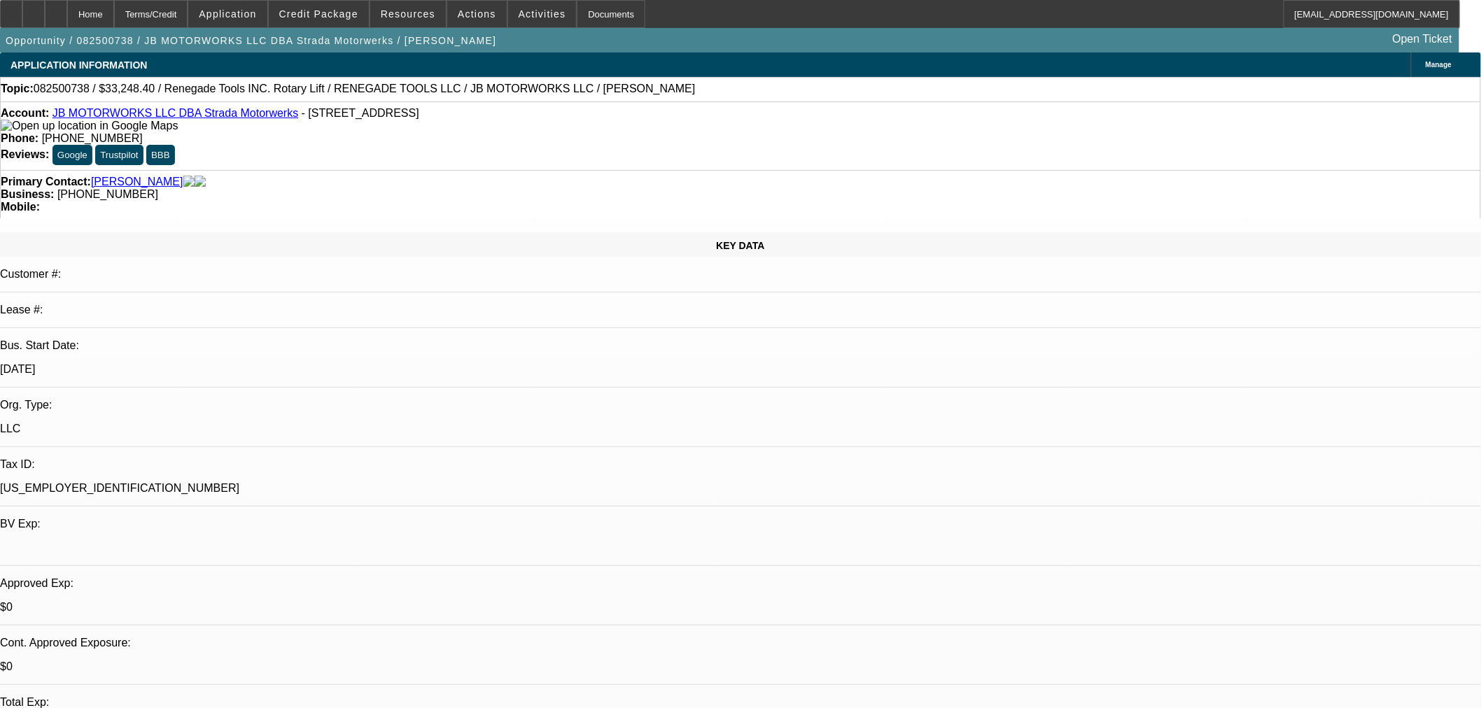
type textarea "i"
click at [325, 11] on span "Credit Package" at bounding box center [318, 13] width 79 height 11
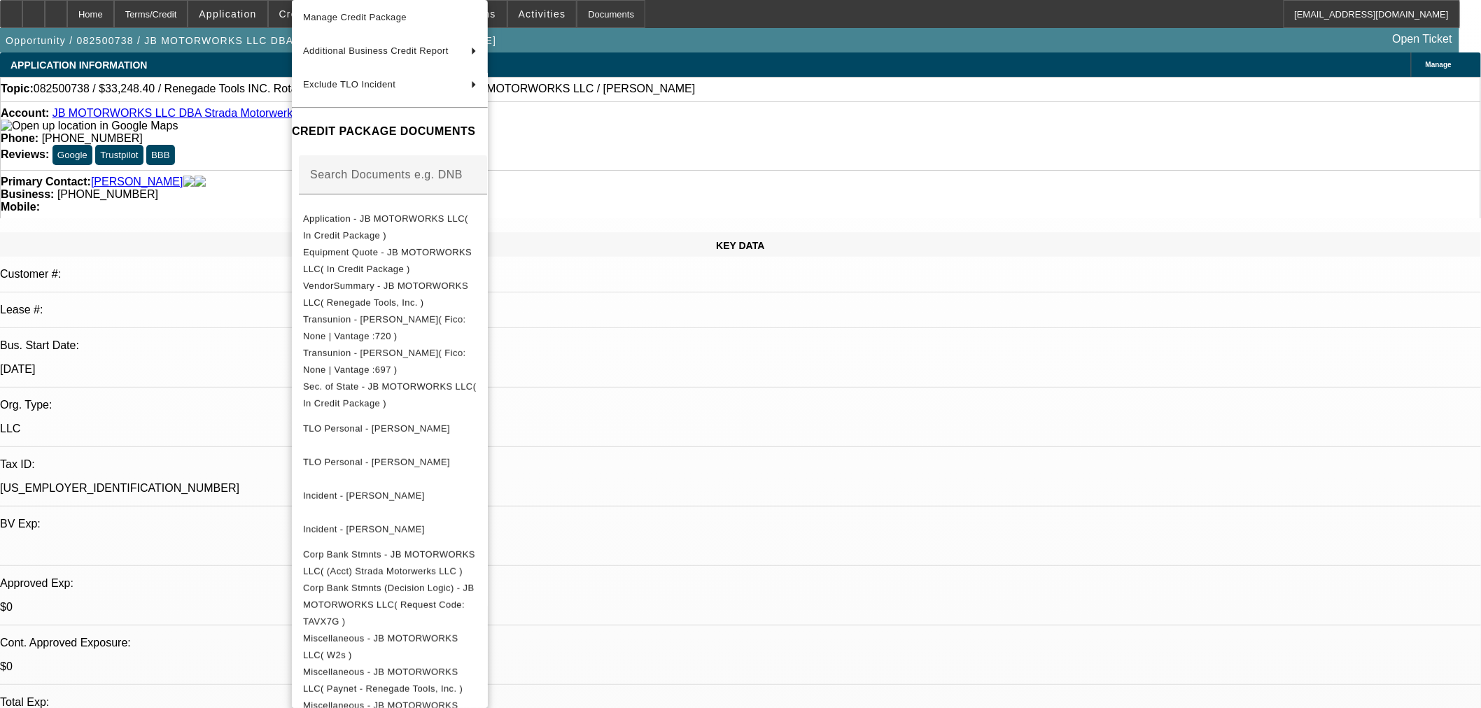
scroll to position [234, 0]
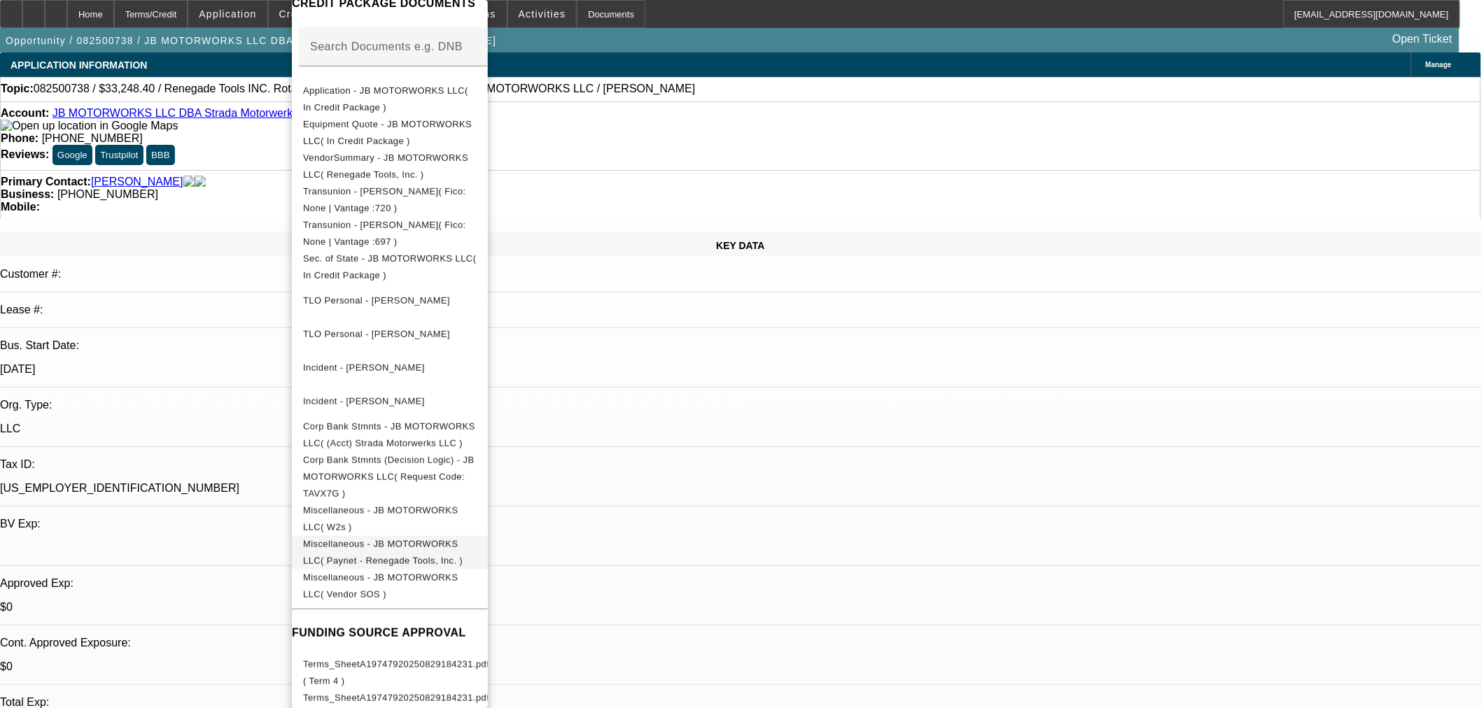
click at [477, 536] on span "Miscellaneous - JB MOTORWORKS LLC( Paynet - Renegade Tools, Inc. )" at bounding box center [390, 553] width 174 height 34
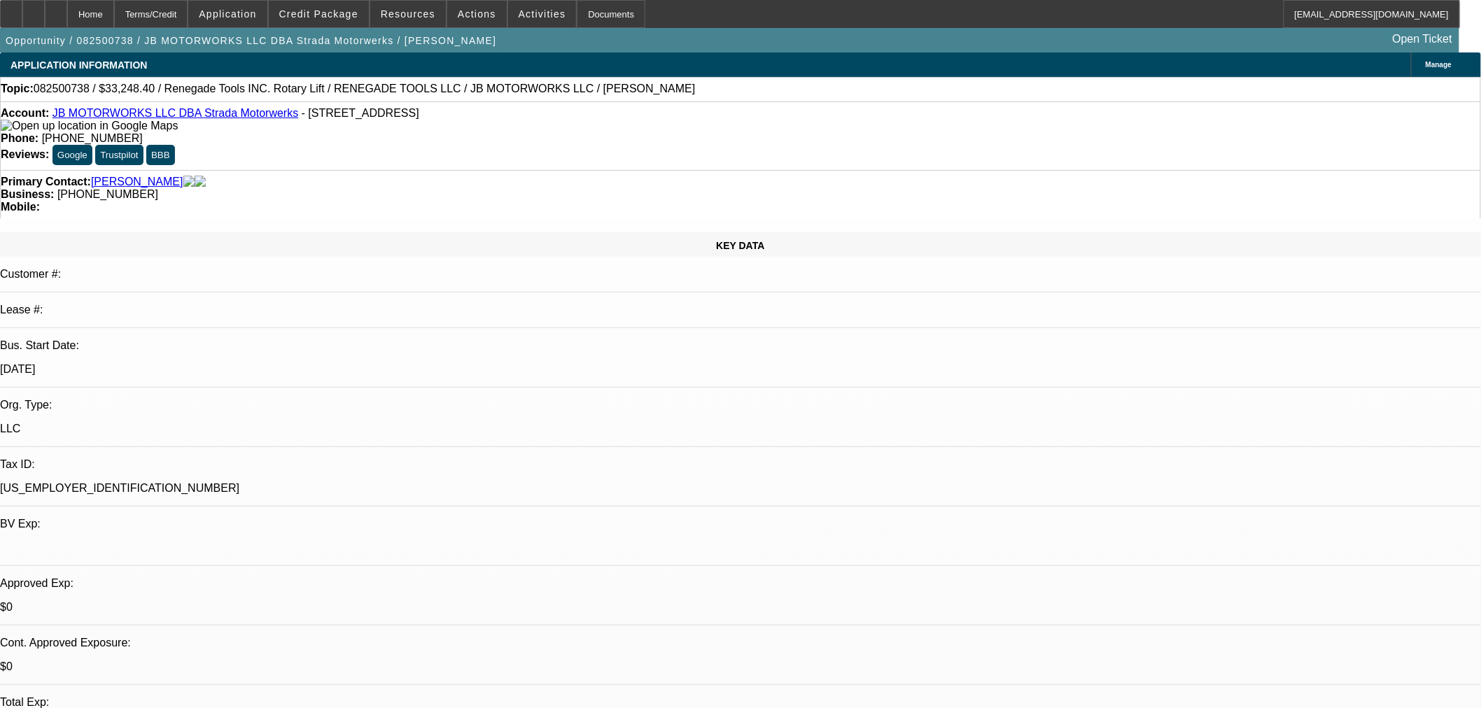
type textarea "INVOICE IS UNDER INC BUT YOU ATTACHED INFO AND HAVE LLC IN CRM - ARE WE LOOKING…"
checkbox input "true"
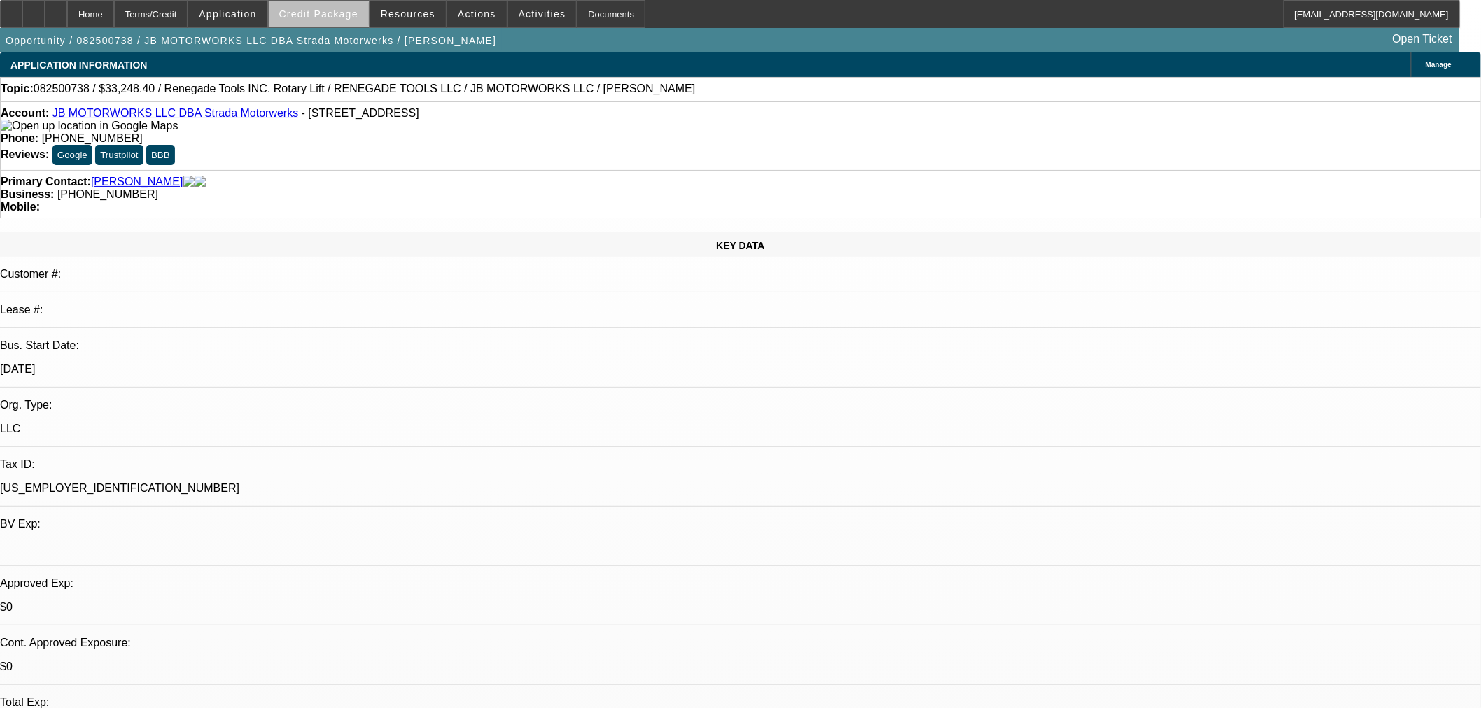
click at [344, 17] on span "Credit Package" at bounding box center [318, 13] width 79 height 11
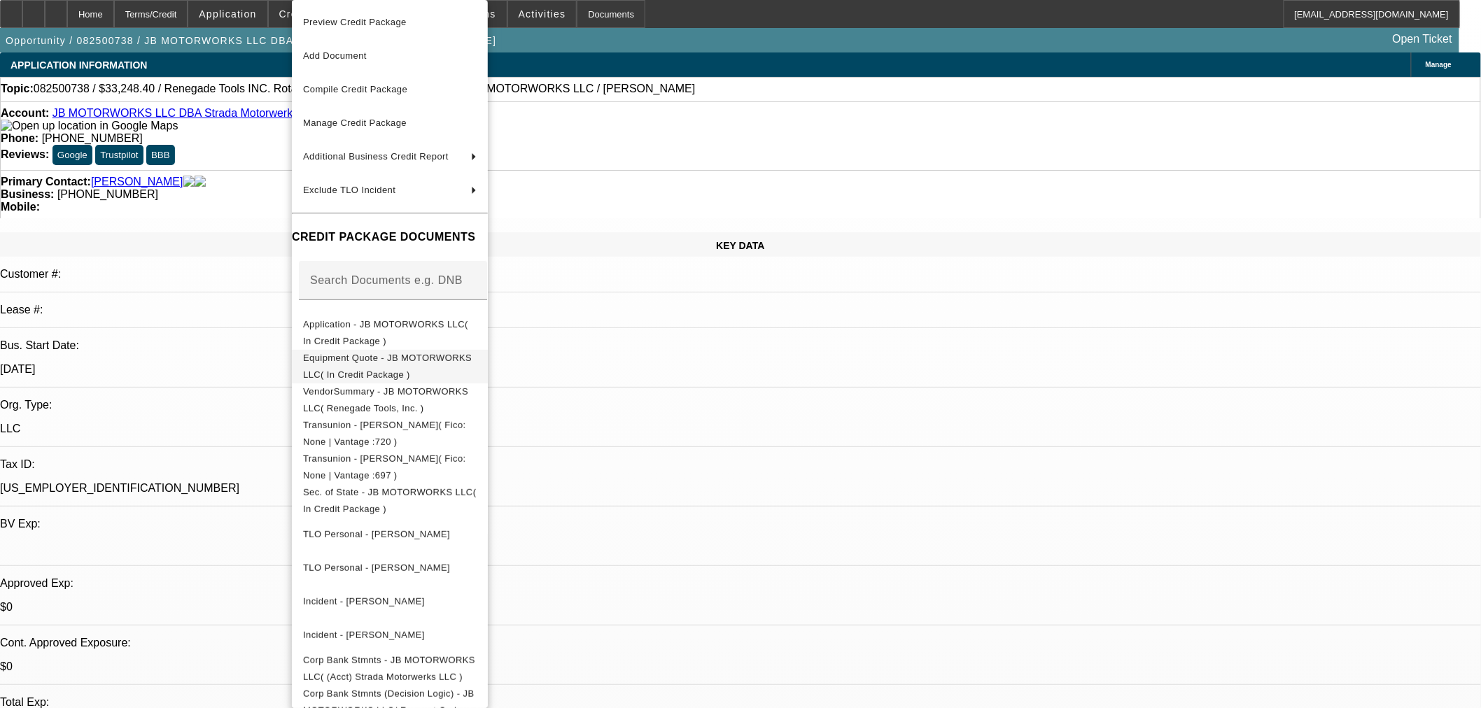
click at [374, 367] on span "Equipment Quote - JB MOTORWORKS LLC( In Credit Package )" at bounding box center [390, 367] width 174 height 34
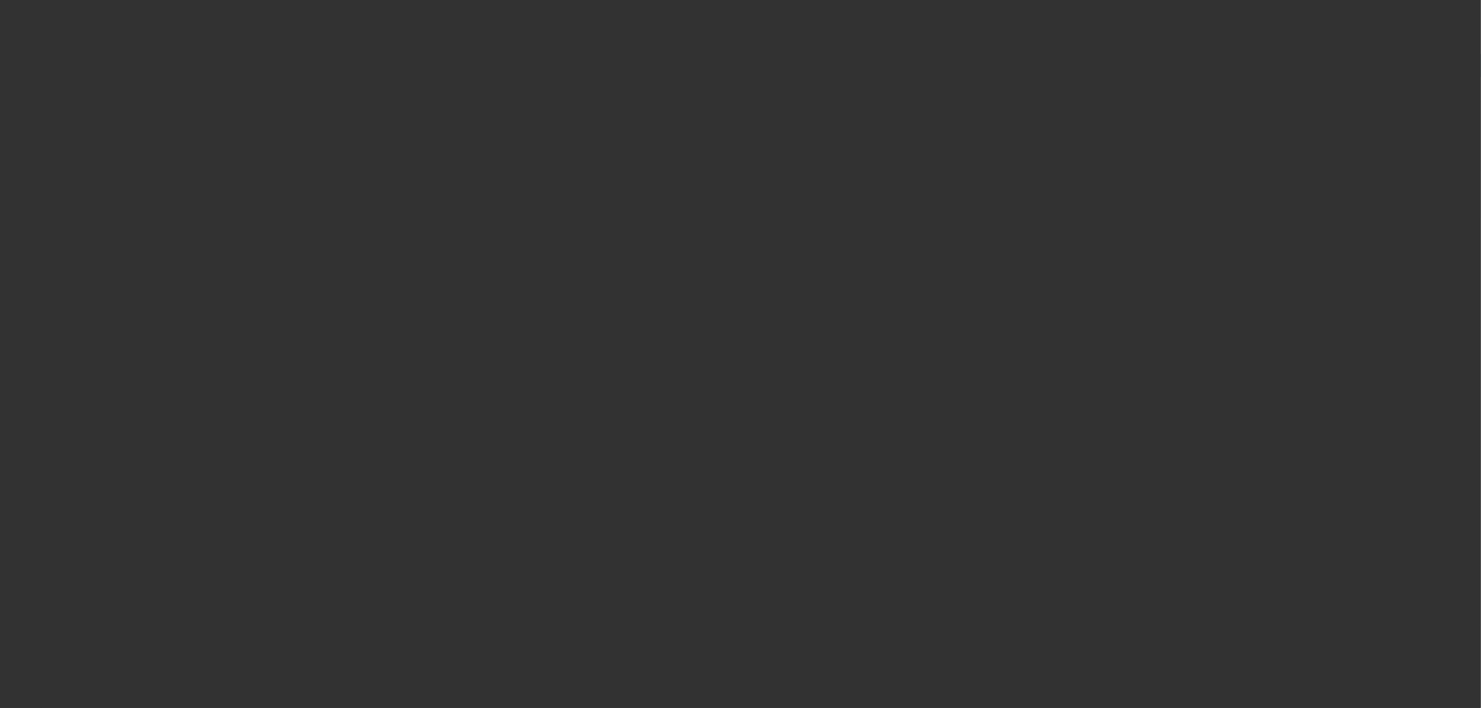
select select "0"
select select "3"
select select "0.1"
select select "4"
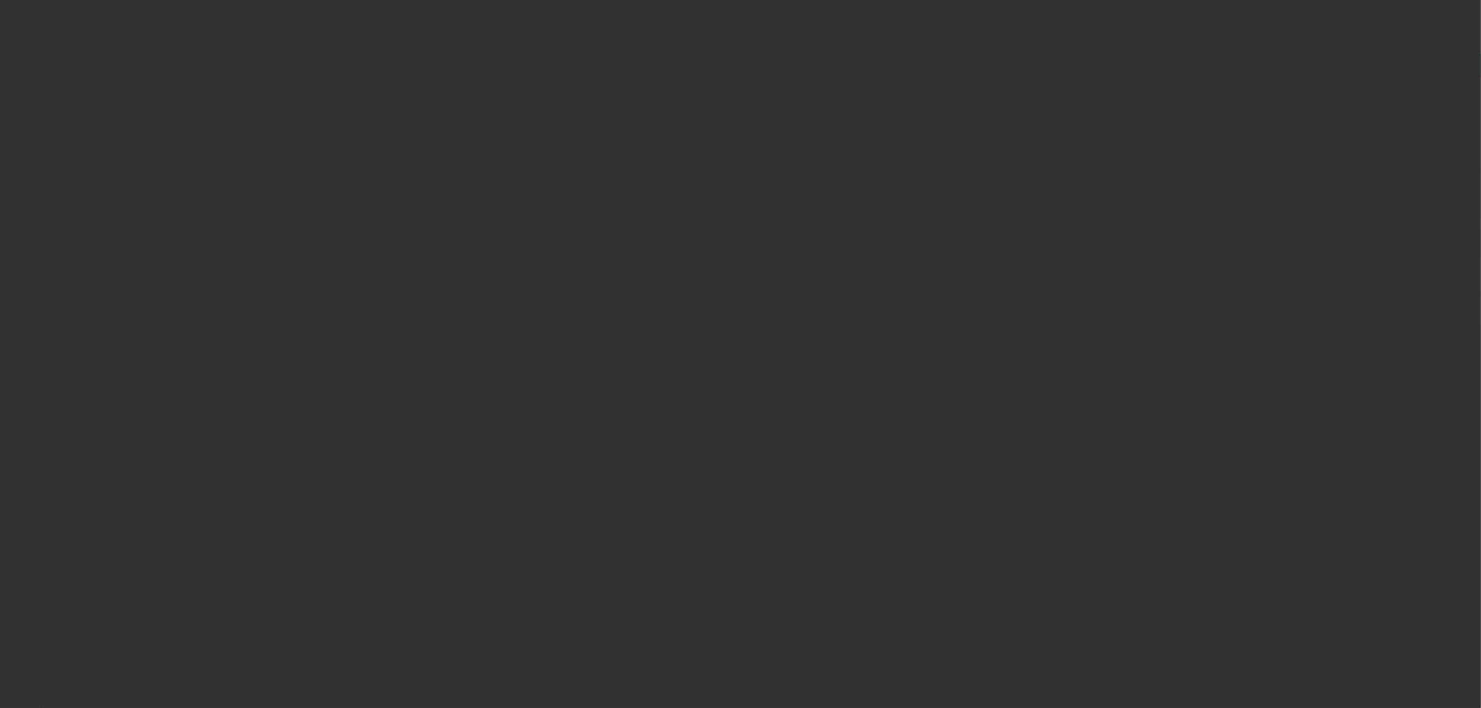
select select "0"
select select "3"
select select "0.1"
select select "4"
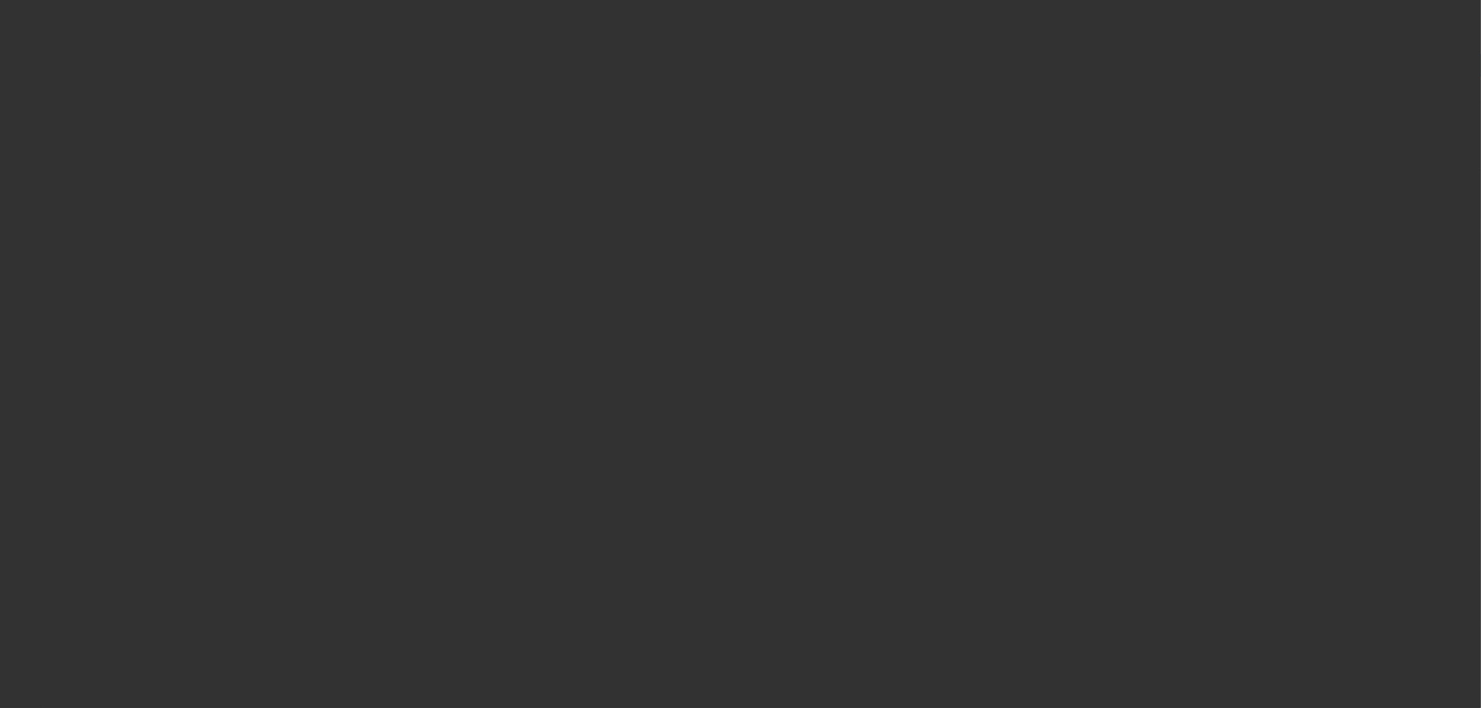
select select "0"
select select "3"
select select "0.1"
select select "4"
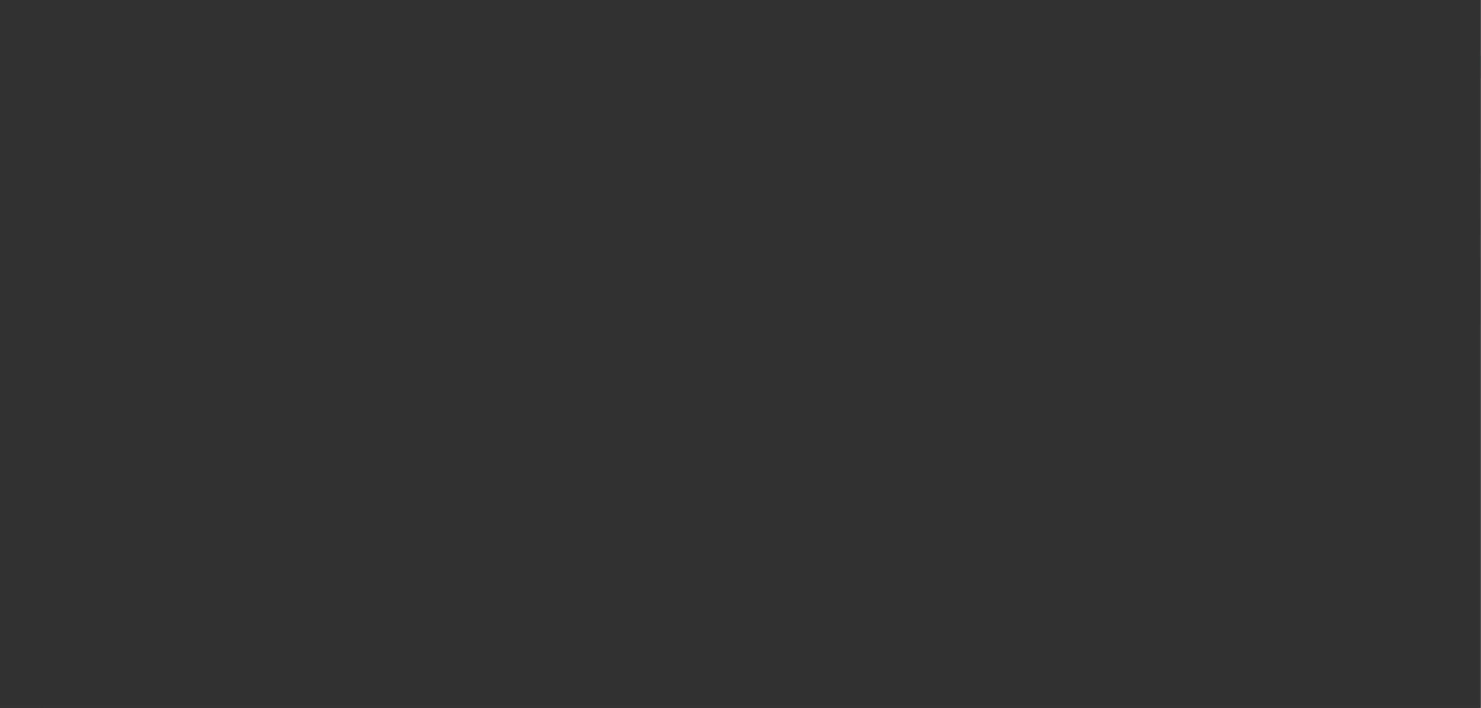
select select "0"
select select "3"
select select "0.1"
select select "4"
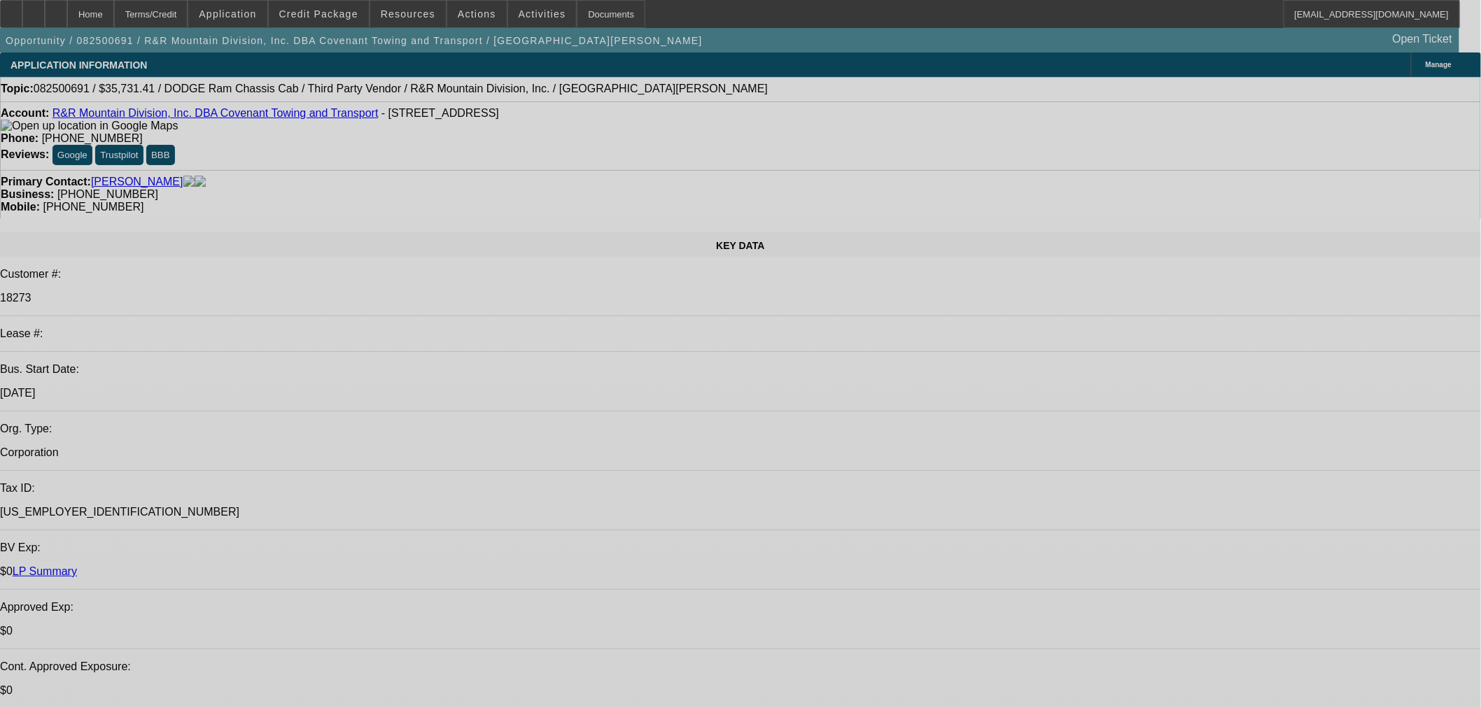
select select "0"
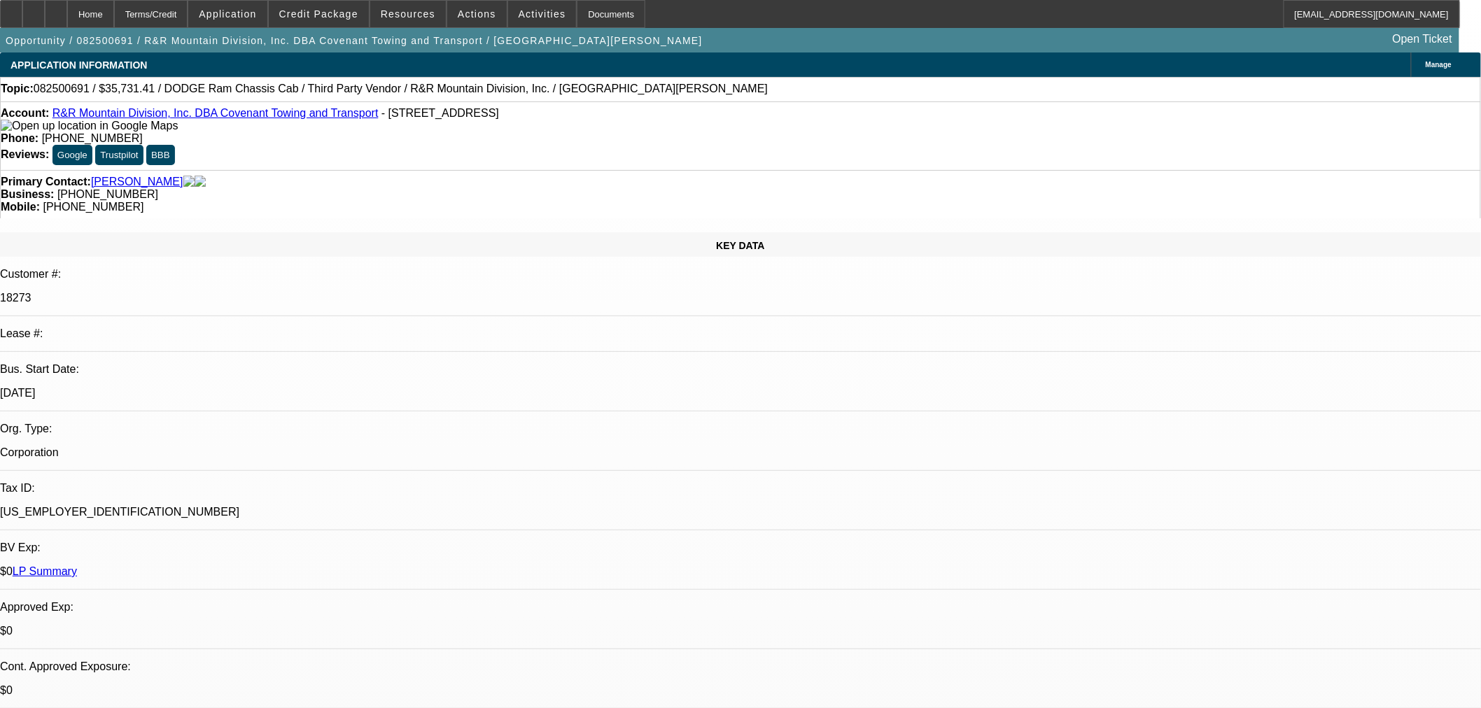
select select "0"
select select "6"
select select "0"
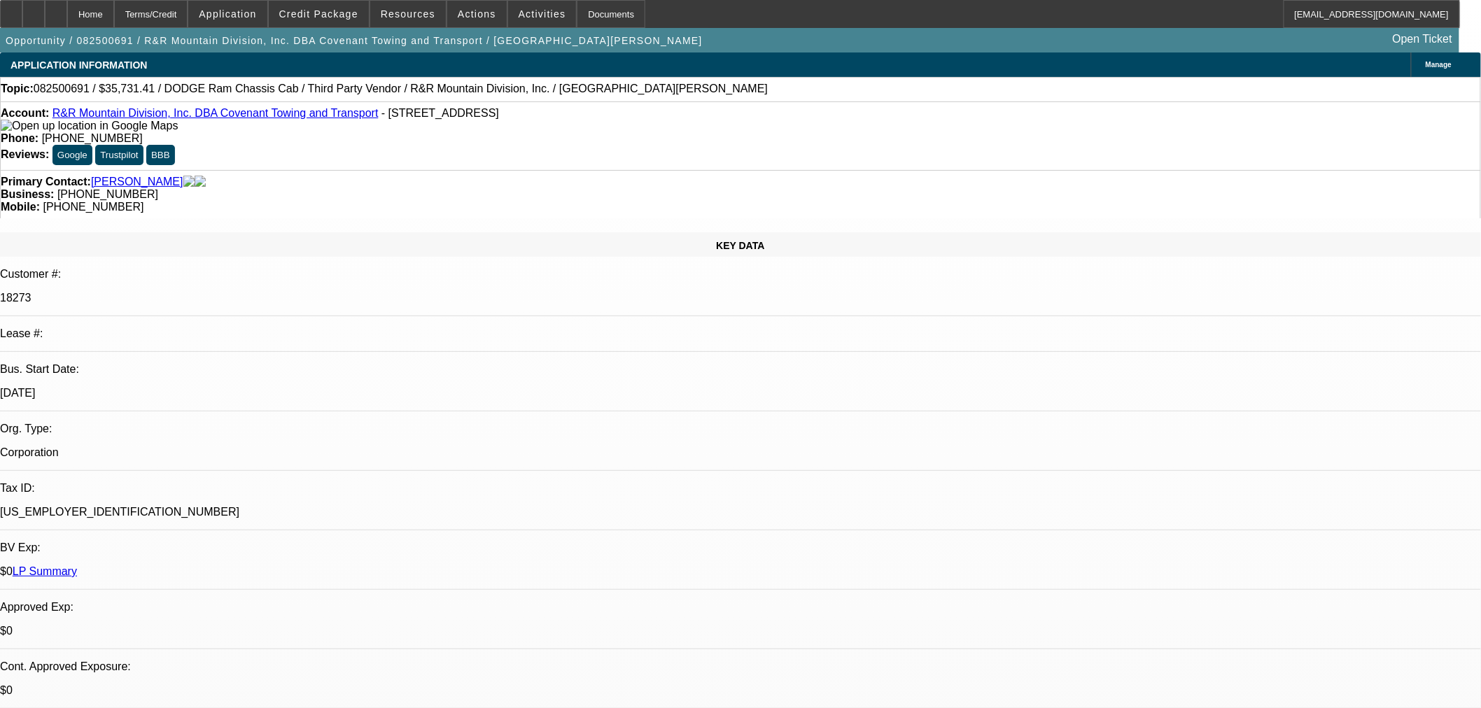
select select "0"
select select "6"
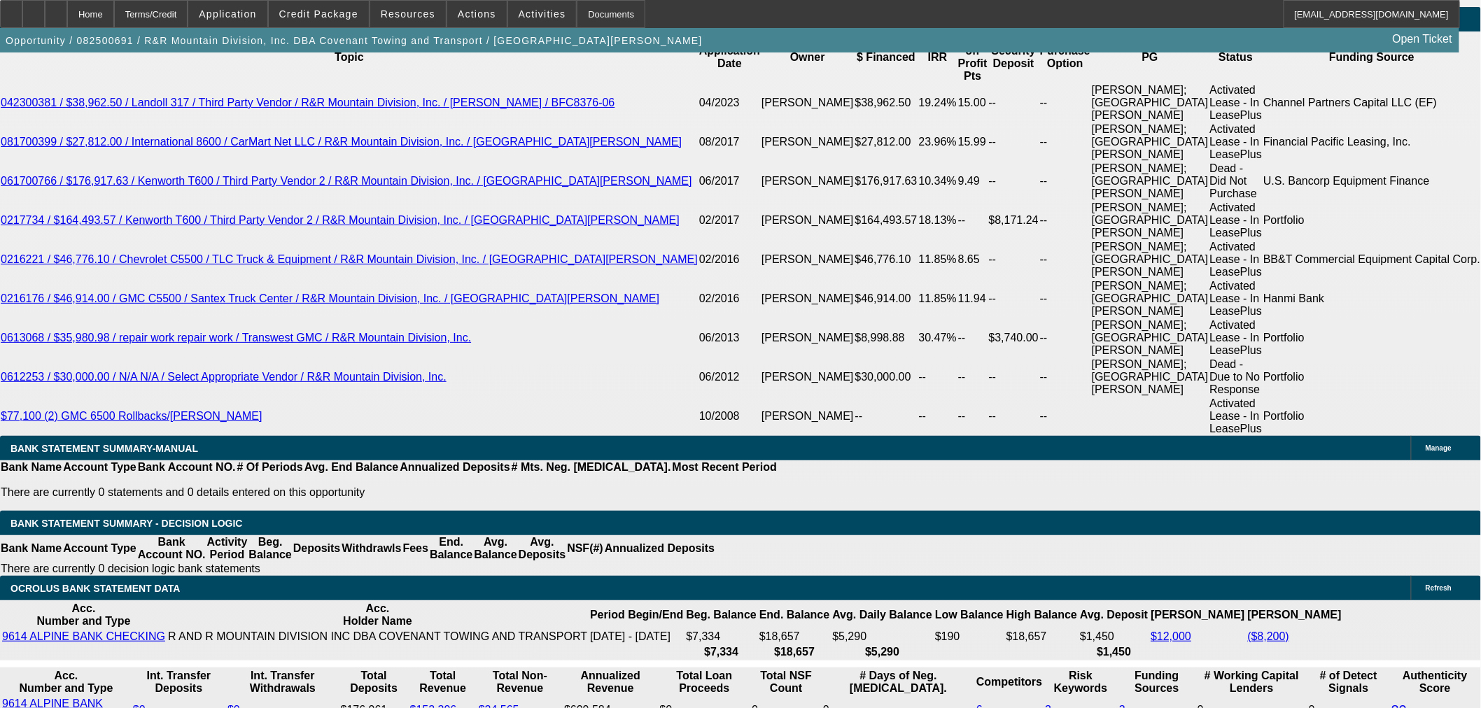
scroll to position [2478, 0]
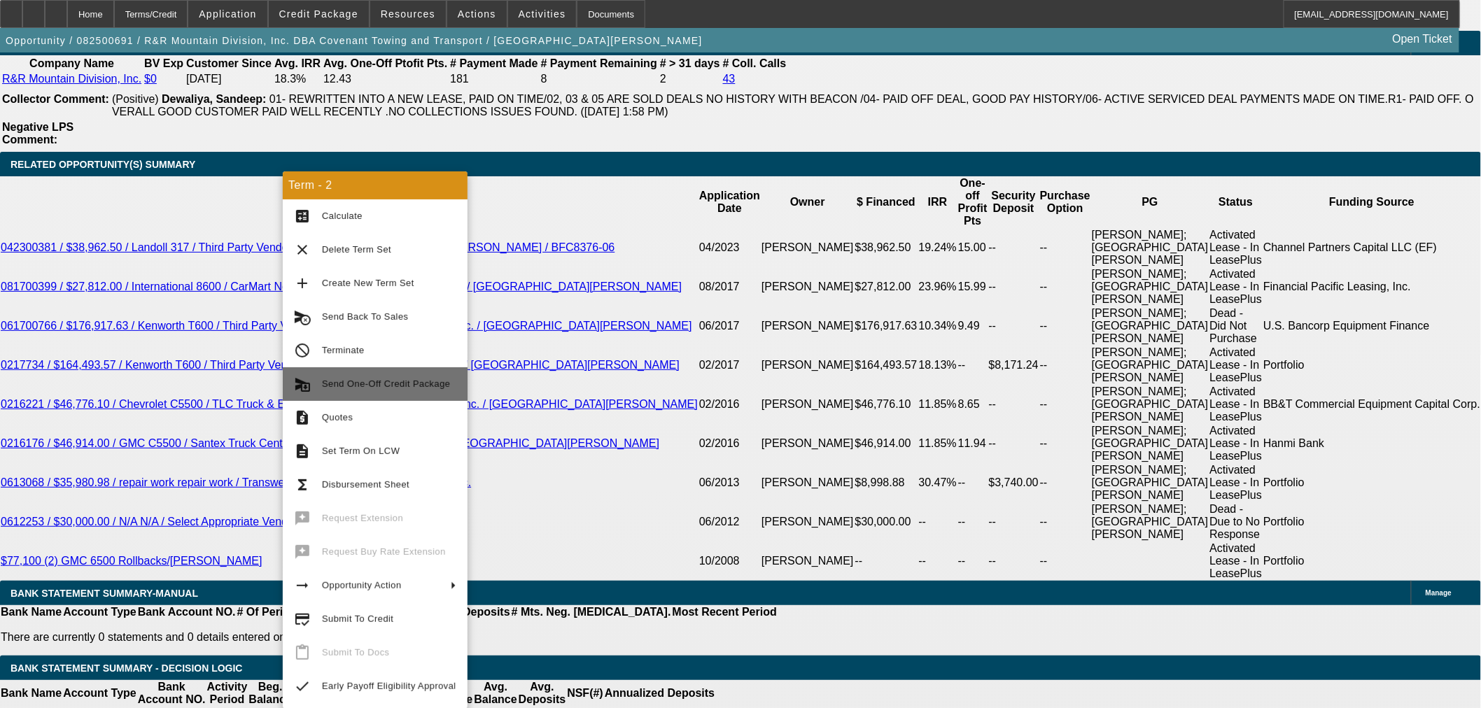
click at [378, 376] on span "Send One-Off Credit Package" at bounding box center [389, 384] width 134 height 17
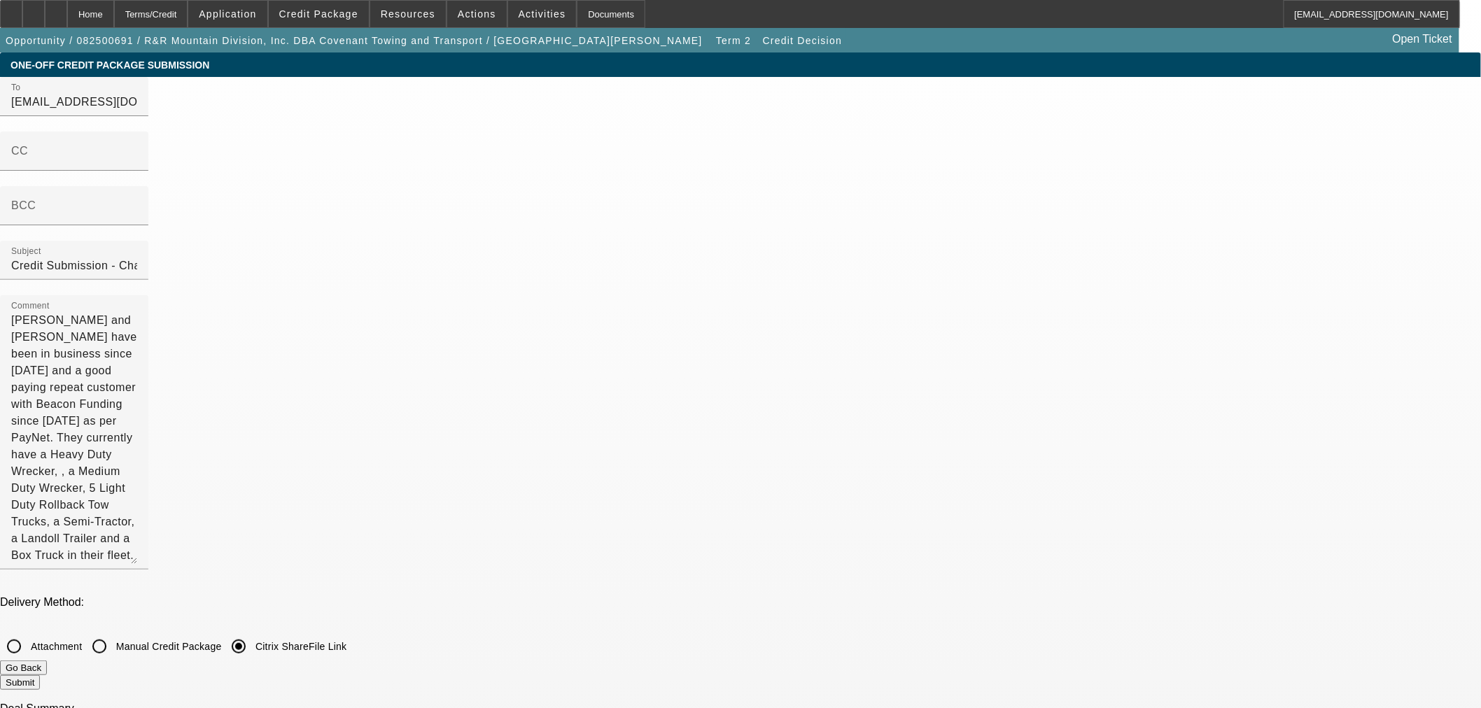
drag, startPoint x: 915, startPoint y: 251, endPoint x: 402, endPoint y: -94, distance: 618.1
click at [402, 0] on html "Home Terms/Credit Application Credit Package Resources Actions Activities Docum…" at bounding box center [740, 354] width 1481 height 708
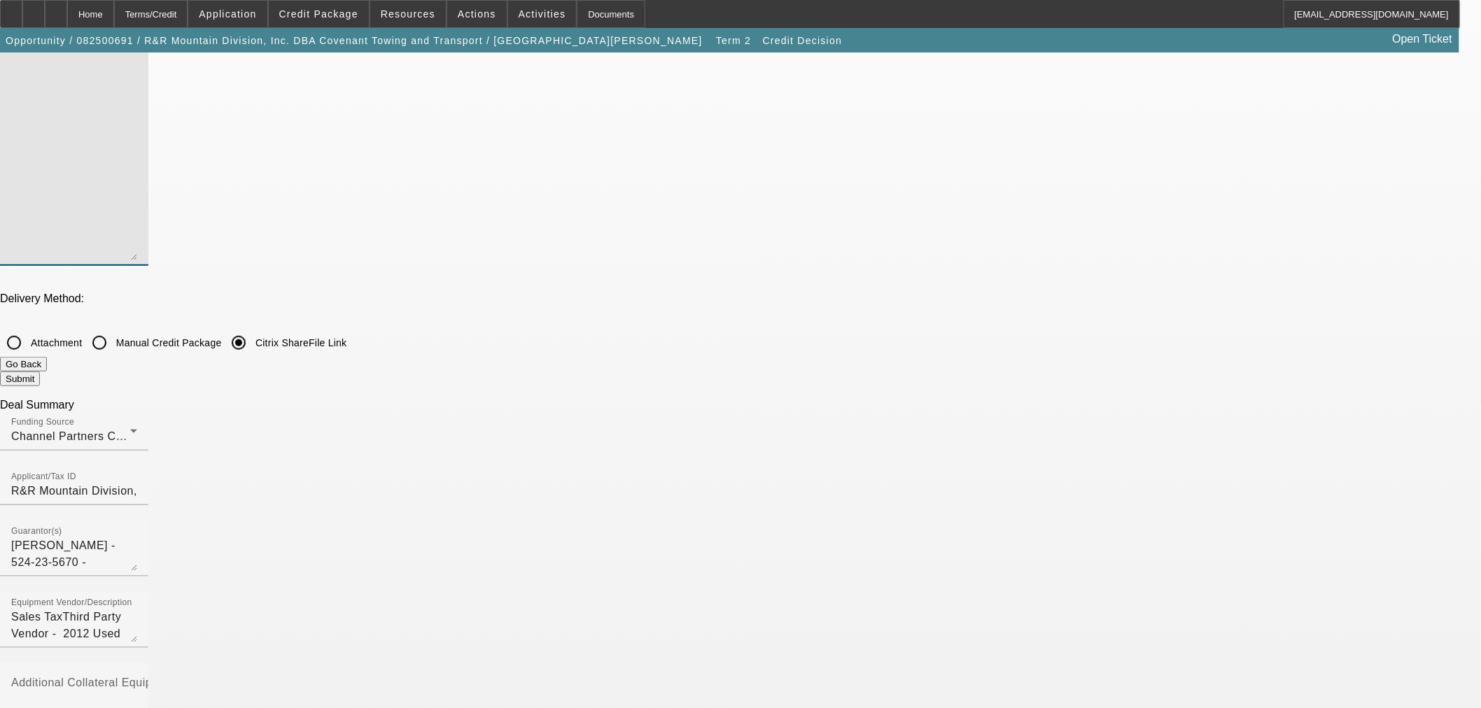
scroll to position [311, 0]
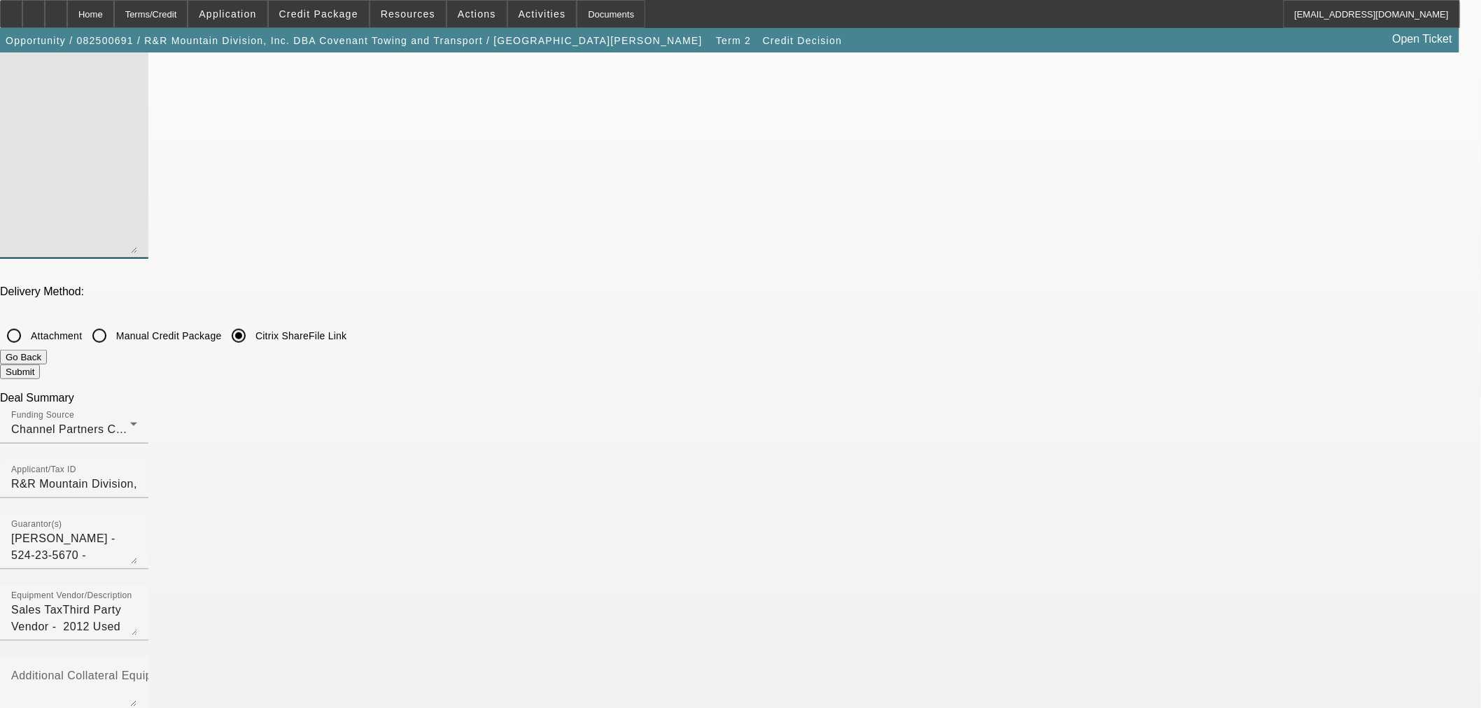
checkbox input "true"
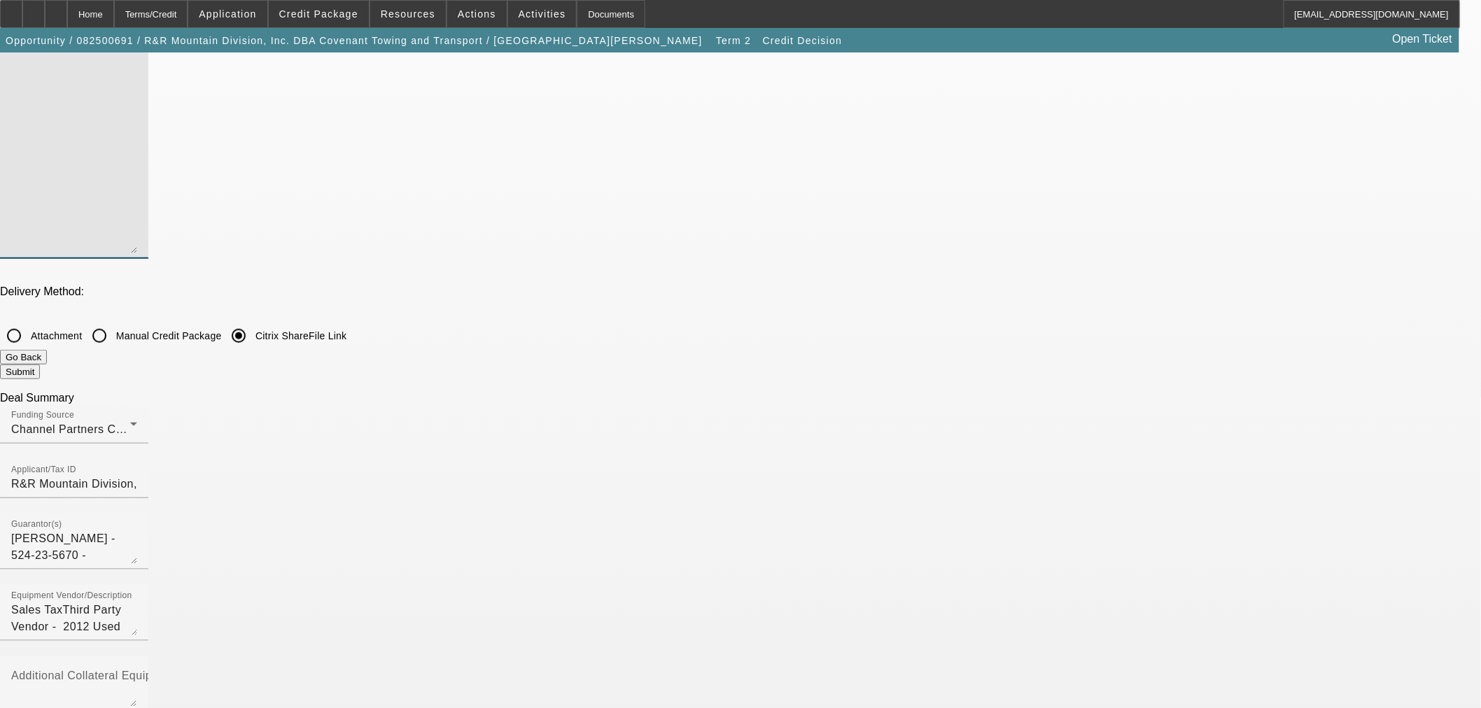
checkbox input "true"
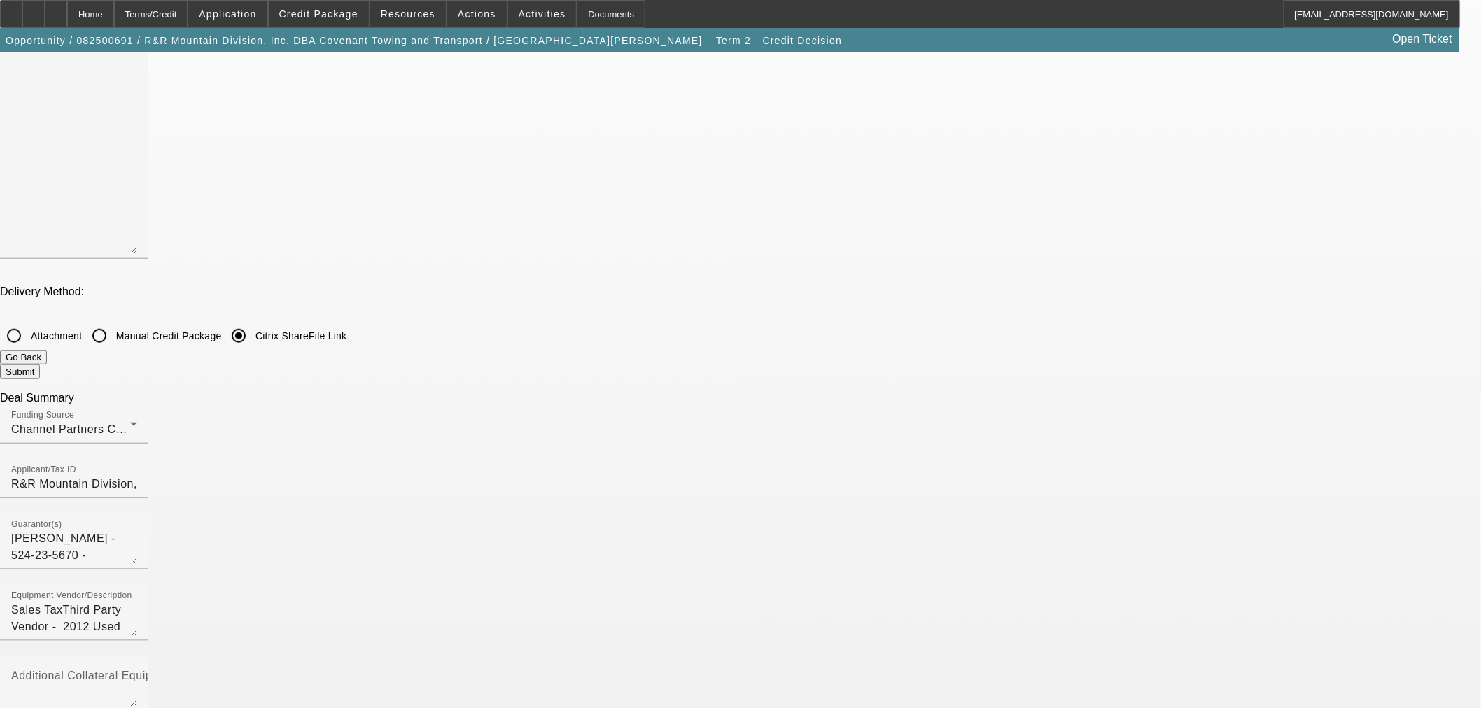
checkbox input "false"
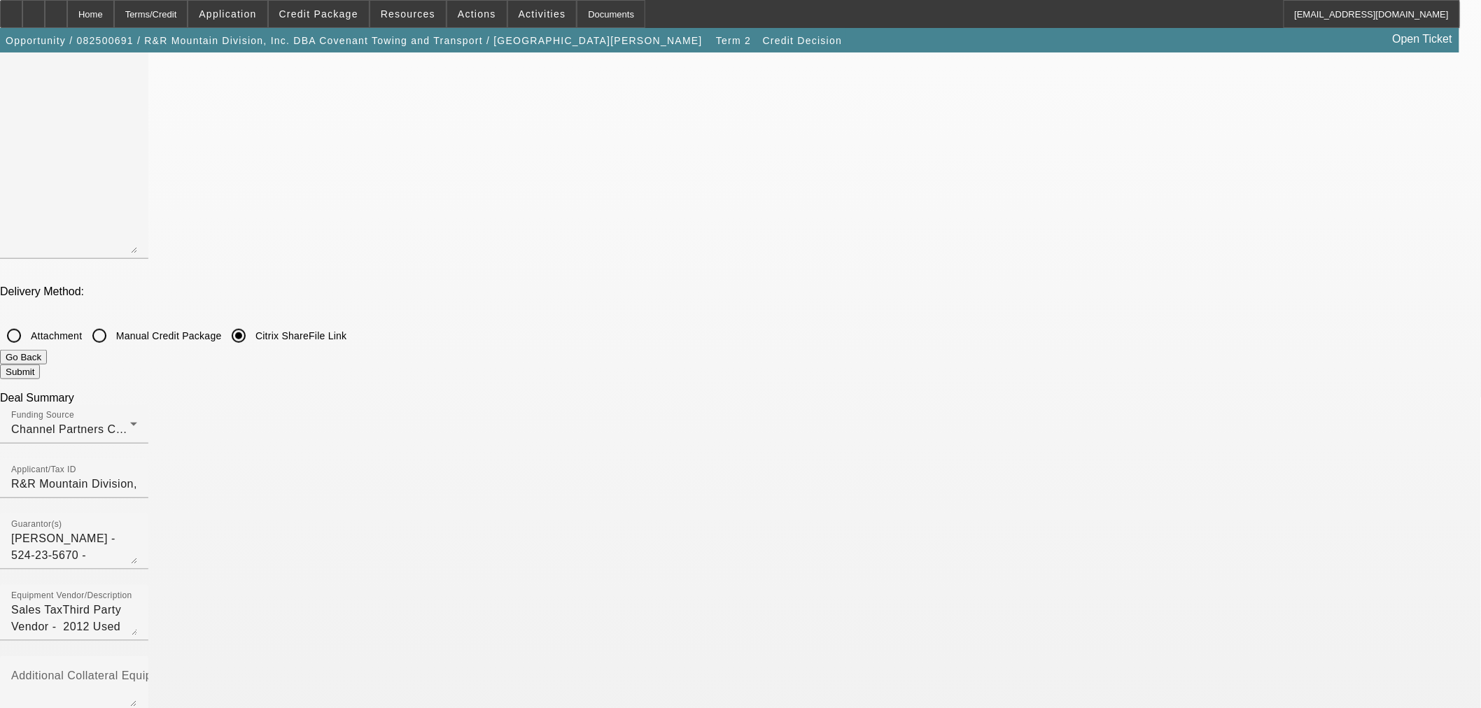
checkbox input "false"
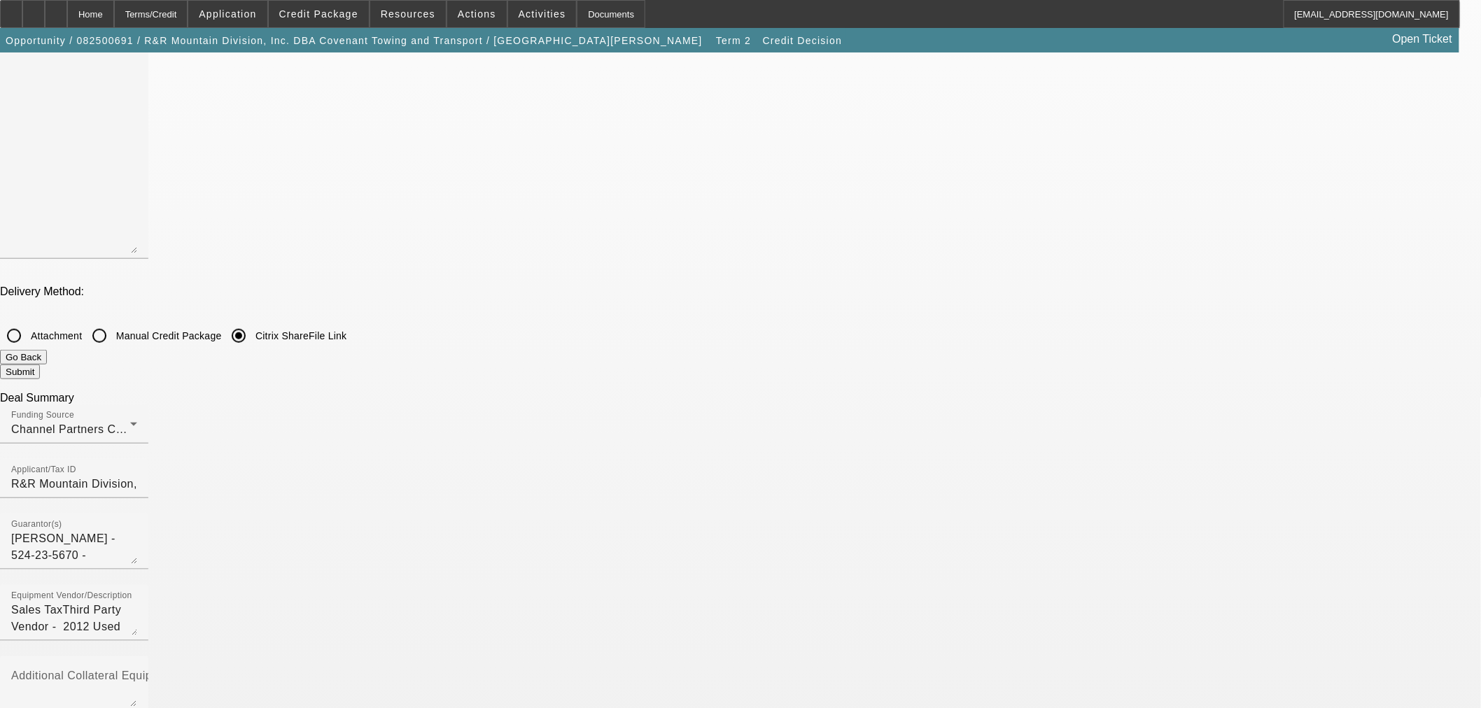
checkbox input "false"
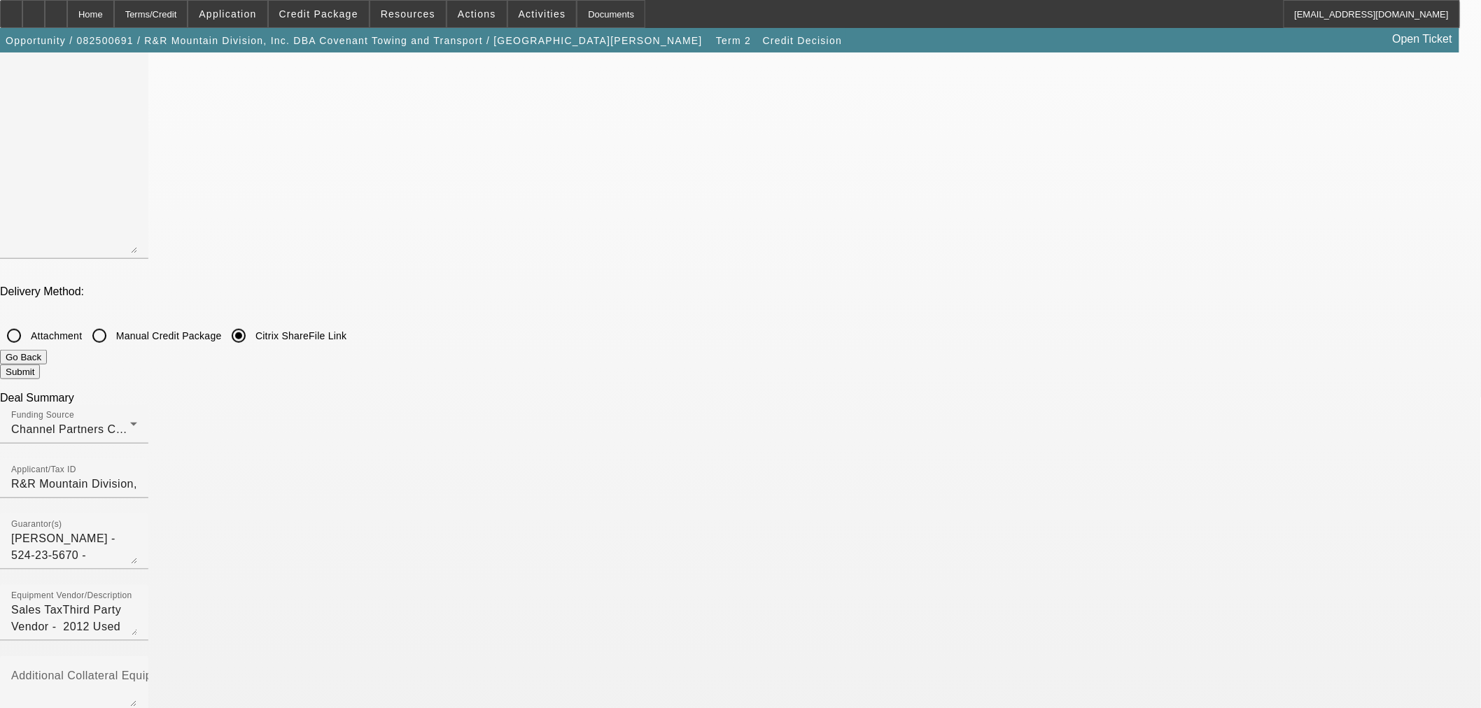
checkbox input "false"
checkbox input "true"
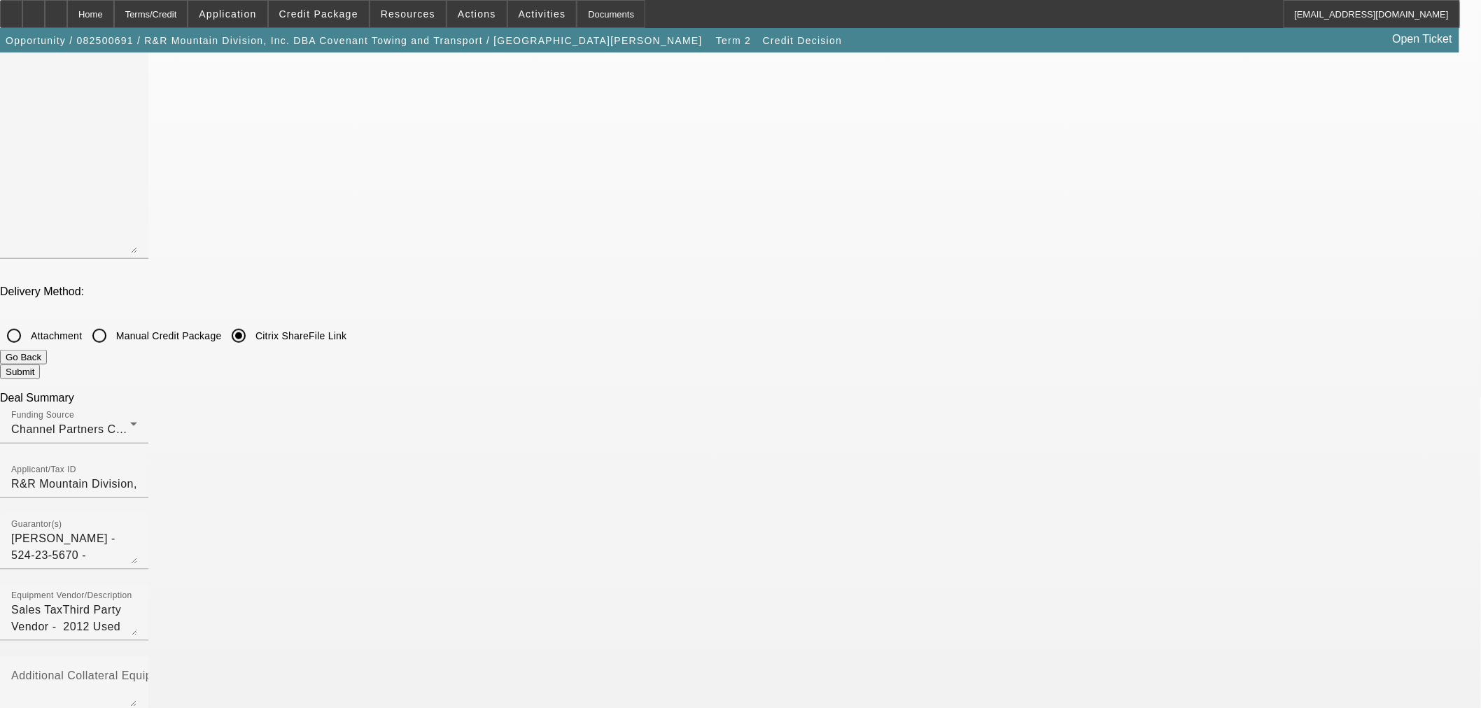
checkbox input "true"
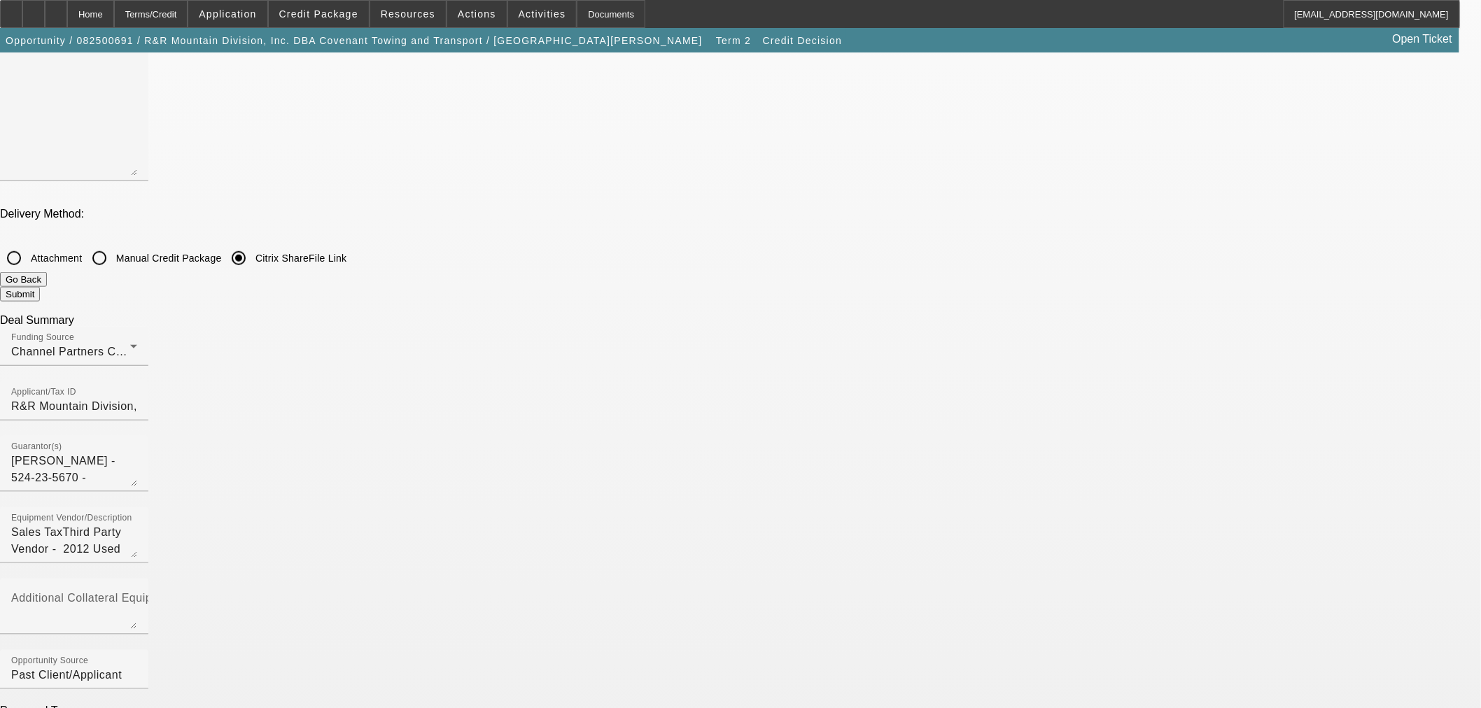
scroll to position [466, 0]
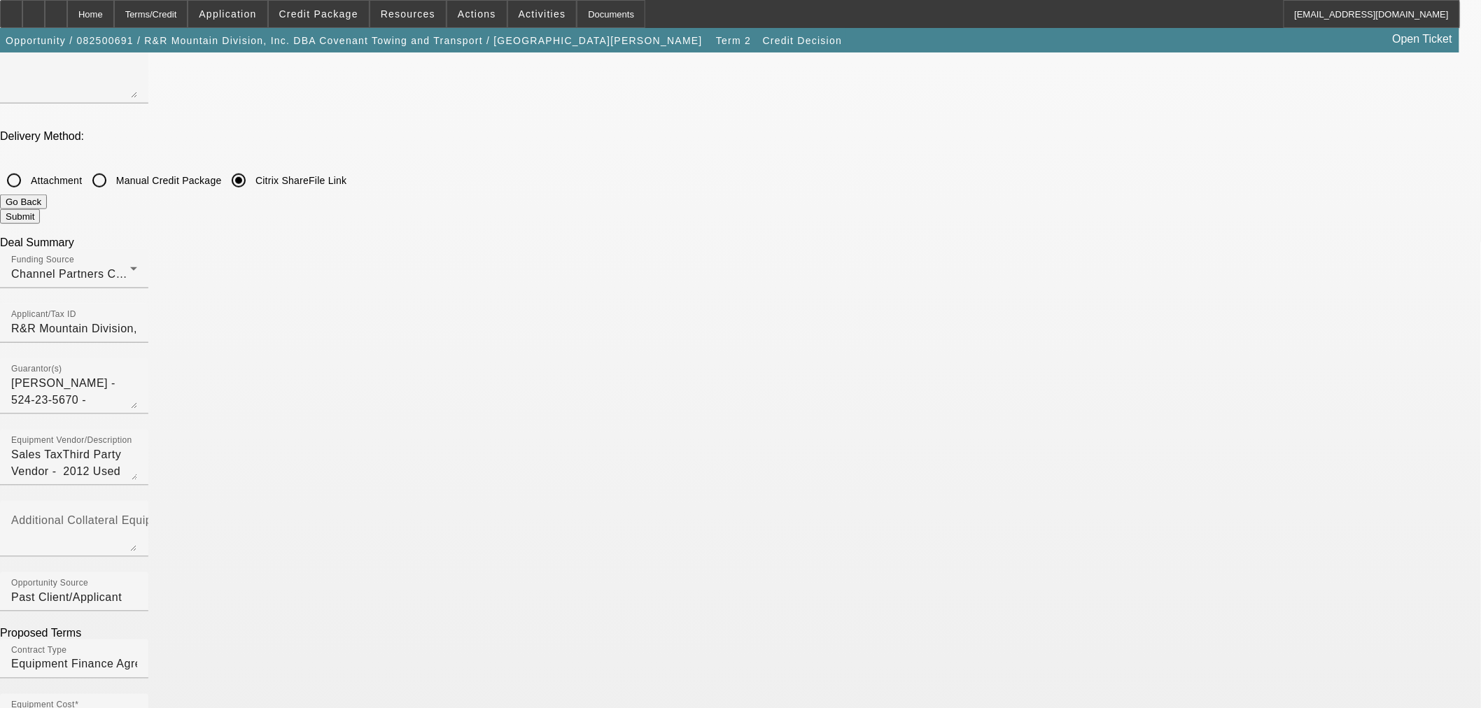
checkbox input "true"
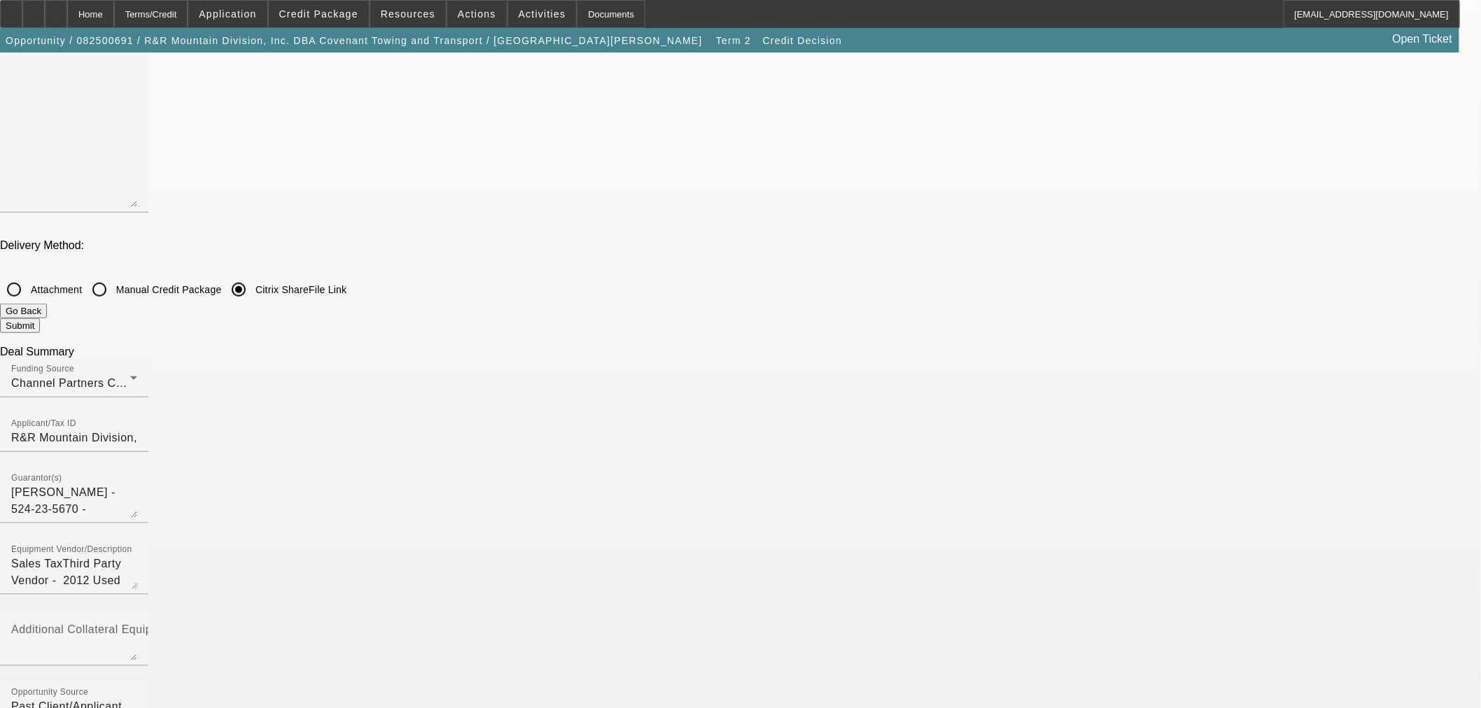
scroll to position [155, 0]
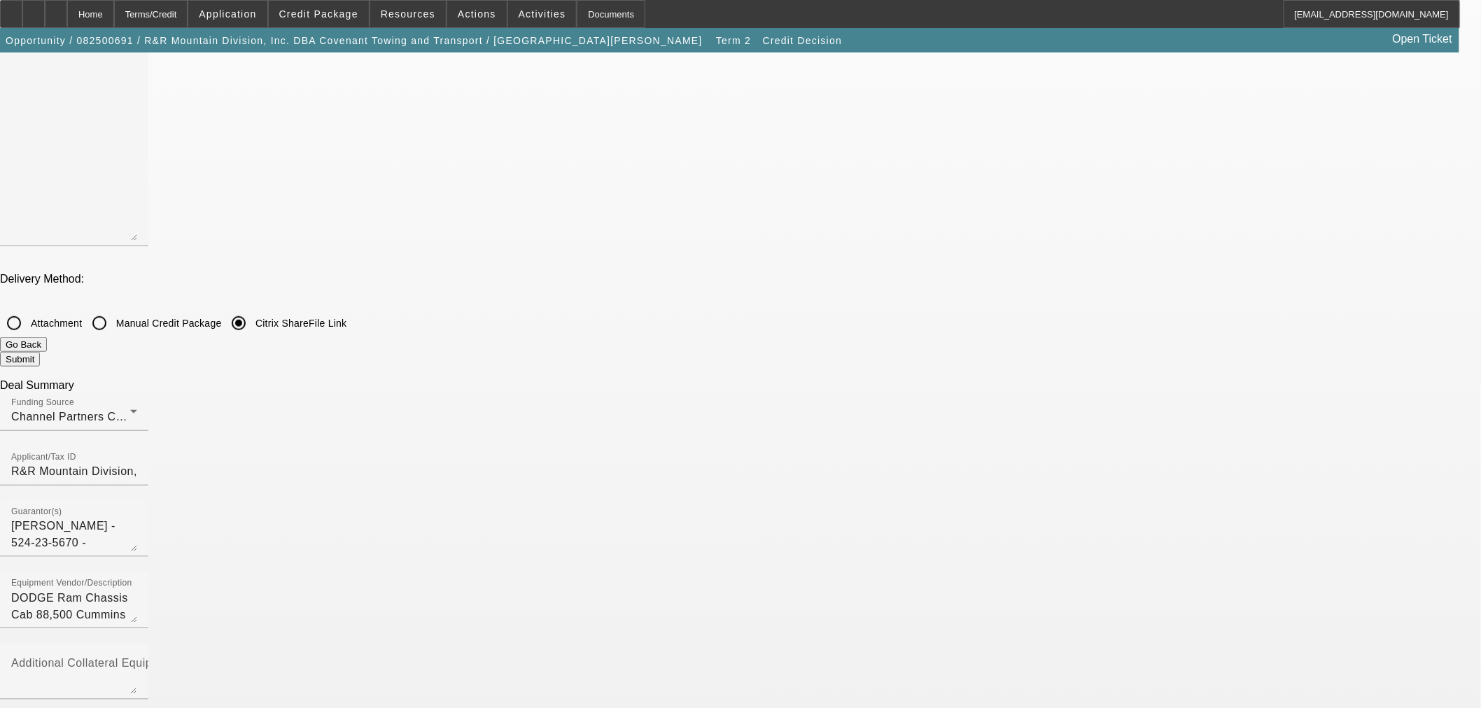
scroll to position [233, 0]
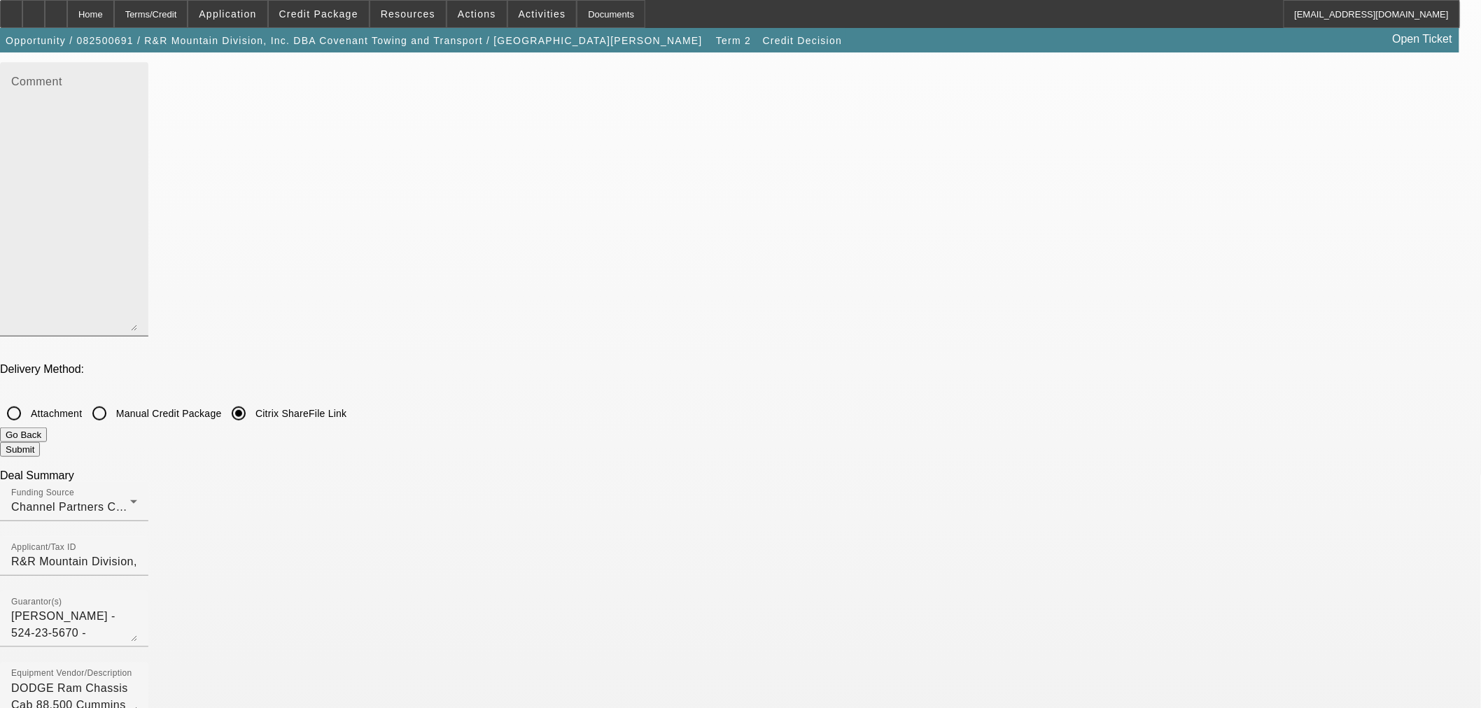
scroll to position [0, 0]
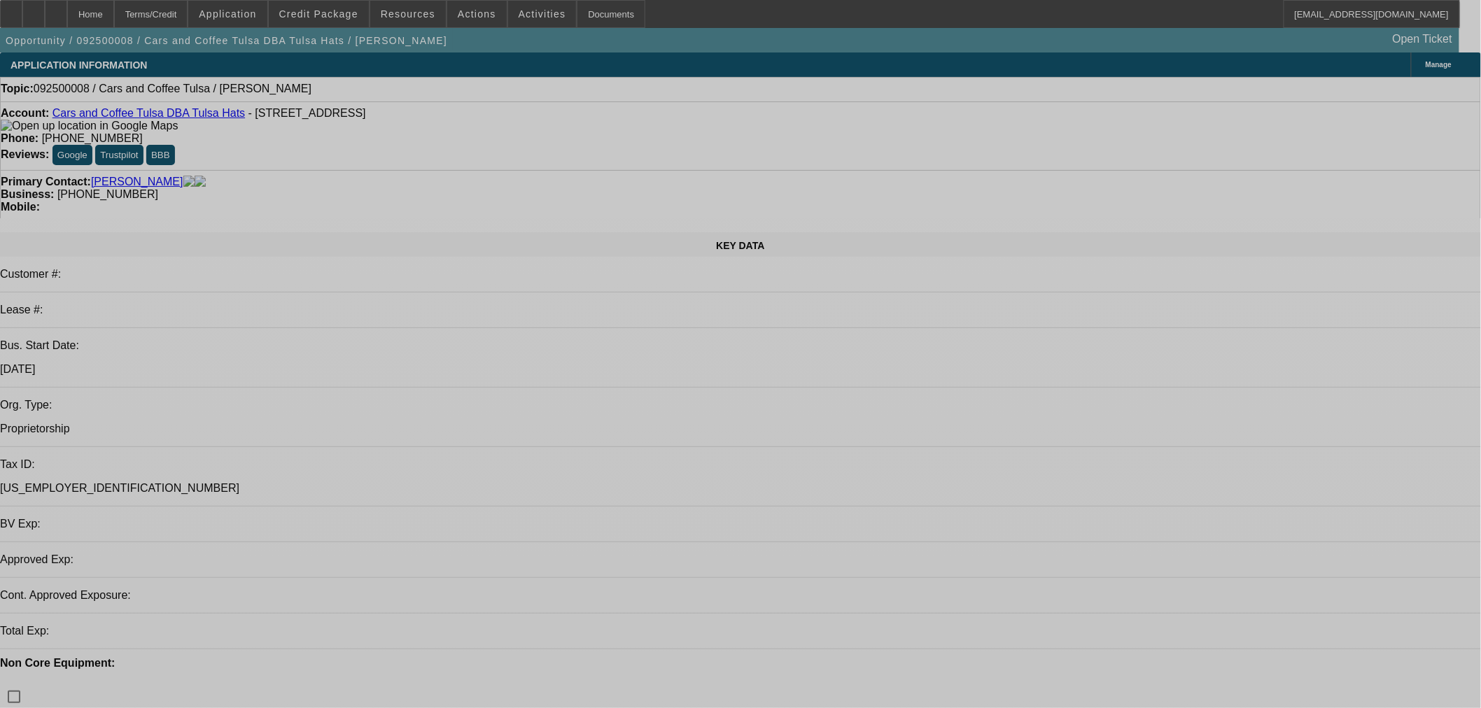
select select "0"
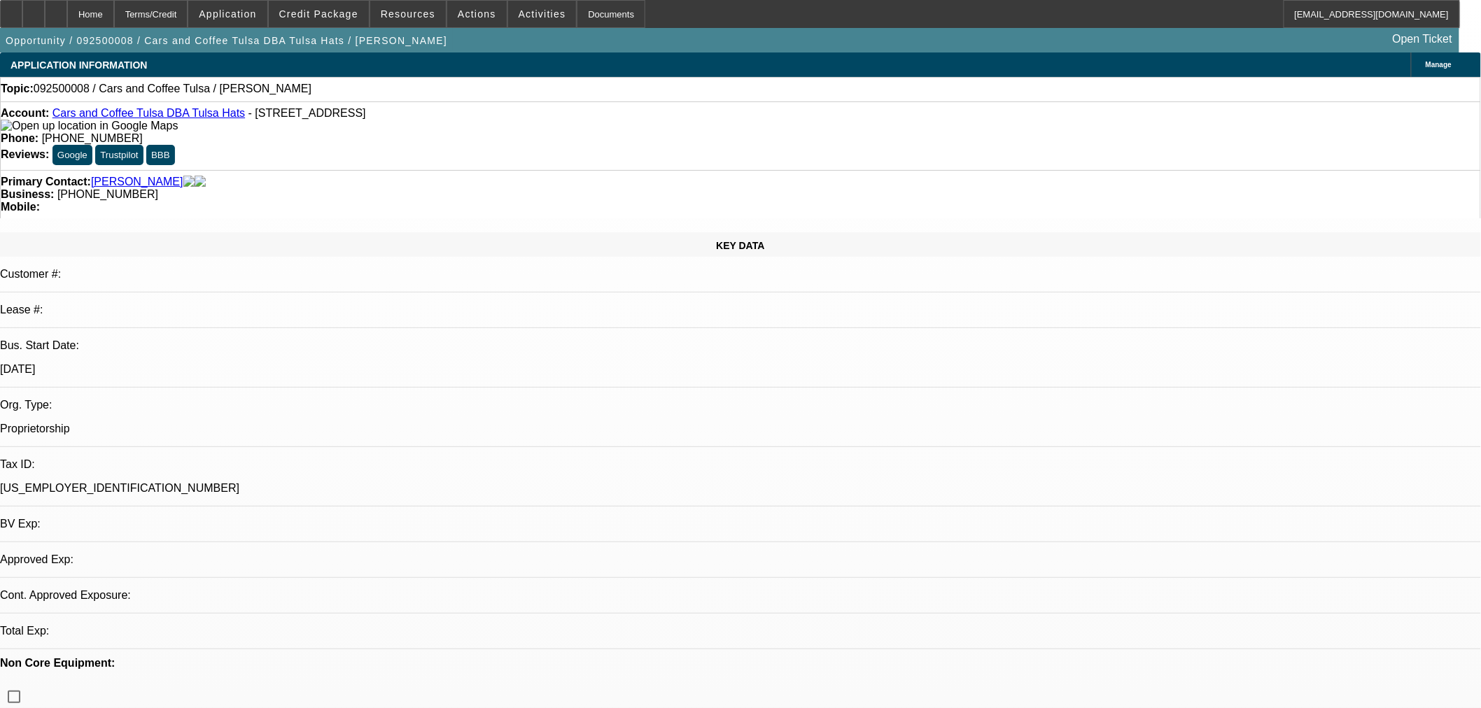
select select "2"
select select "0.1"
select select "4"
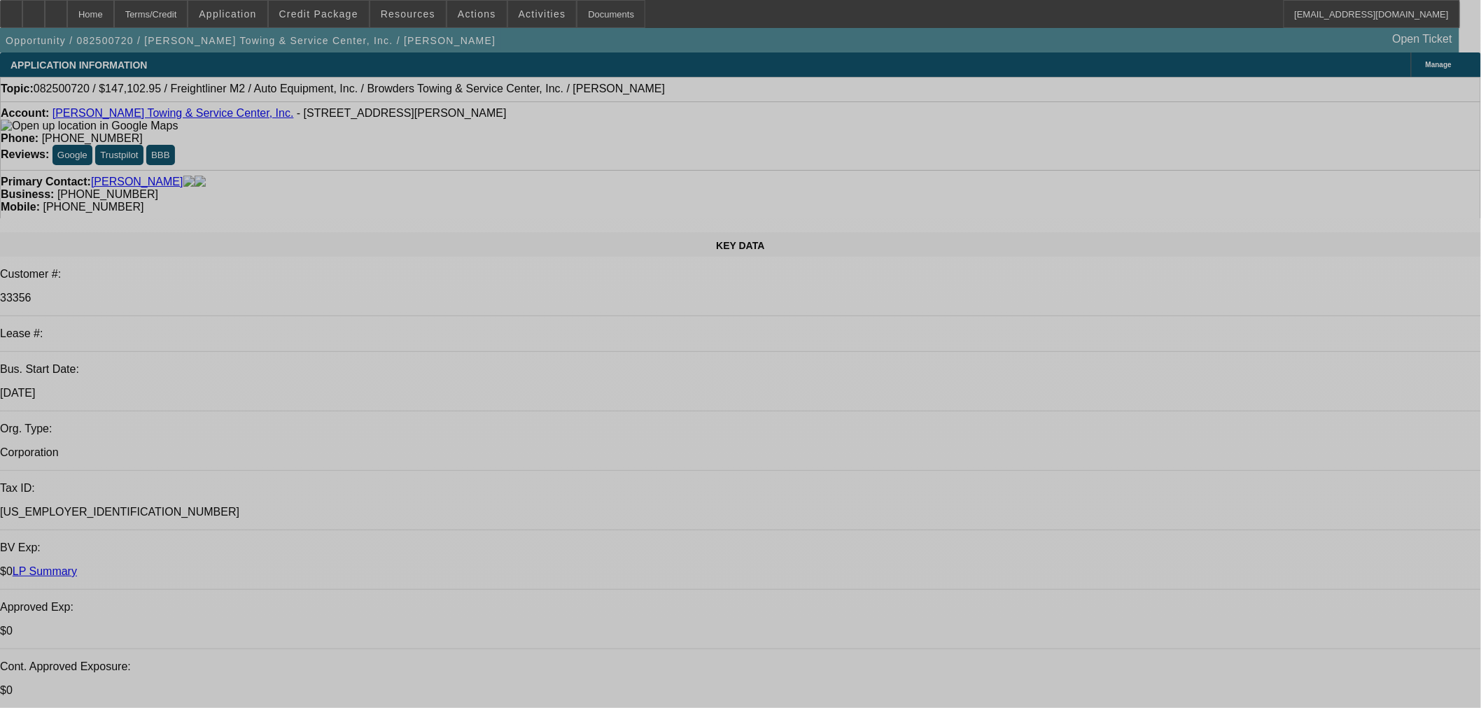
select select "0"
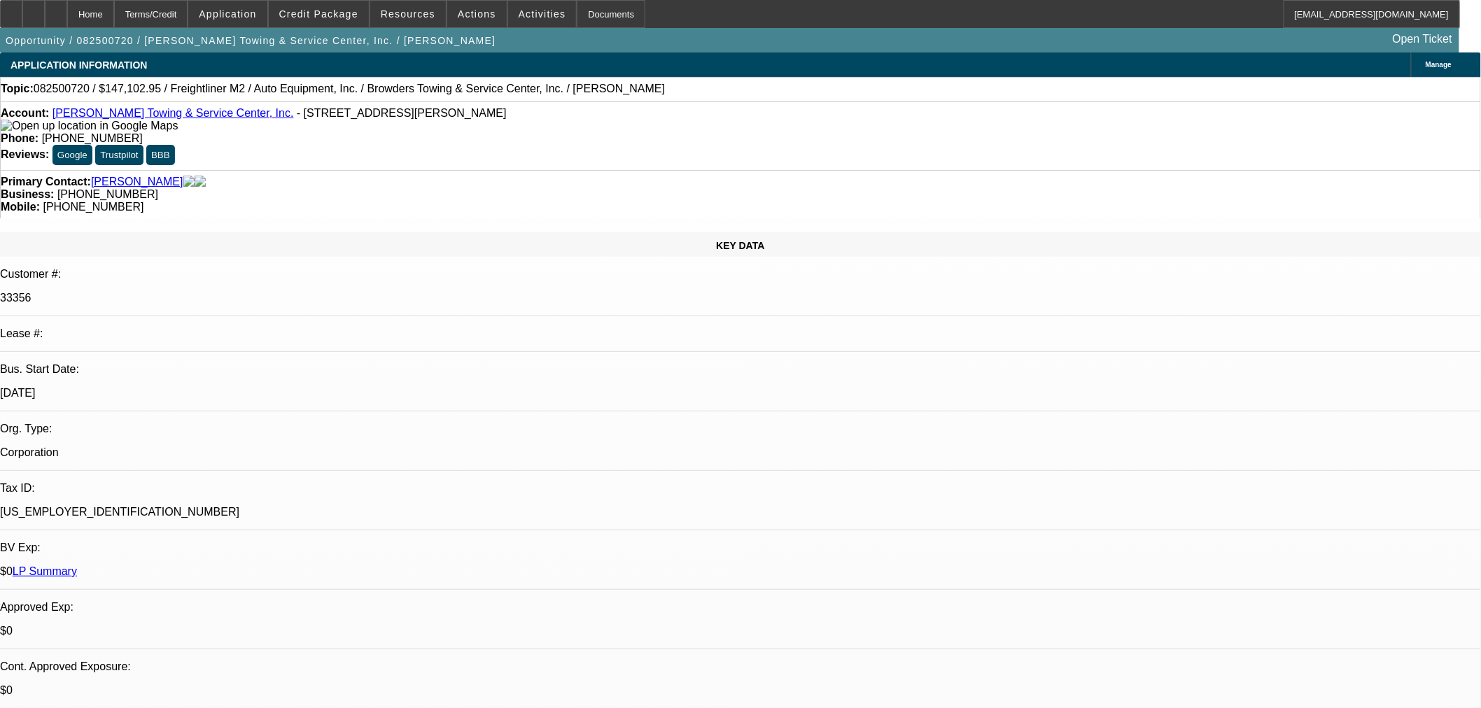
select select "0"
select select "2"
select select "0"
select select "6"
select select "0"
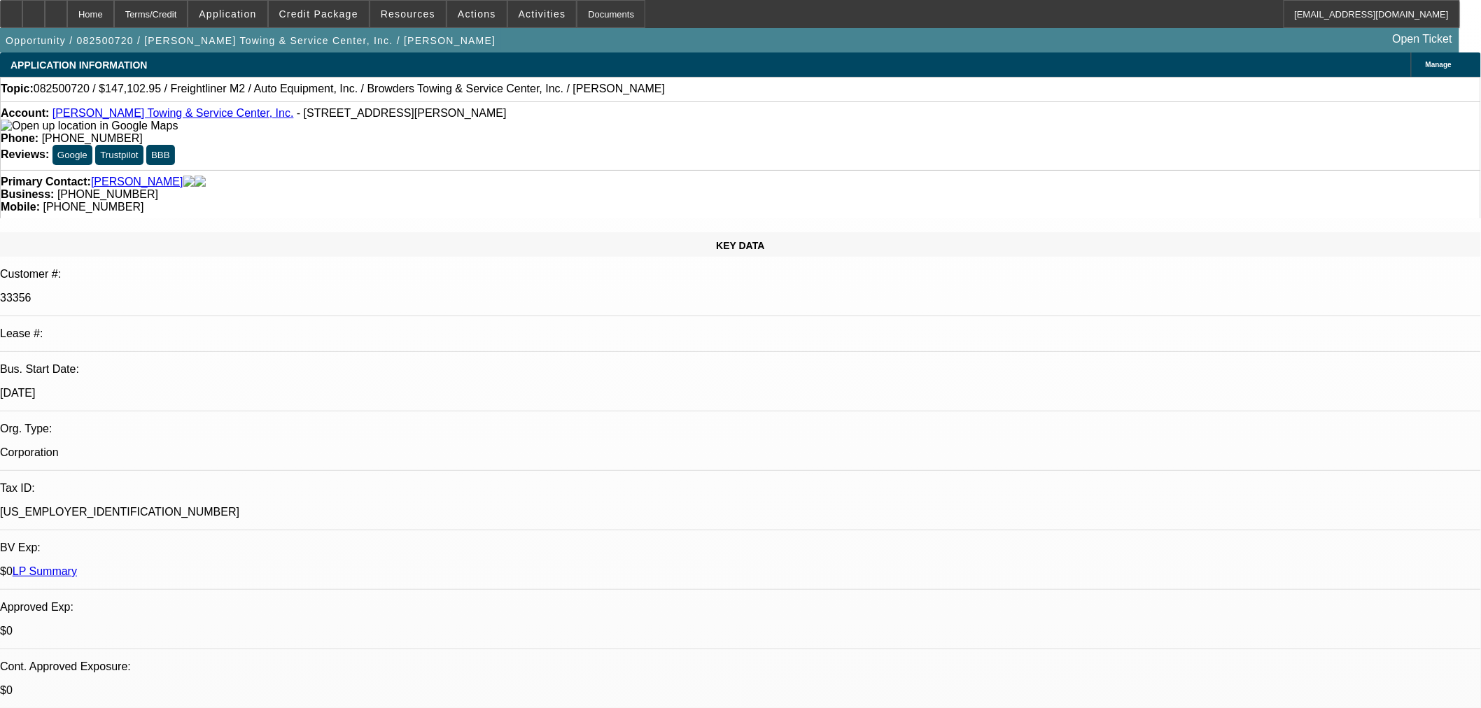
select select "0"
select select "2"
select select "0"
select select "6"
select select "0"
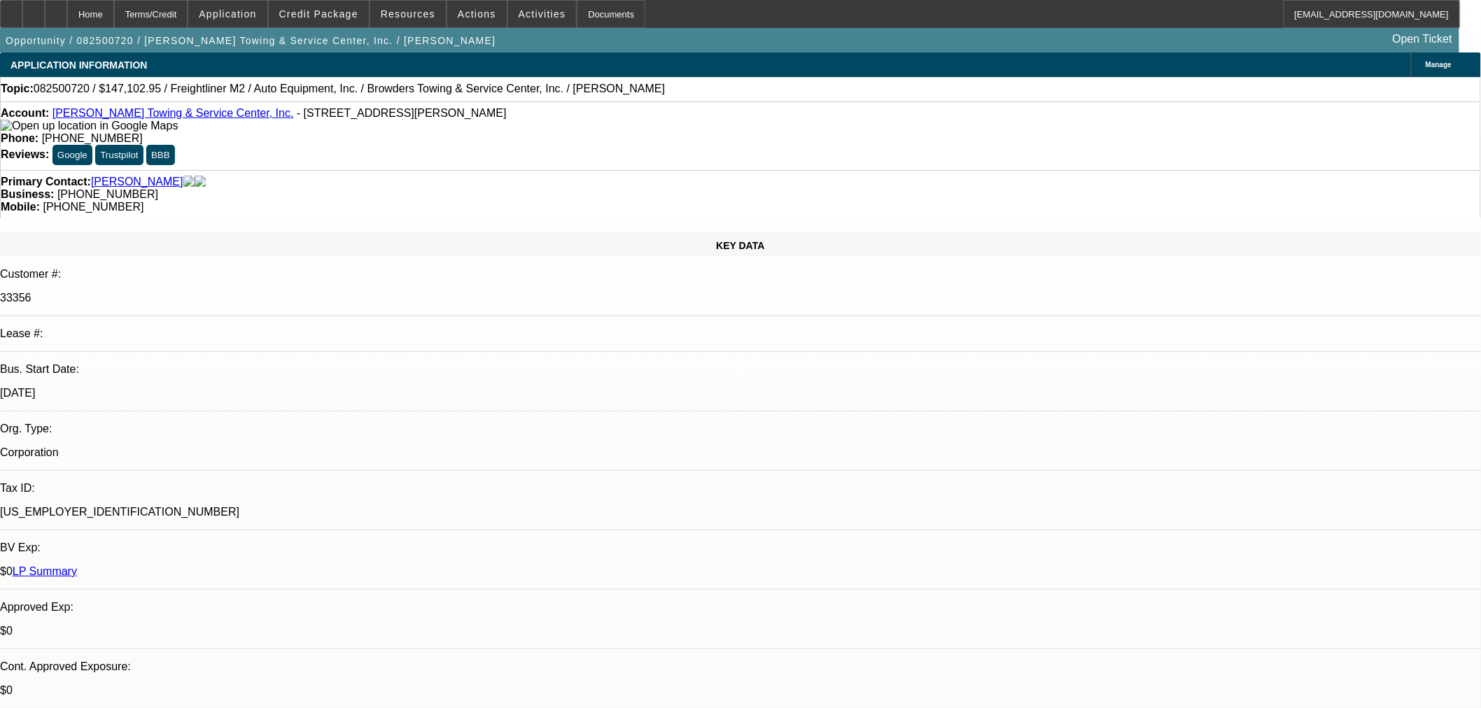
select select "0"
select select "2"
select select "0"
select select "6"
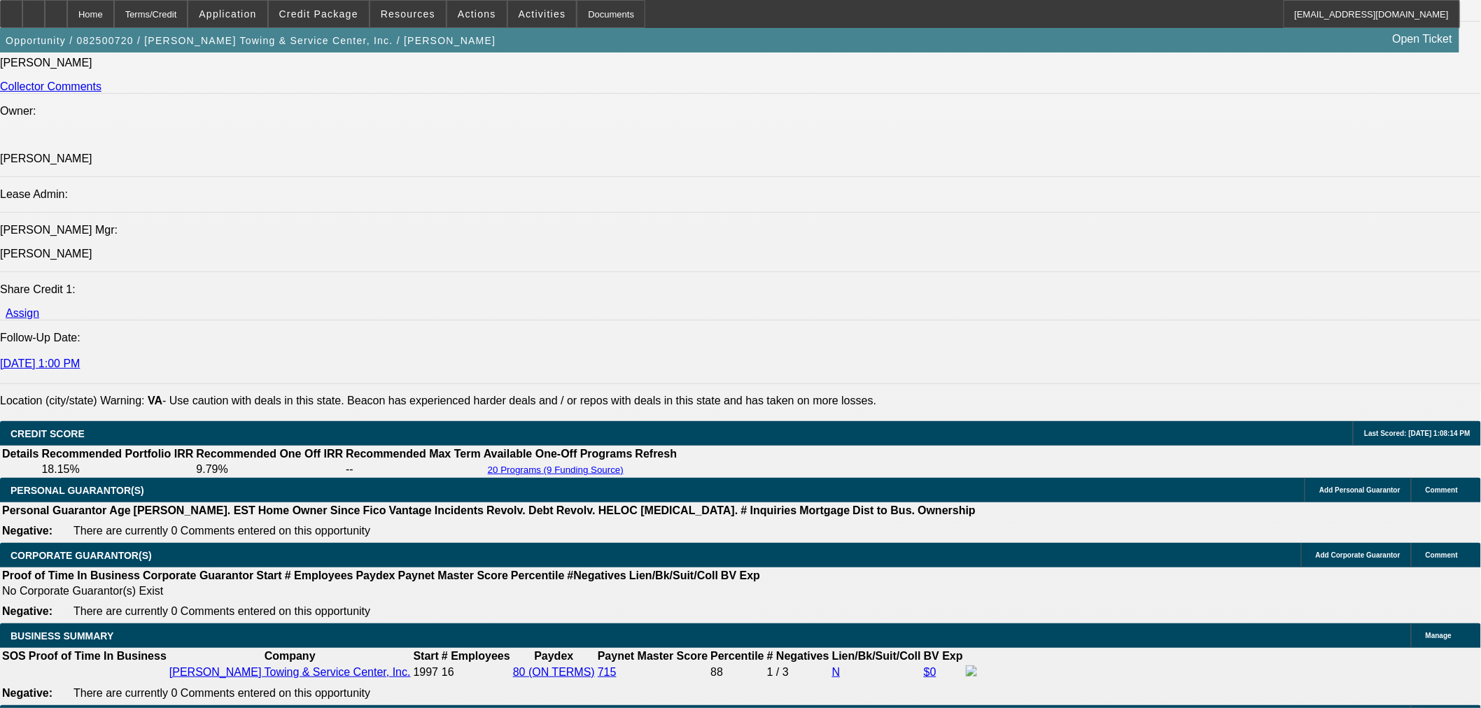
scroll to position [1943, 0]
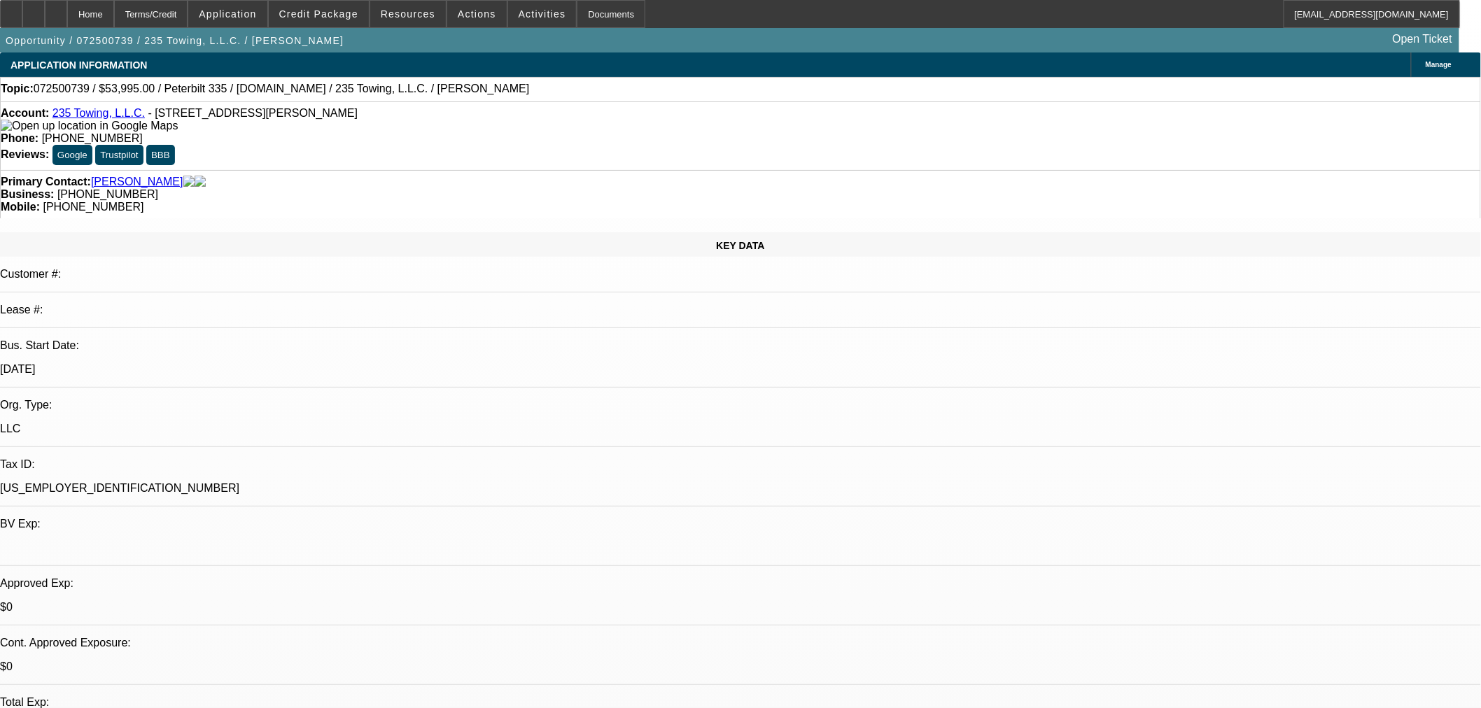
select select "0"
select select "2"
select select "0.1"
select select "4"
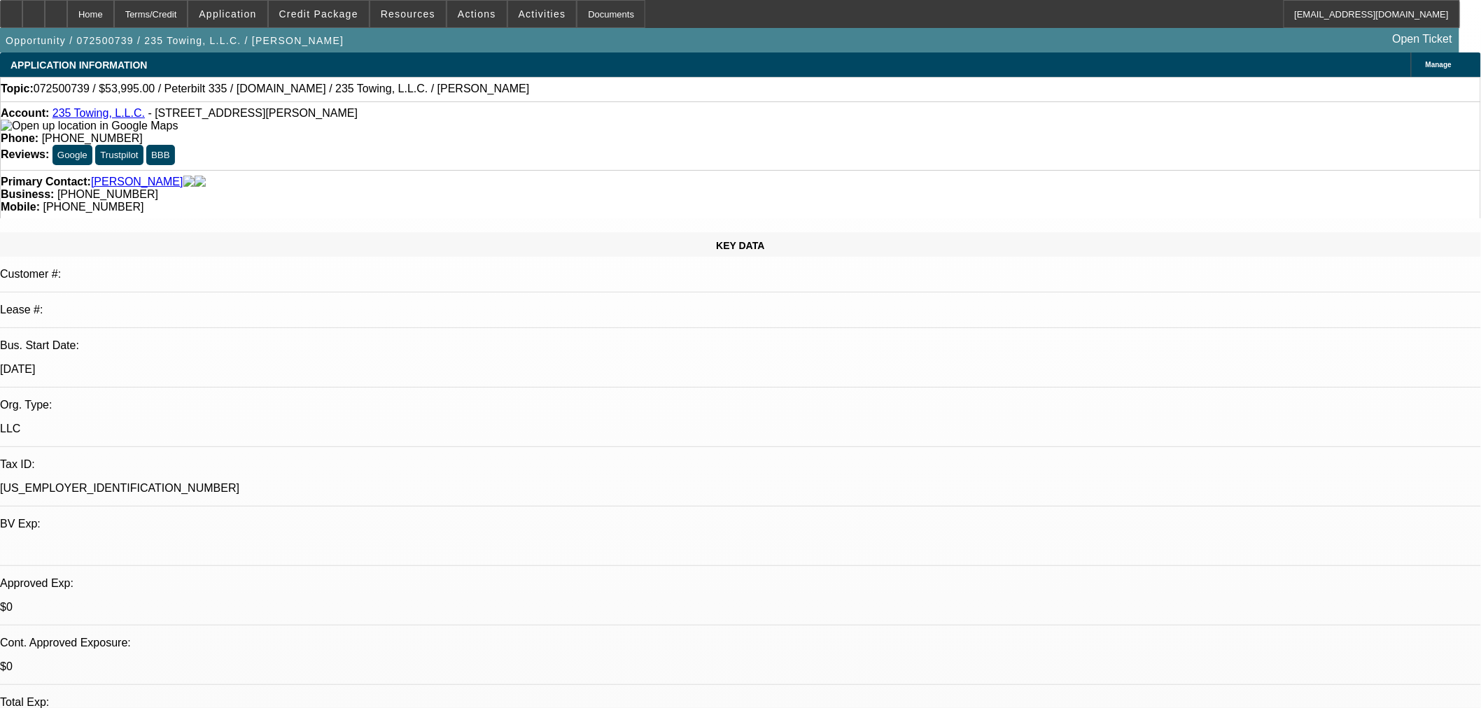
select select "0"
select select "2"
select select "0.1"
select select "4"
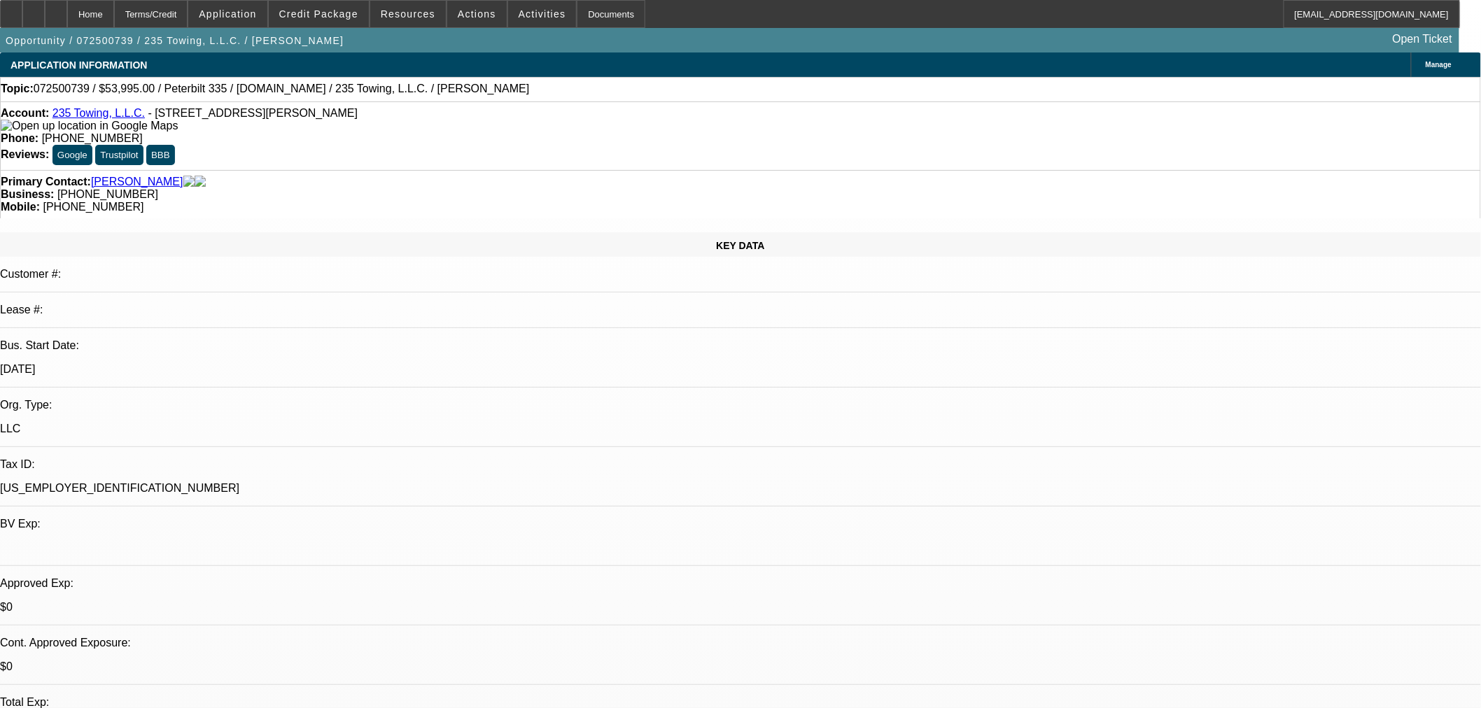
select select "0"
select select "2"
select select "0.1"
select select "4"
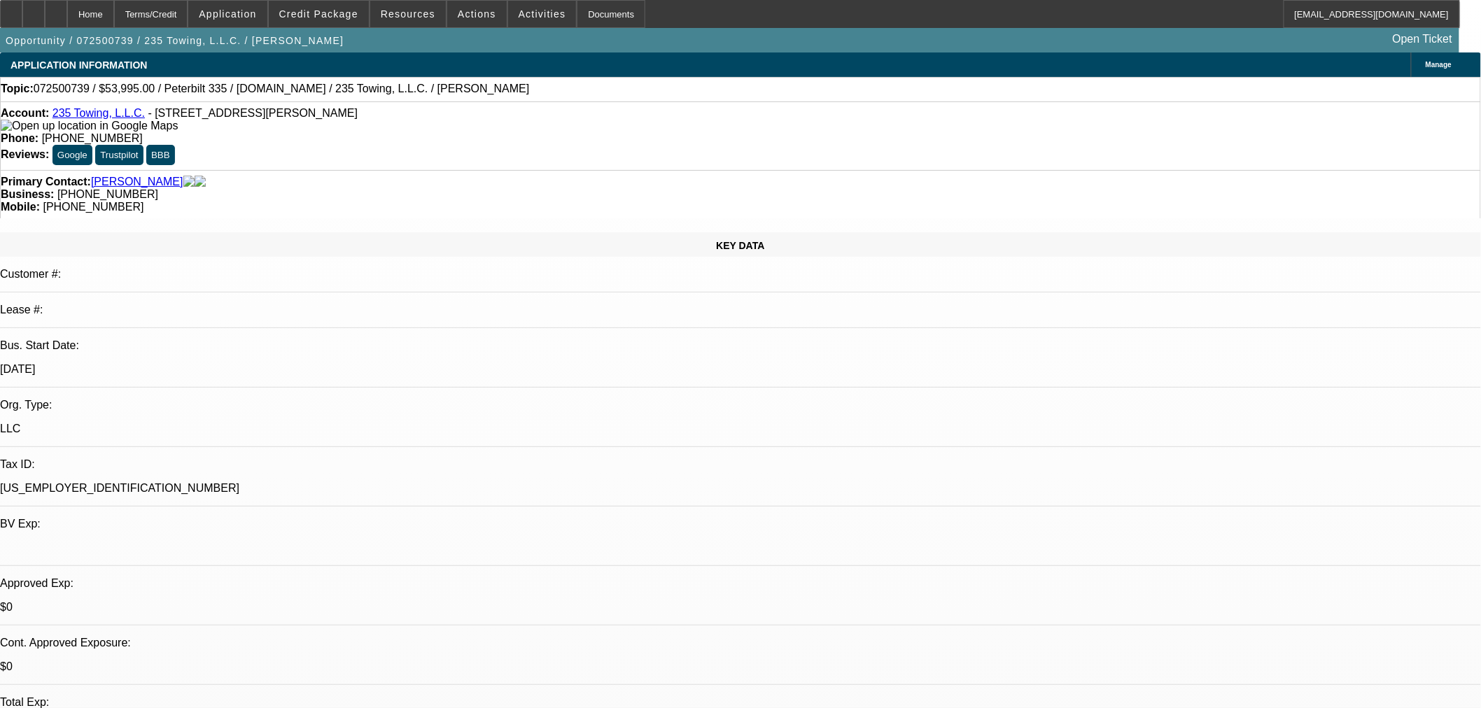
scroll to position [78, 0]
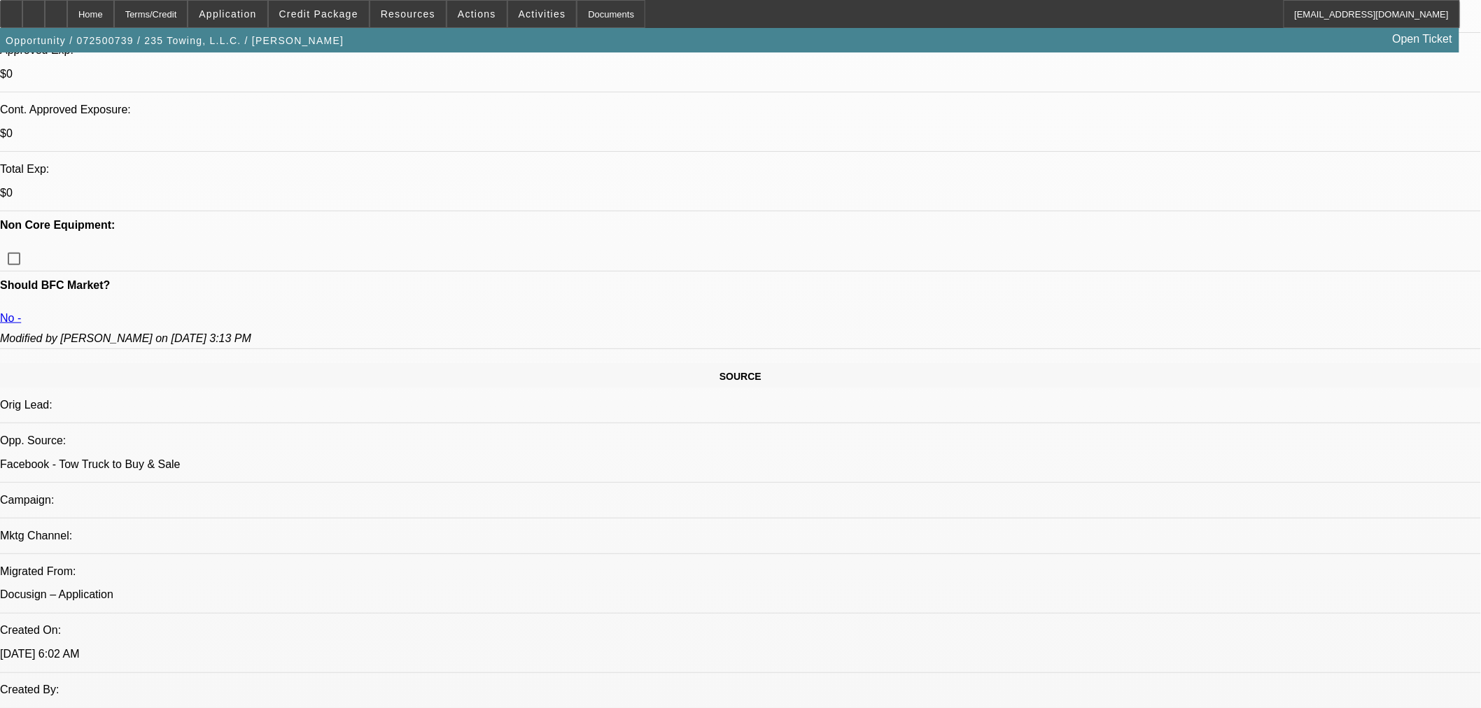
scroll to position [544, 0]
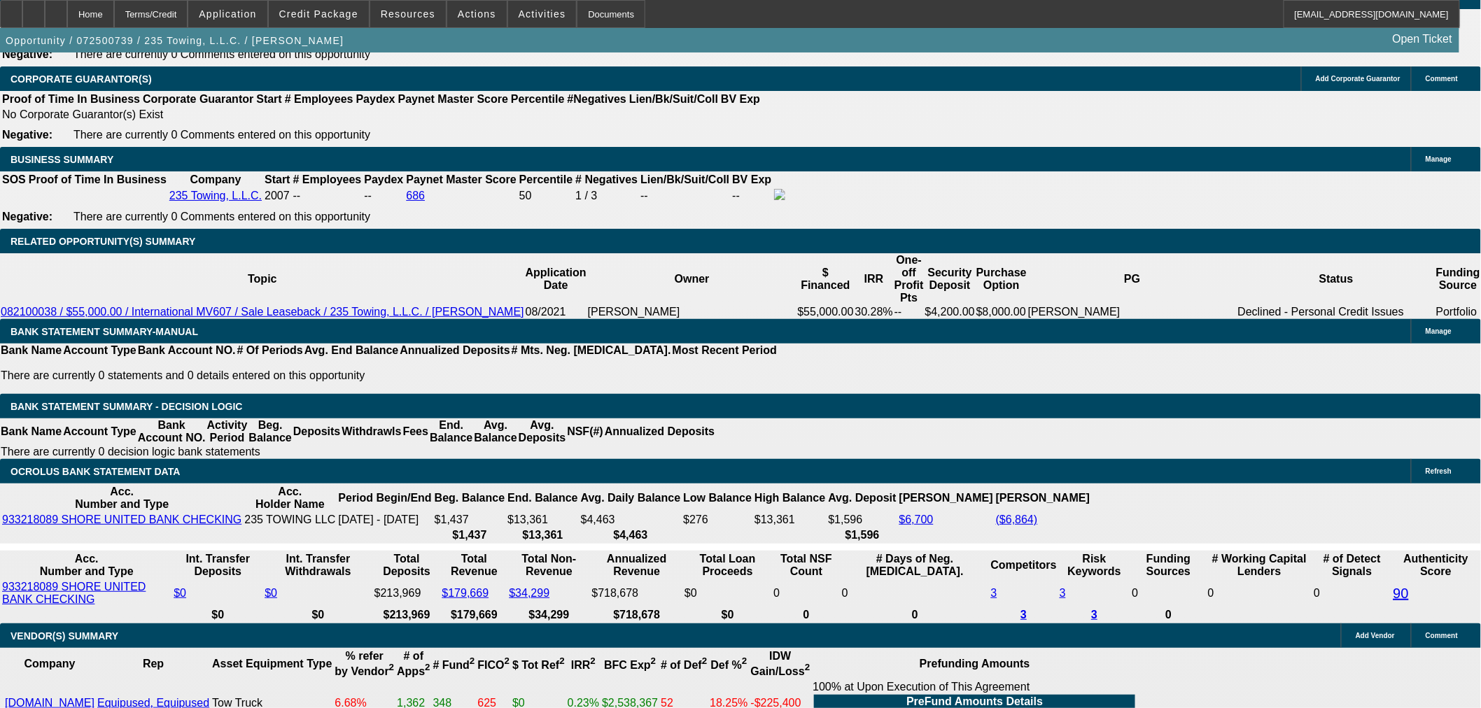
scroll to position [2224, 0]
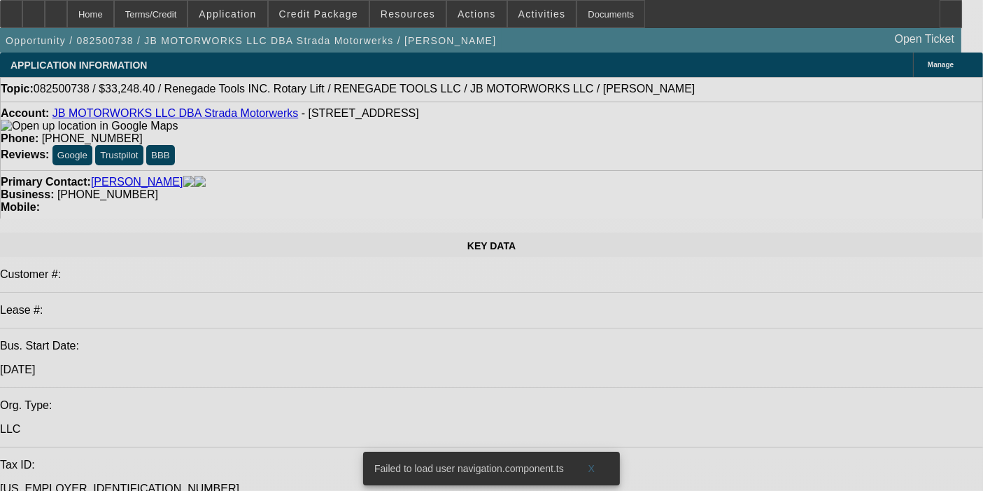
select select "0"
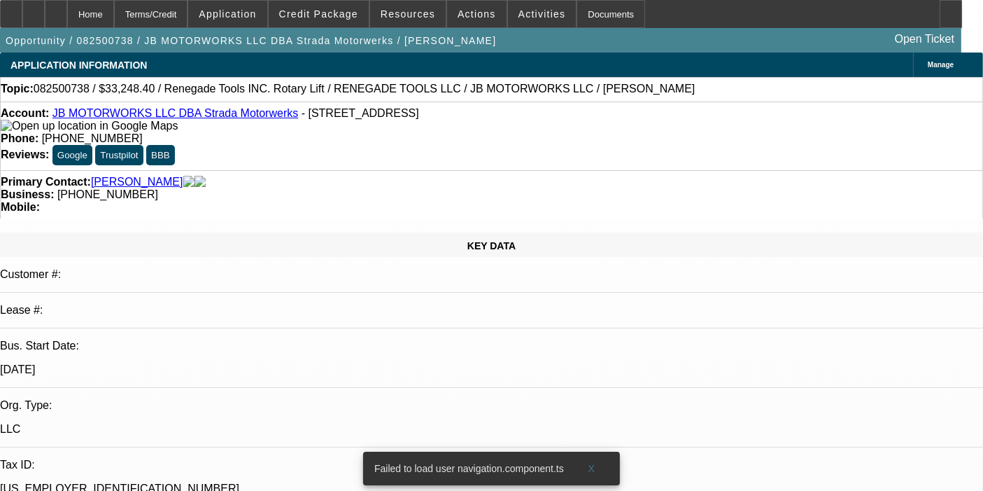
select select "0"
select select "3"
select select "0.1"
select select "4"
select select "0"
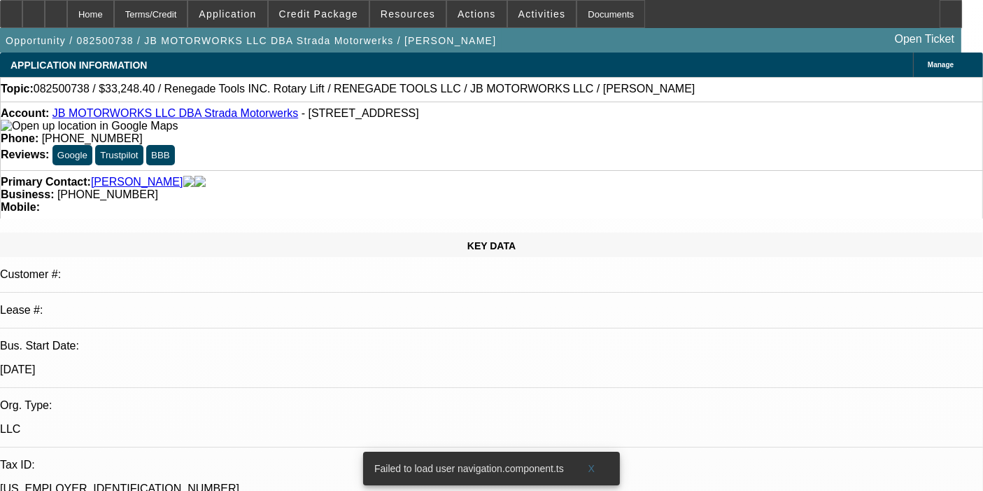
select select "0"
select select "3"
select select "0.1"
select select "4"
select select "0"
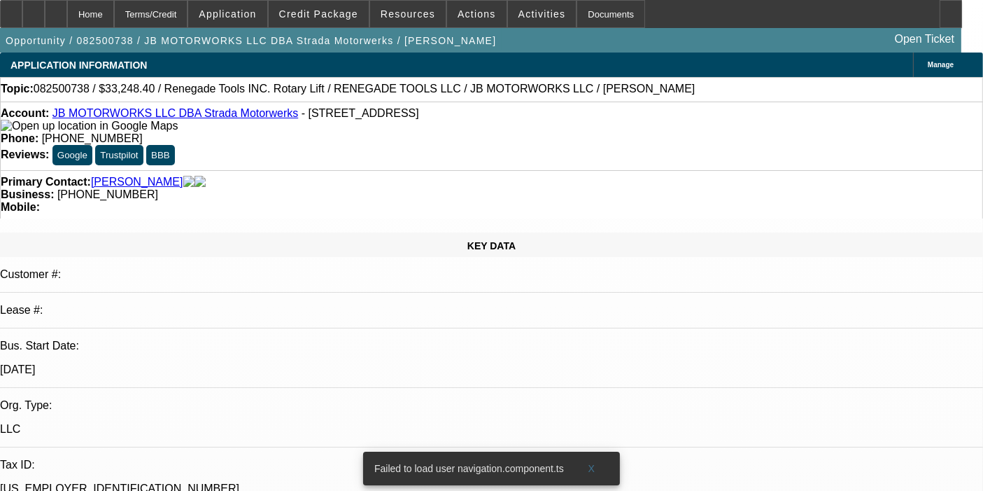
select select "0"
select select "3"
select select "0.1"
select select "4"
select select "0"
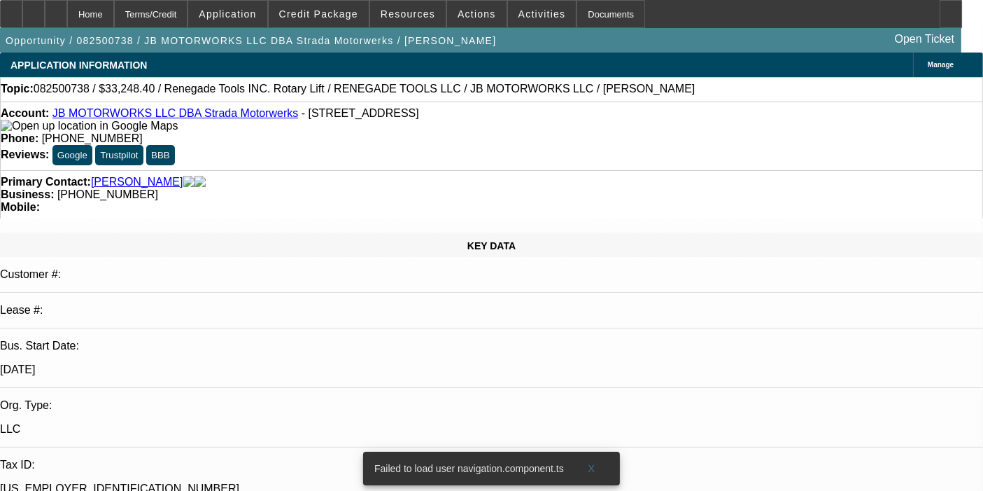
select select "0"
select select "3"
select select "0.1"
select select "4"
click at [326, 22] on span at bounding box center [319, 14] width 100 height 34
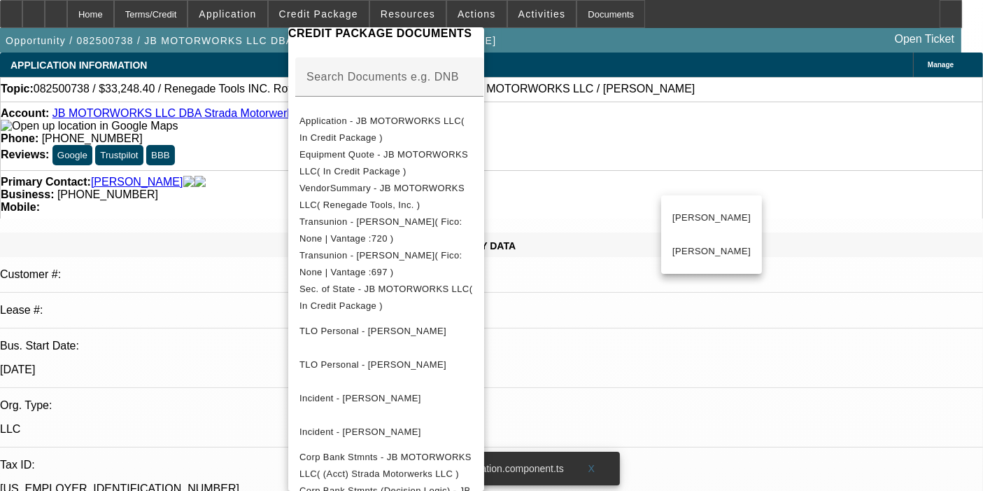
scroll to position [479, 0]
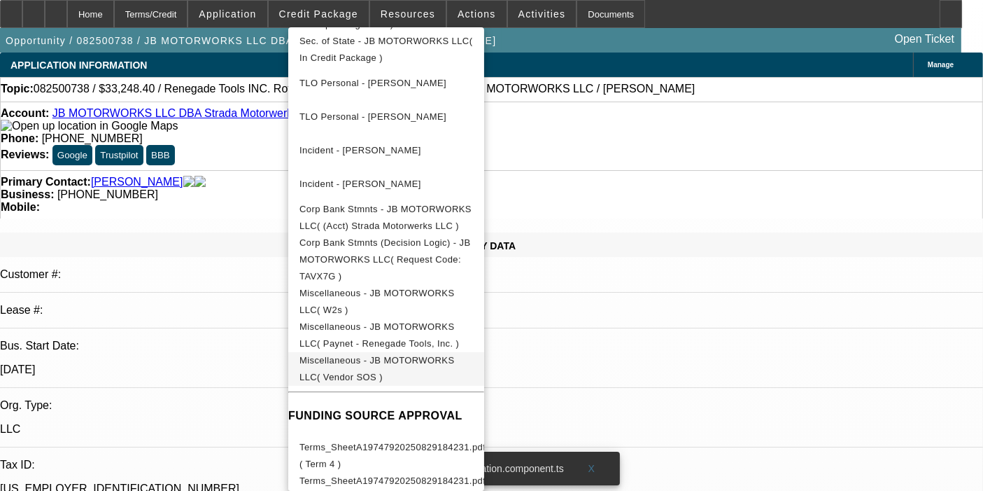
drag, startPoint x: 396, startPoint y: 252, endPoint x: 378, endPoint y: 353, distance: 102.4
click at [378, 353] on div "Preview Credit Package Add Document Compile Credit Package Manage Credit Packag…" at bounding box center [386, 30] width 196 height 963
click at [378, 355] on span "Miscellaneous - JB MOTORWORKS LLC( Vendor SOS )" at bounding box center [376, 368] width 155 height 27
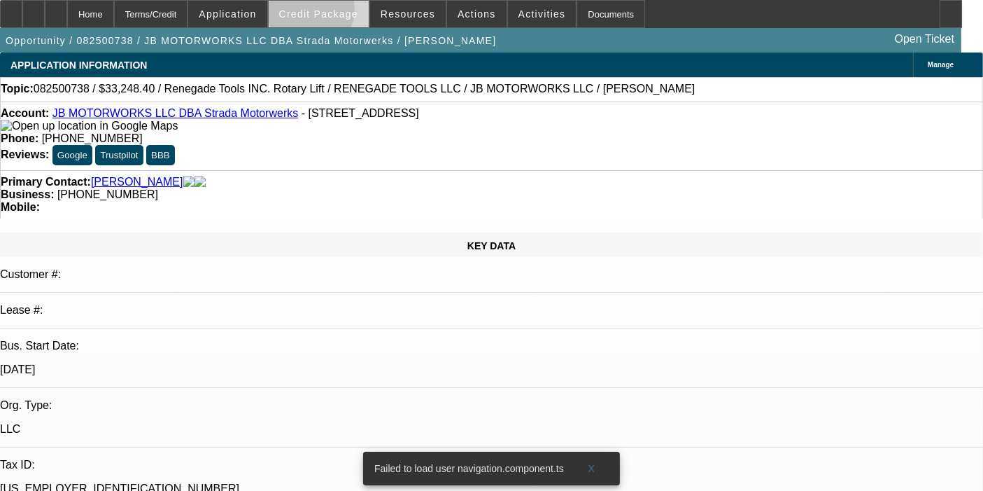
click at [330, 13] on span "Credit Package" at bounding box center [318, 13] width 79 height 11
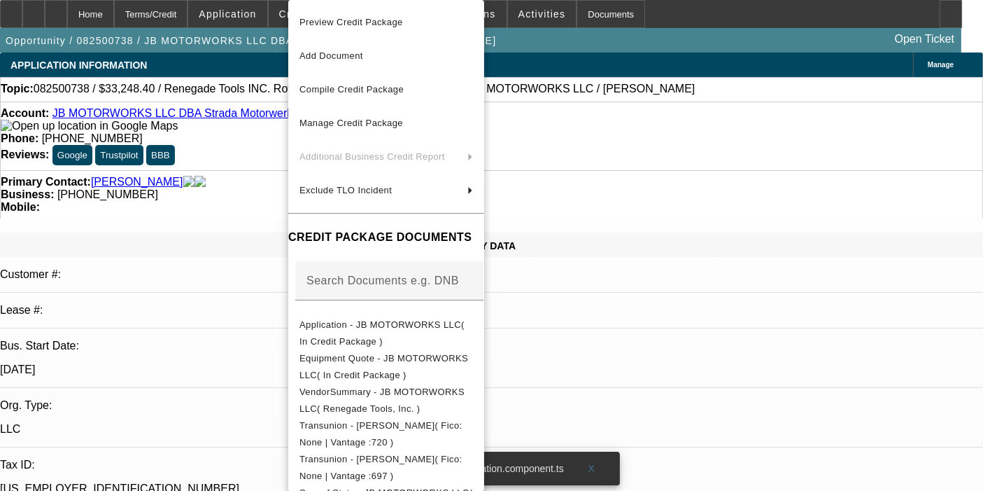
click at [372, 33] on button "Preview Credit Package" at bounding box center [386, 23] width 196 height 34
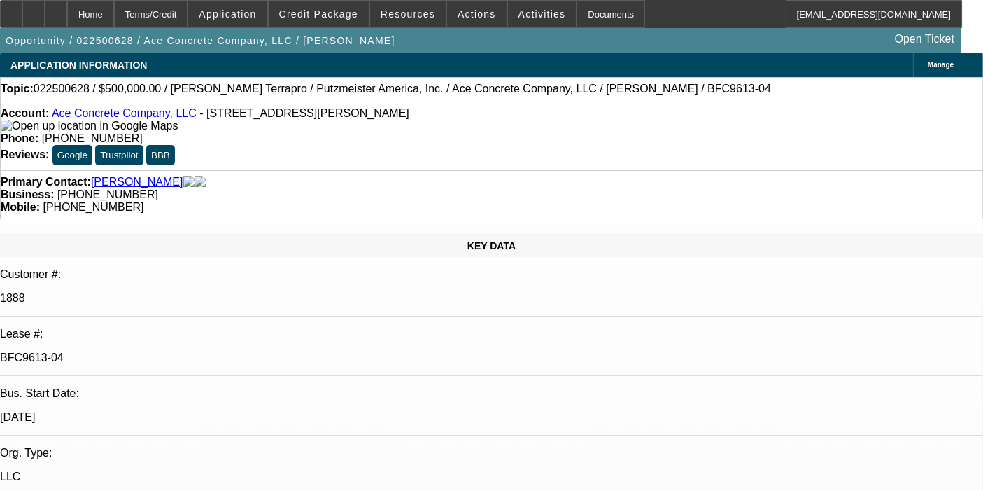
select select "0"
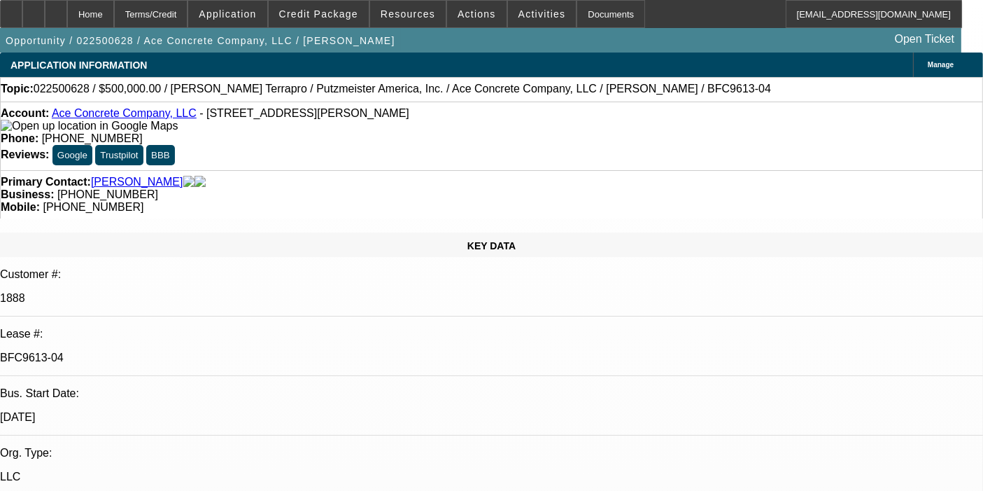
select select "0"
select select "2"
select select "0"
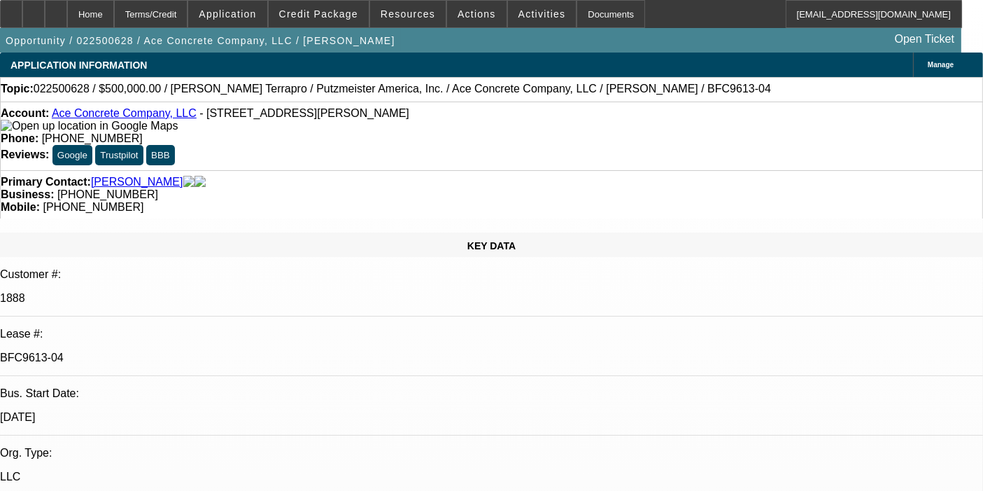
select select "2"
select select "0"
select select "1"
select select "3"
select select "6"
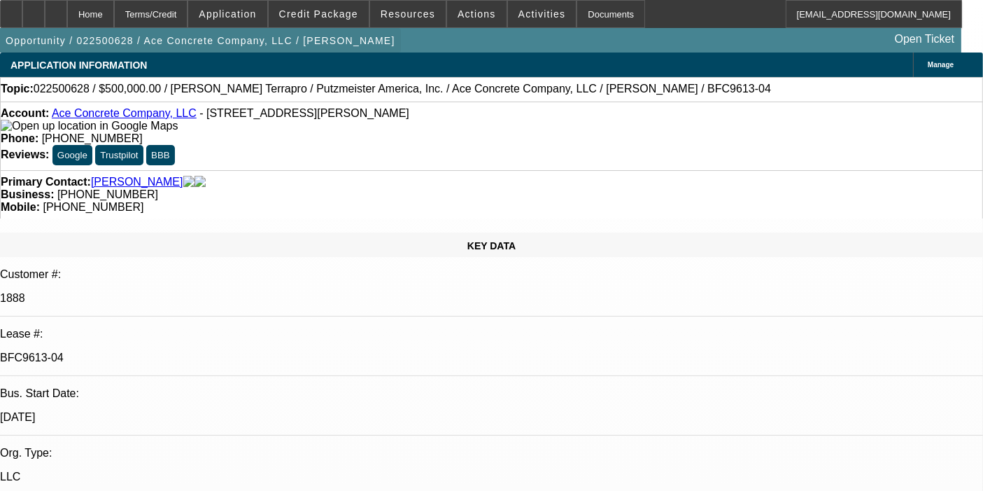
select select "1"
select select "3"
select select "6"
select select "1"
select select "2"
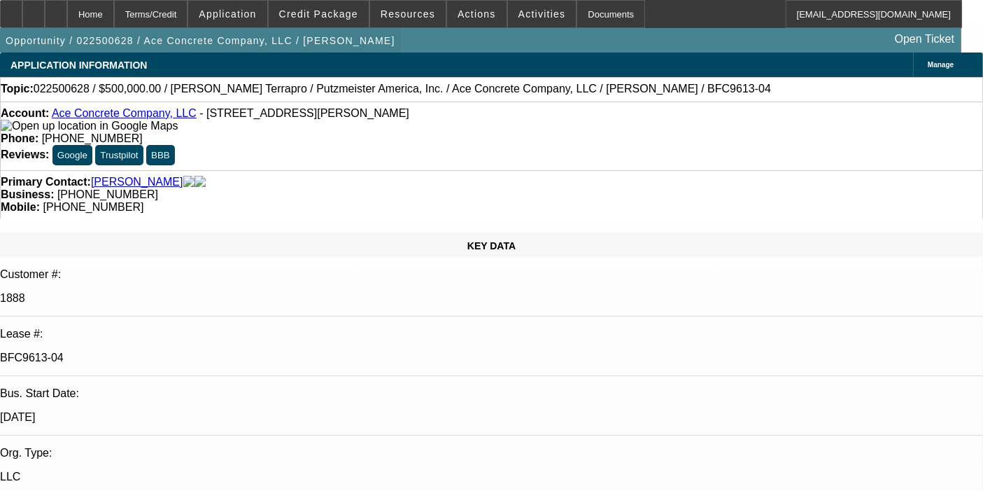
select select "6"
select select "1"
select select "2"
select select "6"
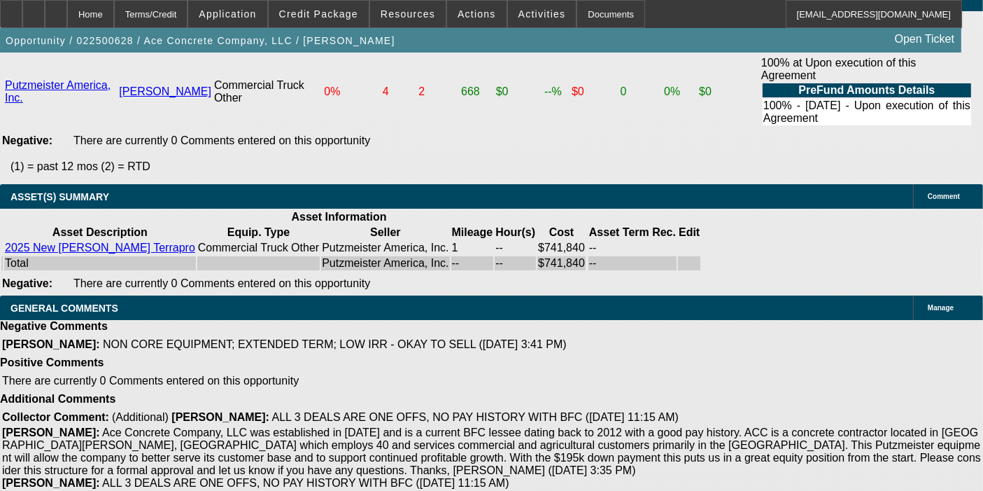
scroll to position [3168, 0]
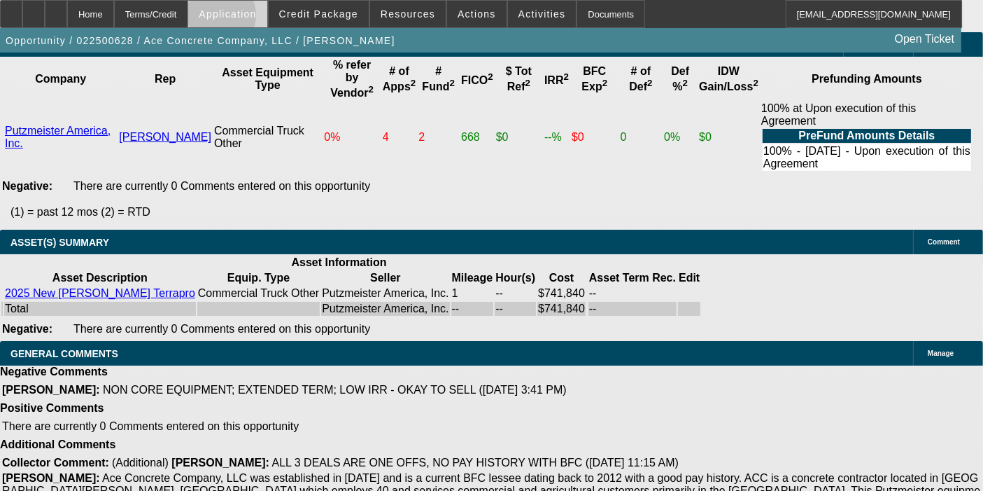
click at [248, 18] on span "Application" at bounding box center [227, 13] width 57 height 11
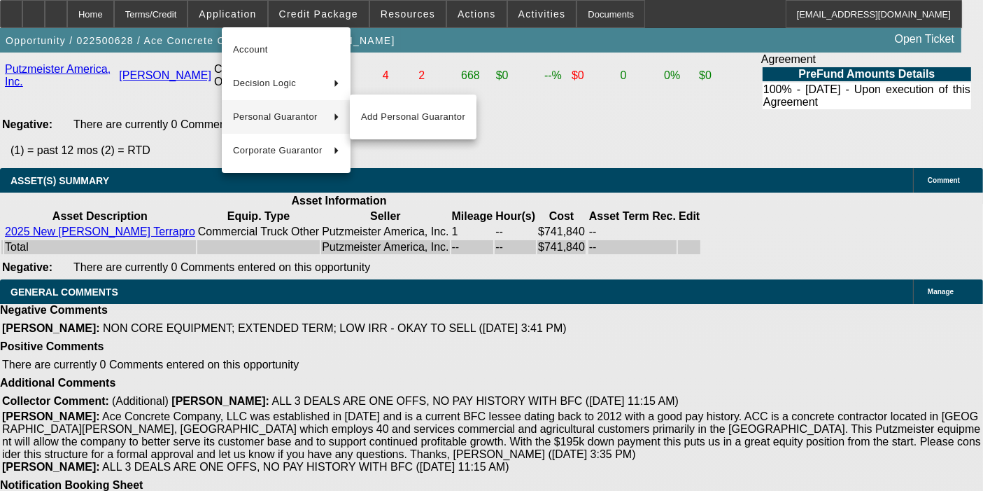
scroll to position [3261, 0]
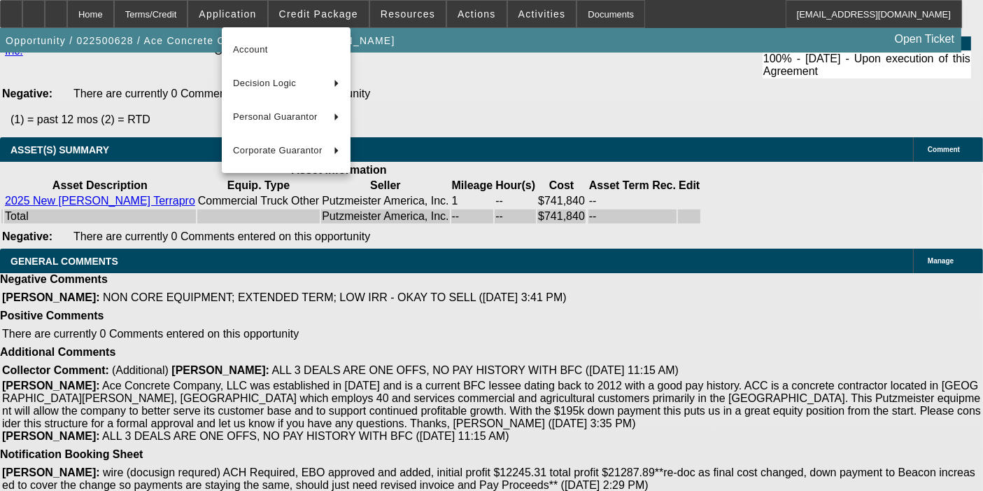
click at [280, 12] on div at bounding box center [491, 245] width 983 height 491
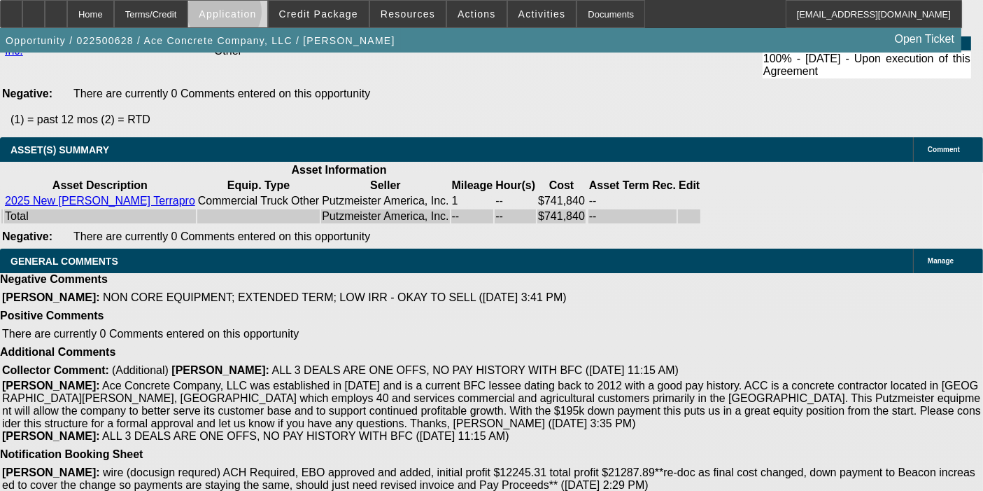
click at [256, 15] on span "Application" at bounding box center [227, 13] width 57 height 11
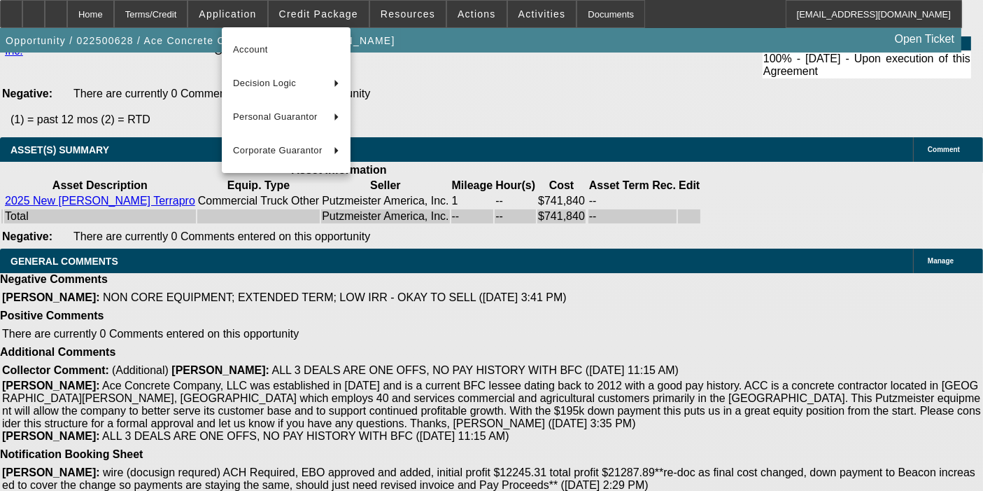
scroll to position [3291, 0]
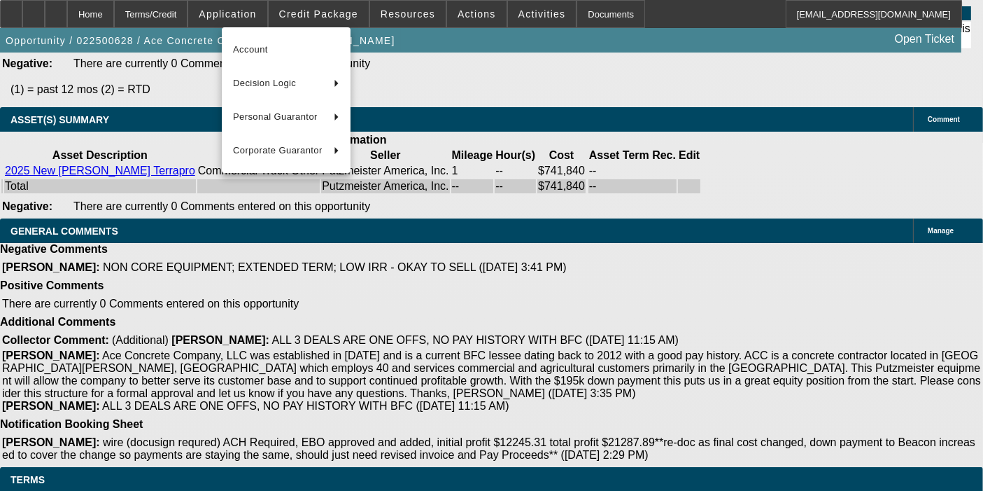
click at [334, 7] on div at bounding box center [491, 245] width 983 height 491
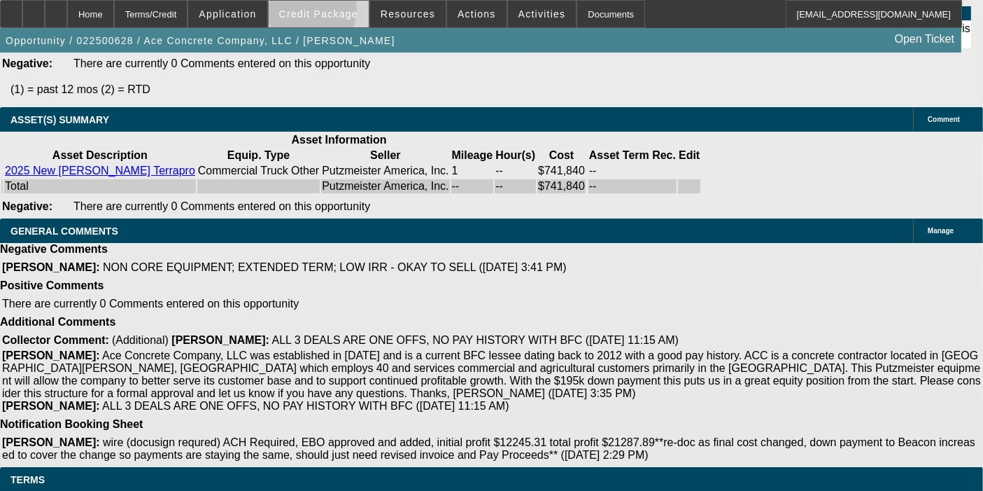
click at [332, 13] on span "Credit Package" at bounding box center [318, 13] width 79 height 11
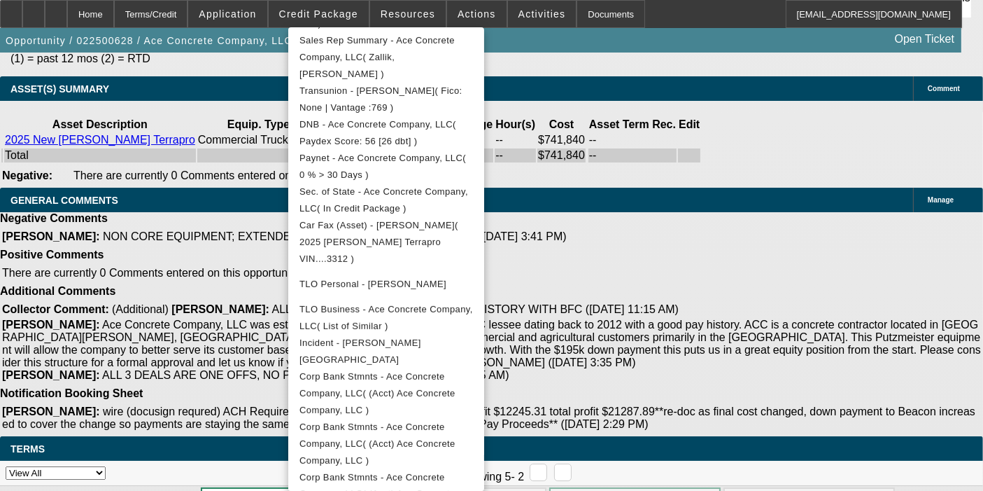
scroll to position [693, 0]
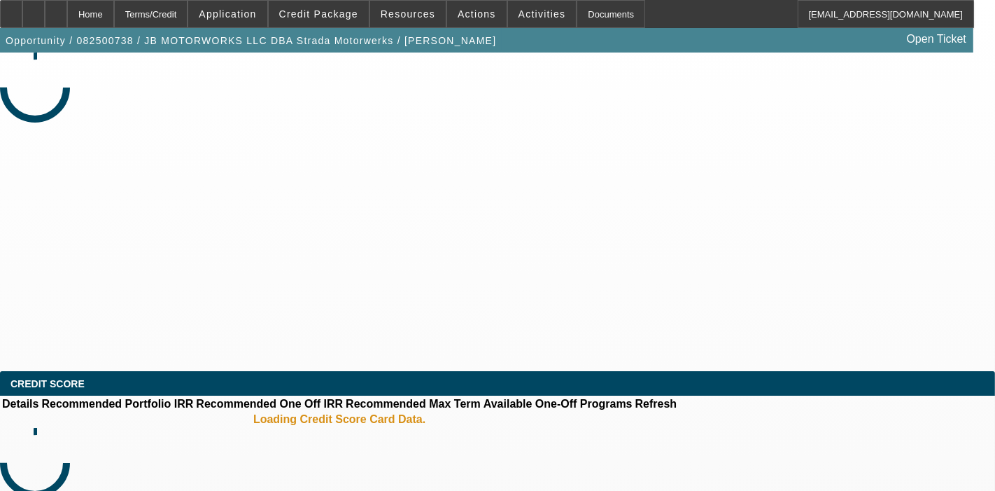
select select "0"
select select "3"
select select "0.1"
select select "4"
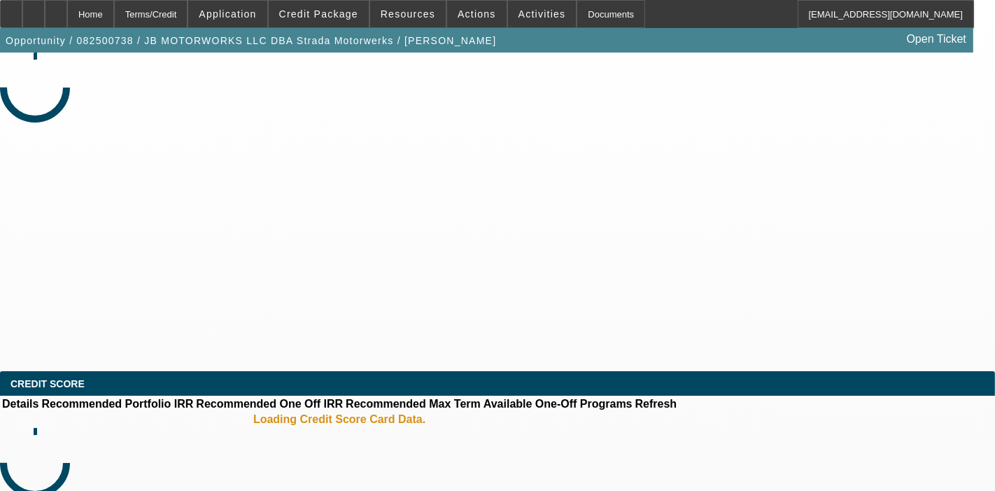
select select "0"
select select "3"
select select "0.1"
select select "4"
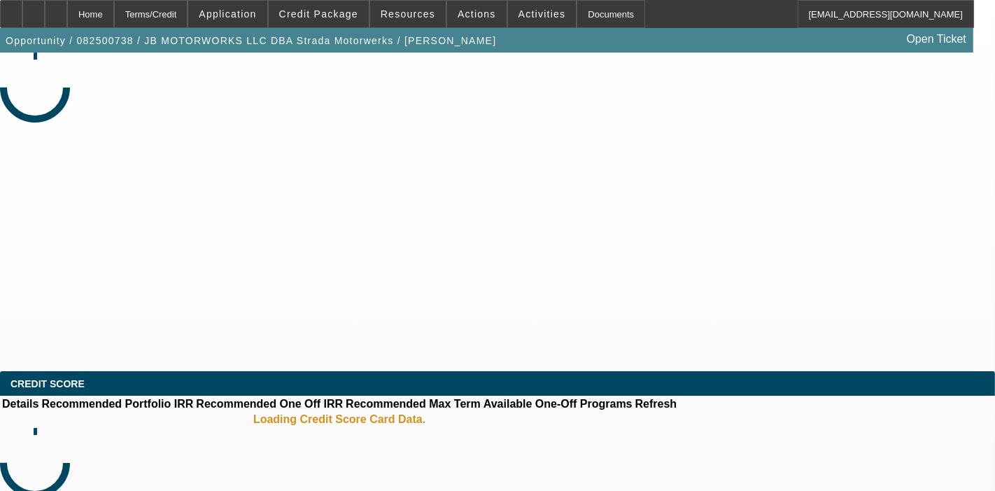
select select "0"
select select "3"
select select "0.1"
select select "4"
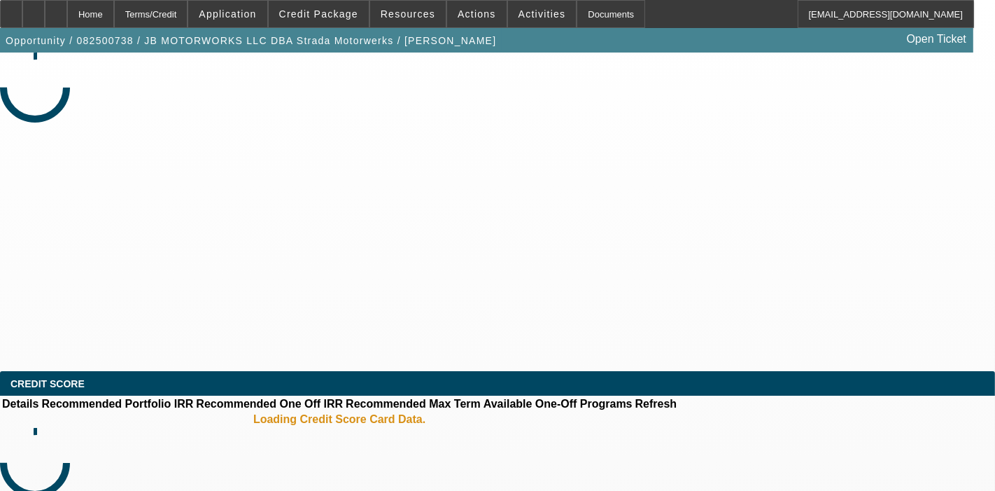
select select "0"
select select "3"
select select "0.1"
select select "4"
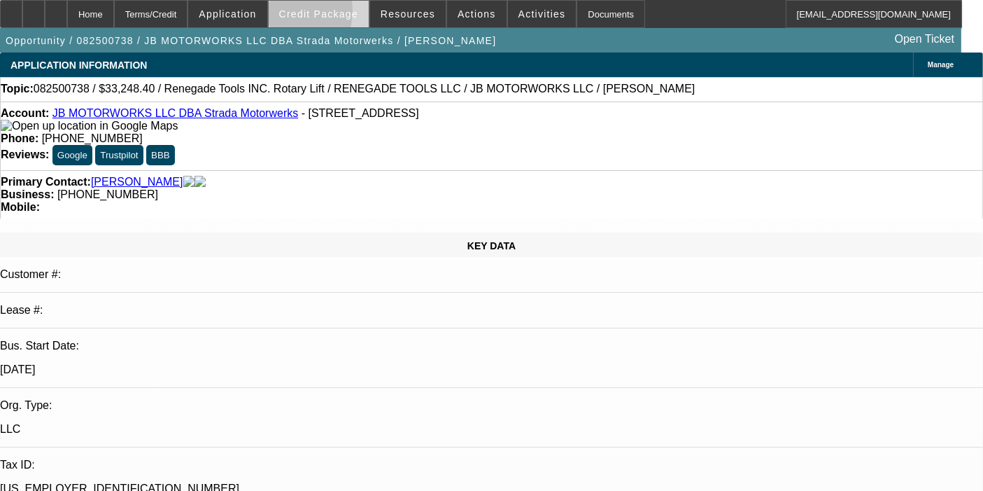
click at [295, 13] on span at bounding box center [319, 14] width 100 height 34
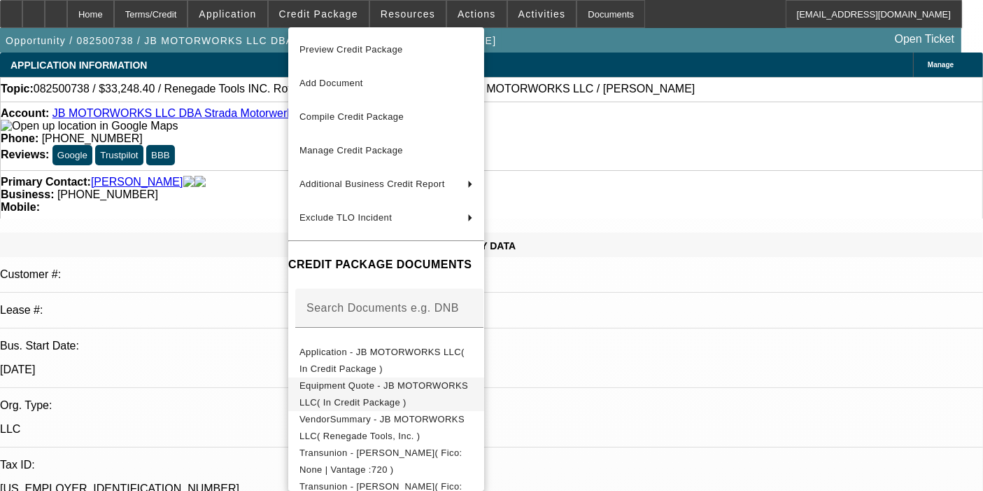
click at [357, 383] on span "Equipment Quote - JB MOTORWORKS LLC( In Credit Package )" at bounding box center [383, 393] width 169 height 27
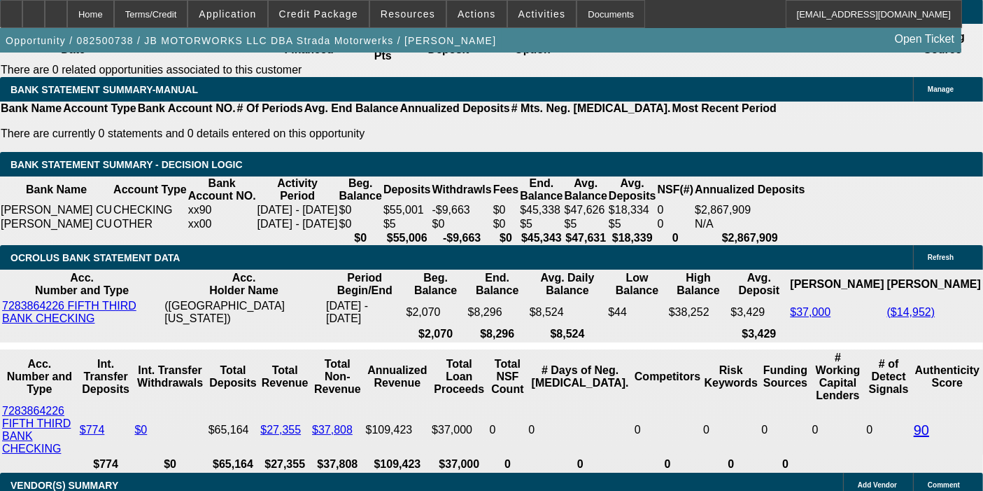
scroll to position [2483, 0]
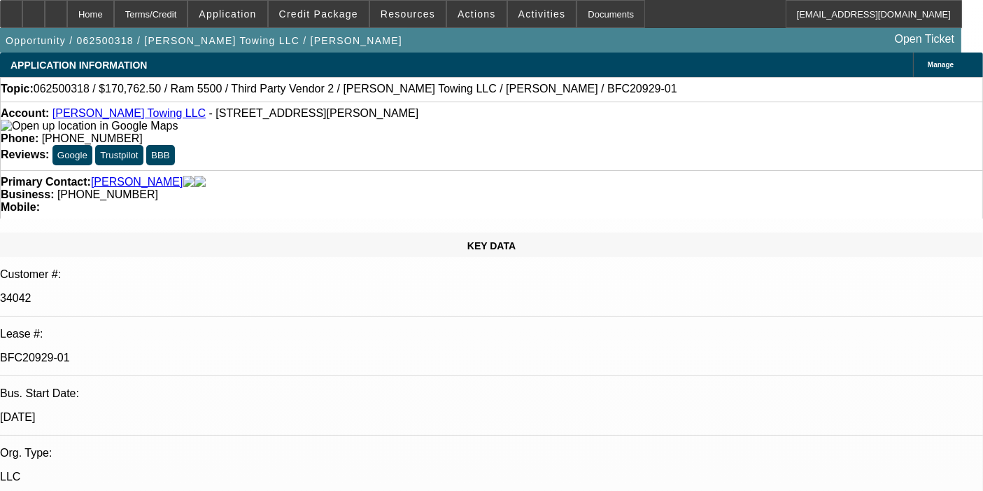
select select "0"
select select "2"
select select "0"
select select "6"
select select "0"
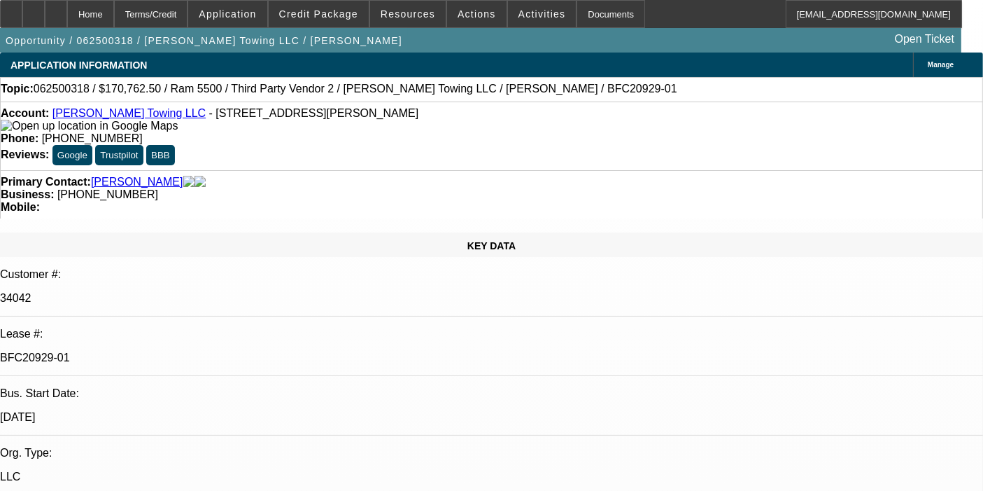
select select "2"
select select "0"
select select "6"
select select "0"
select select "2"
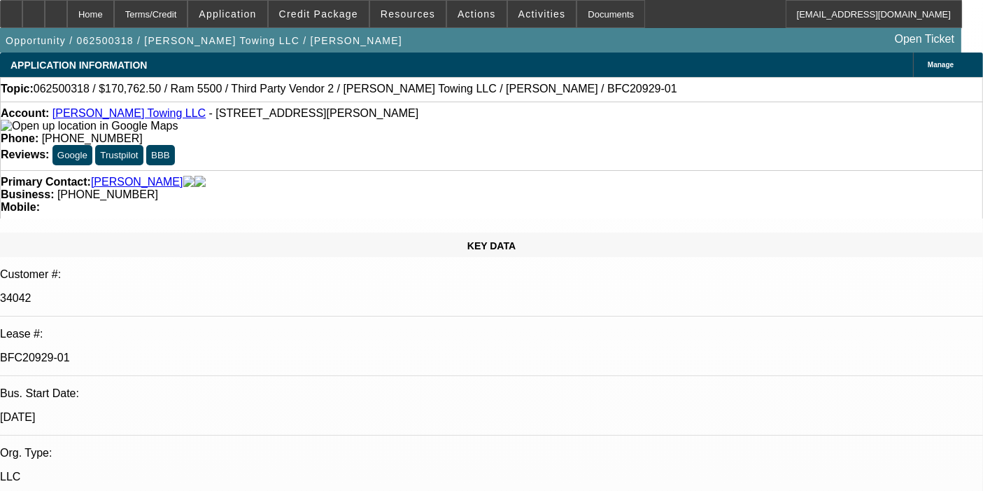
select select "0"
select select "6"
select select "0"
select select "2"
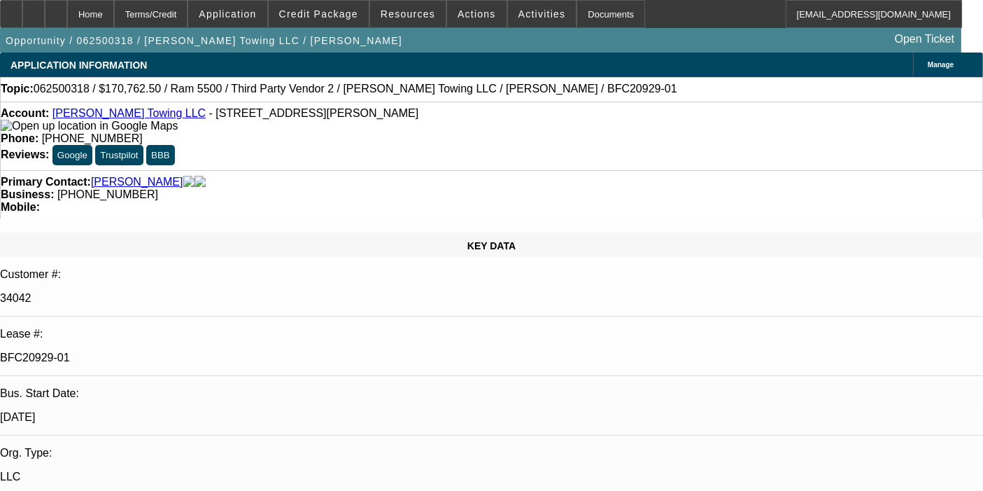
select select "0"
select select "6"
click at [336, 7] on span at bounding box center [319, 14] width 100 height 34
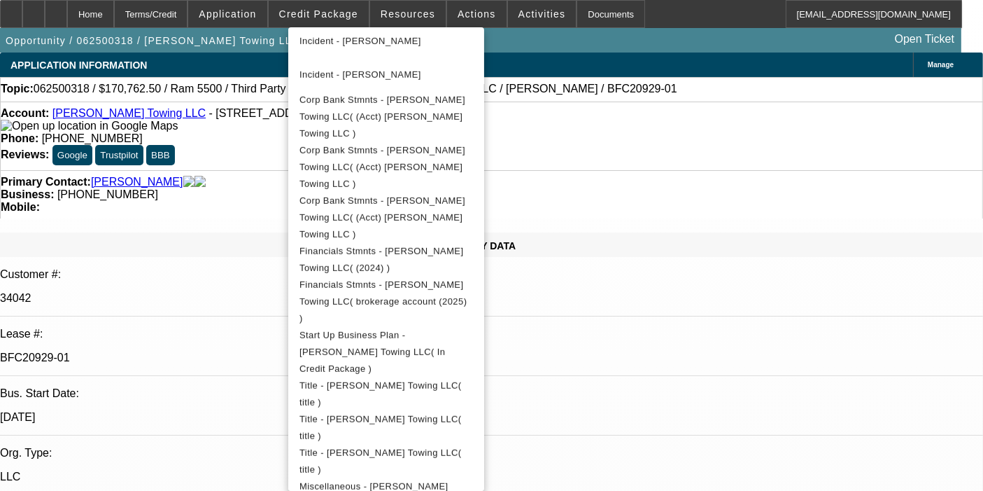
scroll to position [1256, 0]
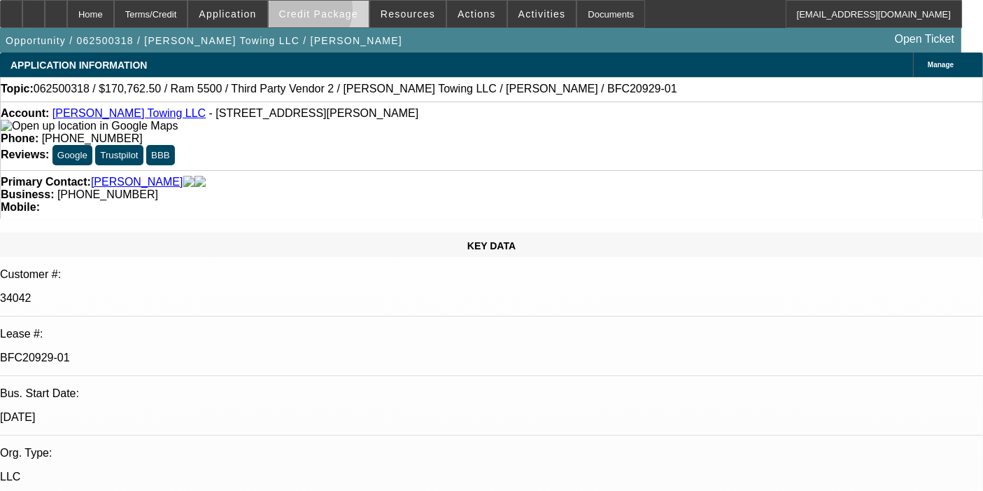
click at [321, 13] on span "Credit Package" at bounding box center [318, 13] width 79 height 11
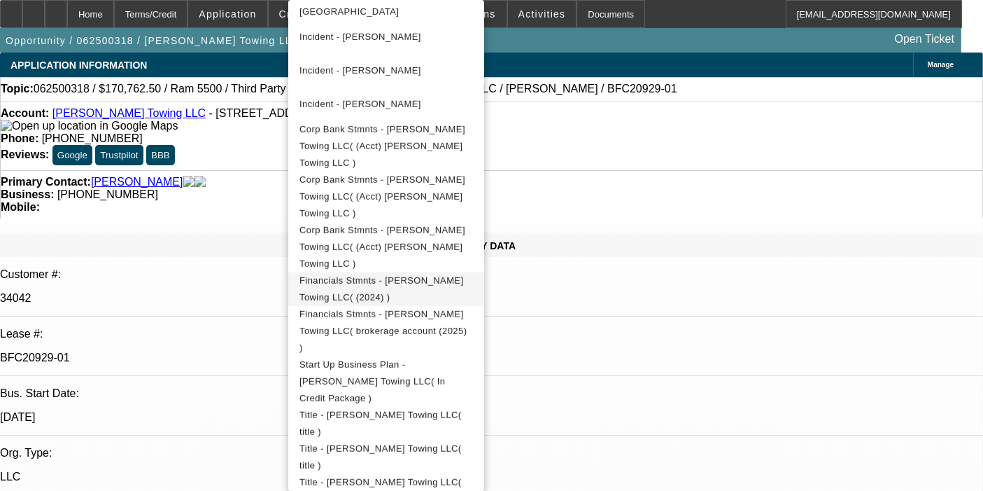
scroll to position [1228, 0]
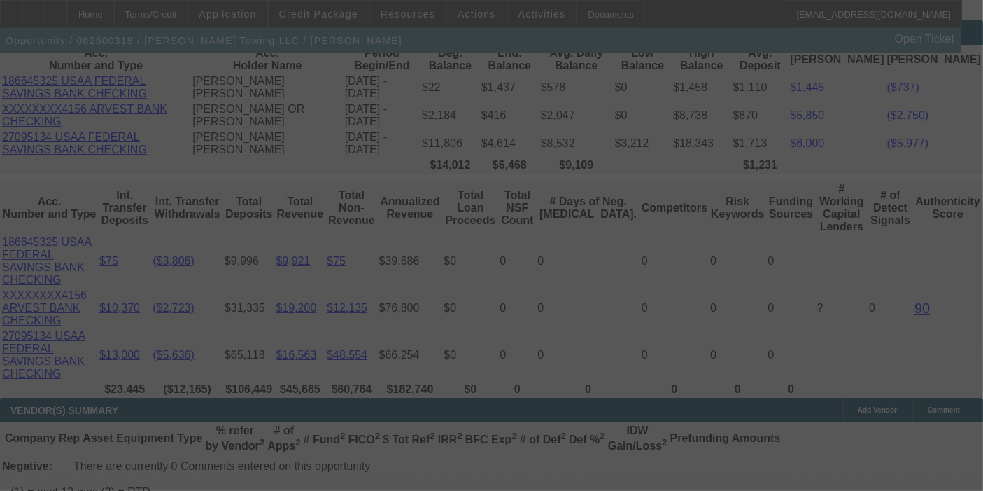
scroll to position [2849, 0]
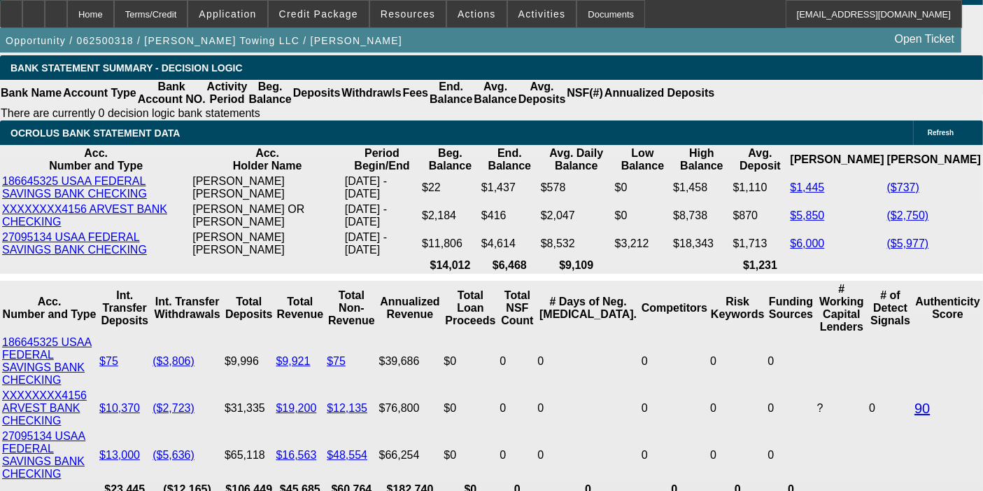
select select "0"
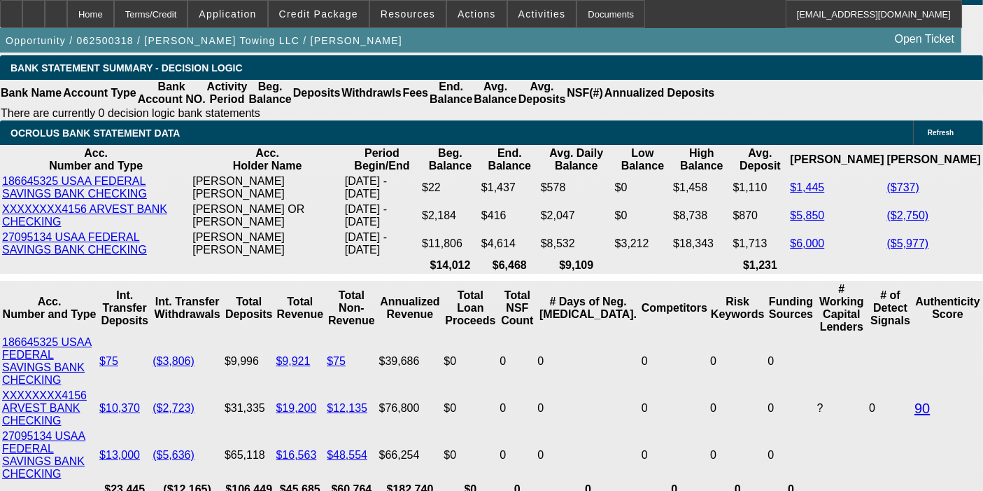
select select "0"
select select "1"
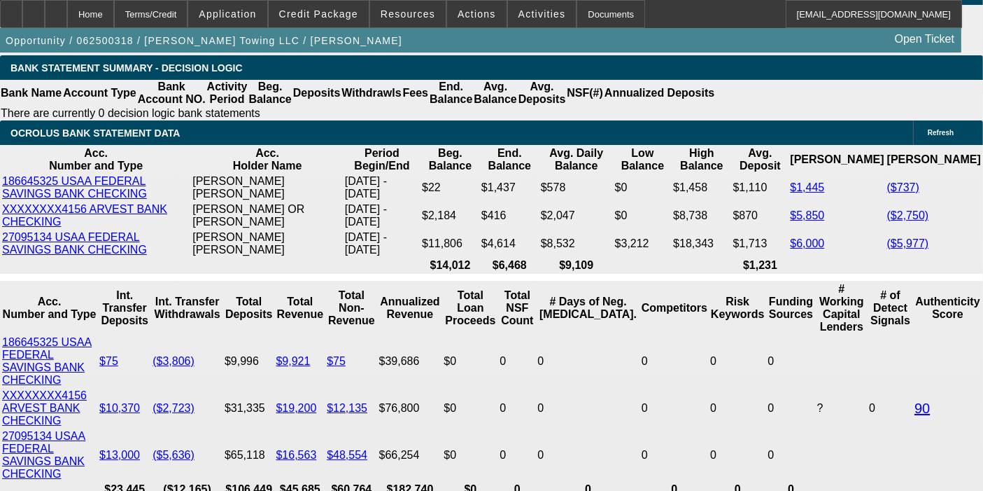
select select "2"
select select "6"
select select "1"
select select "2"
select select "6"
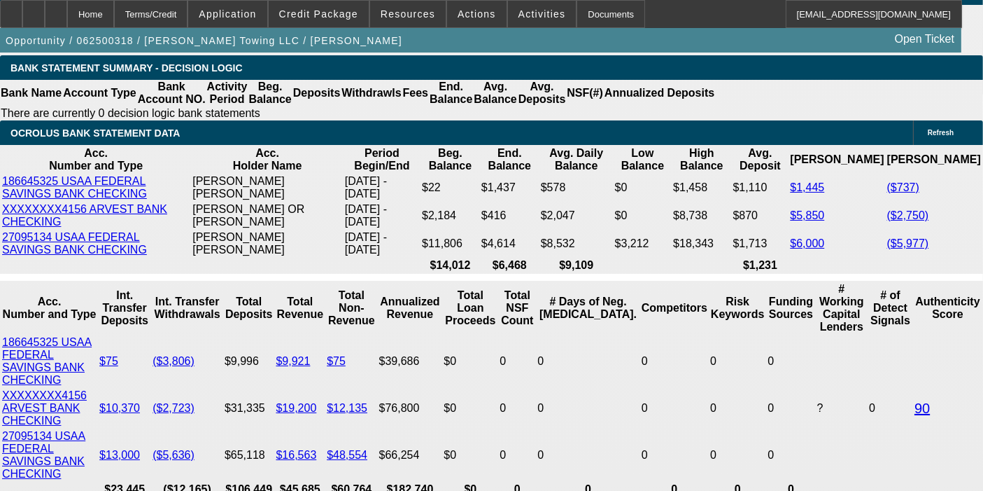
select select "1"
select select "2"
select select "6"
select select "1"
select select "2"
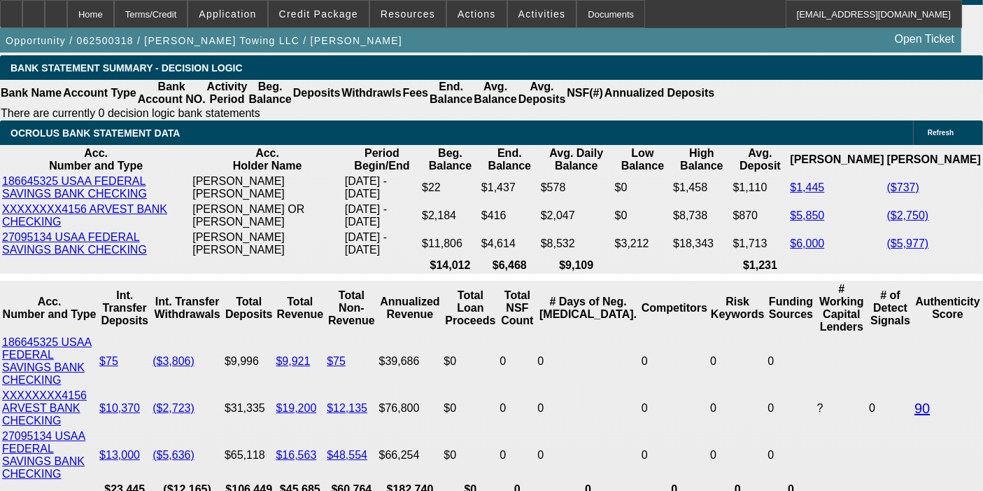
select select "6"
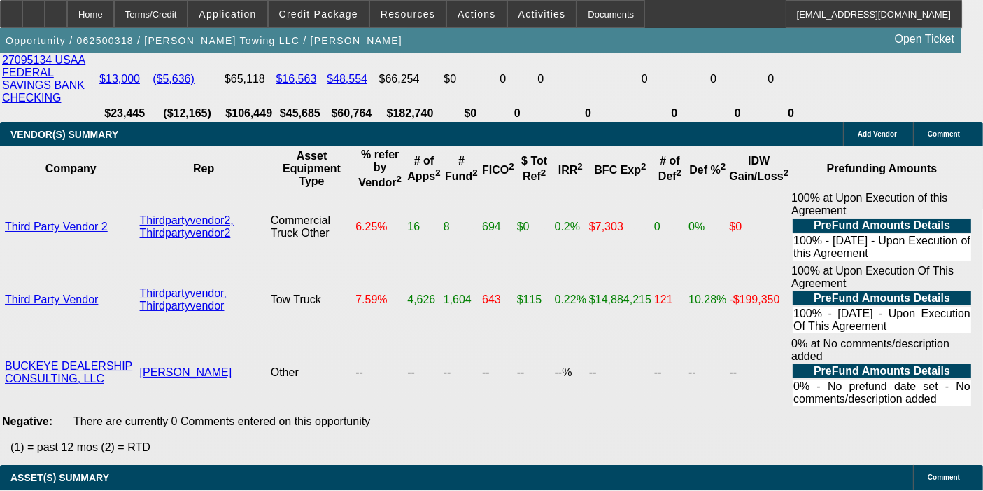
scroll to position [3224, 0]
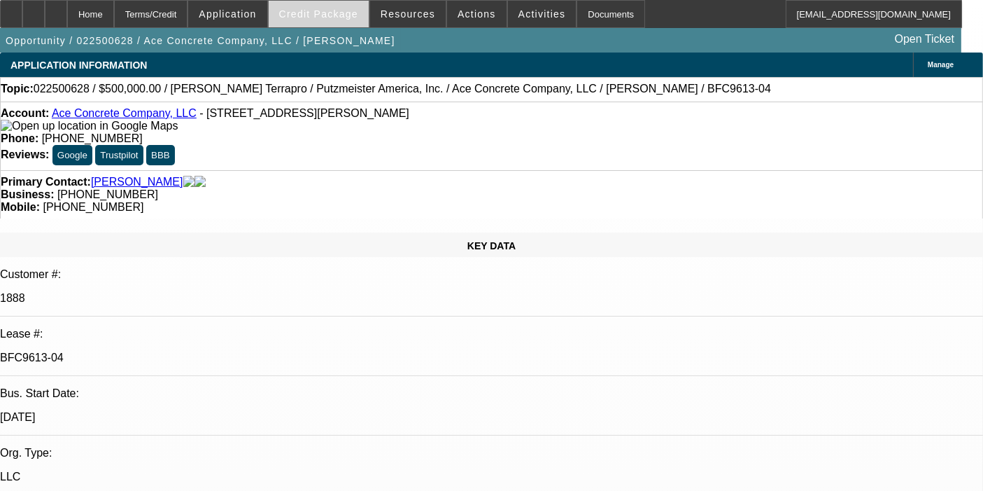
select select "0"
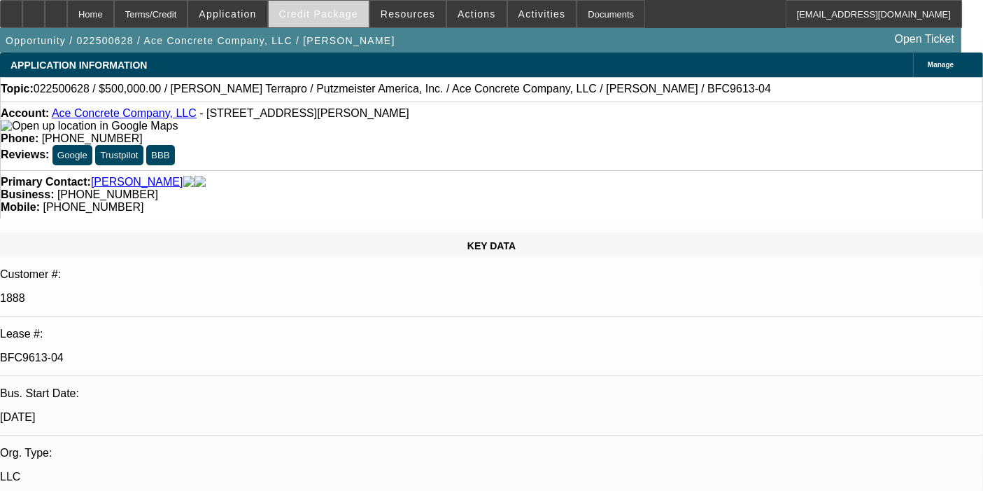
select select "0"
select select "2"
select select "0"
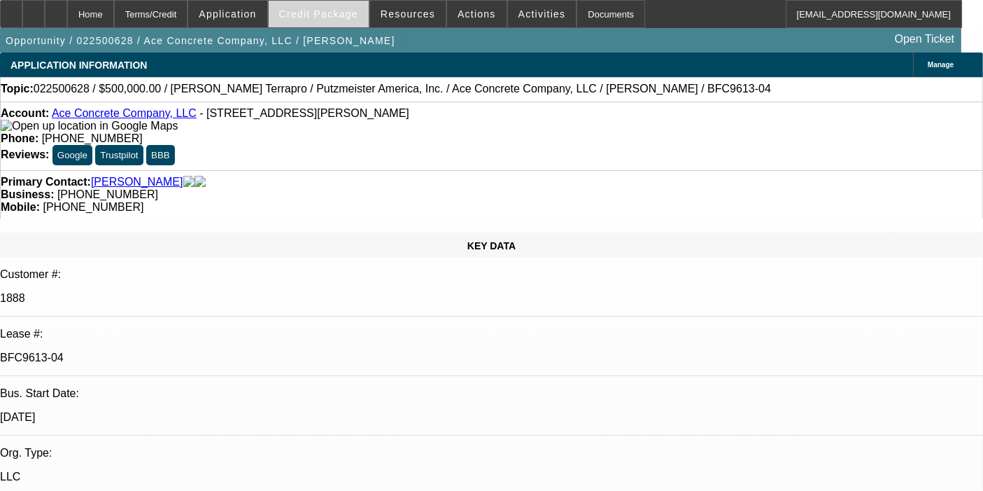
select select "2"
select select "0"
select select "1"
select select "3"
select select "6"
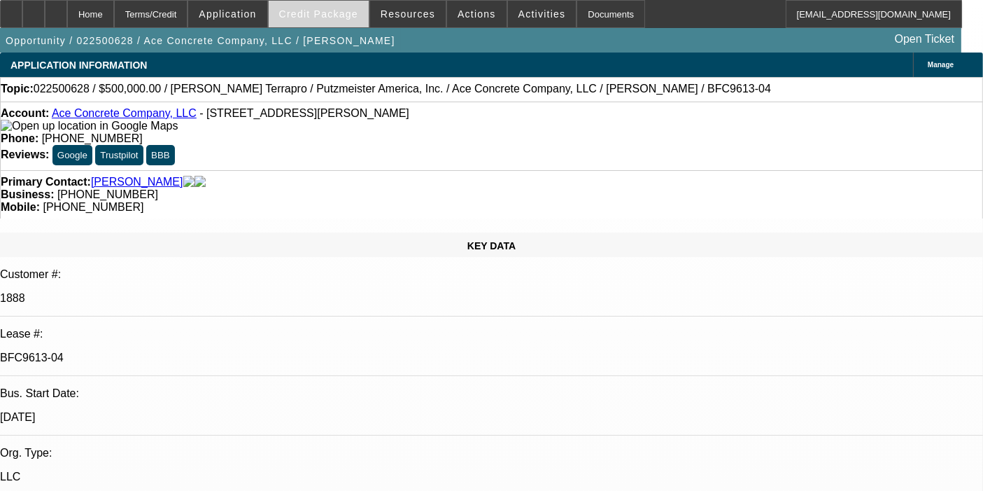
select select "1"
select select "3"
select select "6"
select select "1"
select select "2"
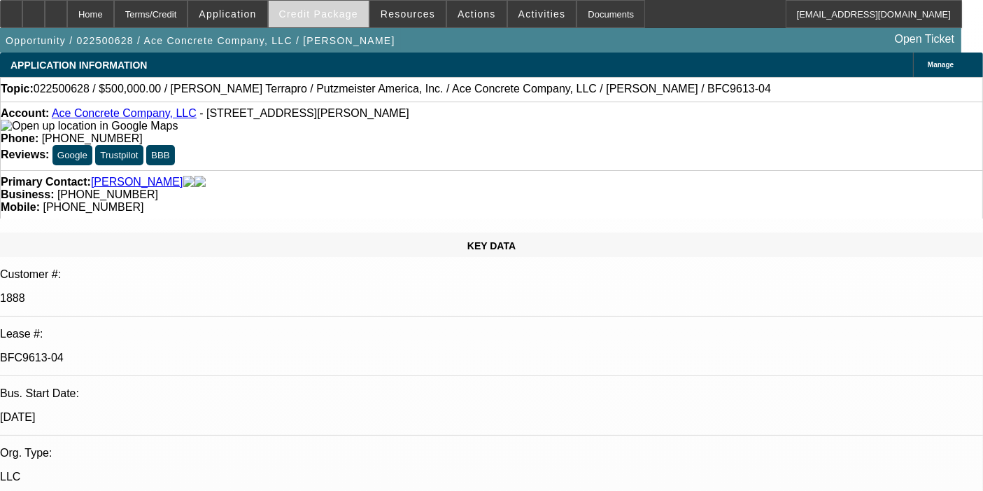
select select "6"
select select "1"
select select "2"
select select "6"
click at [327, 8] on span "Credit Package" at bounding box center [318, 13] width 79 height 11
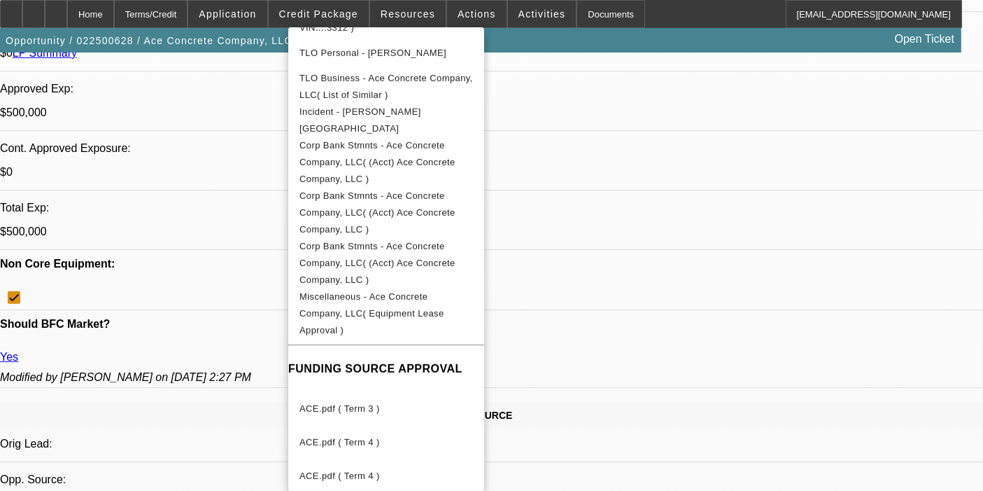
scroll to position [644, 0]
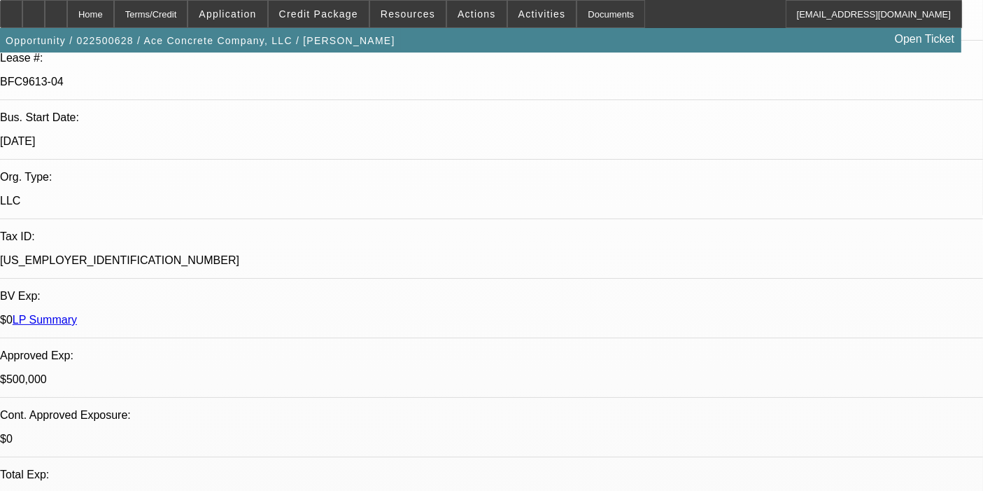
scroll to position [0, 0]
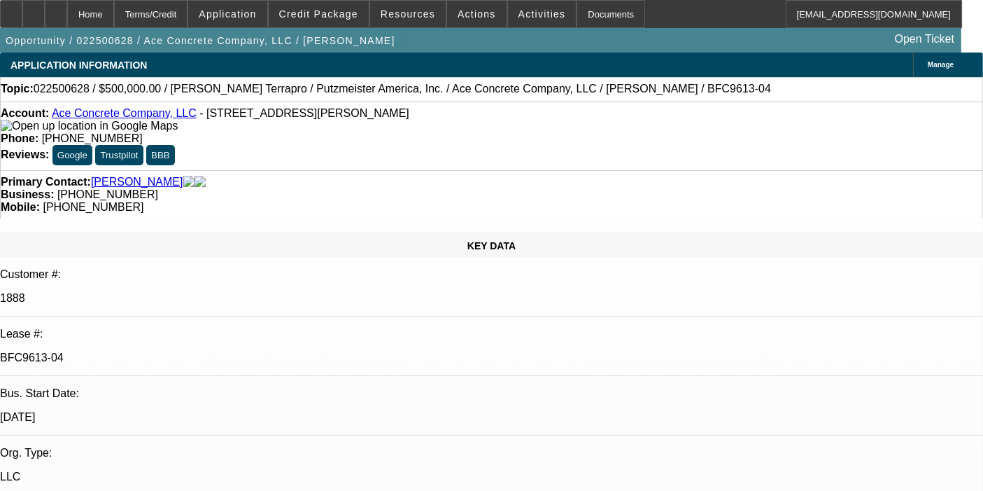
select select "0"
select select "3"
select select "0"
select select "6"
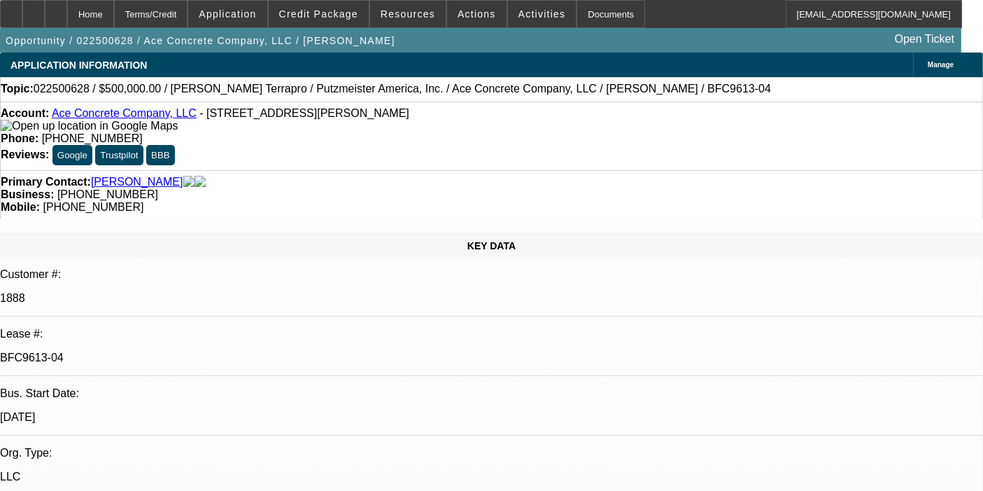
select select "0"
select select "3"
select select "0"
select select "6"
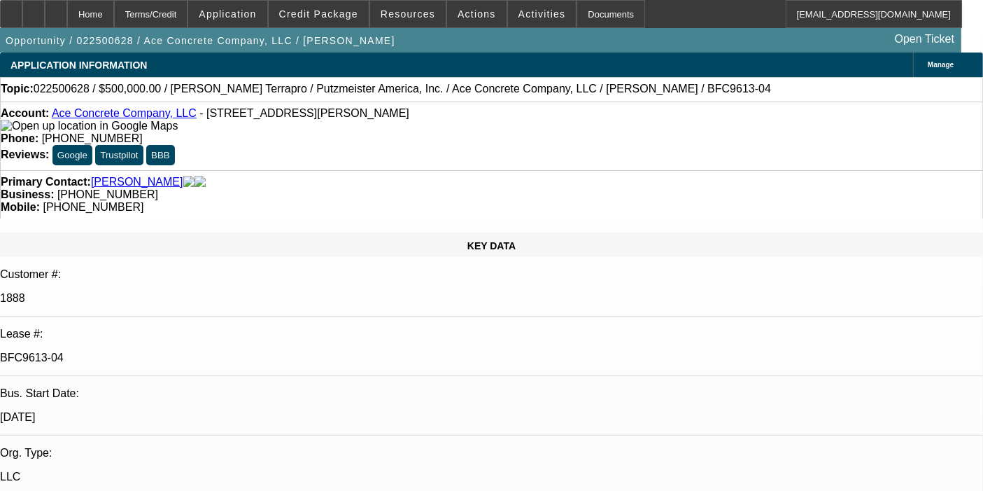
select select "0"
select select "2"
select select "0"
select select "6"
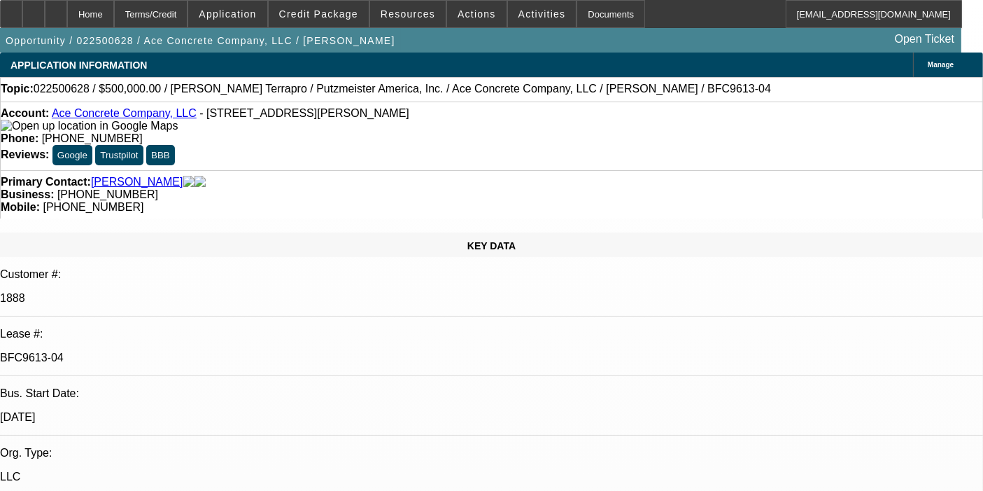
select select "0"
select select "2"
select select "0"
select select "6"
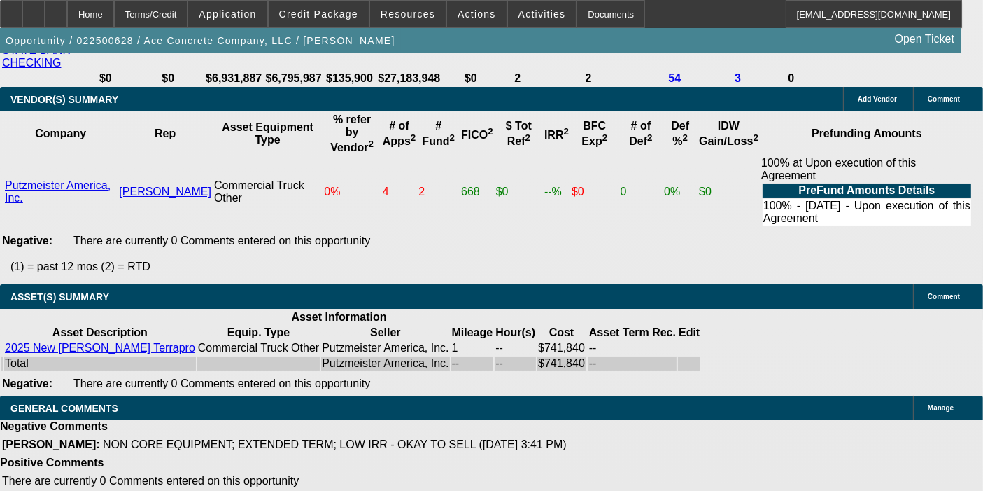
scroll to position [3125, 0]
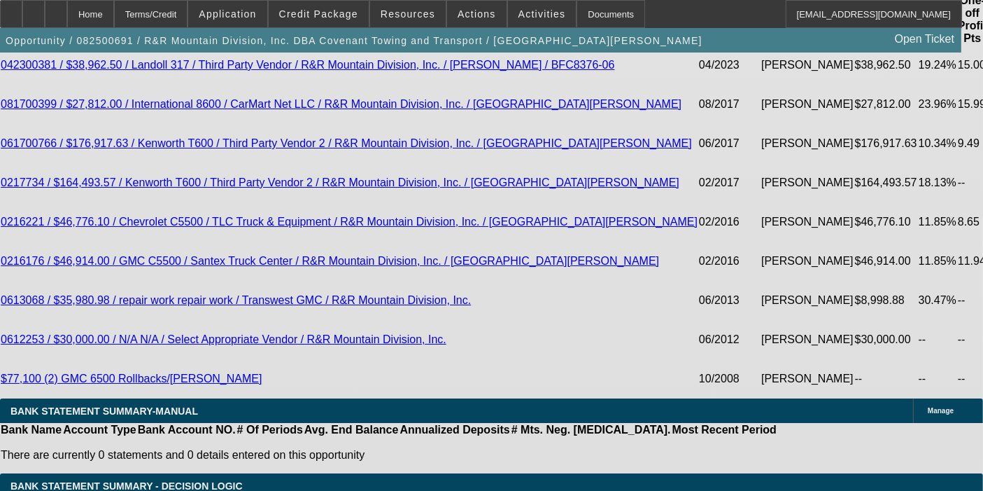
select select "0"
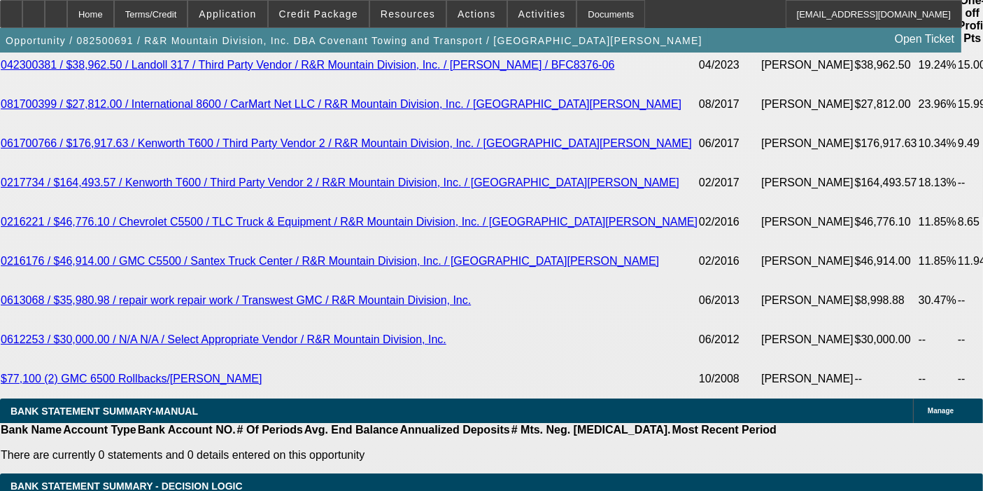
select select "0"
select select "6"
select select "0"
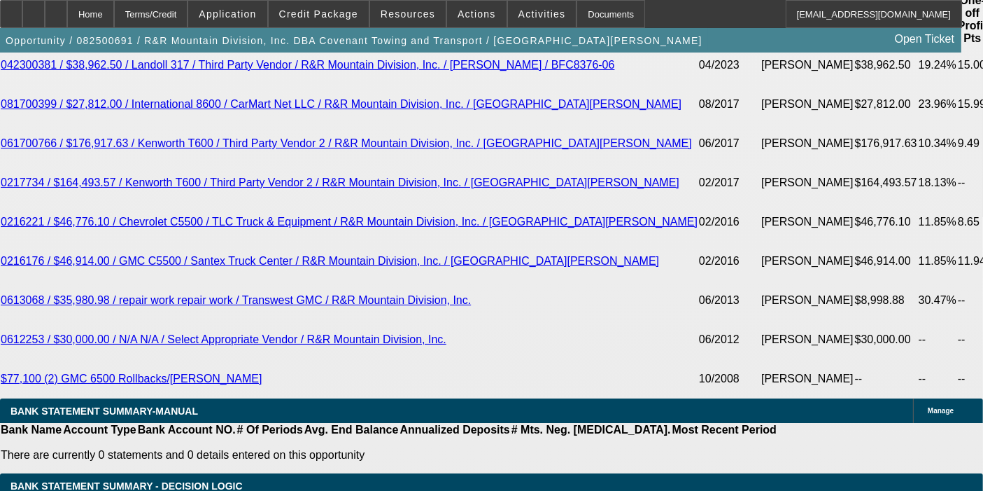
select select "0"
select select "6"
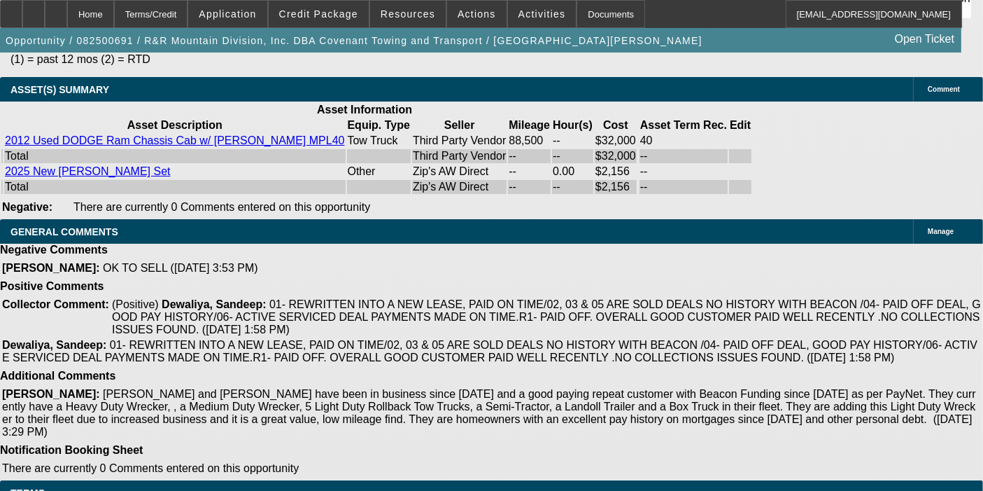
scroll to position [3661, 0]
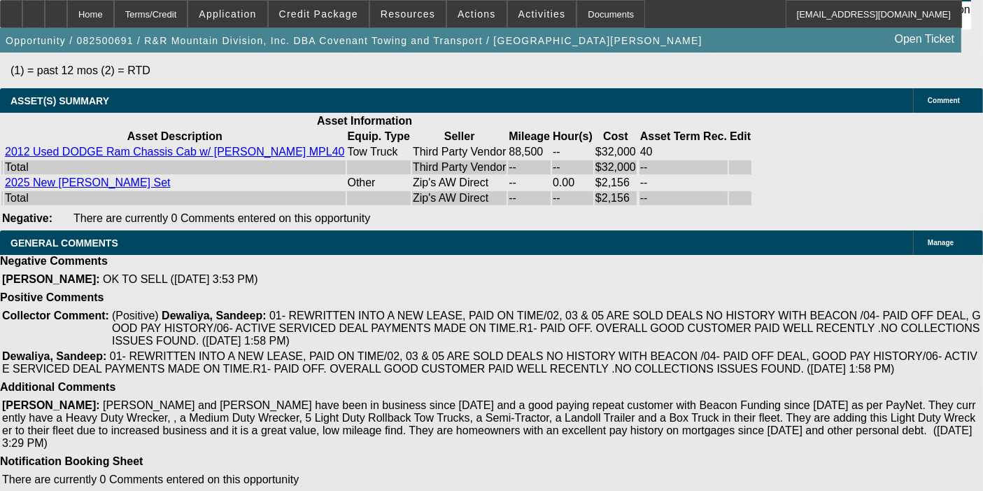
select select "3"
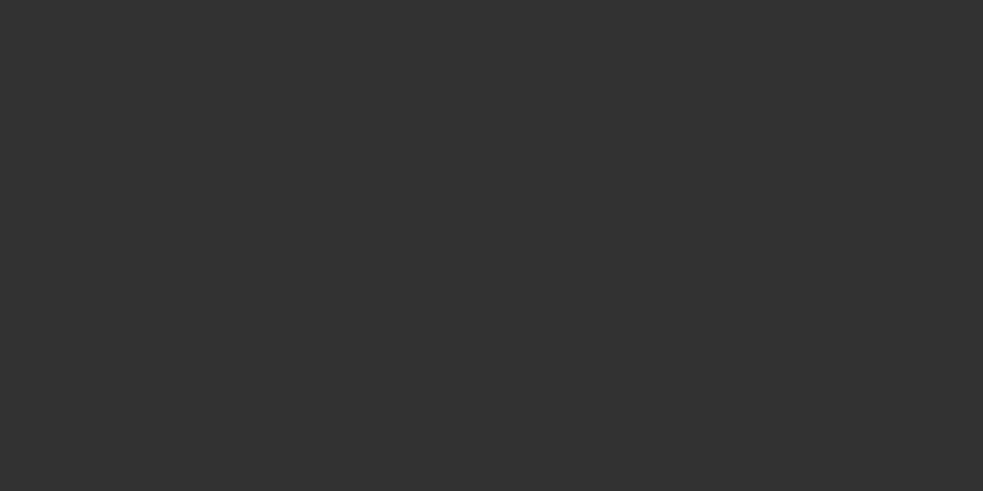
scroll to position [0, 0]
radio input "true"
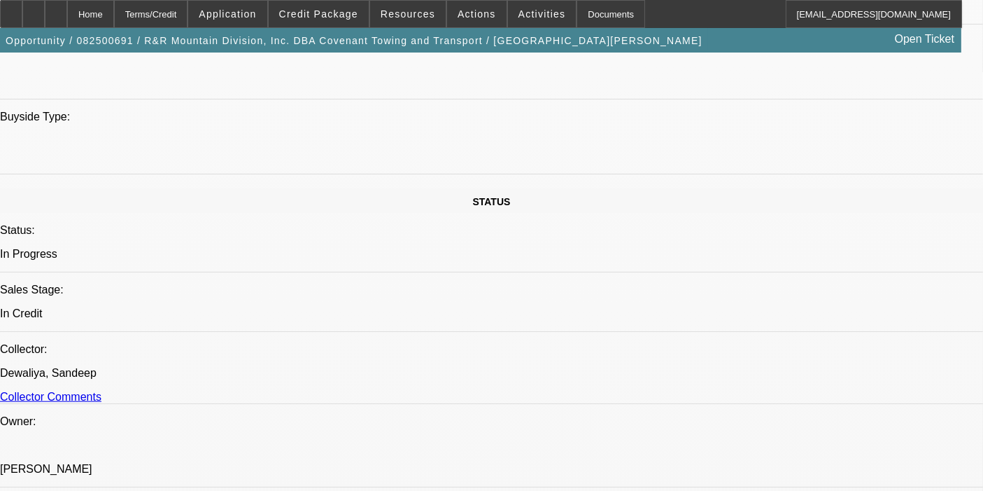
scroll to position [1400, 0]
checkbox input "false"
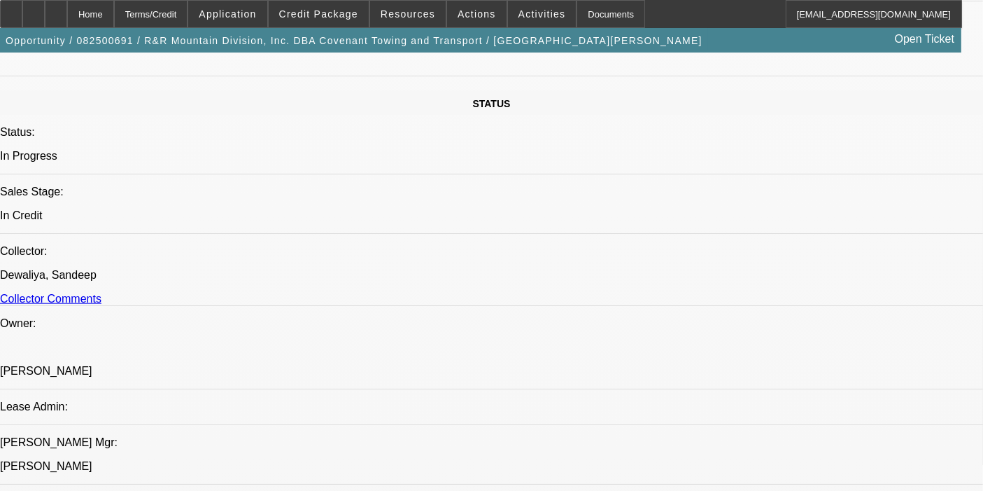
scroll to position [1506, 0]
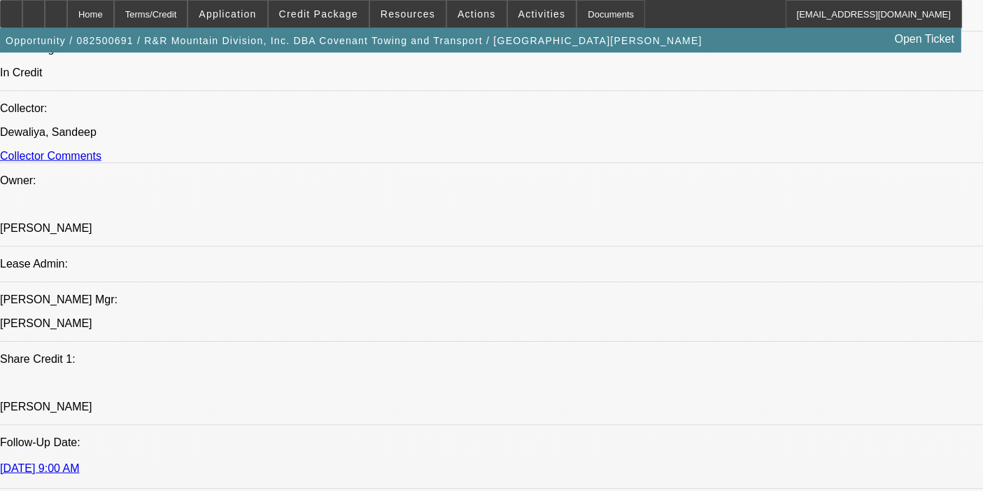
scroll to position [1638, 0]
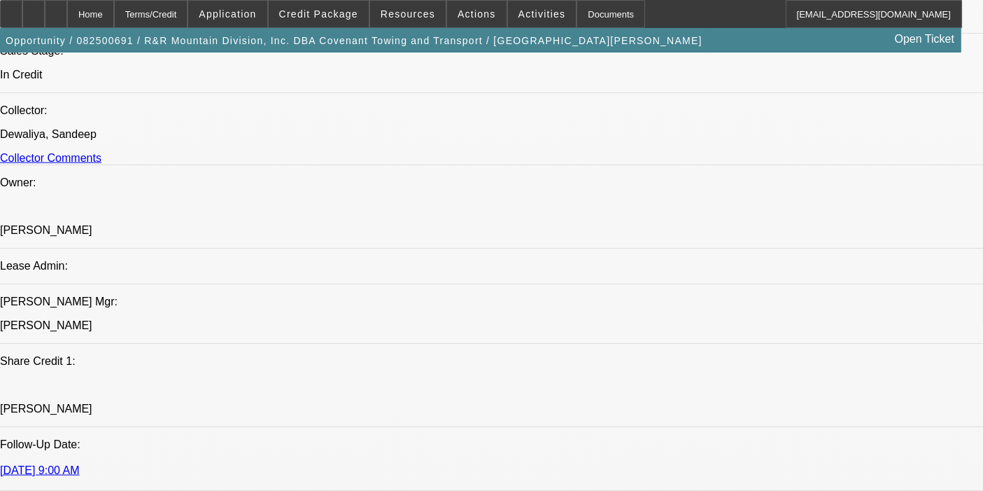
type textarea "a"
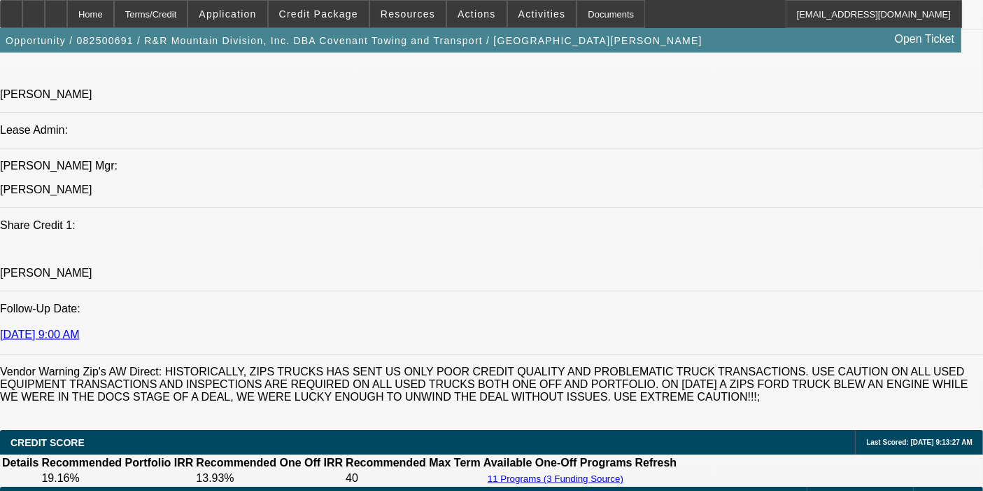
scroll to position [1775, 0]
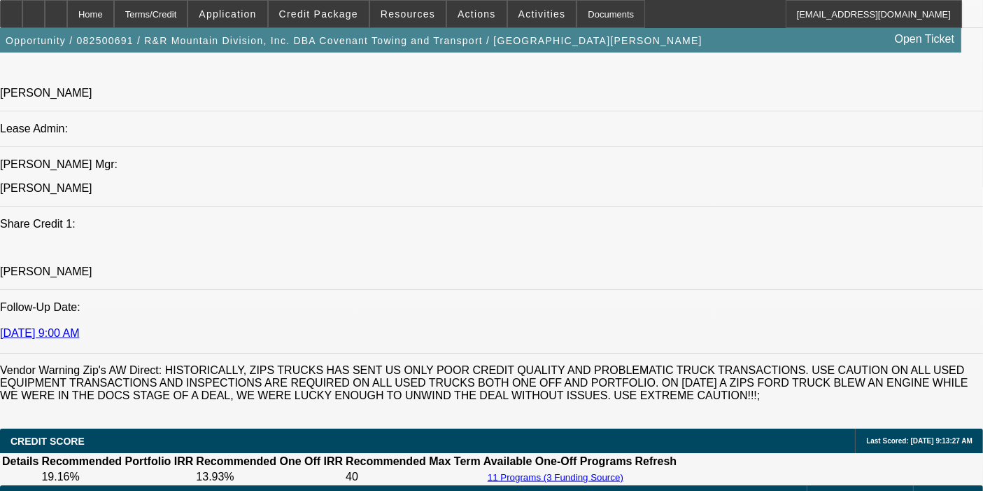
type textarea "ADDITION APPROVED AND SELLERS/VENDORS CLEARED BY CPC. OKAY FOR BFC TO PRE-FUND …"
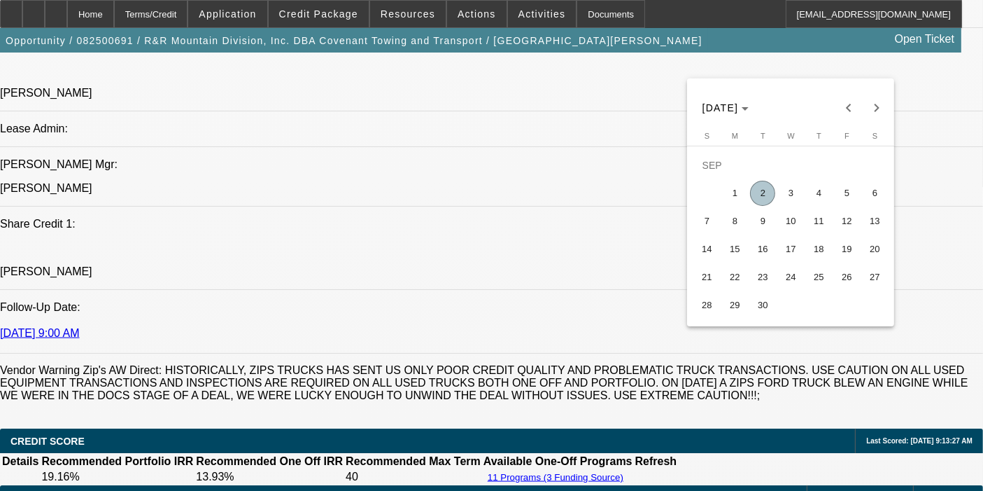
click at [769, 199] on span "2" at bounding box center [762, 193] width 25 height 25
type input "9/2/2025"
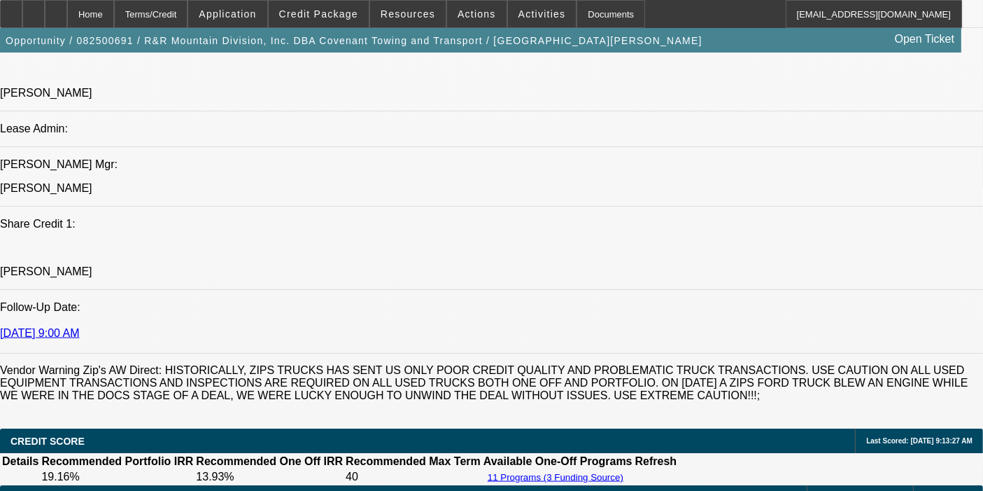
type input "09:37"
type input "10:33"
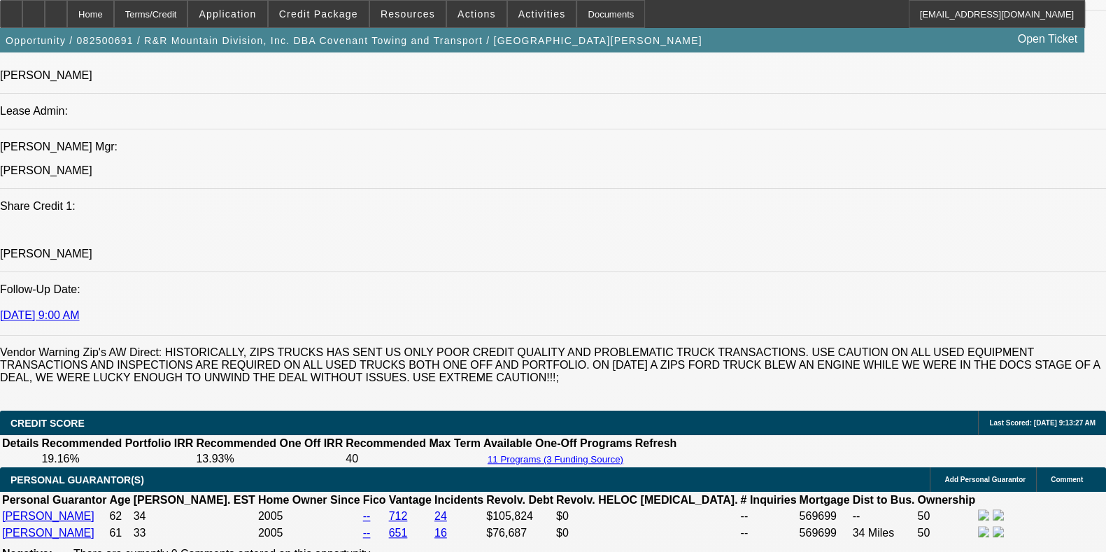
scroll to position [2124, 0]
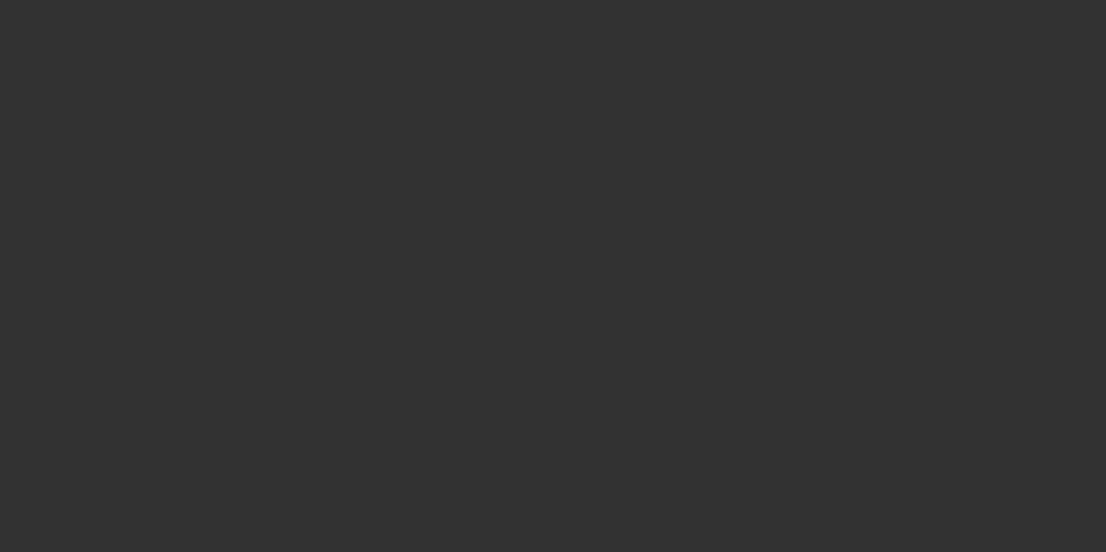
select select "0"
select select "6"
select select "0"
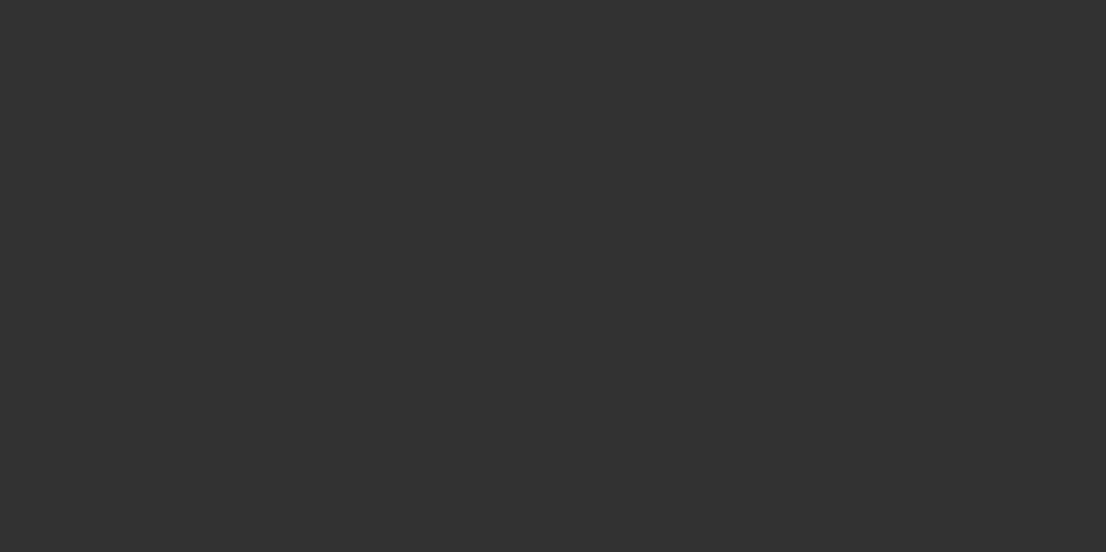
select select "0"
select select "6"
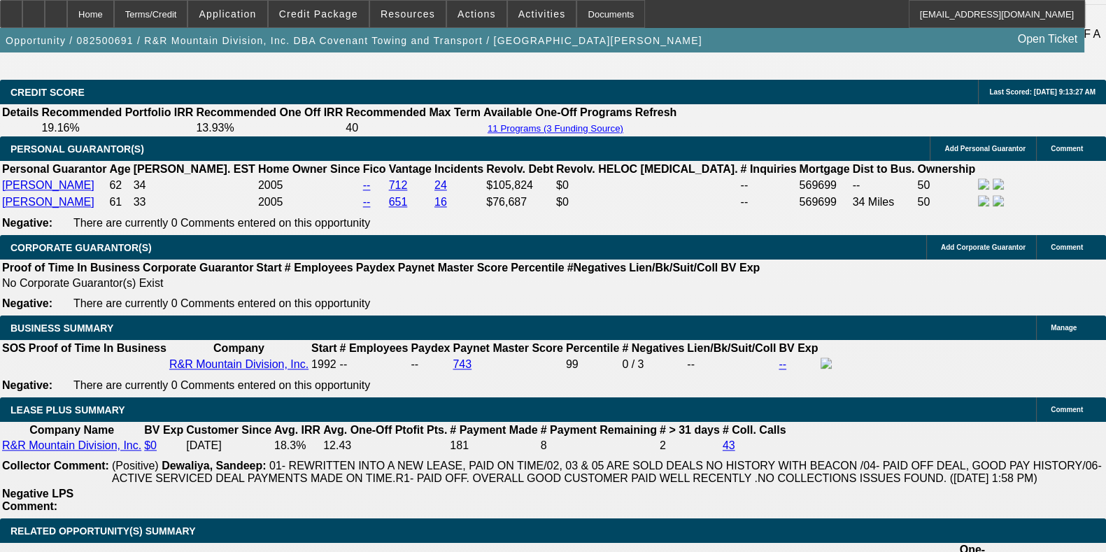
scroll to position [0, 0]
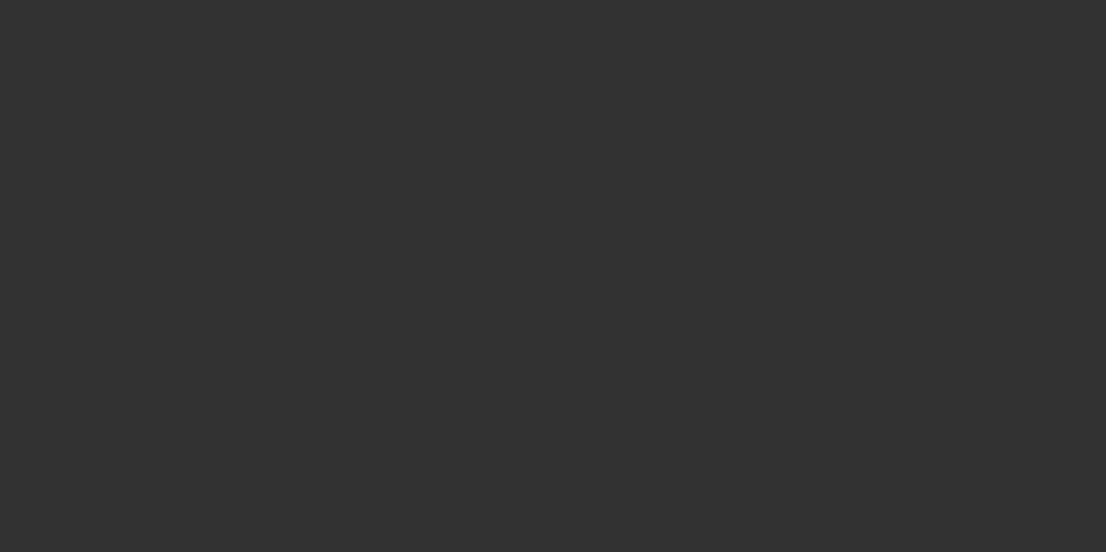
select select "0"
select select "2"
select select "0"
select select "6"
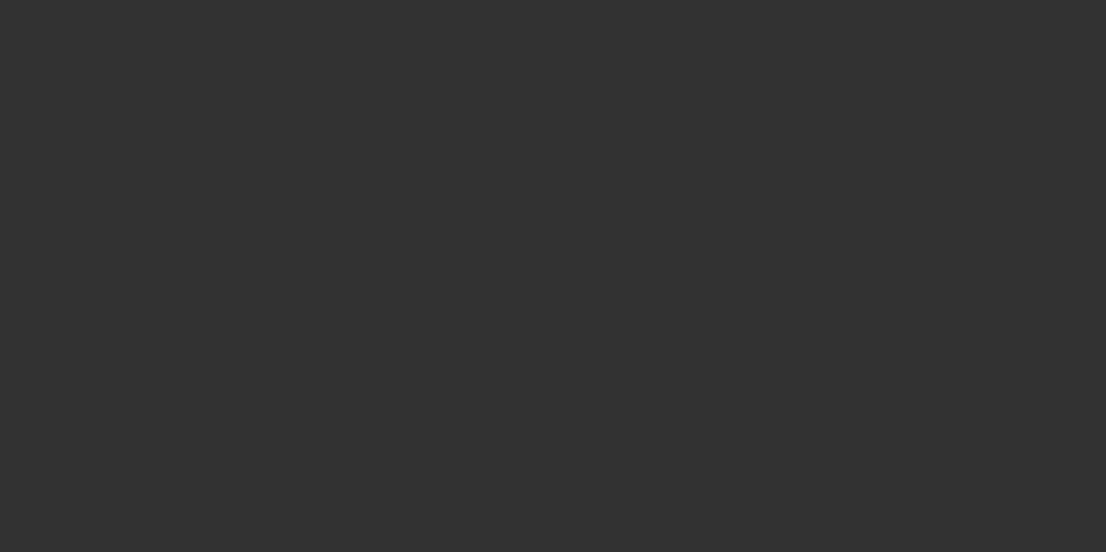
select select "0"
select select "2"
select select "0"
select select "6"
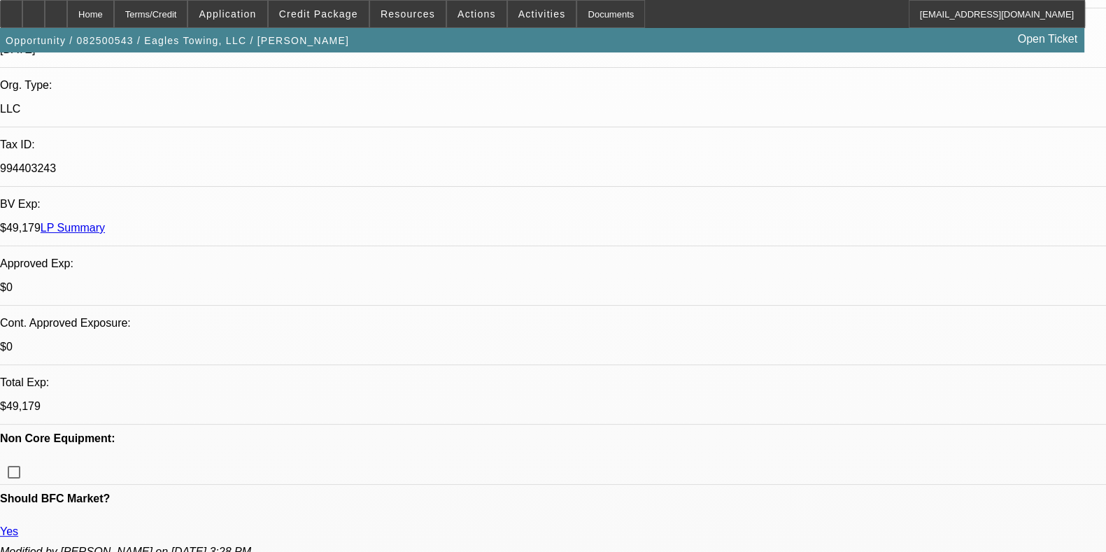
select select "0"
select select "0.1"
select select "4"
select select "0"
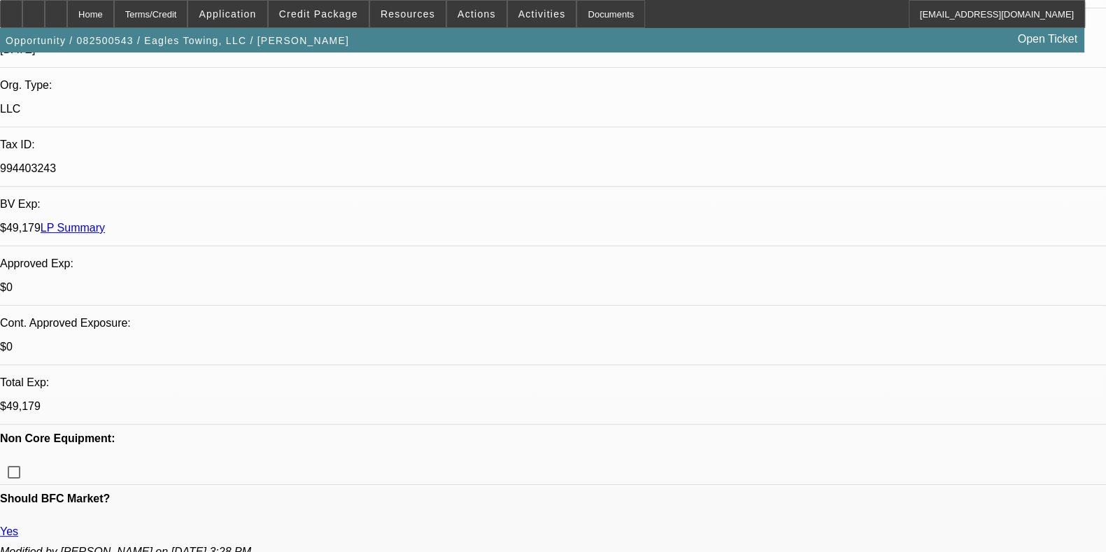
select select "2"
select select "0.1"
select select "4"
select select "0"
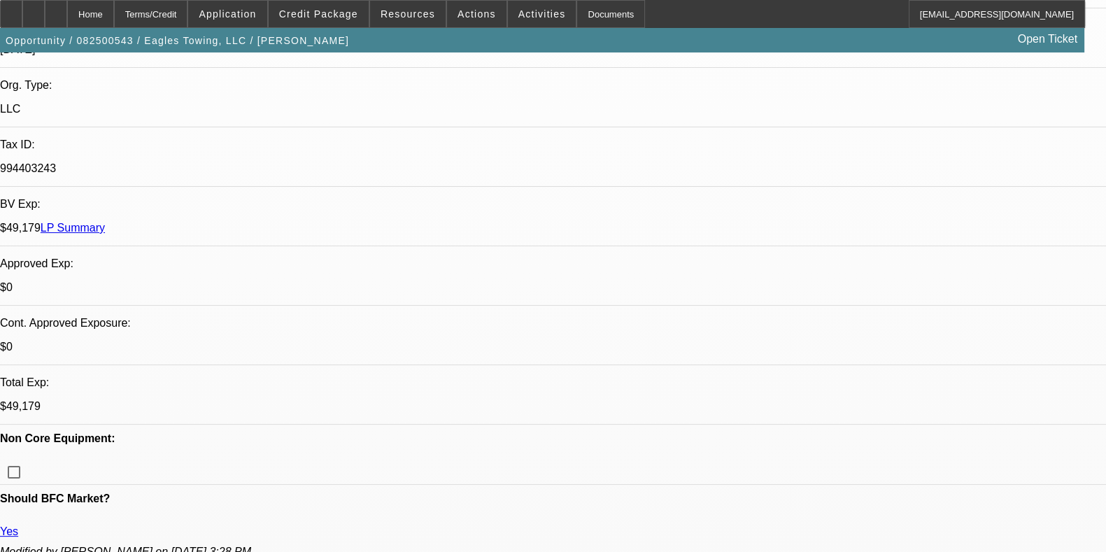
select select "2"
select select "0.1"
select select "4"
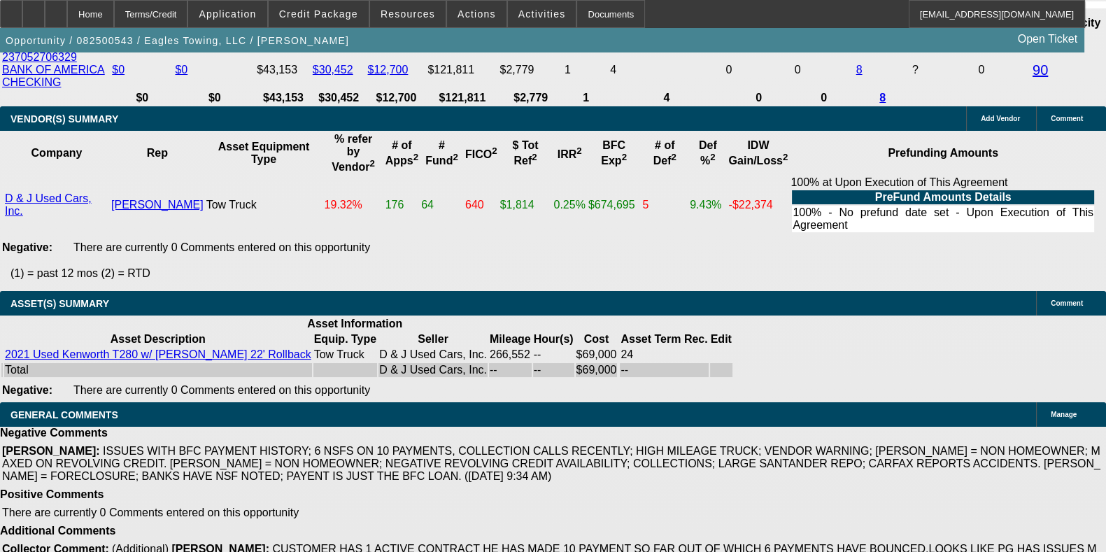
scroll to position [3156, 0]
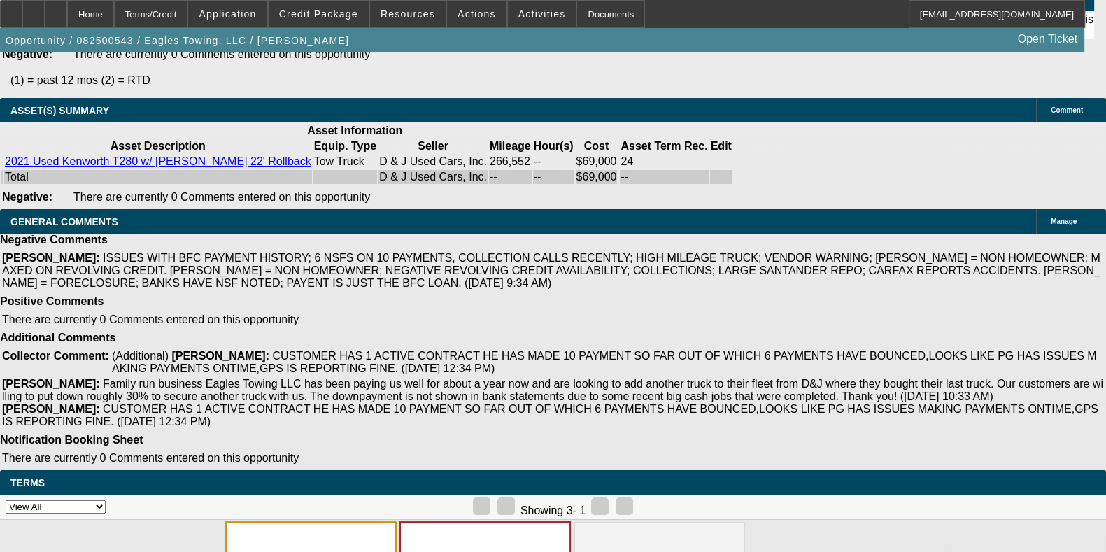
select select "6"
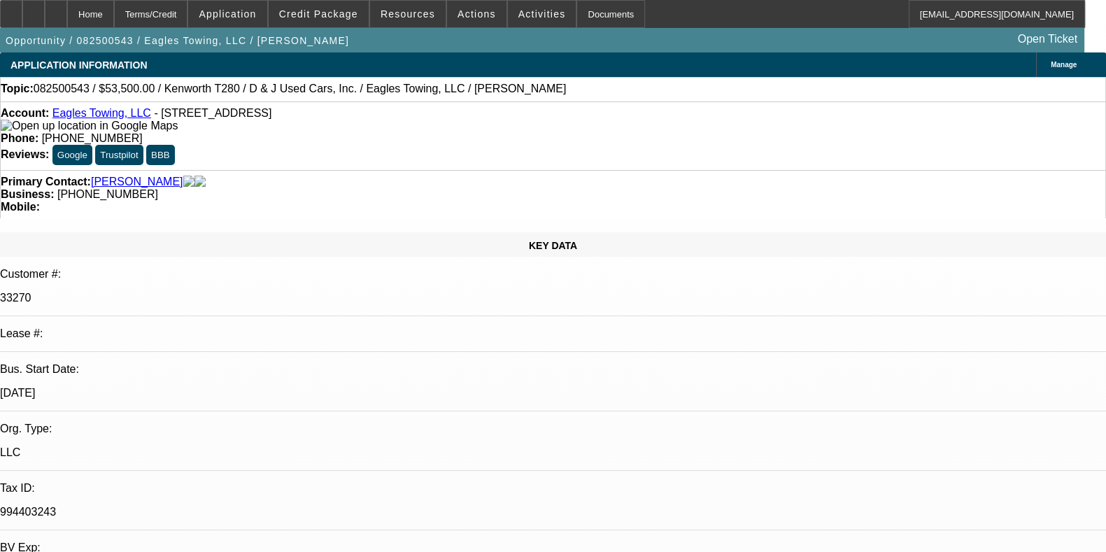
type textarea "MULTIPLE NSFS WITH BEACON THIS YEAR INCLUDING RECENT- WE SHOULD NOT BE PUSHING …"
checkbox input "true"
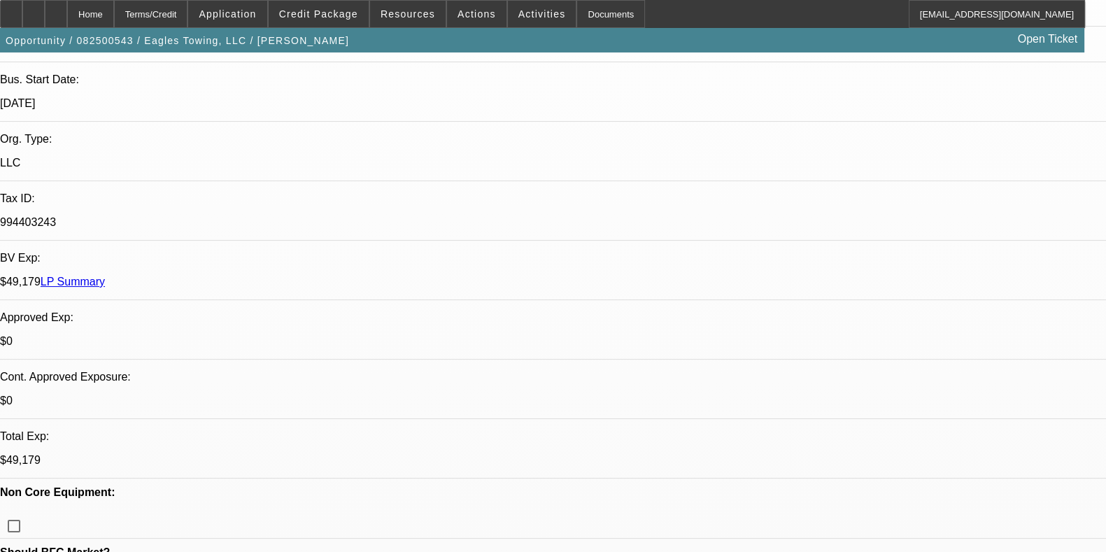
scroll to position [290, 0]
click at [336, 12] on span "Credit Package" at bounding box center [318, 13] width 79 height 11
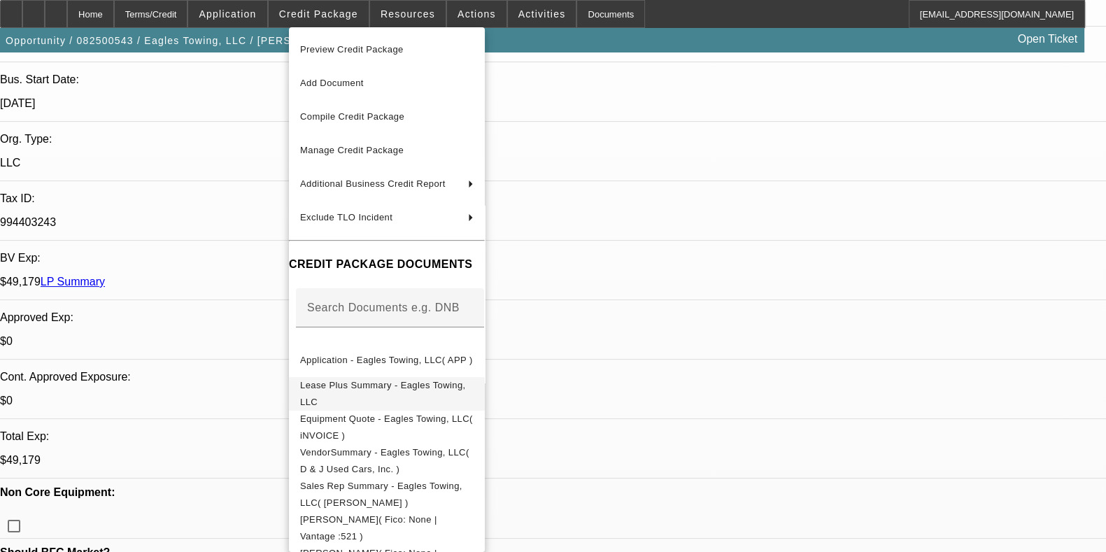
click at [383, 400] on button "Lease Plus Summary - Eagles Towing, LLC" at bounding box center [387, 394] width 196 height 34
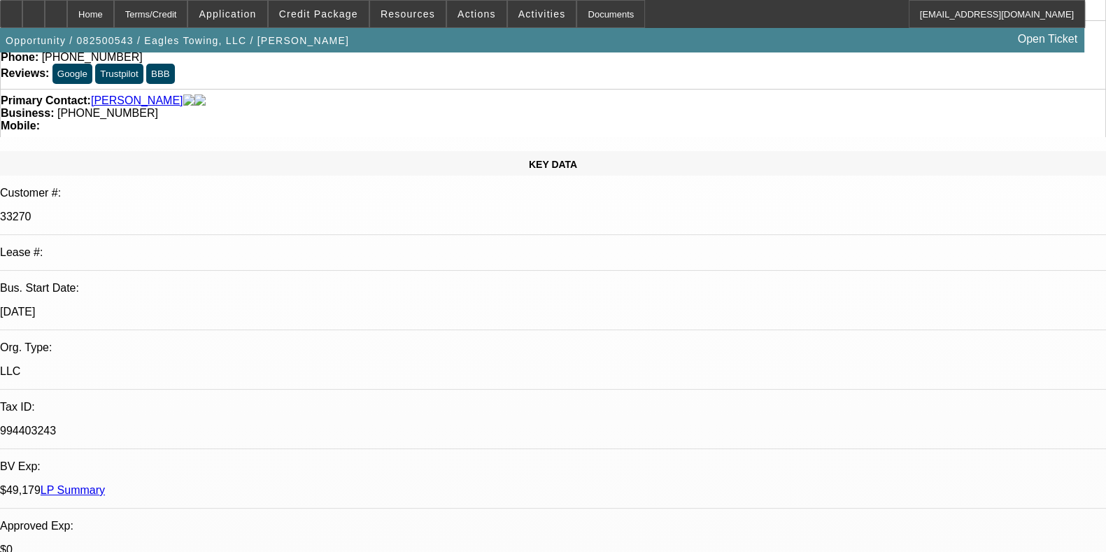
scroll to position [82, 0]
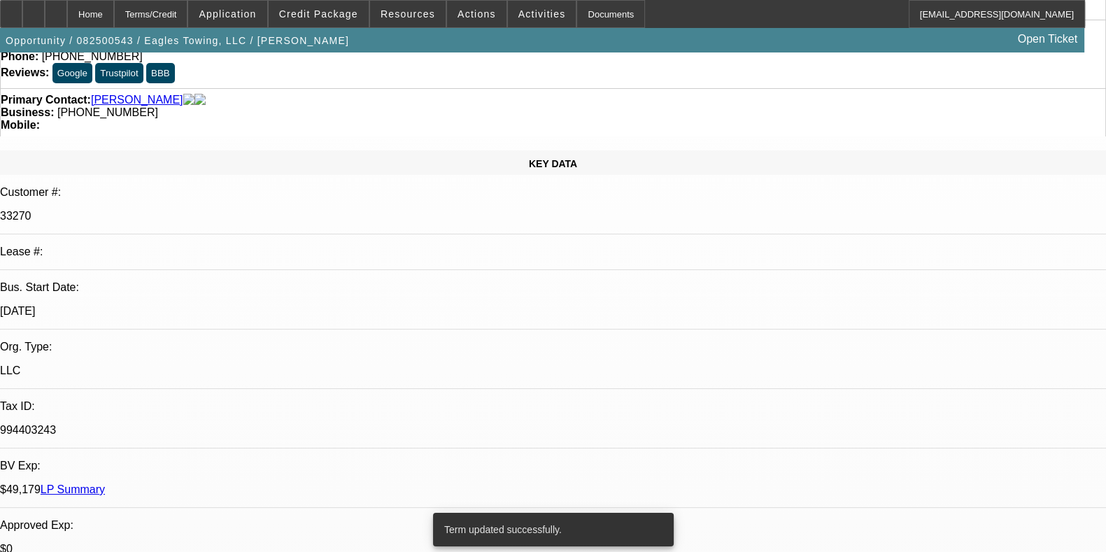
select select "0"
select select "0.1"
select select "4"
select select "0"
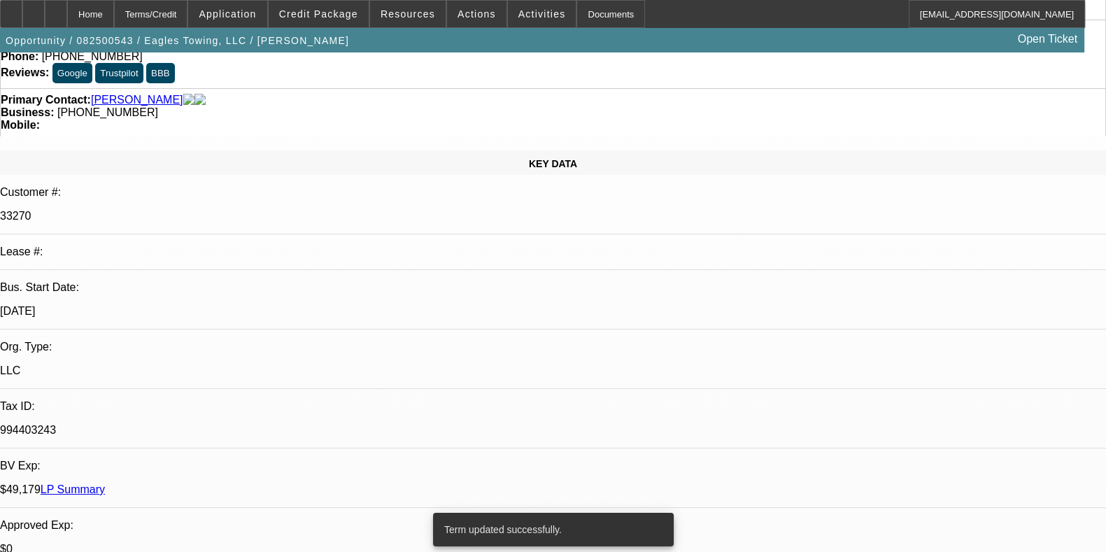
select select "0"
select select "0.1"
select select "4"
select select "0"
select select "2"
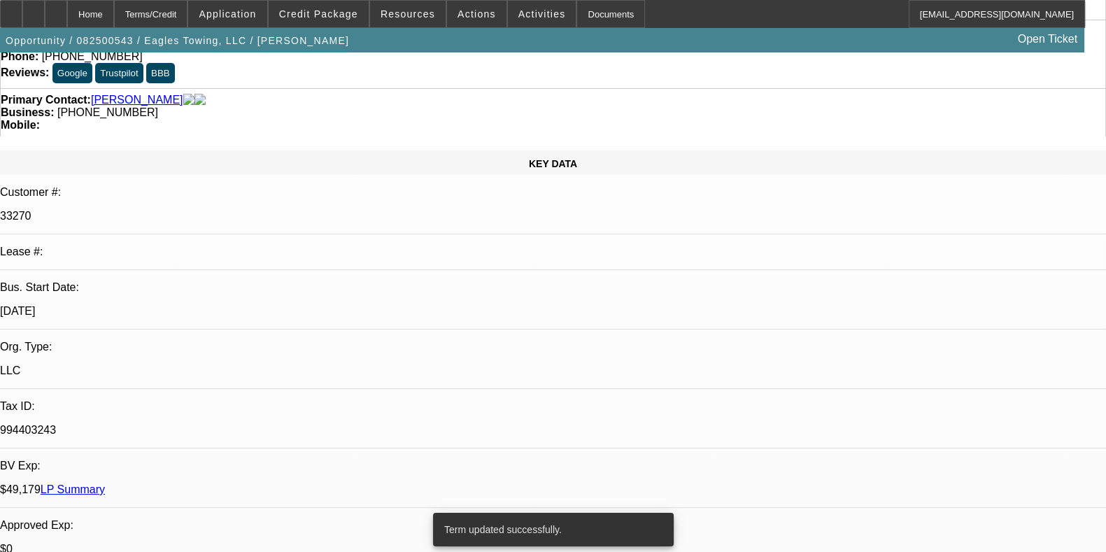
select select "2"
select select "0.1"
select select "4"
select select "0"
select select "2"
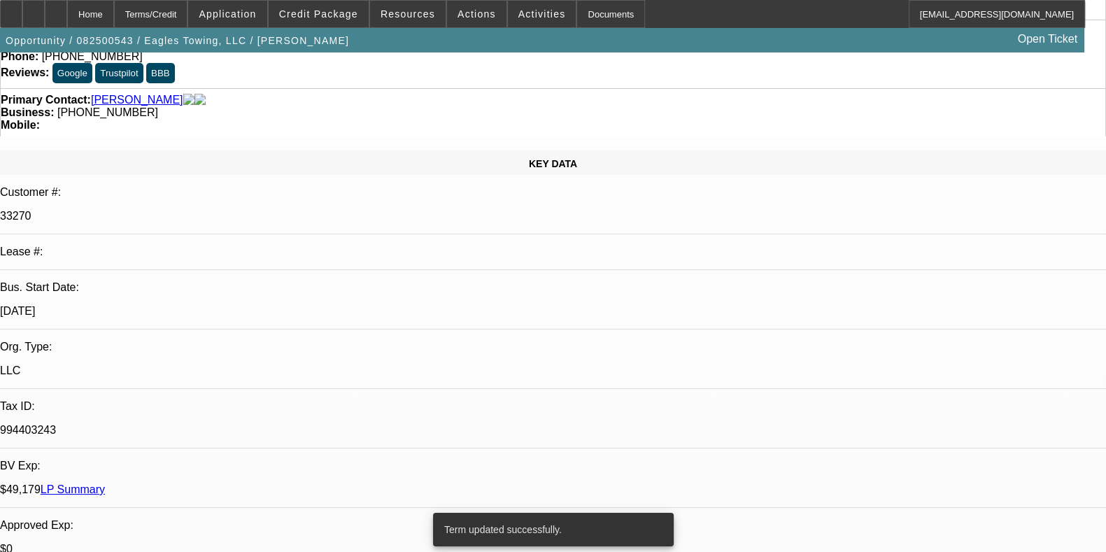
select select "2"
select select "0.1"
select select "4"
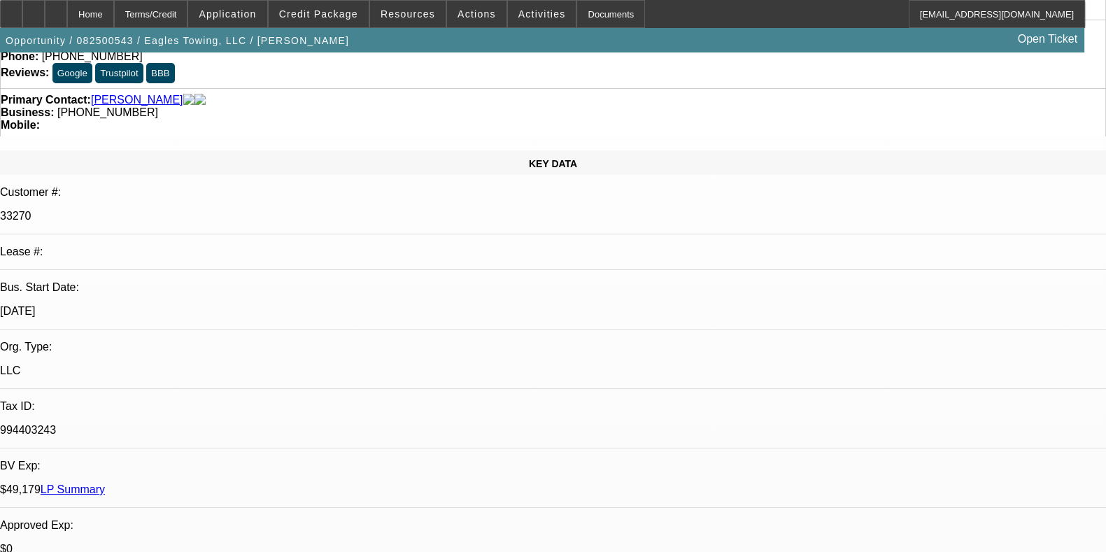
scroll to position [0, 0]
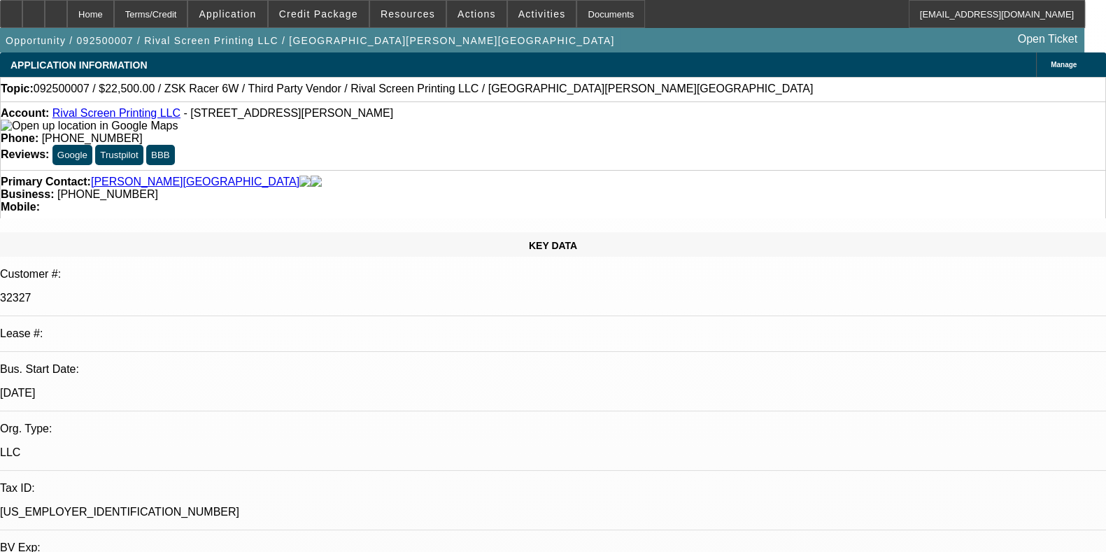
select select "0.1"
select select "2"
select select "0"
select select "6"
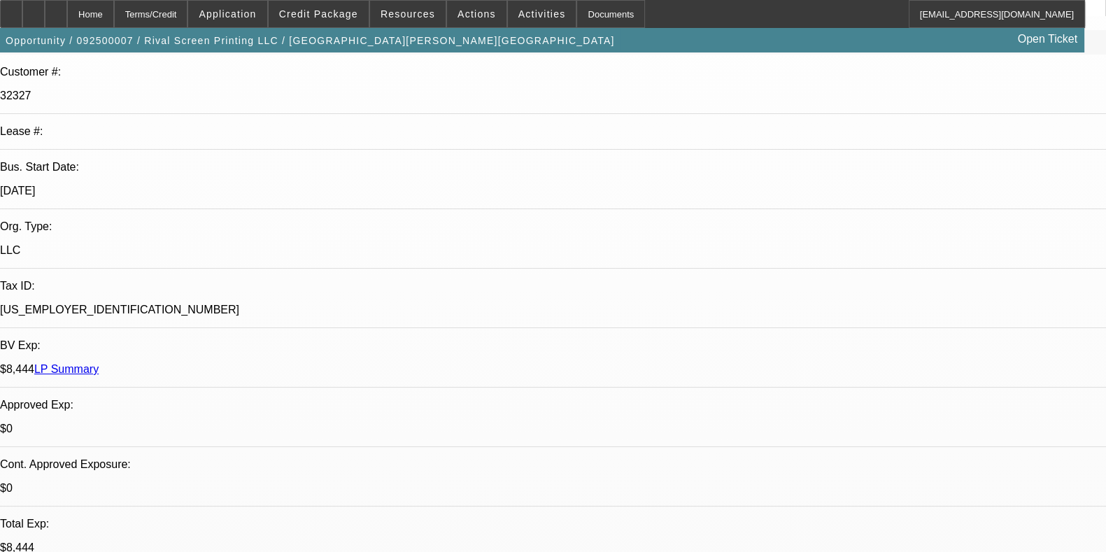
scroll to position [199, 0]
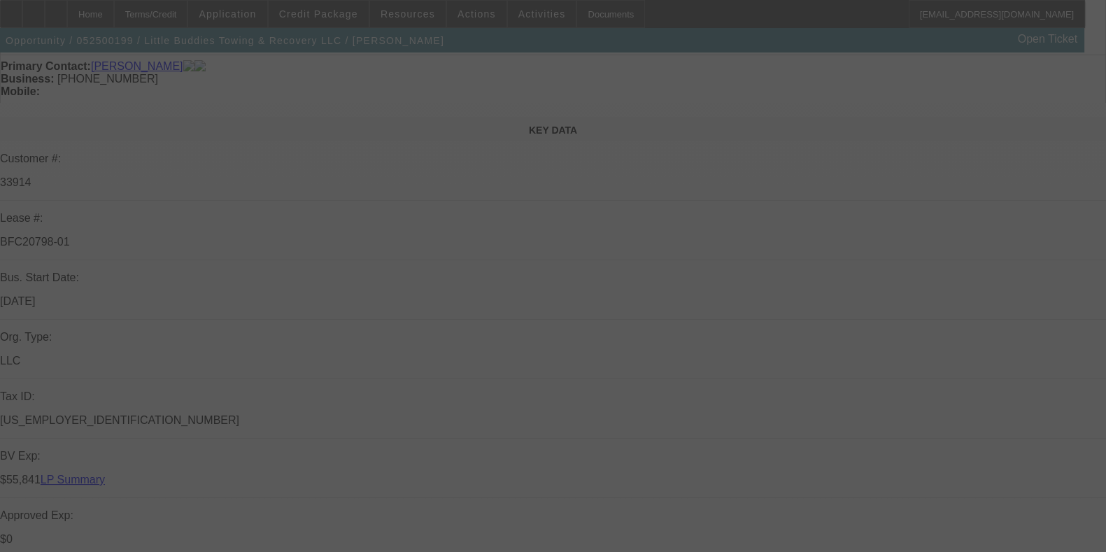
scroll to position [117, 0]
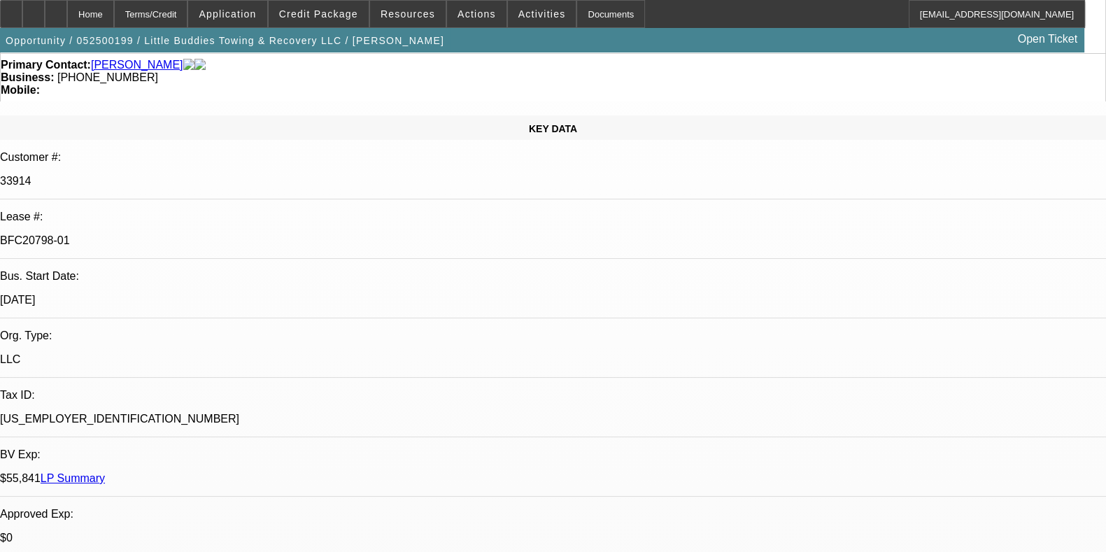
select select "0"
select select "2"
select select "0"
select select "6"
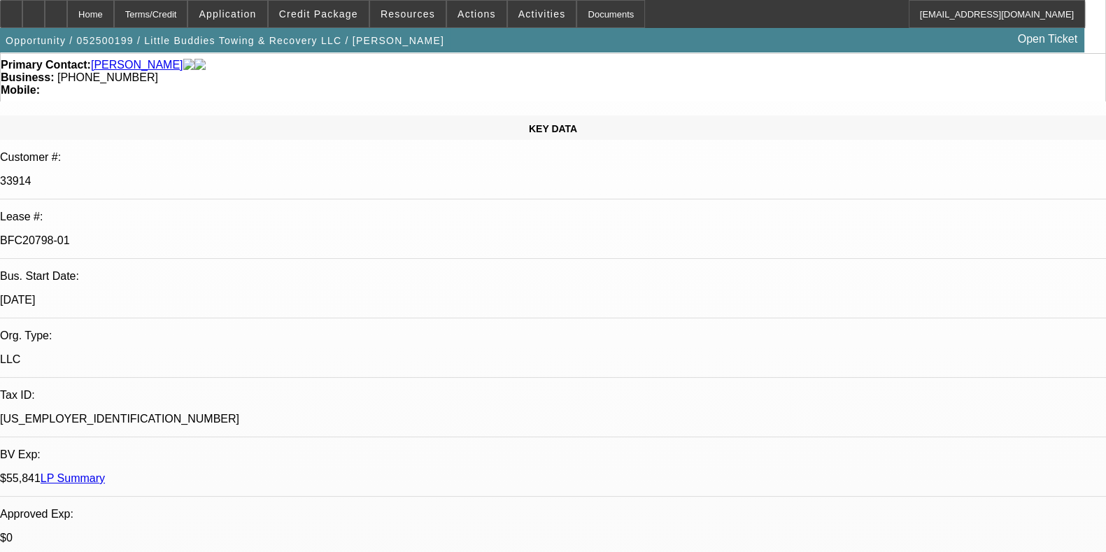
select select "0"
select select "2"
select select "0"
select select "6"
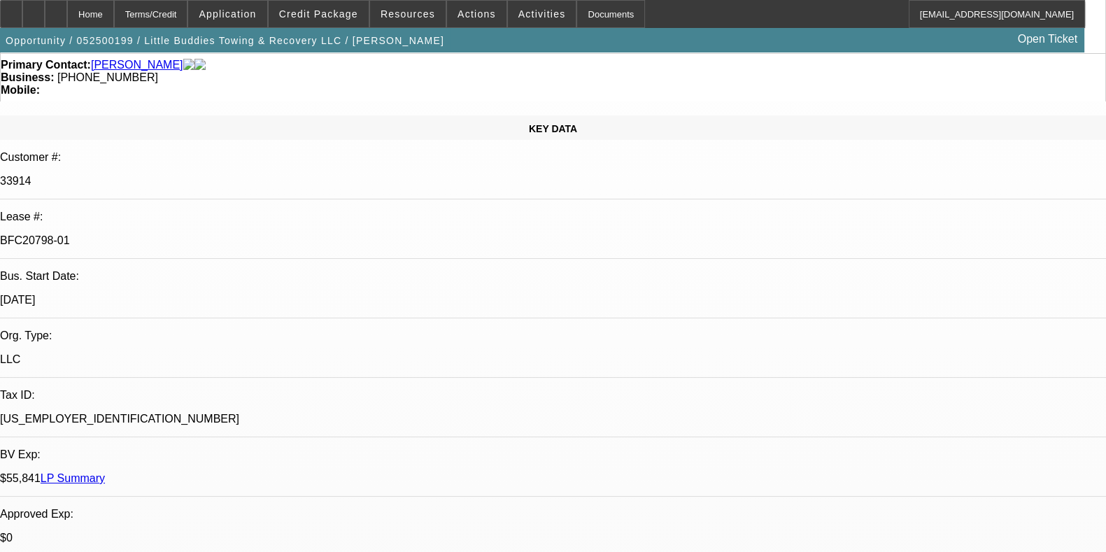
select select "0"
select select "2"
select select "0"
select select "6"
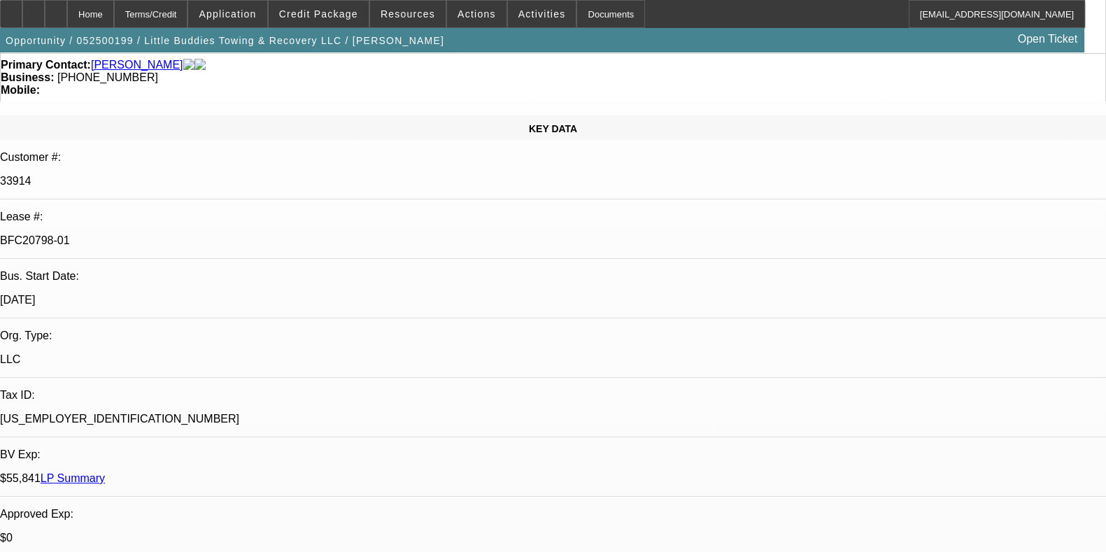
select select "0"
select select "2"
select select "0.1"
select select "4"
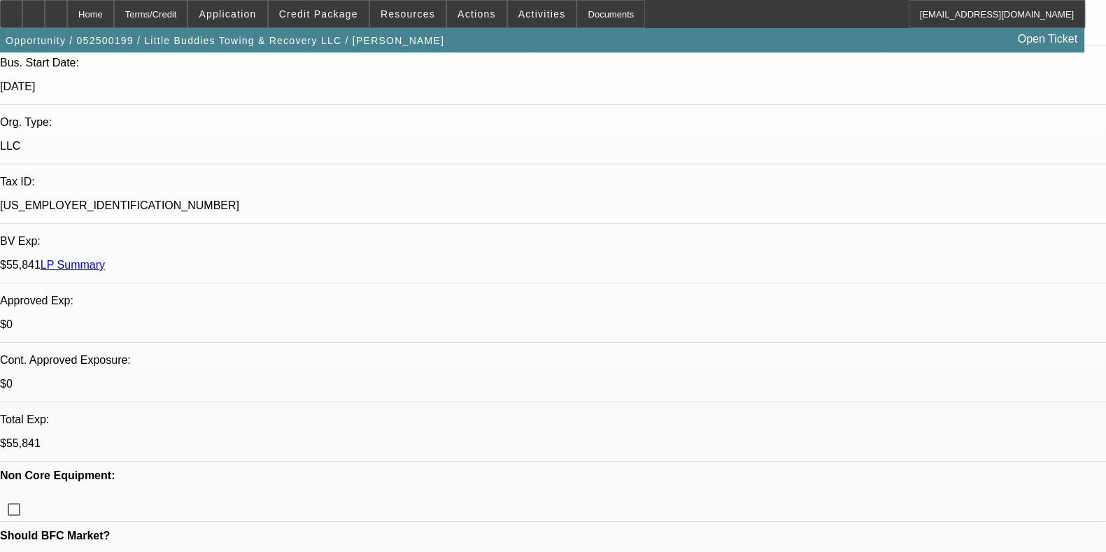
scroll to position [328, 0]
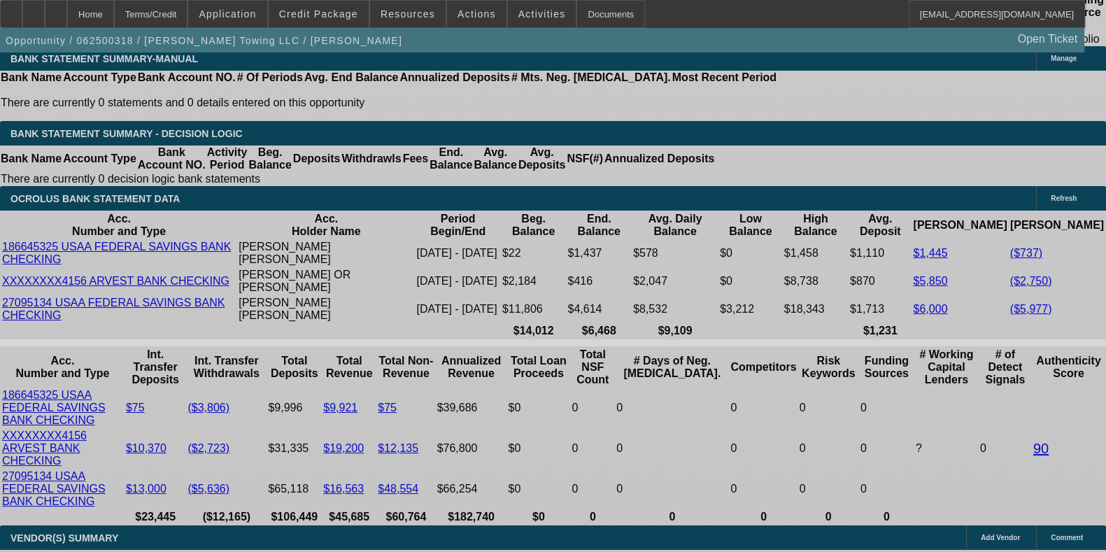
select select "0"
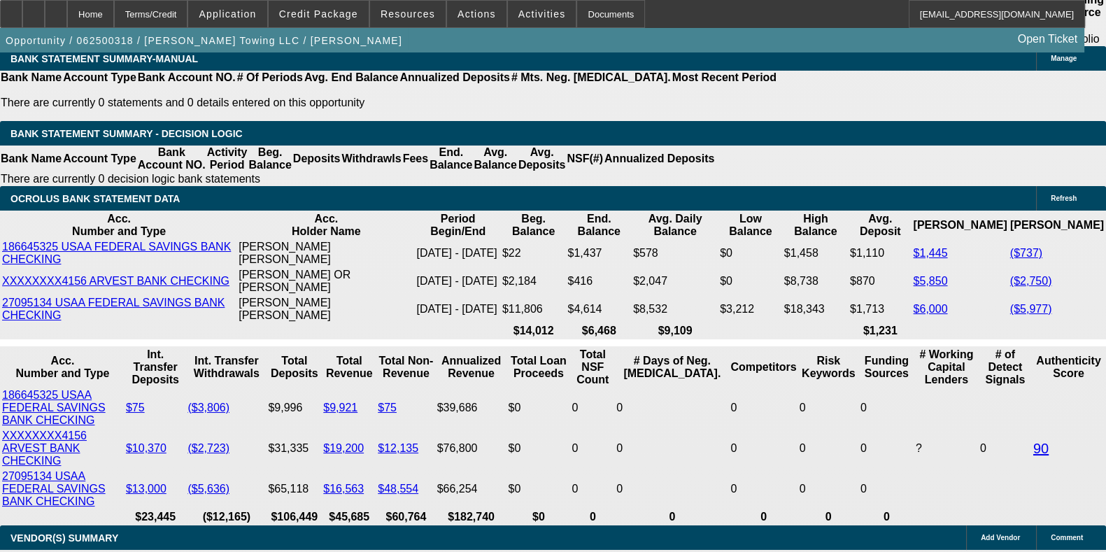
select select "0"
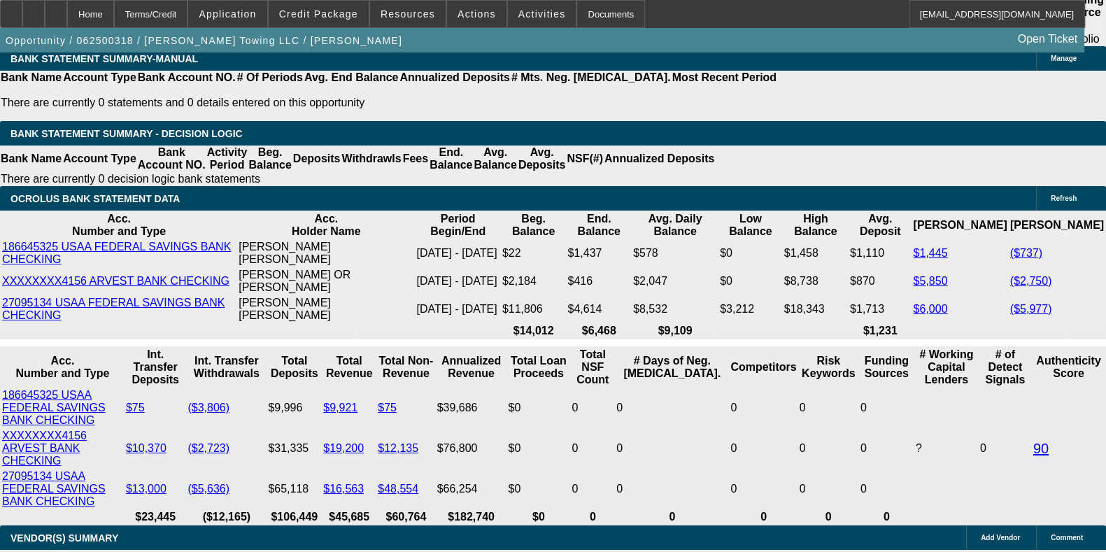
select select "0"
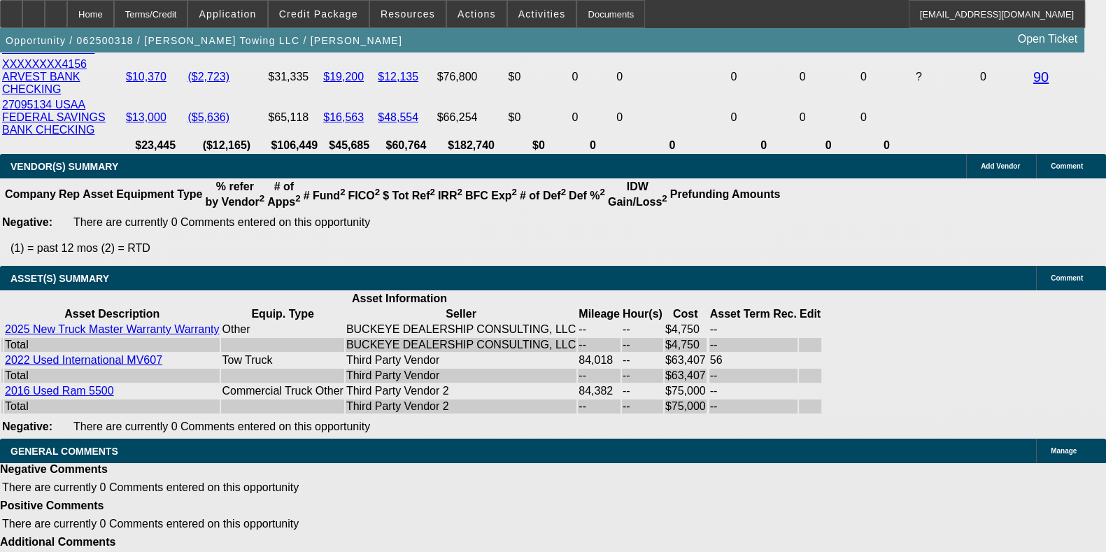
select select "1"
select select "2"
select select "6"
select select "1"
select select "2"
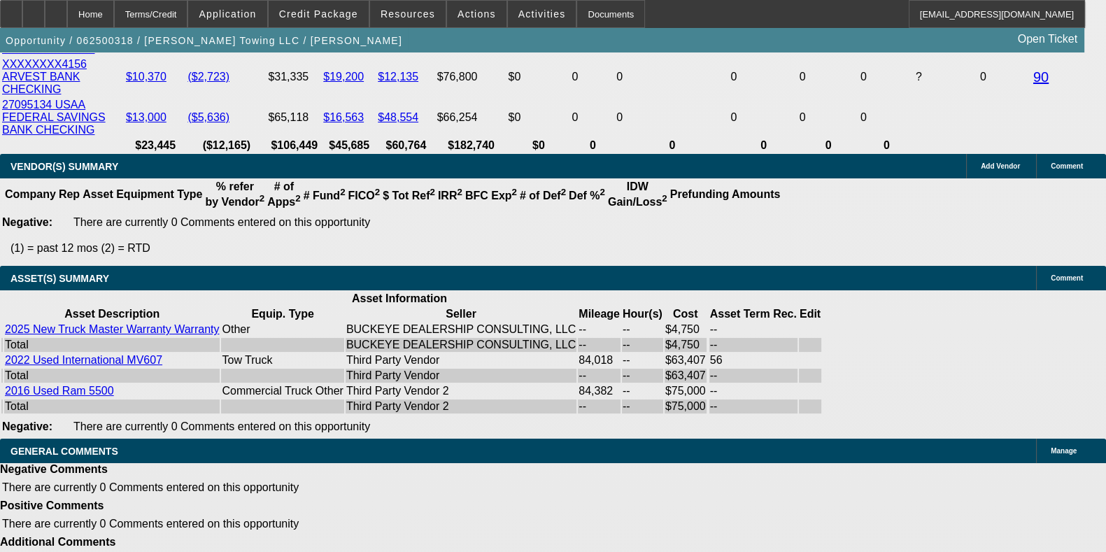
select select "6"
select select "1"
select select "2"
select select "6"
select select "1"
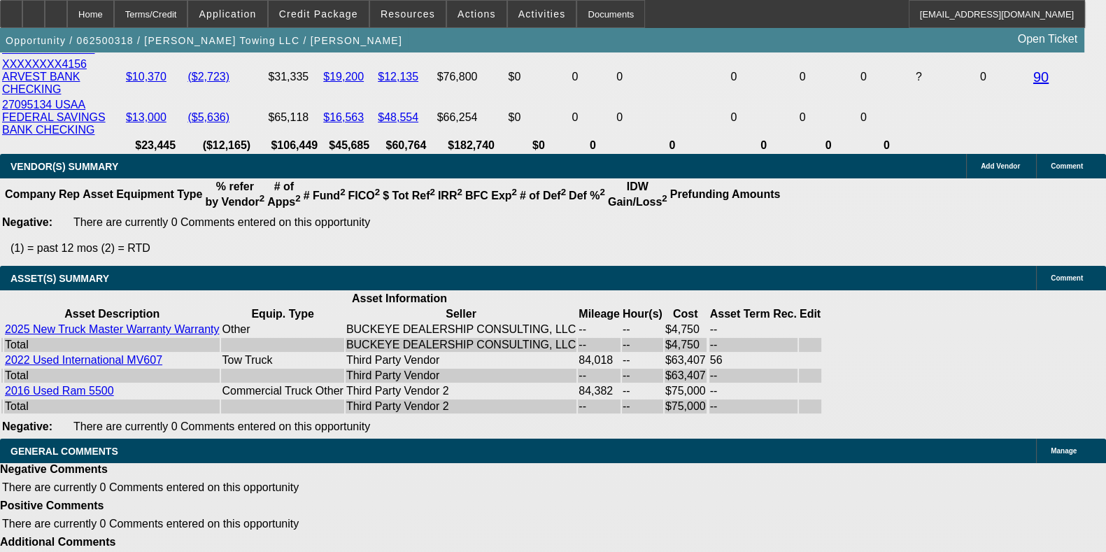
select select "2"
select select "6"
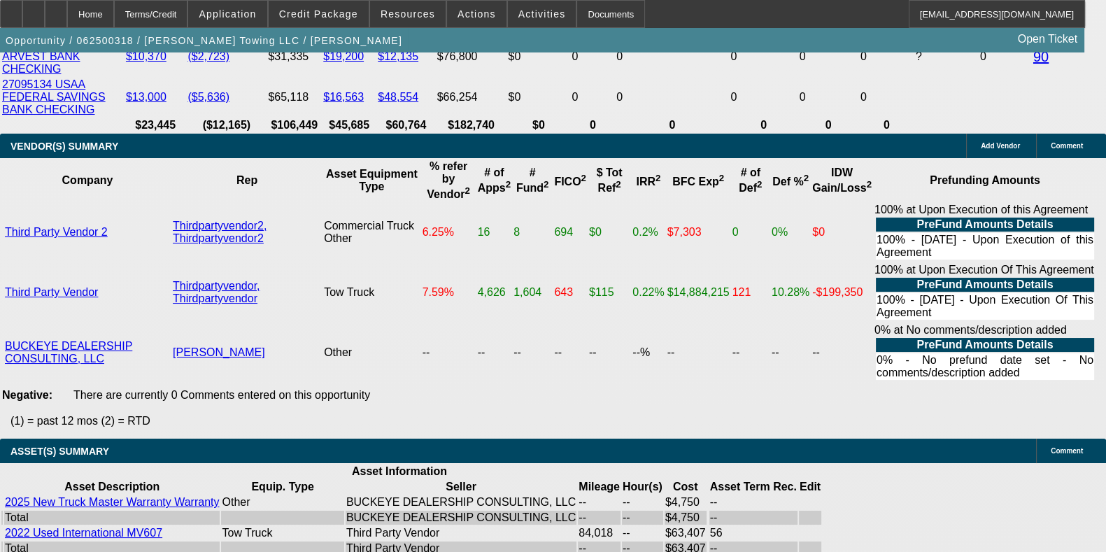
scroll to position [3104, 0]
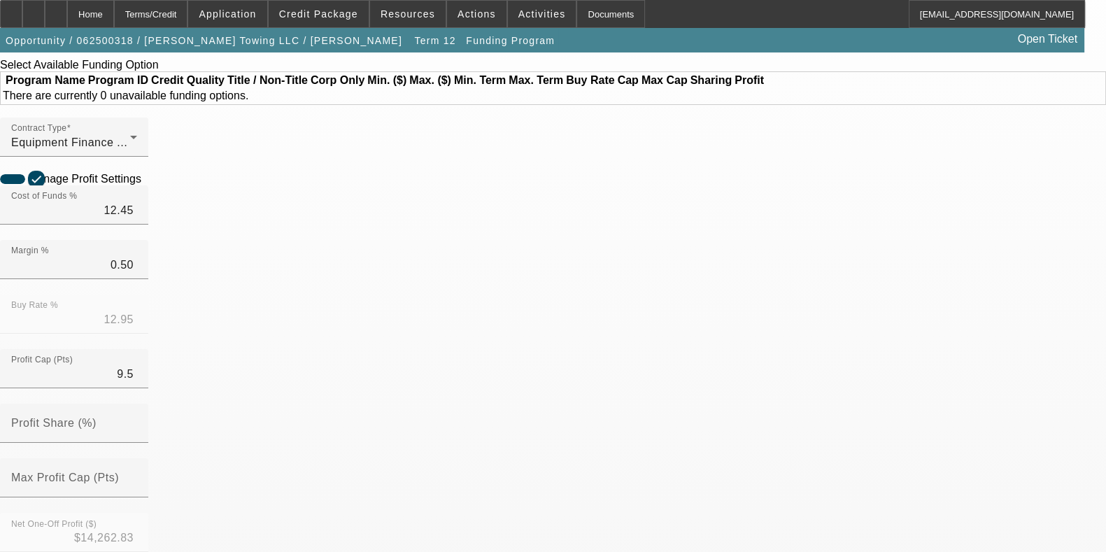
scroll to position [115, 0]
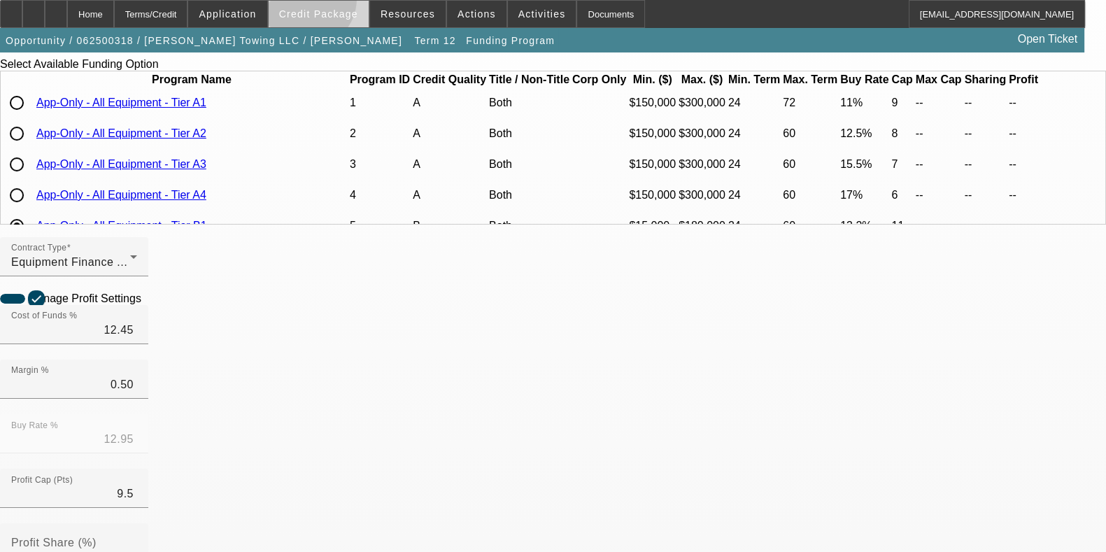
click at [326, 2] on span at bounding box center [319, 14] width 100 height 34
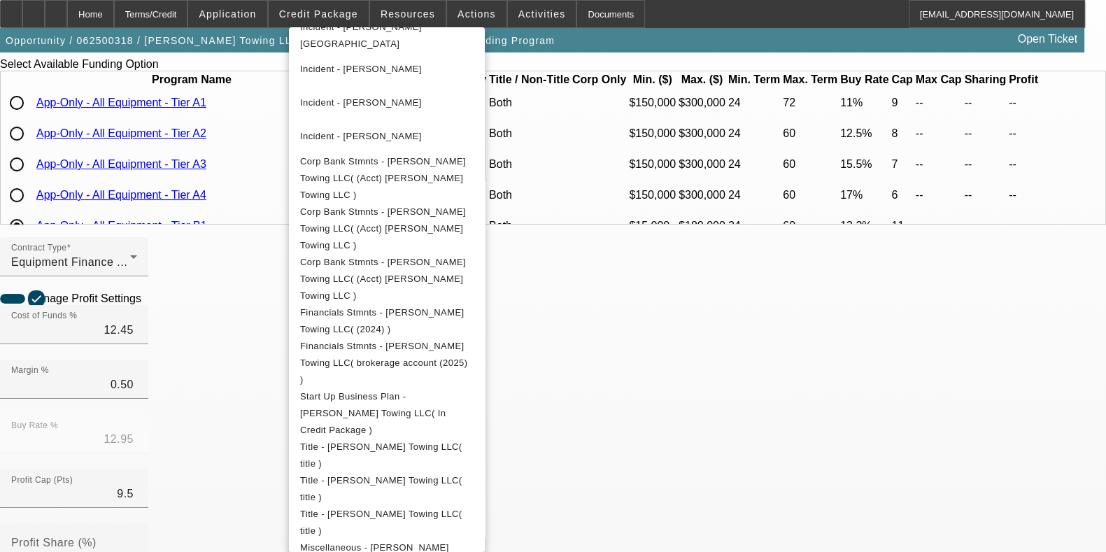
scroll to position [1196, 0]
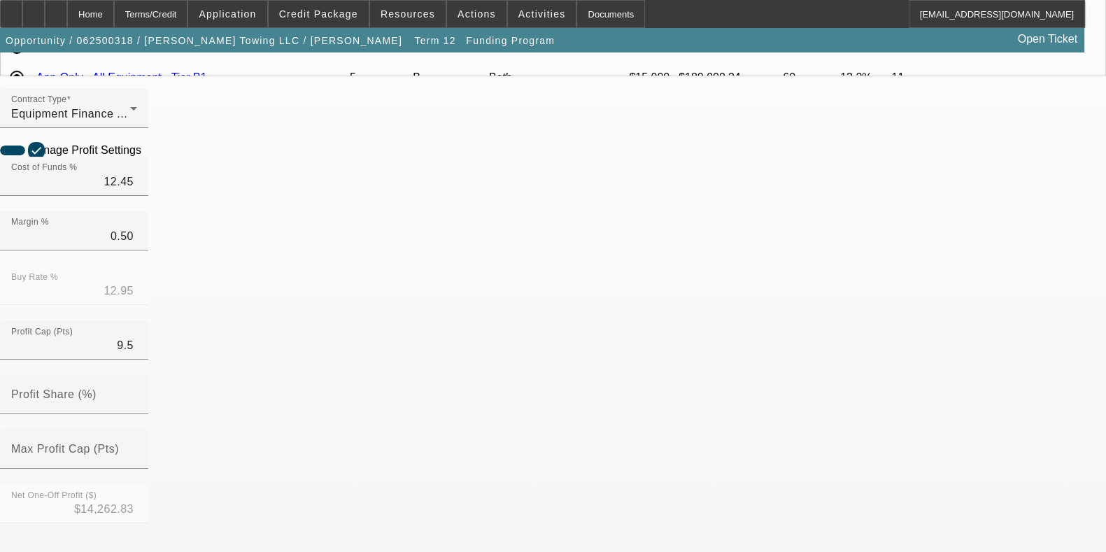
scroll to position [316, 0]
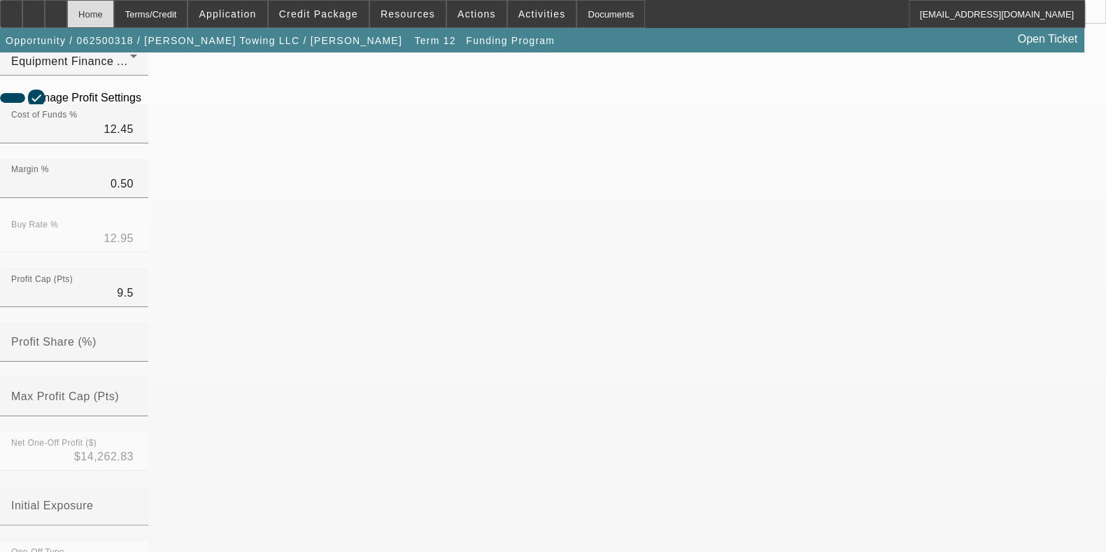
click at [114, 12] on div "Home" at bounding box center [90, 14] width 47 height 28
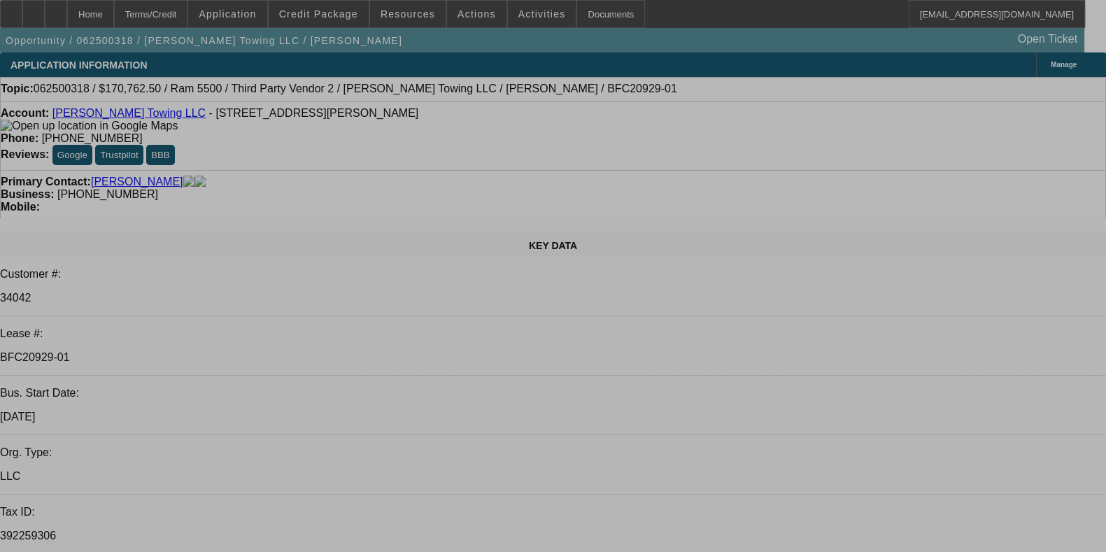
select select "0"
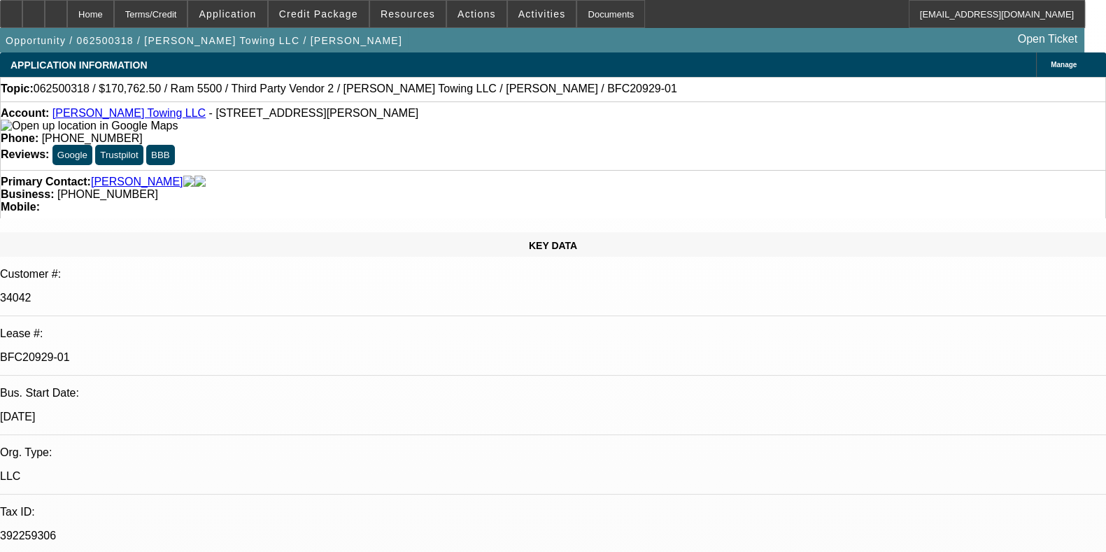
select select "2"
select select "0"
select select "6"
select select "0"
select select "2"
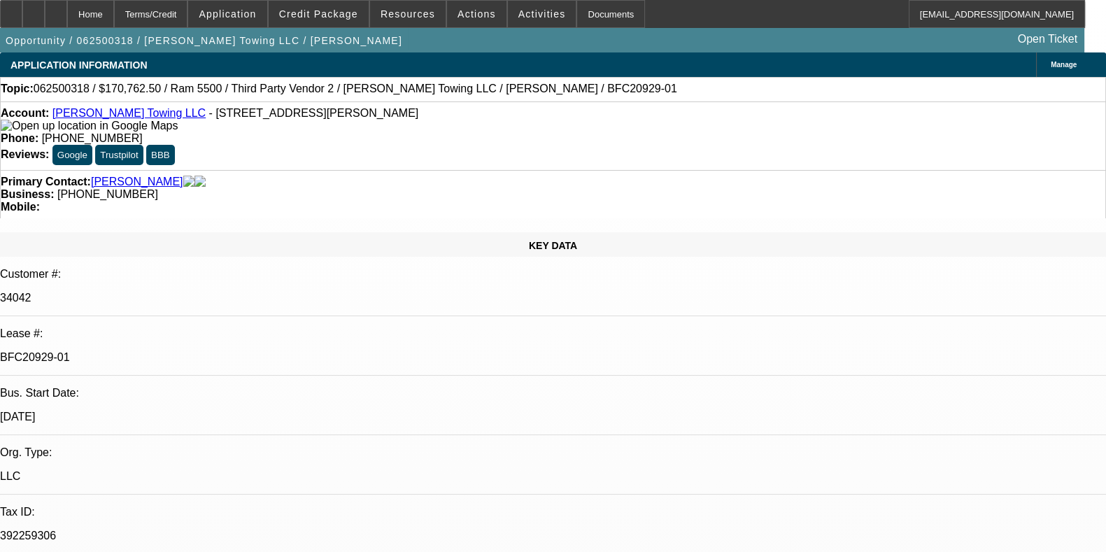
select select "0"
select select "6"
select select "0"
select select "2"
select select "0"
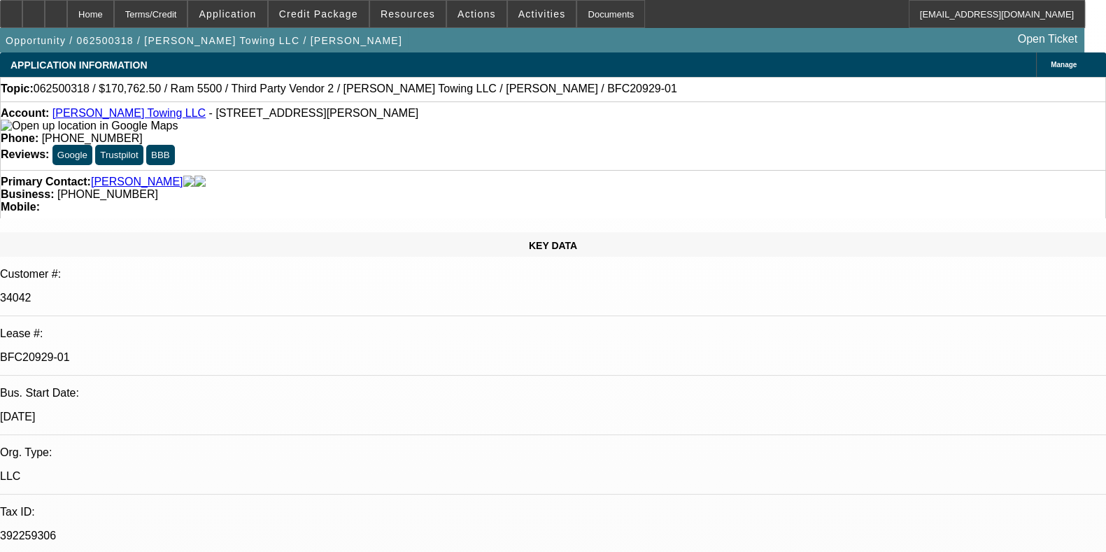
select select "6"
select select "0"
select select "2"
select select "0"
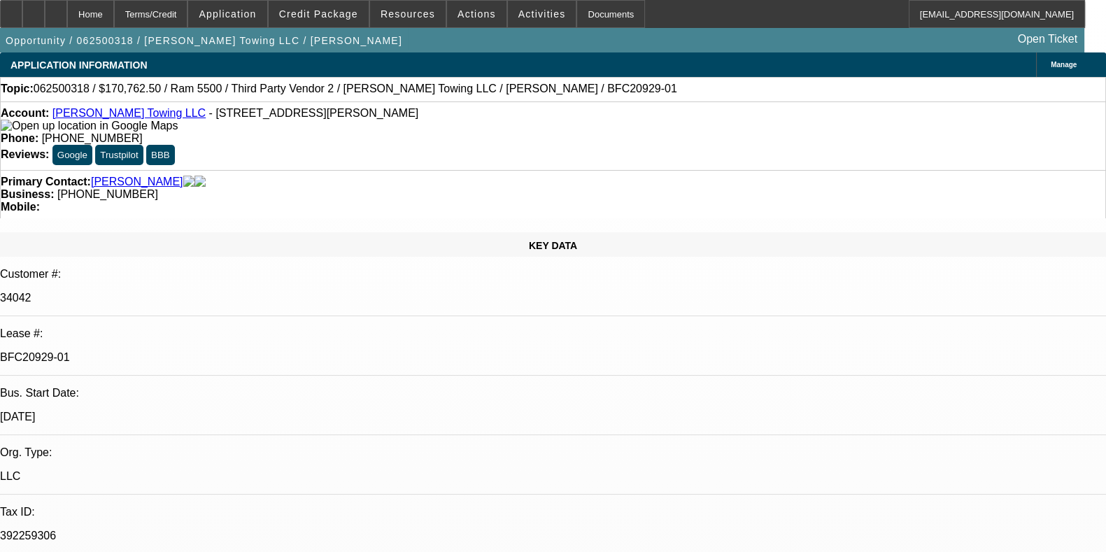
select select "6"
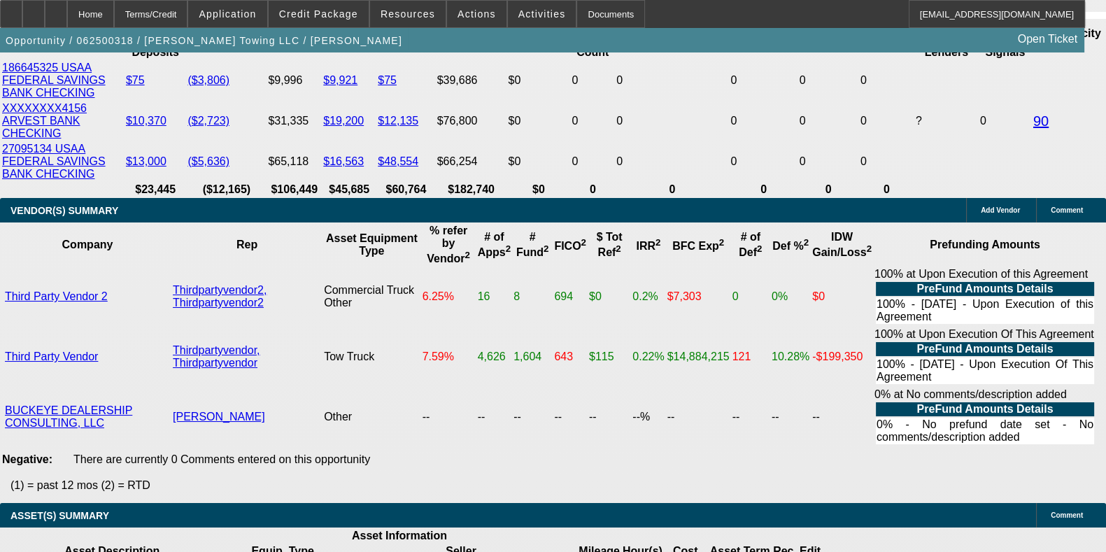
scroll to position [3033, 0]
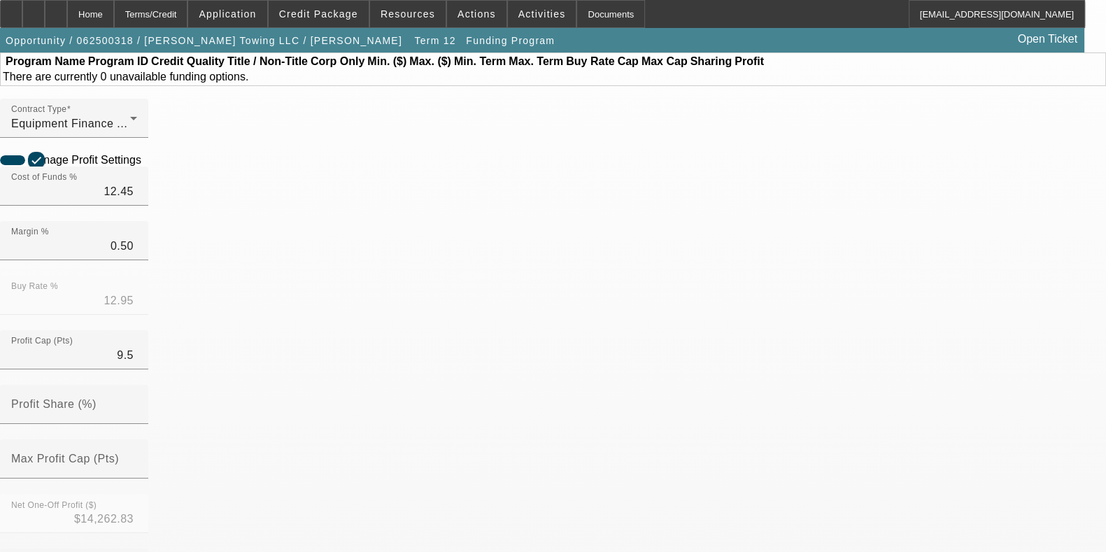
scroll to position [134, 0]
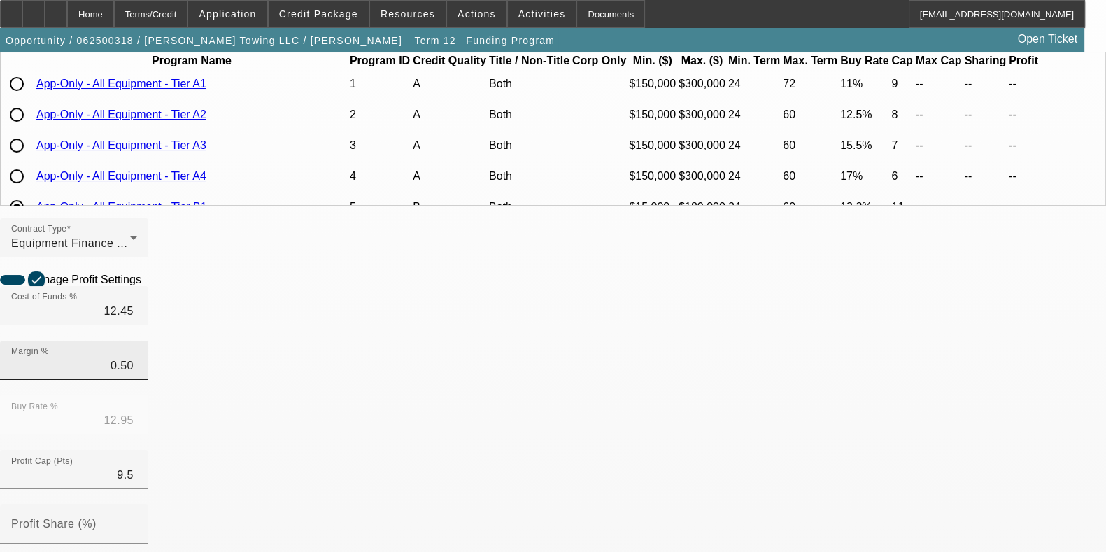
click at [148, 265] on div at bounding box center [74, 265] width 148 height 15
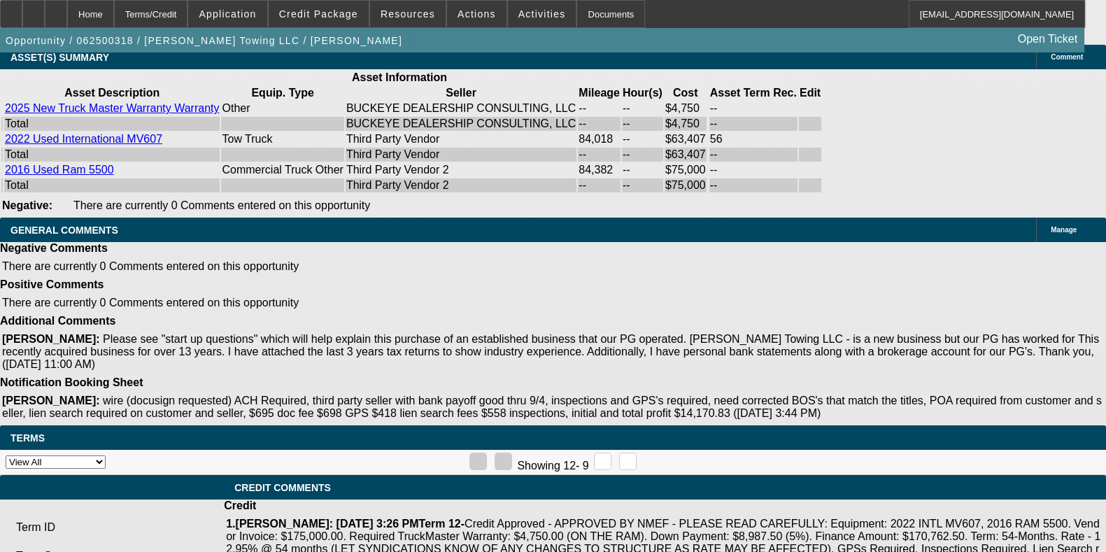
select select "0"
select select "2"
select select "0"
select select "6"
select select "0"
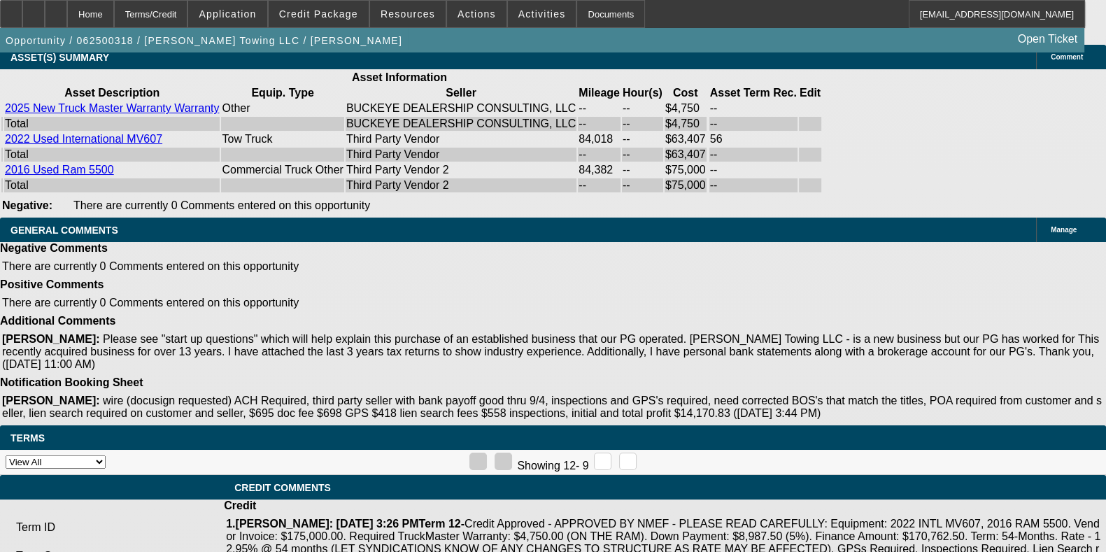
select select "2"
select select "0"
select select "6"
select select "0"
select select "2"
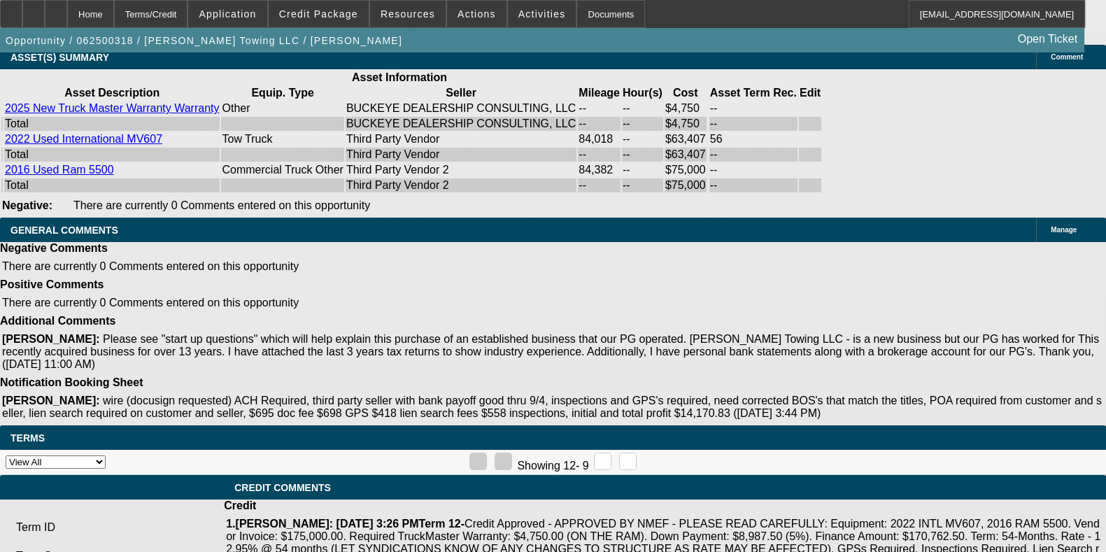
select select "0"
select select "6"
select select "0"
select select "2"
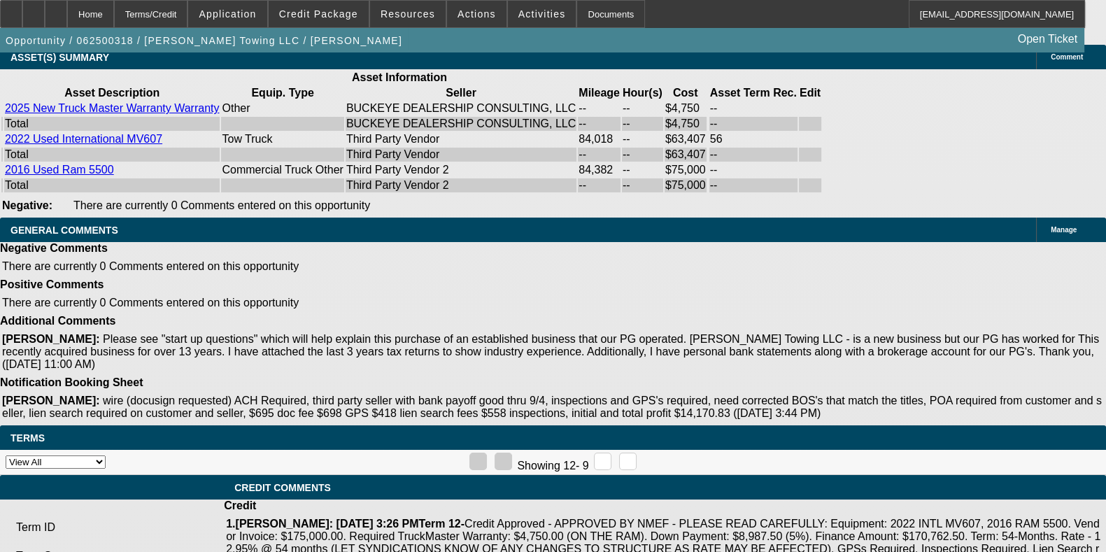
select select "0"
select select "6"
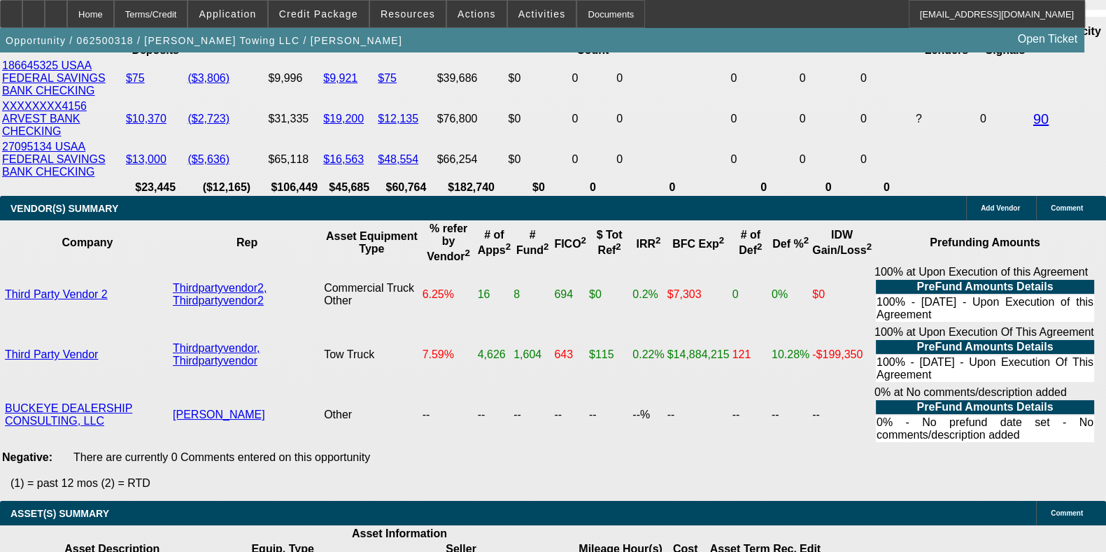
scroll to position [3019, 0]
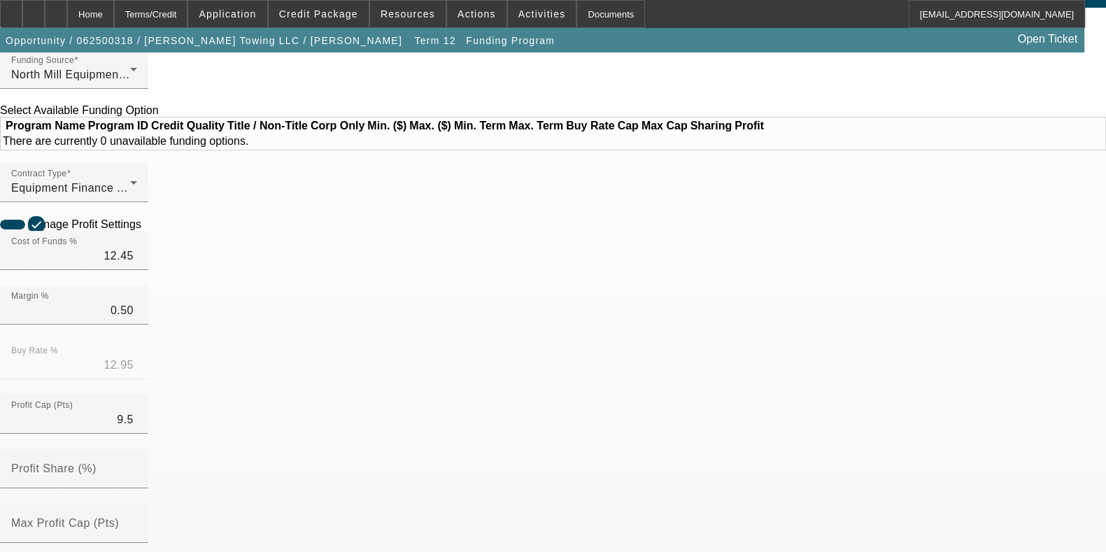
scroll to position [71, 0]
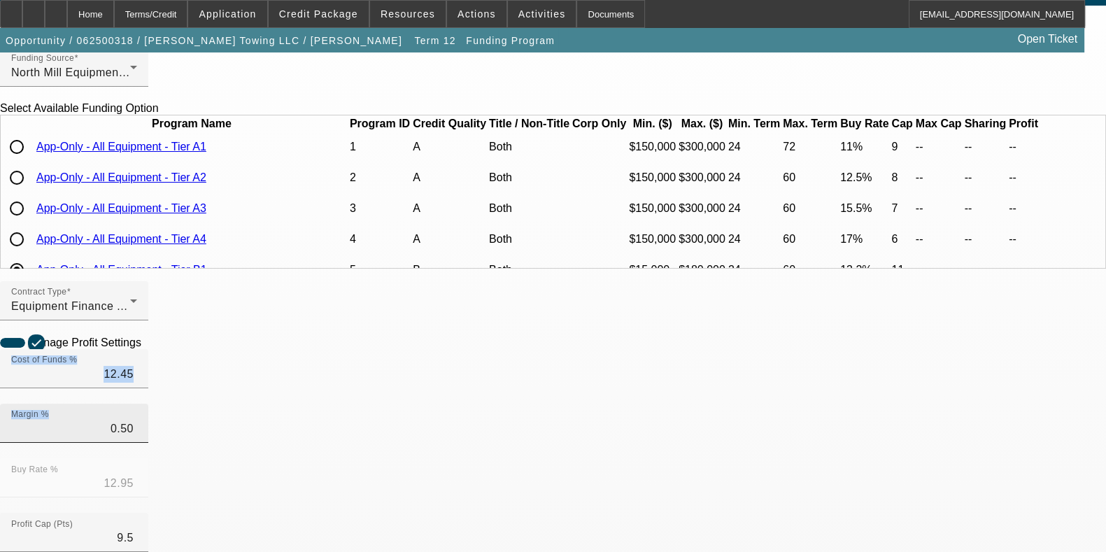
drag, startPoint x: 294, startPoint y: 345, endPoint x: 278, endPoint y: 437, distance: 93.1
click at [278, 437] on div "Contract Type Equipment Finance Agreement Manage Profit Settings Cost of Funds …" at bounding box center [553, 533] width 1106 height 505
click at [137, 437] on input "0.50" at bounding box center [74, 429] width 126 height 17
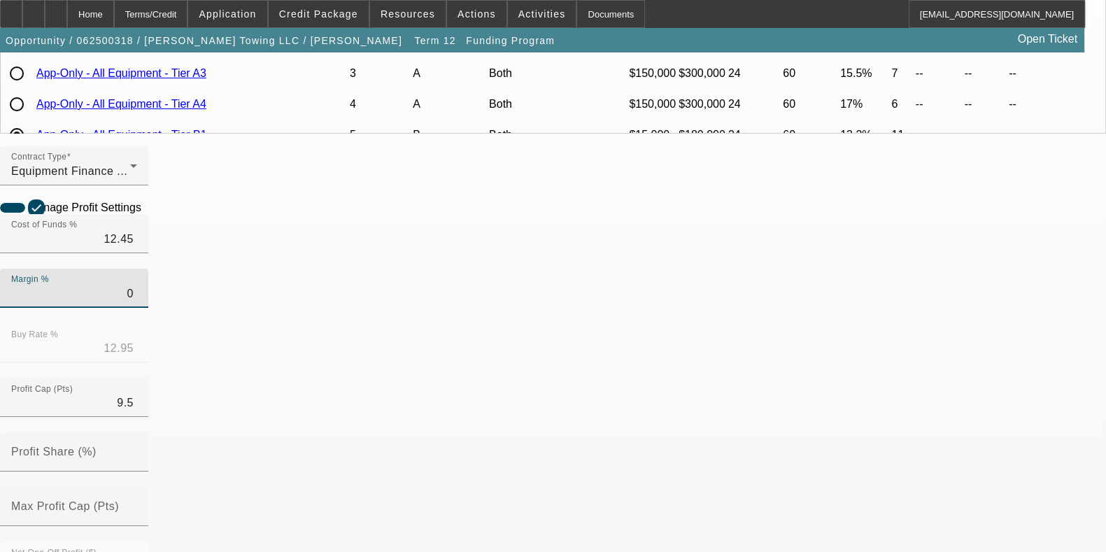
scroll to position [213, 0]
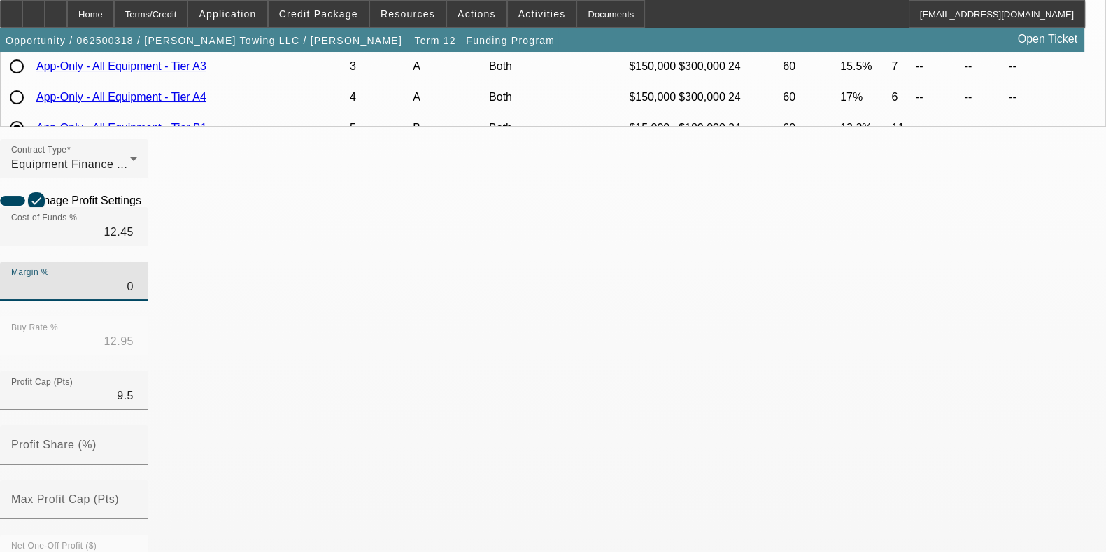
type input "0"
type input "12.45"
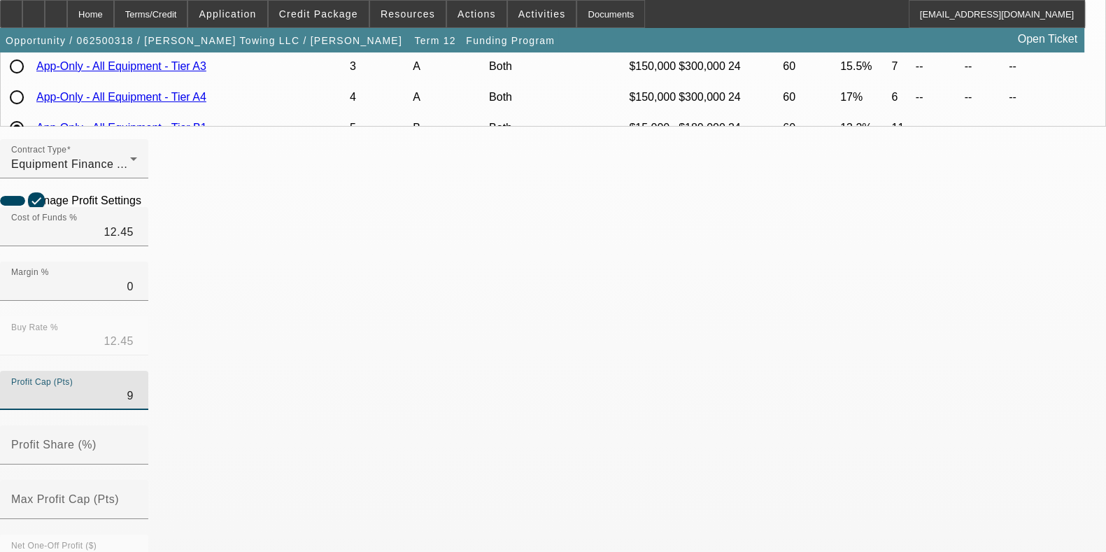
type input "9"
click at [145, 206] on icon at bounding box center [145, 200] width 0 height 12
click at [114, 9] on div "Home" at bounding box center [90, 14] width 47 height 28
type input "$15,368.63"
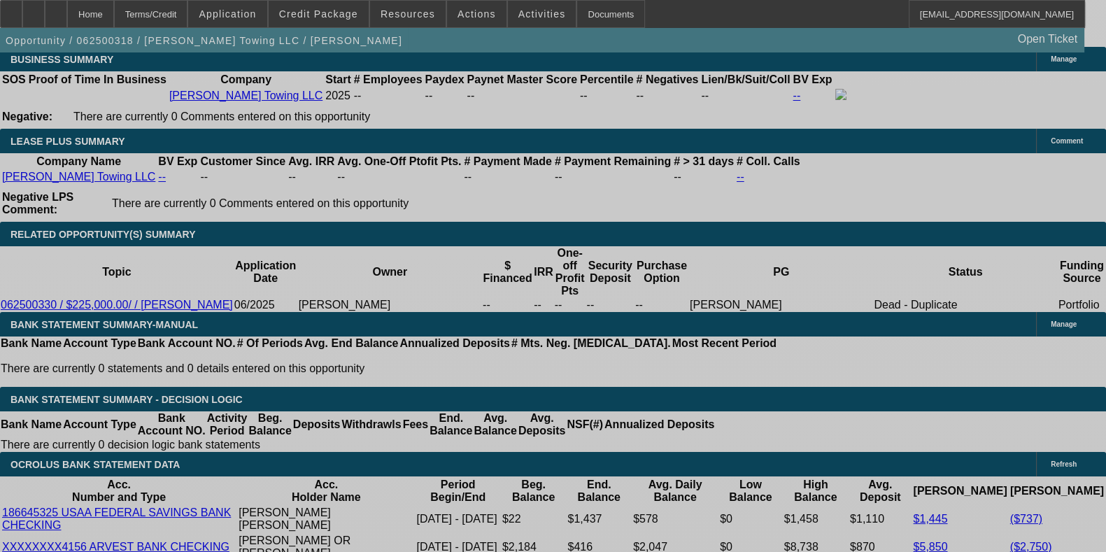
select select "0"
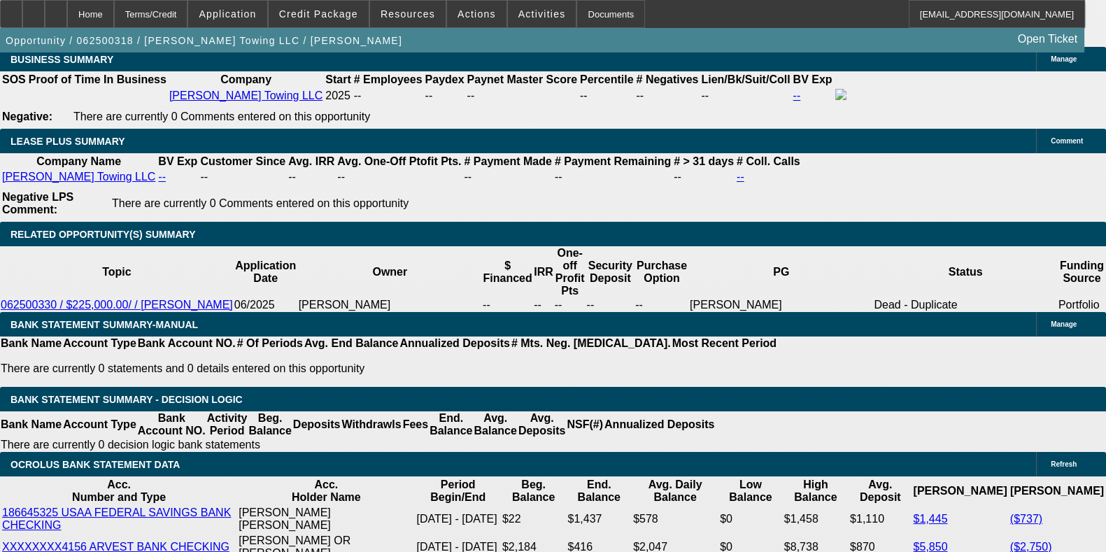
select select "2"
select select "0"
select select "6"
select select "0"
select select "2"
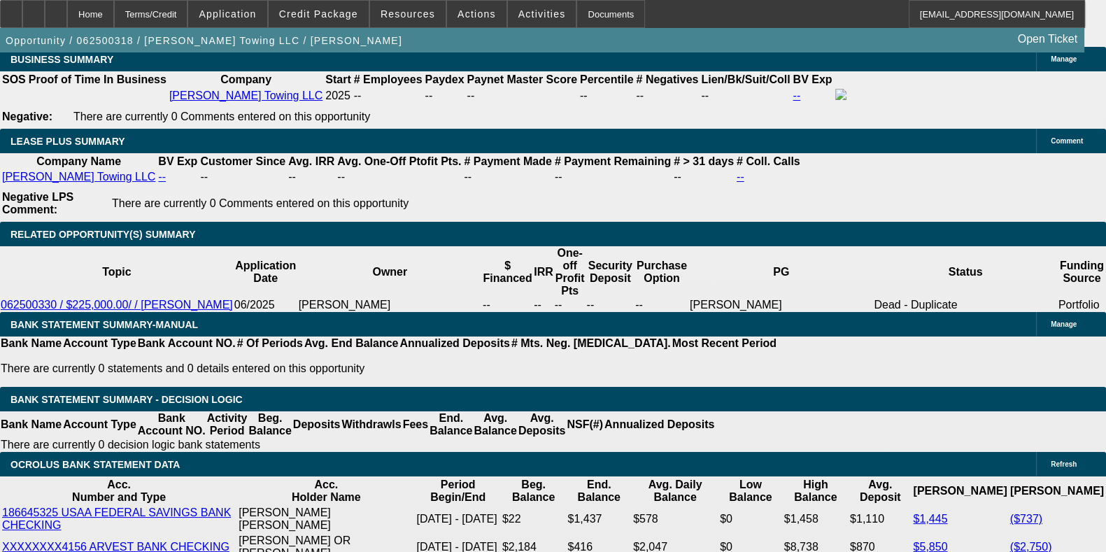
select select "0"
select select "6"
select select "0"
select select "2"
select select "0"
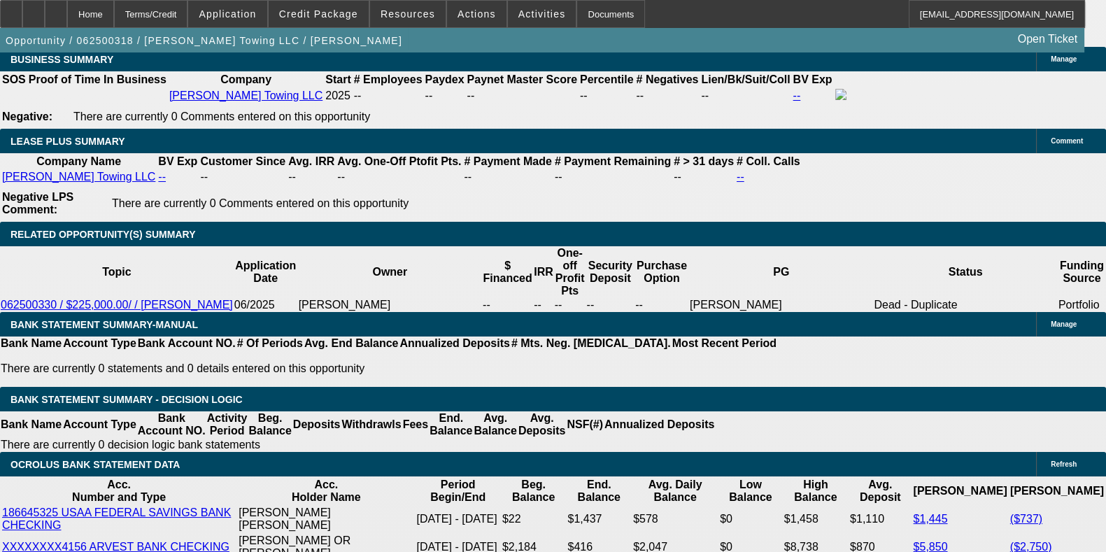
select select "6"
select select "0"
select select "2"
select select "0"
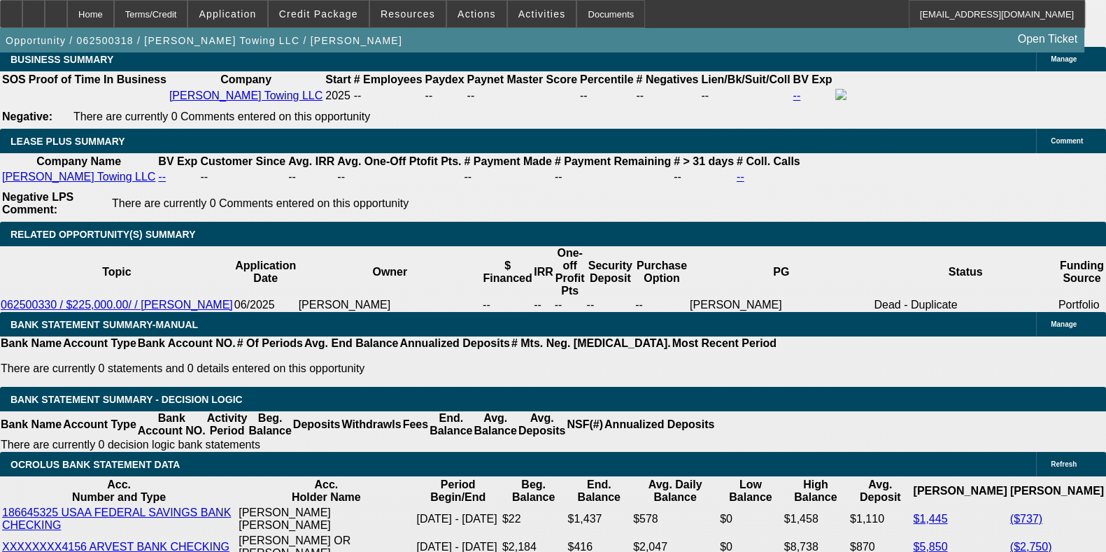
select select "6"
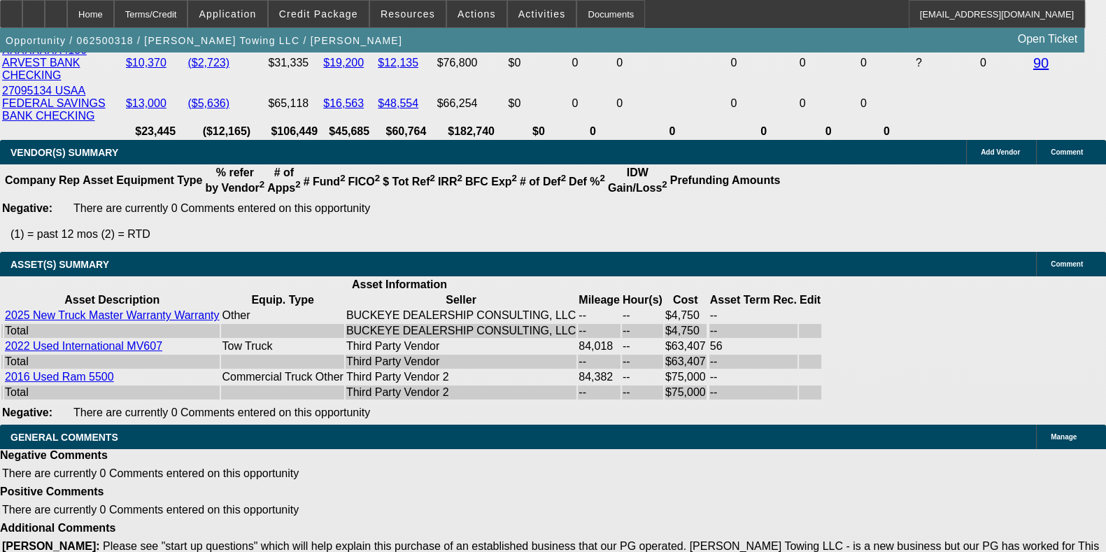
scroll to position [3101, 0]
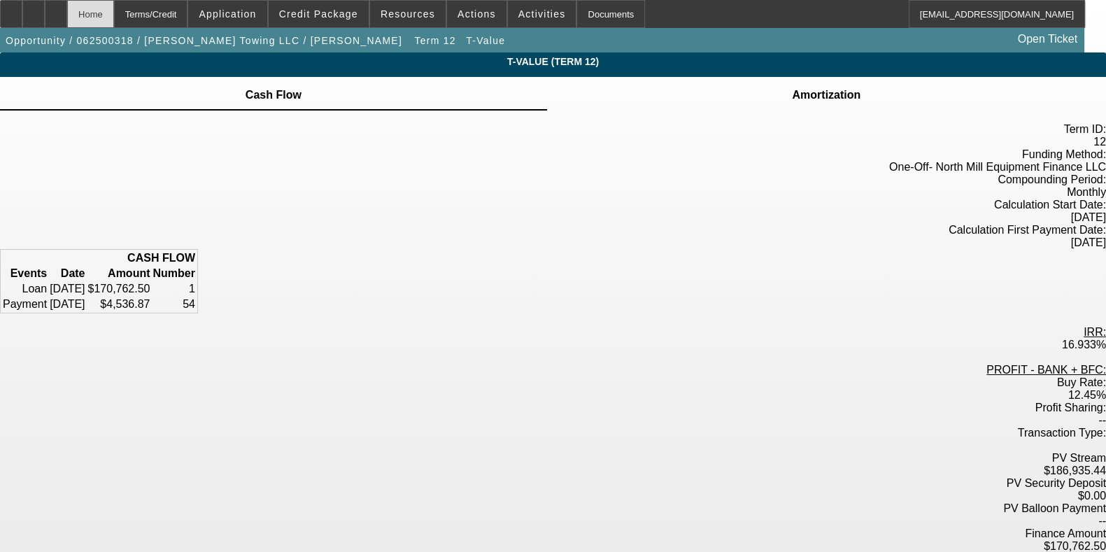
click at [114, 8] on div "Home" at bounding box center [90, 14] width 47 height 28
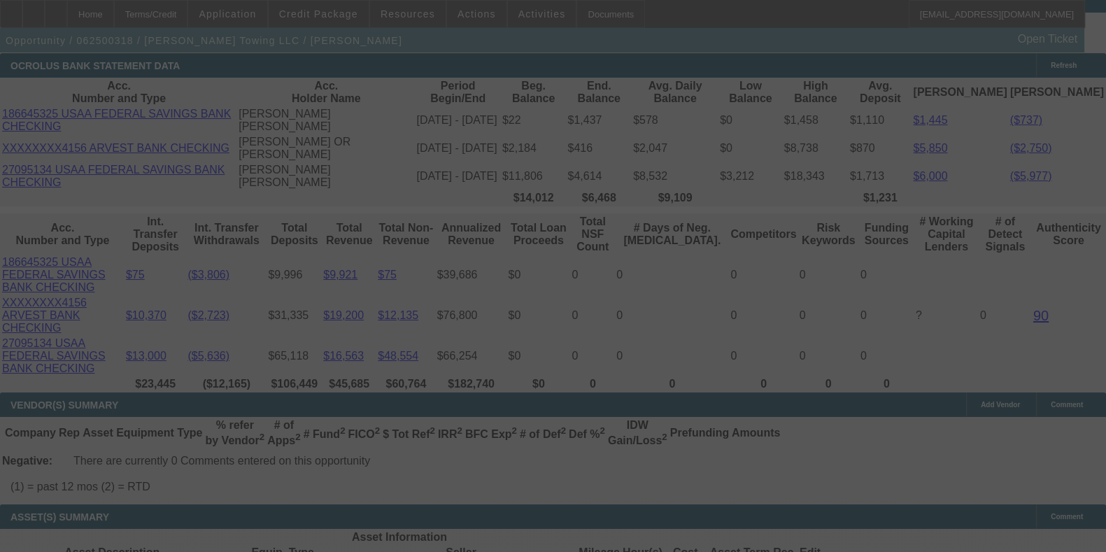
scroll to position [2849, 0]
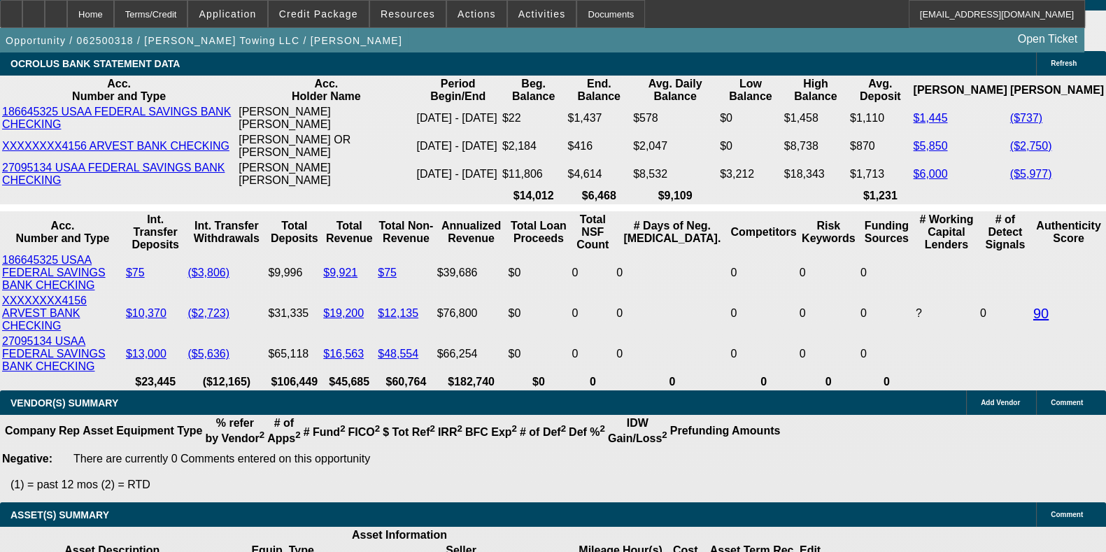
select select "0"
select select "2"
select select "0"
select select "6"
select select "0"
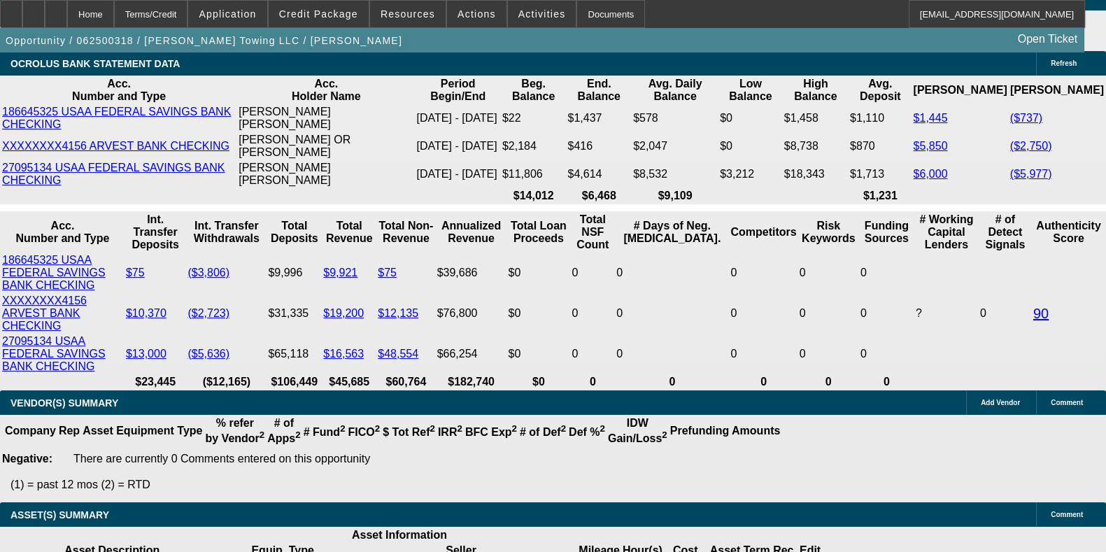
select select "2"
select select "0"
select select "6"
select select "0"
select select "2"
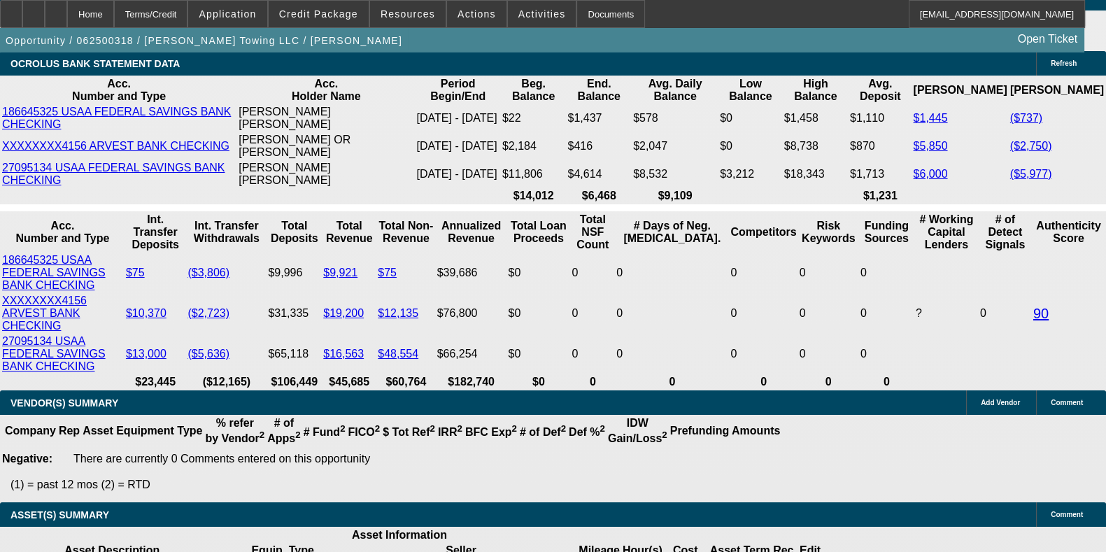
select select "0"
select select "6"
select select "0"
select select "2"
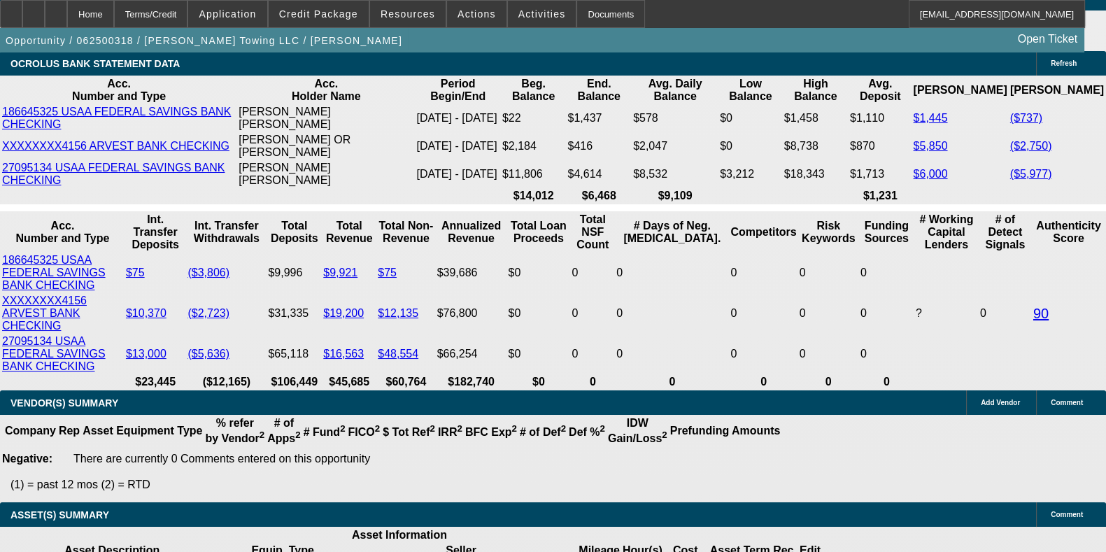
select select "0"
select select "6"
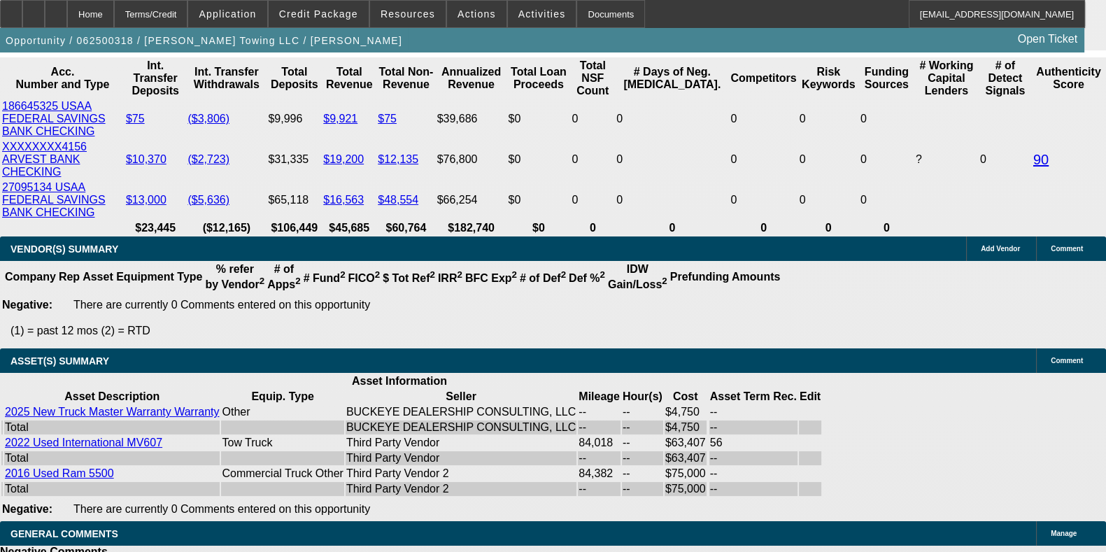
scroll to position [3017, 0]
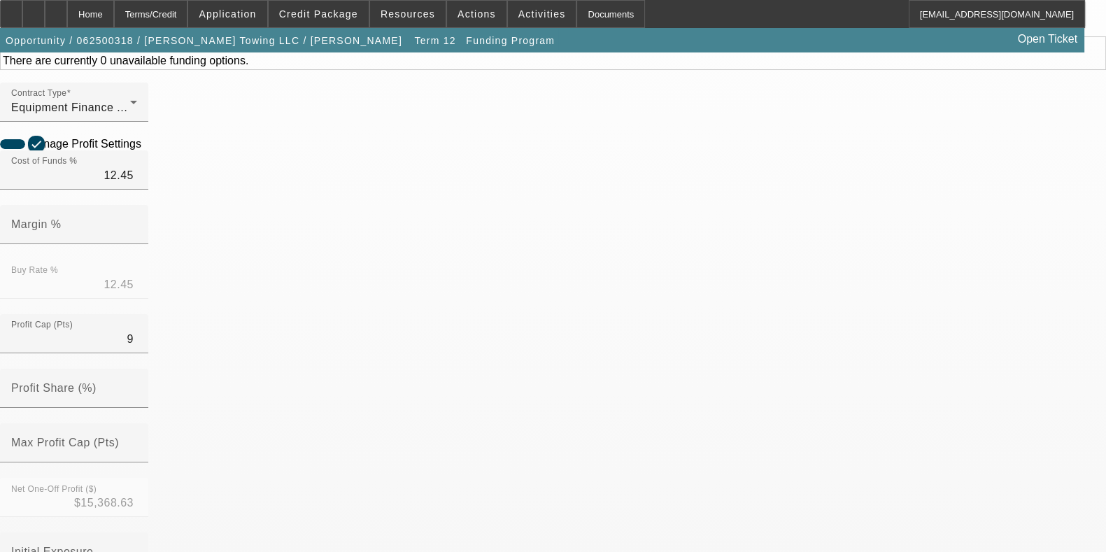
scroll to position [153, 0]
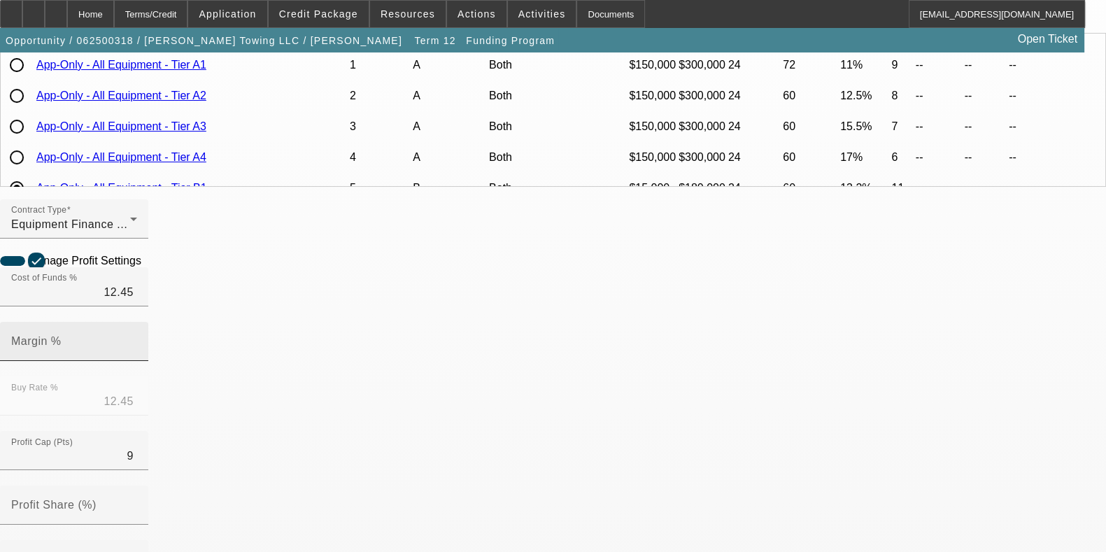
click at [174, 230] on span "Equipment Finance Agreement" at bounding box center [92, 224] width 163 height 12
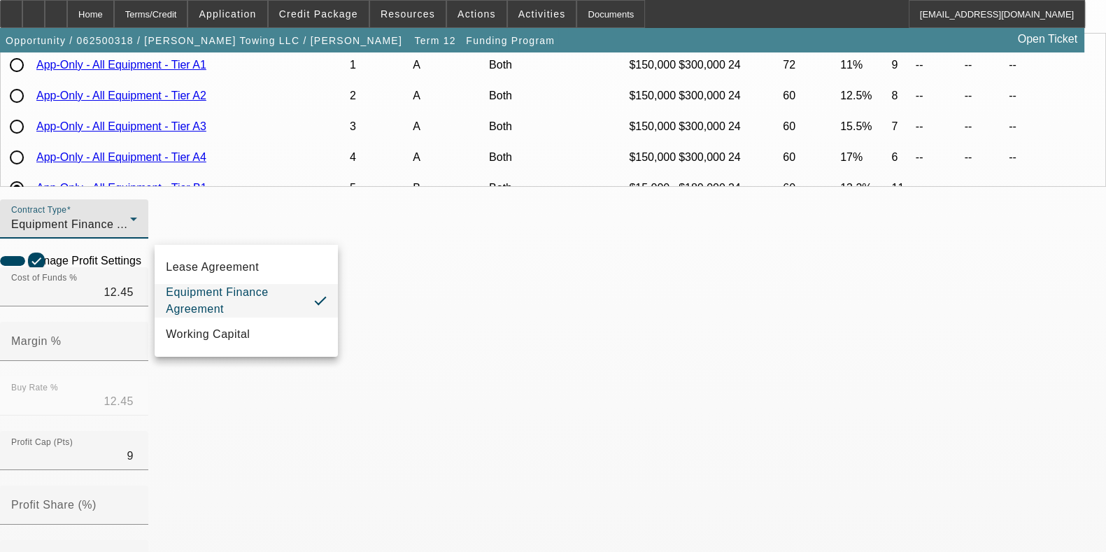
drag, startPoint x: 115, startPoint y: 321, endPoint x: 97, endPoint y: 304, distance: 25.7
click at [97, 304] on div at bounding box center [553, 276] width 1106 height 552
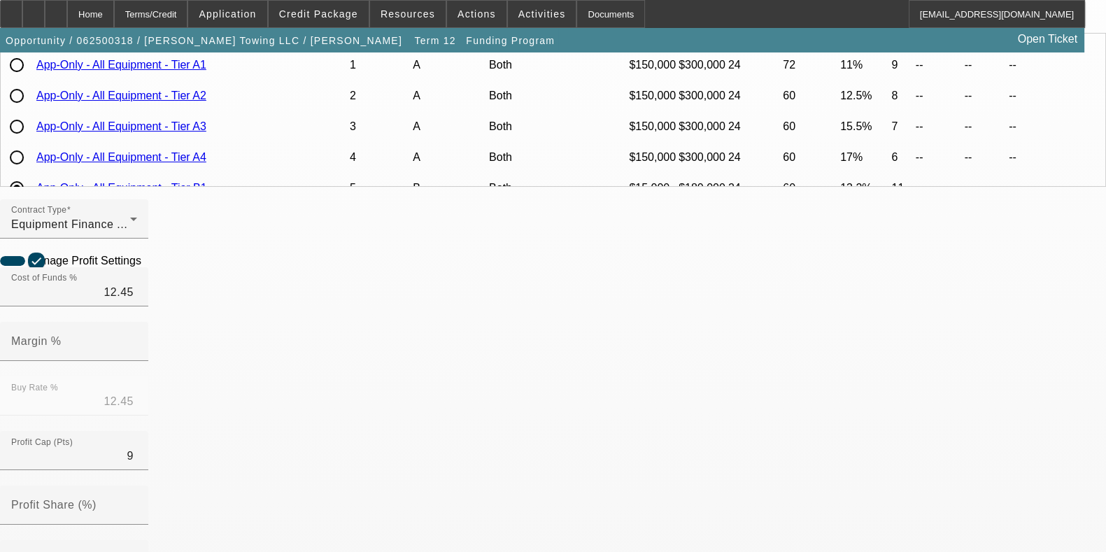
click at [62, 347] on mat-label "Margin %" at bounding box center [36, 341] width 50 height 12
click at [137, 348] on input "Margin %" at bounding box center [74, 347] width 126 height 17
type input "0.50"
type input "12.95"
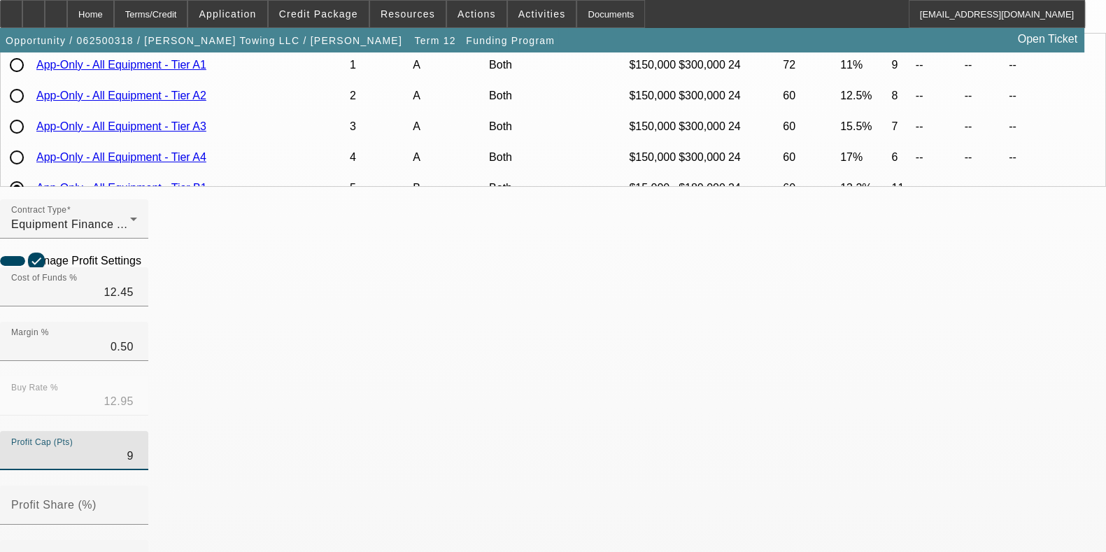
click at [145, 266] on icon at bounding box center [145, 260] width 0 height 12
type input "$14,262.83"
click at [114, 4] on div "Home" at bounding box center [90, 14] width 47 height 28
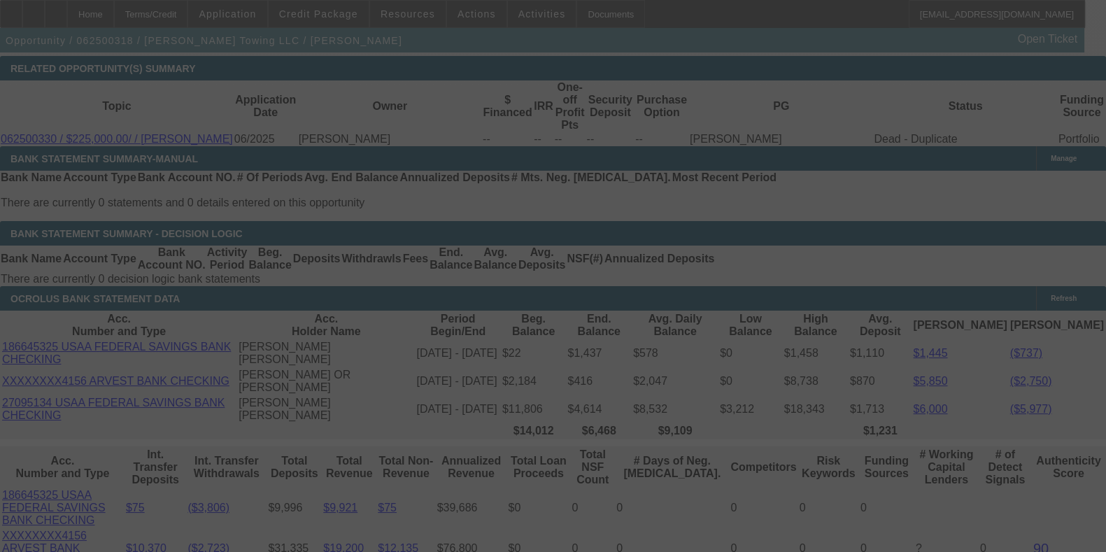
scroll to position [2627, 0]
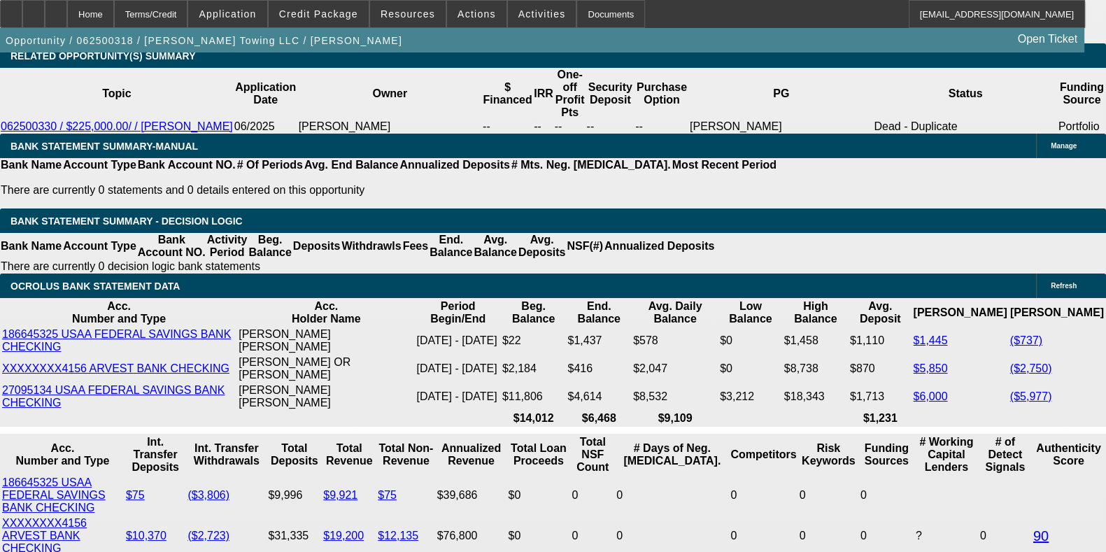
select select "0"
select select "2"
select select "0"
select select "6"
select select "0"
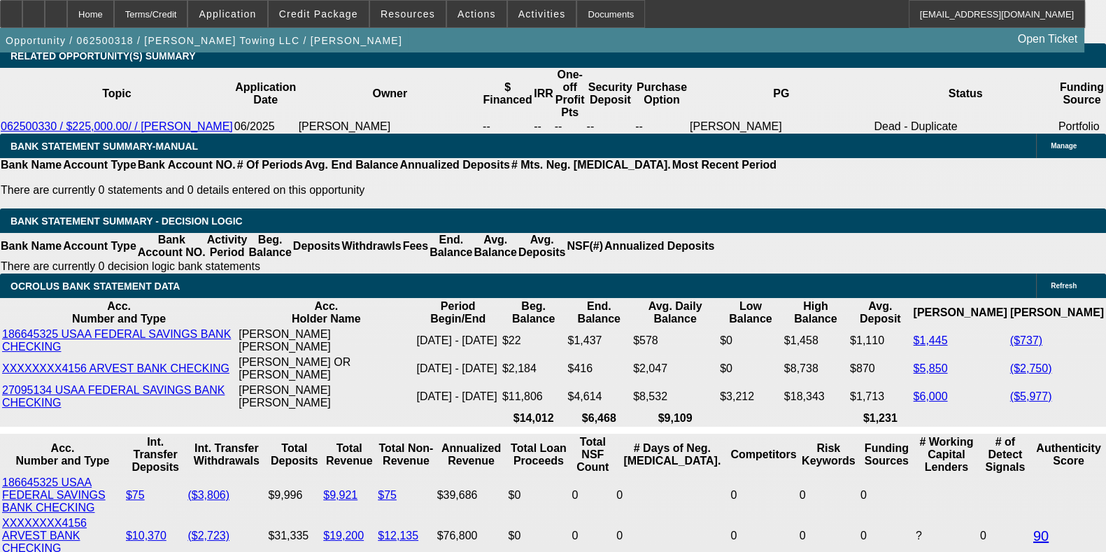
select select "2"
select select "0"
select select "6"
select select "0"
select select "2"
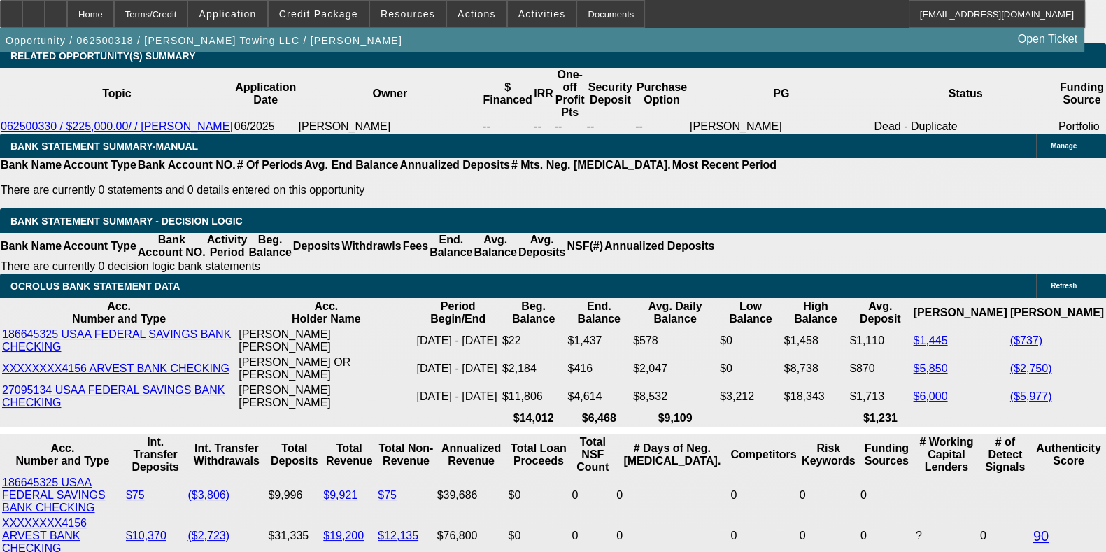
select select "0"
select select "6"
select select "0"
select select "2"
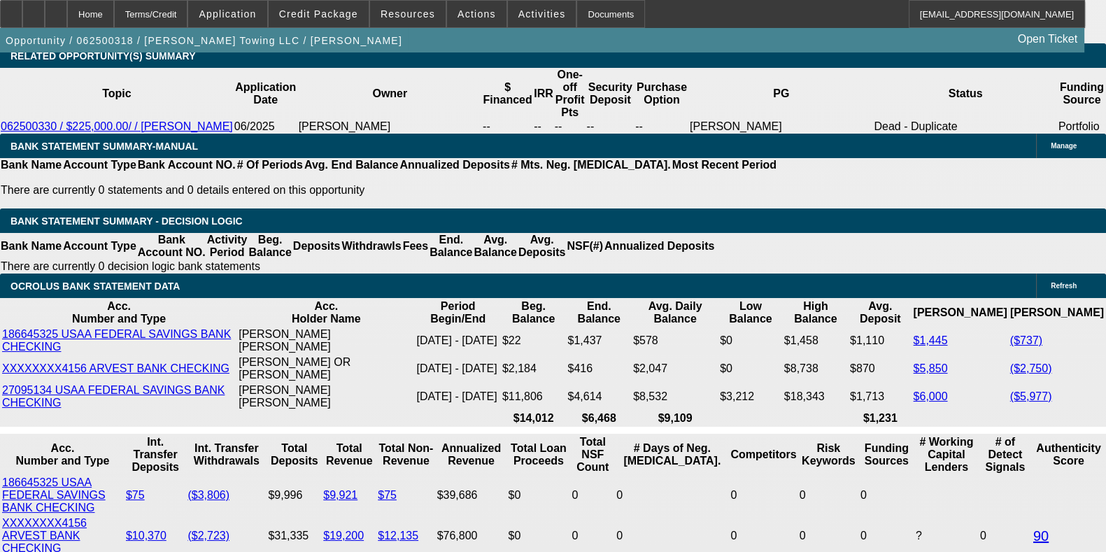
select select "0"
select select "6"
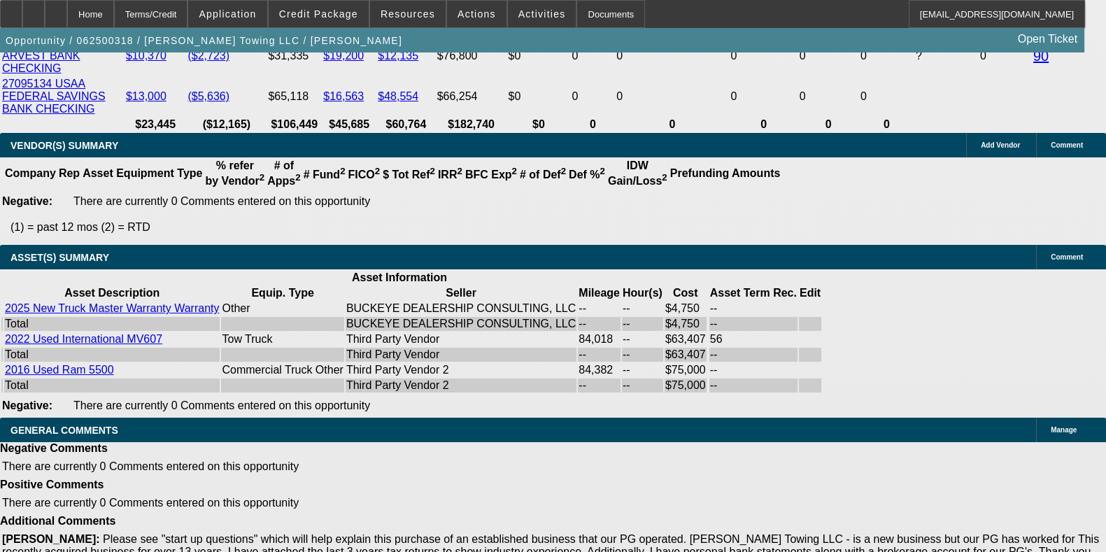
scroll to position [2343, 0]
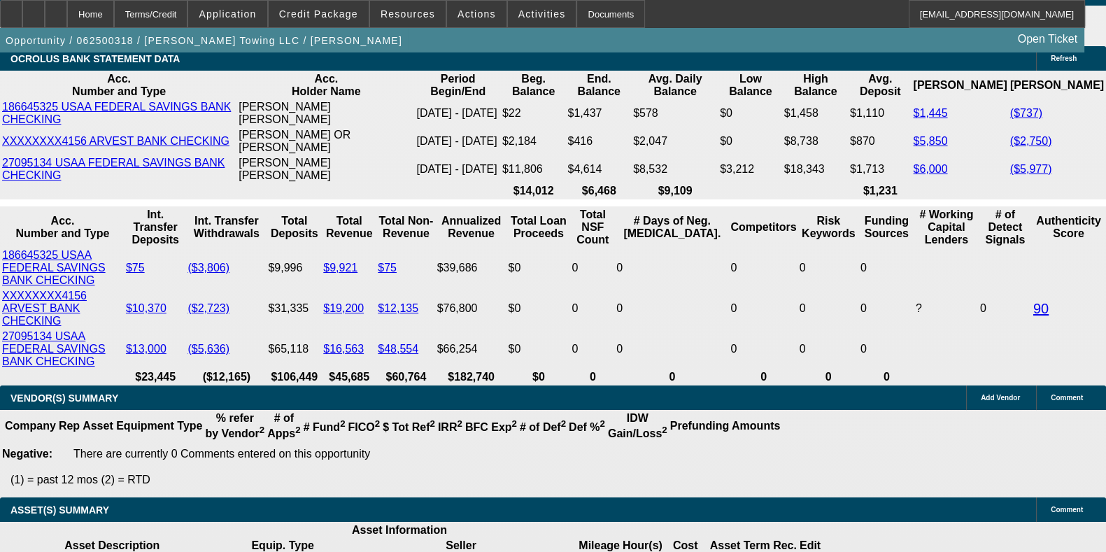
scroll to position [2854, 0]
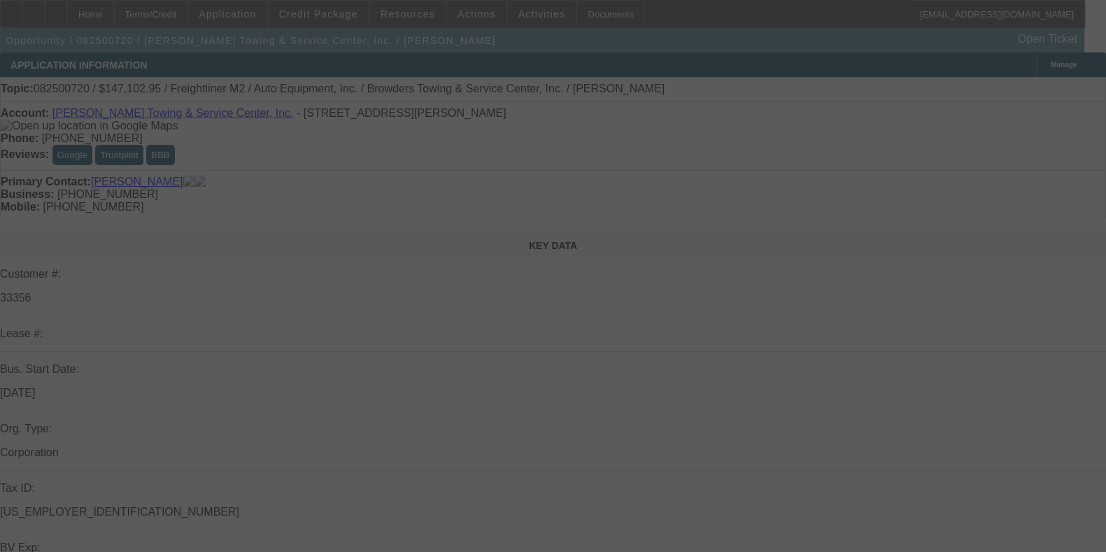
select select "0"
select select "2"
select select "0"
select select "6"
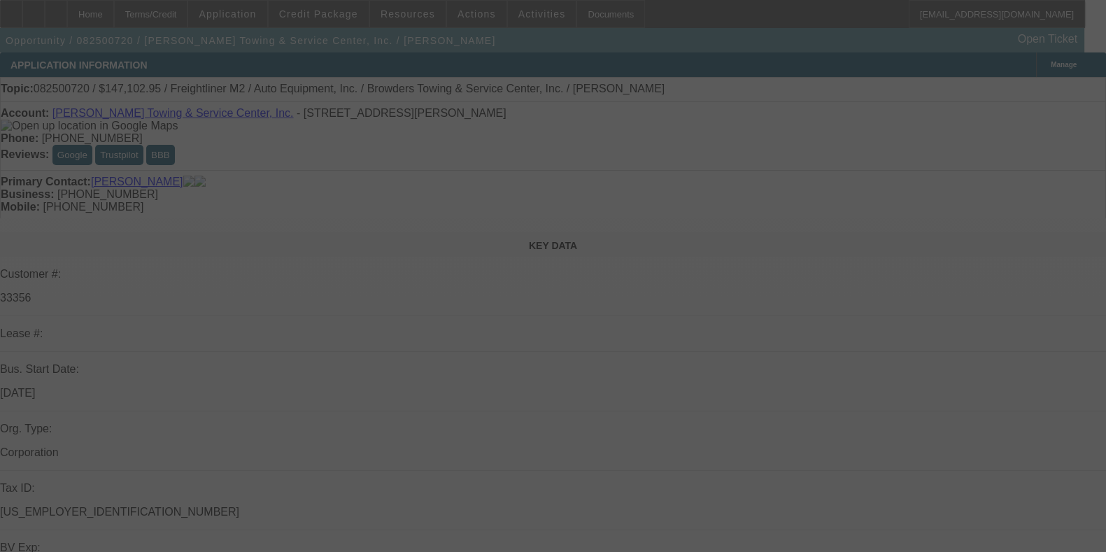
select select "0"
select select "2"
select select "0"
select select "6"
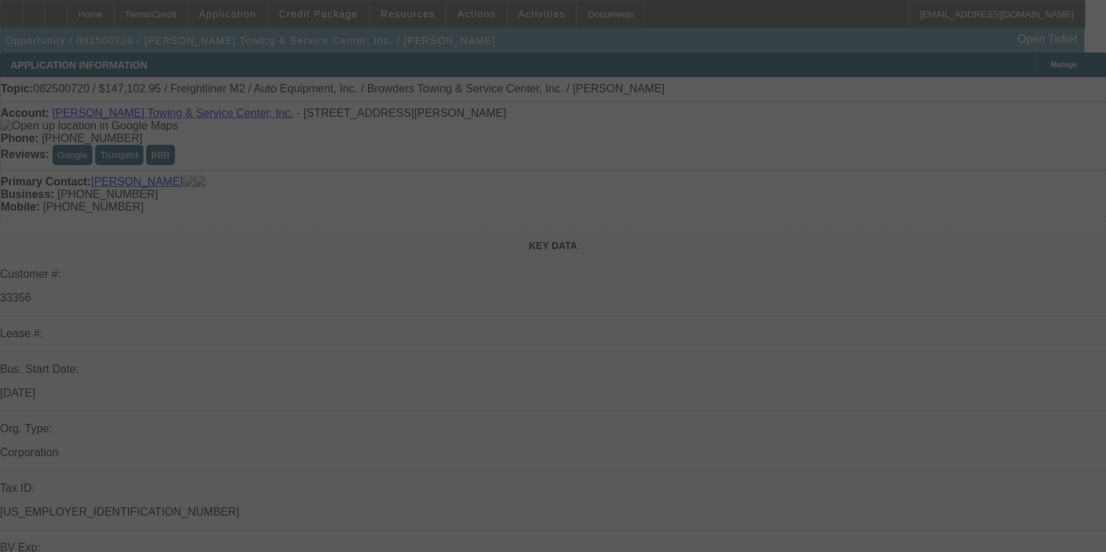
select select "0"
select select "2"
select select "0"
select select "6"
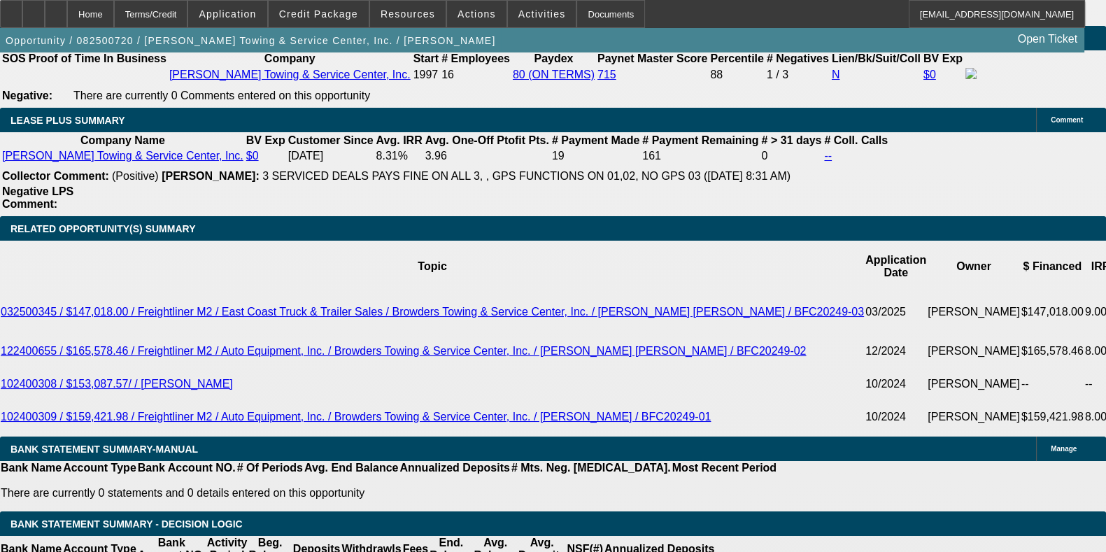
scroll to position [2325, 0]
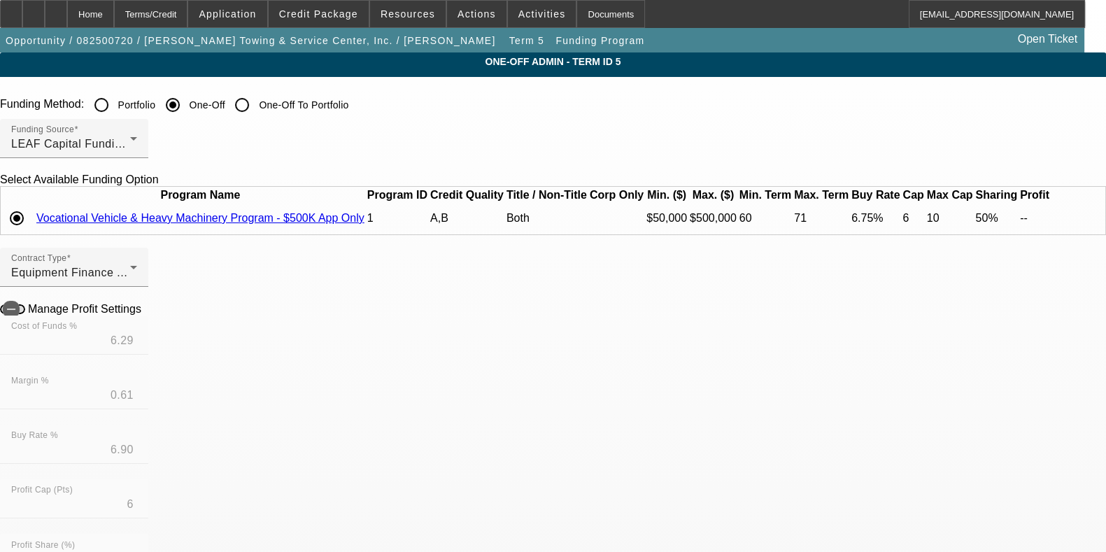
click at [1052, 232] on td at bounding box center [1052, 218] width 1 height 29
click at [1052, 218] on icon at bounding box center [1052, 218] width 0 height 0
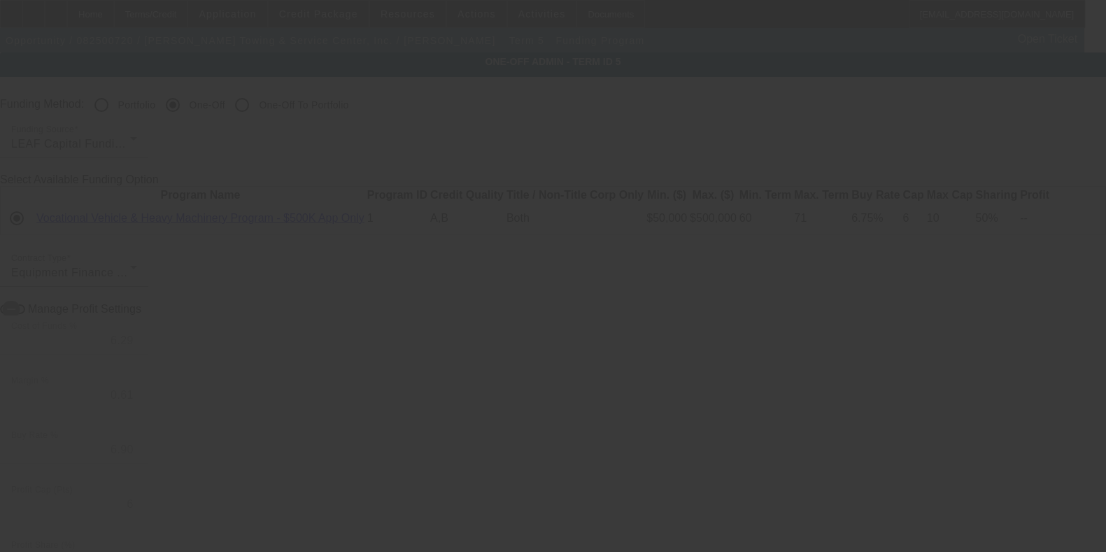
type input "6.14"
type input "6.75"
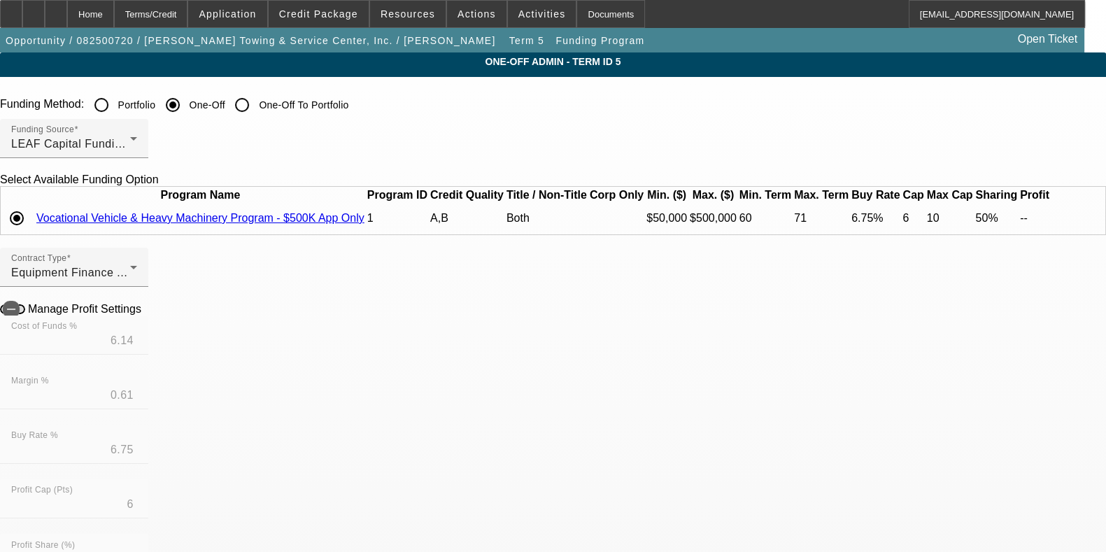
click at [145, 314] on icon at bounding box center [145, 308] width 0 height 12
type input "$5,073.64"
click at [113, 8] on div "Home" at bounding box center [90, 14] width 47 height 28
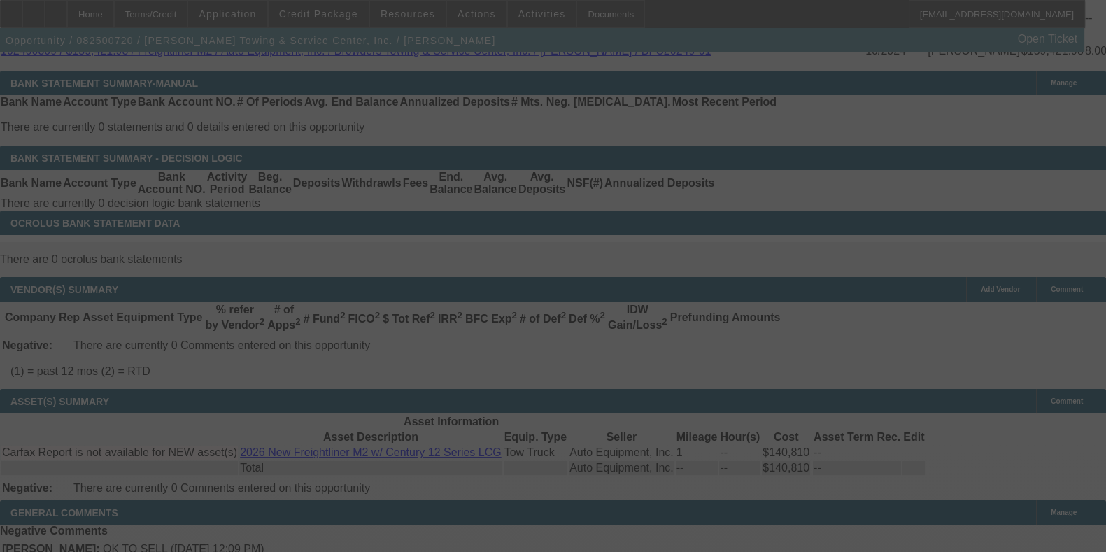
select select "0"
select select "2"
select select "0"
select select "6"
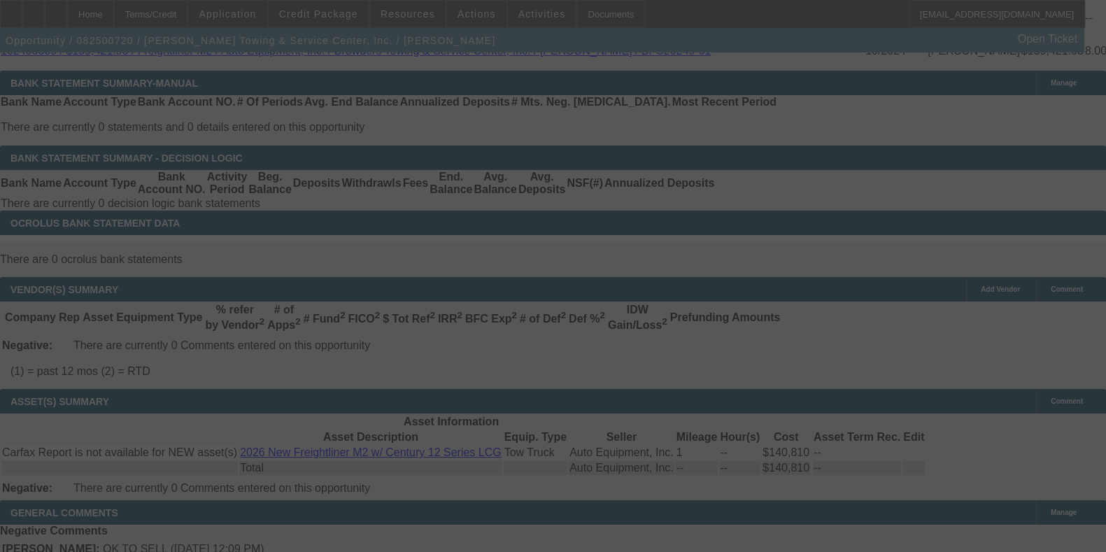
select select "0"
select select "2"
select select "0"
select select "6"
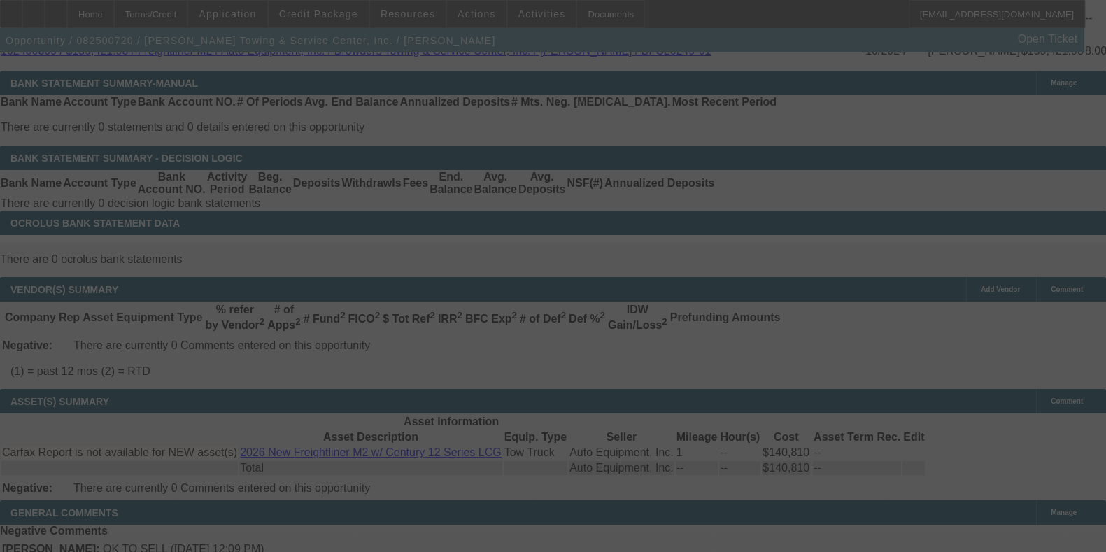
select select "0"
select select "2"
select select "0"
select select "6"
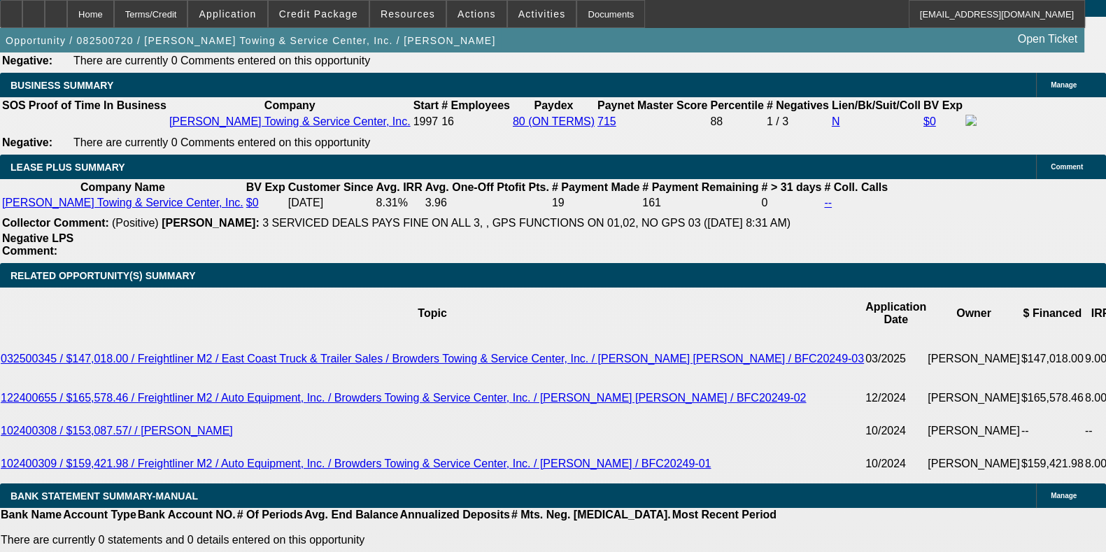
scroll to position [2281, 0]
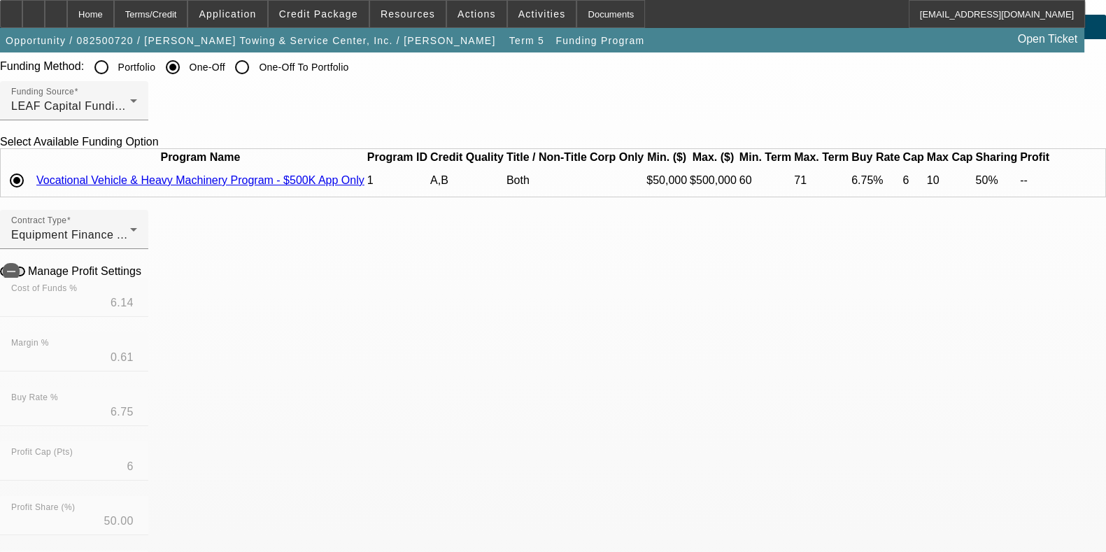
scroll to position [38, 0]
click at [141, 278] on label "Manage Profit Settings" at bounding box center [83, 271] width 116 height 13
click at [25, 276] on button "Manage Profit Settings" at bounding box center [12, 272] width 25 height 10
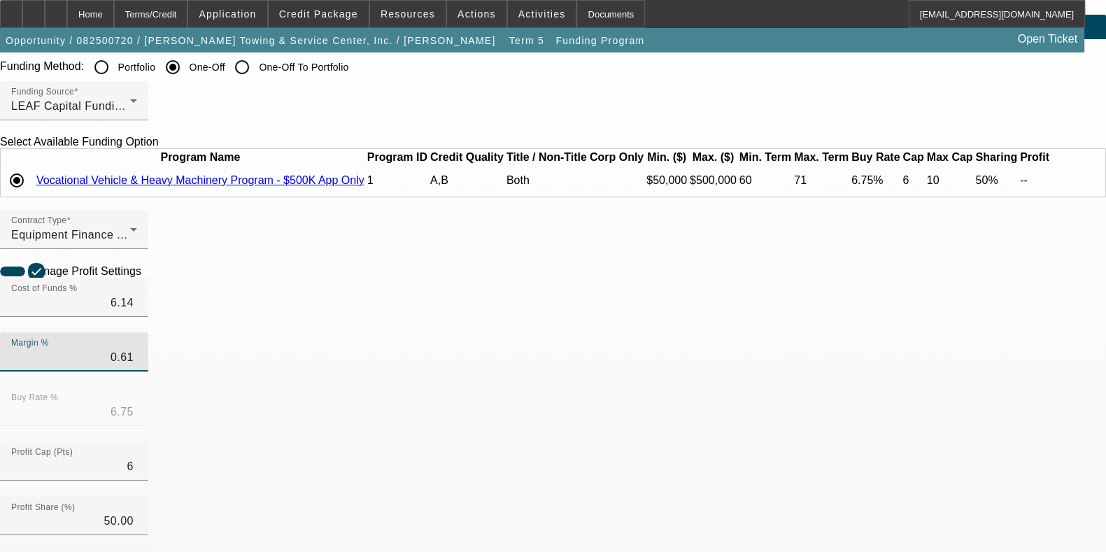
click at [137, 366] on input "0.61" at bounding box center [74, 357] width 126 height 17
type input "0.50"
type input "6.64"
click at [145, 276] on icon at bounding box center [145, 271] width 0 height 12
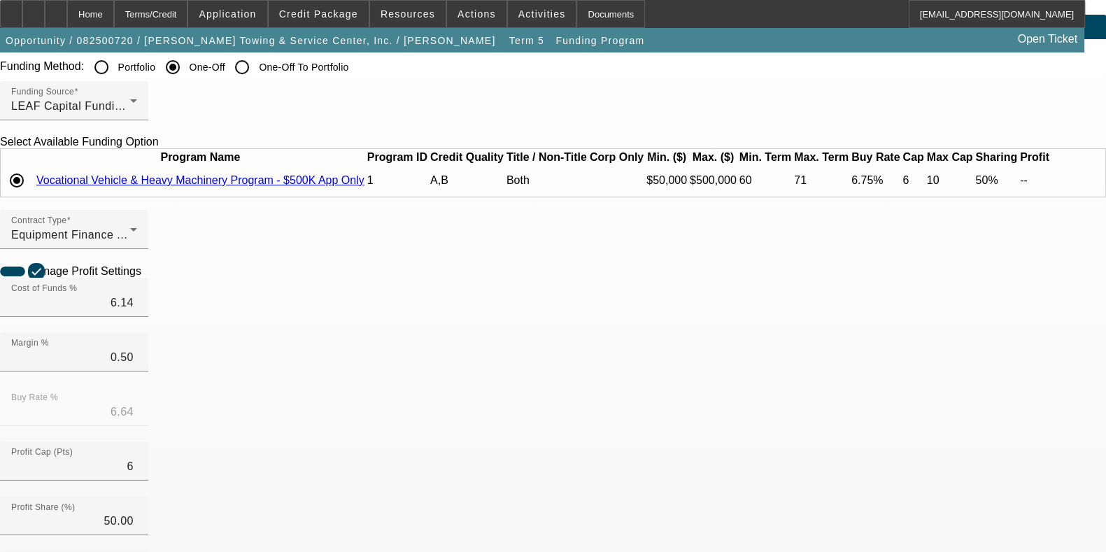
type input "$5,495.17"
click at [114, 5] on div "Home" at bounding box center [90, 14] width 47 height 28
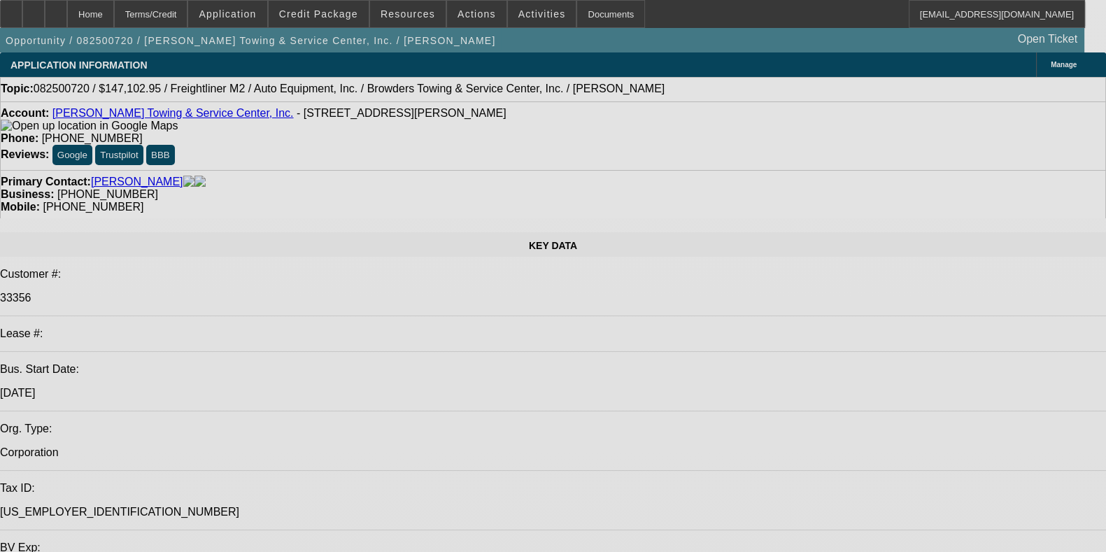
select select "0"
select select "2"
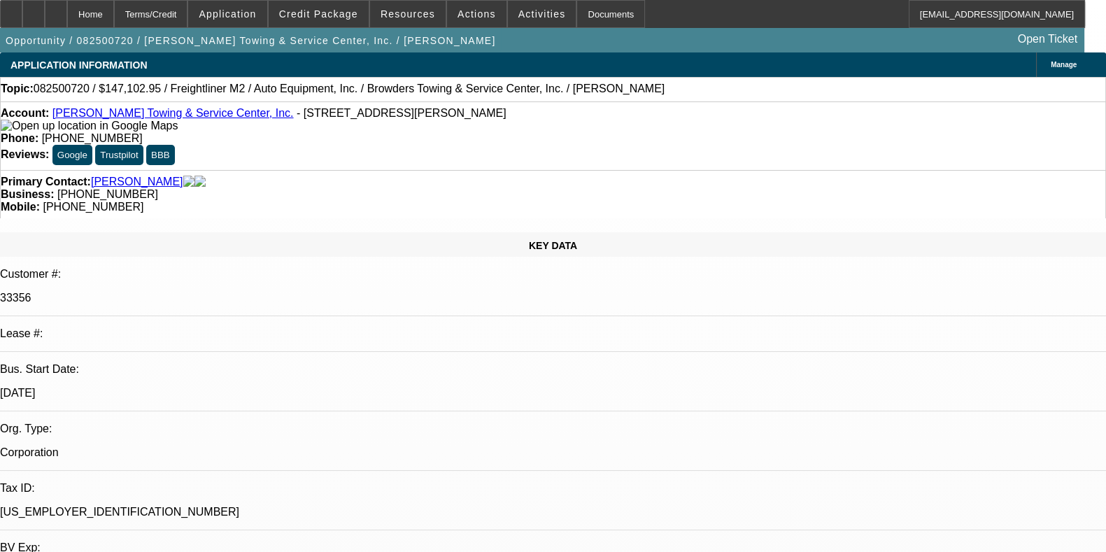
select select "0"
select select "6"
select select "0"
select select "2"
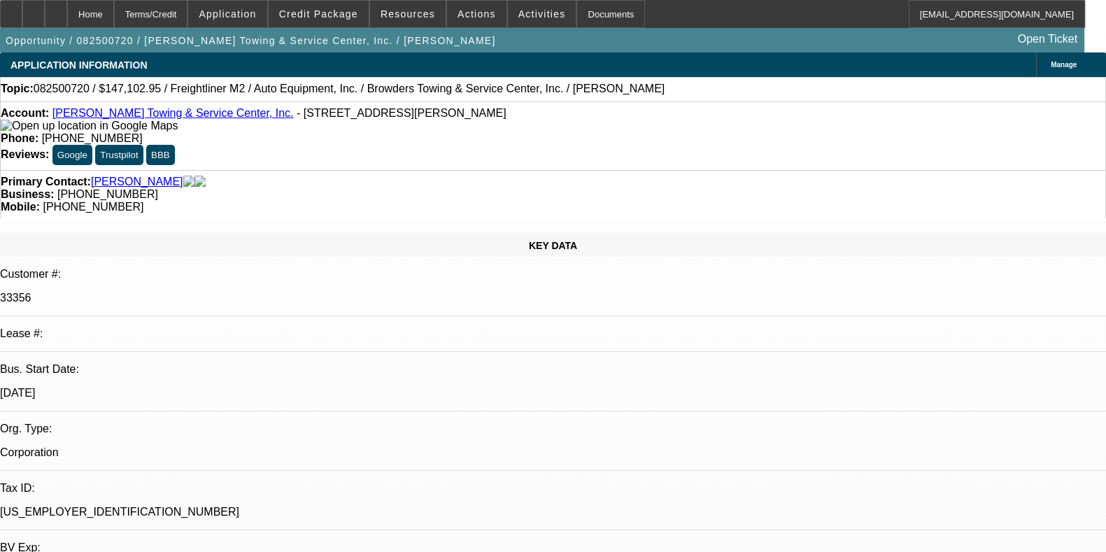
select select "0"
select select "6"
select select "0"
select select "2"
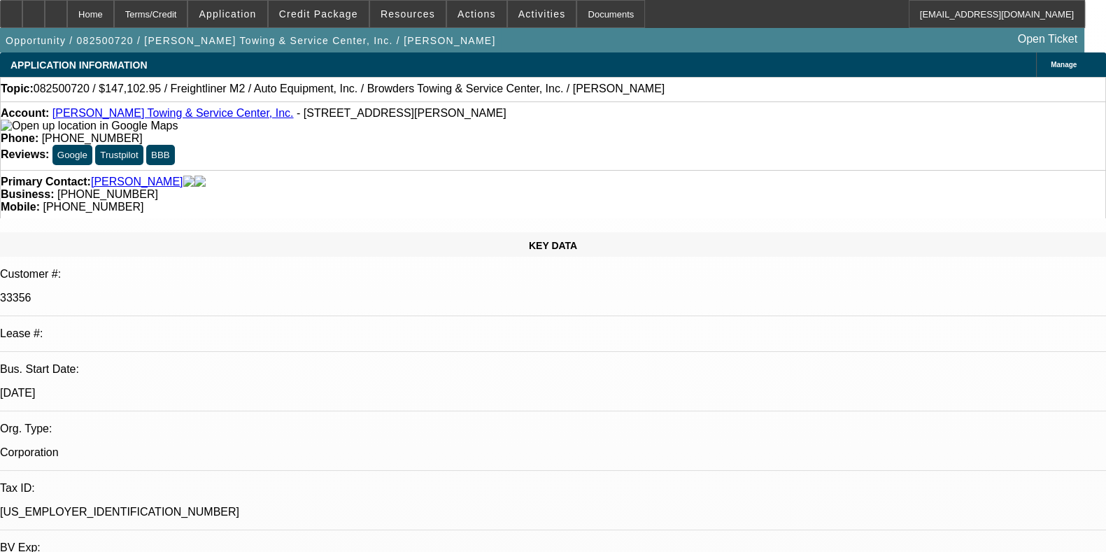
select select "0"
select select "6"
click at [859, 232] on button "reply Reply" at bounding box center [863, 246] width 88 height 34
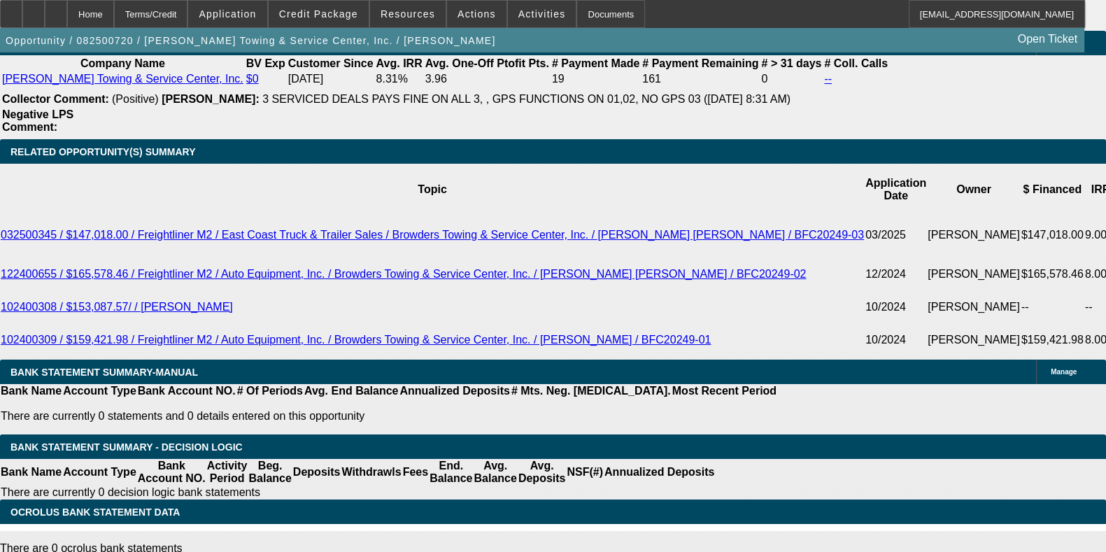
scroll to position [2411, 0]
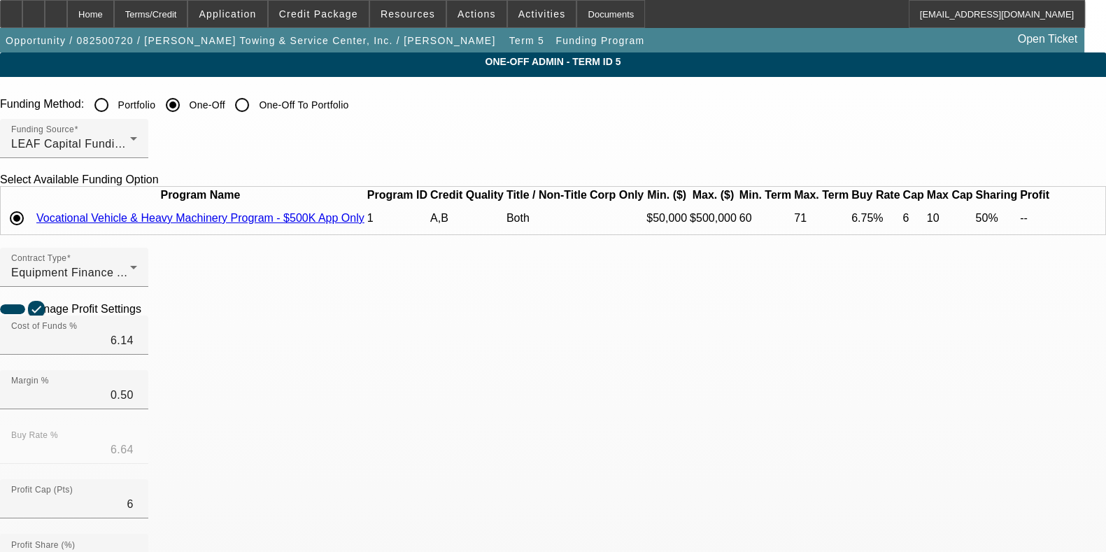
click at [1052, 218] on icon at bounding box center [1052, 218] width 0 height 0
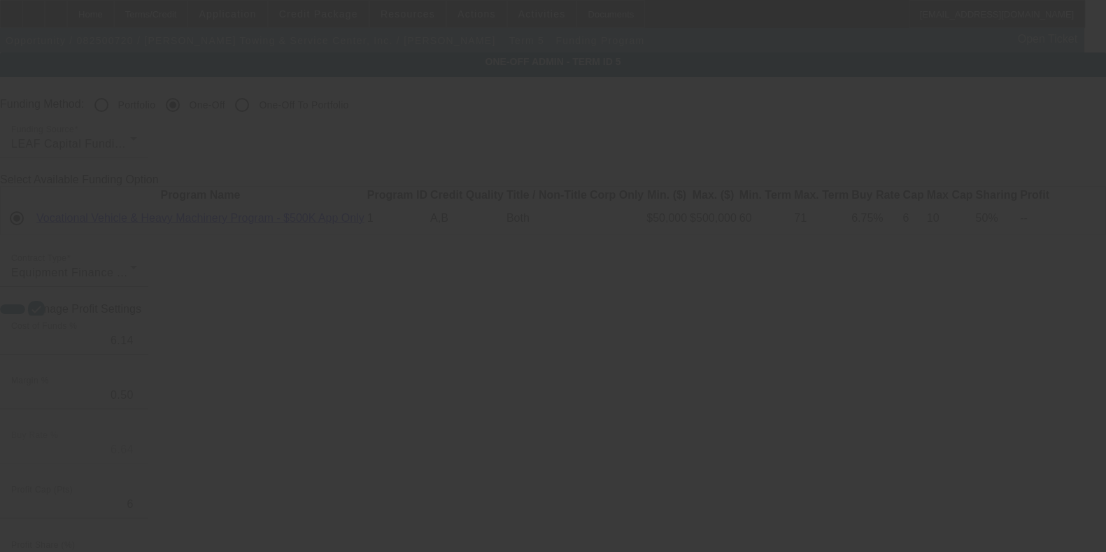
type input "0.61"
type input "6.75"
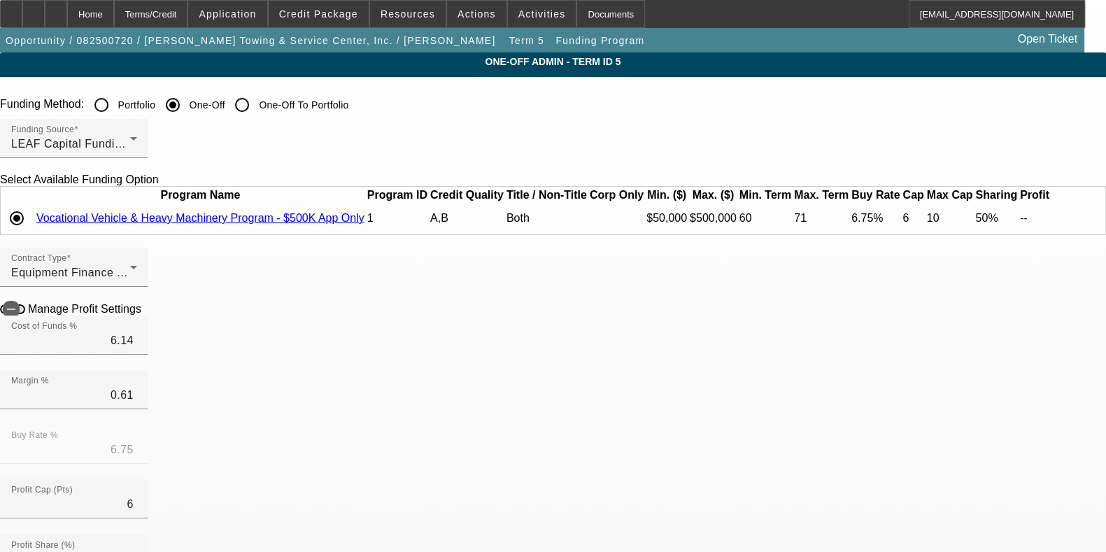
click at [145, 314] on icon at bounding box center [145, 308] width 0 height 12
type input "$5,073.64"
click at [114, 19] on div "Home" at bounding box center [90, 14] width 47 height 28
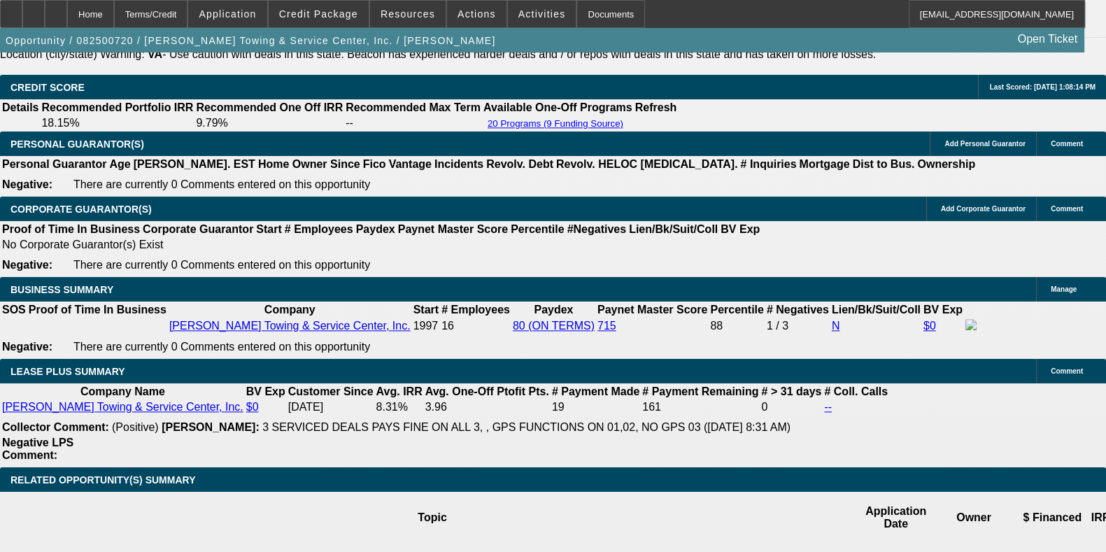
select select "0"
select select "2"
select select "0"
select select "6"
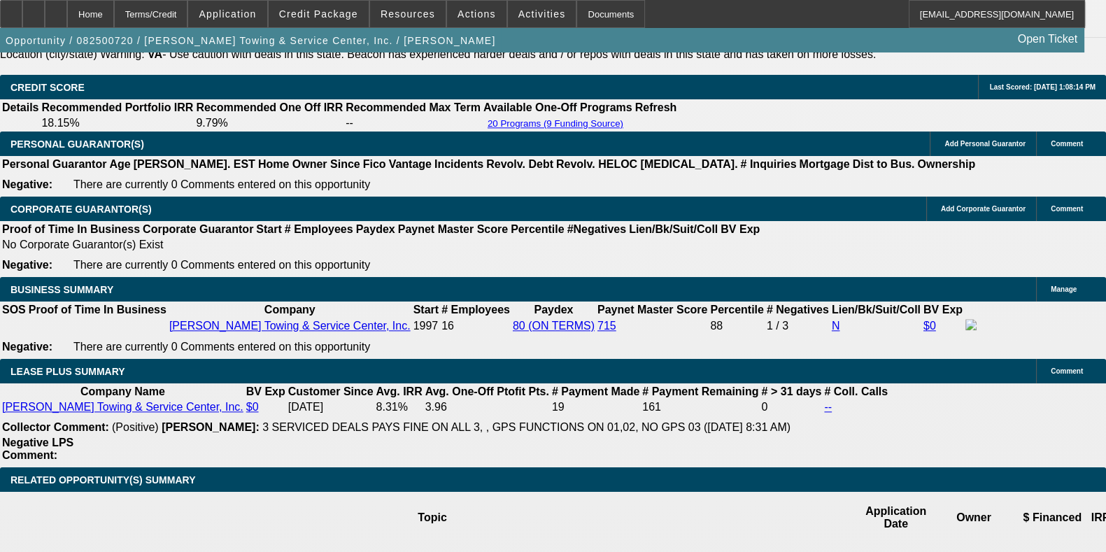
select select "0"
select select "2"
select select "0"
select select "6"
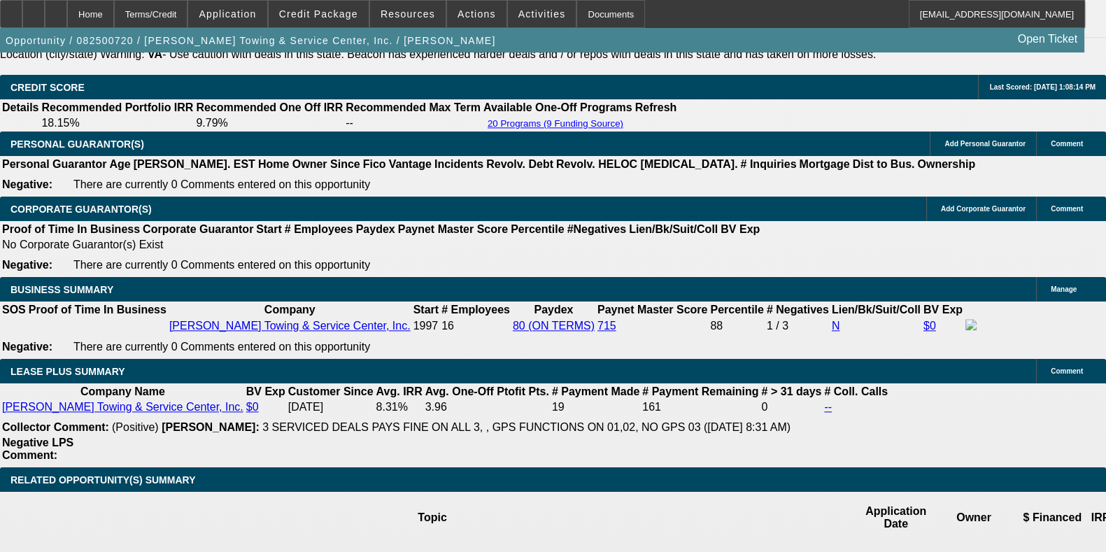
select select "0"
select select "2"
select select "0"
select select "6"
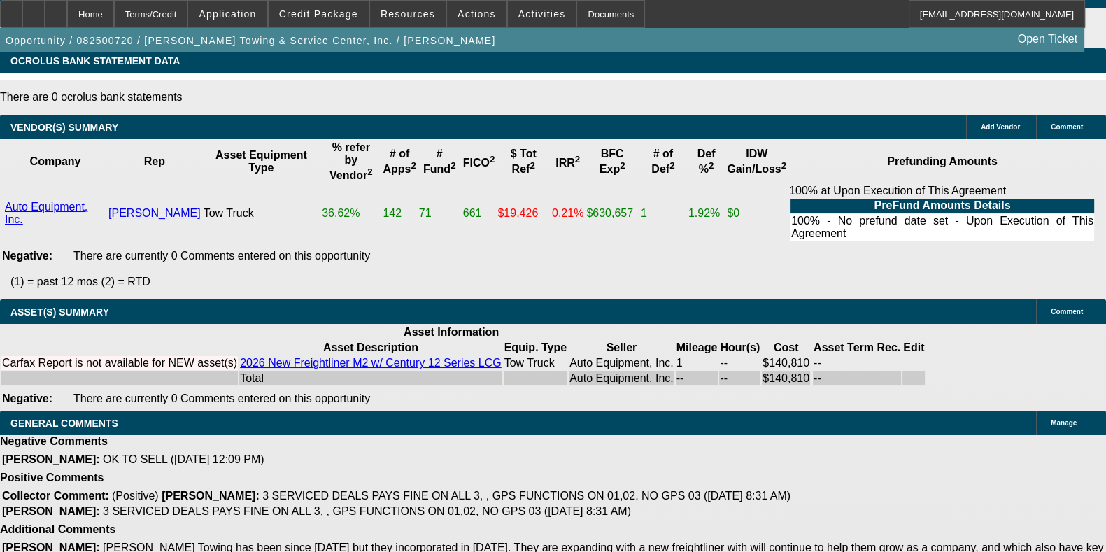
scroll to position [265, 0]
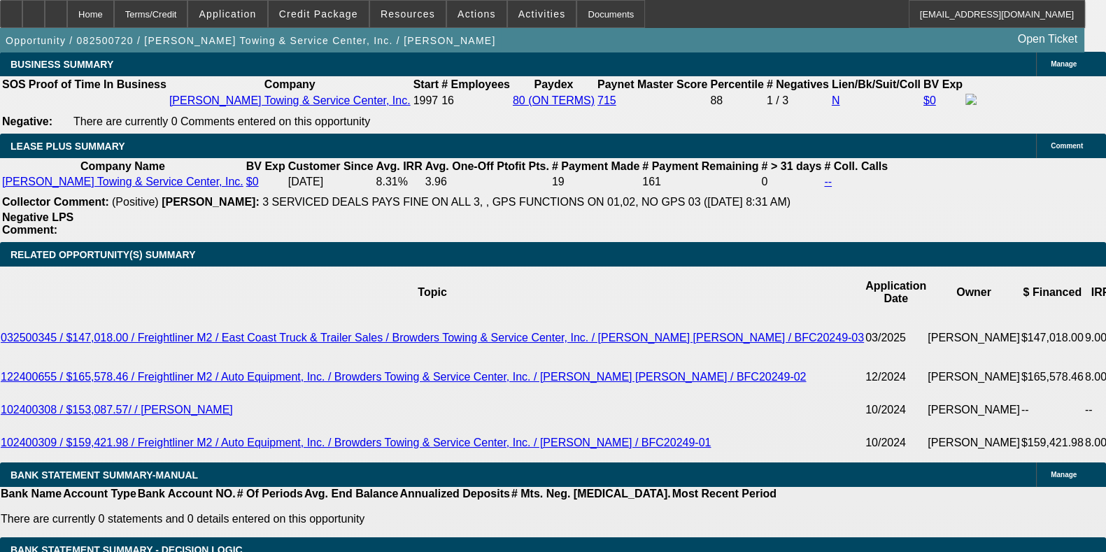
scroll to position [2304, 0]
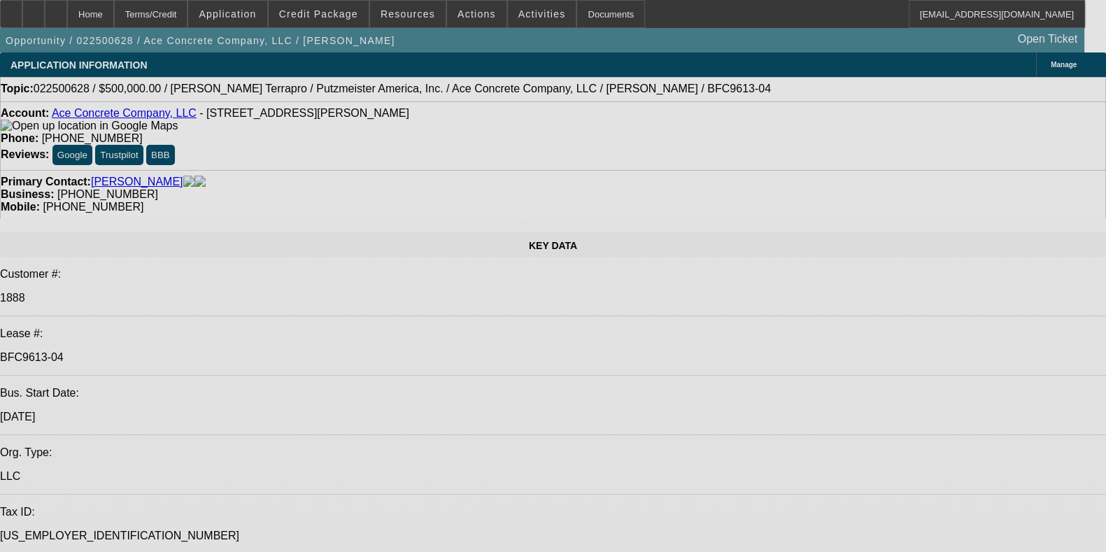
select select "0"
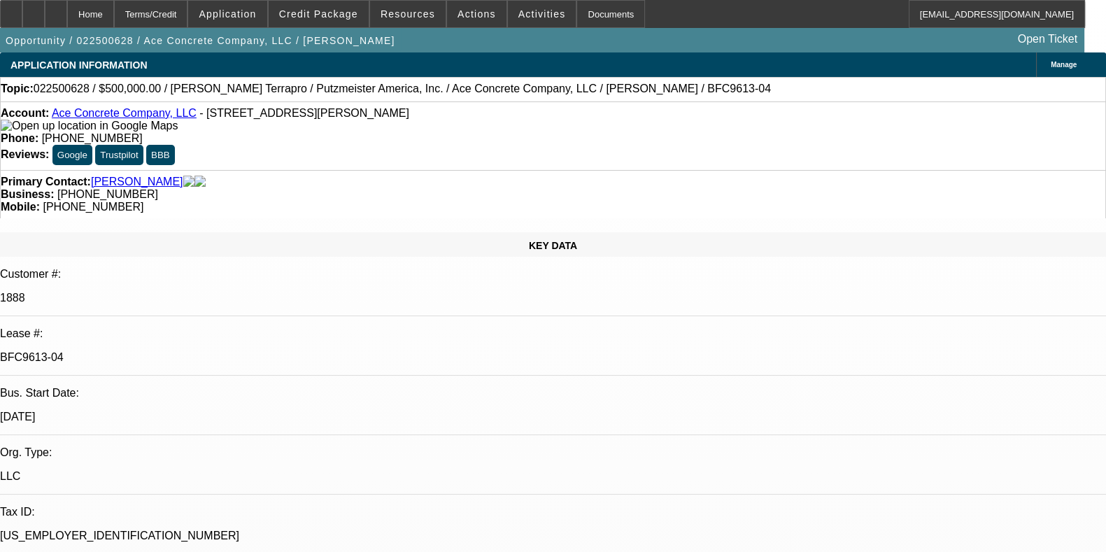
select select "0"
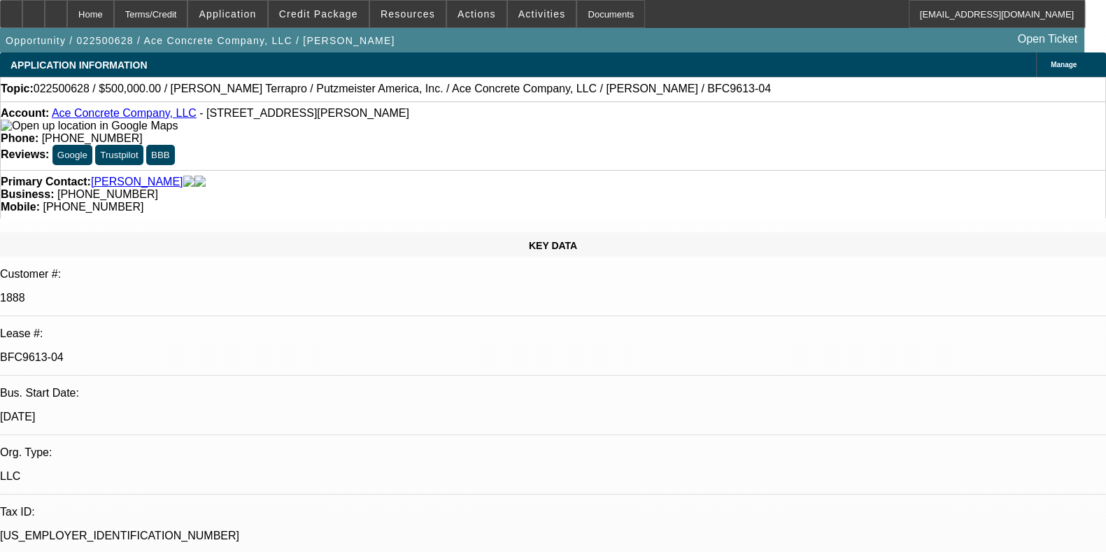
select select "0"
select select "2"
select select "0"
select select "2"
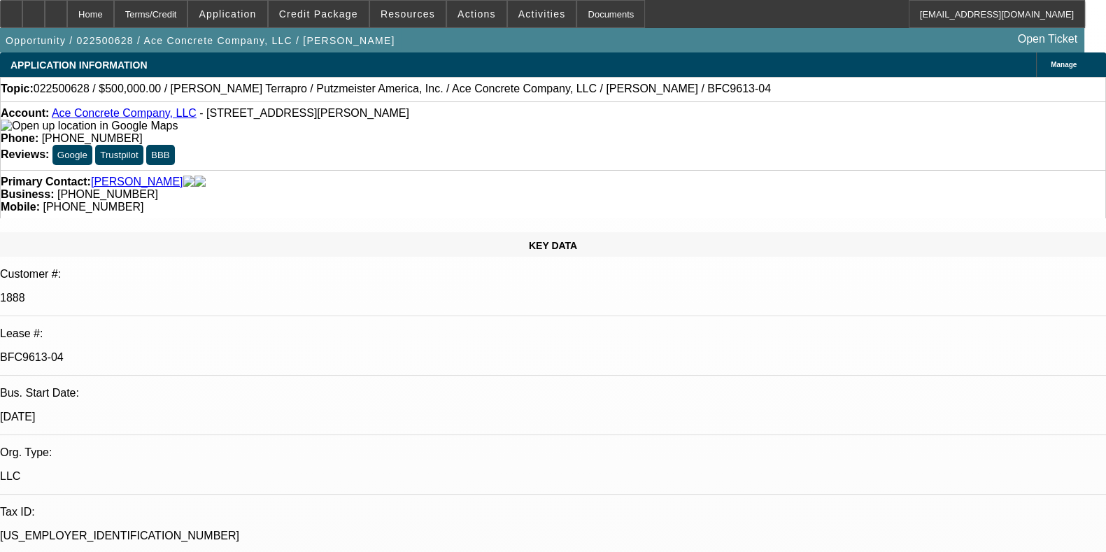
select select "0"
select select "1"
select select "3"
select select "6"
select select "1"
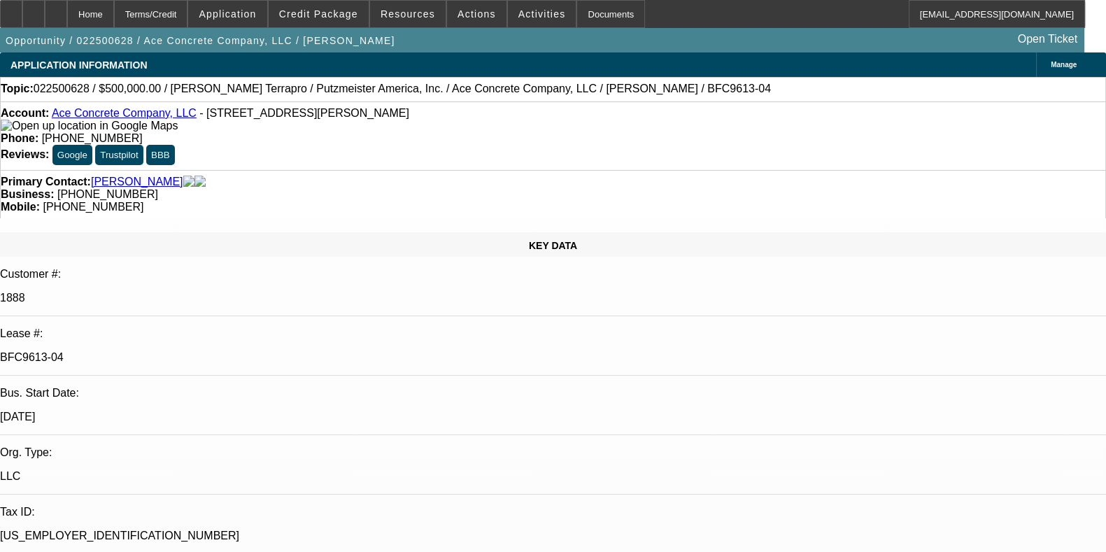
select select "3"
select select "6"
select select "1"
select select "2"
select select "6"
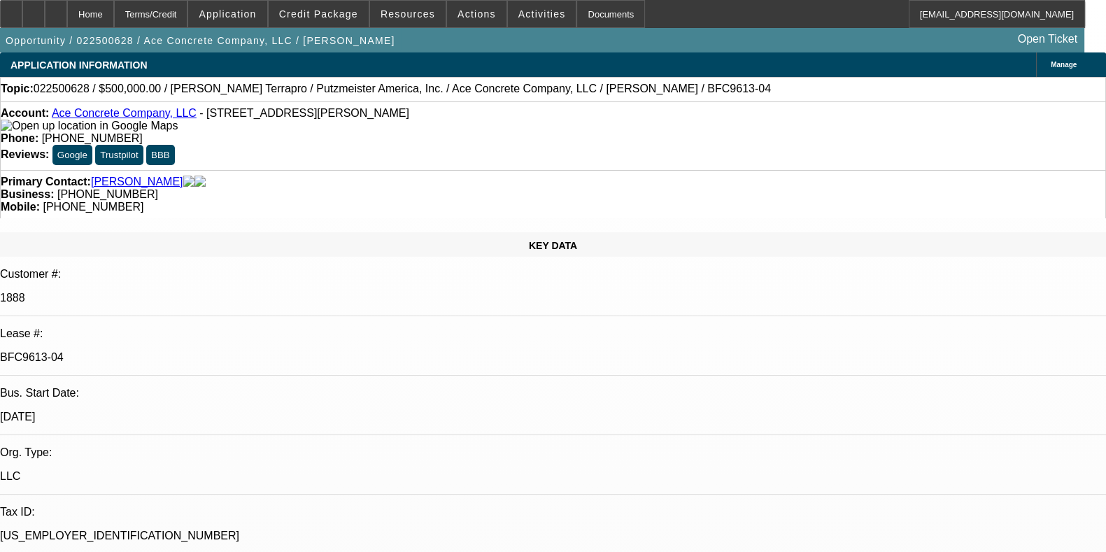
select select "1"
select select "2"
select select "6"
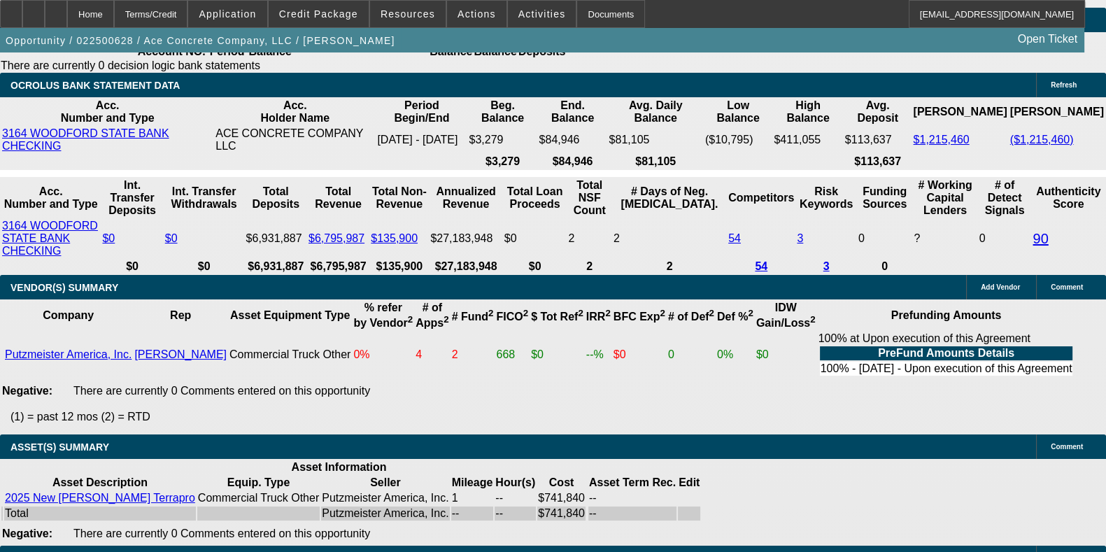
scroll to position [2873, 0]
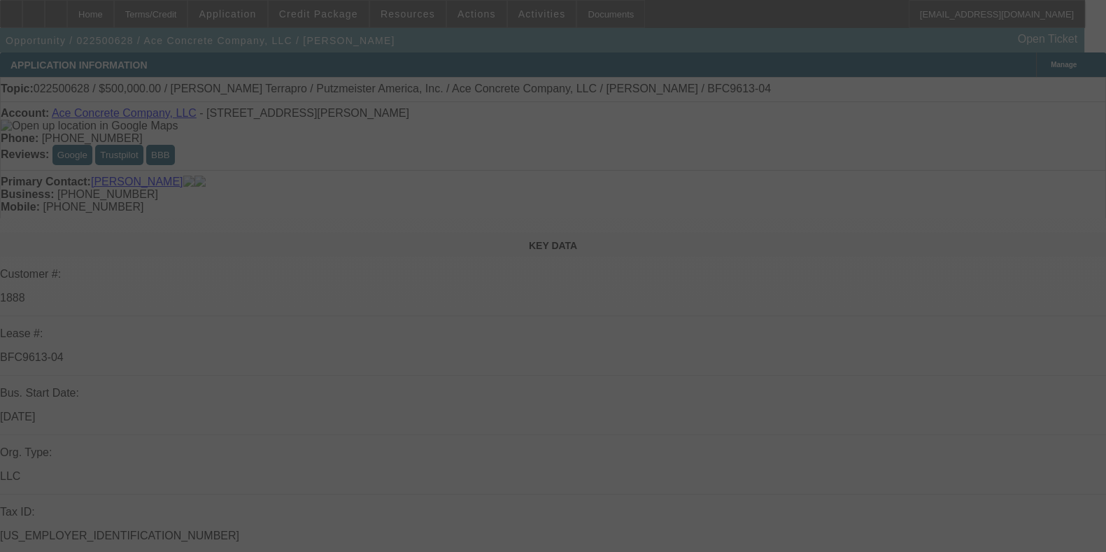
select select "0"
select select "3"
select select "0"
select select "6"
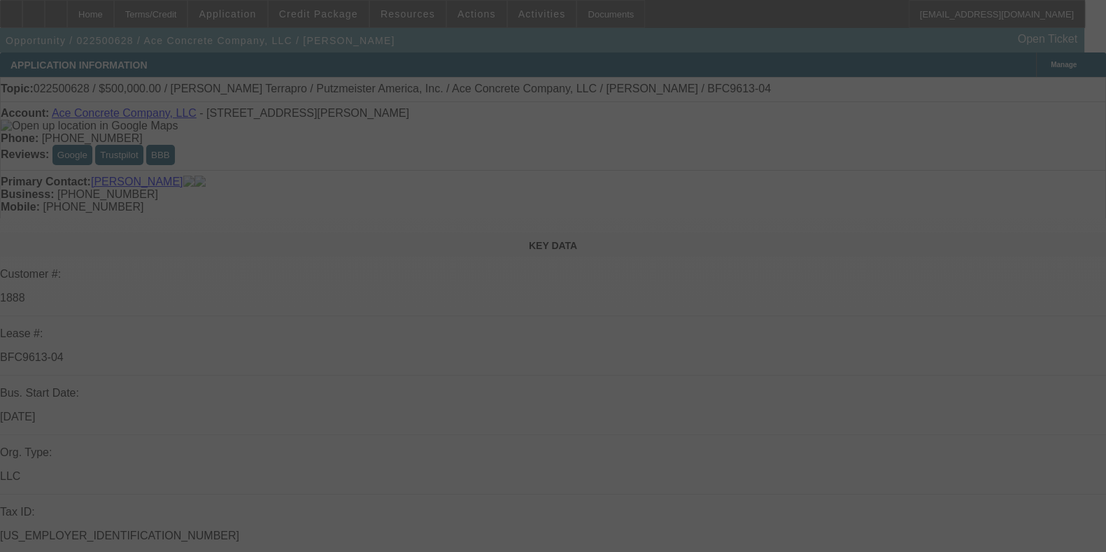
select select "0"
select select "3"
select select "0"
select select "6"
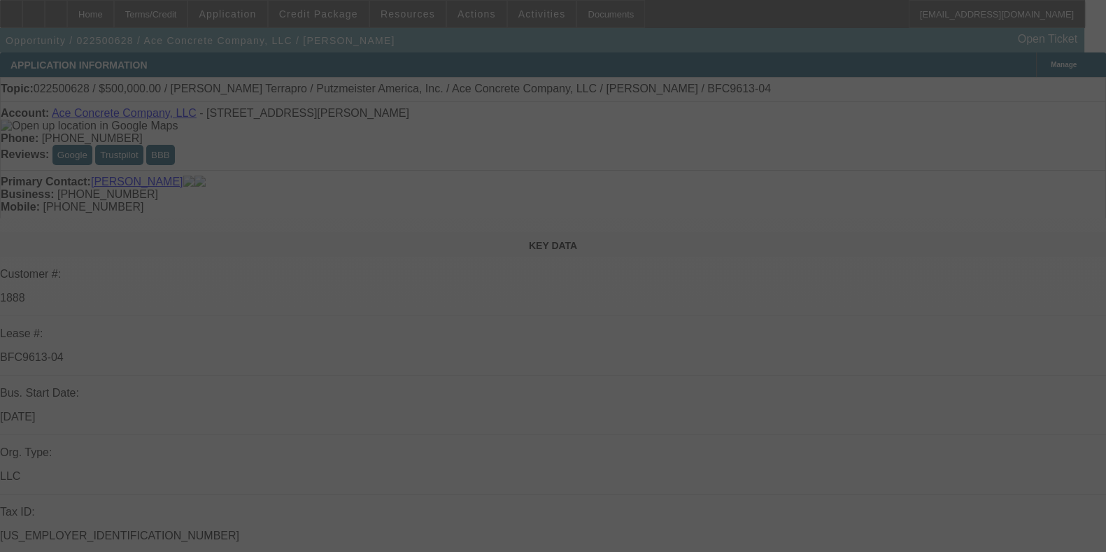
select select "0"
select select "2"
select select "0"
select select "6"
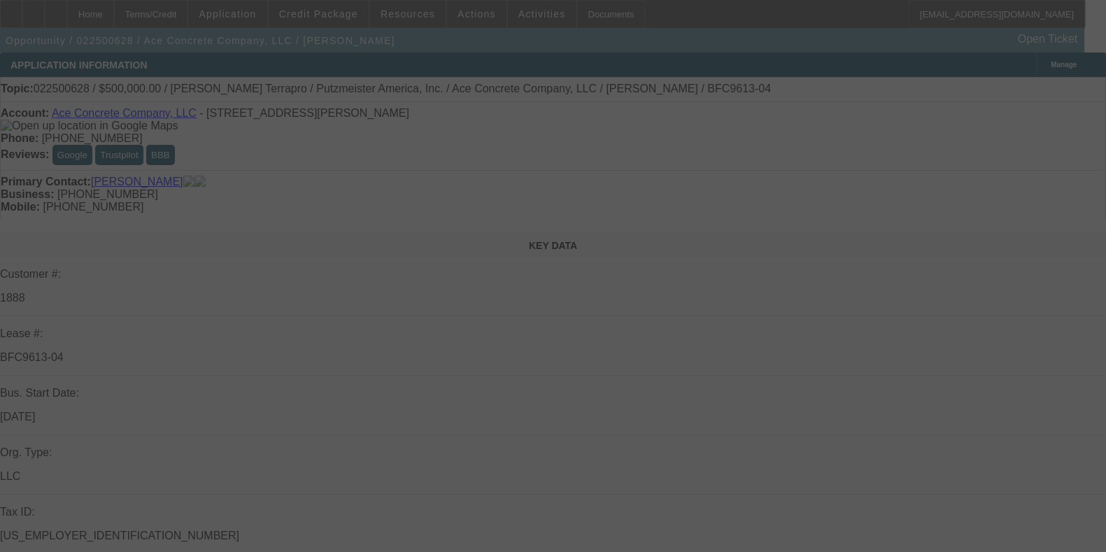
select select "0"
select select "2"
select select "0"
select select "6"
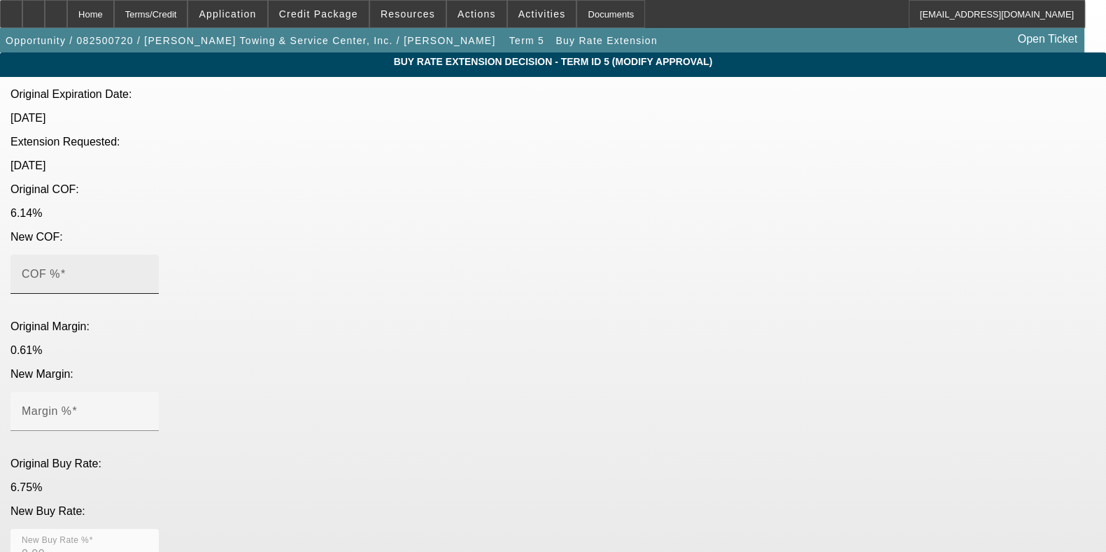
click at [60, 268] on mat-label "COF %" at bounding box center [41, 274] width 38 height 12
click at [148, 272] on input "COF %" at bounding box center [85, 280] width 126 height 17
type input "6"
type input "6.00"
type input "6.1"
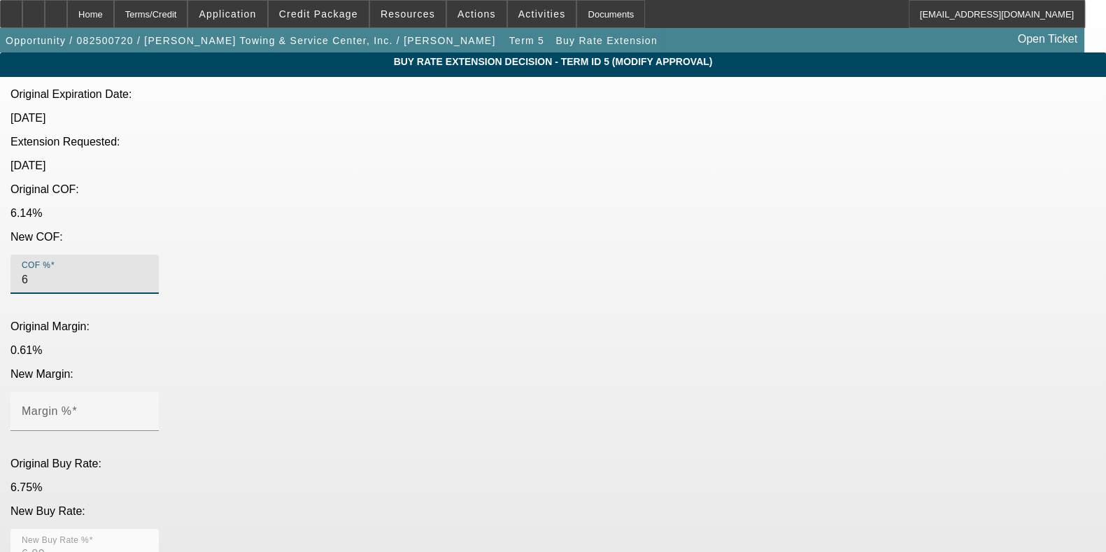
type input "6.10"
type input "6.14"
type input "0.5"
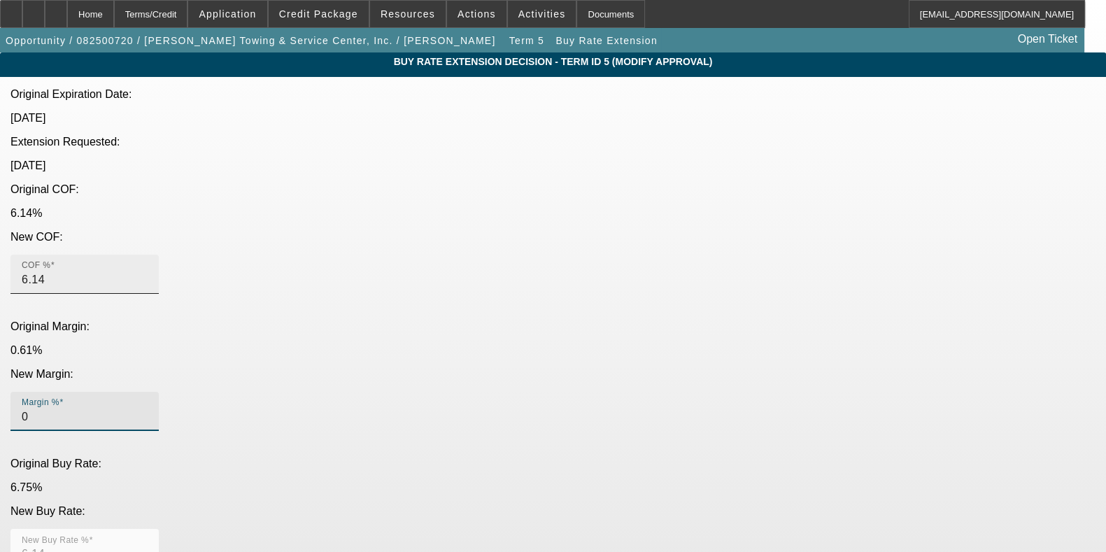
type input "6.64"
type input "0.50"
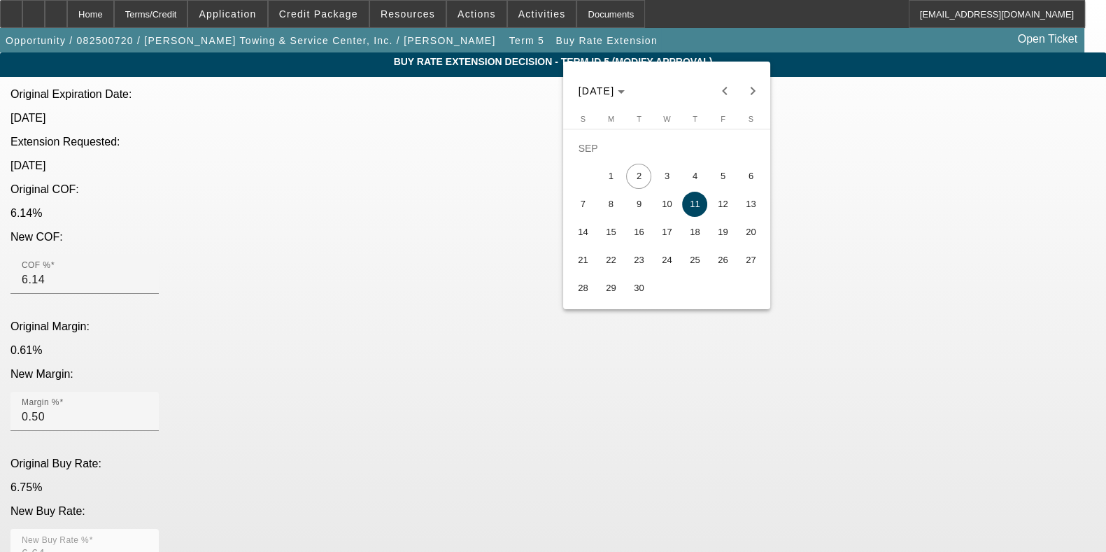
click at [630, 292] on span "30" at bounding box center [638, 288] width 25 height 25
type input "[DATE]"
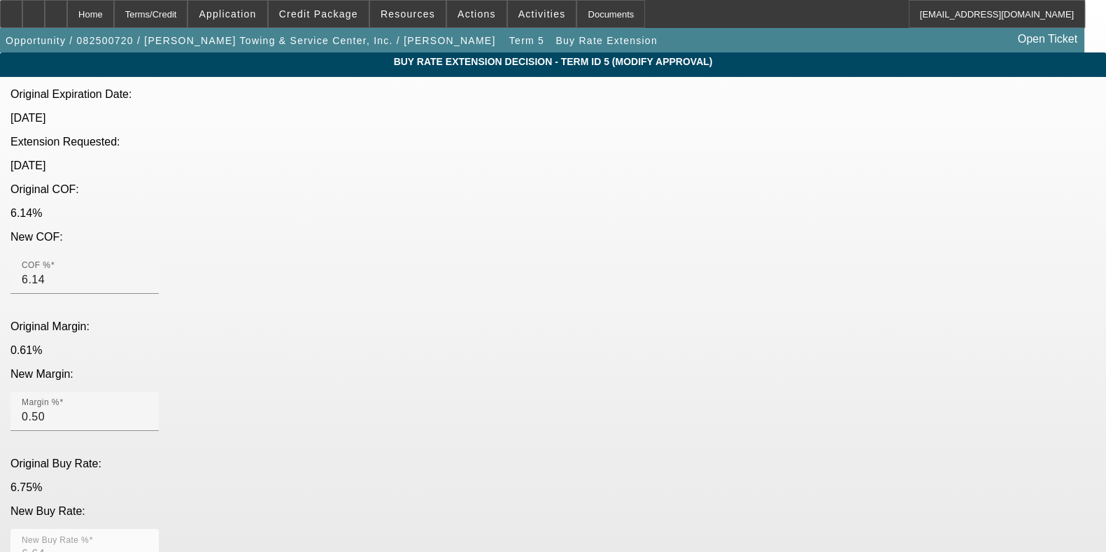
type textarea "s"
type textarea "SEPTEMBER RATES CAME DOWN A BIT AND GOT YOU A LITTLE EXTRA TO 6.64% - GOOD LUCK."
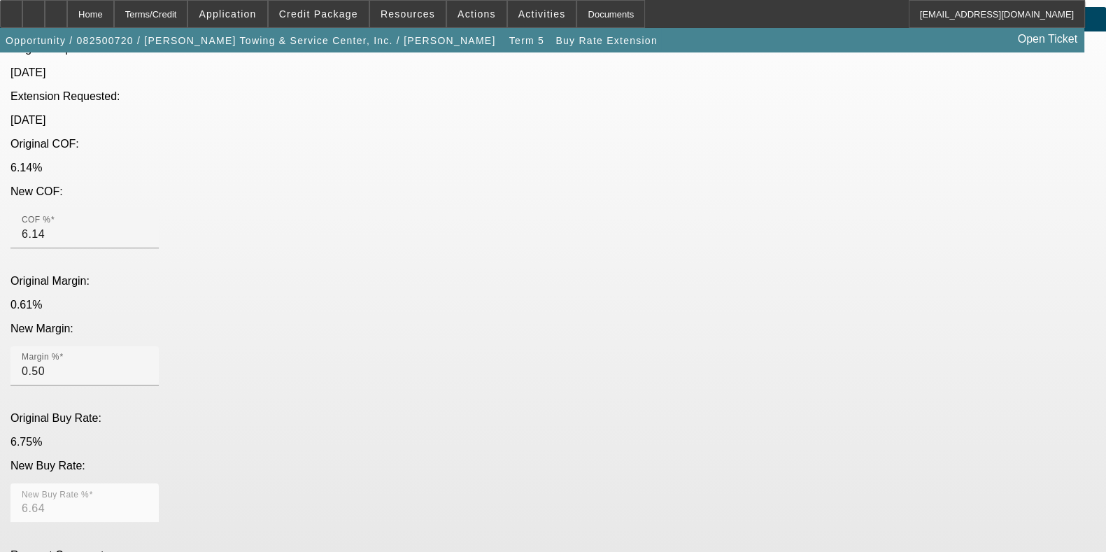
scroll to position [59, 0]
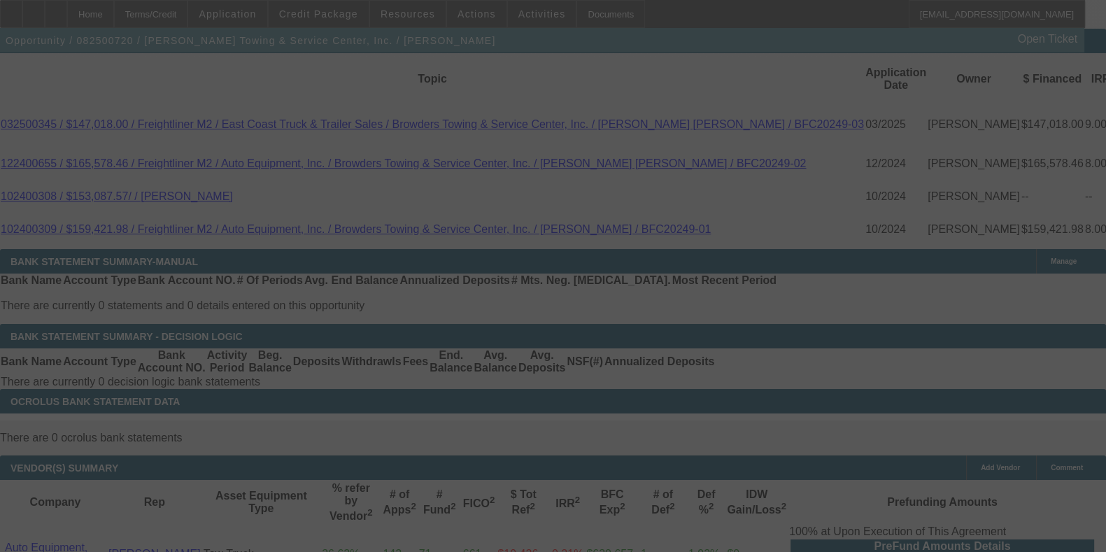
scroll to position [2721, 0]
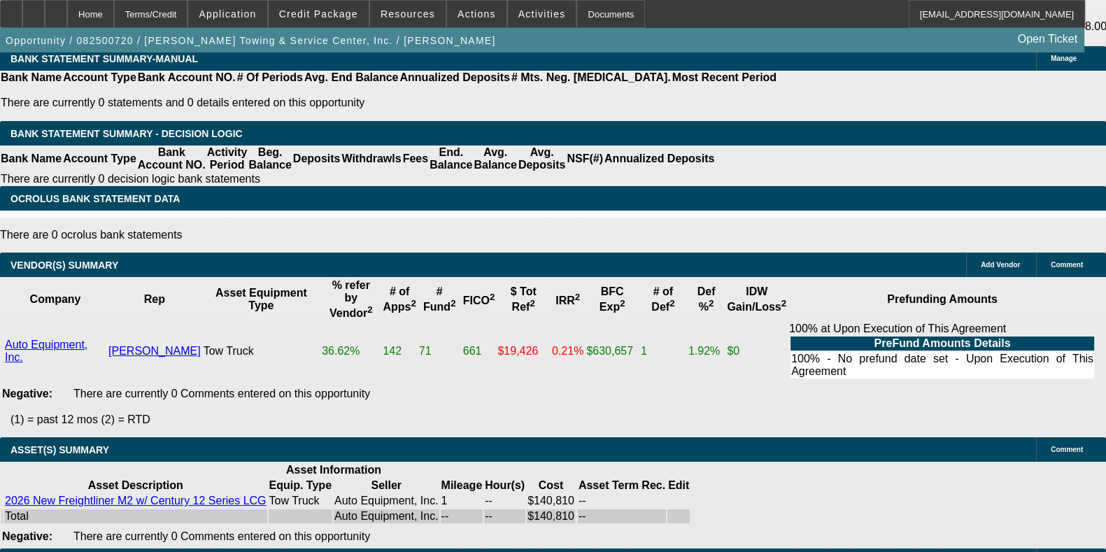
select select "0"
select select "2"
select select "0"
select select "6"
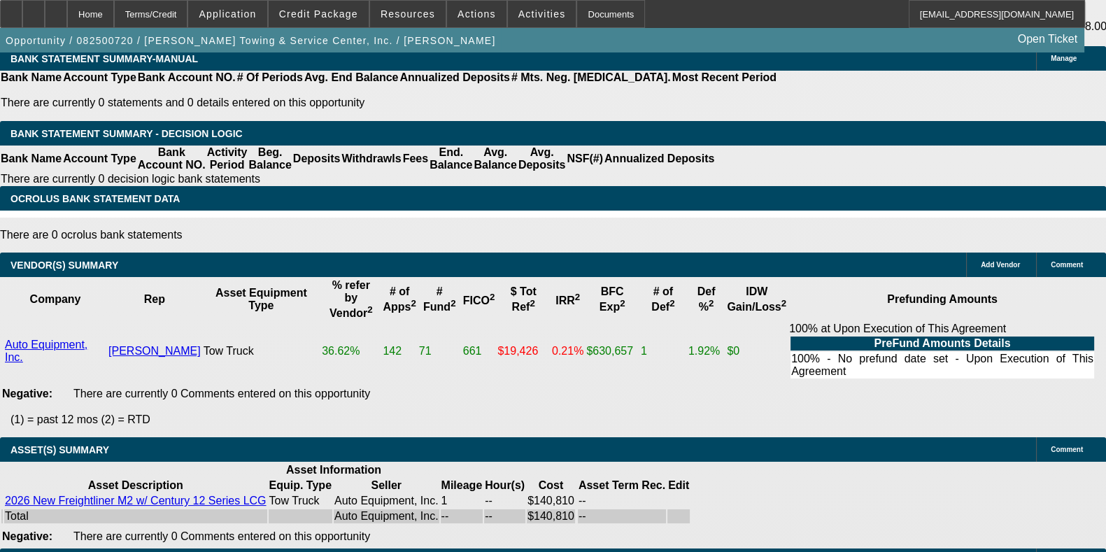
select select "0"
select select "2"
select select "0"
select select "6"
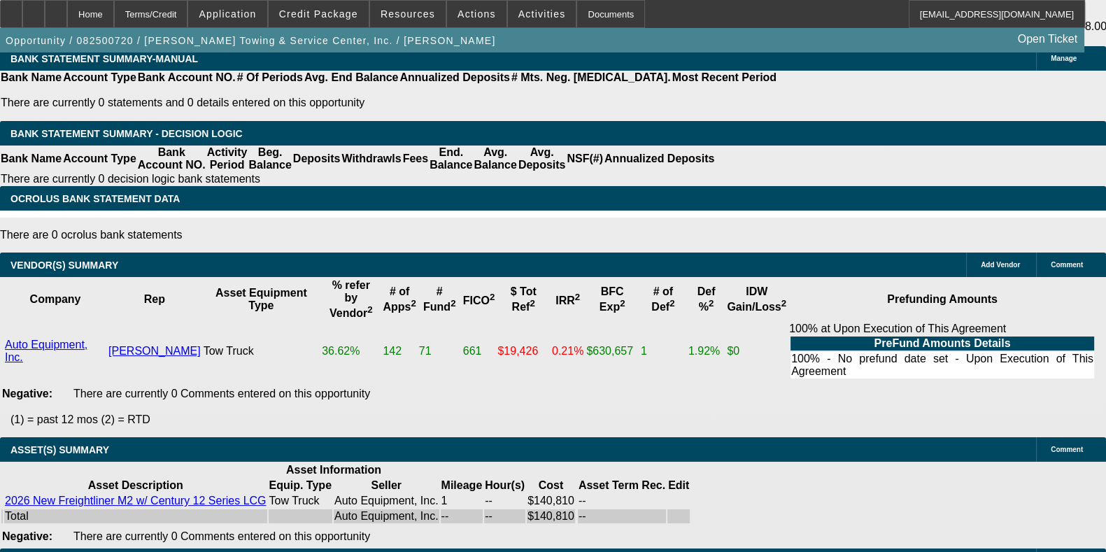
select select "0"
select select "2"
select select "0"
select select "6"
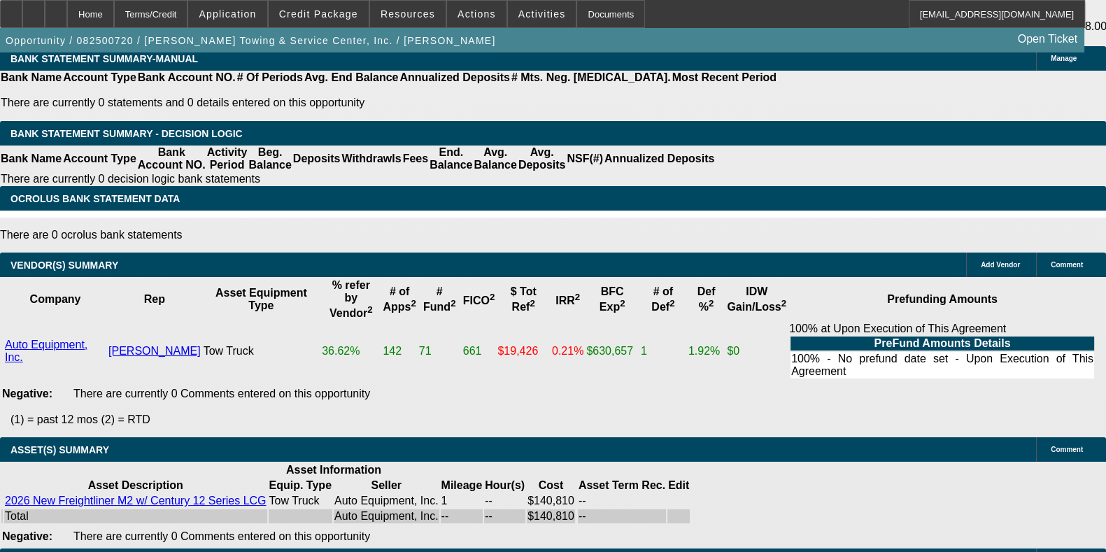
select select "0"
select select "2"
select select "0"
select select "6"
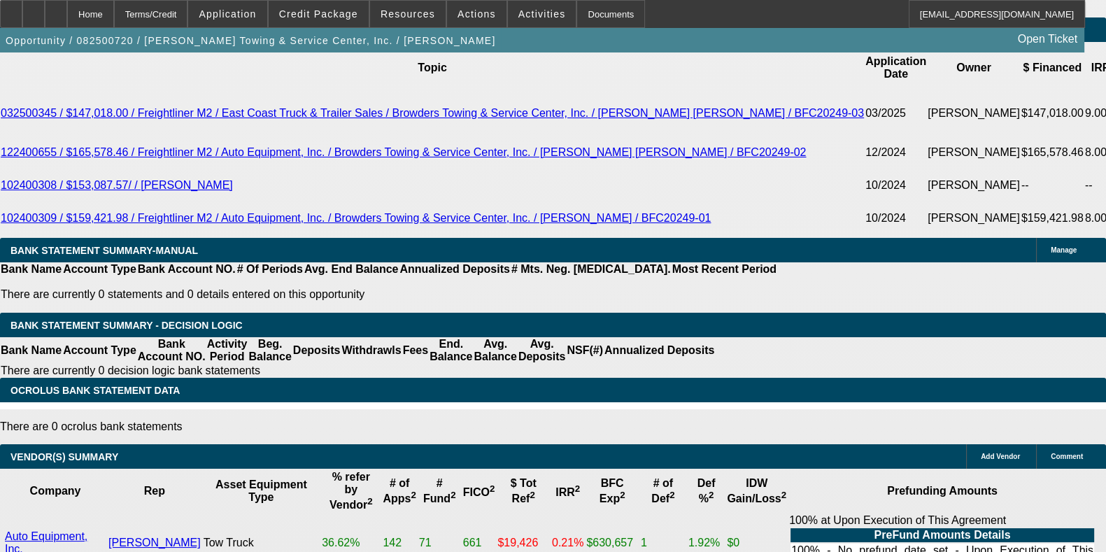
scroll to position [834, 0]
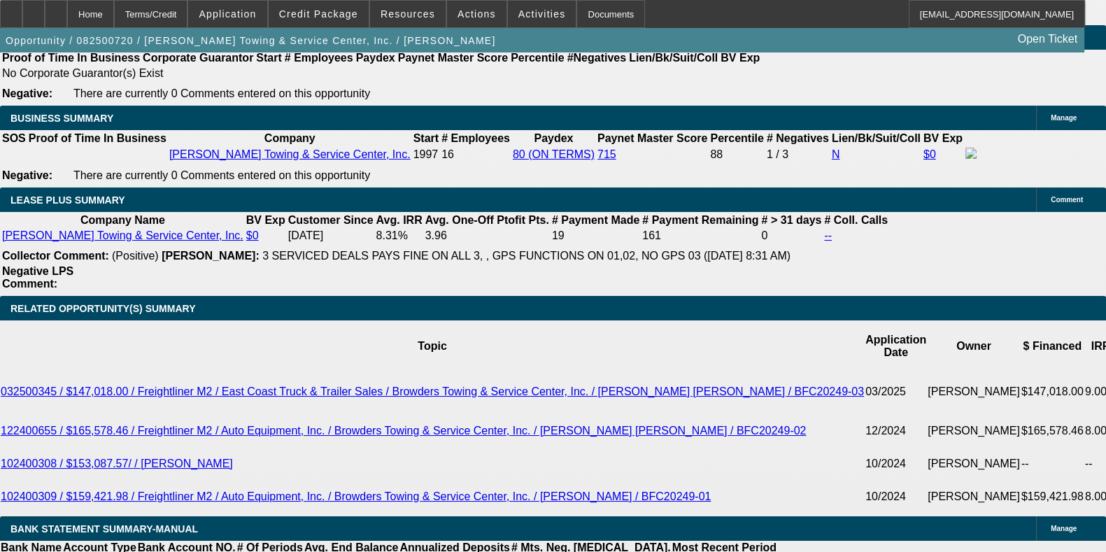
scroll to position [2250, 0]
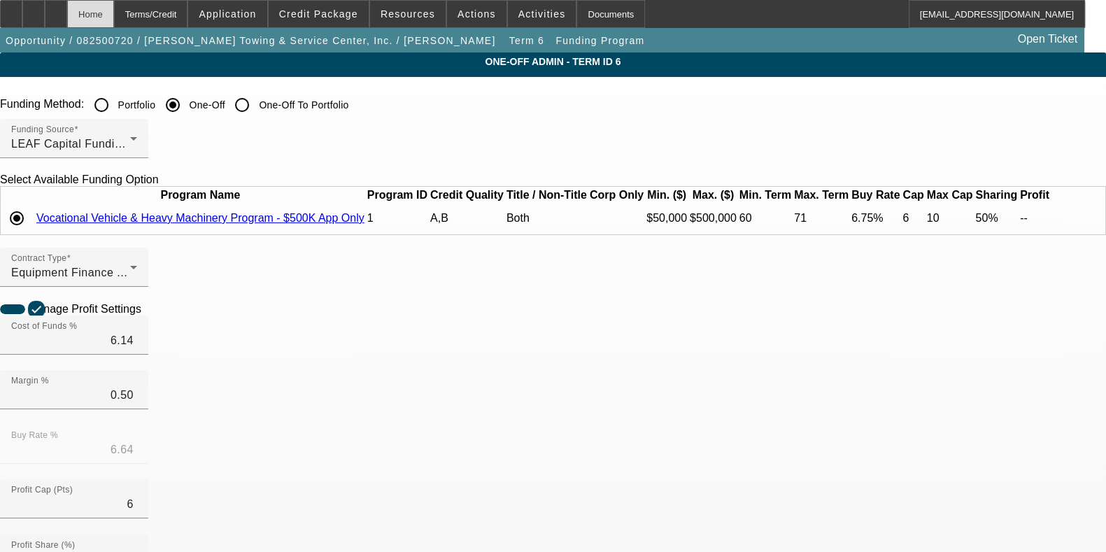
click at [114, 8] on div "Home" at bounding box center [90, 14] width 47 height 28
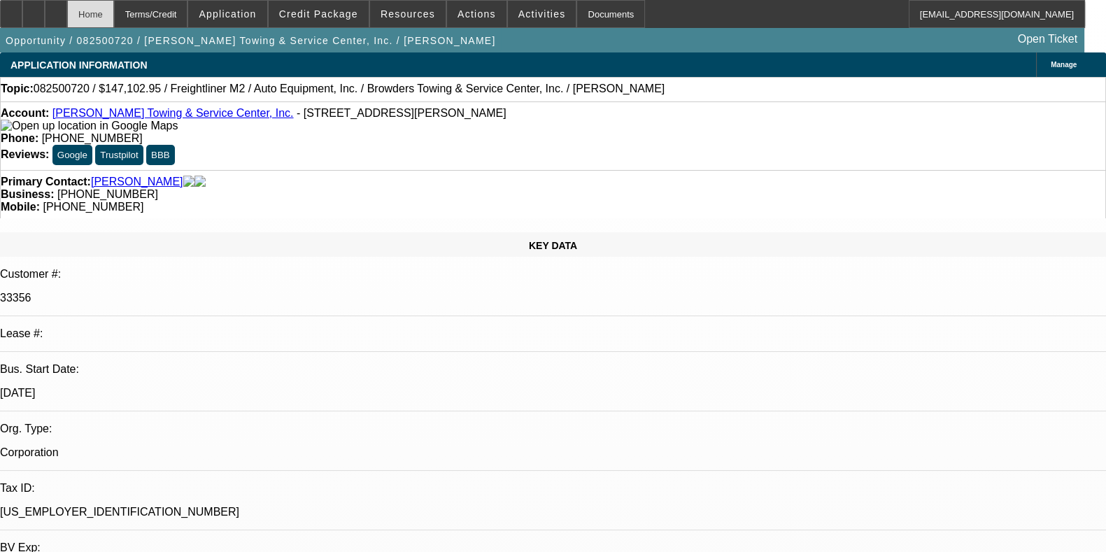
select select "0"
select select "2"
select select "0"
select select "6"
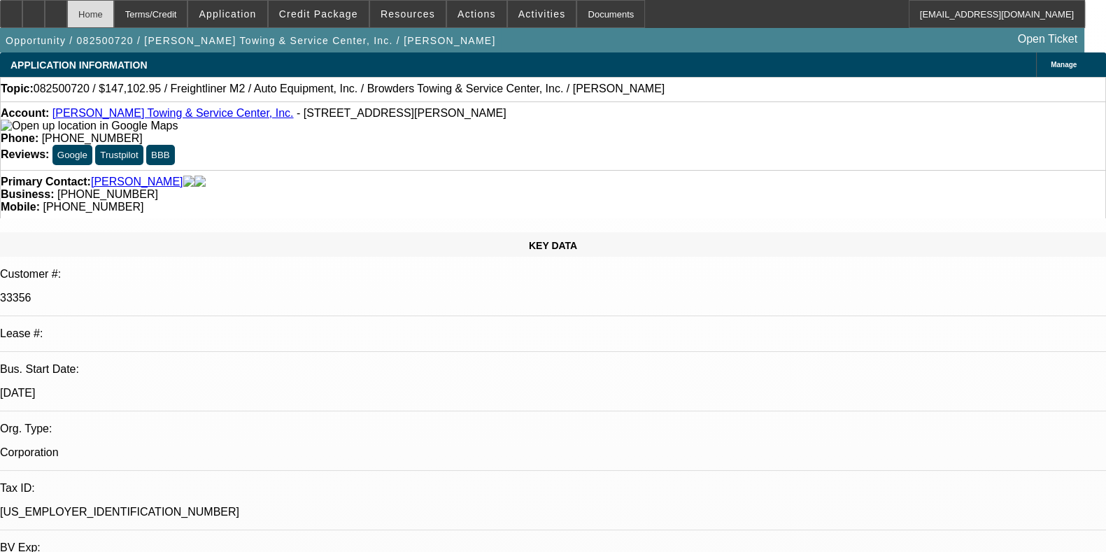
select select "0"
select select "2"
select select "0"
select select "6"
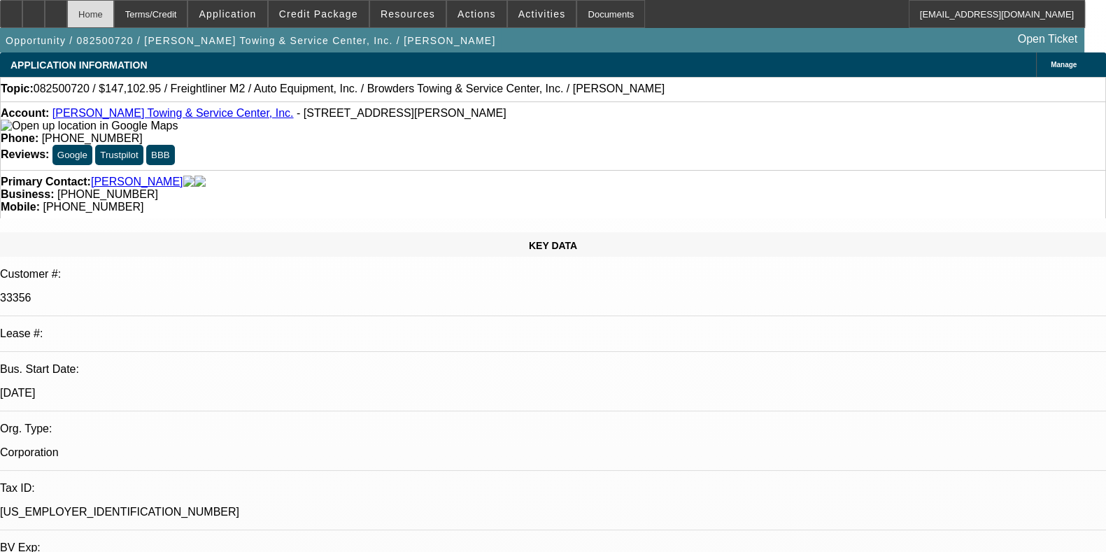
select select "0"
select select "2"
select select "0"
select select "6"
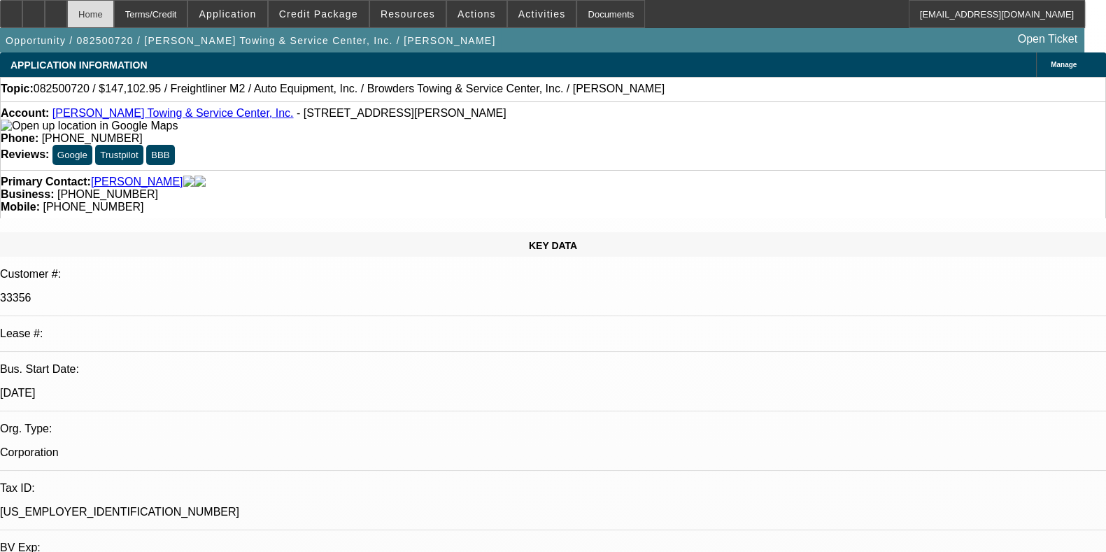
select select "0"
select select "2"
select select "0"
select select "6"
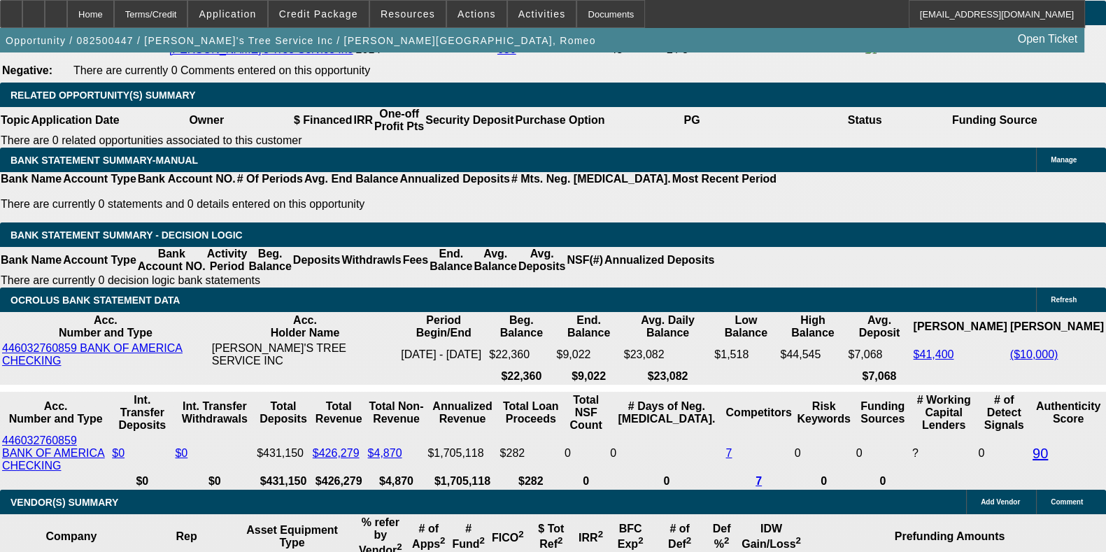
select select "0"
select select "3"
select select "0"
select select "6"
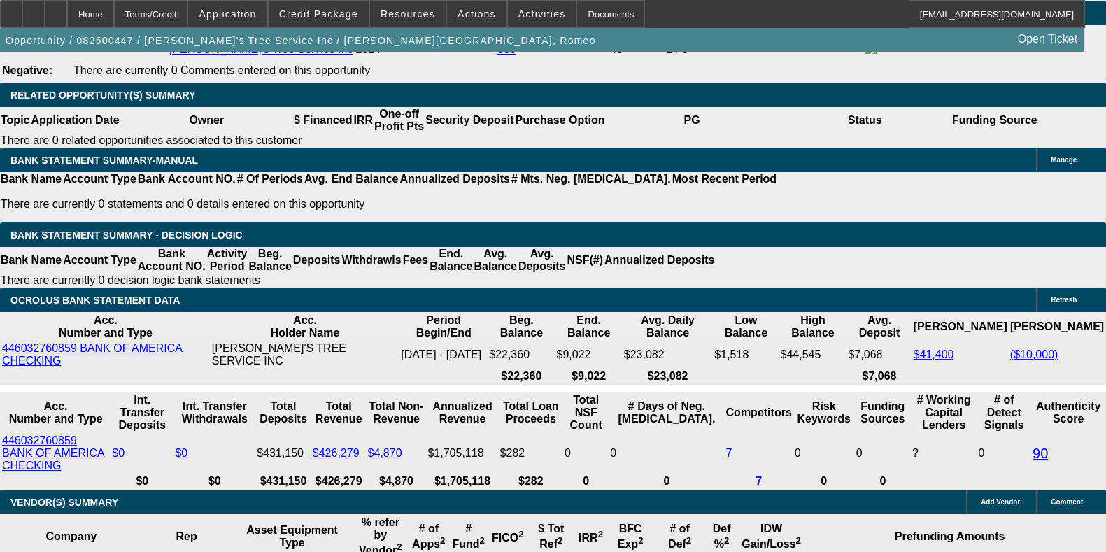
select select "0"
select select "3"
select select "0"
select select "6"
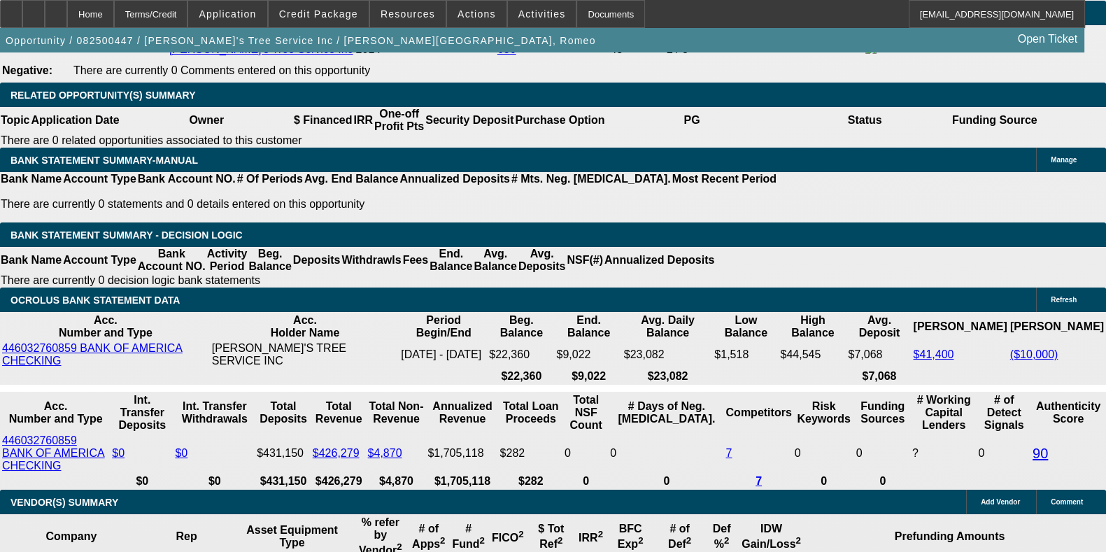
select select "0"
select select "6"
select select "0"
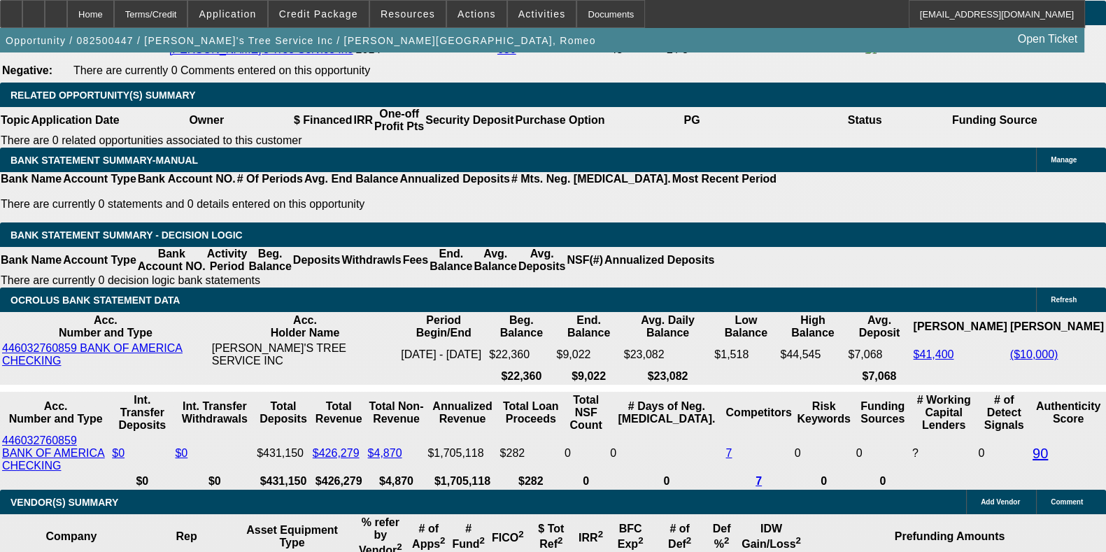
select select "0"
select select "3"
select select "0"
select select "6"
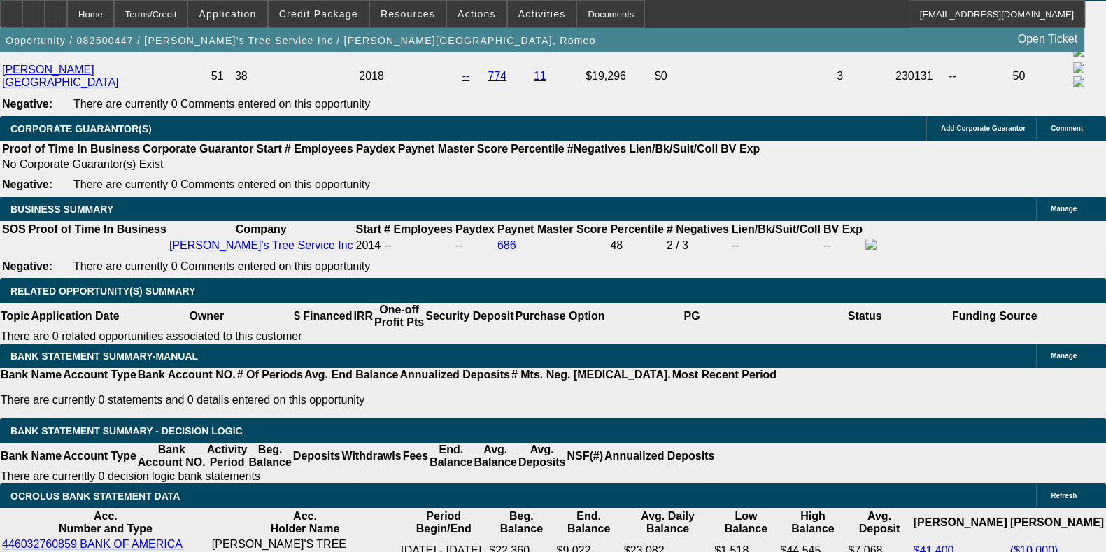
scroll to position [2266, 0]
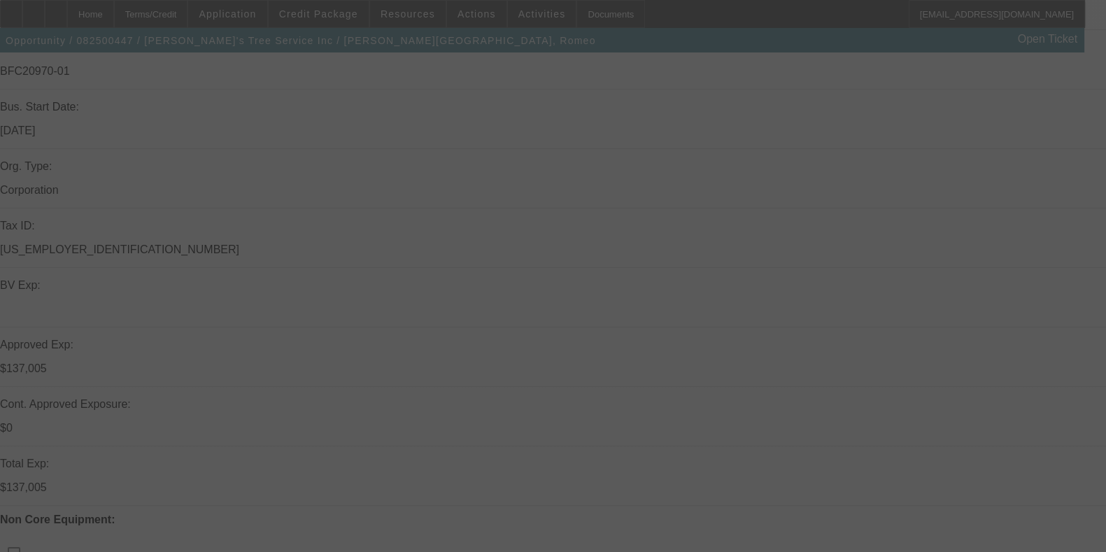
scroll to position [285, 0]
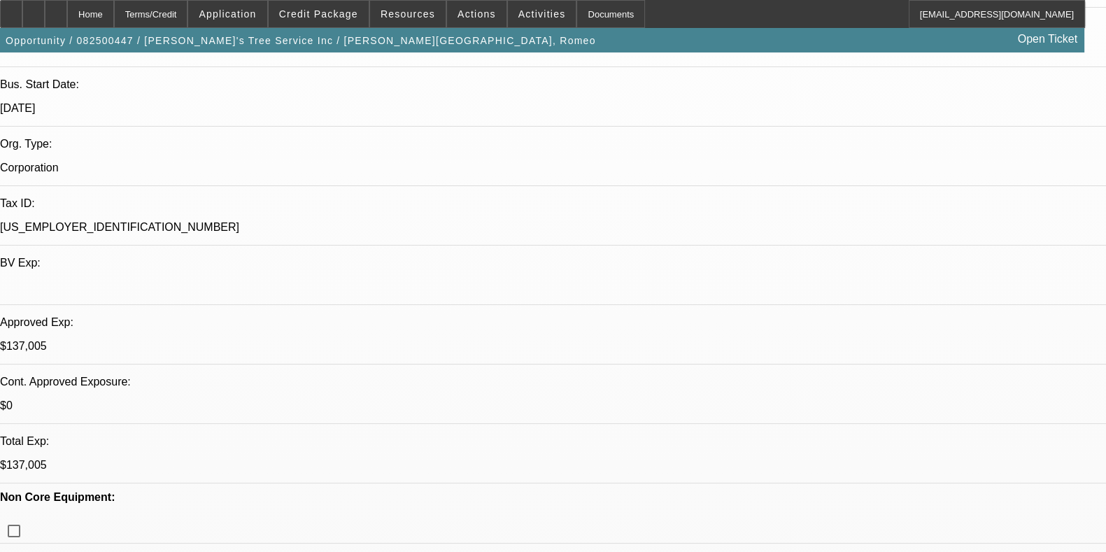
select select "0"
select select "3"
select select "0"
select select "6"
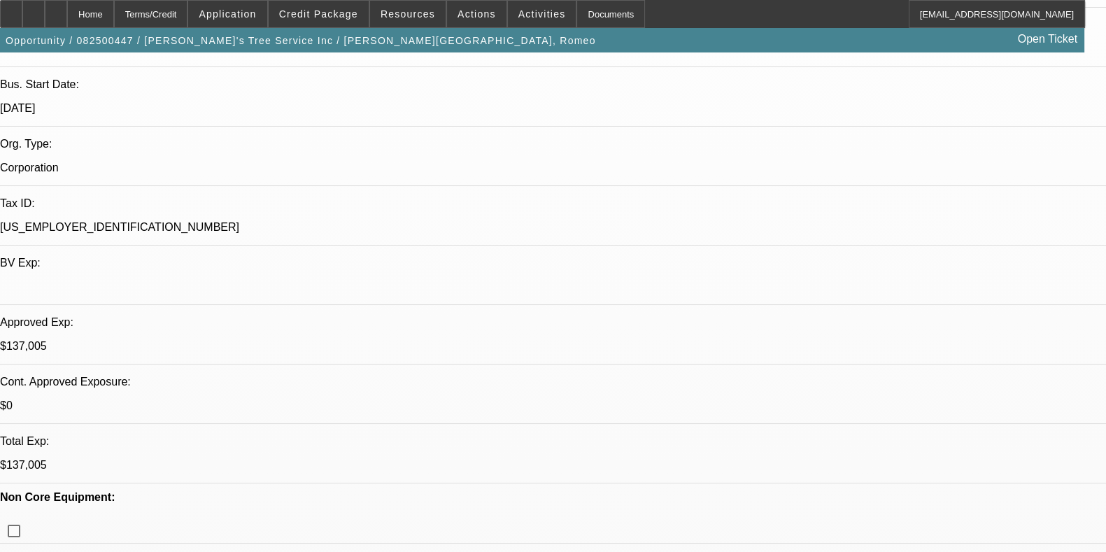
select select "0"
select select "3"
select select "0"
select select "6"
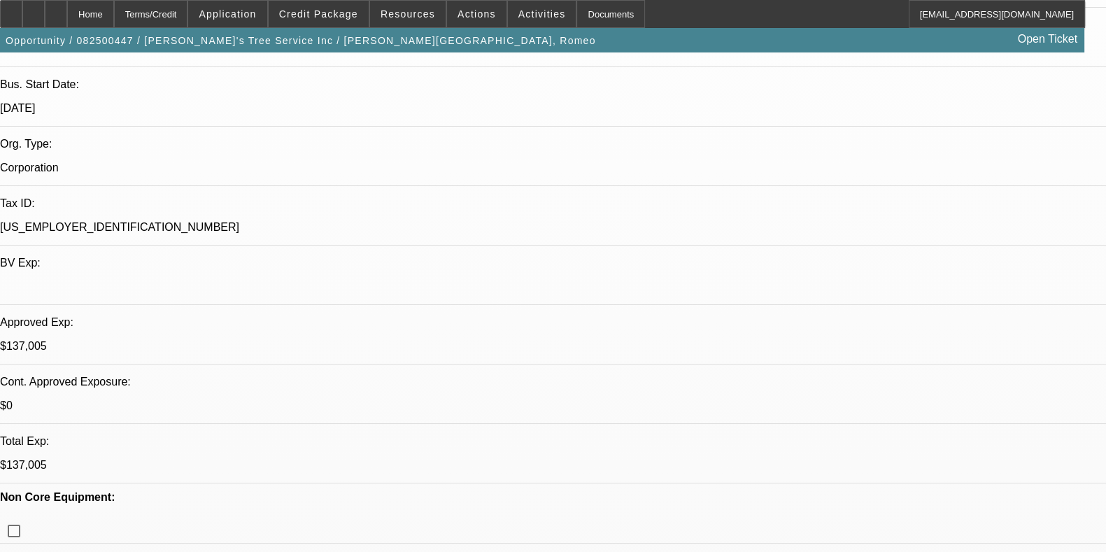
select select "0"
select select "6"
select select "0"
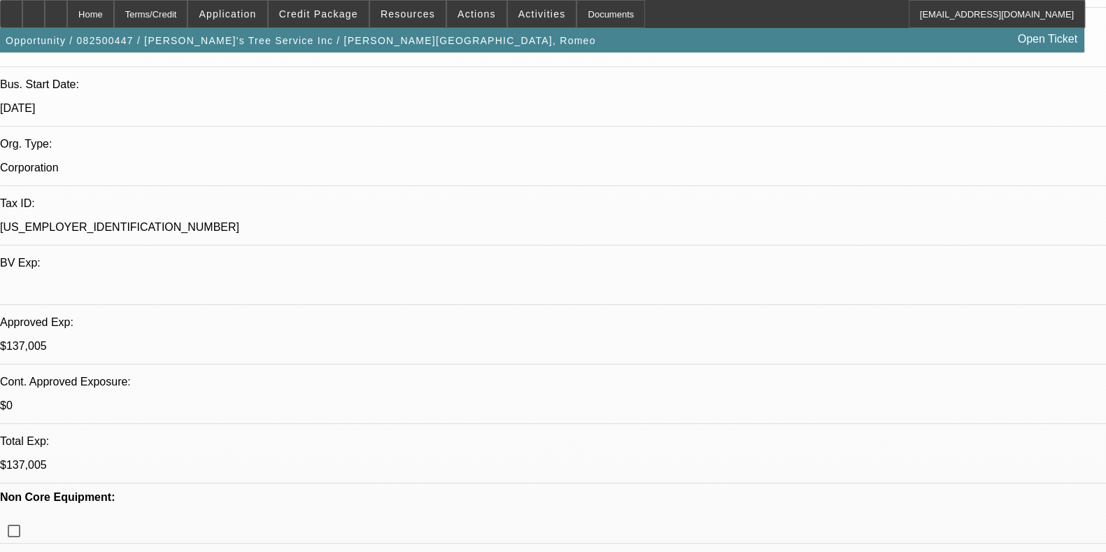
select select "0"
select select "3"
select select "0"
select select "6"
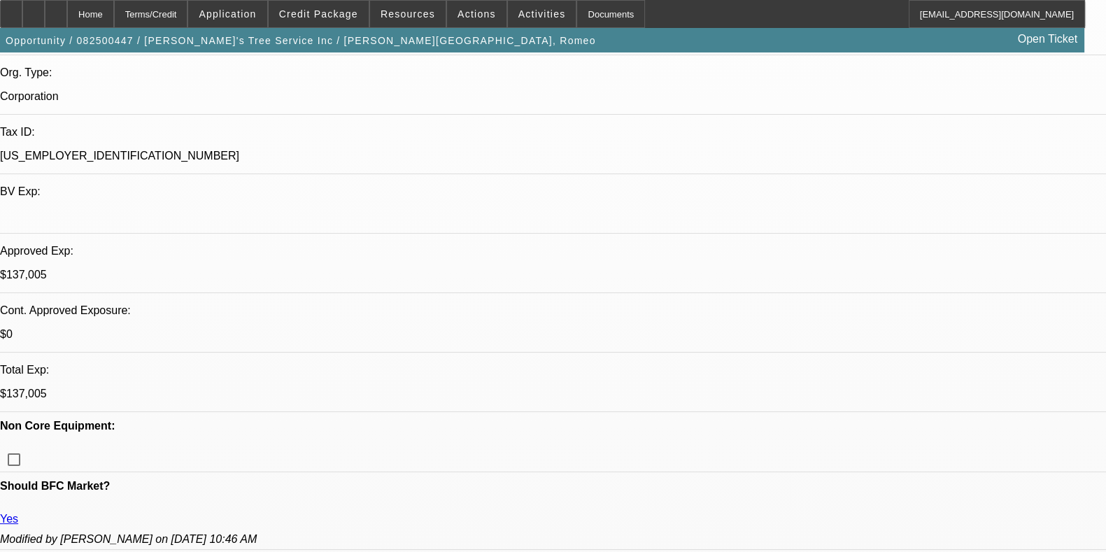
drag, startPoint x: 20, startPoint y: 362, endPoint x: 76, endPoint y: 372, distance: 57.0
